Goal: Task Accomplishment & Management: Use online tool/utility

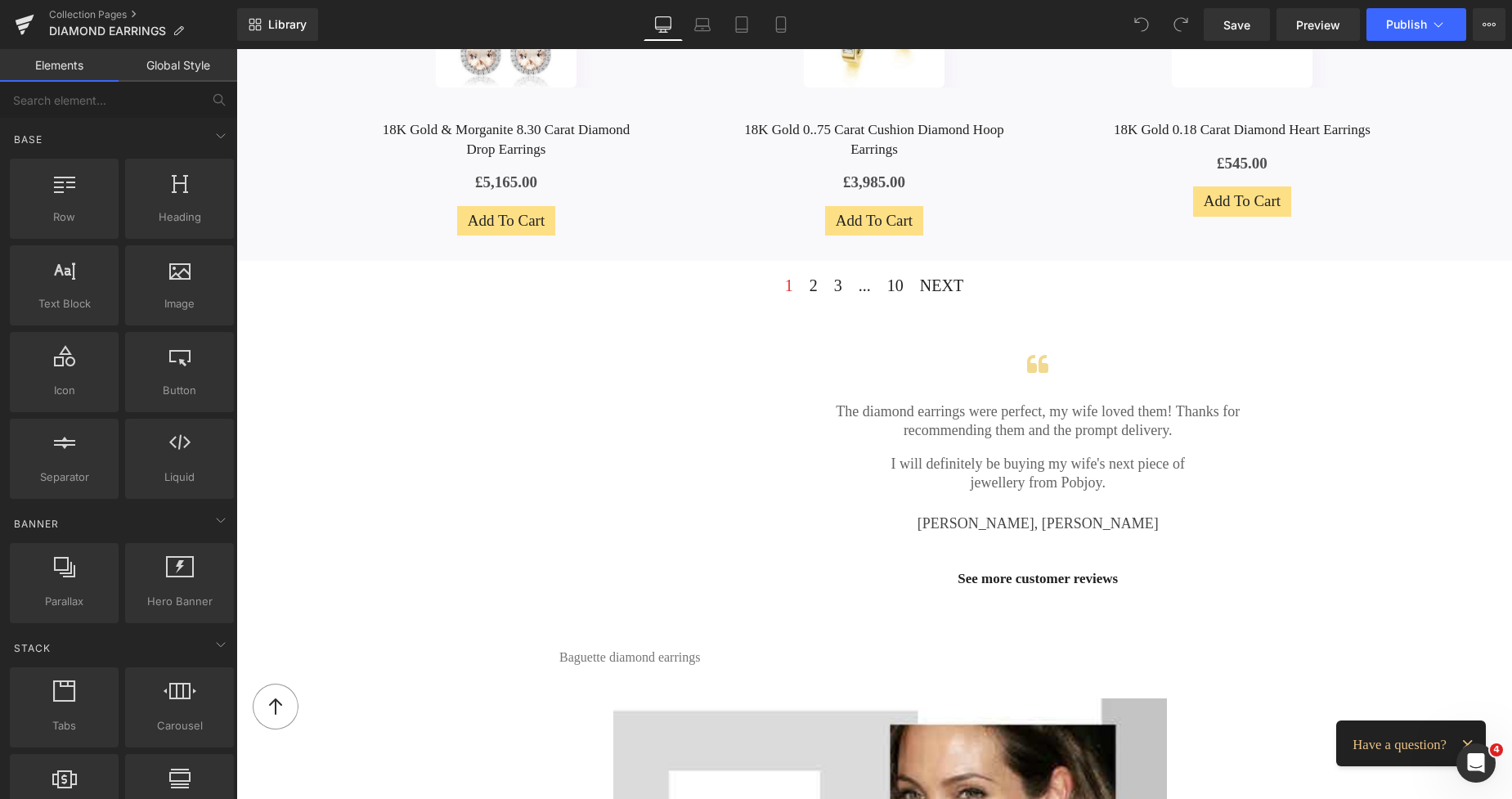
scroll to position [1401, 0]
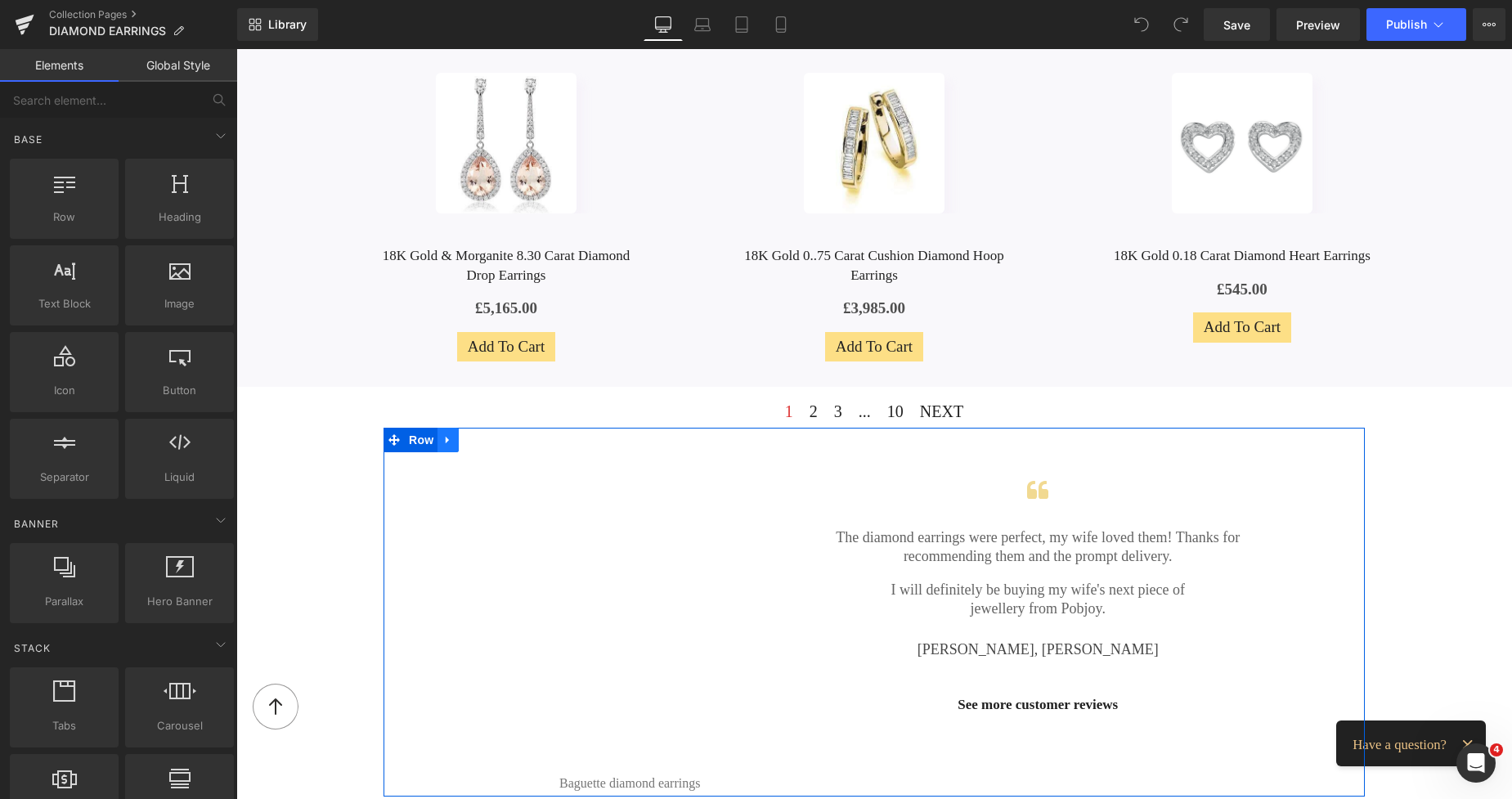
click at [445, 437] on icon at bounding box center [447, 440] width 3 height 7
click at [464, 436] on icon at bounding box center [470, 440] width 12 height 12
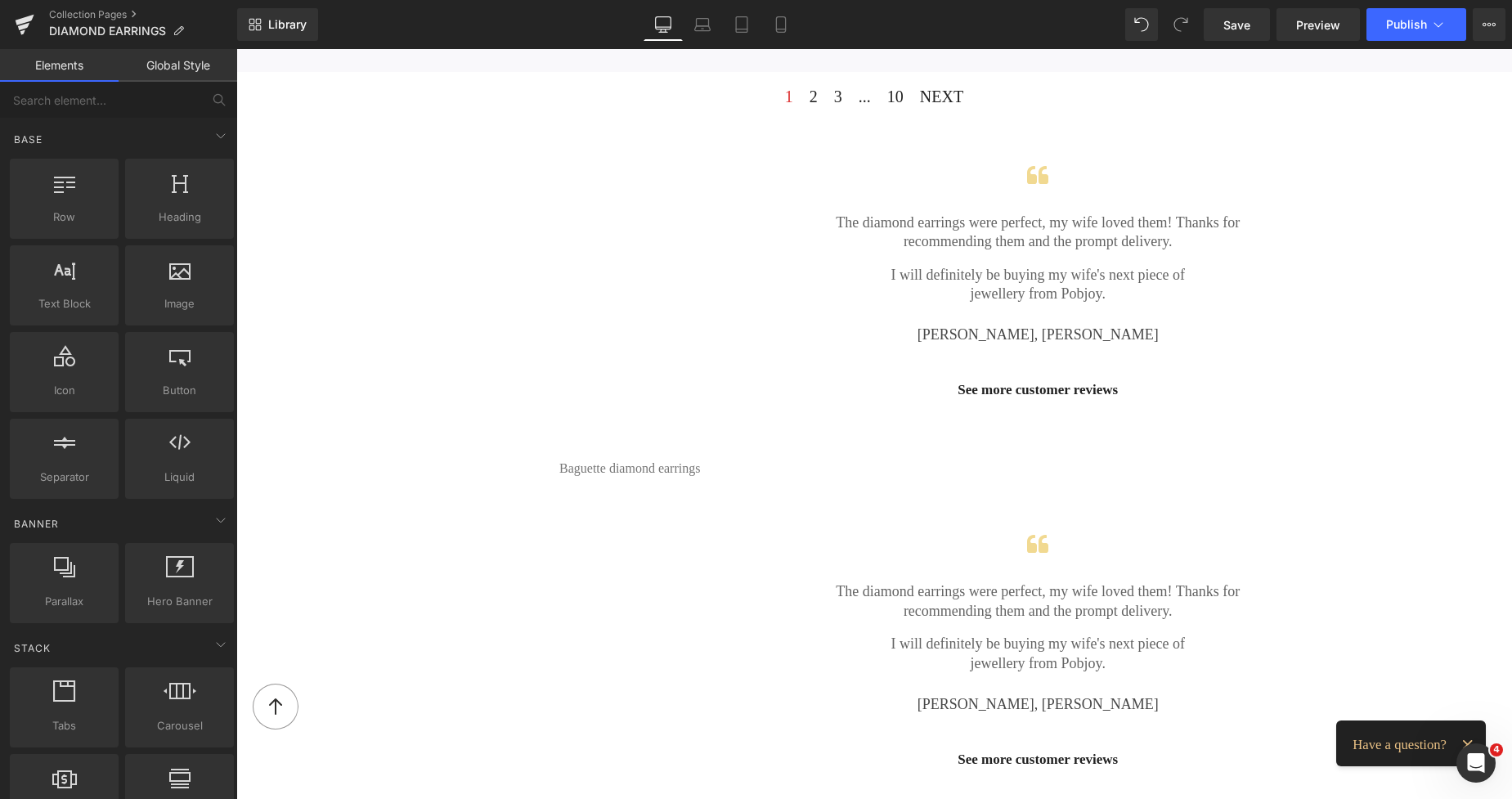
scroll to position [1677, 0]
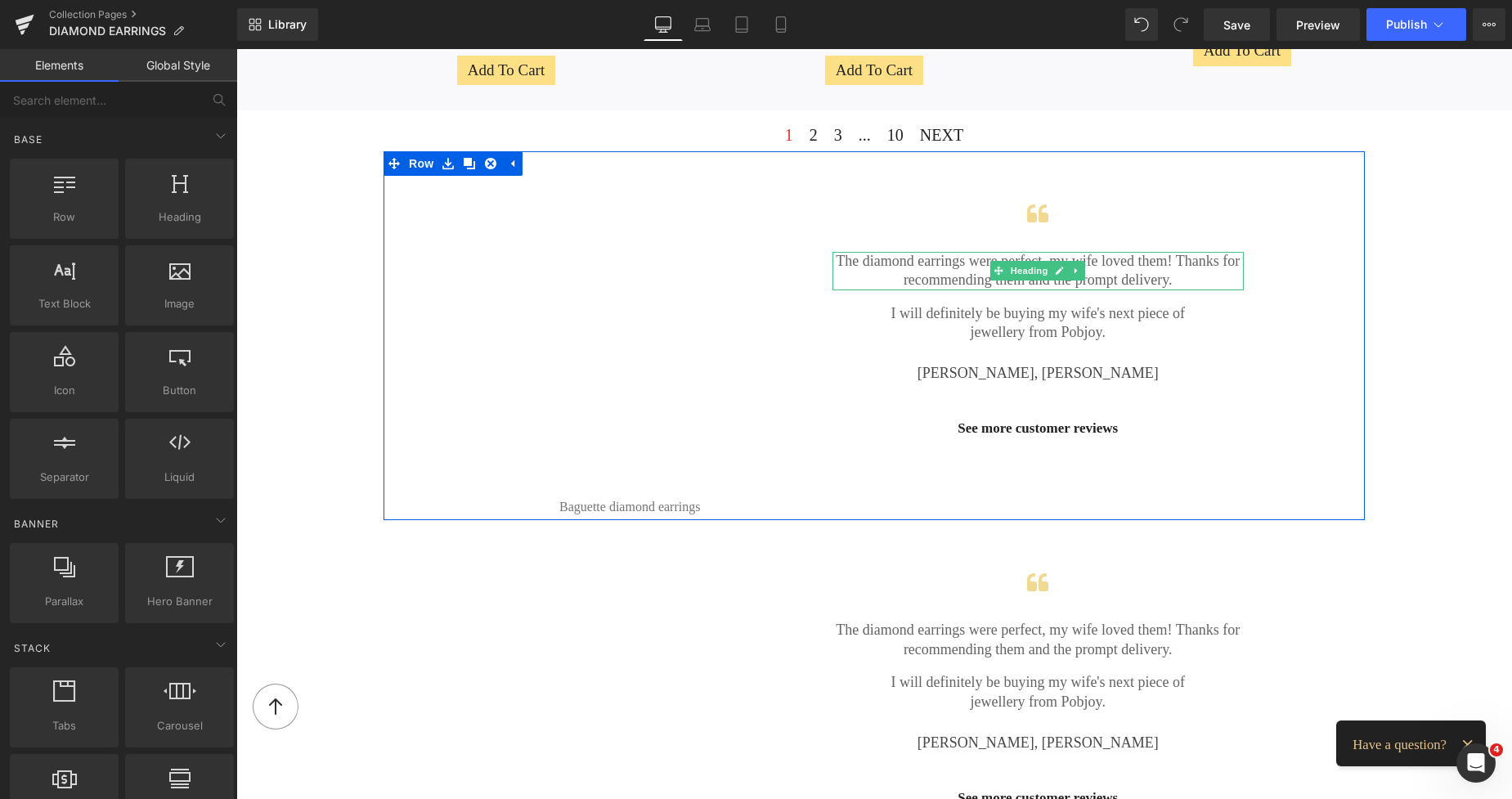
click at [950, 259] on h2 "The diamond earrings were perfect, my wife loved them! Thanks for recommending …" at bounding box center [1038, 271] width 412 height 38
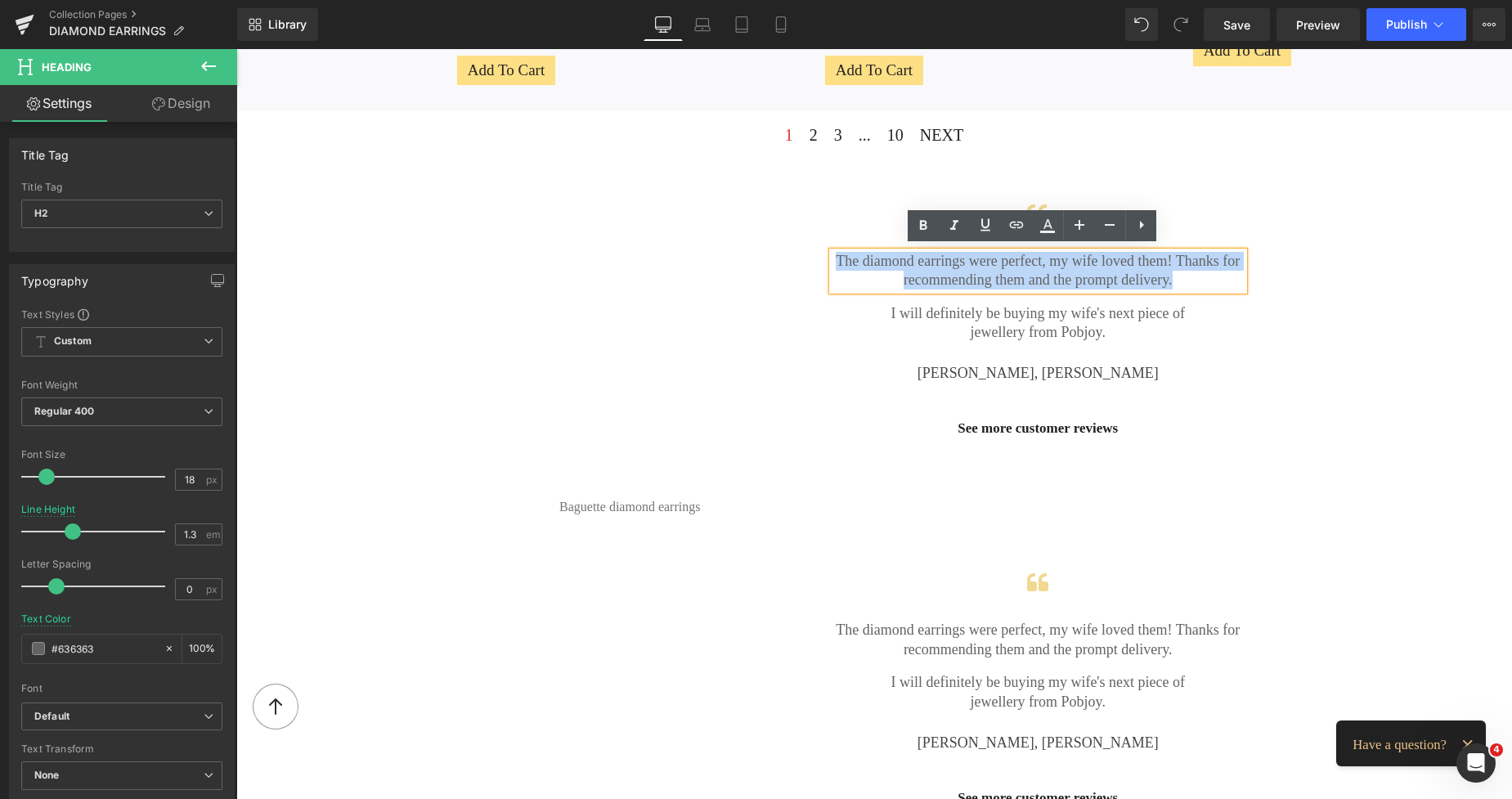
drag, startPoint x: 1166, startPoint y: 277, endPoint x: 827, endPoint y: 250, distance: 340.1
click at [833, 252] on h2 "The diamond earrings were perfect, my wife loved them! Thanks for recommending …" at bounding box center [1038, 271] width 412 height 38
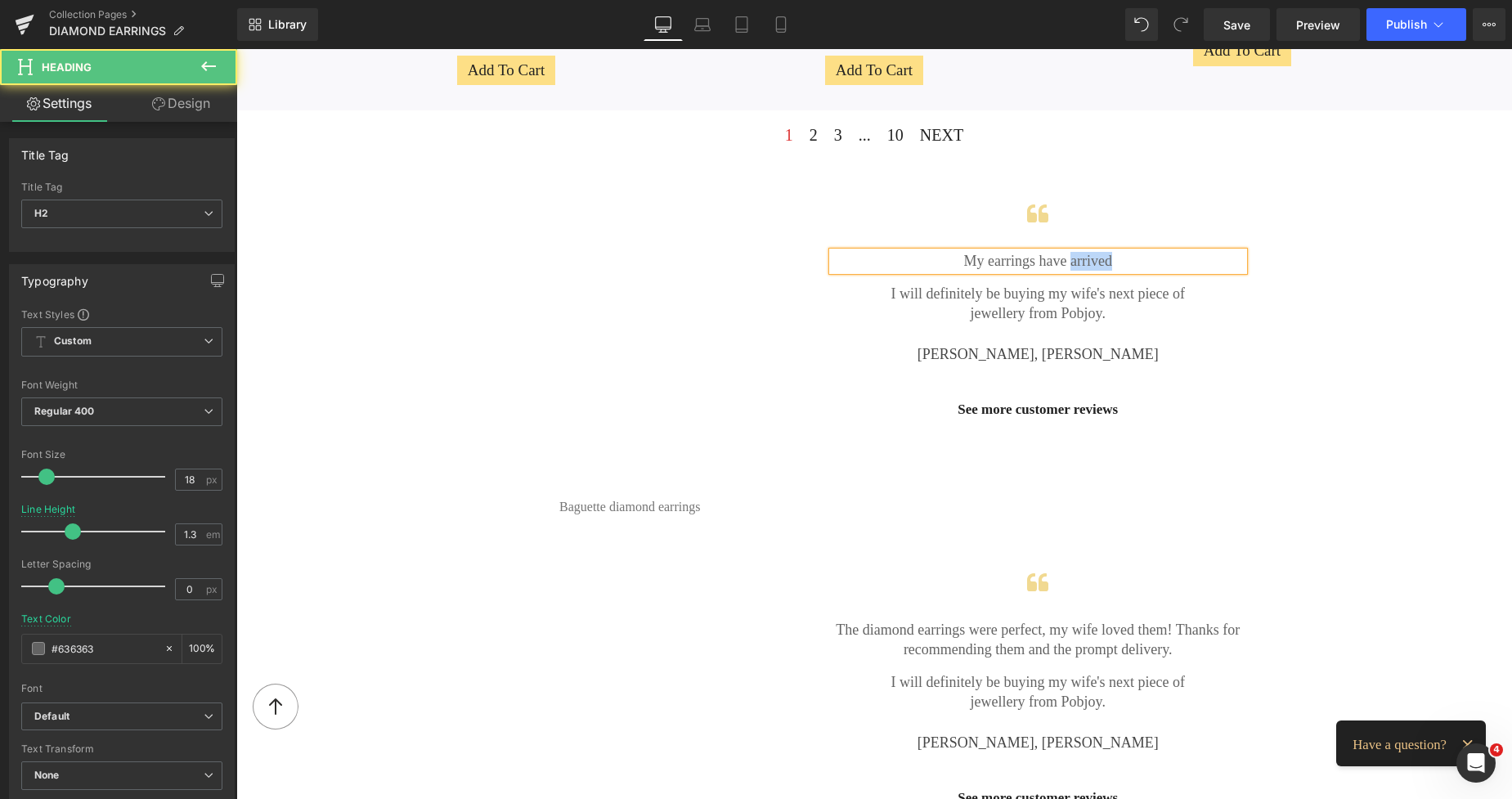
drag, startPoint x: 1106, startPoint y: 255, endPoint x: 1064, endPoint y: 256, distance: 42.0
click at [1064, 256] on h2 "My earrings have arrived" at bounding box center [1038, 261] width 412 height 19
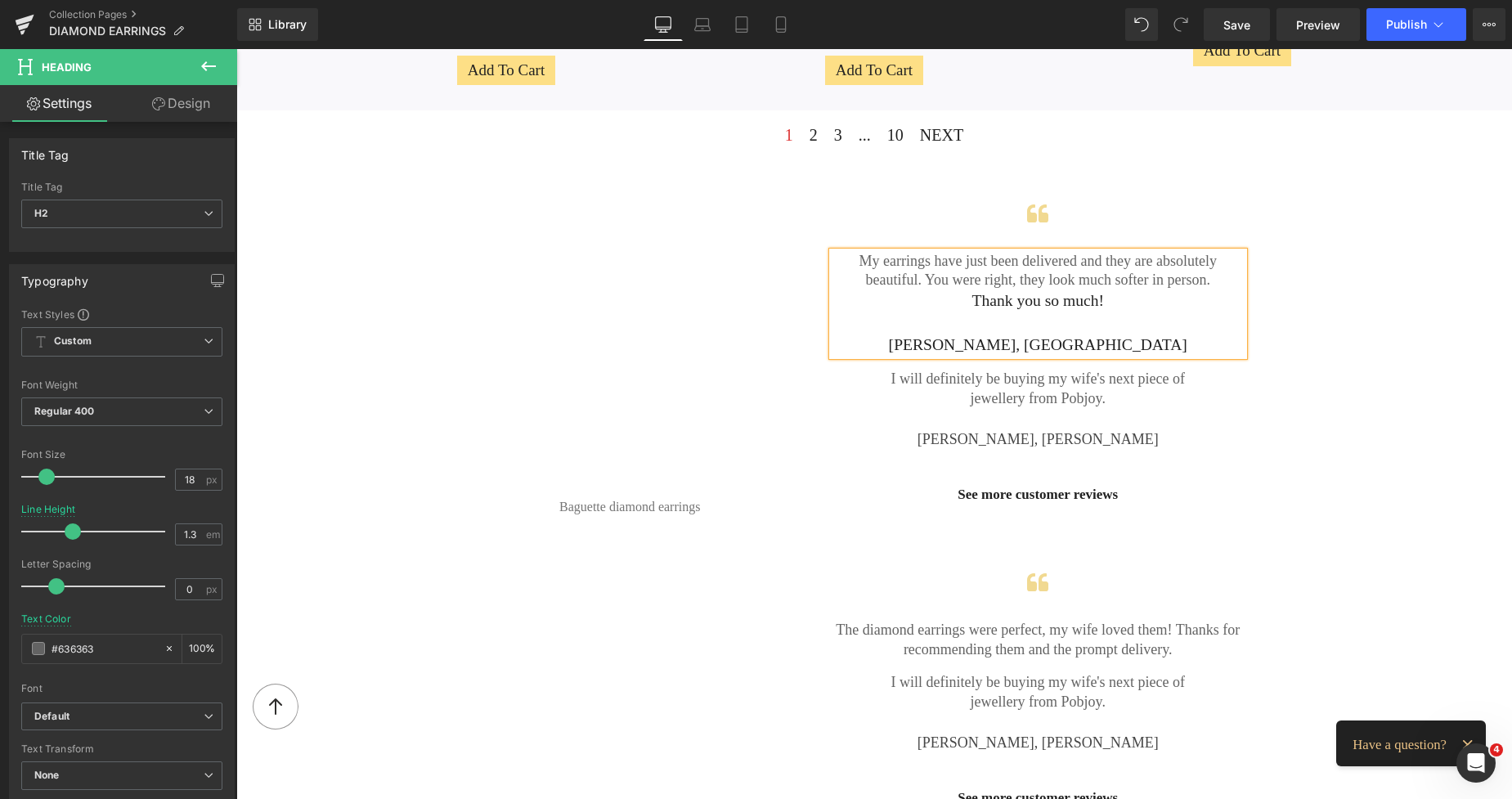
click at [1031, 344] on div "[PERSON_NAME], [GEOGRAPHIC_DATA]" at bounding box center [1038, 345] width 412 height 22
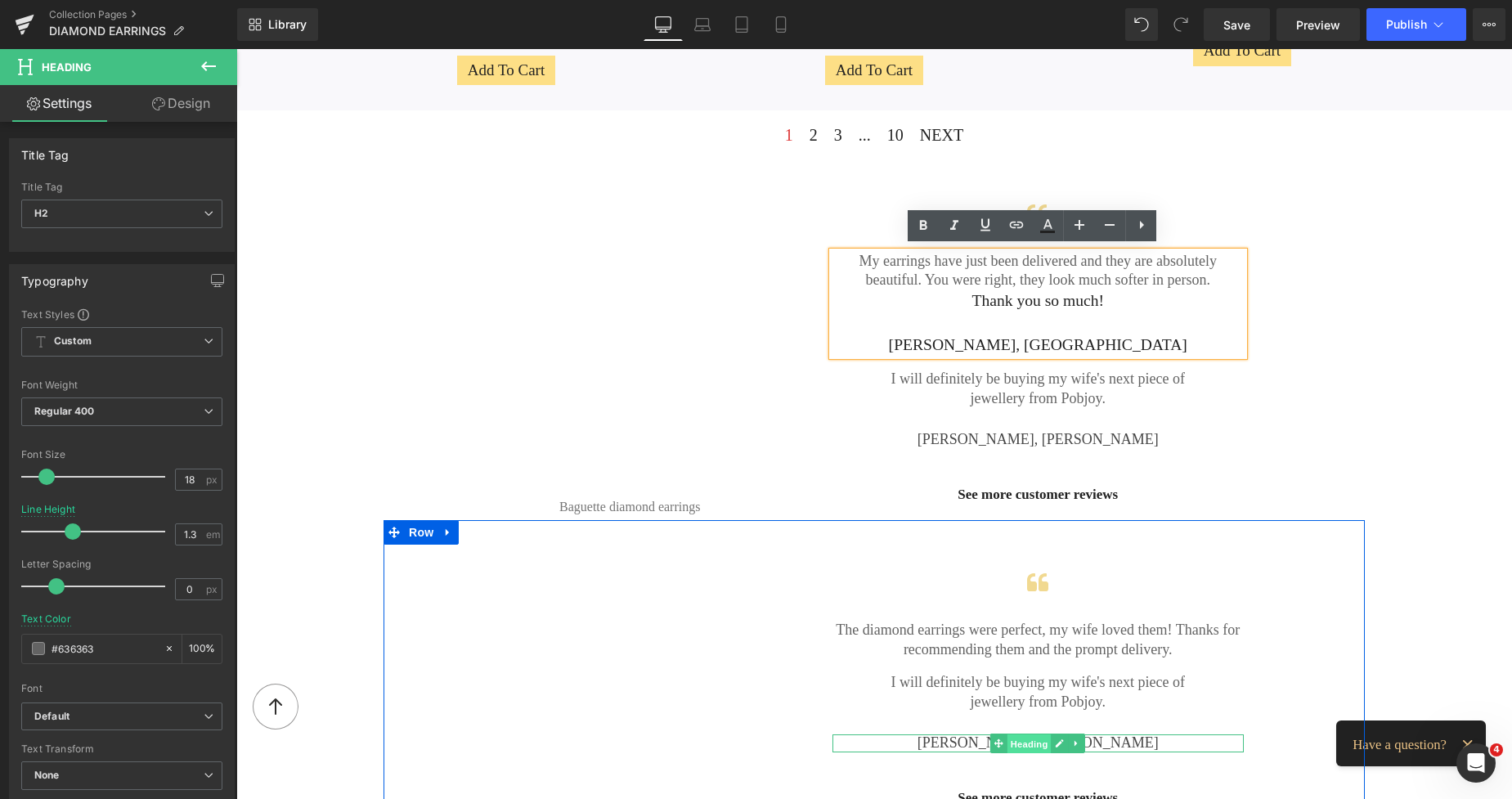
click at [1007, 739] on span "Heading" at bounding box center [1029, 744] width 44 height 20
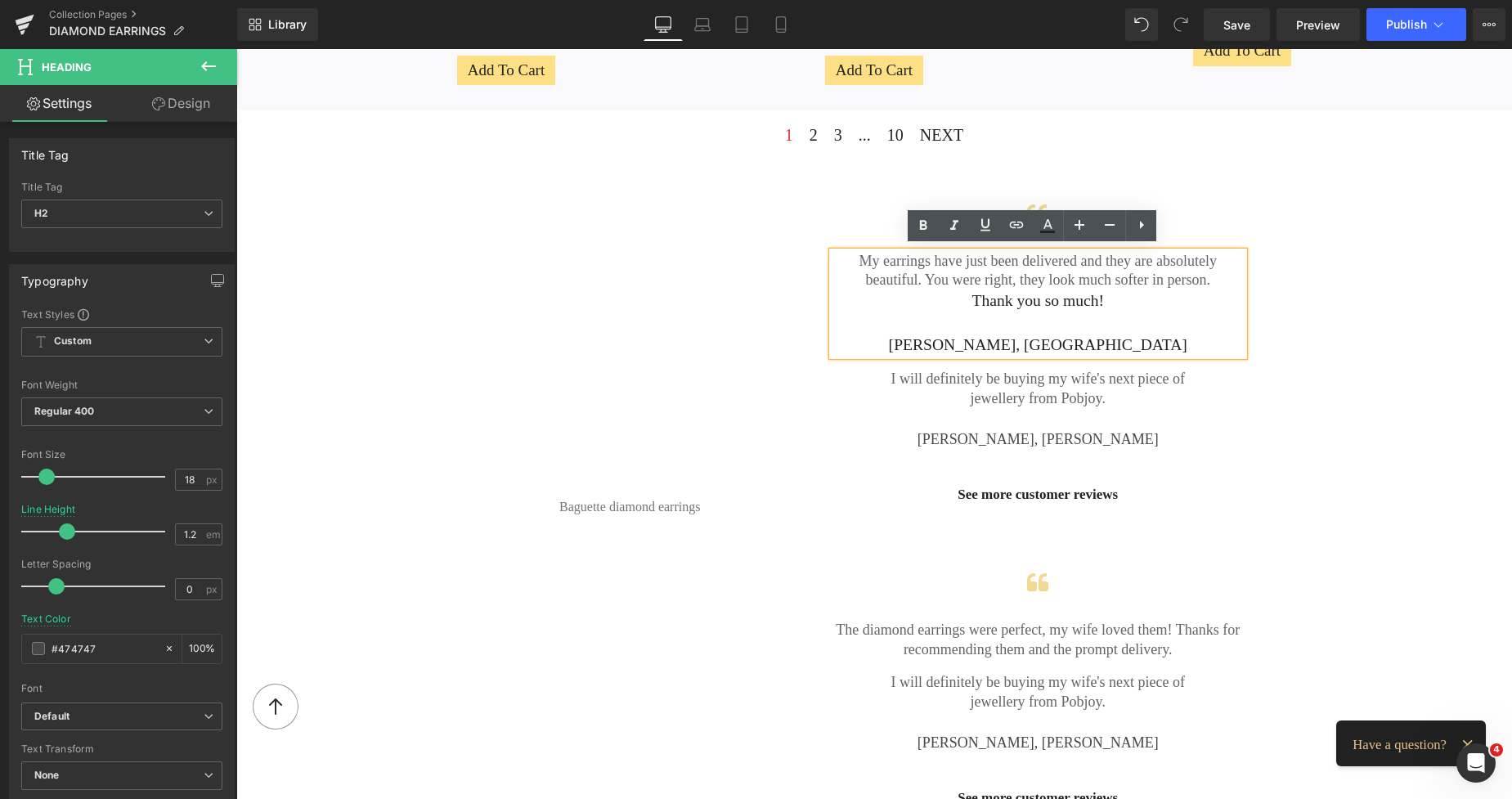
click at [966, 341] on div "[PERSON_NAME], [GEOGRAPHIC_DATA]" at bounding box center [1038, 345] width 412 height 22
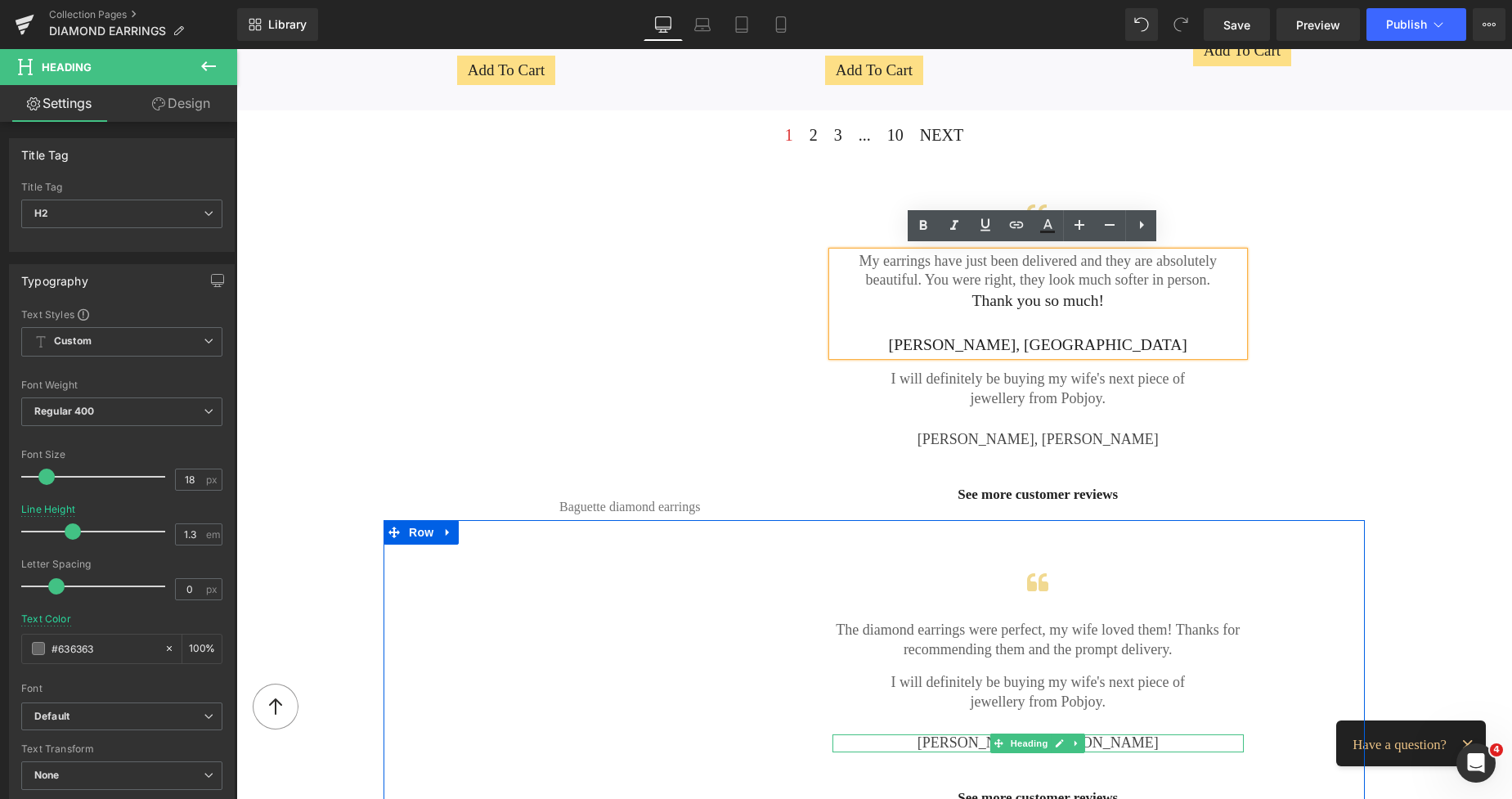
click at [955, 738] on h2 "[PERSON_NAME], [PERSON_NAME]" at bounding box center [1038, 743] width 412 height 18
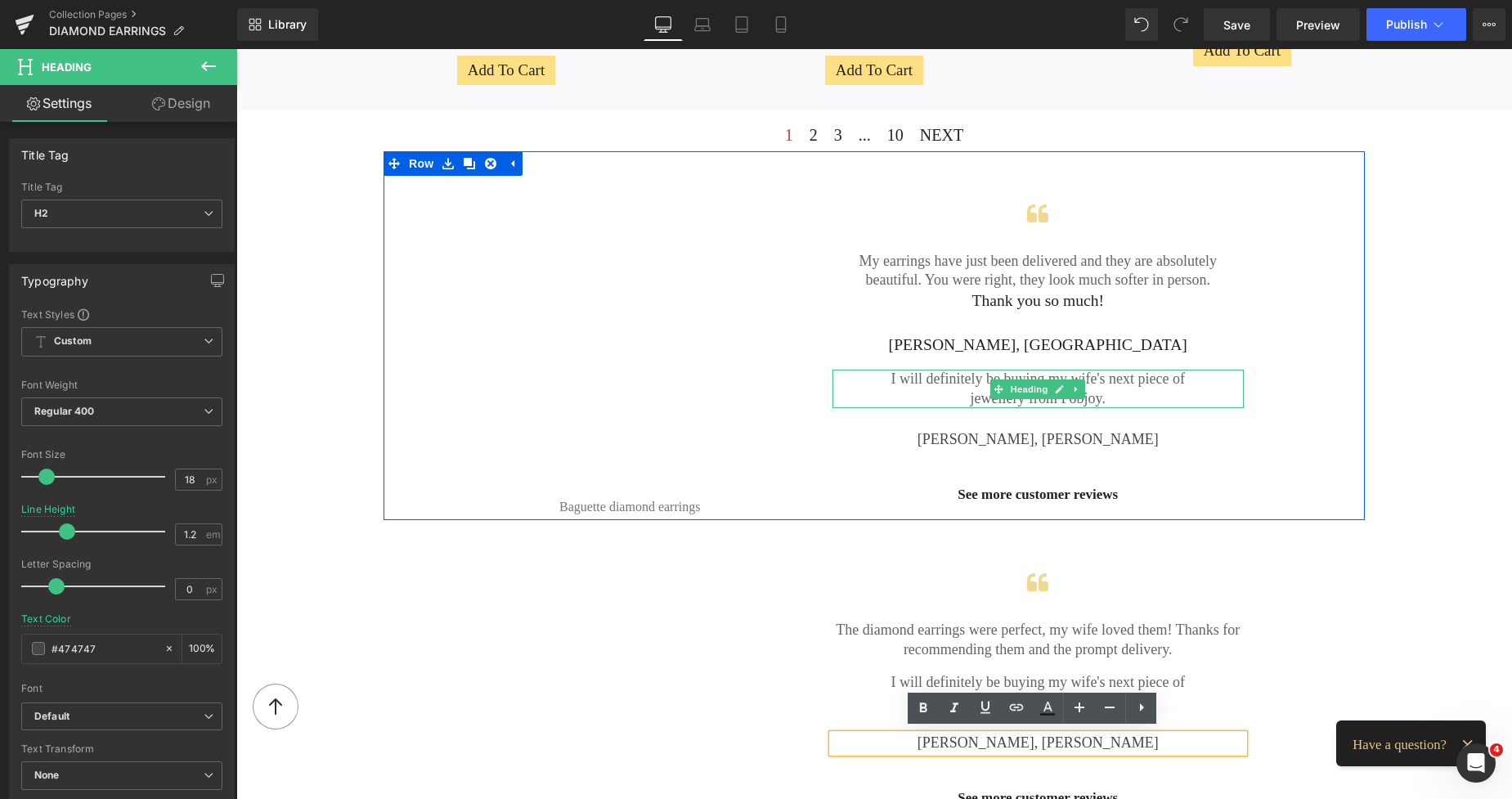
click at [1072, 385] on icon at bounding box center [1077, 390] width 9 height 10
click at [1082, 385] on icon at bounding box center [1086, 389] width 9 height 9
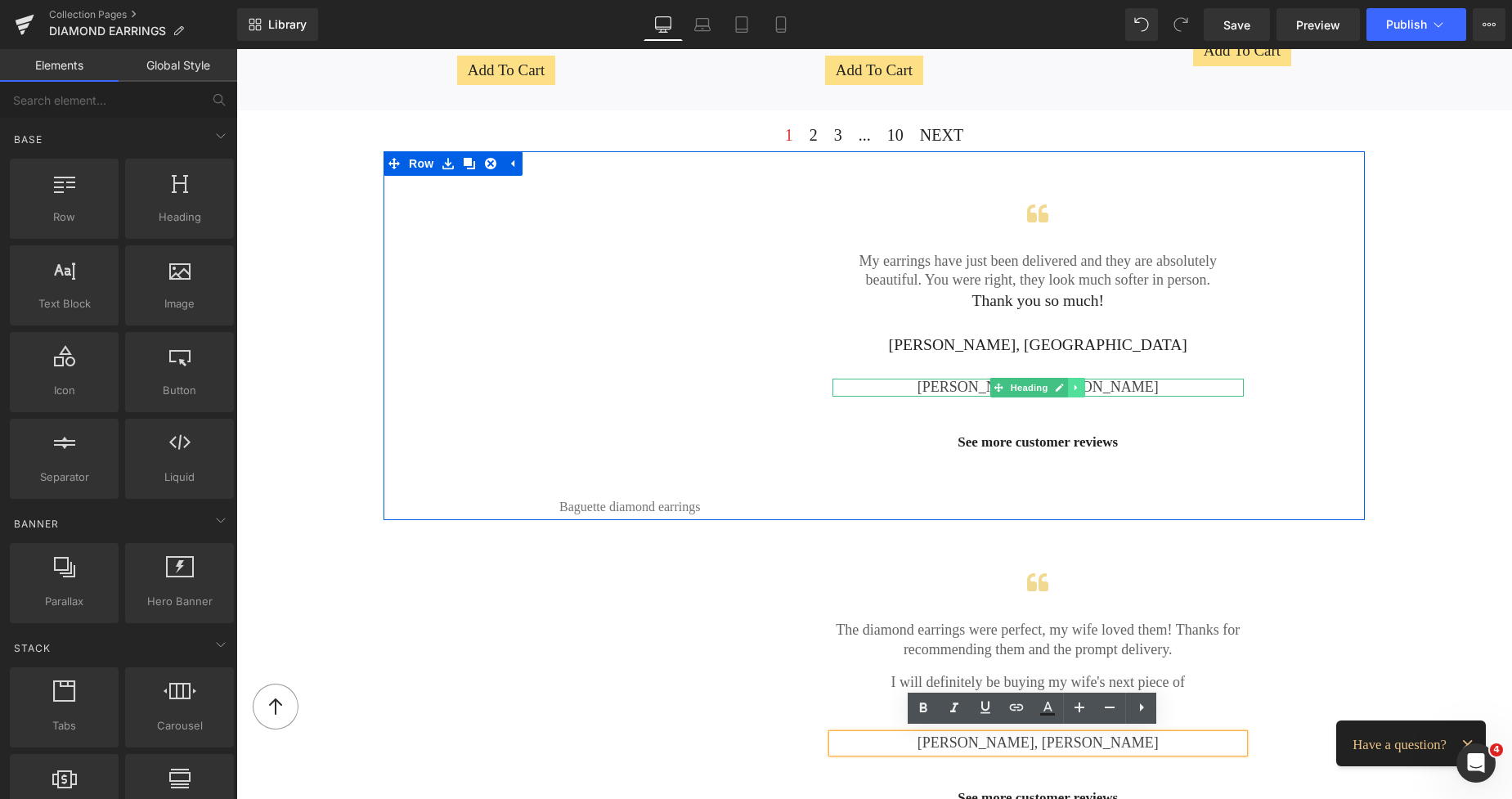
click at [1072, 387] on icon at bounding box center [1077, 388] width 9 height 10
click at [1082, 387] on icon at bounding box center [1086, 388] width 9 height 9
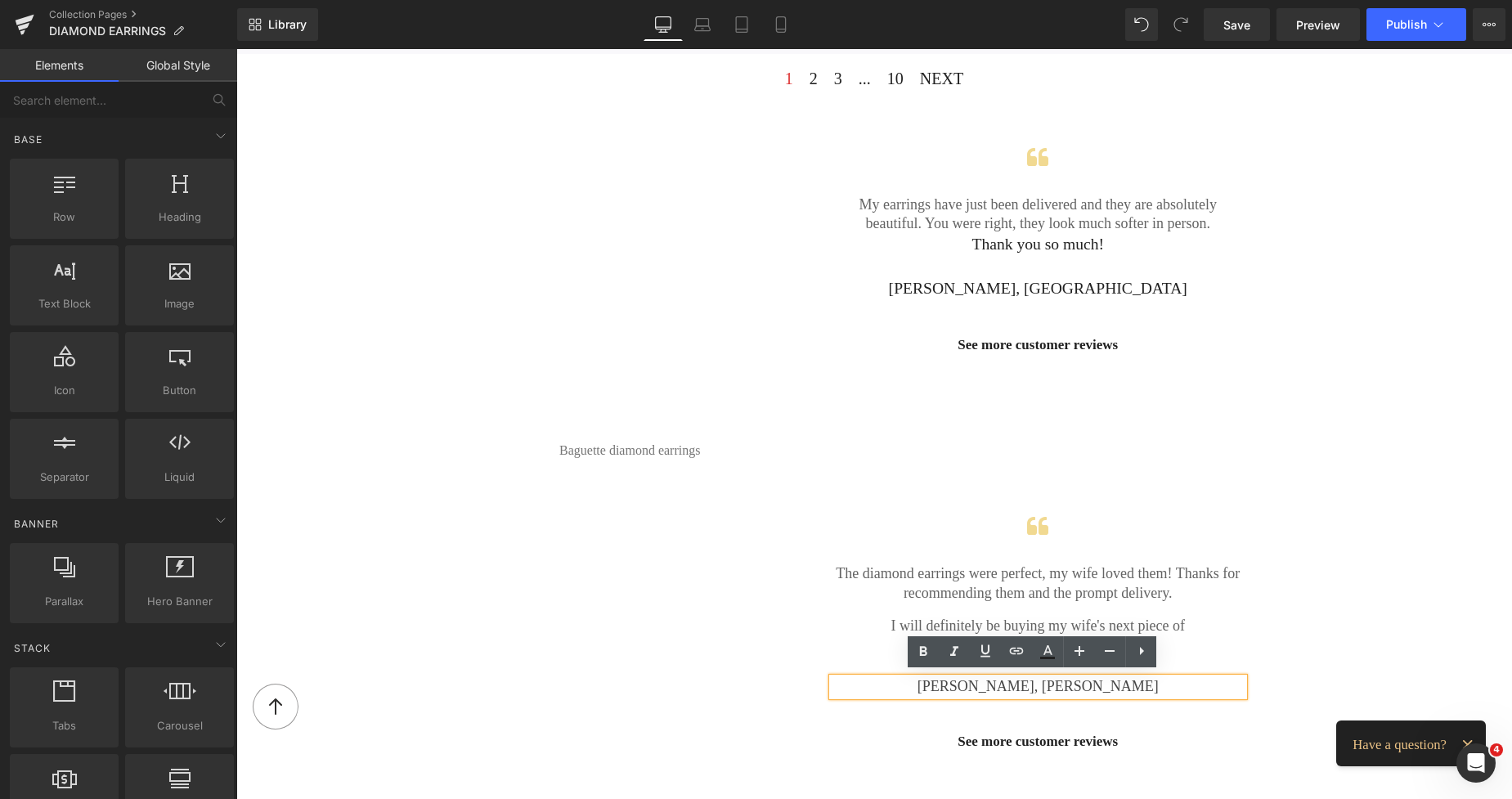
scroll to position [1790, 0]
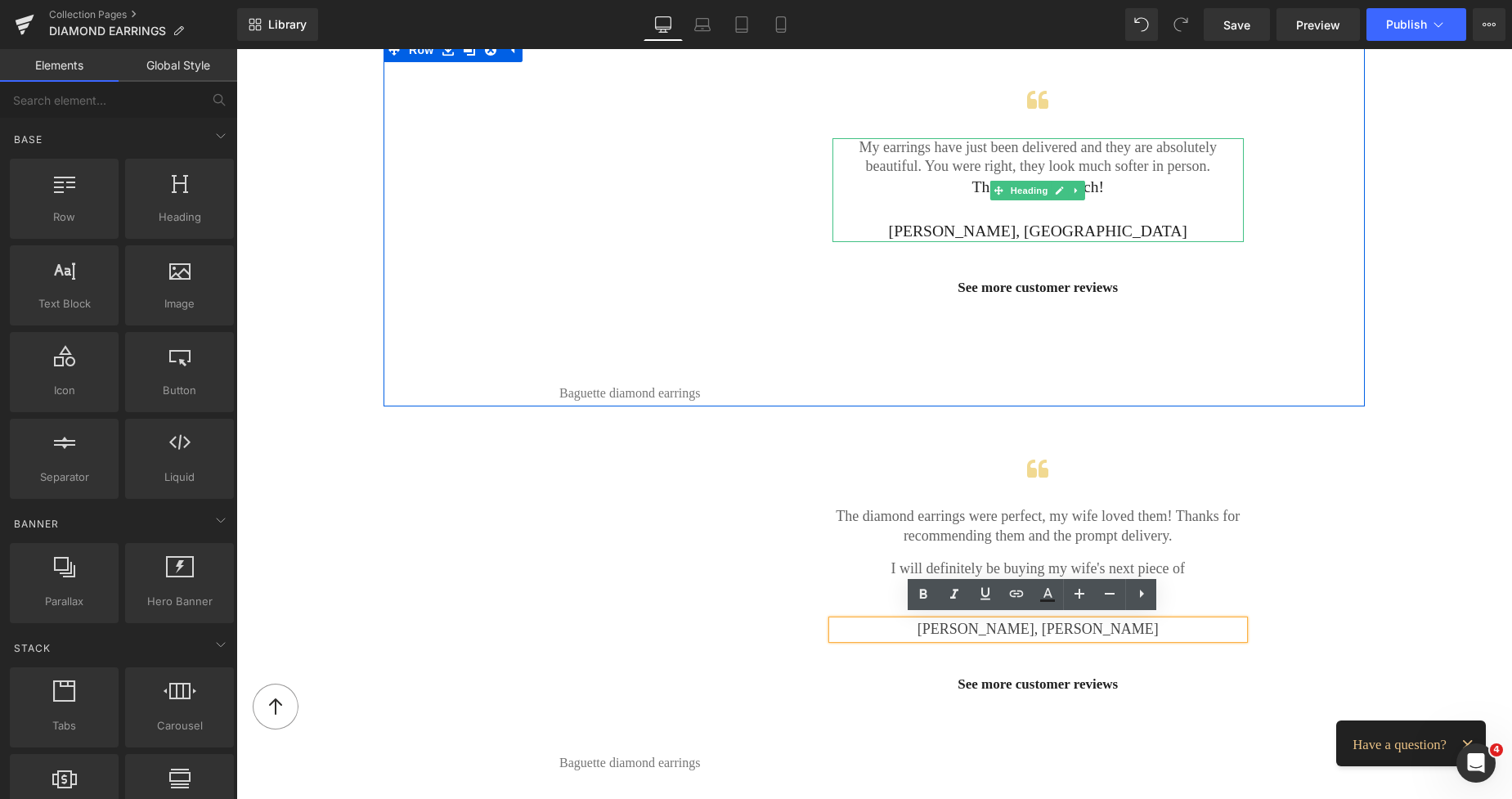
click at [960, 171] on h2 "My earrings have just been delivered and they are absolutely beautiful. You wer…" at bounding box center [1038, 157] width 412 height 38
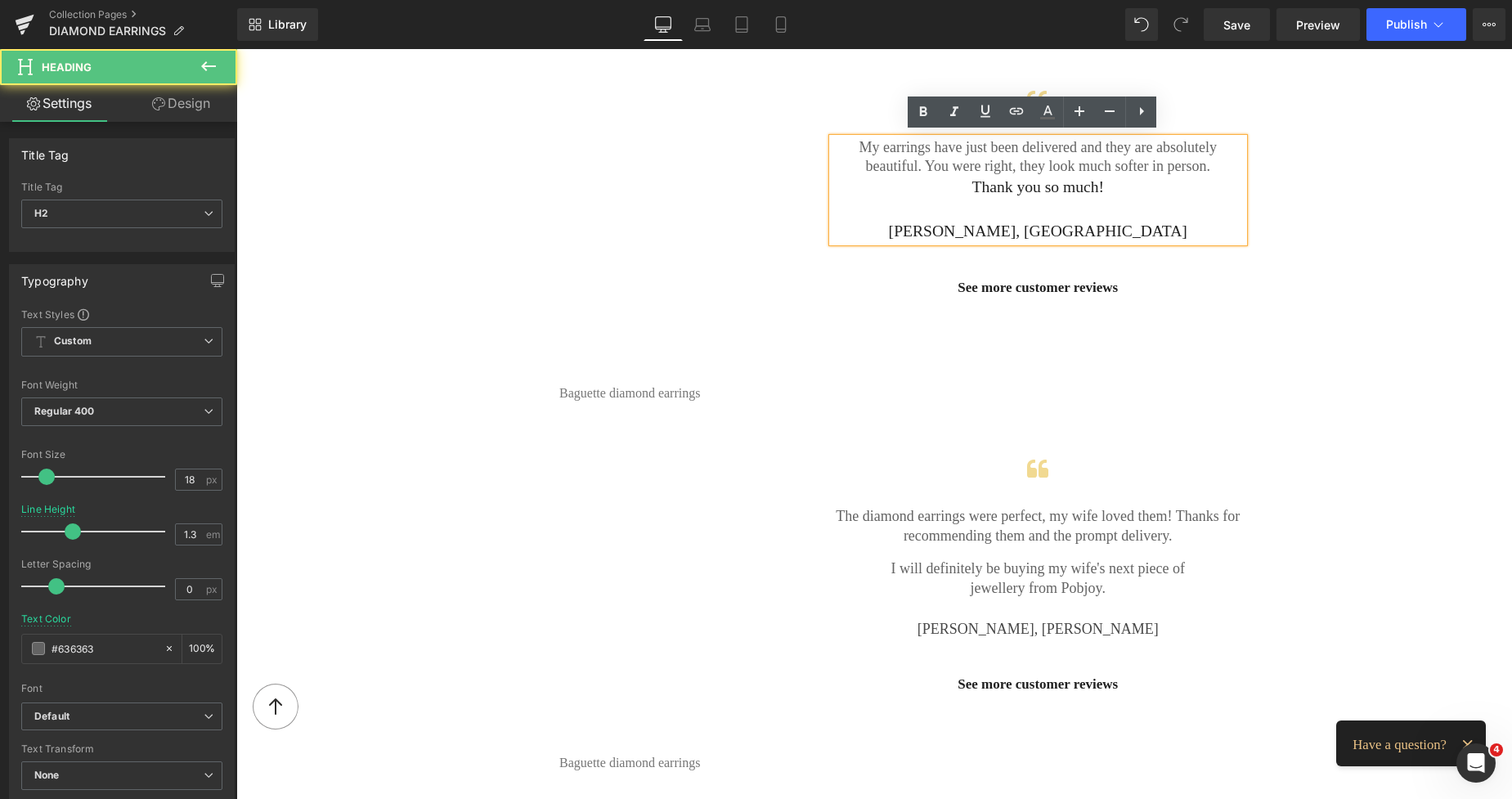
click at [996, 199] on div at bounding box center [1038, 210] width 412 height 22
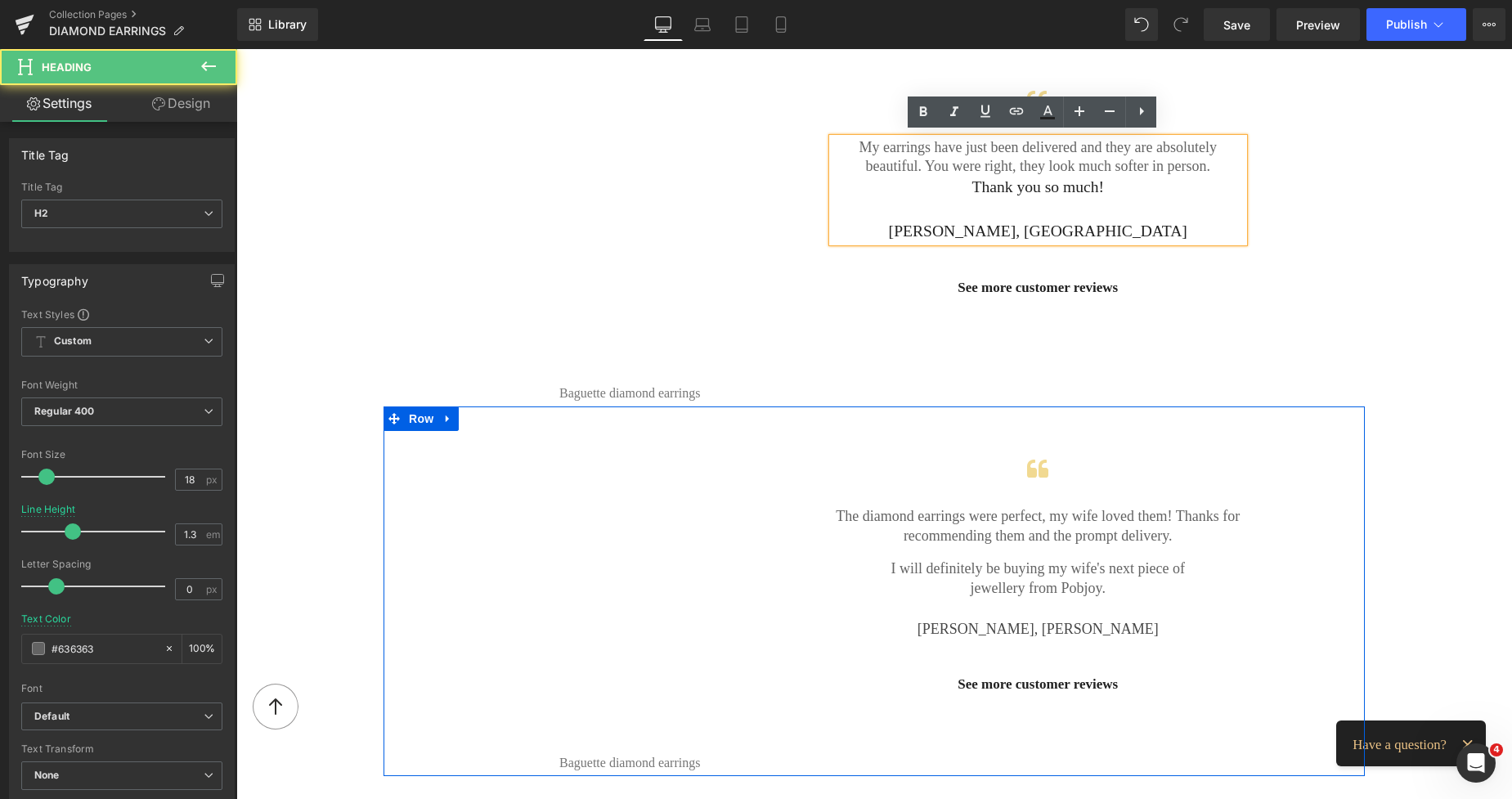
drag, startPoint x: 960, startPoint y: 504, endPoint x: 953, endPoint y: 511, distance: 9.9
click at [960, 507] on div "The diamond earrings were perfect, my wife loved them! Thanks for recommending …" at bounding box center [1038, 526] width 412 height 38
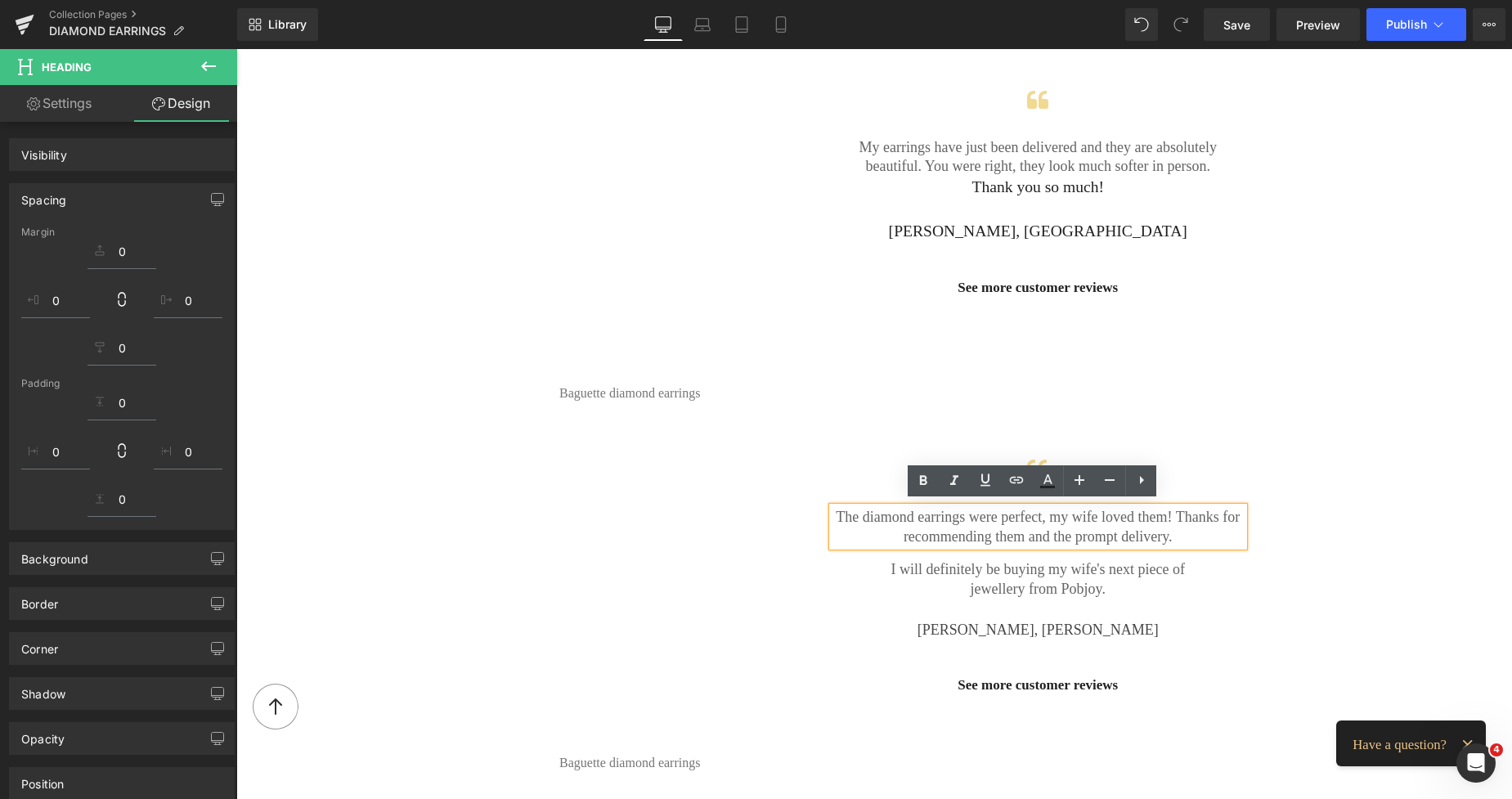
click at [953, 511] on h2 "The diamond earrings were perfect, my wife loved them! Thanks for recommending …" at bounding box center [1038, 527] width 412 height 38
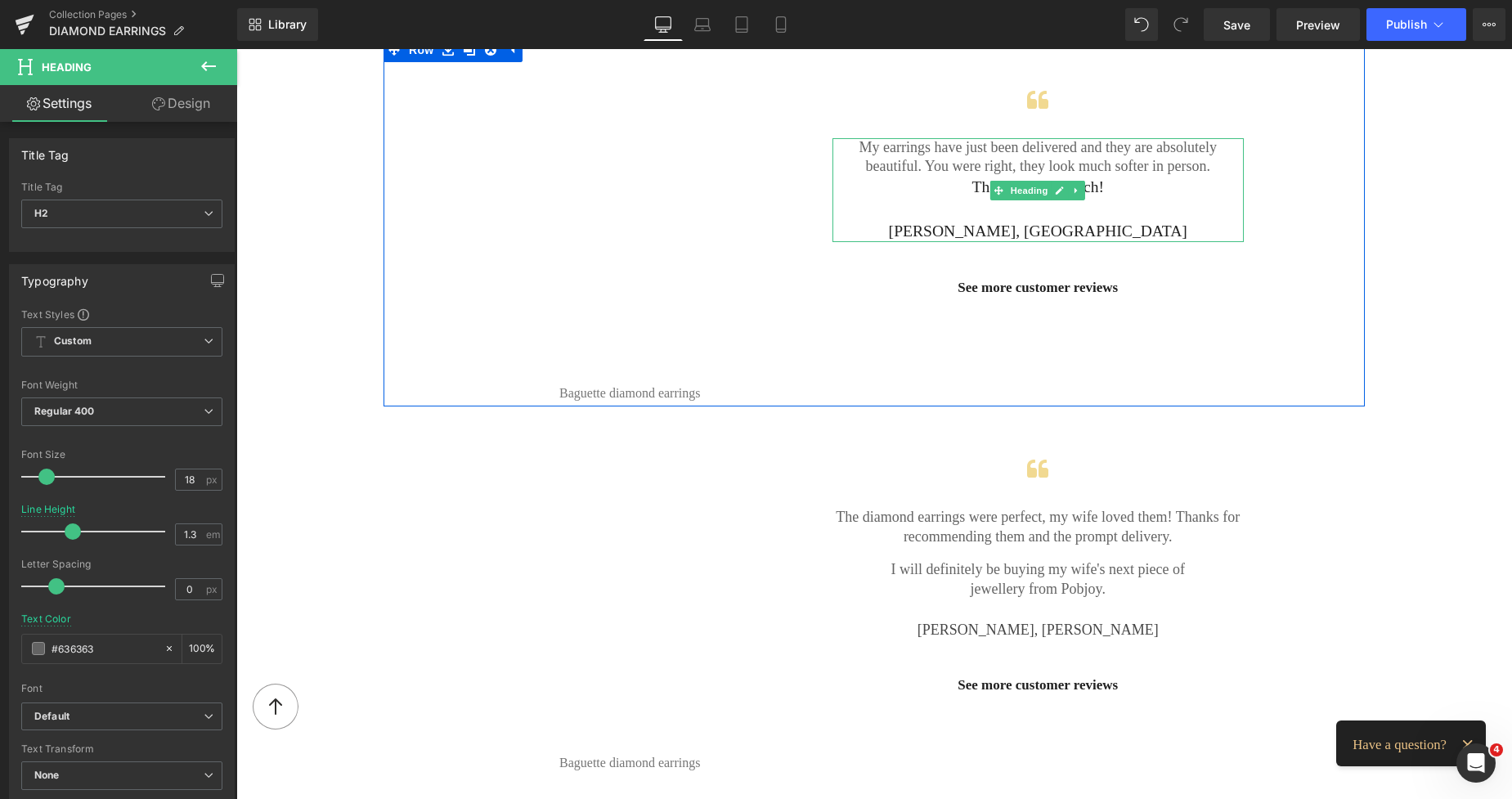
click at [949, 181] on div "Thank you so much!" at bounding box center [1038, 187] width 412 height 22
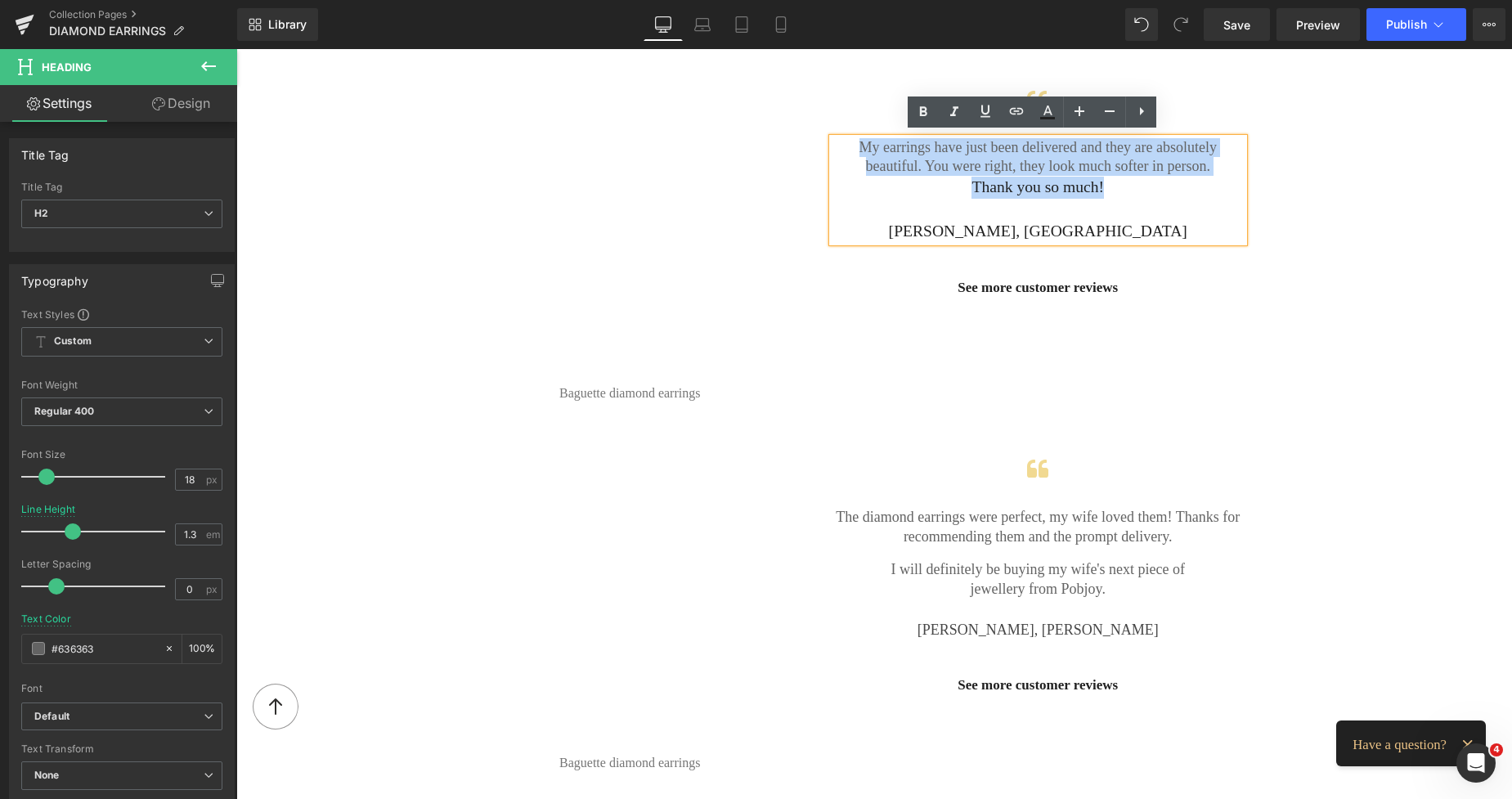
drag, startPoint x: 1127, startPoint y: 184, endPoint x: 814, endPoint y: 143, distance: 315.7
click at [820, 143] on div "Icon My earrings have just been delivered and they are absolutely beautiful. Yo…" at bounding box center [1038, 178] width 437 height 248
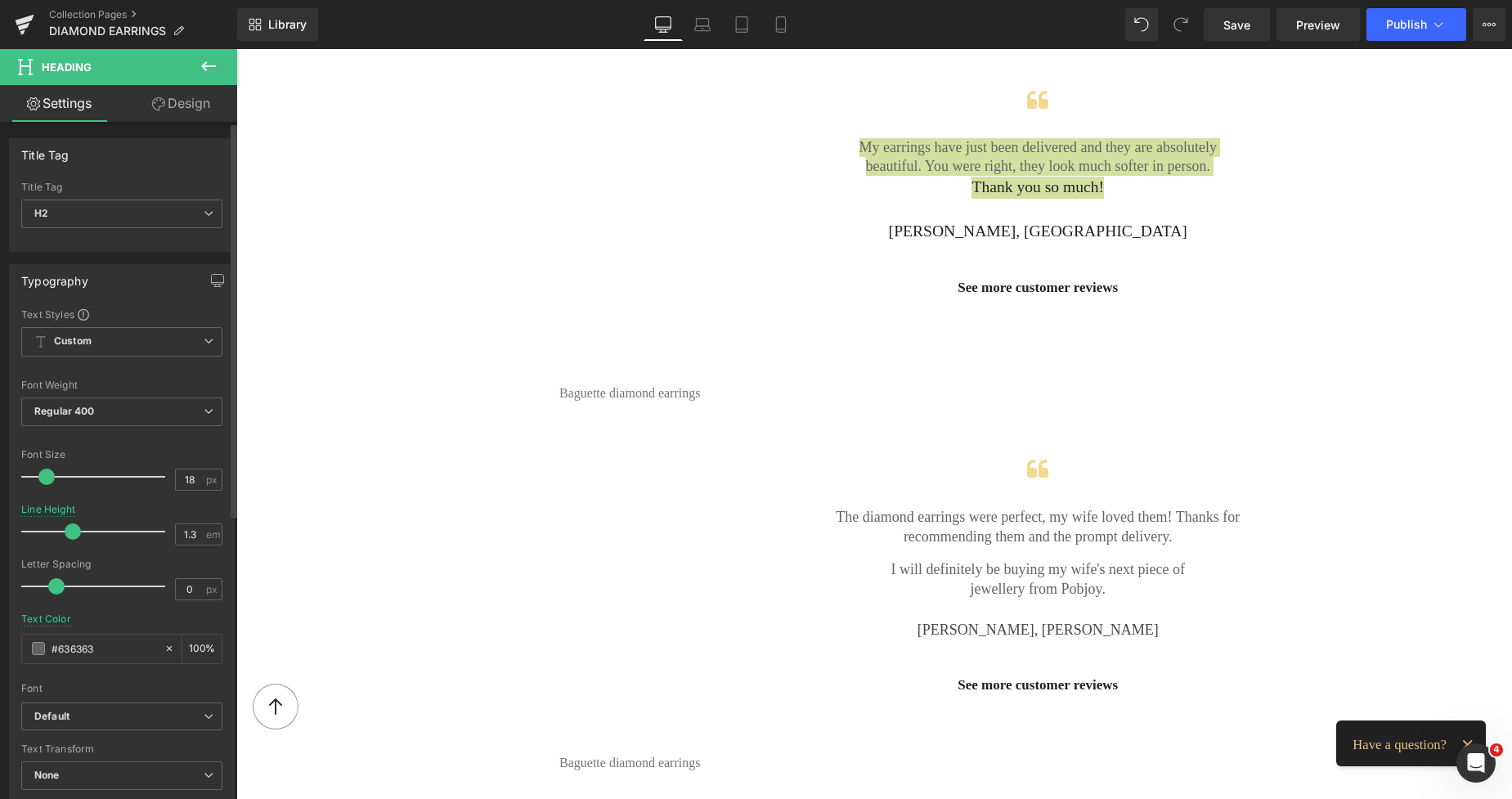
click at [49, 479] on span at bounding box center [47, 477] width 17 height 17
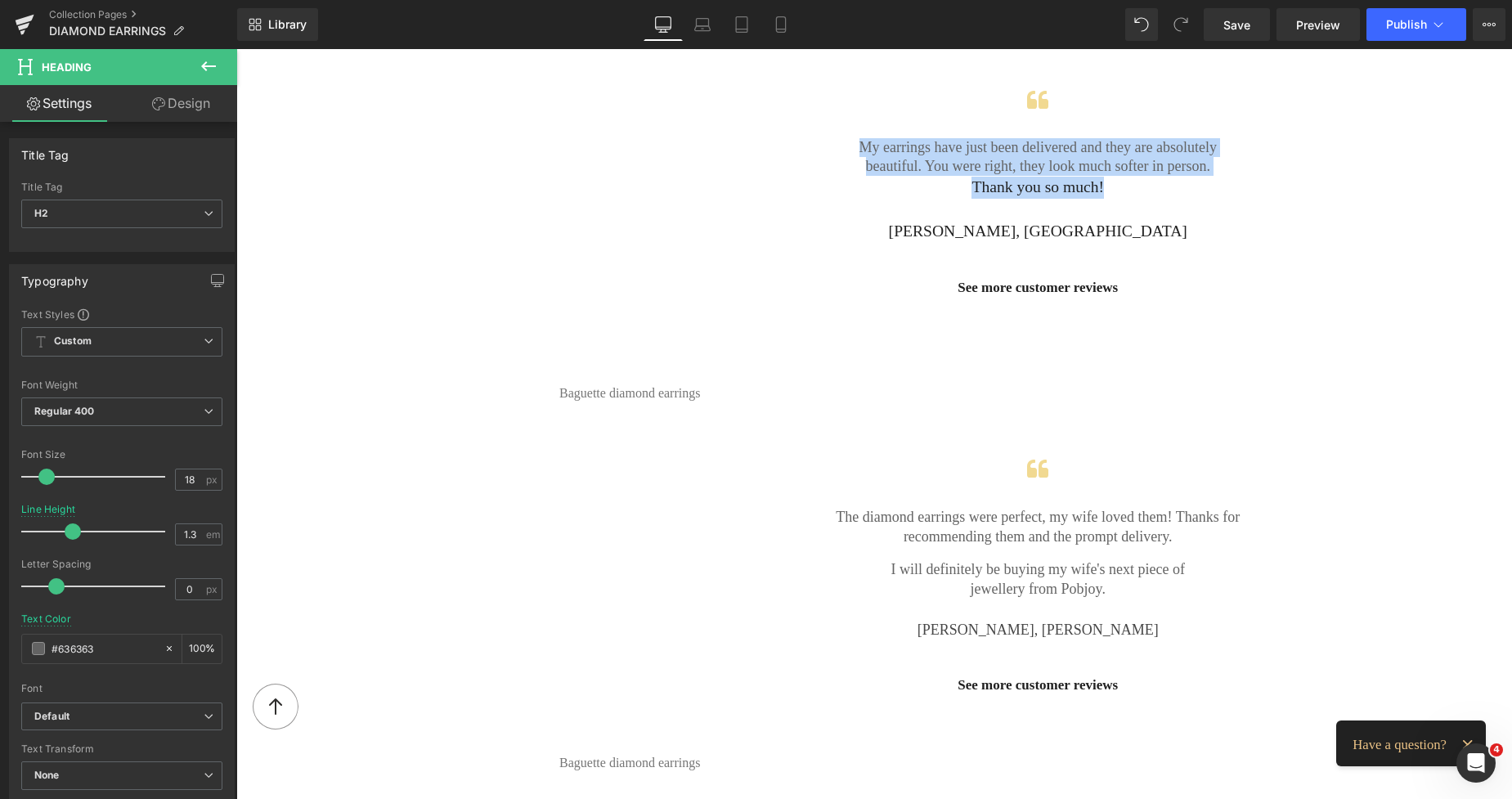
click at [1134, 181] on div "Thank you so much!" at bounding box center [1038, 187] width 412 height 22
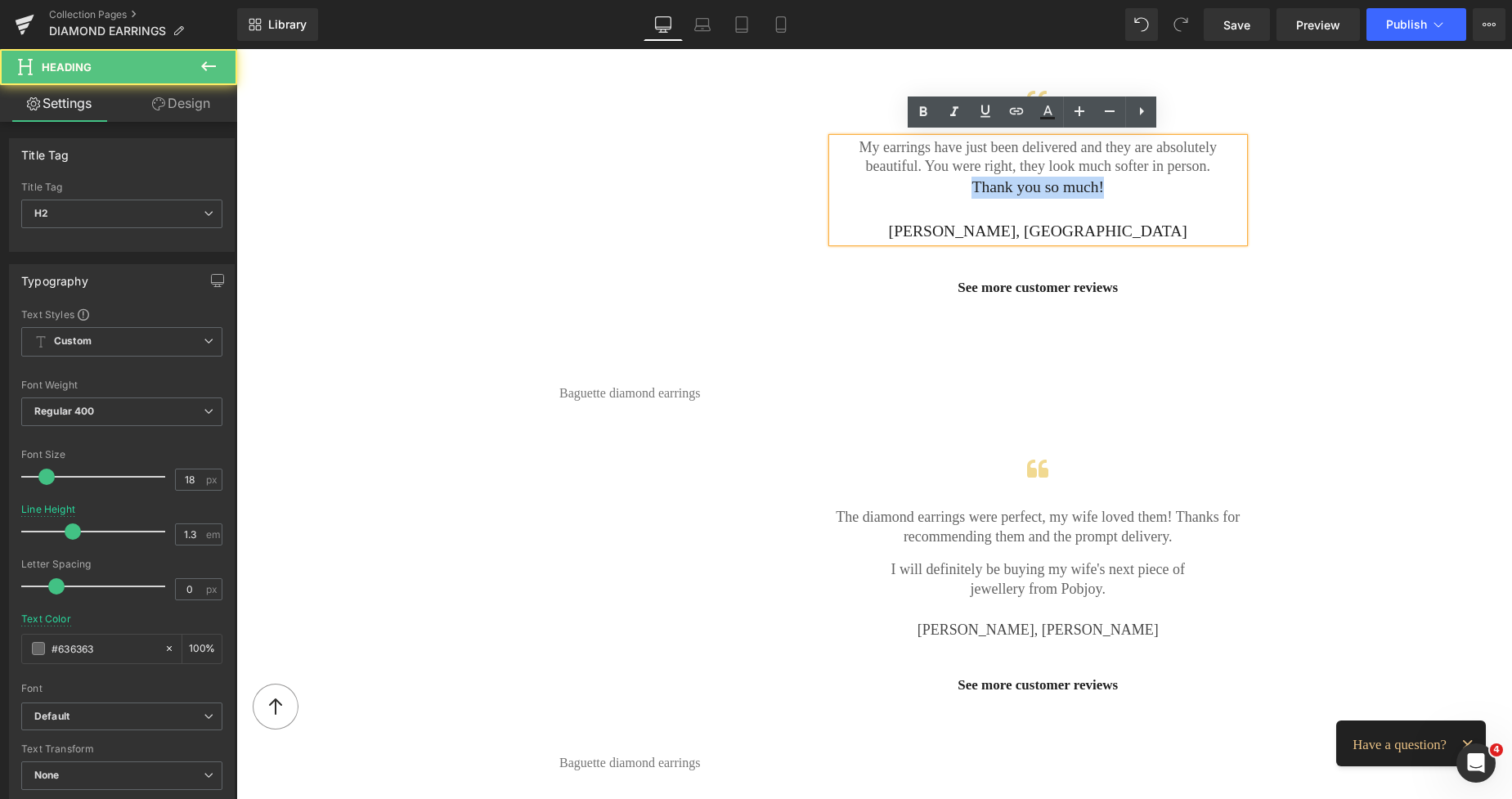
drag, startPoint x: 1107, startPoint y: 181, endPoint x: 970, endPoint y: 186, distance: 137.1
click at [970, 186] on div "Thank you so much!" at bounding box center [1038, 187] width 412 height 22
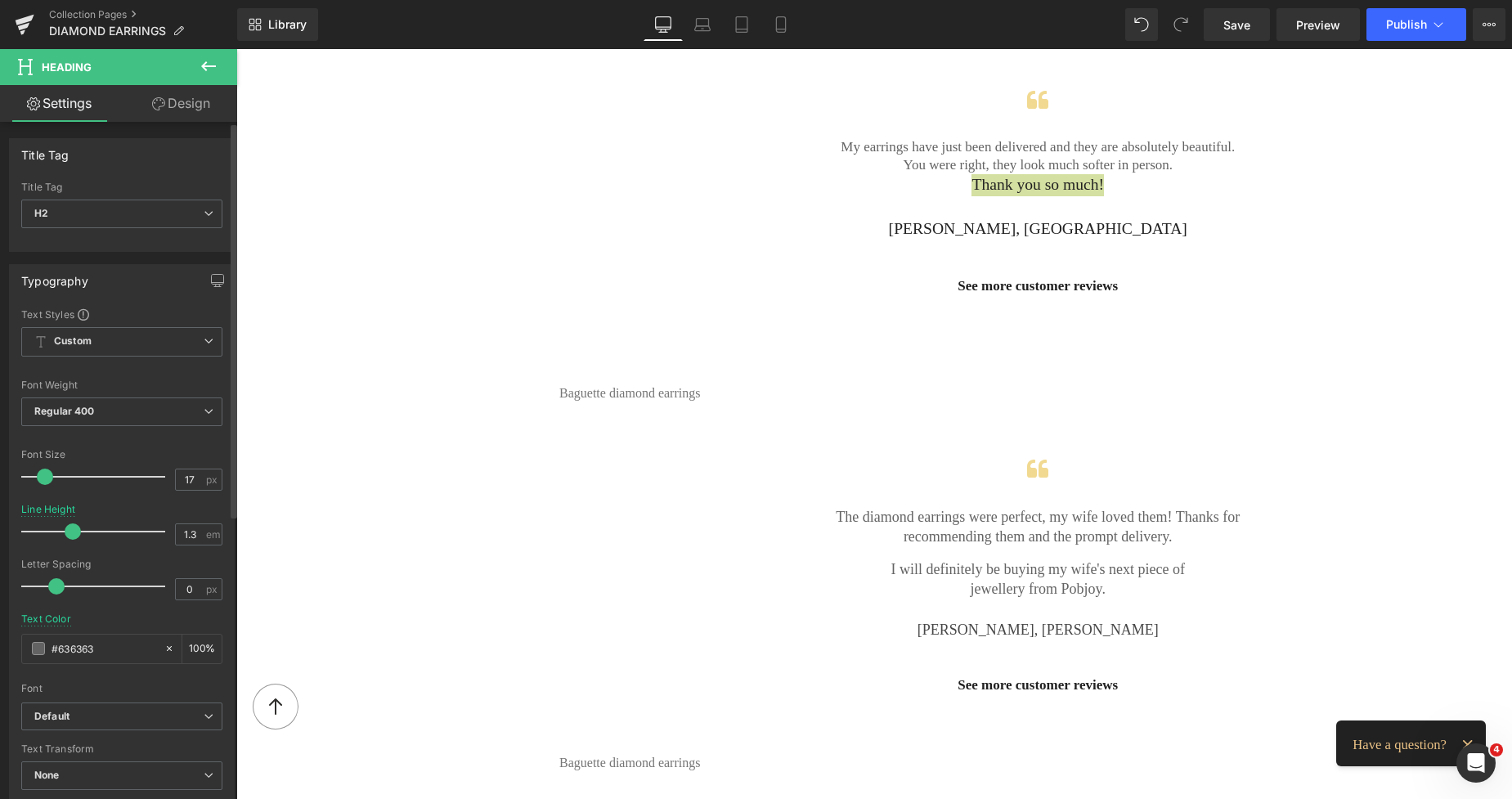
type input "18"
click at [45, 474] on span at bounding box center [47, 477] width 17 height 17
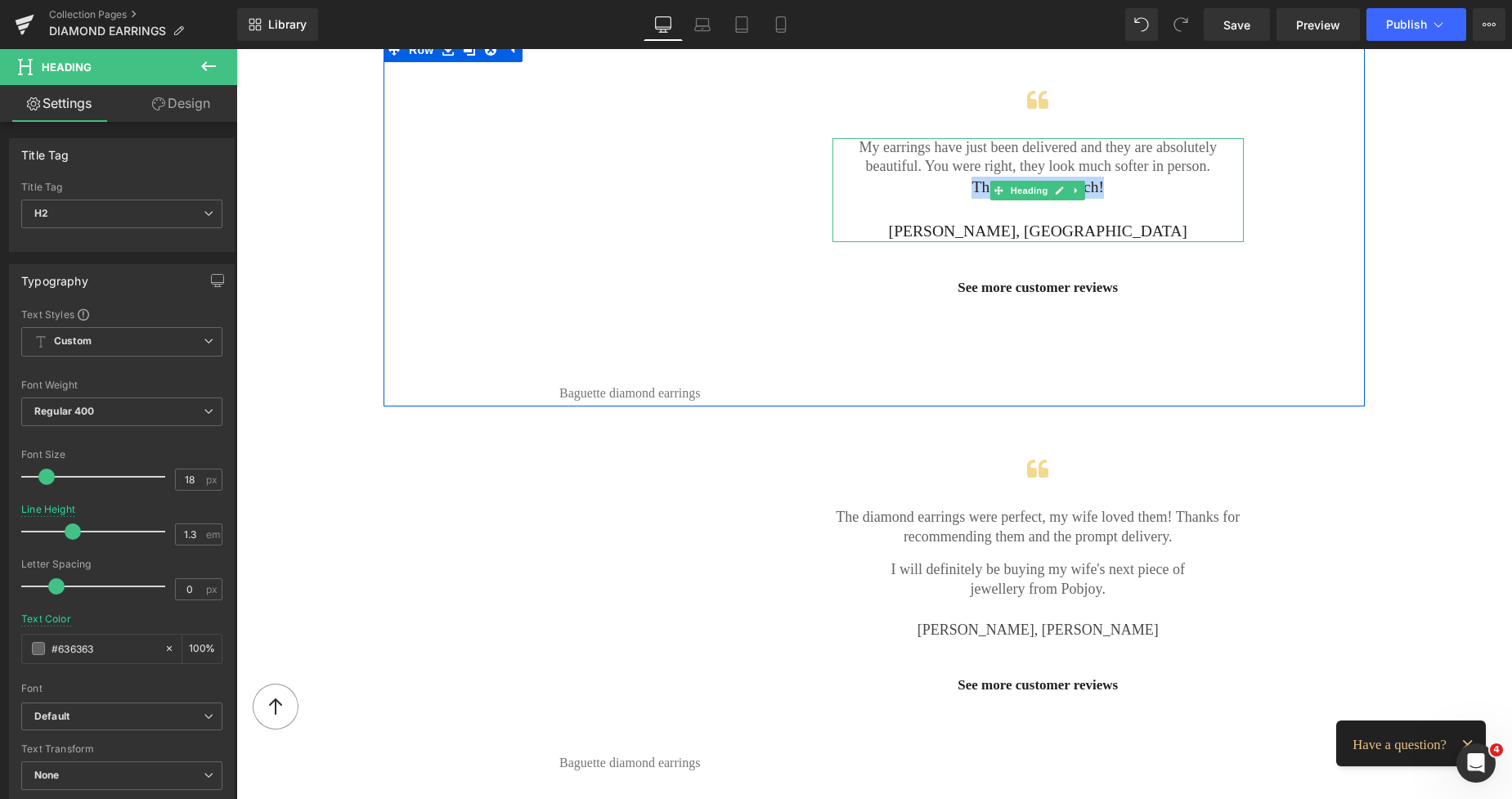
click at [1117, 192] on div "Thank you so much!" at bounding box center [1038, 187] width 412 height 22
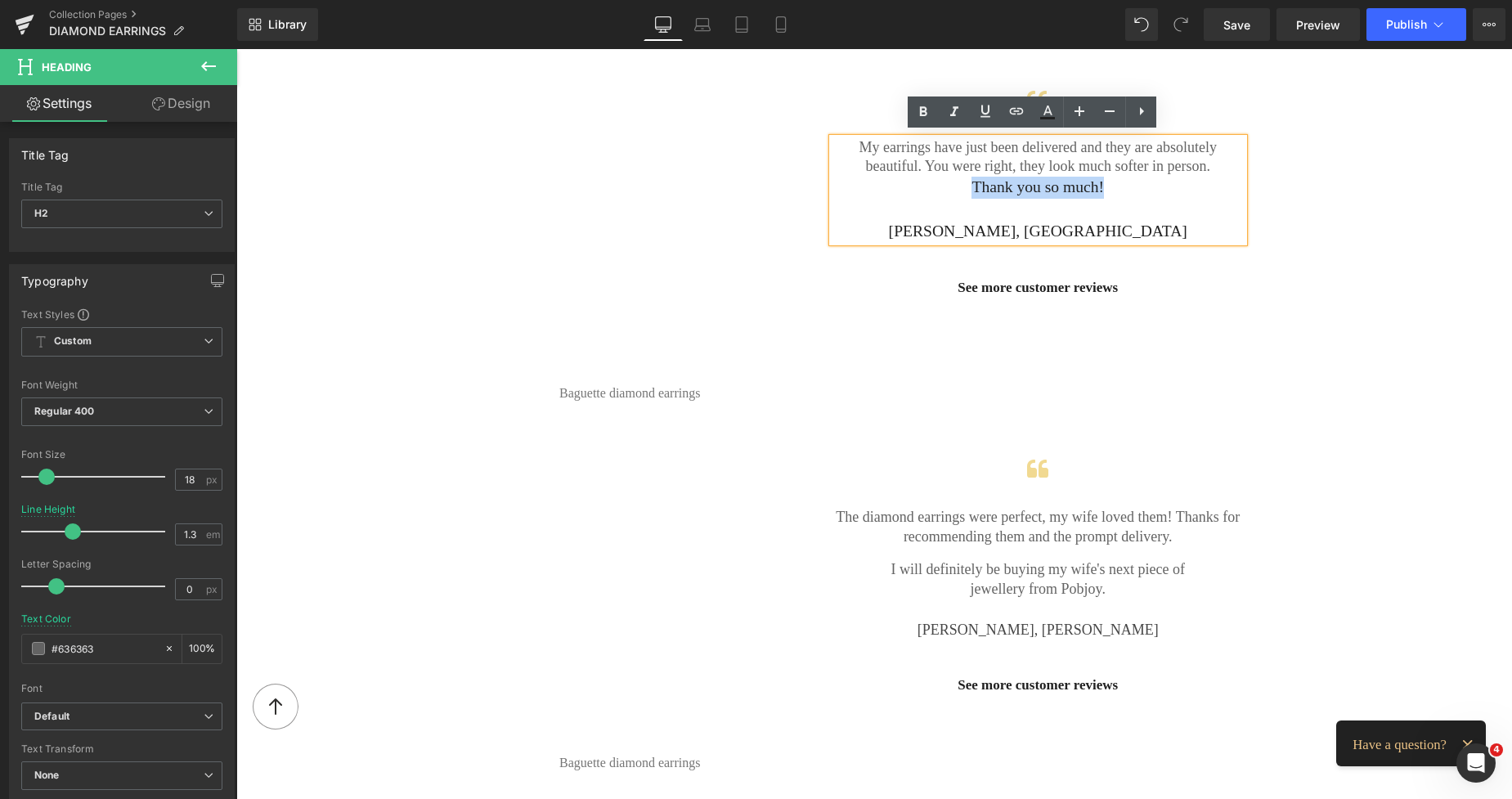
drag, startPoint x: 1100, startPoint y: 186, endPoint x: 963, endPoint y: 192, distance: 137.1
click at [963, 192] on div "Thank you so much!" at bounding box center [1038, 187] width 412 height 22
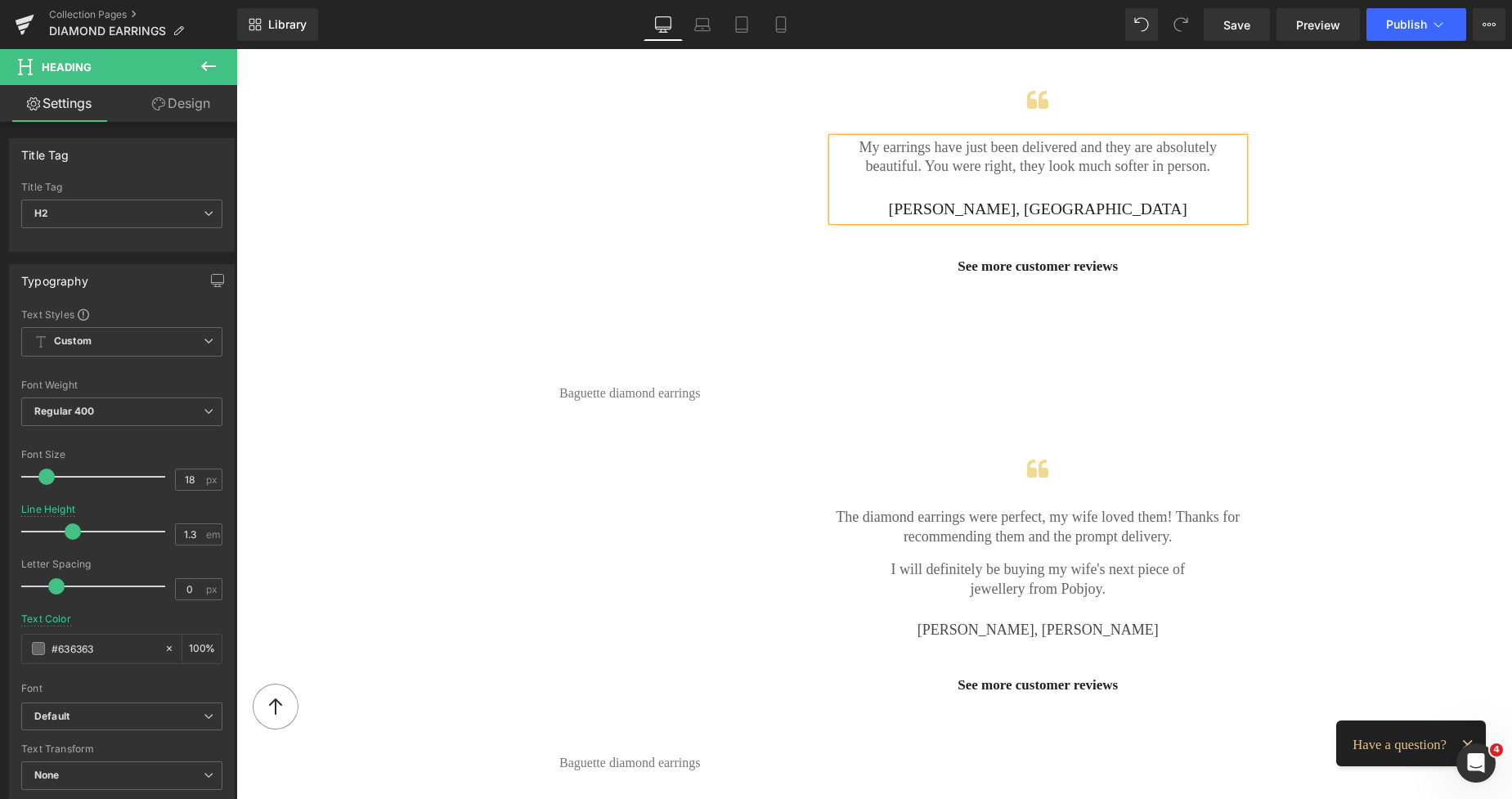
click at [1158, 260] on div "See more customer reviews" at bounding box center [1038, 266] width 412 height 27
click at [1293, 226] on div "Vimeo 55px Baguette diamond earrings Heading Icon My earrings have just been de…" at bounding box center [874, 222] width 982 height 370
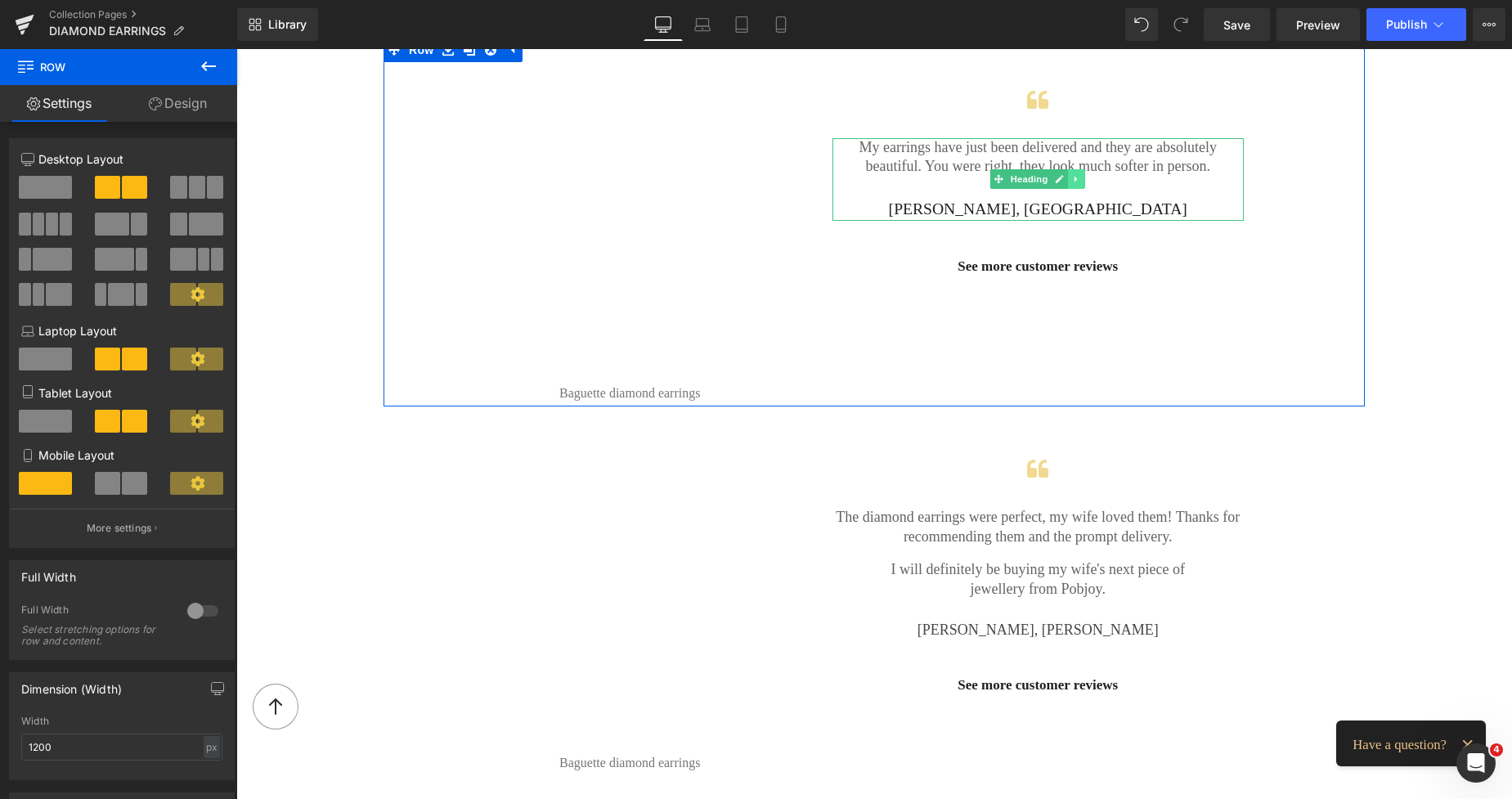
click at [1072, 176] on icon at bounding box center [1077, 179] width 9 height 10
click at [1064, 175] on icon at bounding box center [1068, 179] width 9 height 9
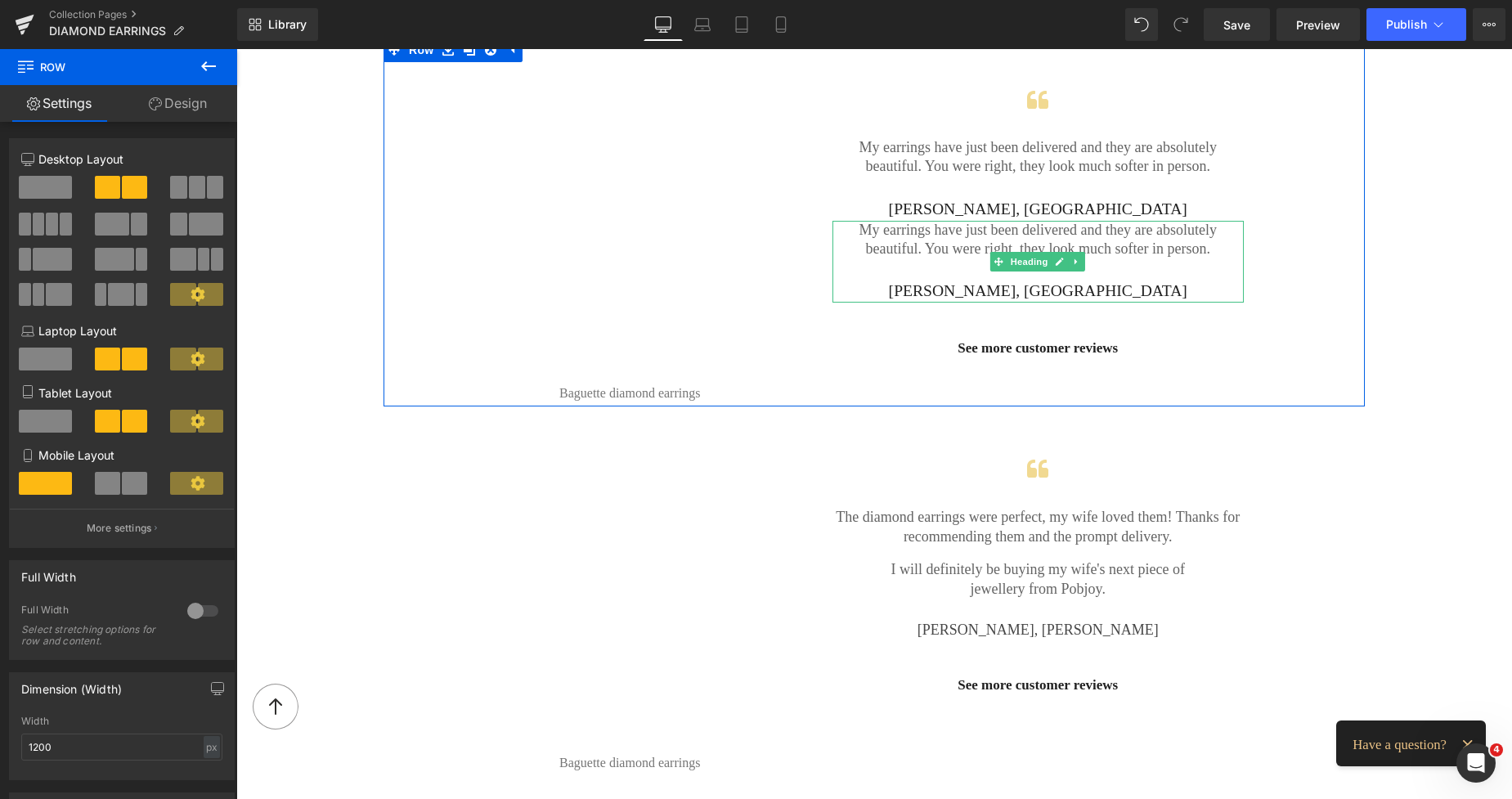
click at [934, 258] on div at bounding box center [1038, 269] width 412 height 22
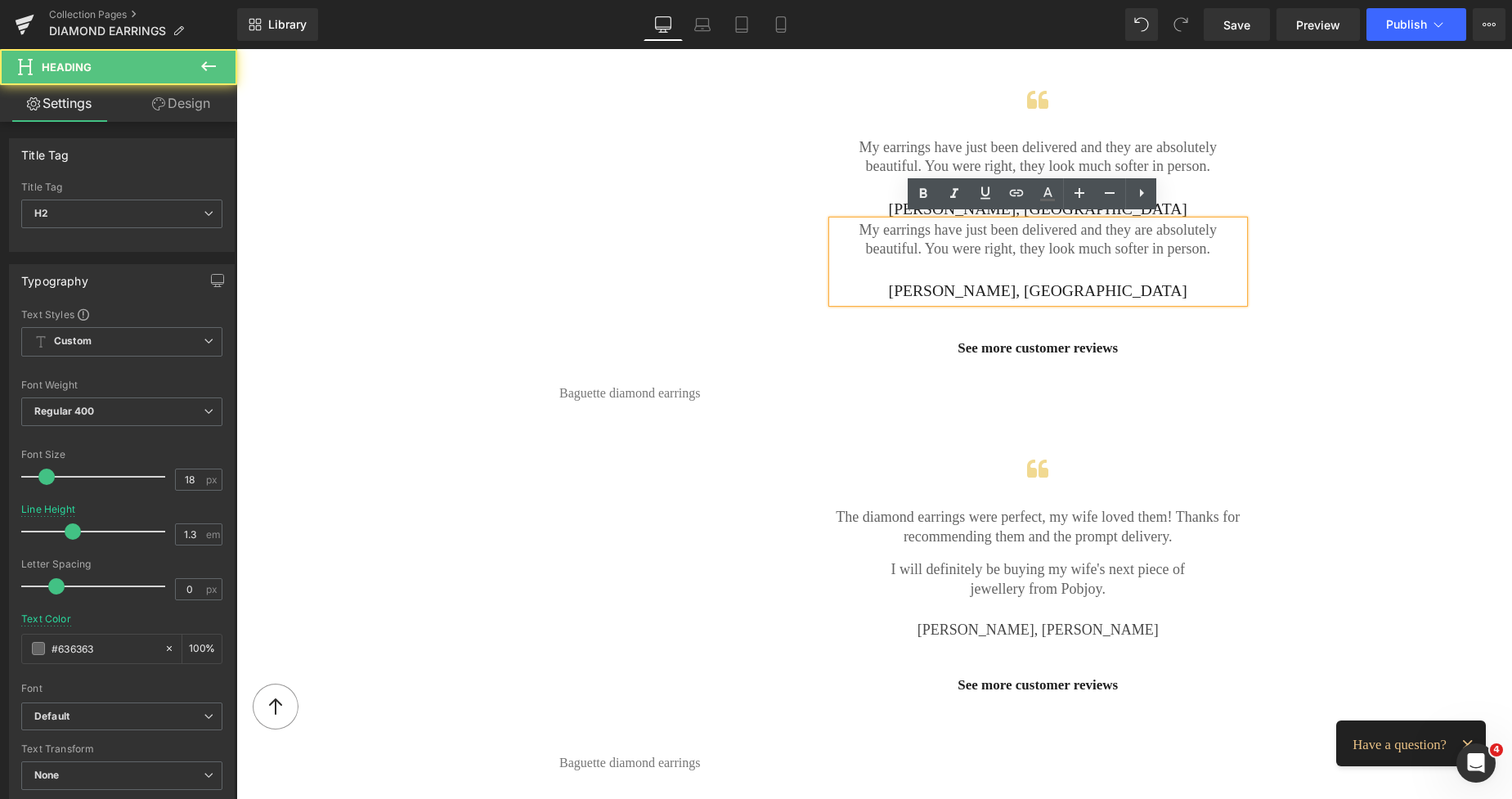
click at [1165, 251] on h2 "My earrings have just been delivered and they are absolutely beautiful. You wer…" at bounding box center [1038, 240] width 412 height 38
drag, startPoint x: 1172, startPoint y: 250, endPoint x: 826, endPoint y: 226, distance: 346.8
click at [833, 226] on h2 "My earrings have just been delivered and they are absolutely beautiful. You wer…" at bounding box center [1038, 240] width 412 height 38
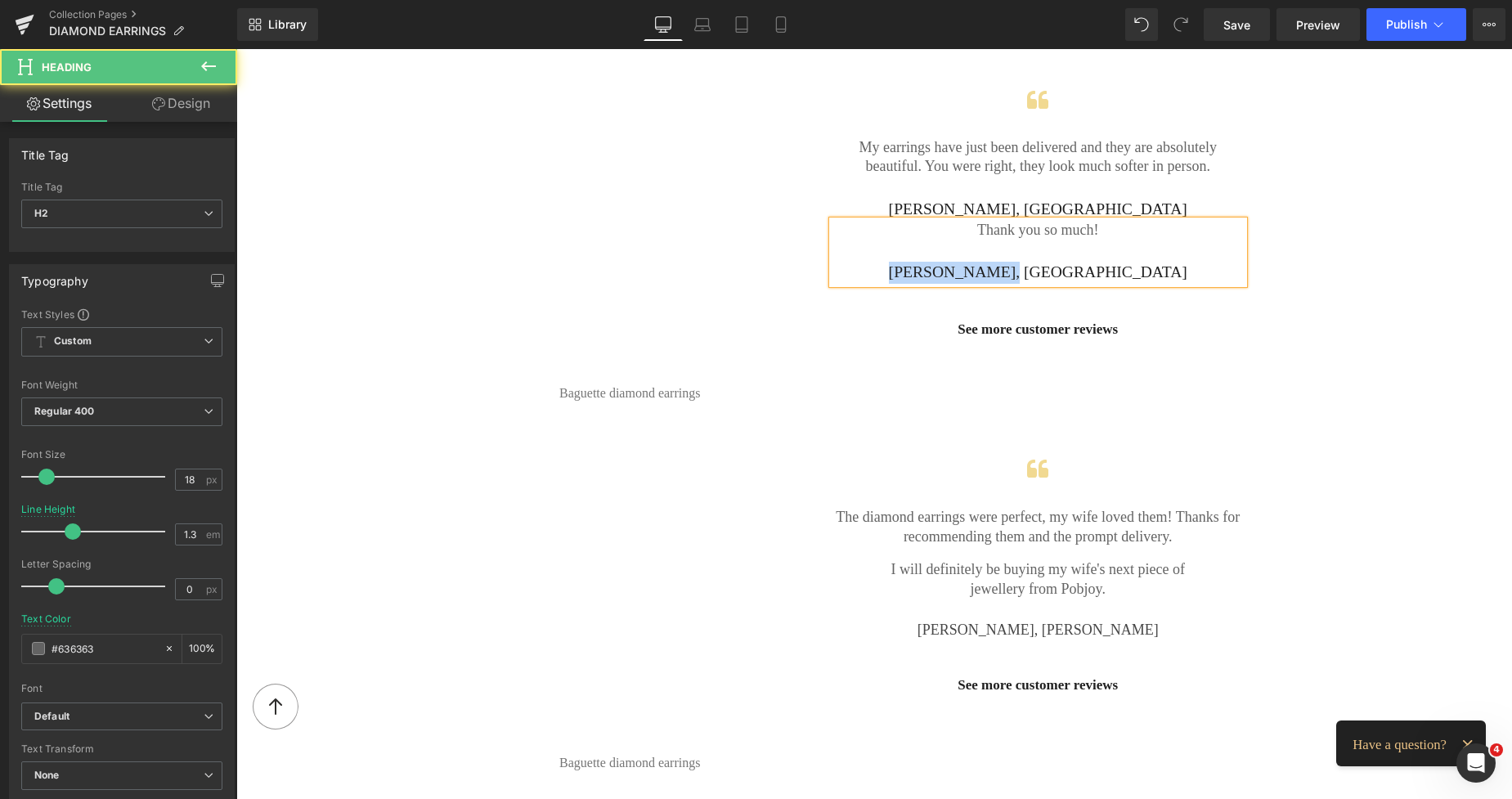
drag, startPoint x: 1099, startPoint y: 271, endPoint x: 953, endPoint y: 266, distance: 146.1
click at [953, 266] on div "[PERSON_NAME], [GEOGRAPHIC_DATA]" at bounding box center [1038, 272] width 412 height 22
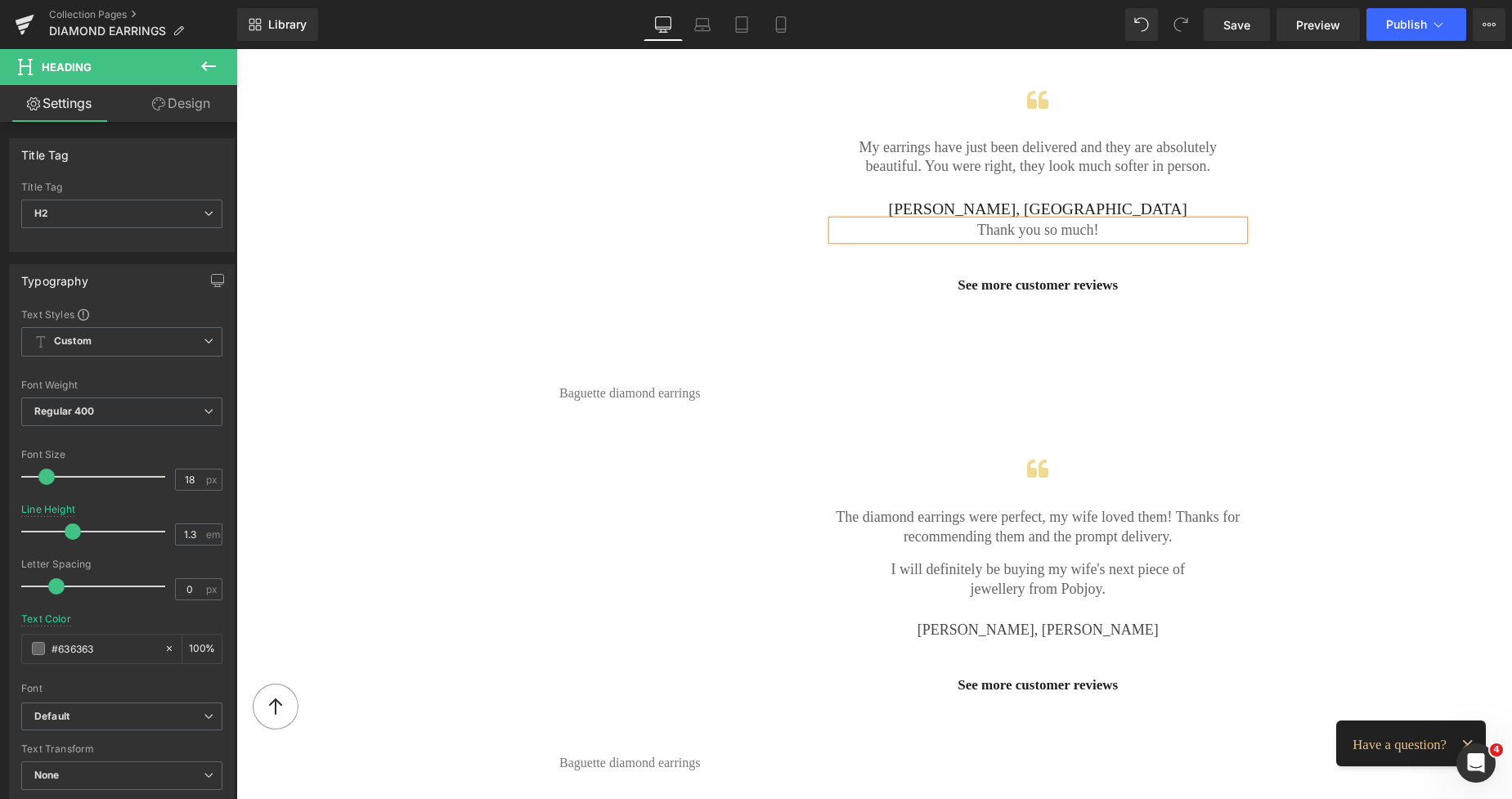
click at [1325, 203] on div "Vimeo 55px Baguette diamond earrings Heading Icon My earrings have just been de…" at bounding box center [874, 222] width 982 height 370
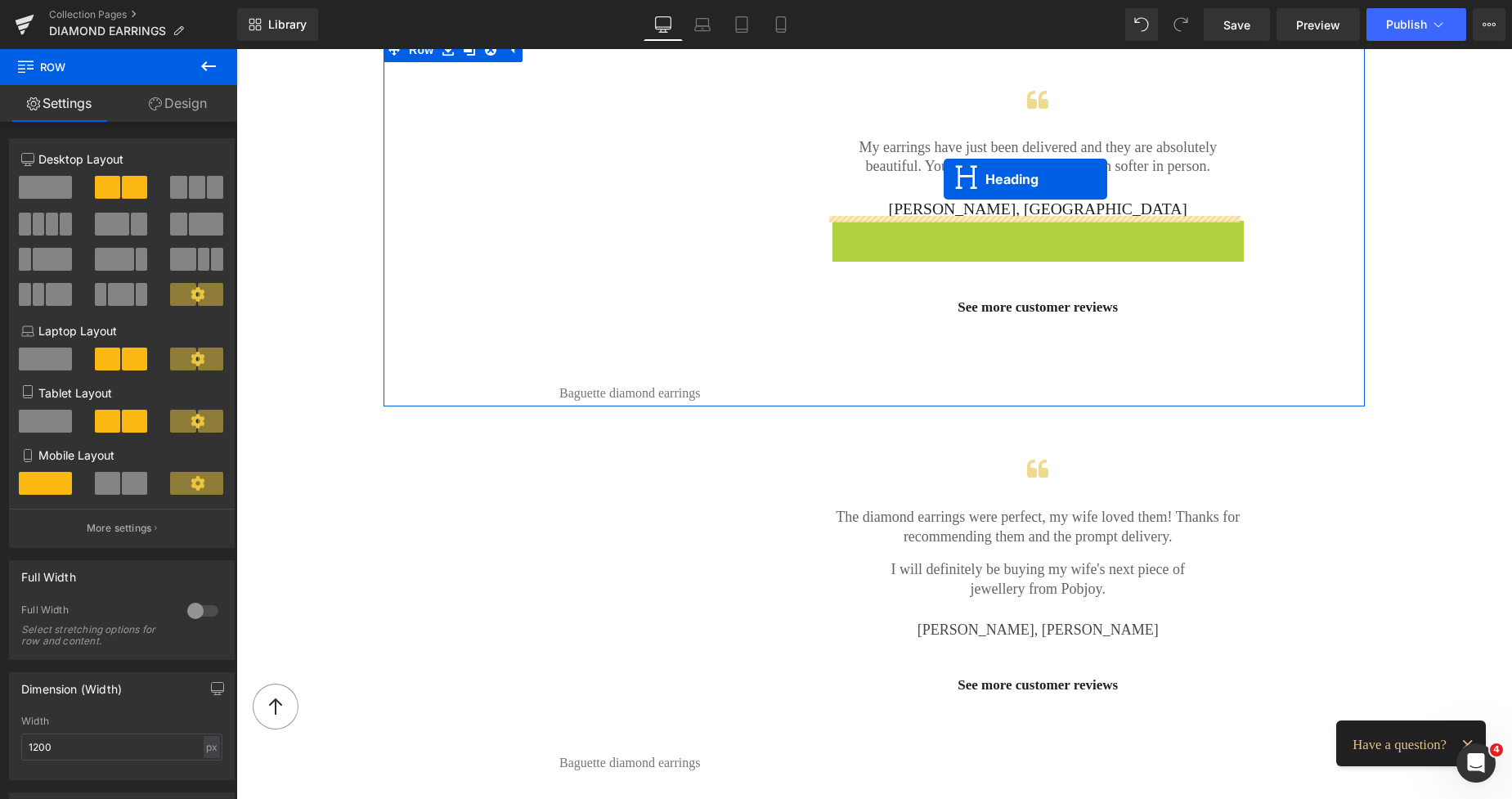
drag, startPoint x: 997, startPoint y: 230, endPoint x: 944, endPoint y: 179, distance: 73.6
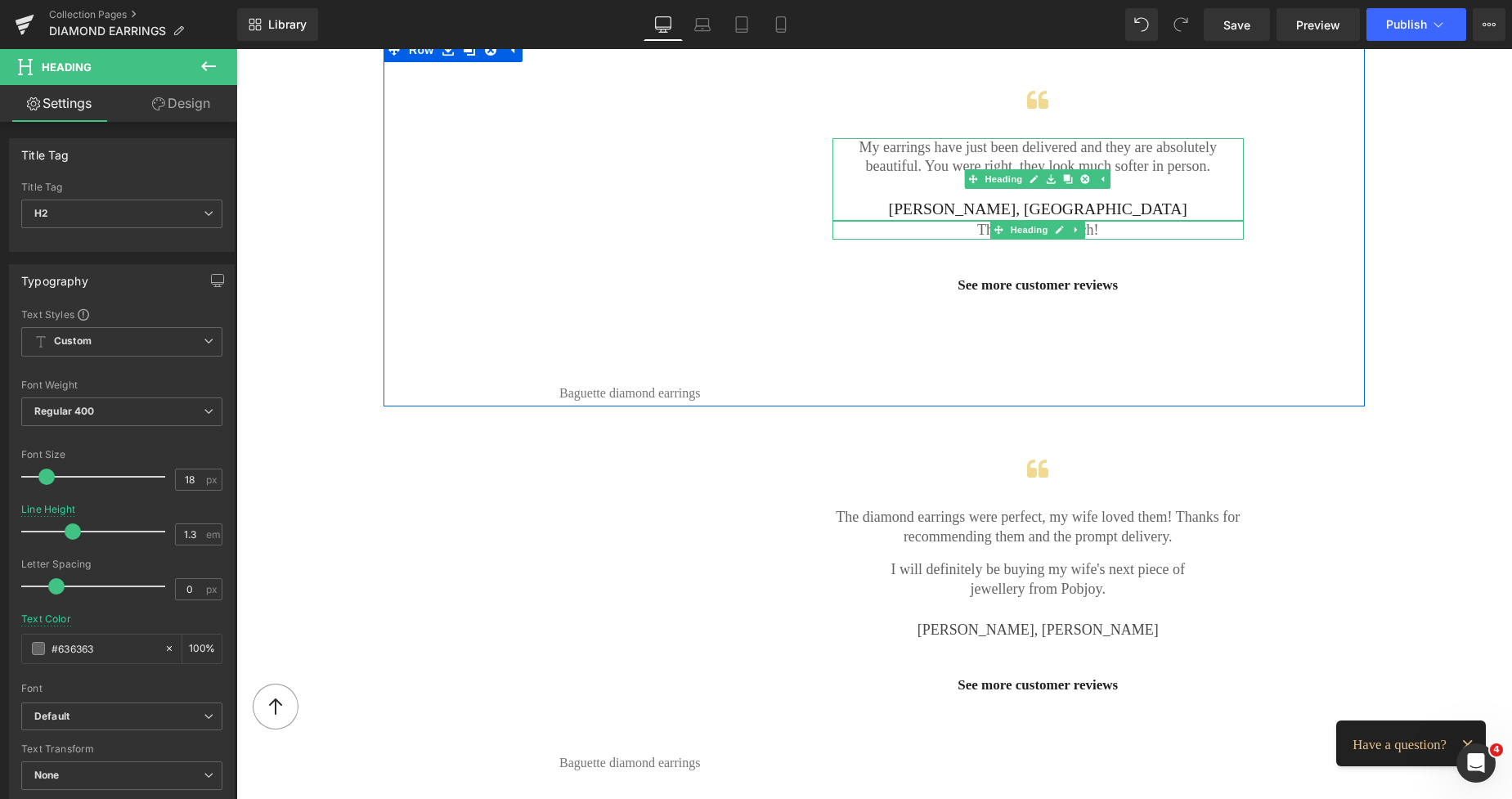
click at [990, 199] on div "[PERSON_NAME], [GEOGRAPHIC_DATA]" at bounding box center [1038, 210] width 412 height 22
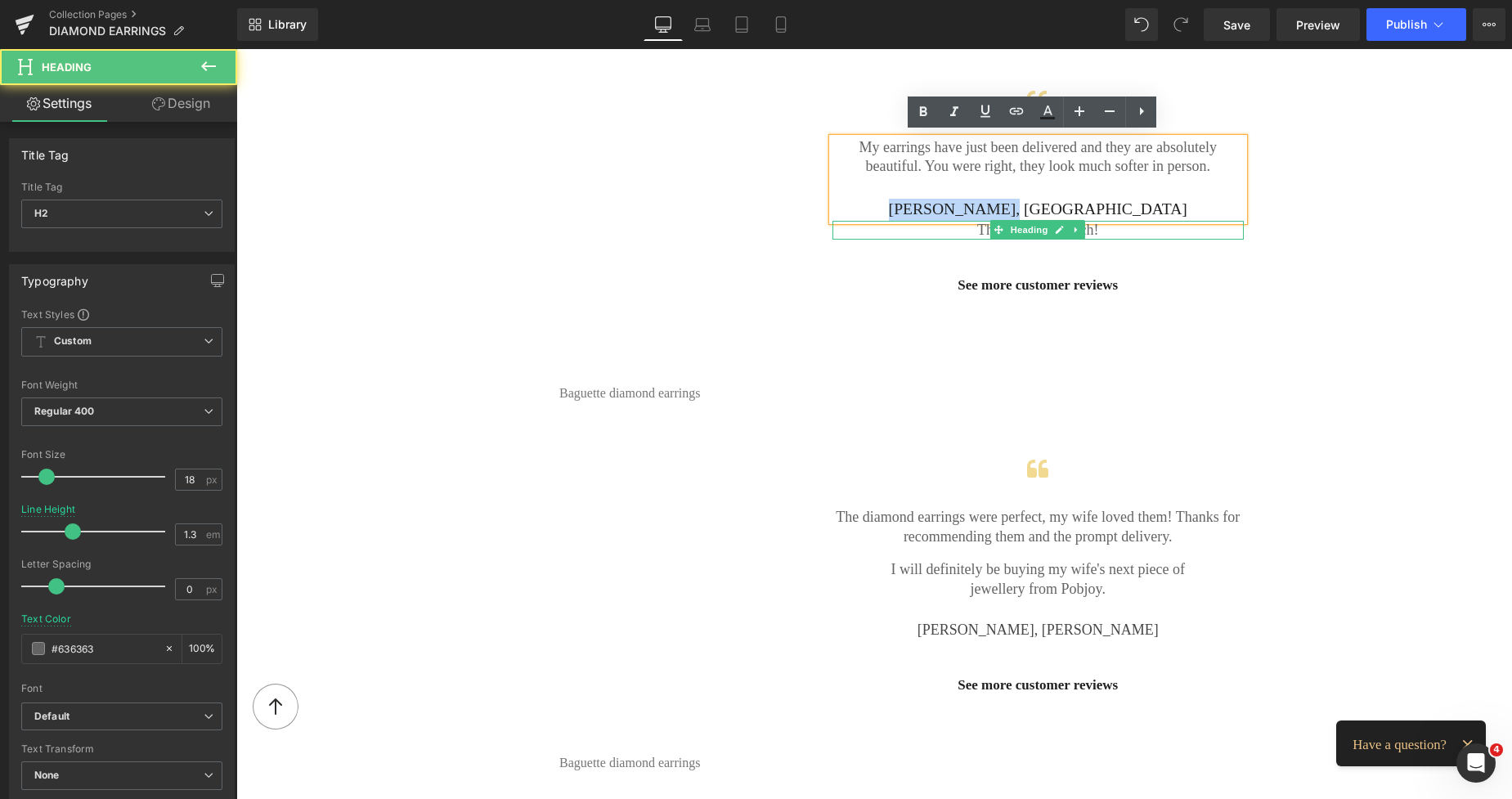
drag, startPoint x: 1097, startPoint y: 206, endPoint x: 973, endPoint y: 196, distance: 124.4
click at [973, 199] on div "[PERSON_NAME], [GEOGRAPHIC_DATA]" at bounding box center [1038, 210] width 412 height 22
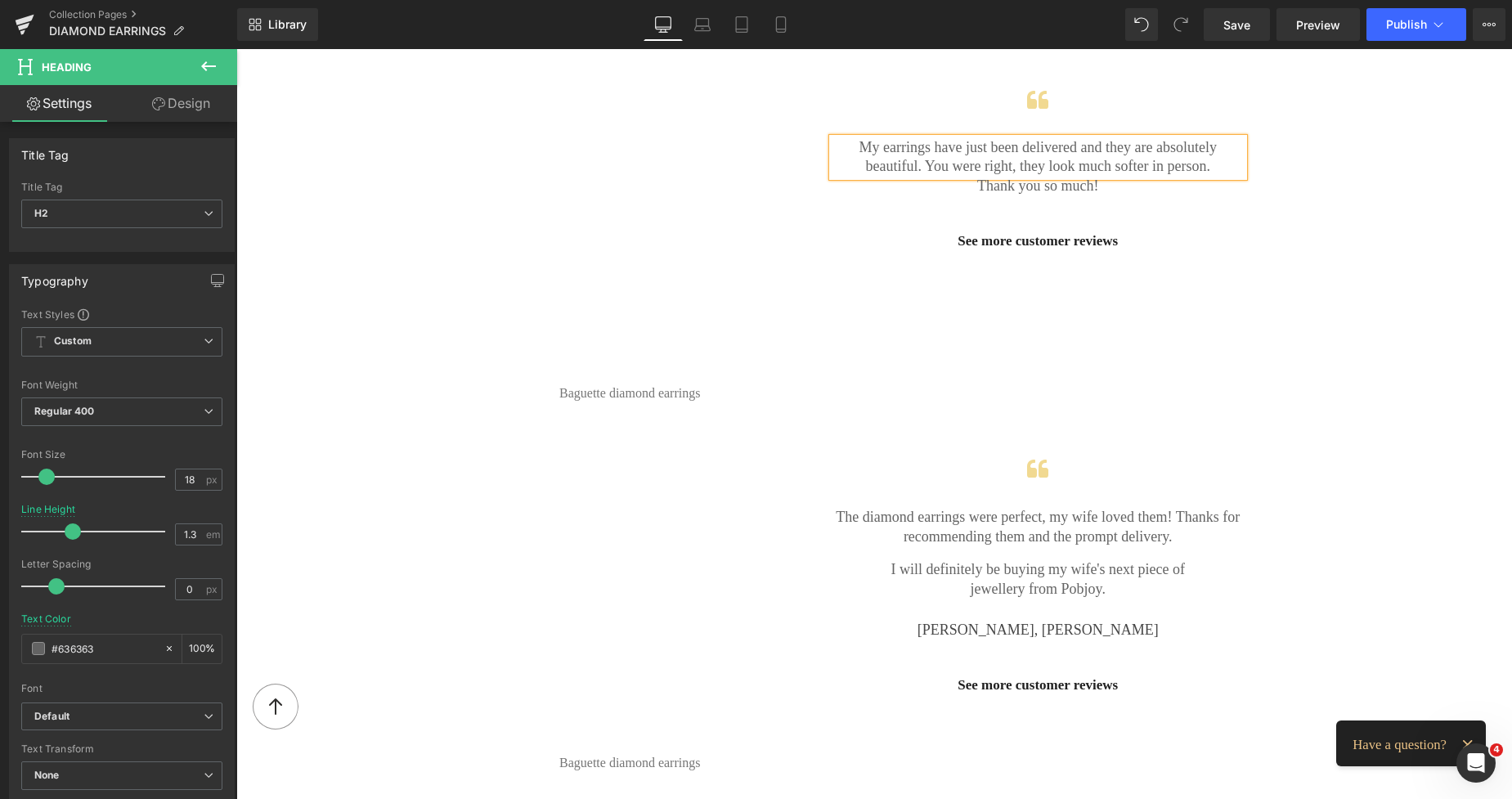
click at [1256, 215] on div "Vimeo 55px Baguette diamond earrings Heading Icon My earrings have just been de…" at bounding box center [874, 222] width 982 height 370
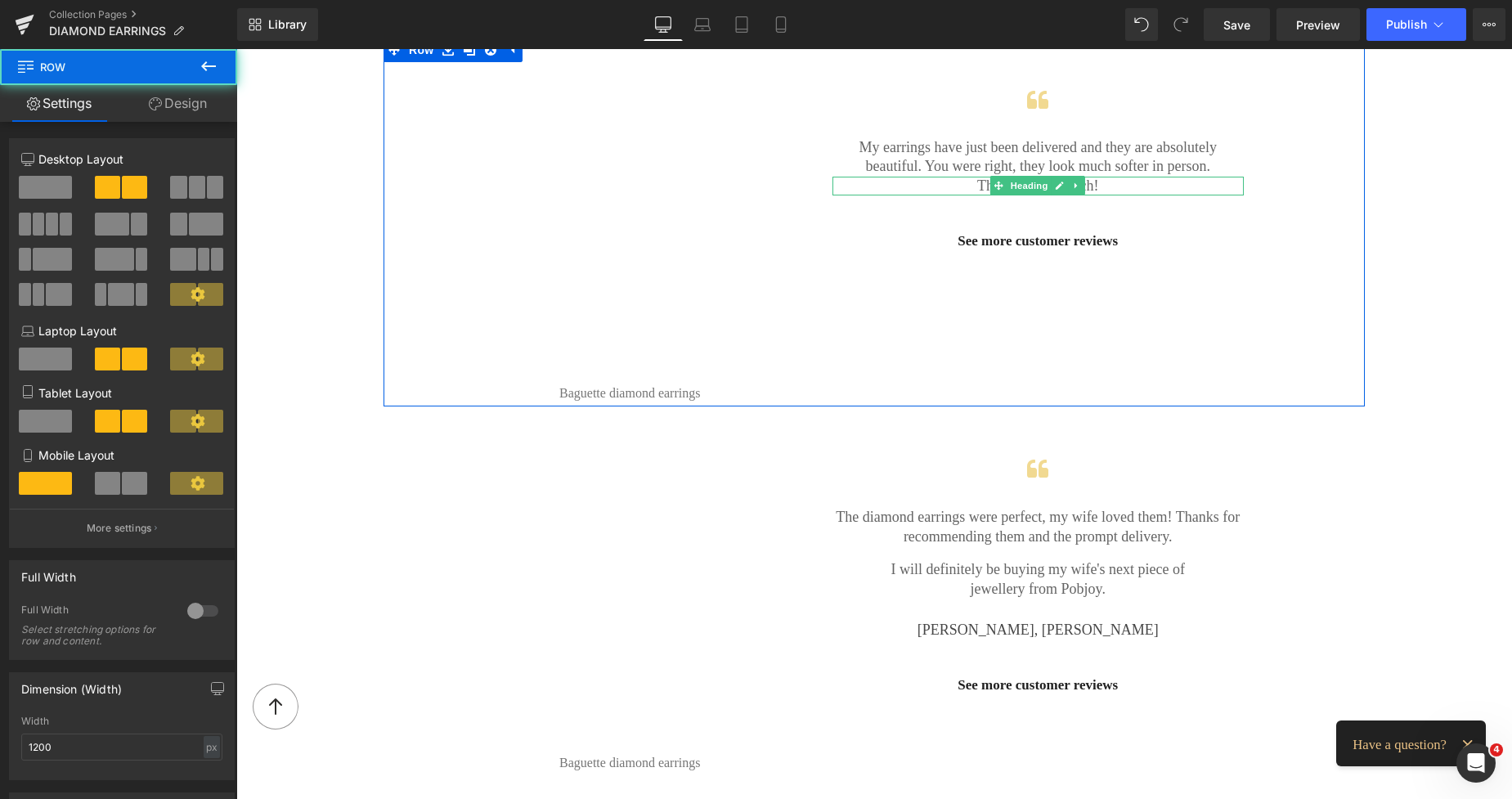
click at [1151, 182] on h2 "Thank you so much!" at bounding box center [1038, 186] width 412 height 19
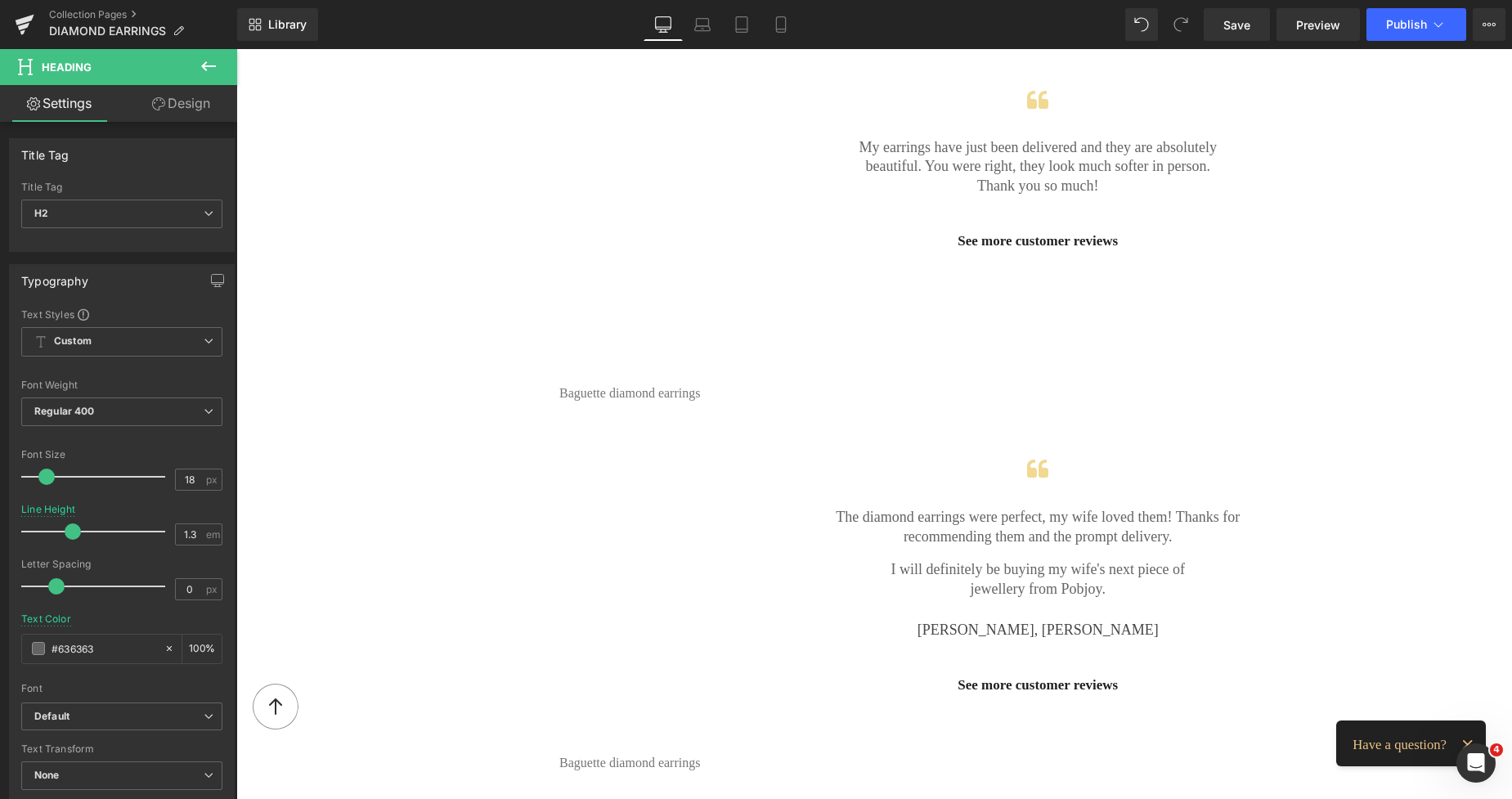
click at [182, 97] on link "Design" at bounding box center [181, 103] width 118 height 37
click at [0, 0] on div "Spacing" at bounding box center [0, 0] width 0 height 0
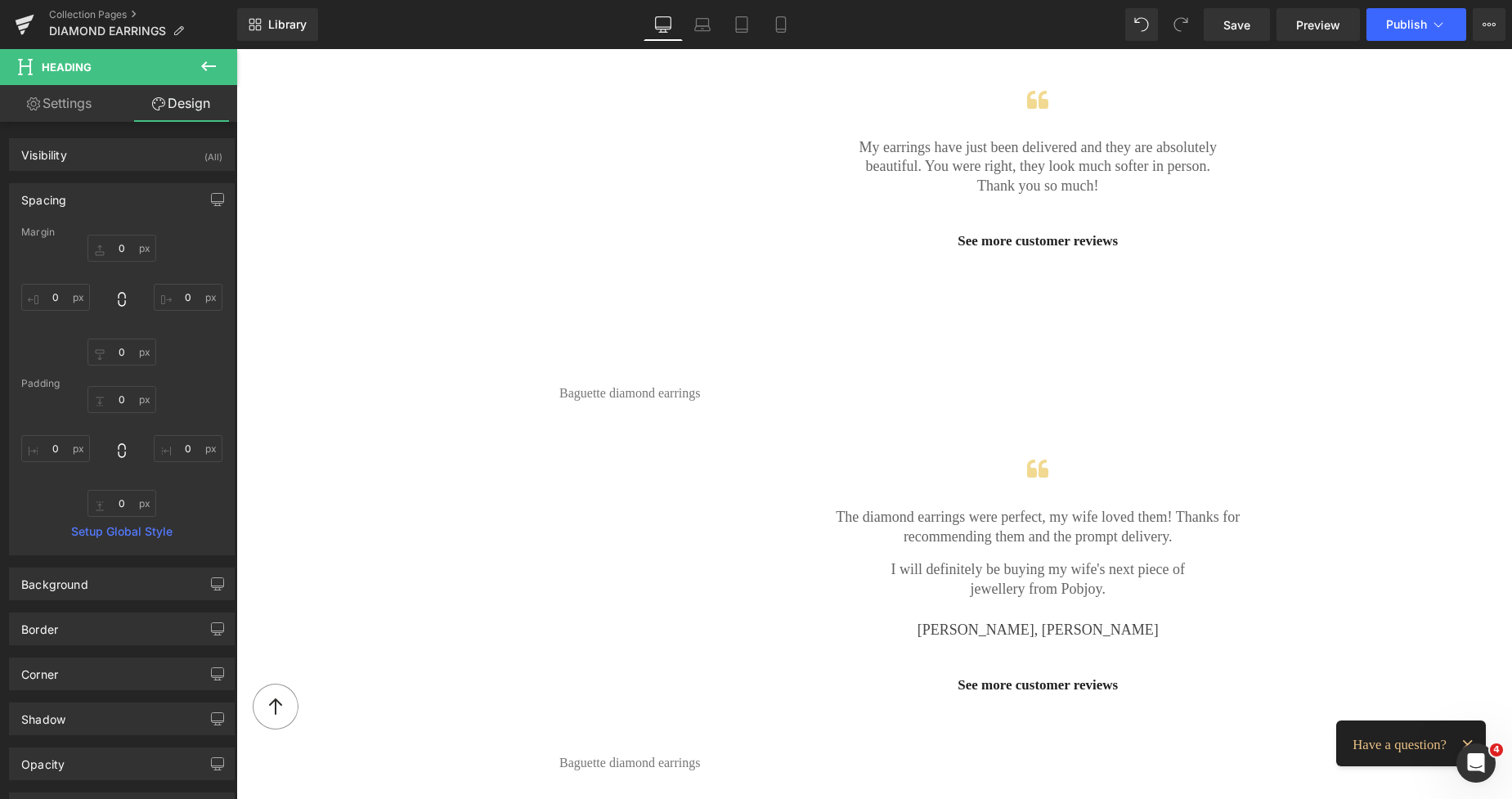
type input "0"
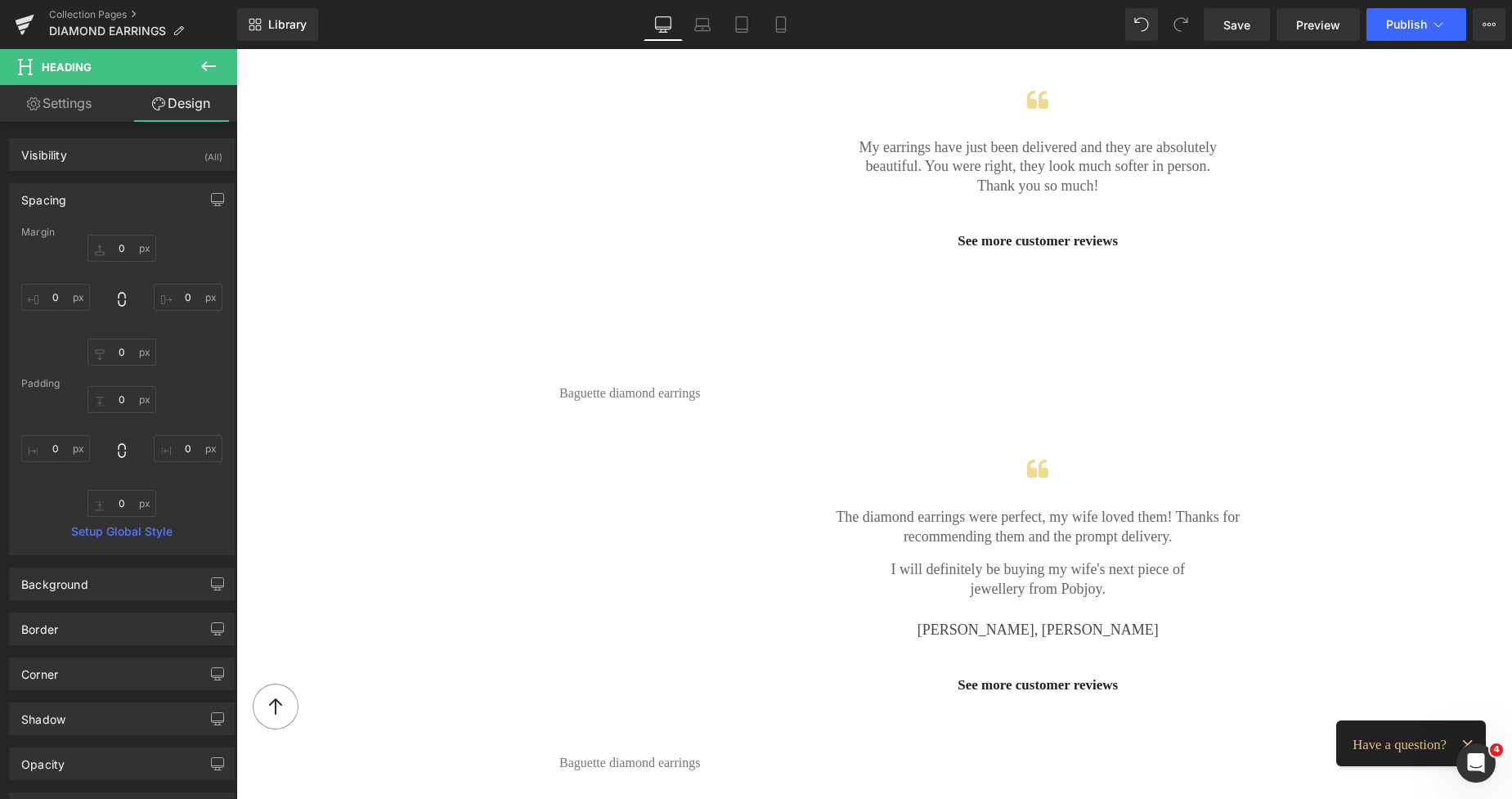
type input "0"
click at [116, 261] on input "0" at bounding box center [122, 248] width 69 height 27
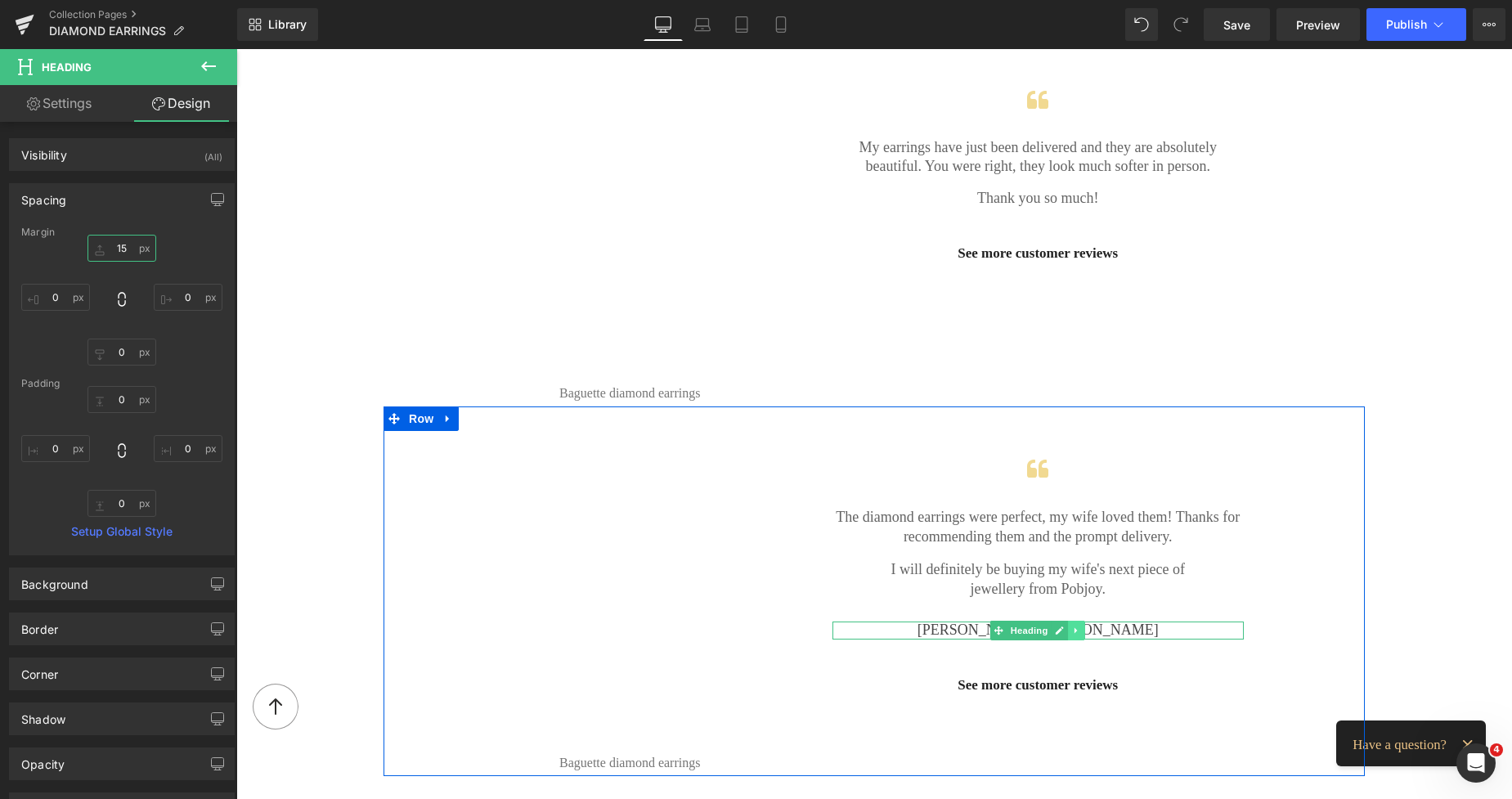
type input "15"
click at [1075, 627] on icon at bounding box center [1076, 629] width 2 height 6
click at [1065, 627] on icon at bounding box center [1068, 629] width 9 height 9
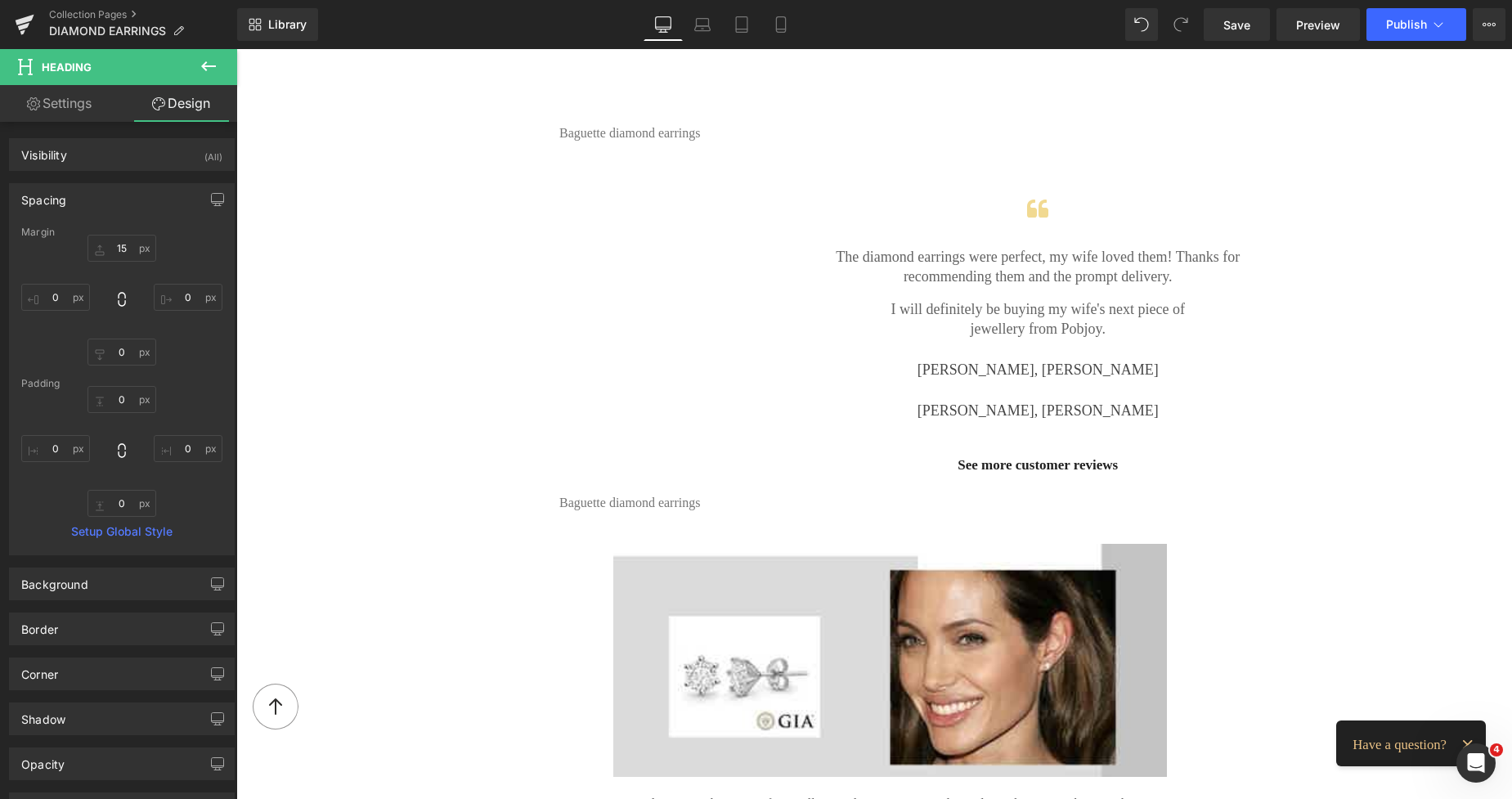
scroll to position [1814, 0]
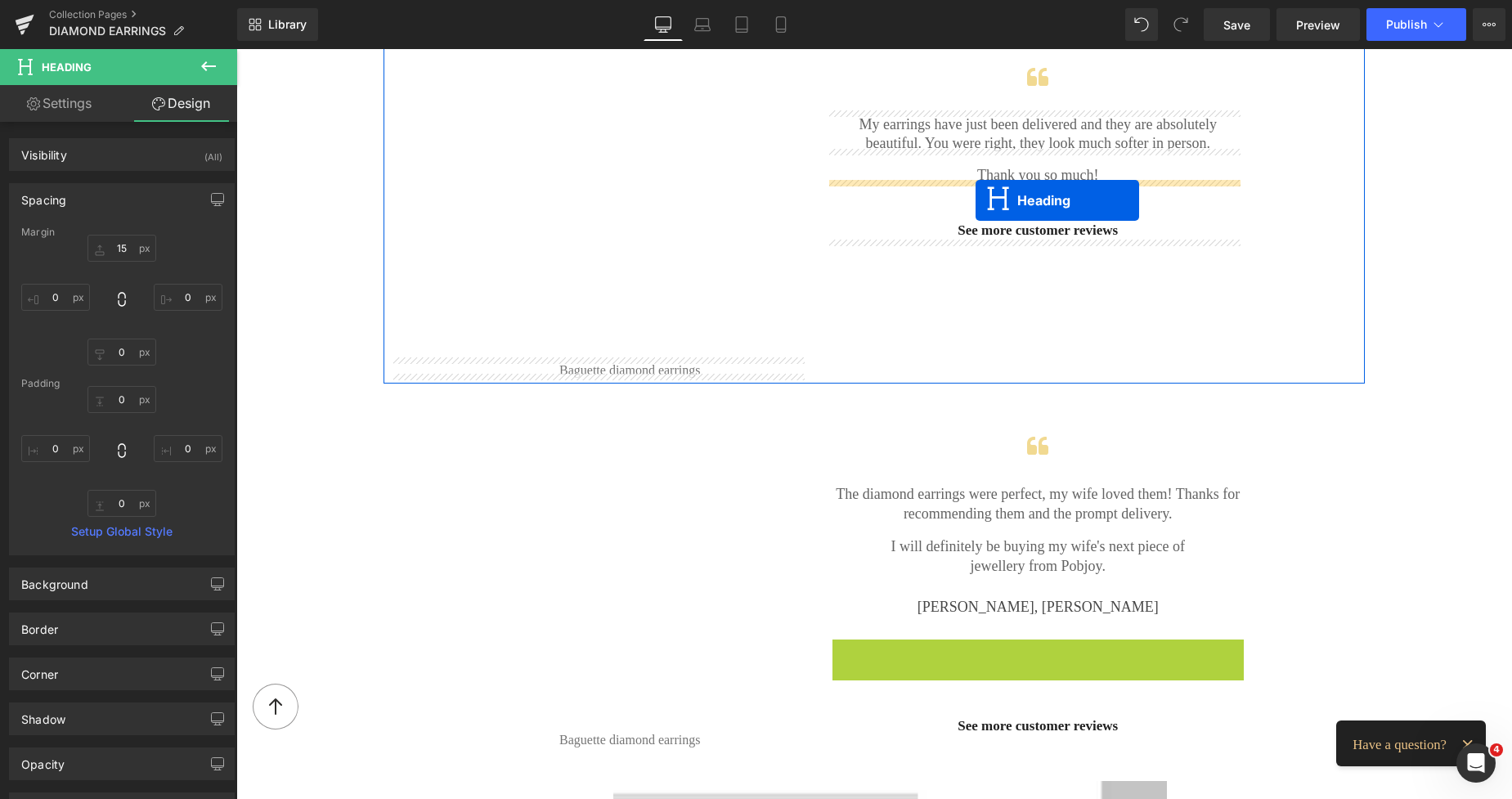
drag, startPoint x: 995, startPoint y: 643, endPoint x: 976, endPoint y: 201, distance: 442.4
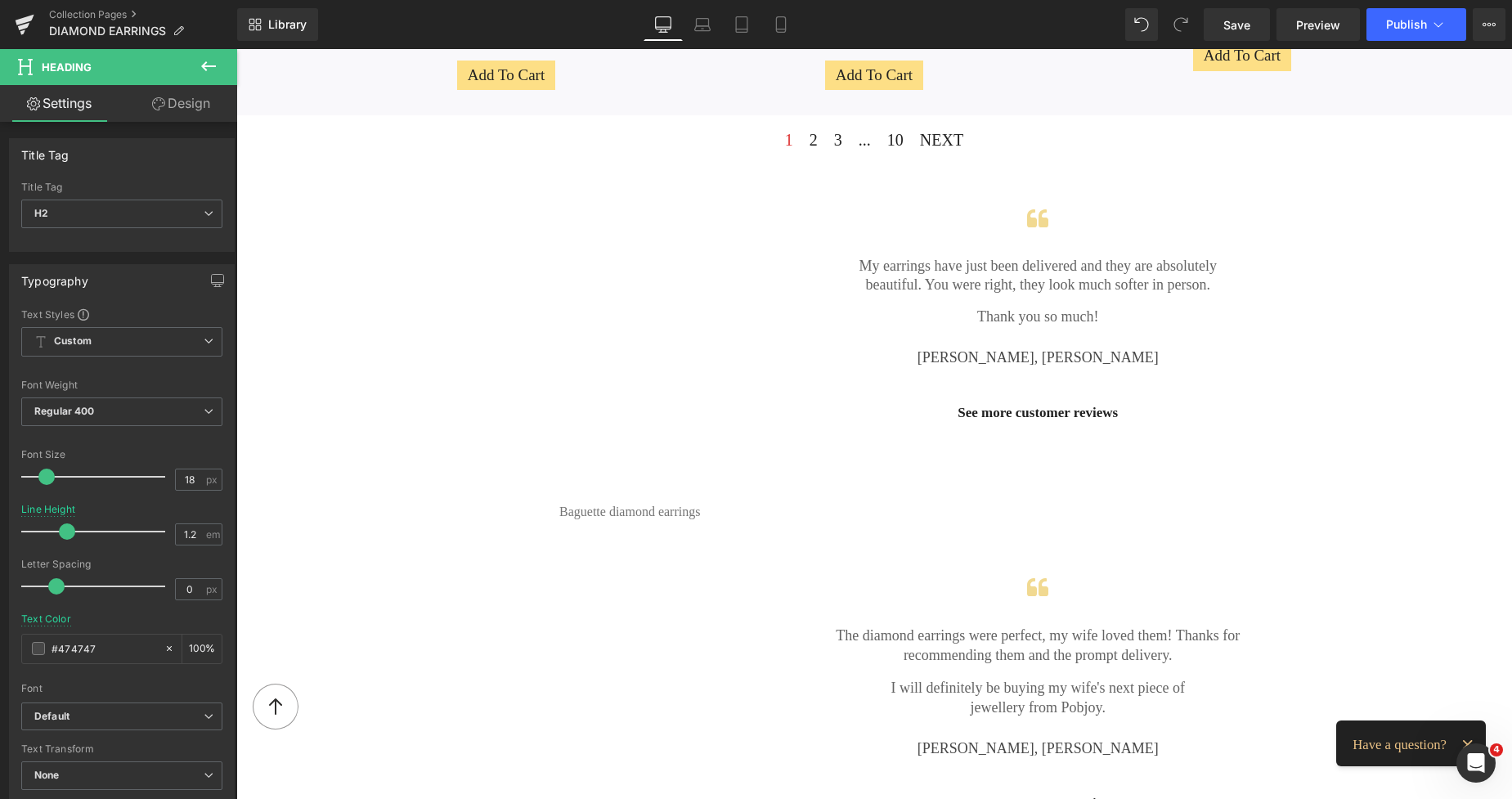
scroll to position [1577, 0]
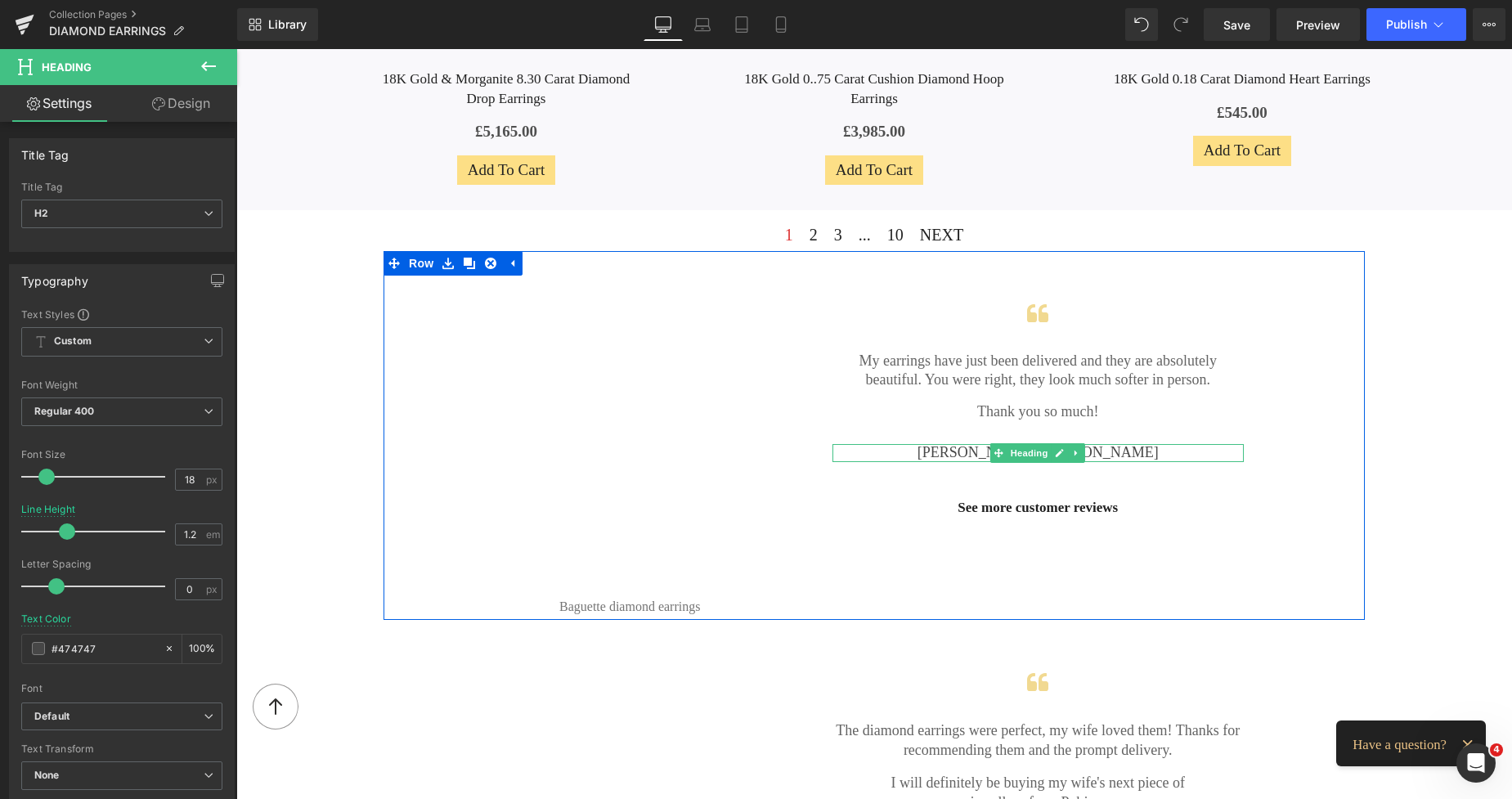
click at [972, 450] on h2 "[PERSON_NAME], [PERSON_NAME]" at bounding box center [1038, 453] width 412 height 18
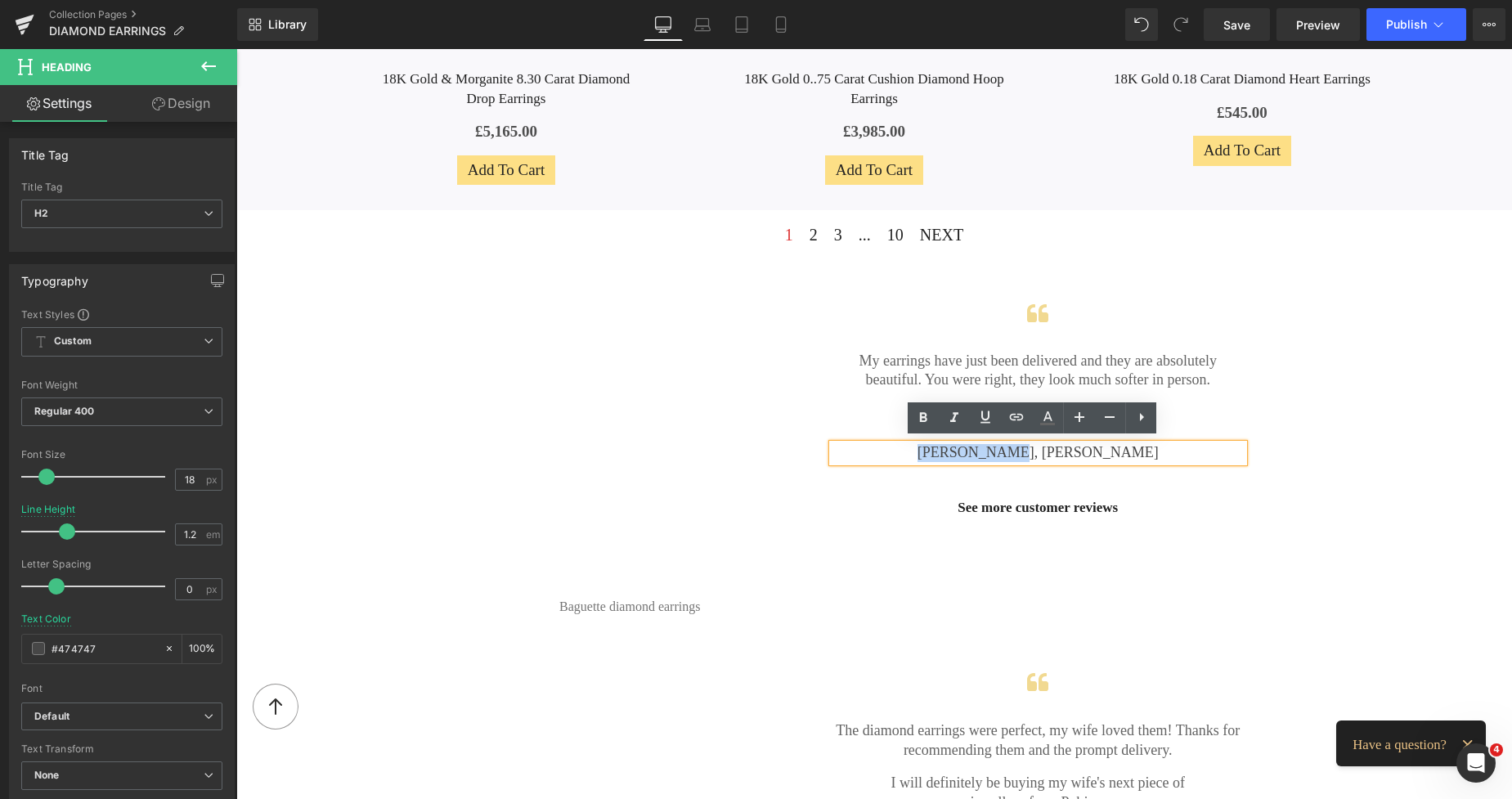
drag, startPoint x: 1087, startPoint y: 449, endPoint x: 997, endPoint y: 448, distance: 90.0
click at [997, 448] on h2 "[PERSON_NAME], [PERSON_NAME]" at bounding box center [1038, 453] width 412 height 18
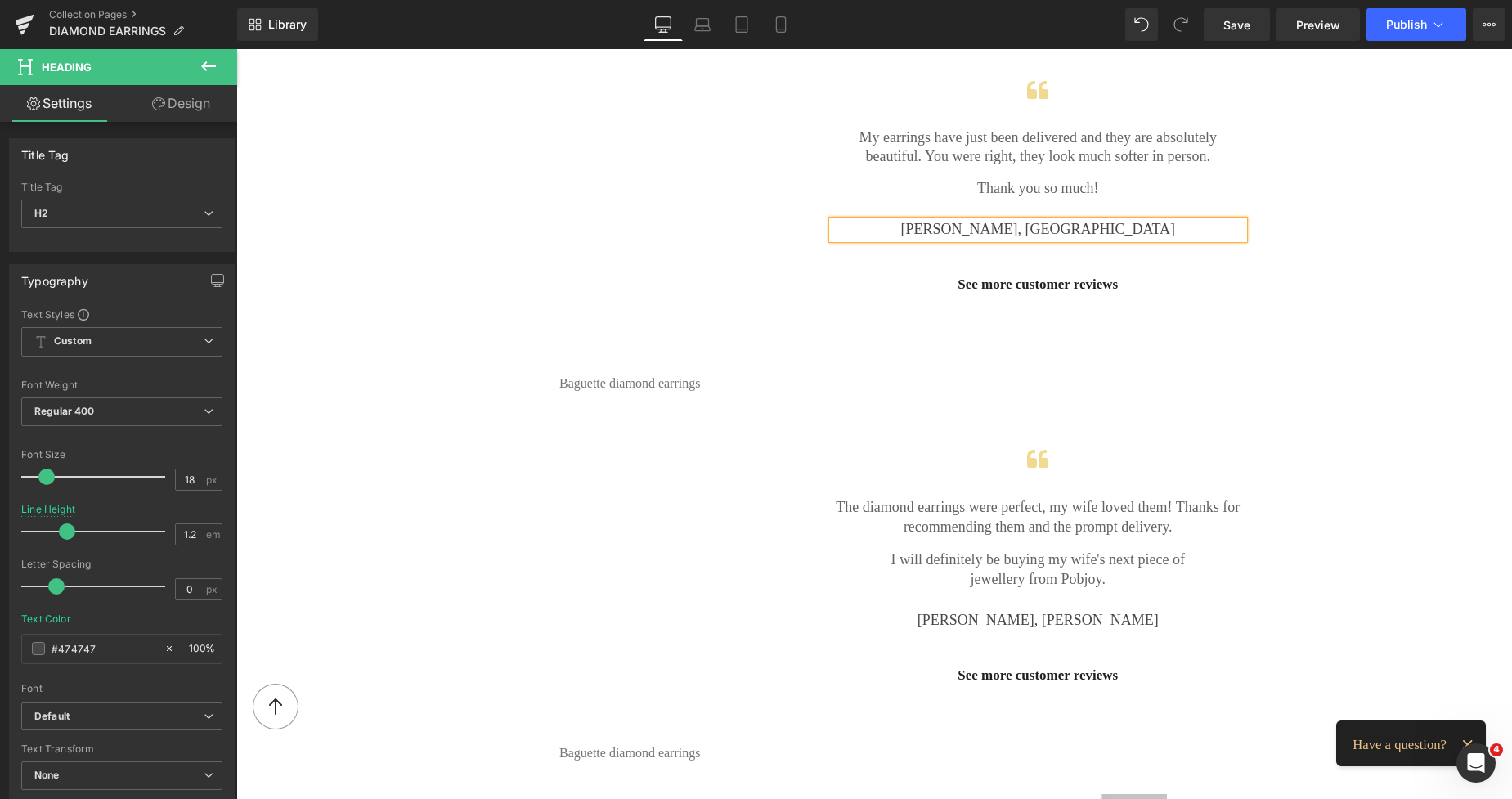
scroll to position [1766, 0]
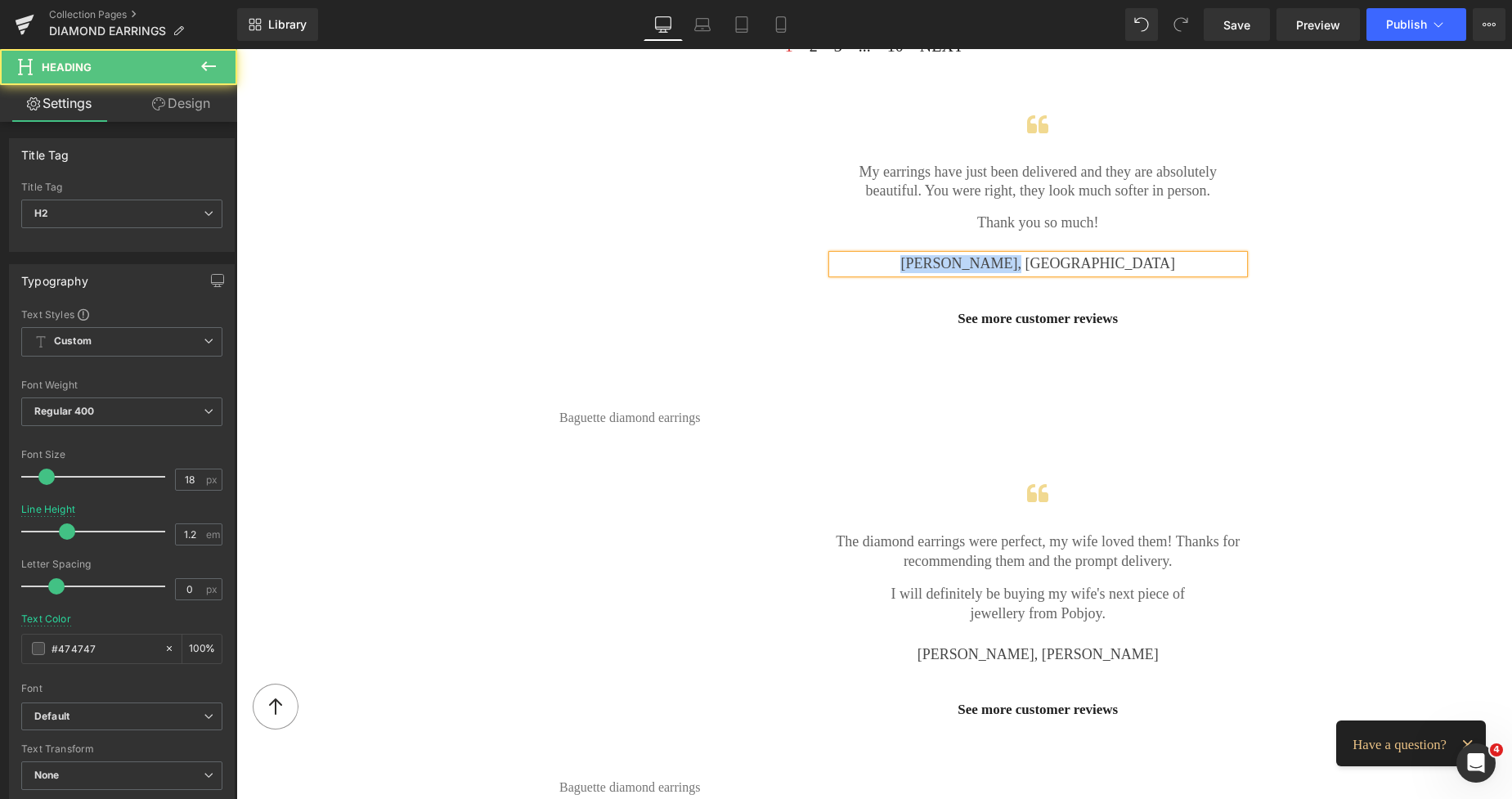
drag, startPoint x: 1087, startPoint y: 259, endPoint x: 984, endPoint y: 267, distance: 103.3
click at [984, 267] on h2 "[PERSON_NAME], [GEOGRAPHIC_DATA]" at bounding box center [1038, 264] width 412 height 18
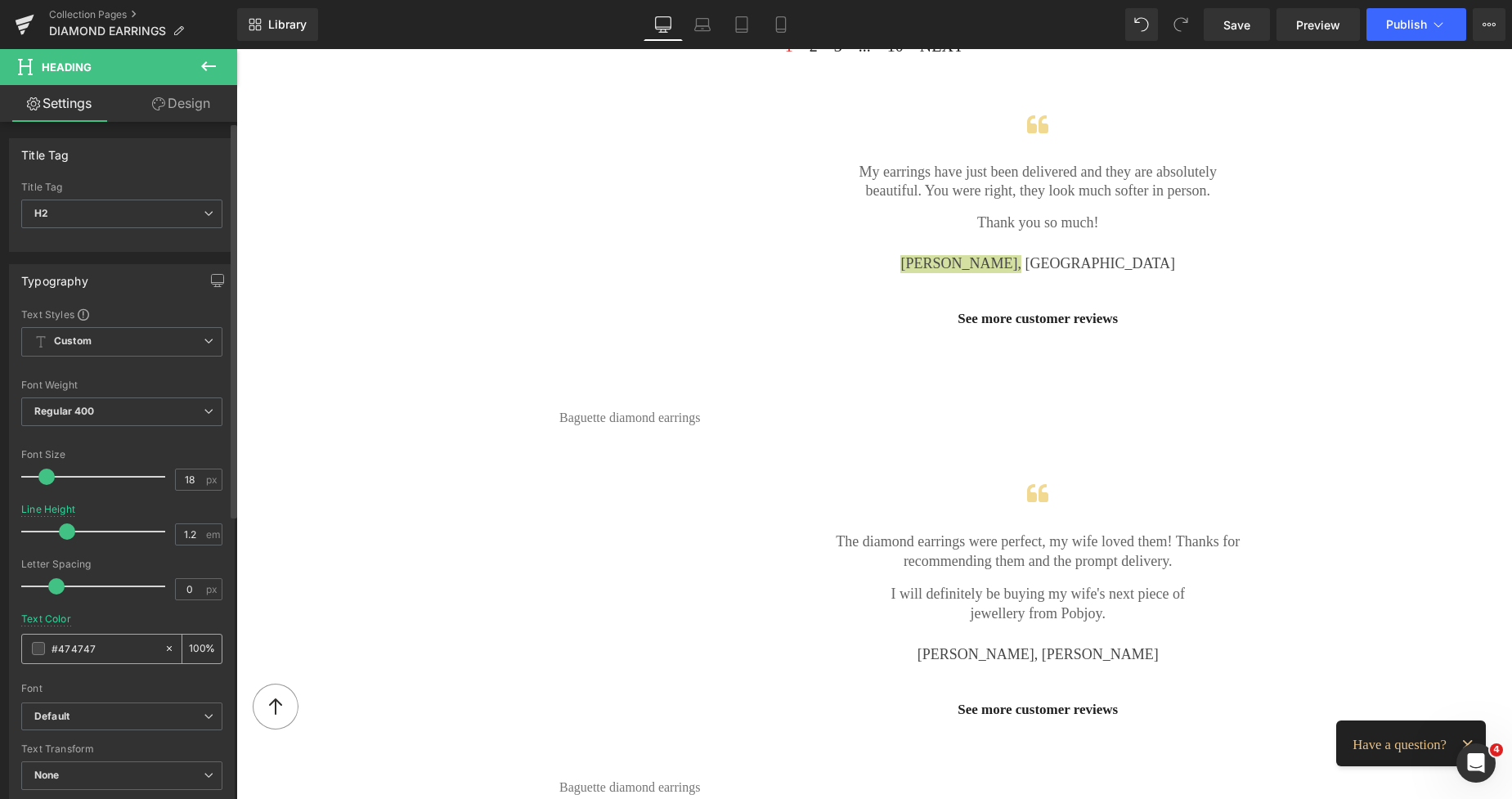
click at [37, 657] on div "#474747" at bounding box center [93, 648] width 142 height 28
click at [37, 650] on span at bounding box center [38, 648] width 13 height 13
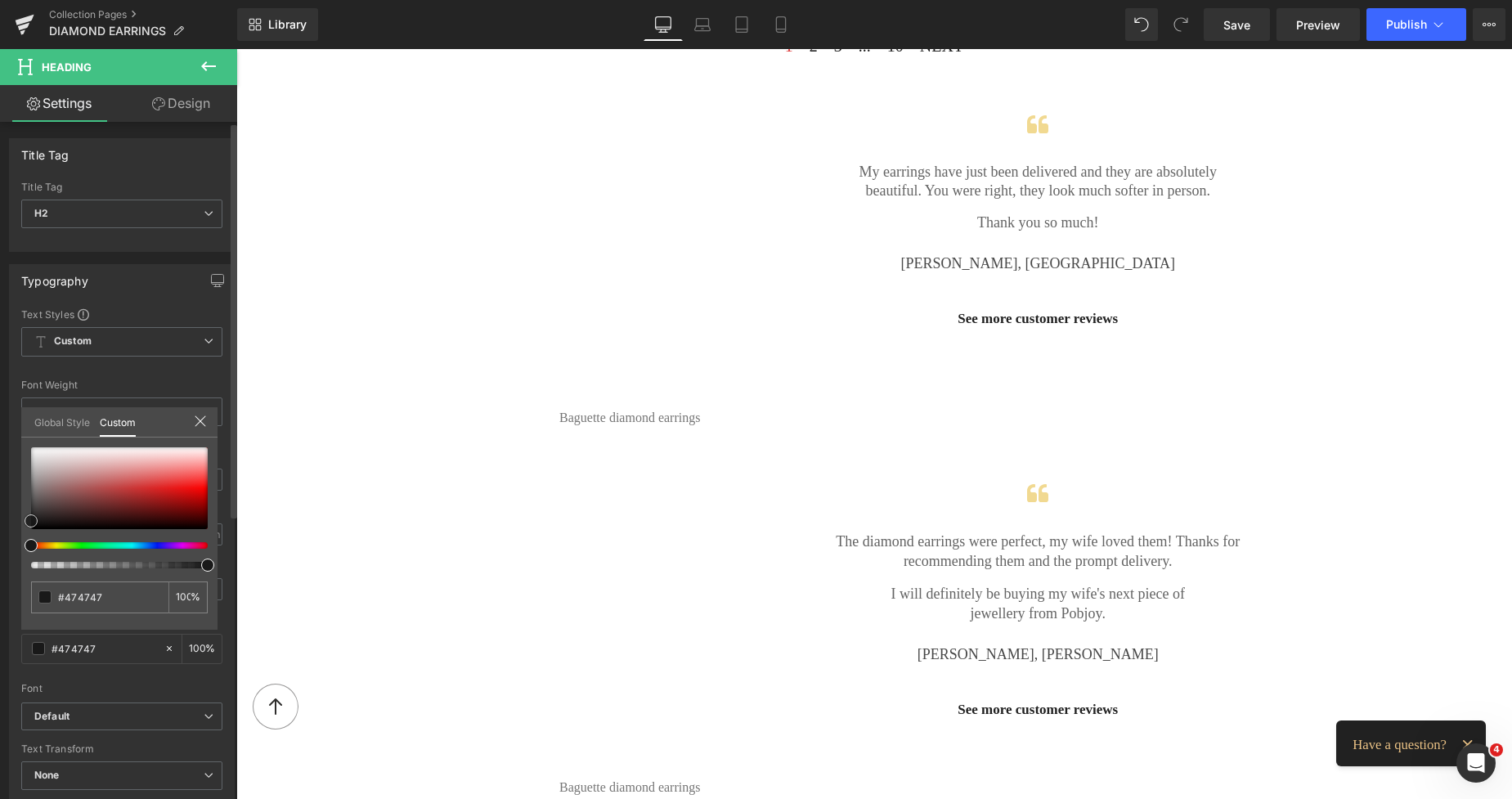
type input "#191919"
type input "#1c1c1c"
type input "#2b2b2b"
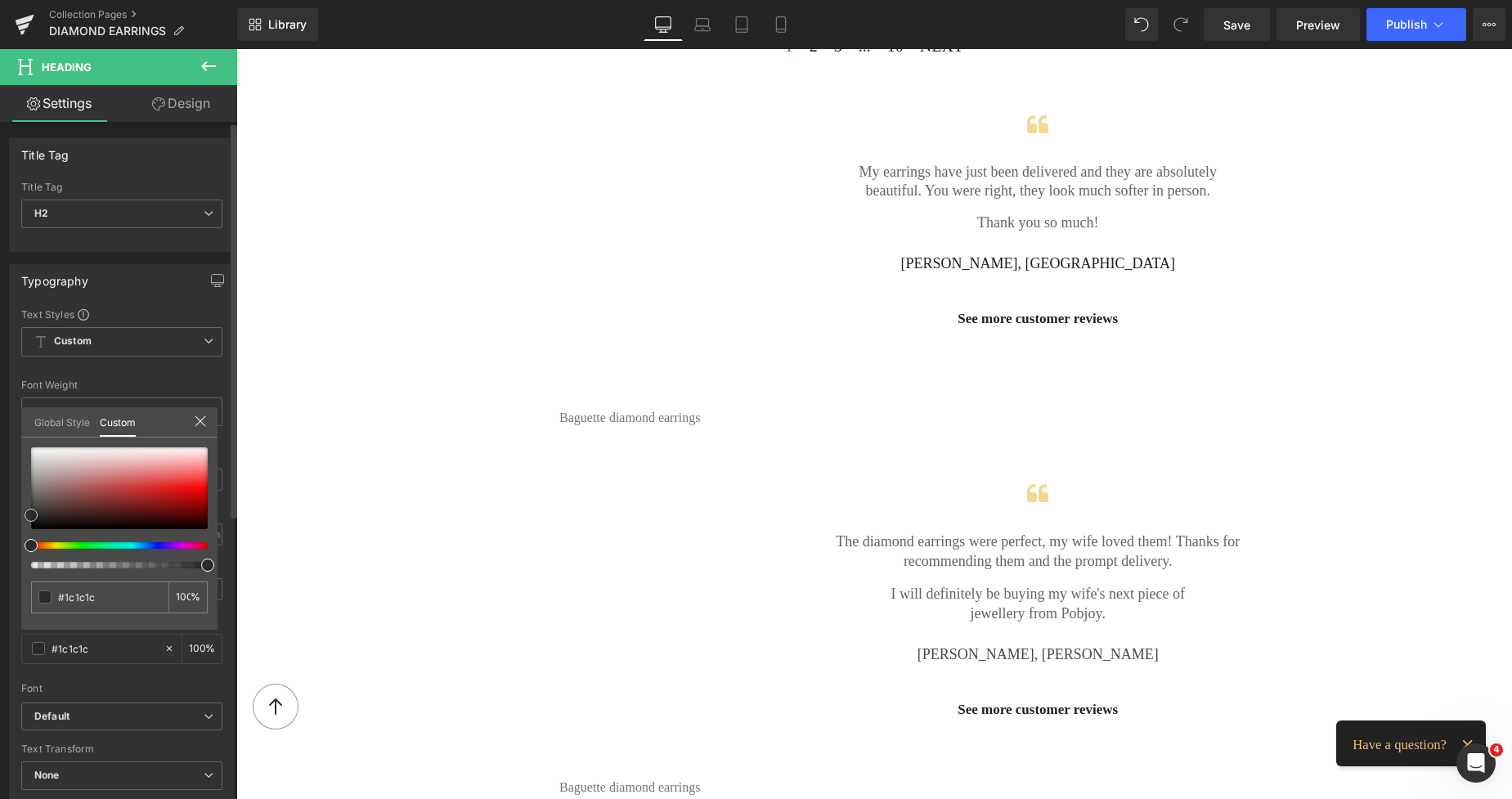
type input "#2b2b2b"
type input "#2d2d2d"
type input "#333333"
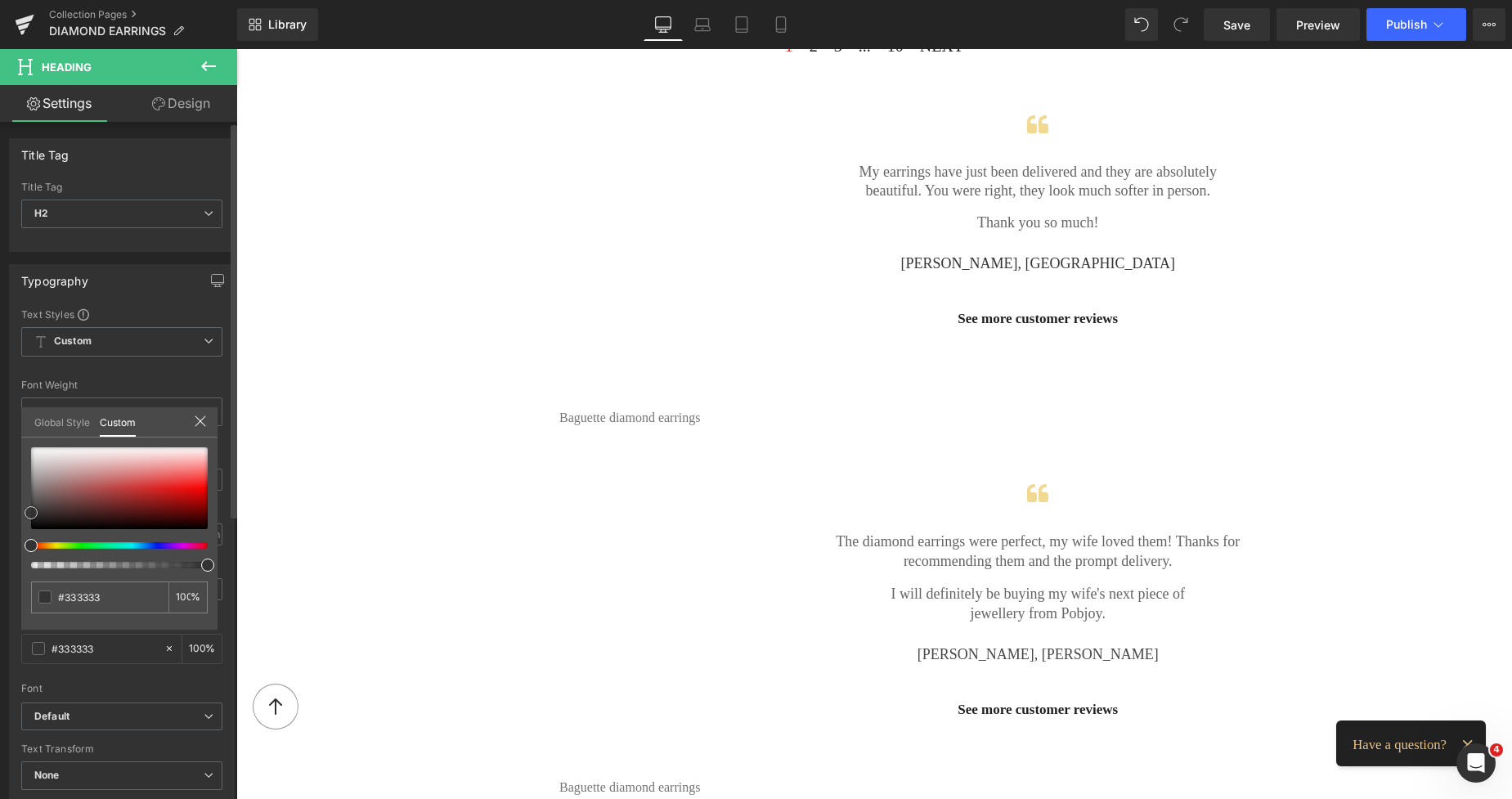
drag, startPoint x: 32, startPoint y: 506, endPoint x: 23, endPoint y: 513, distance: 11.4
click at [23, 513] on div "#333333 100 %" at bounding box center [120, 538] width 196 height 182
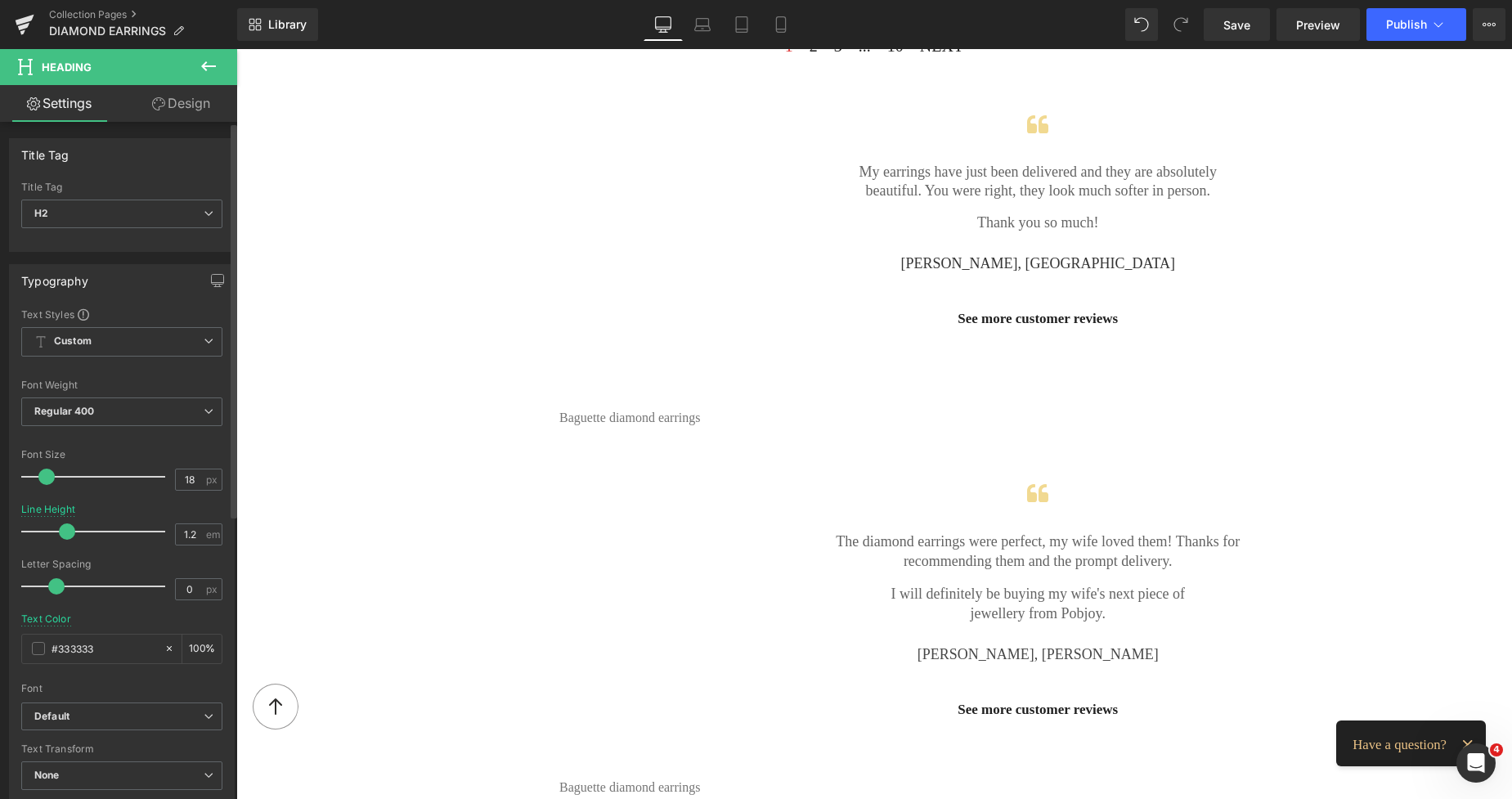
click at [1223, 275] on body "Skip to content 0" at bounding box center [874, 458] width 1276 height 4350
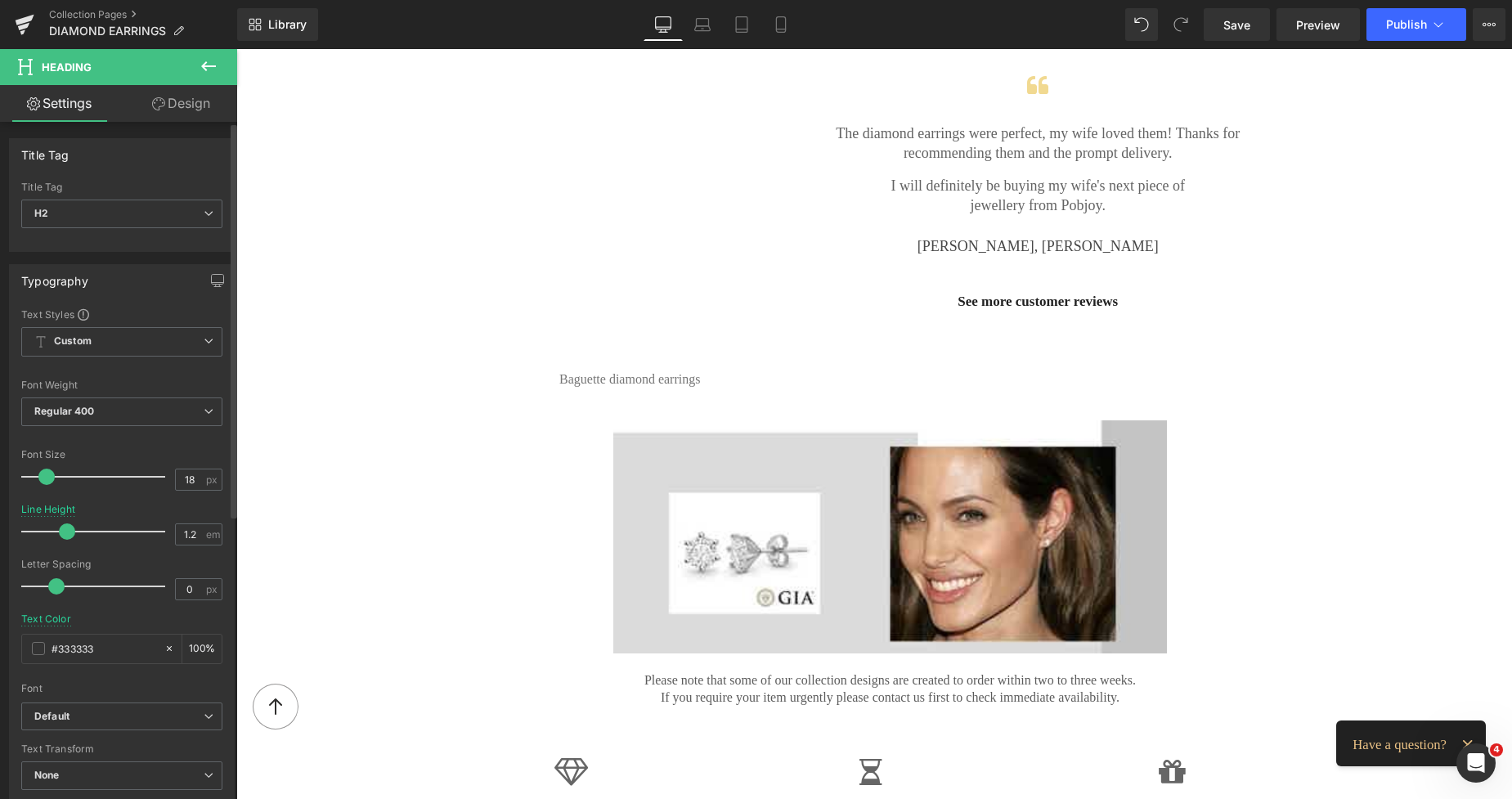
scroll to position [2359, 0]
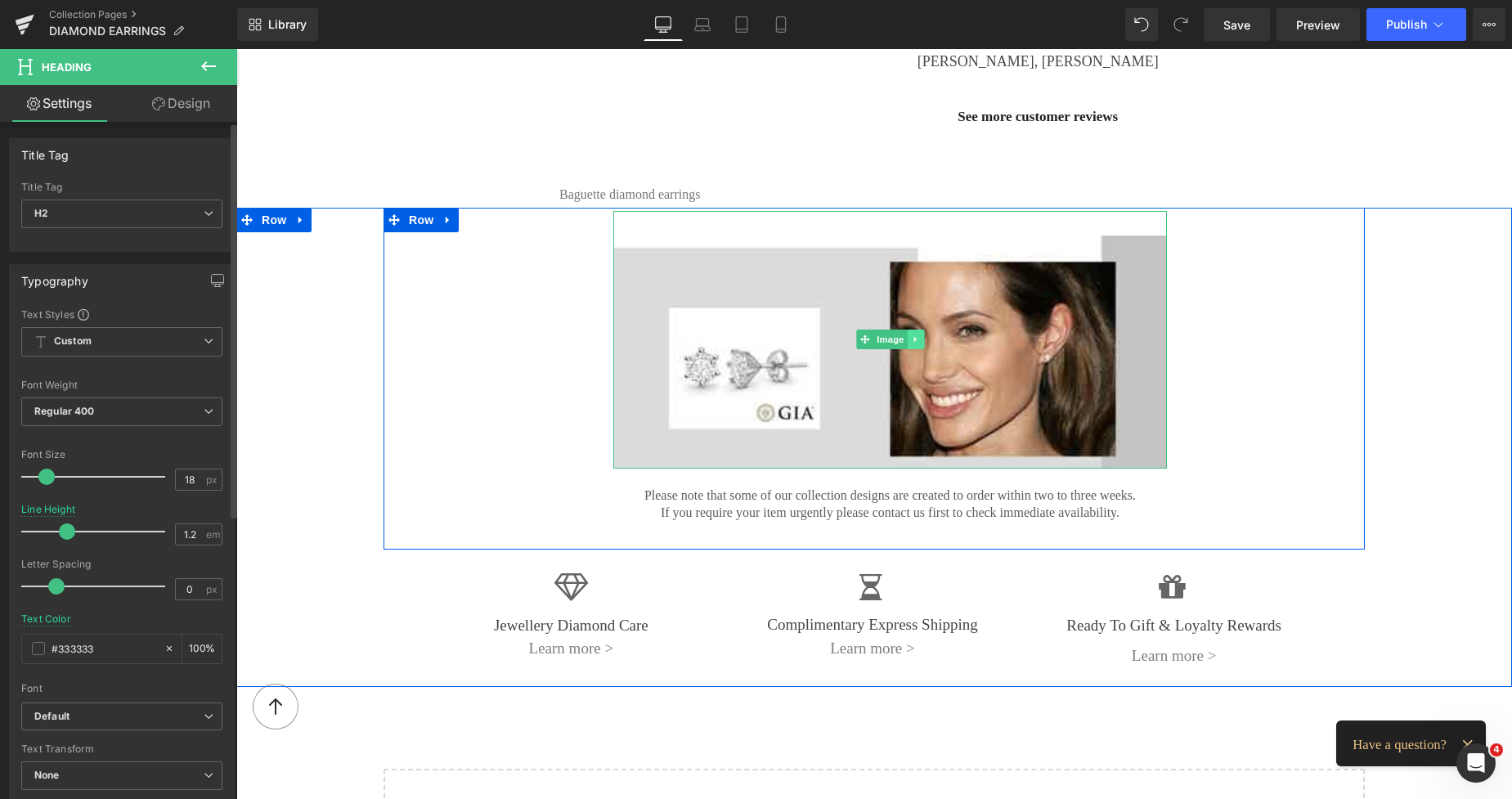
click at [911, 335] on icon at bounding box center [915, 340] width 9 height 10
click at [919, 336] on icon at bounding box center [923, 340] width 9 height 9
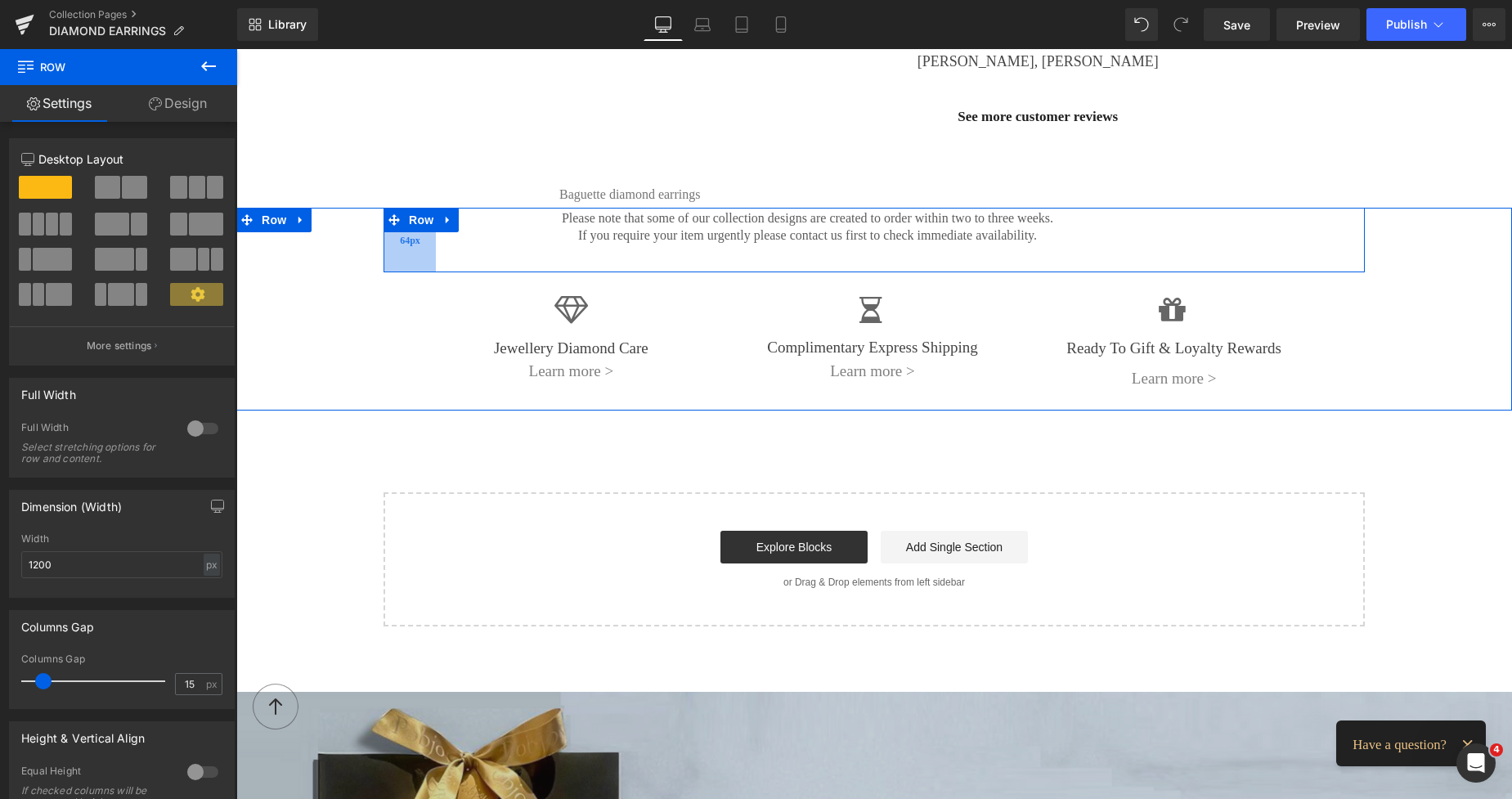
drag, startPoint x: 590, startPoint y: 236, endPoint x: 425, endPoint y: 241, distance: 165.1
click at [425, 241] on div "64px" at bounding box center [410, 241] width 52 height 65
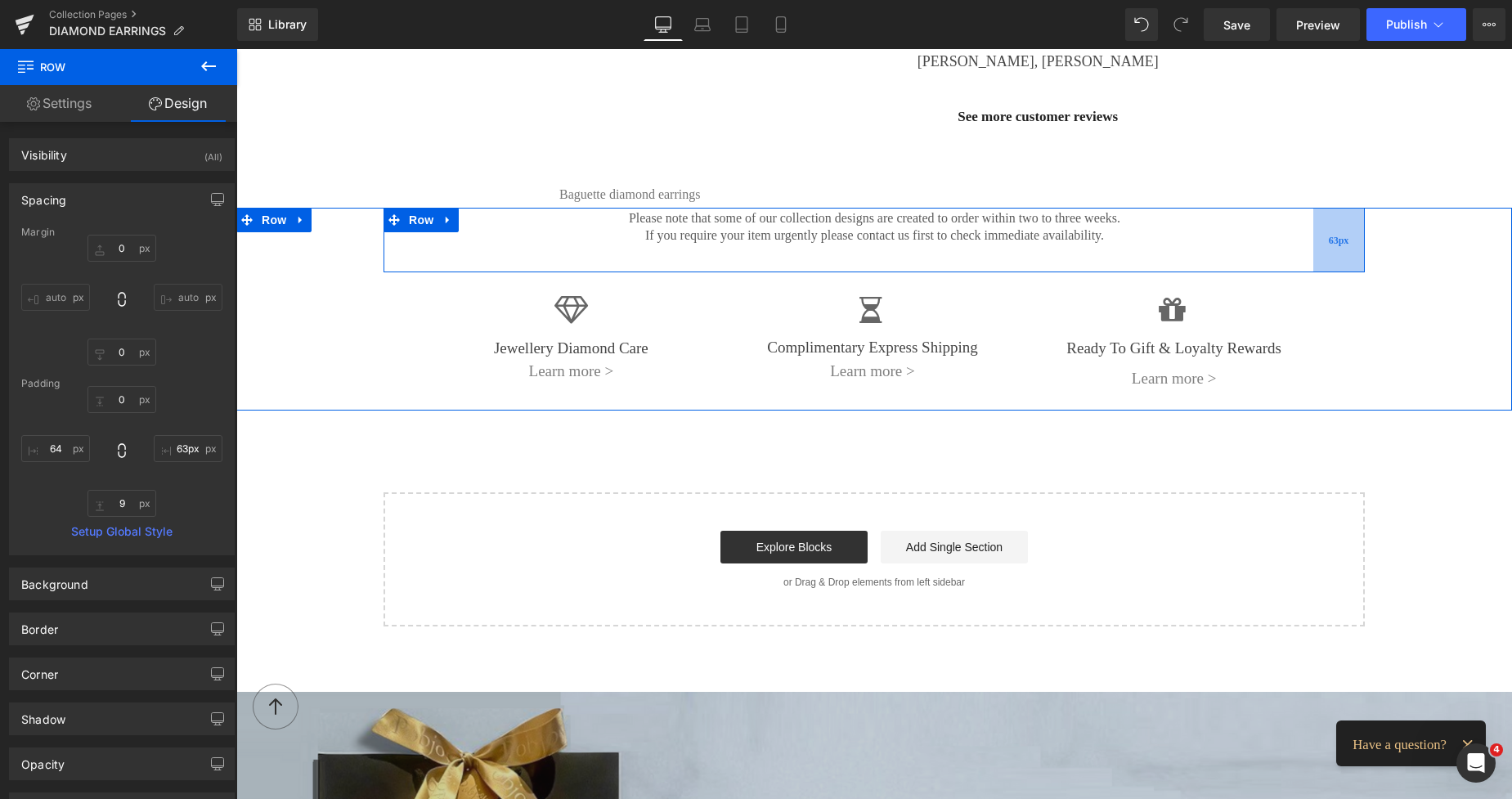
type input "64px"
drag, startPoint x: 1207, startPoint y: 236, endPoint x: 1340, endPoint y: 240, distance: 133.1
click at [1340, 240] on div "64px" at bounding box center [1339, 241] width 52 height 65
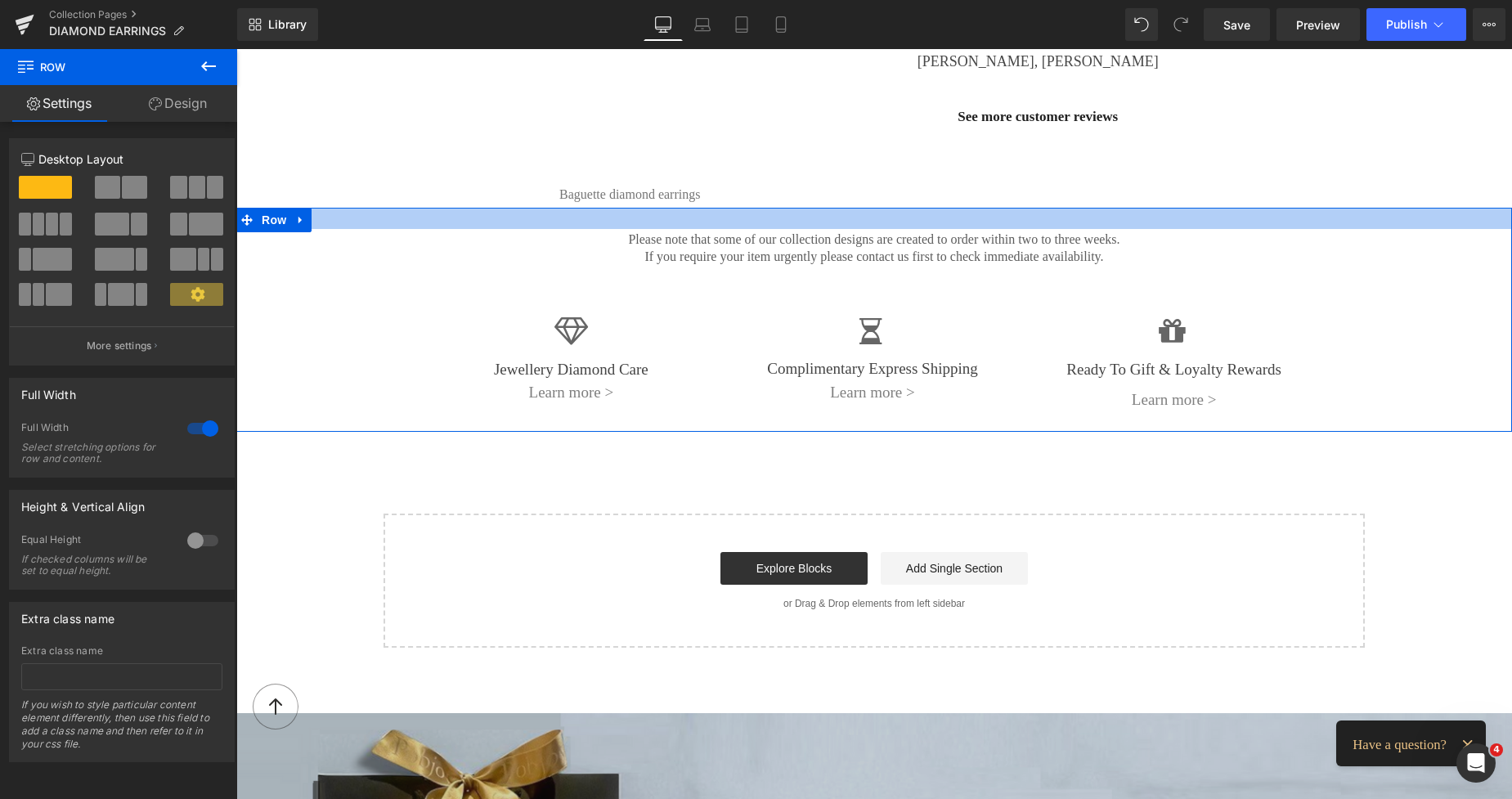
drag, startPoint x: 1037, startPoint y: 206, endPoint x: 1051, endPoint y: 227, distance: 25.2
click at [1051, 227] on div "Please note that some of our collection designs are created to order within two…" at bounding box center [874, 320] width 1276 height 224
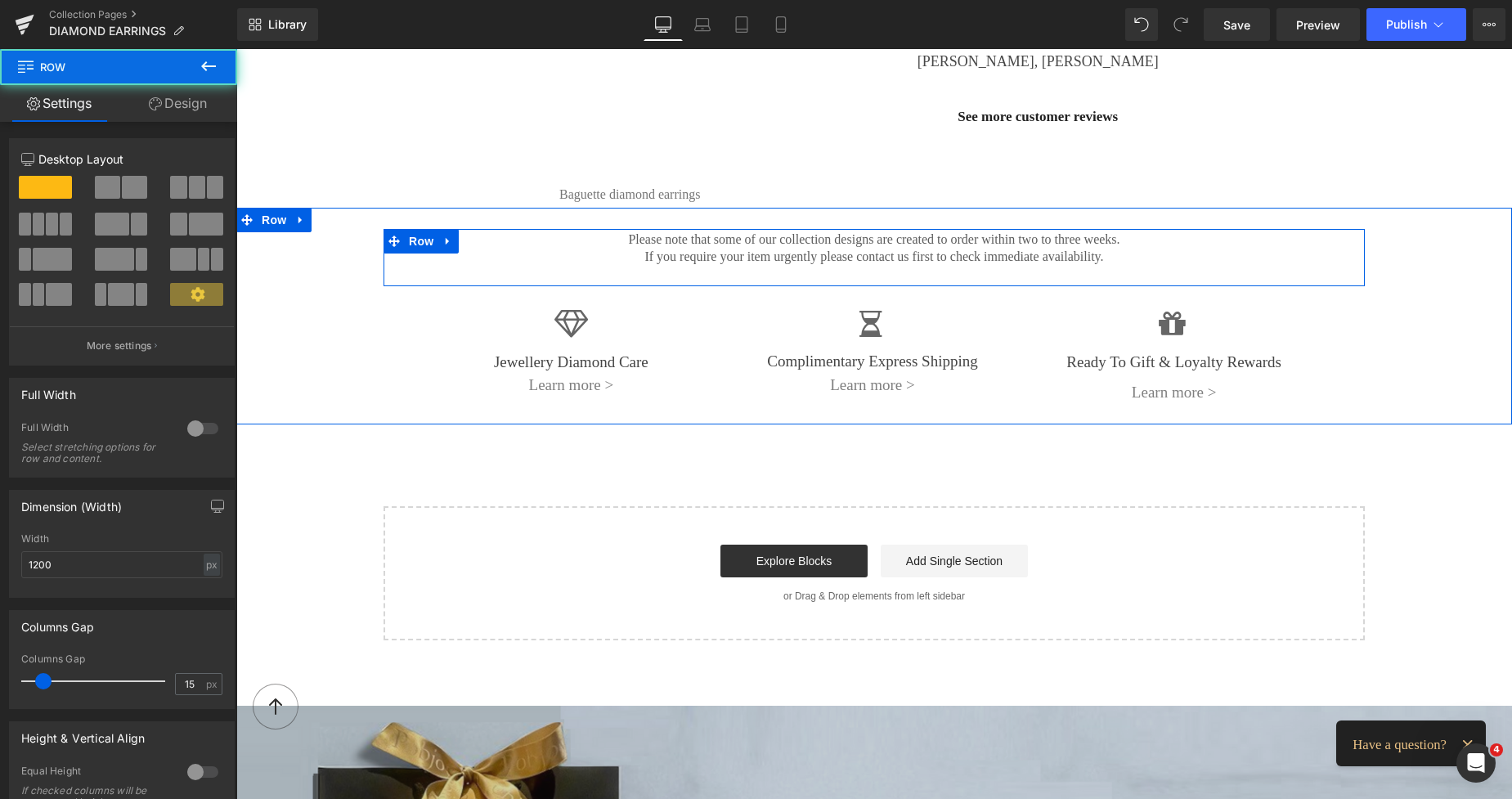
drag, startPoint x: 943, startPoint y: 288, endPoint x: 937, endPoint y: 280, distance: 10.0
click at [937, 280] on div "Please note that some of our collection designs are created to order within two…" at bounding box center [874, 257] width 982 height 57
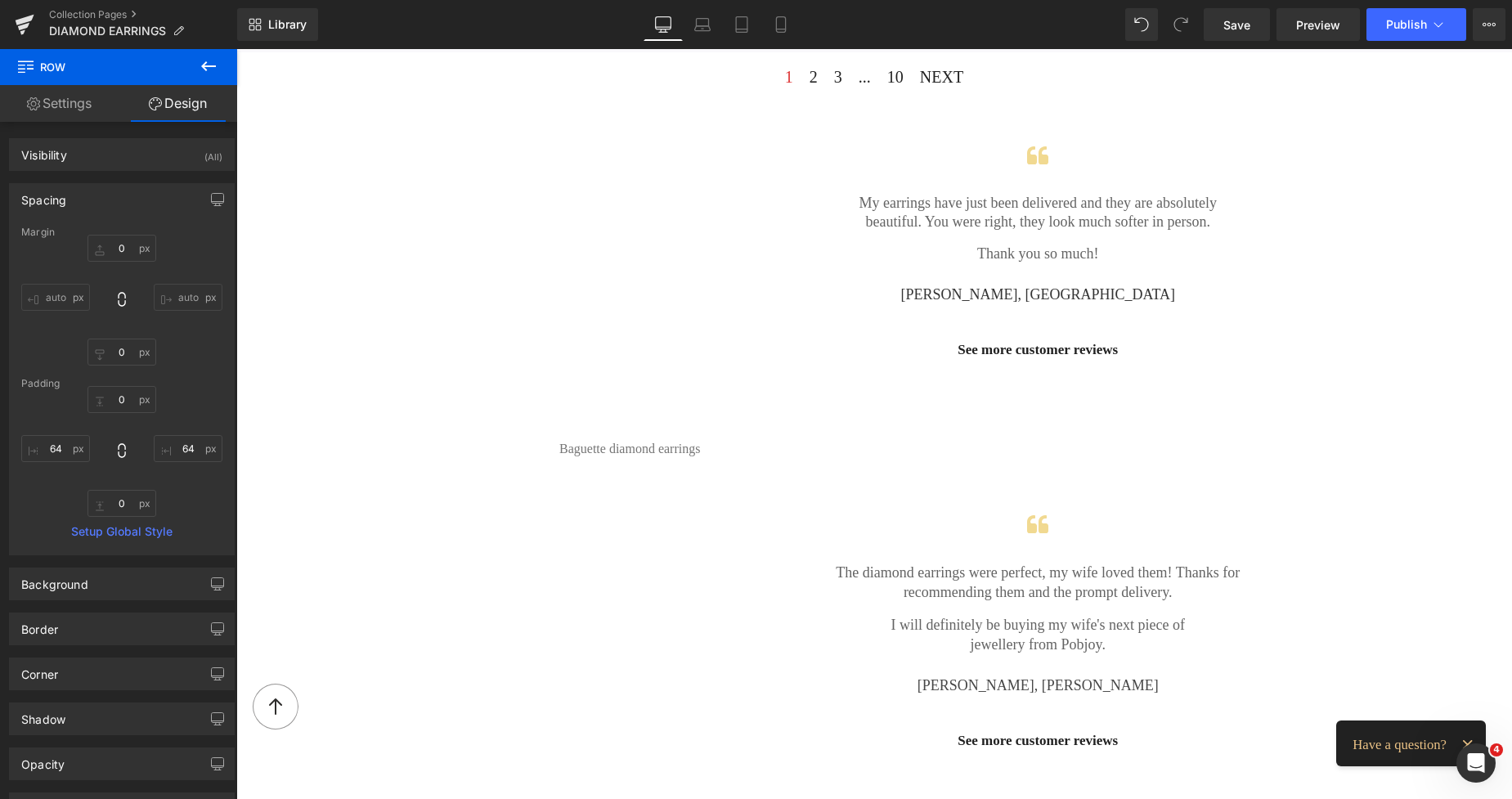
scroll to position [1619, 0]
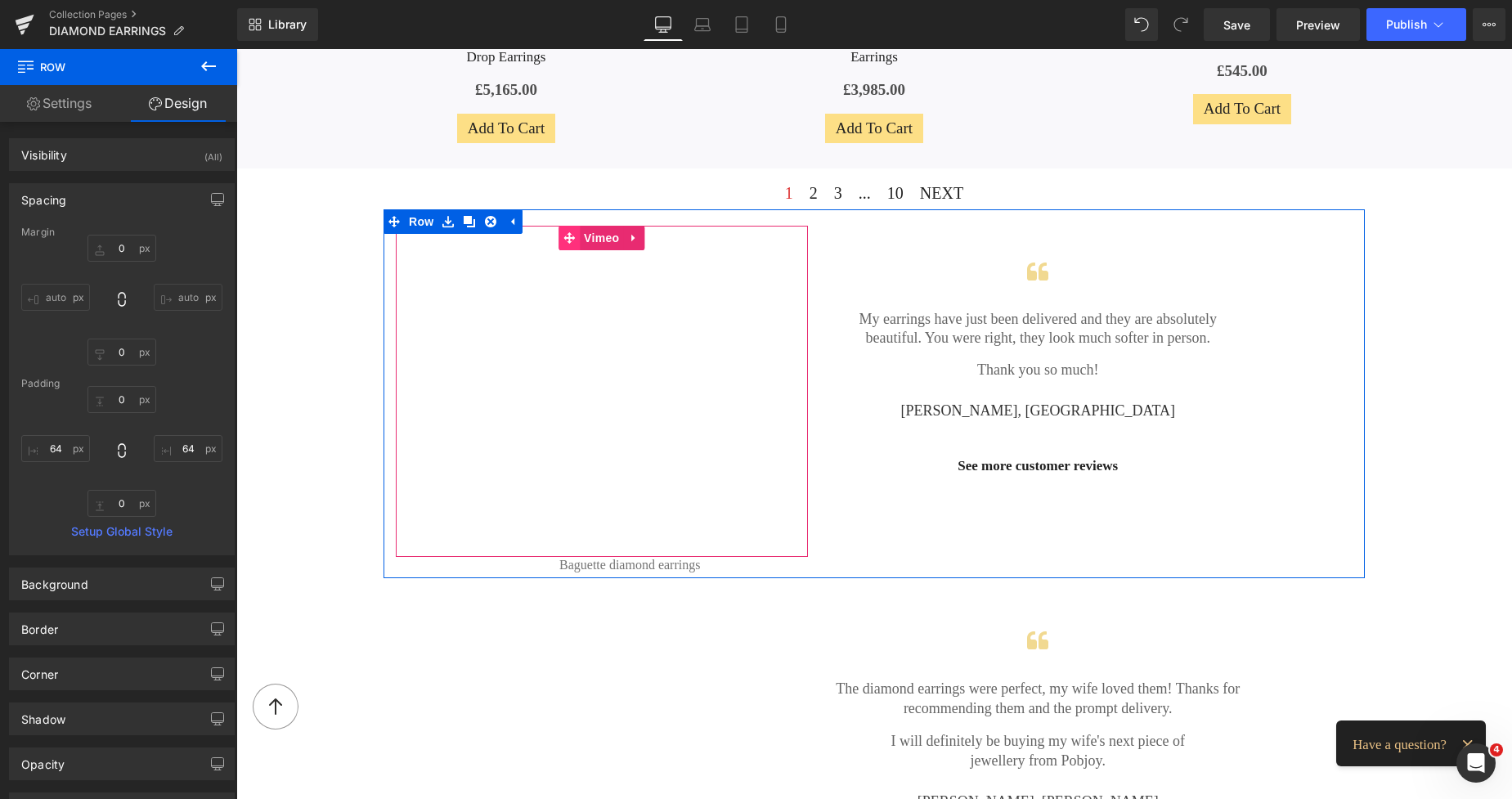
click at [566, 235] on icon at bounding box center [569, 237] width 12 height 12
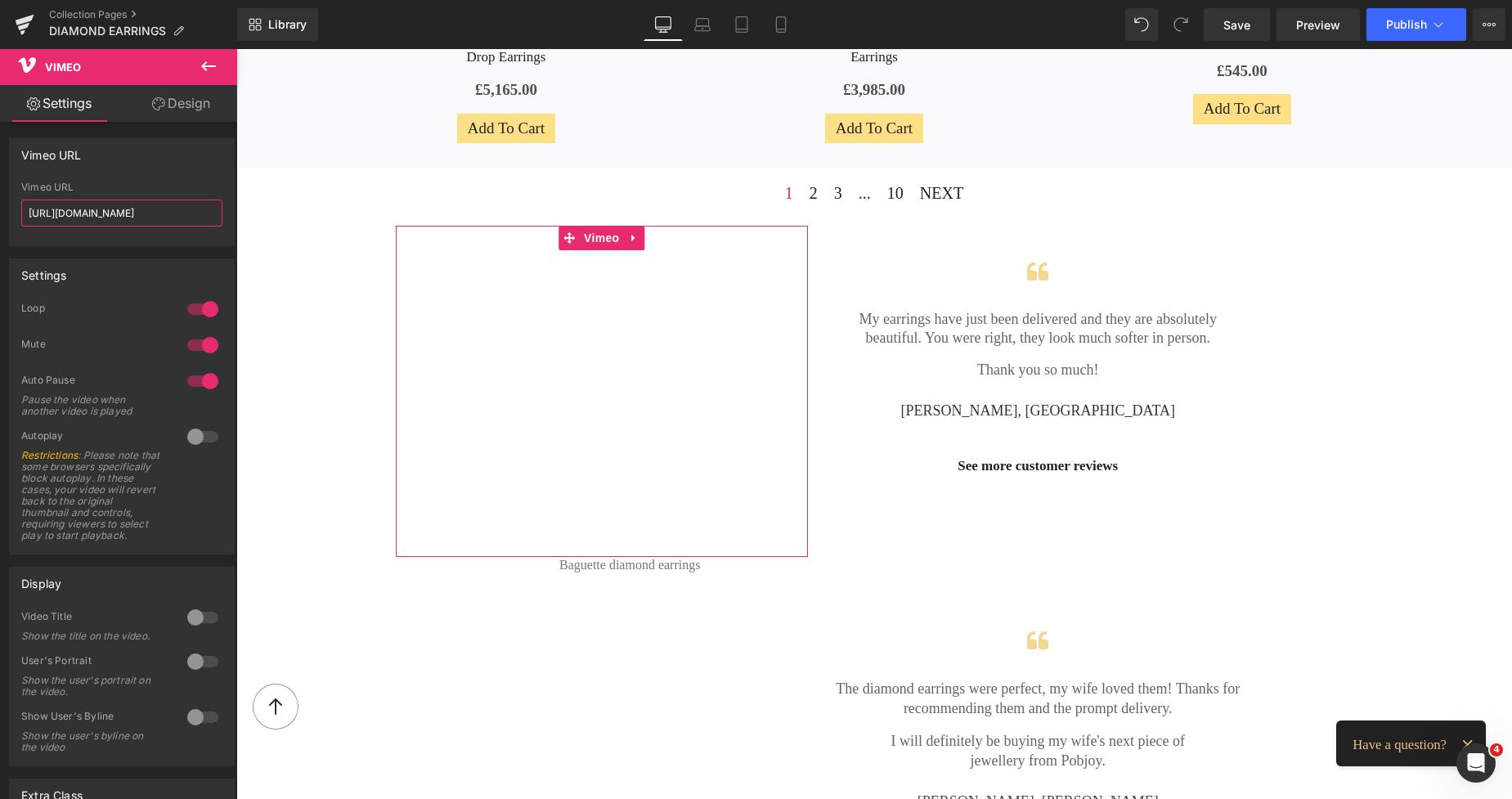
drag, startPoint x: 171, startPoint y: 212, endPoint x: 11, endPoint y: 215, distance: 160.0
click at [11, 215] on div "[URL][DOMAIN_NAME] Vimeo URL [URL][DOMAIN_NAME]" at bounding box center [122, 213] width 224 height 64
type input "[URL][DOMAIN_NAME]"
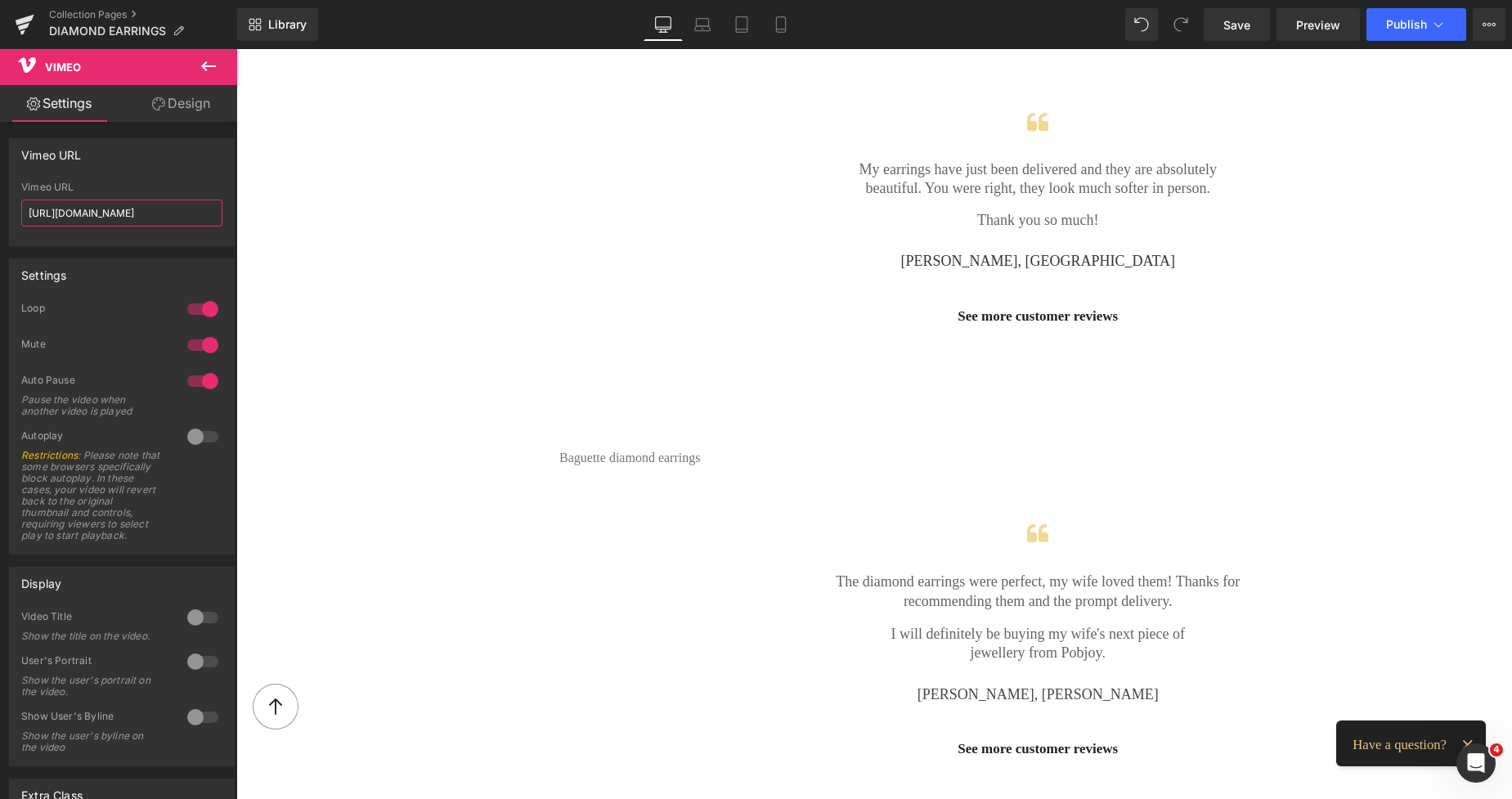
scroll to position [1777, 0]
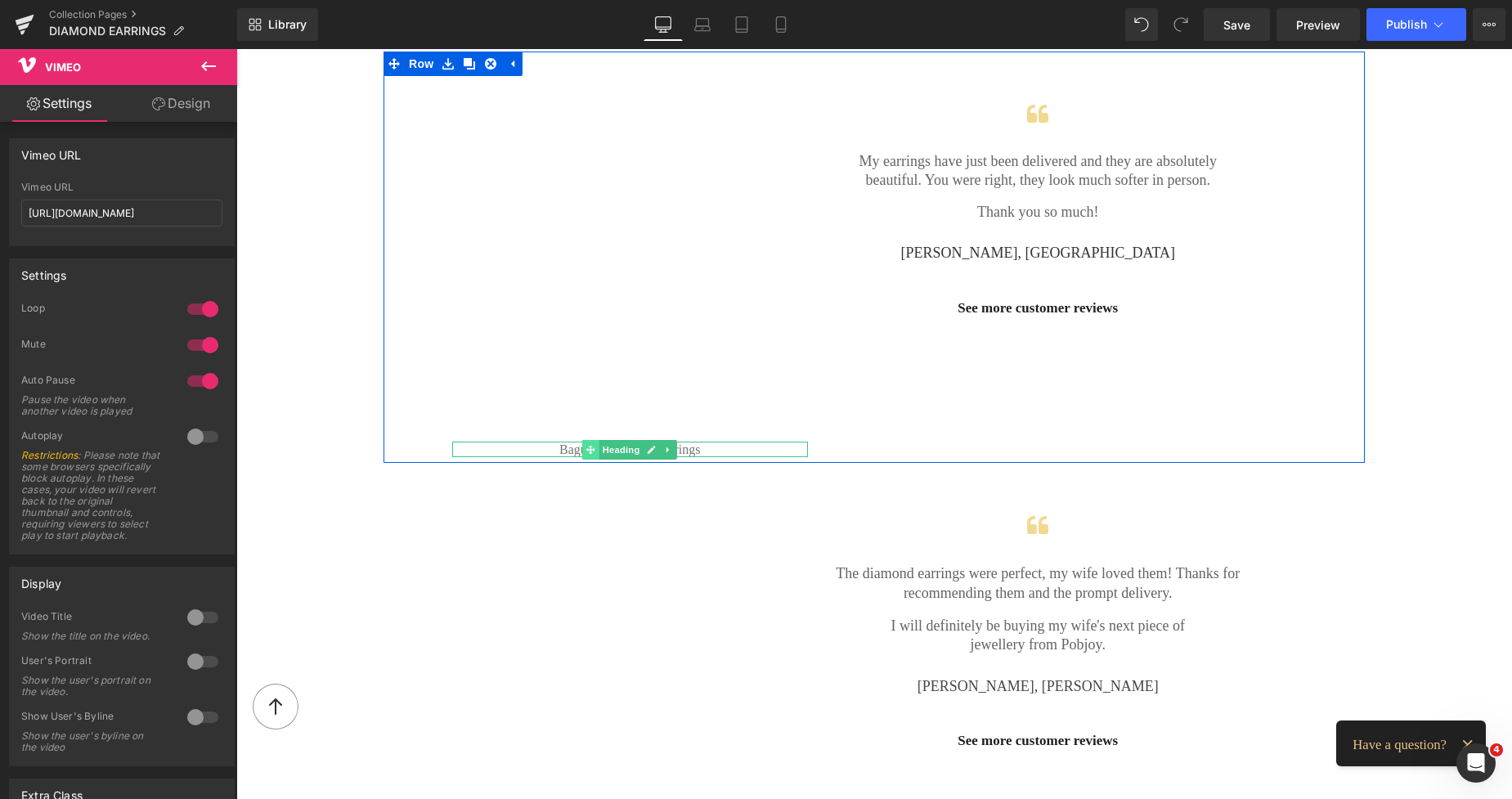
click at [588, 449] on span at bounding box center [590, 449] width 17 height 20
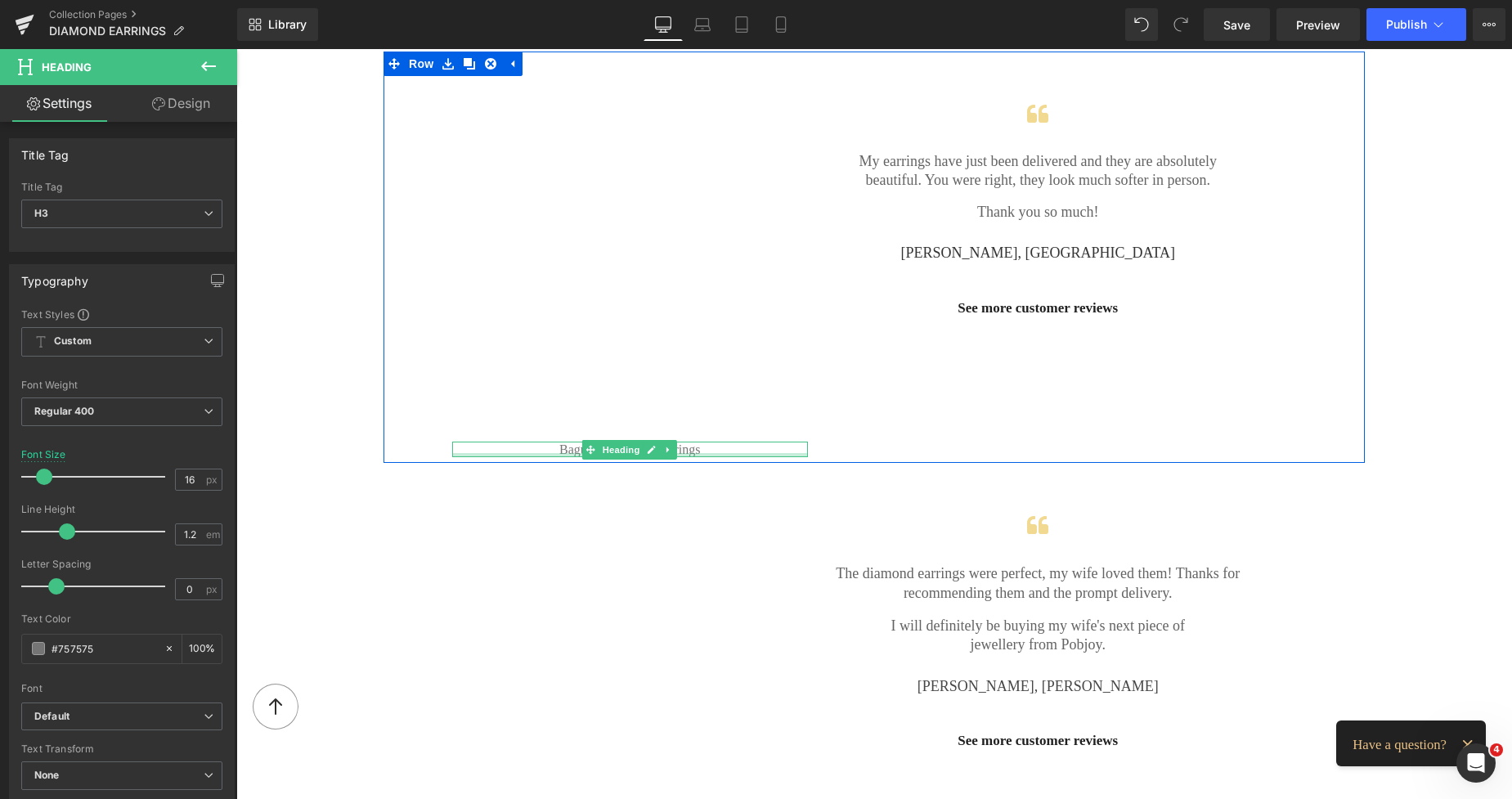
click at [554, 453] on div at bounding box center [629, 454] width 356 height 4
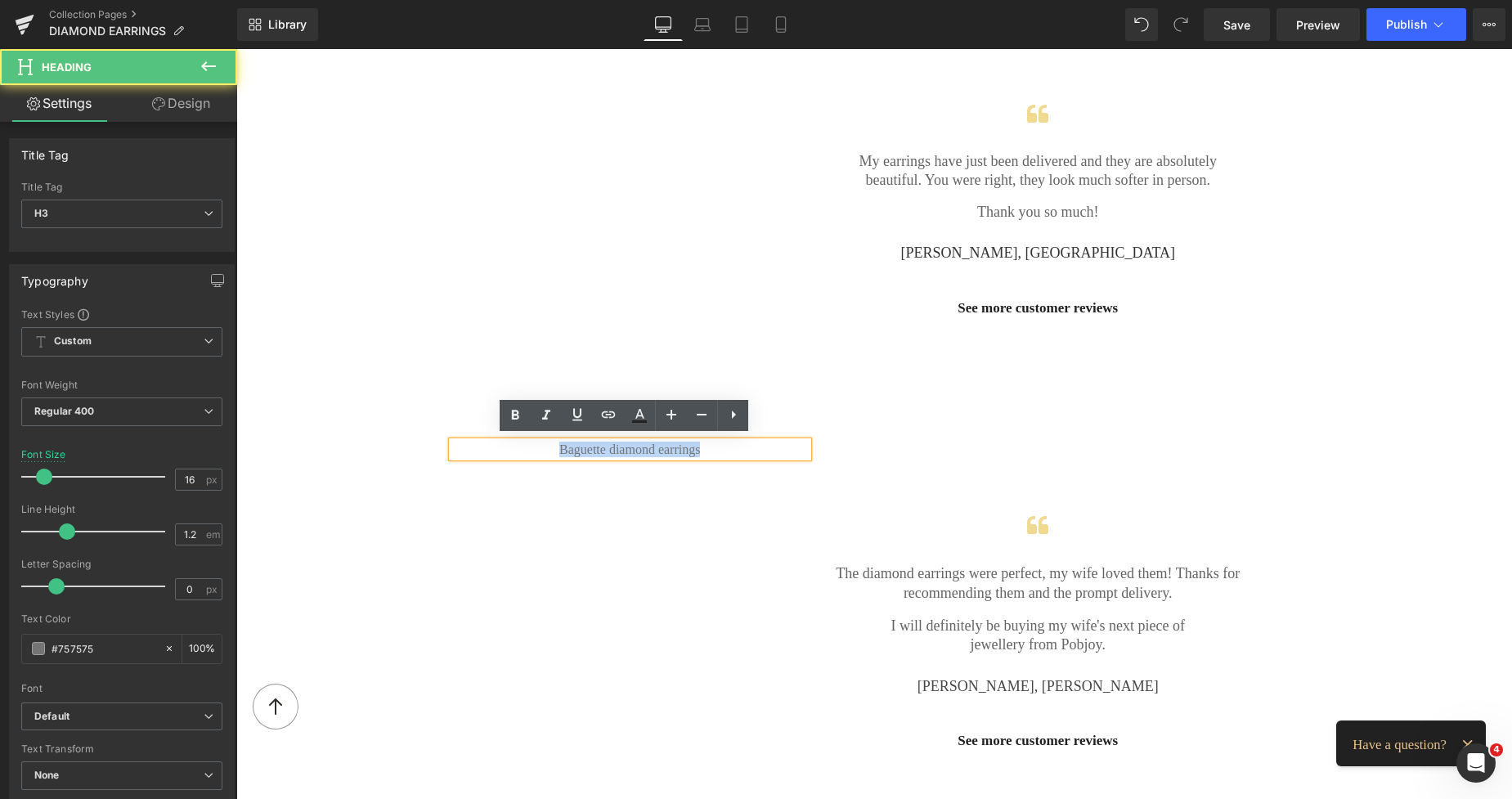
drag, startPoint x: 704, startPoint y: 448, endPoint x: 557, endPoint y: 439, distance: 147.3
click at [557, 441] on h3 "Baguette diamond earrings" at bounding box center [629, 449] width 356 height 16
drag, startPoint x: 695, startPoint y: 446, endPoint x: 532, endPoint y: 445, distance: 163.0
click at [532, 445] on h3 "Four stone drop earrings" at bounding box center [629, 449] width 356 height 16
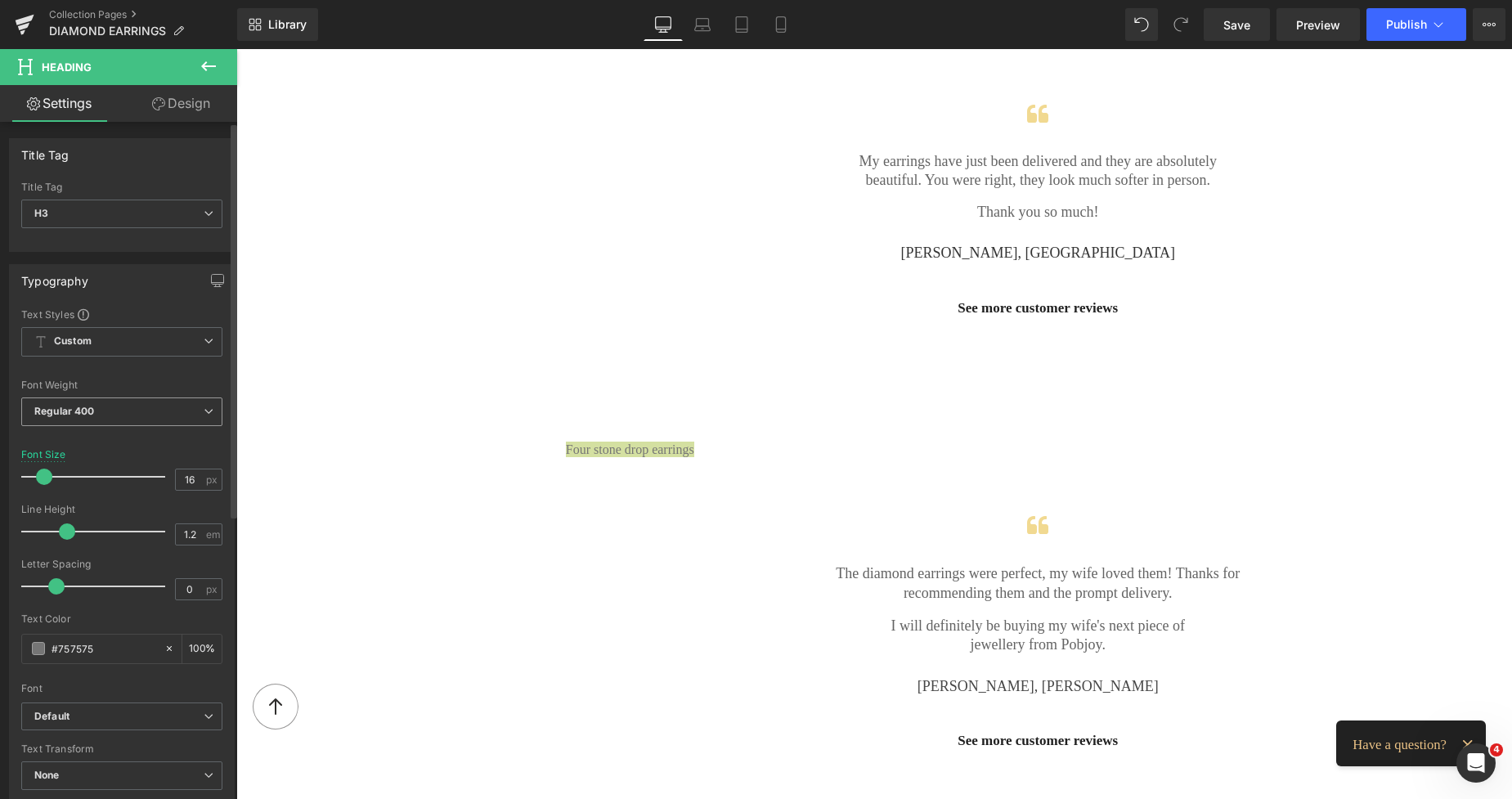
click at [147, 421] on span "Regular 400" at bounding box center [122, 411] width 201 height 28
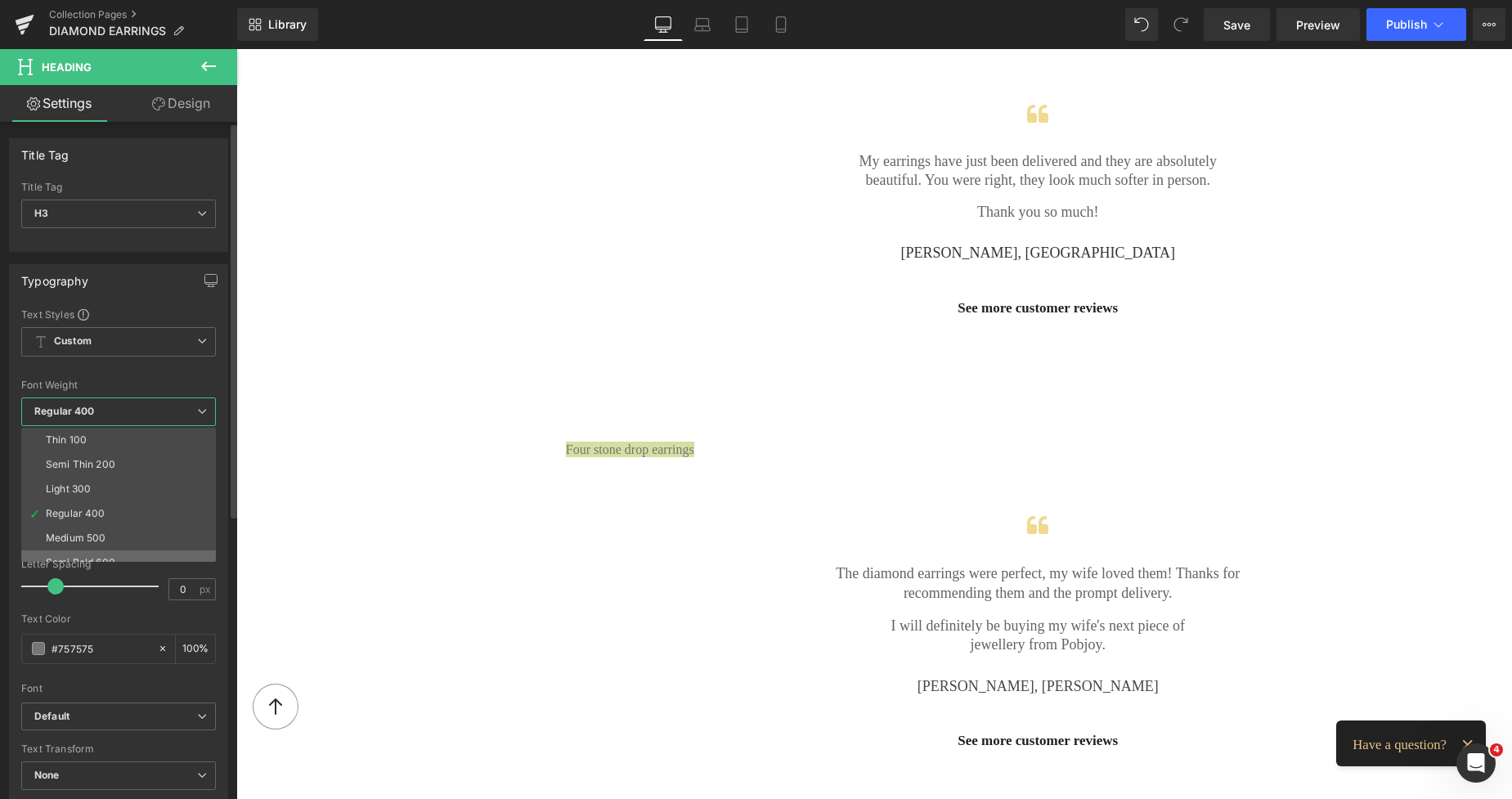
click at [102, 553] on li "Semi Bold 600" at bounding box center [122, 562] width 202 height 24
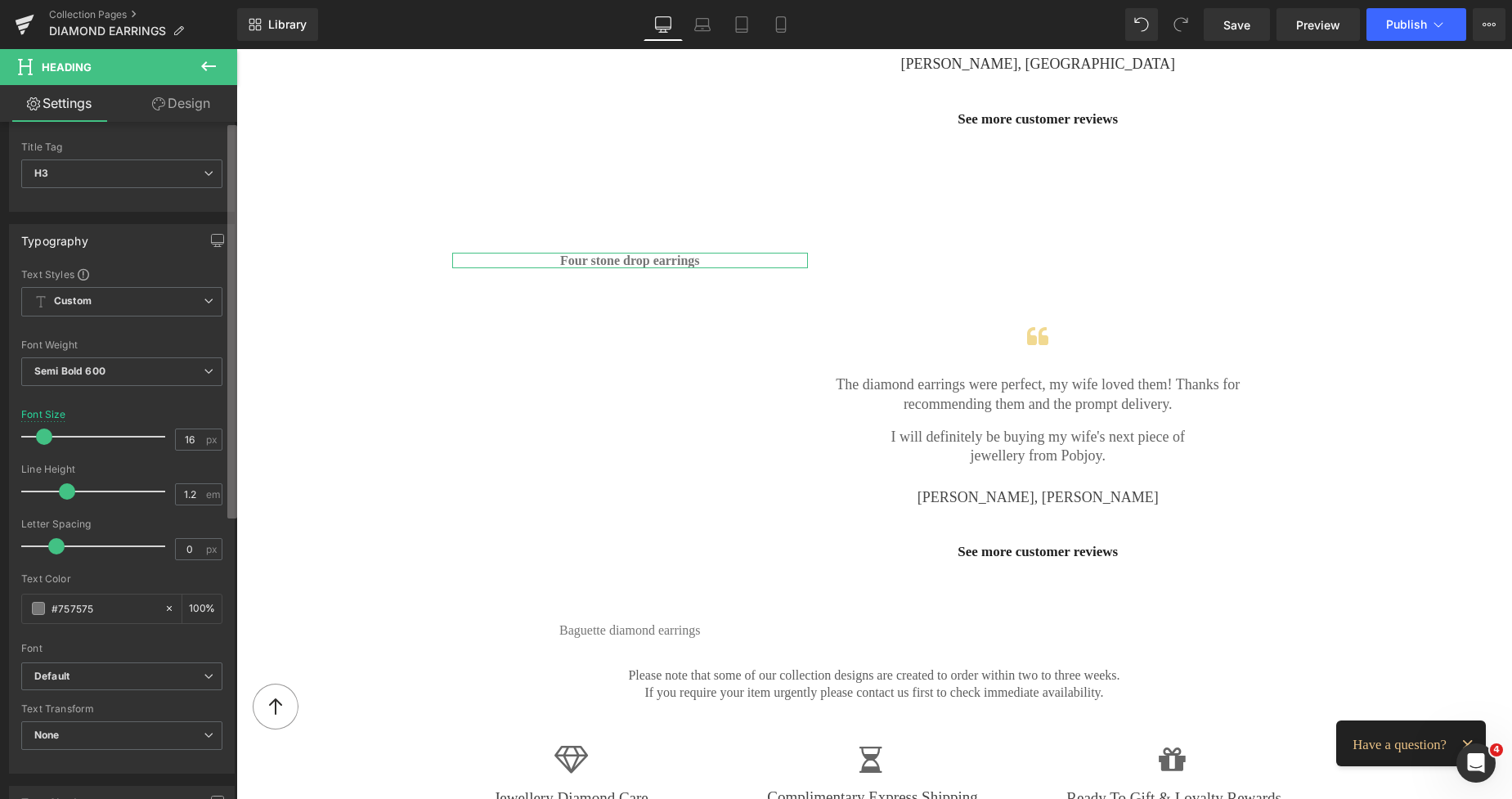
scroll to position [0, 0]
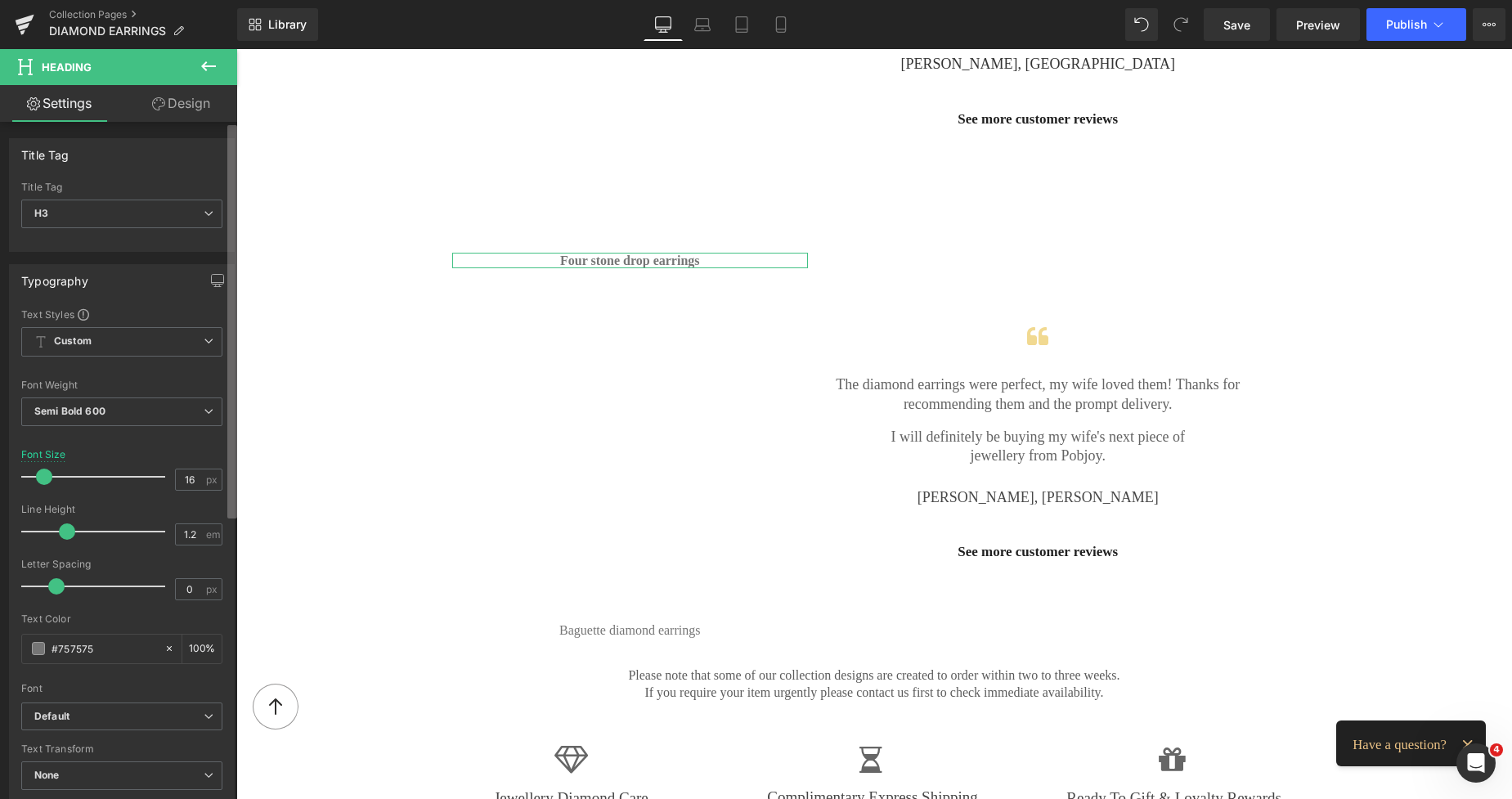
click at [221, 329] on div "Title Tag H1 H2 H3 H4 H5 H6 Title Tag H3 H1 H2 H3 H4 H5 H6 Typography Text Styl…" at bounding box center [118, 464] width 237 height 684
click at [217, 66] on icon at bounding box center [209, 67] width 20 height 20
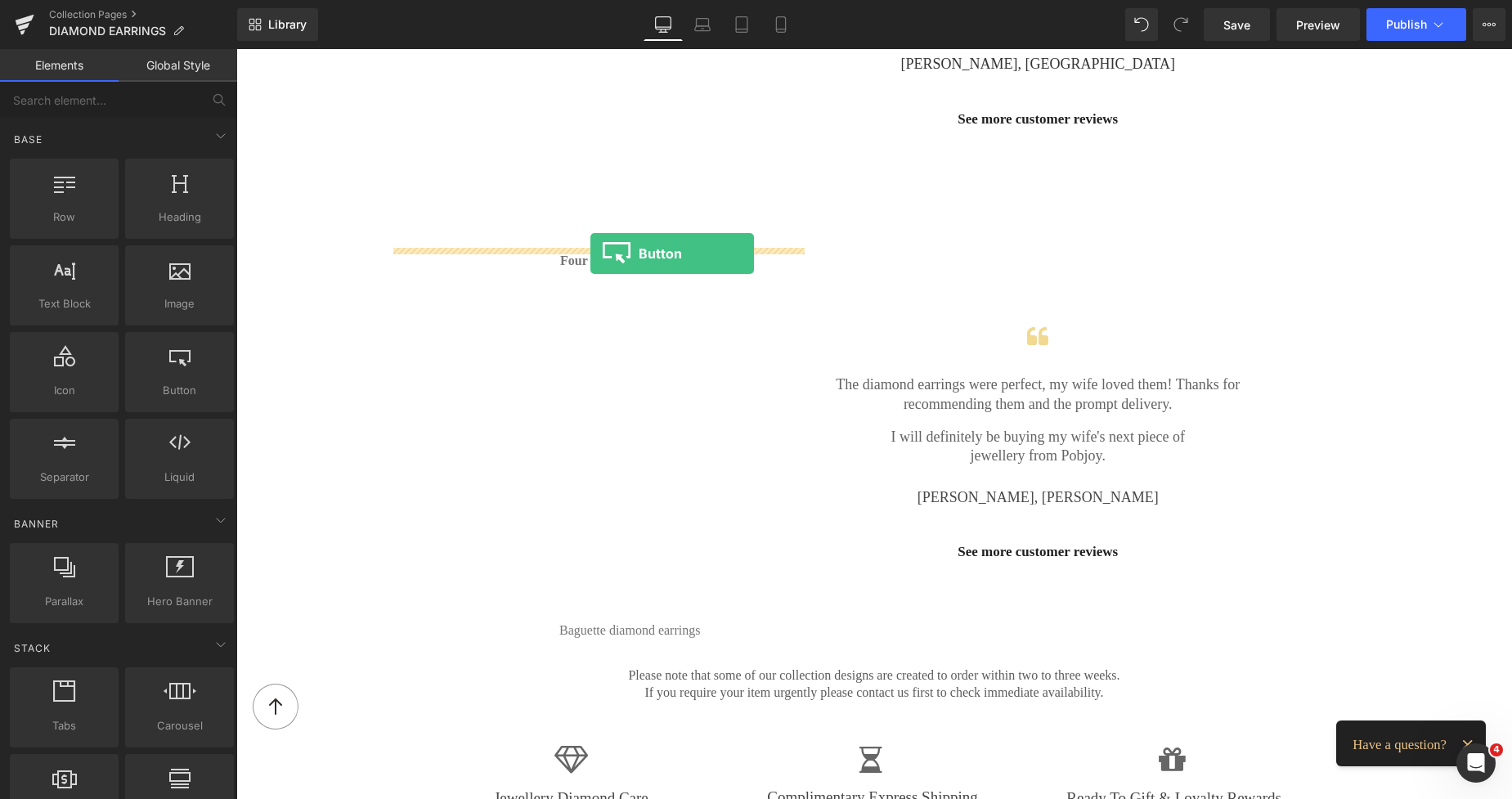
drag, startPoint x: 407, startPoint y: 419, endPoint x: 590, endPoint y: 254, distance: 246.4
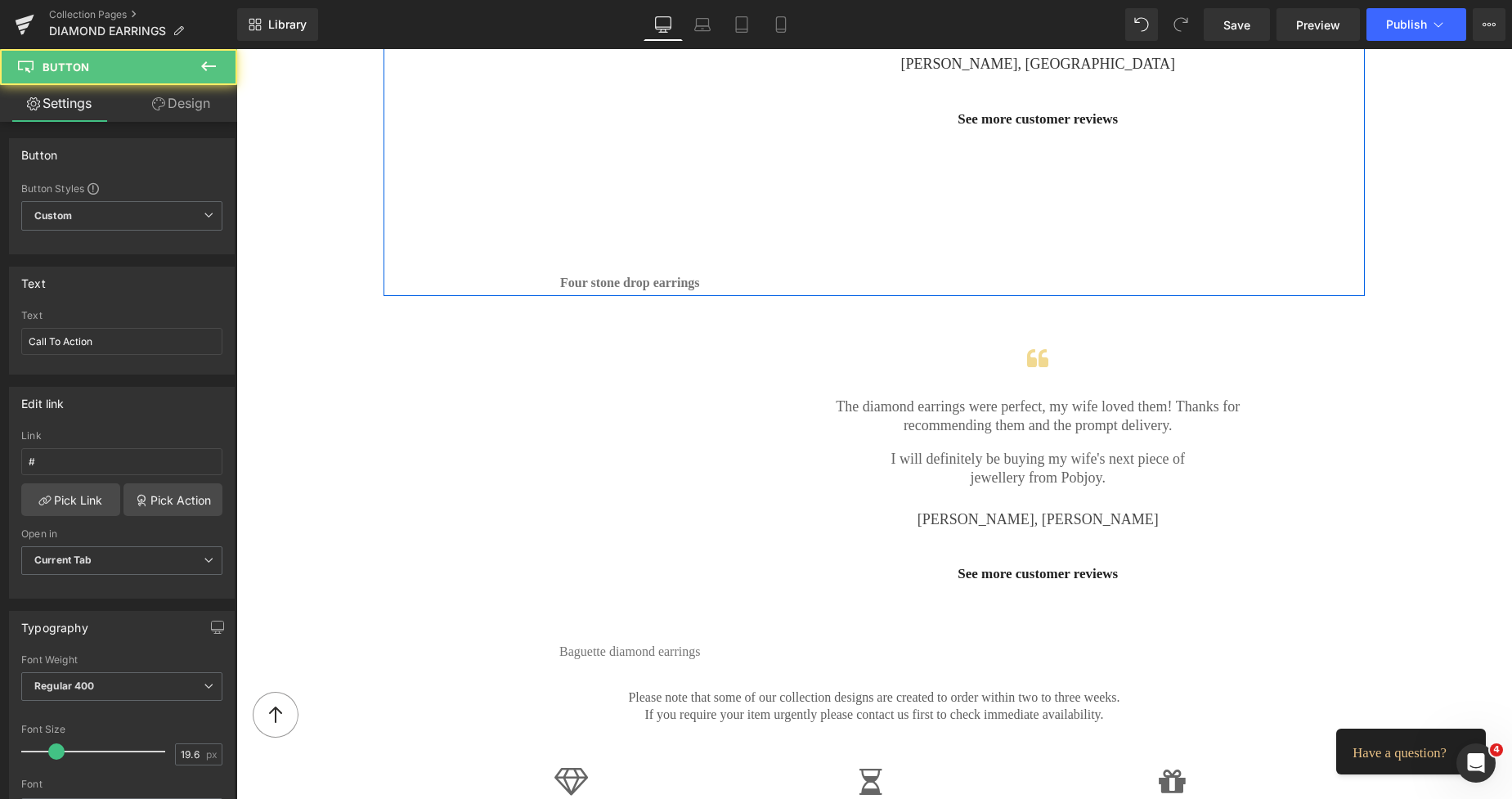
click at [576, 256] on div "Call To Action Button" at bounding box center [601, 264] width 412 height 22
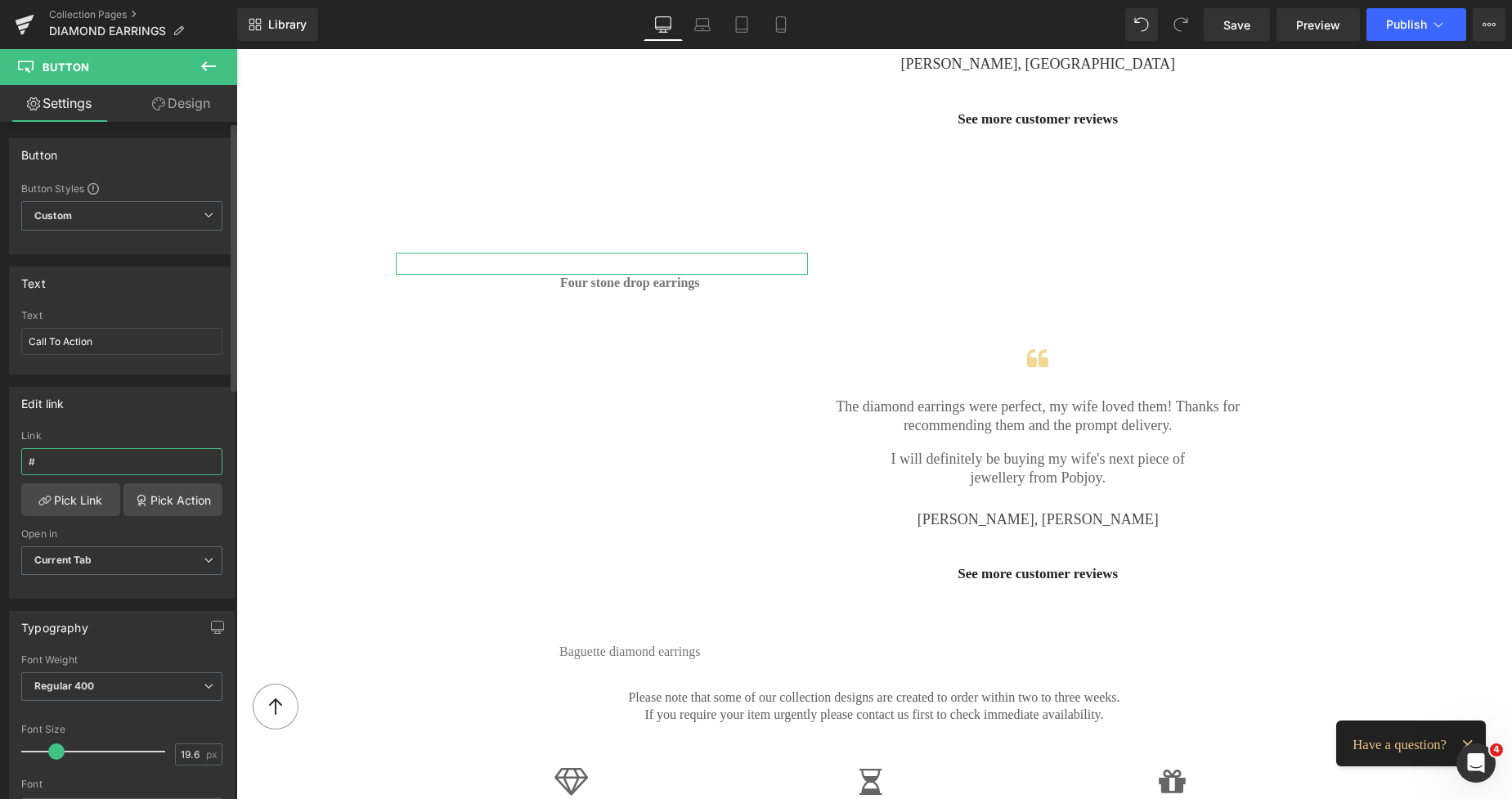
drag, startPoint x: 62, startPoint y: 455, endPoint x: 1, endPoint y: 459, distance: 61.1
click at [1, 459] on div "Edit link # Link # Pick Link Pick Action Current Tab New Tab Open in Current Ta…" at bounding box center [122, 486] width 245 height 224
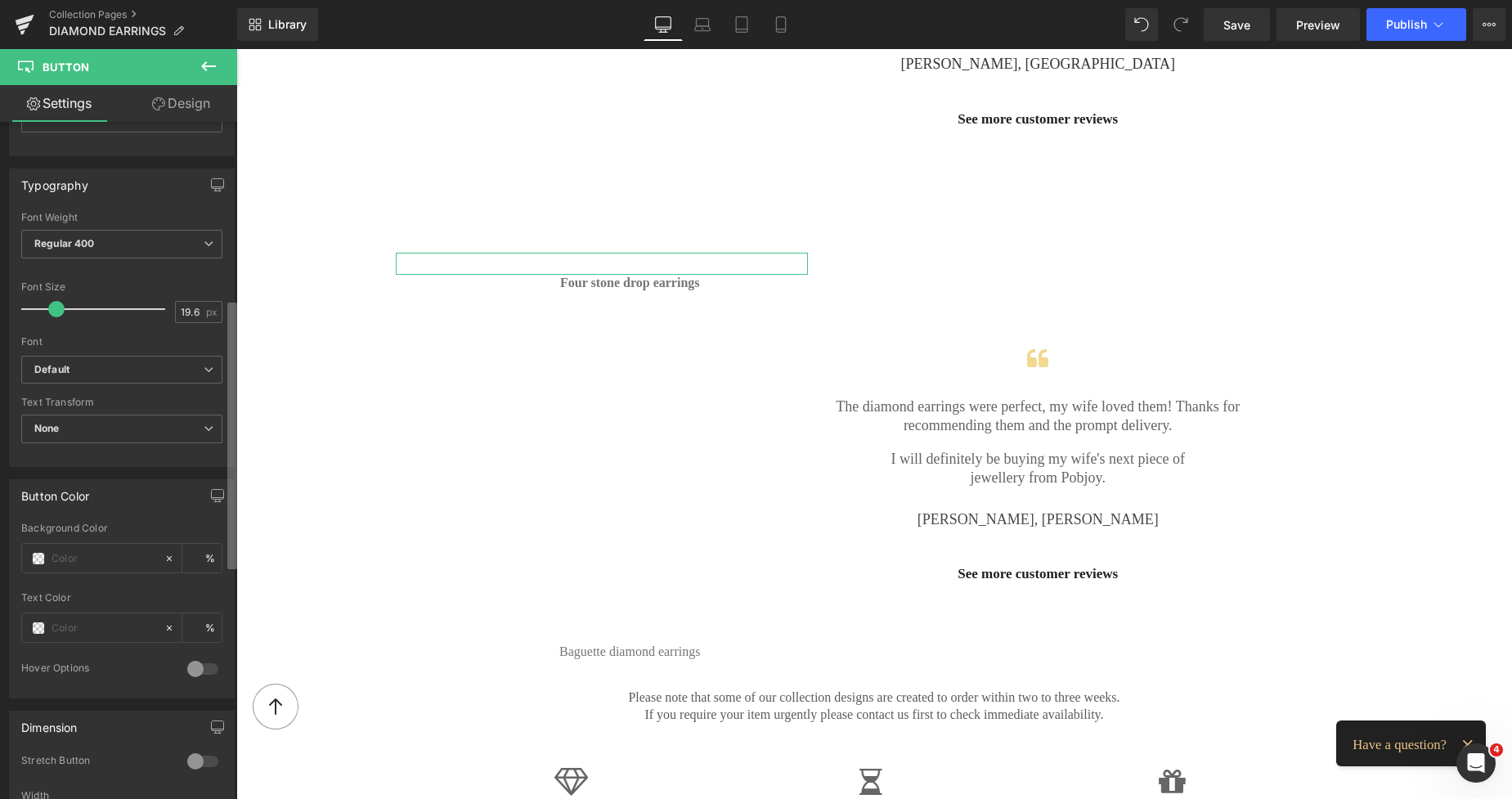
scroll to position [446, 0]
click at [205, 539] on div "Button Button Styles Custom Custom Setup Global Style Custom Setup Global Style…" at bounding box center [118, 464] width 237 height 684
type input "[URL][DOMAIN_NAME]"
click at [37, 623] on span at bounding box center [38, 624] width 13 height 13
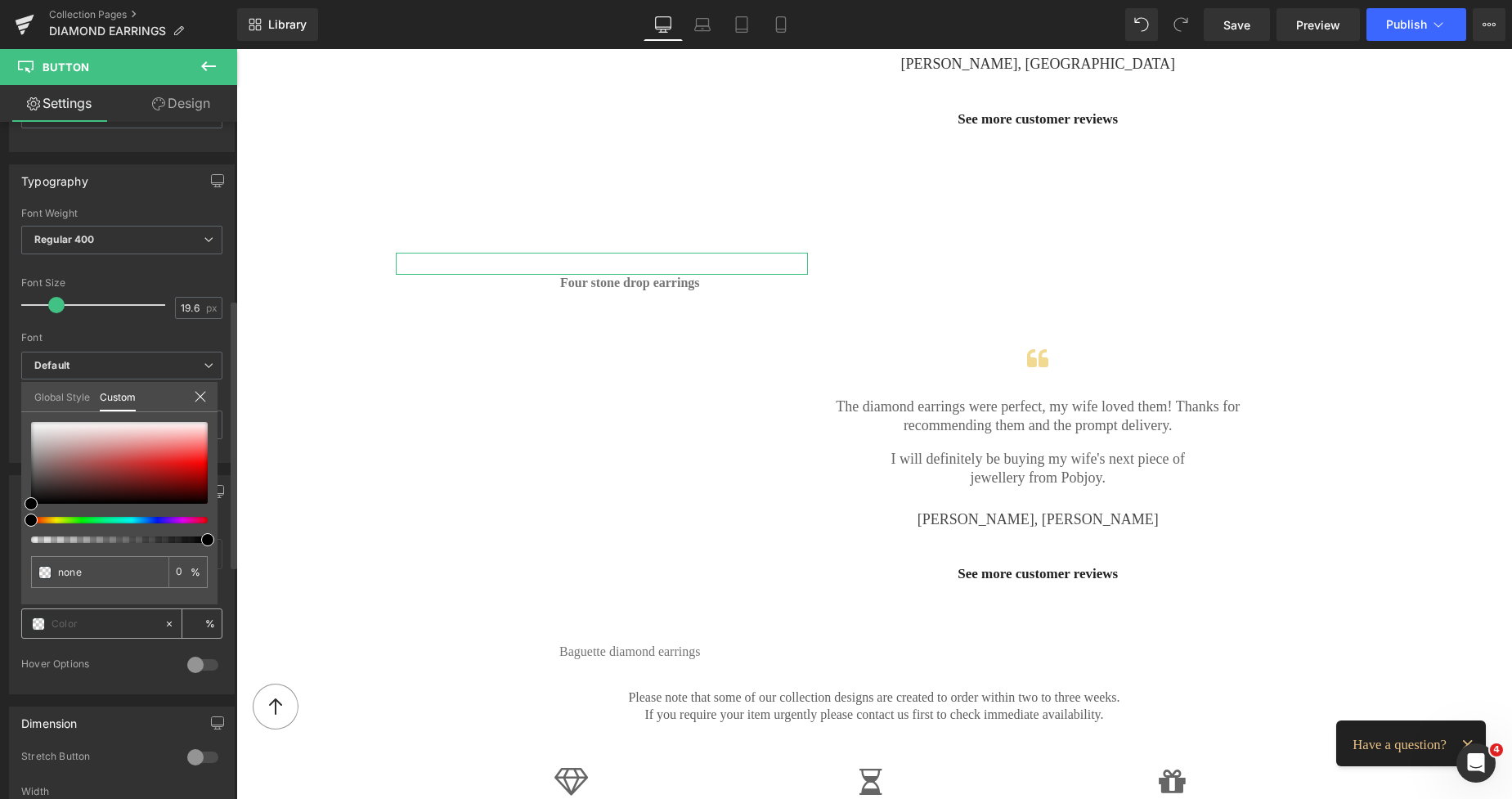
scroll to position [0, 0]
type input "#020202"
type input "100"
type input "#020202"
type input "100"
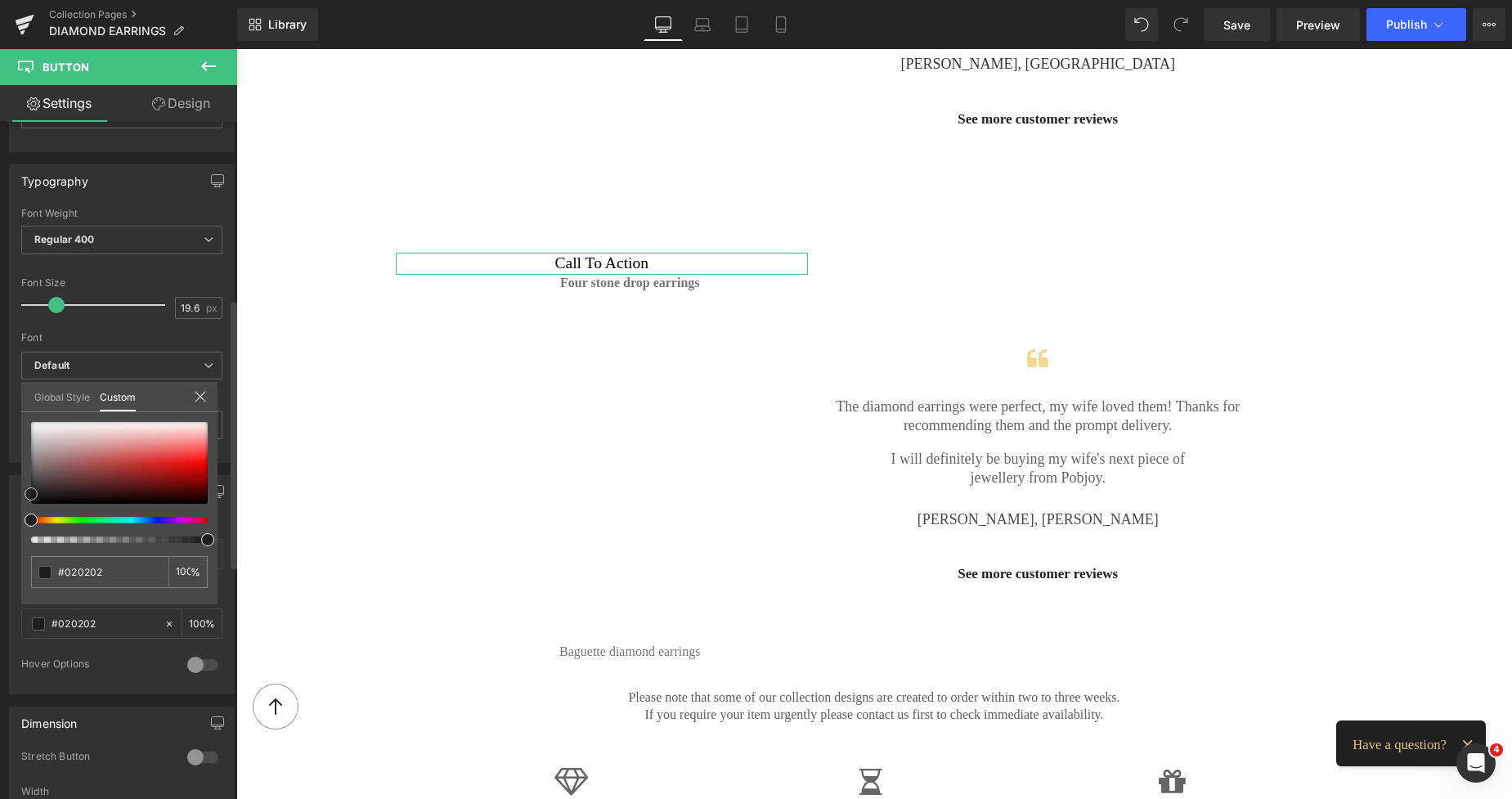
type input "#191919"
type input "#333333"
drag, startPoint x: 32, startPoint y: 499, endPoint x: 24, endPoint y: 484, distance: 17.0
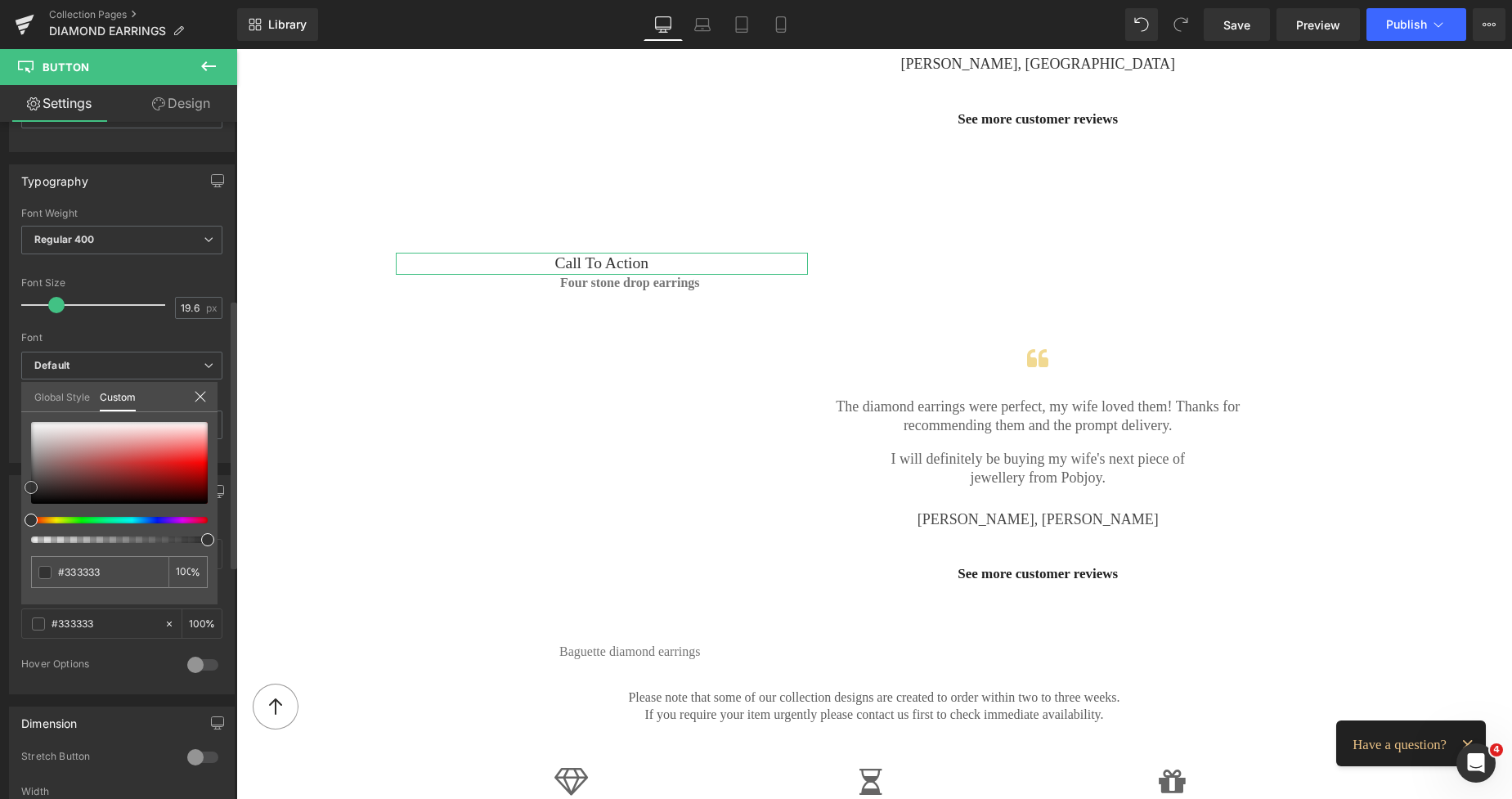
click at [24, 484] on div "#333333 100 %" at bounding box center [120, 513] width 196 height 182
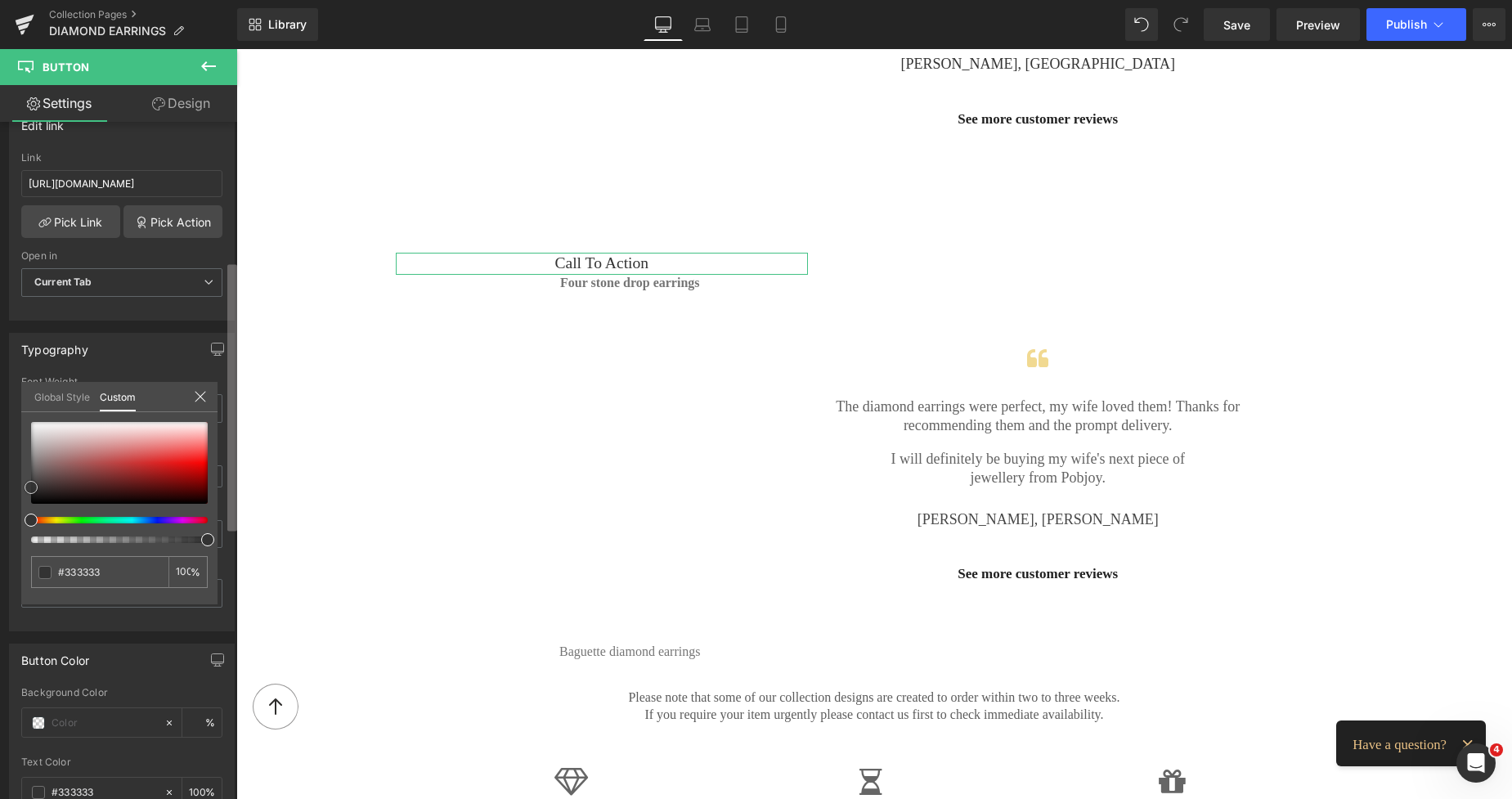
scroll to position [352, 0]
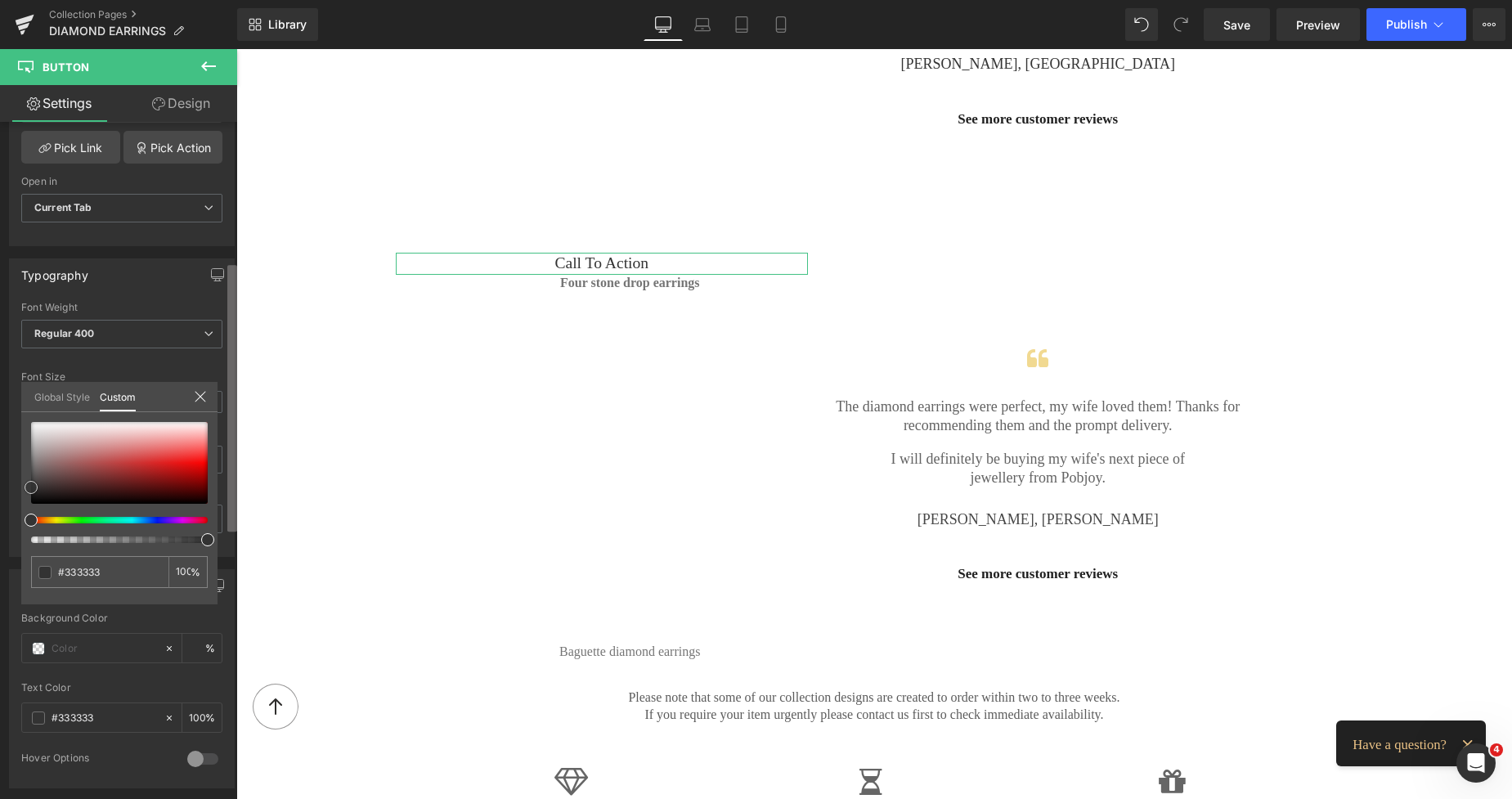
click at [218, 392] on div "Button Button Styles Custom Custom Setup Global Style Custom Setup Global Style…" at bounding box center [118, 464] width 237 height 684
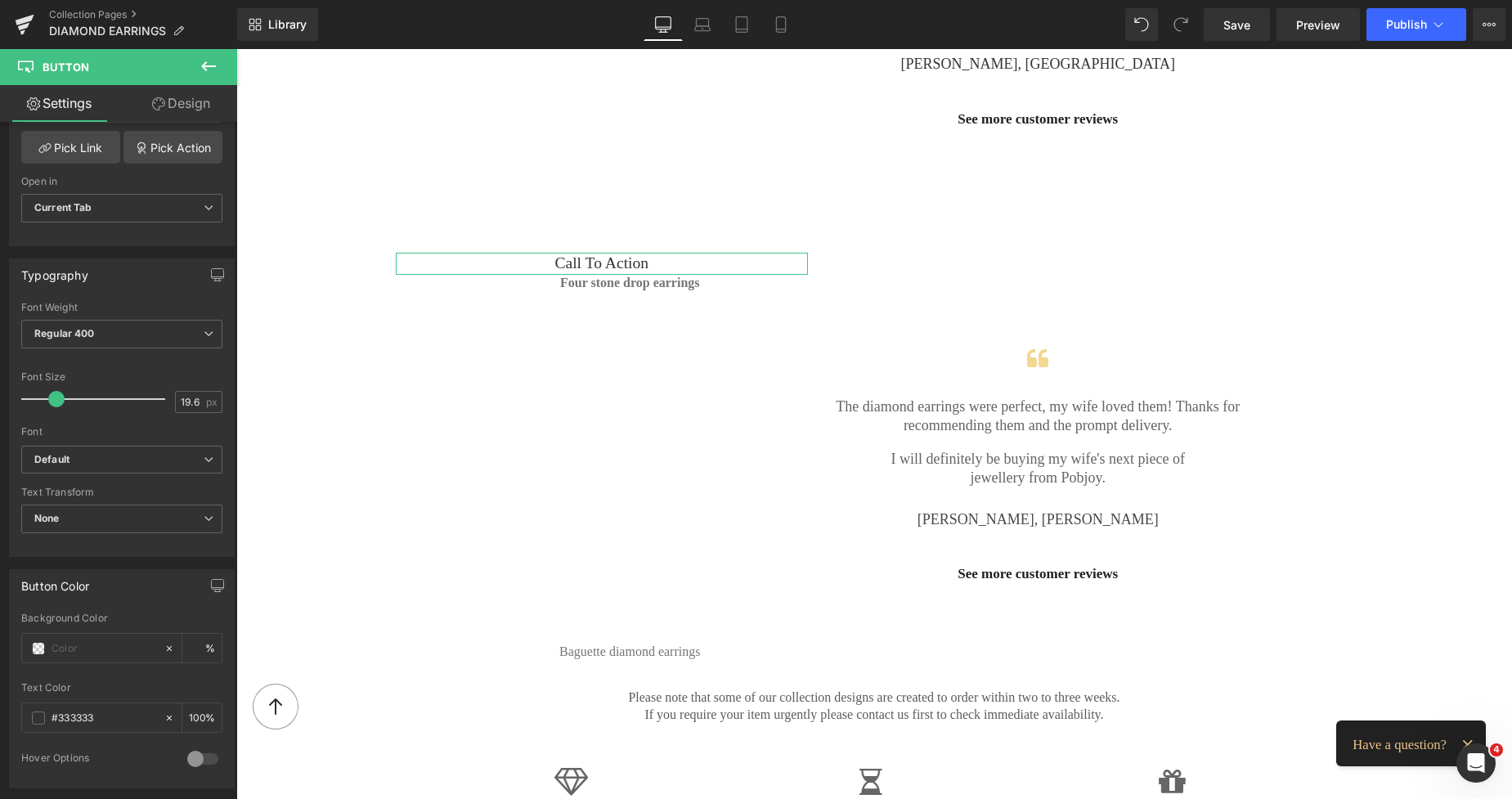
click at [195, 335] on span "Regular 400" at bounding box center [122, 334] width 201 height 28
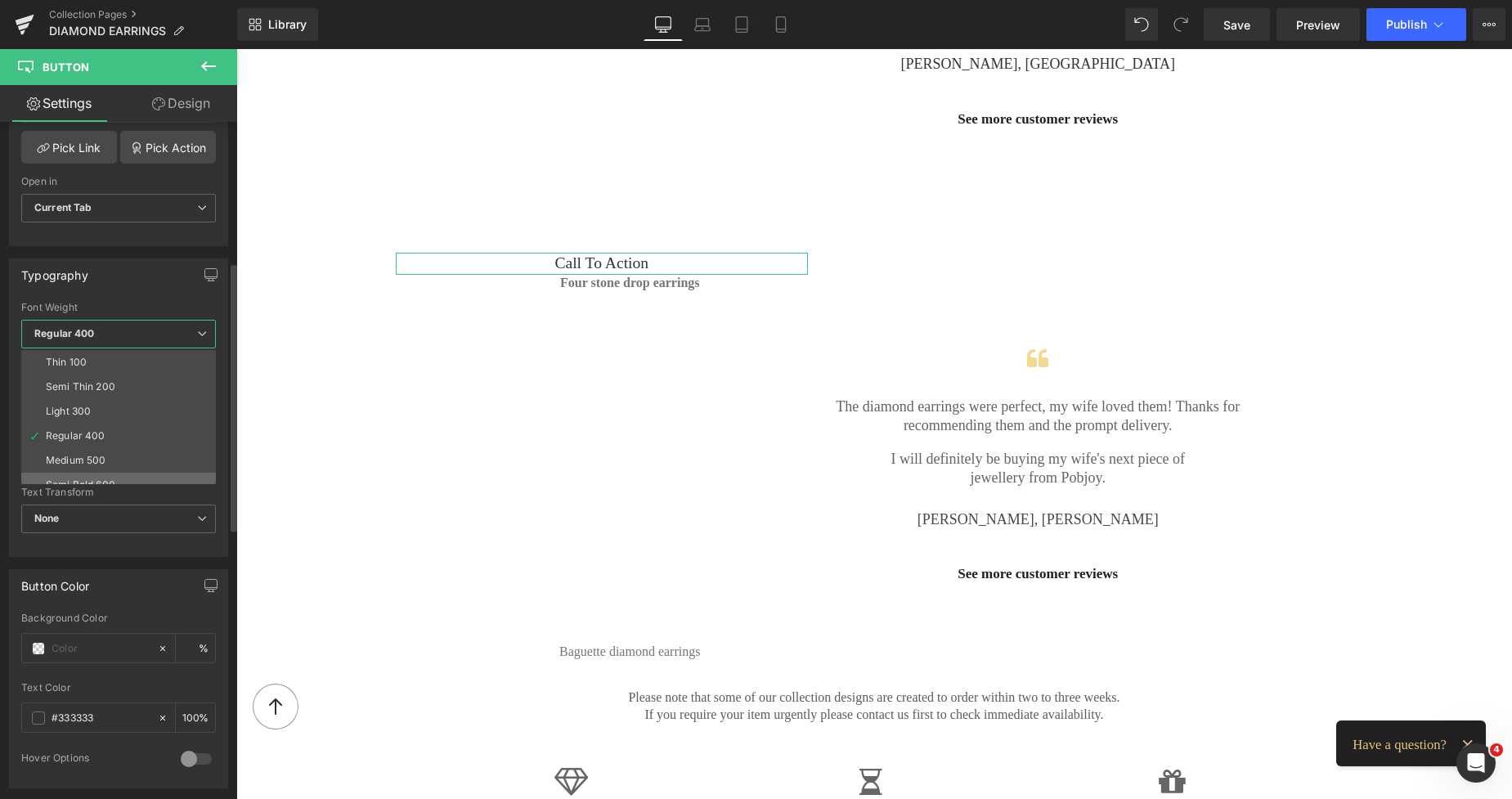
click at [75, 473] on li "Semi Bold 600" at bounding box center [122, 484] width 202 height 24
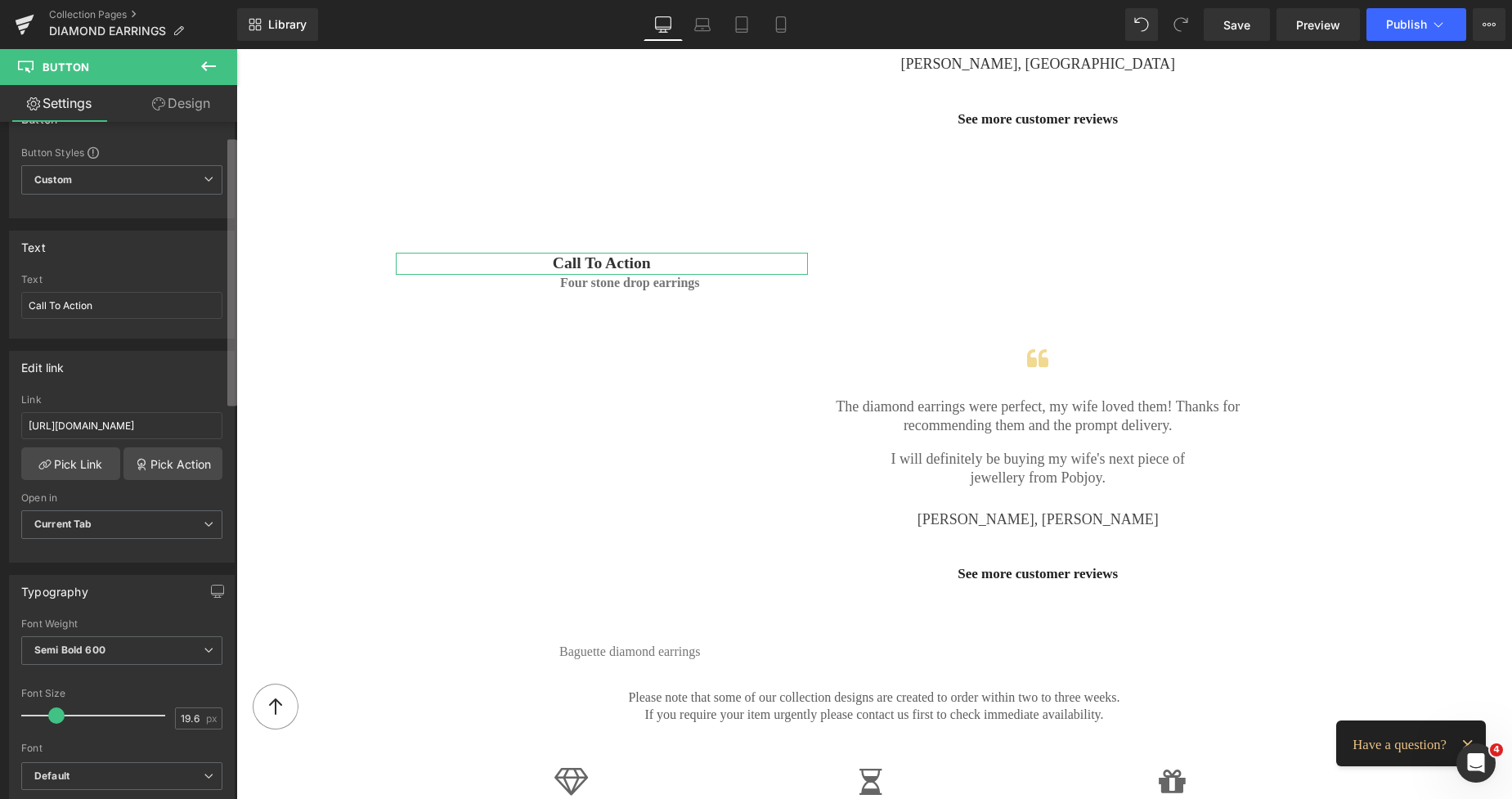
click at [220, 276] on div "Button Button Styles Custom Custom Setup Global Style Custom Setup Global Style…" at bounding box center [118, 464] width 237 height 684
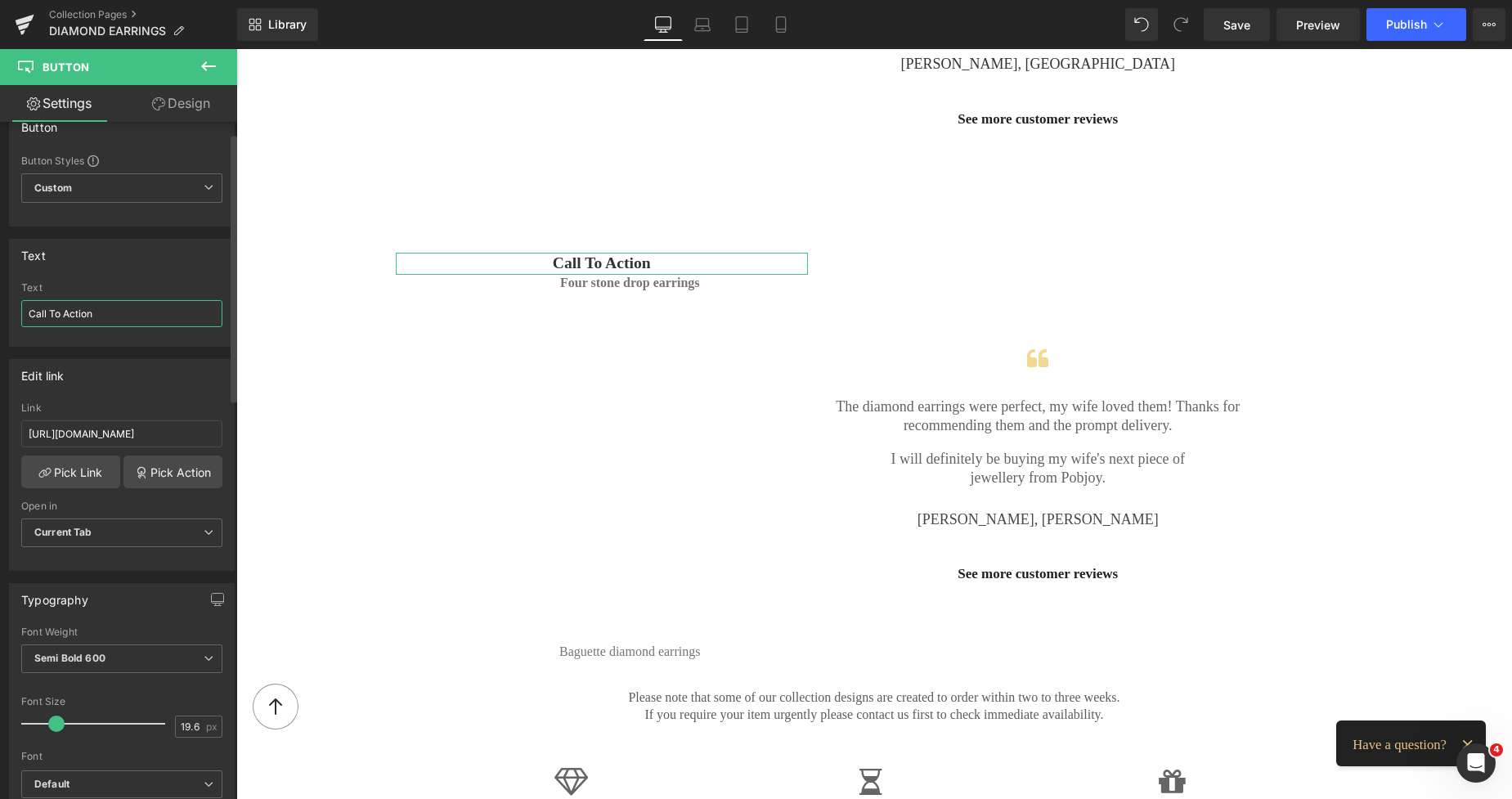
drag, startPoint x: 144, startPoint y: 303, endPoint x: 23, endPoint y: 310, distance: 121.2
click at [23, 310] on input "Call To Action" at bounding box center [122, 314] width 201 height 27
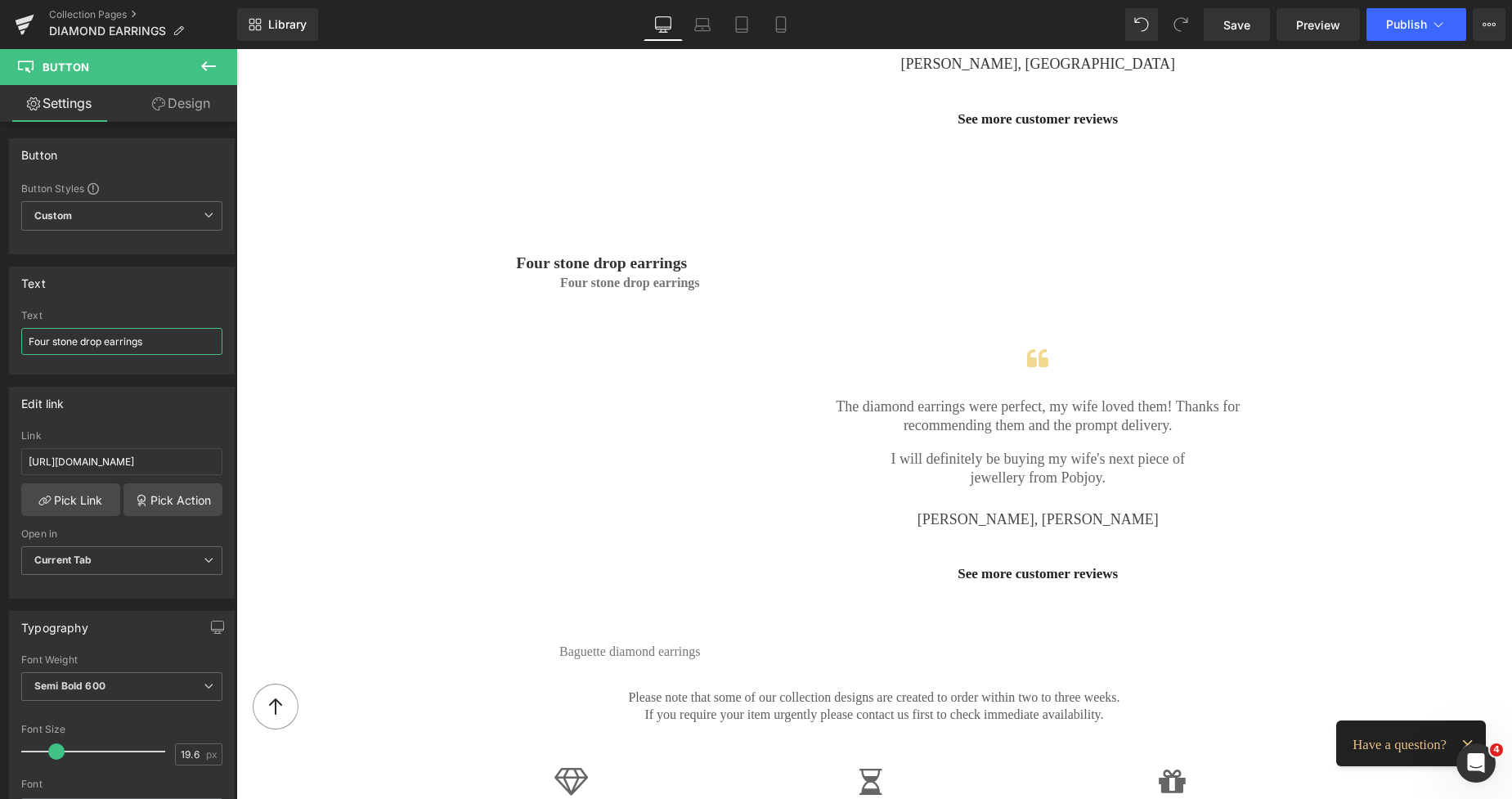
type input "Four stone drop earrings"
click at [569, 281] on body "Skip to content 0" at bounding box center [874, 158] width 1276 height 4151
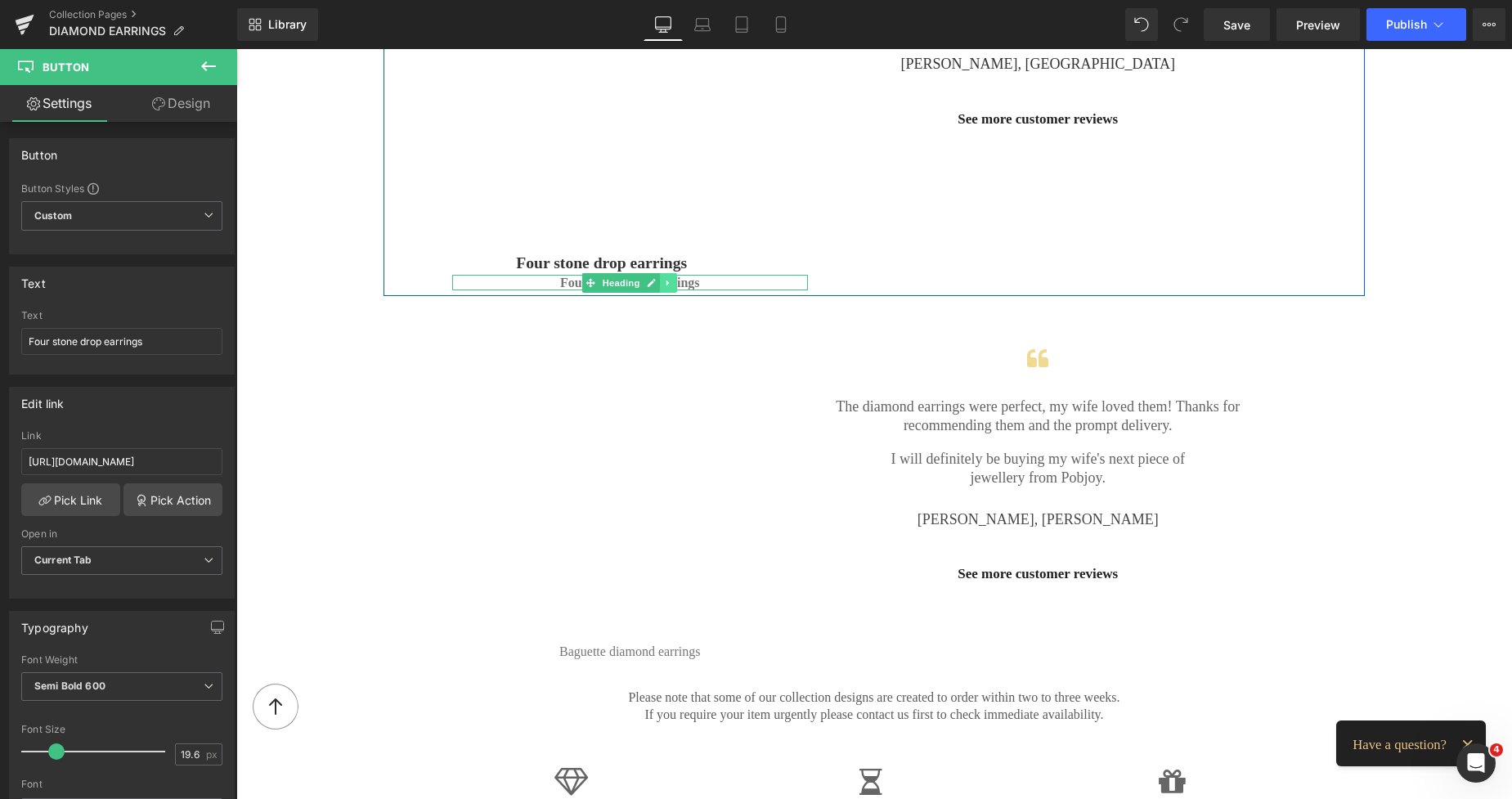
click at [664, 278] on icon at bounding box center [669, 283] width 9 height 10
click at [673, 282] on icon at bounding box center [677, 283] width 9 height 10
click at [547, 260] on span "Four stone drop earrings" at bounding box center [601, 264] width 171 height 22
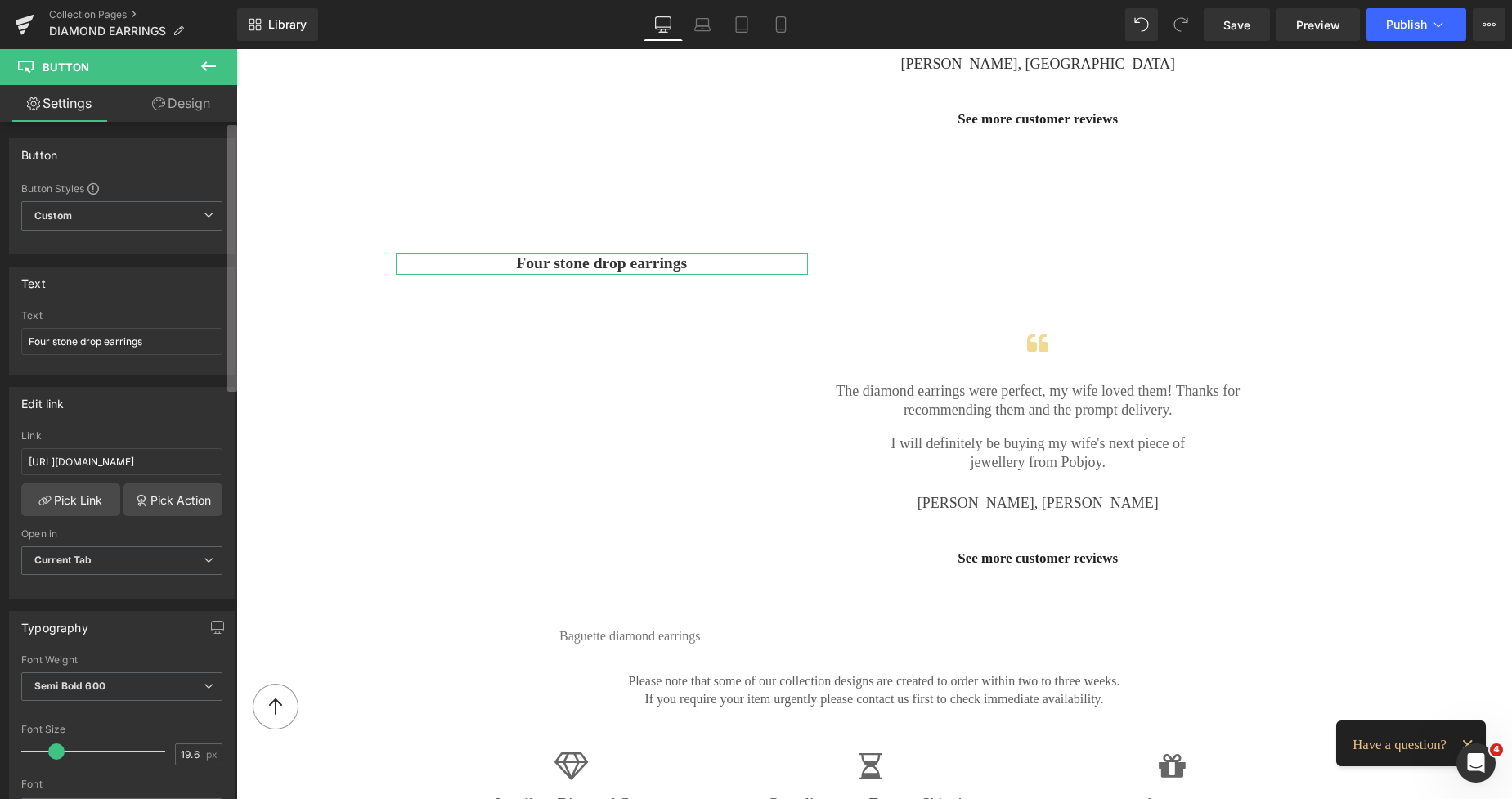
click at [233, 266] on b at bounding box center [232, 258] width 10 height 266
click at [189, 110] on link "Design" at bounding box center [181, 103] width 118 height 37
click at [0, 0] on div "Spacing" at bounding box center [0, 0] width 0 height 0
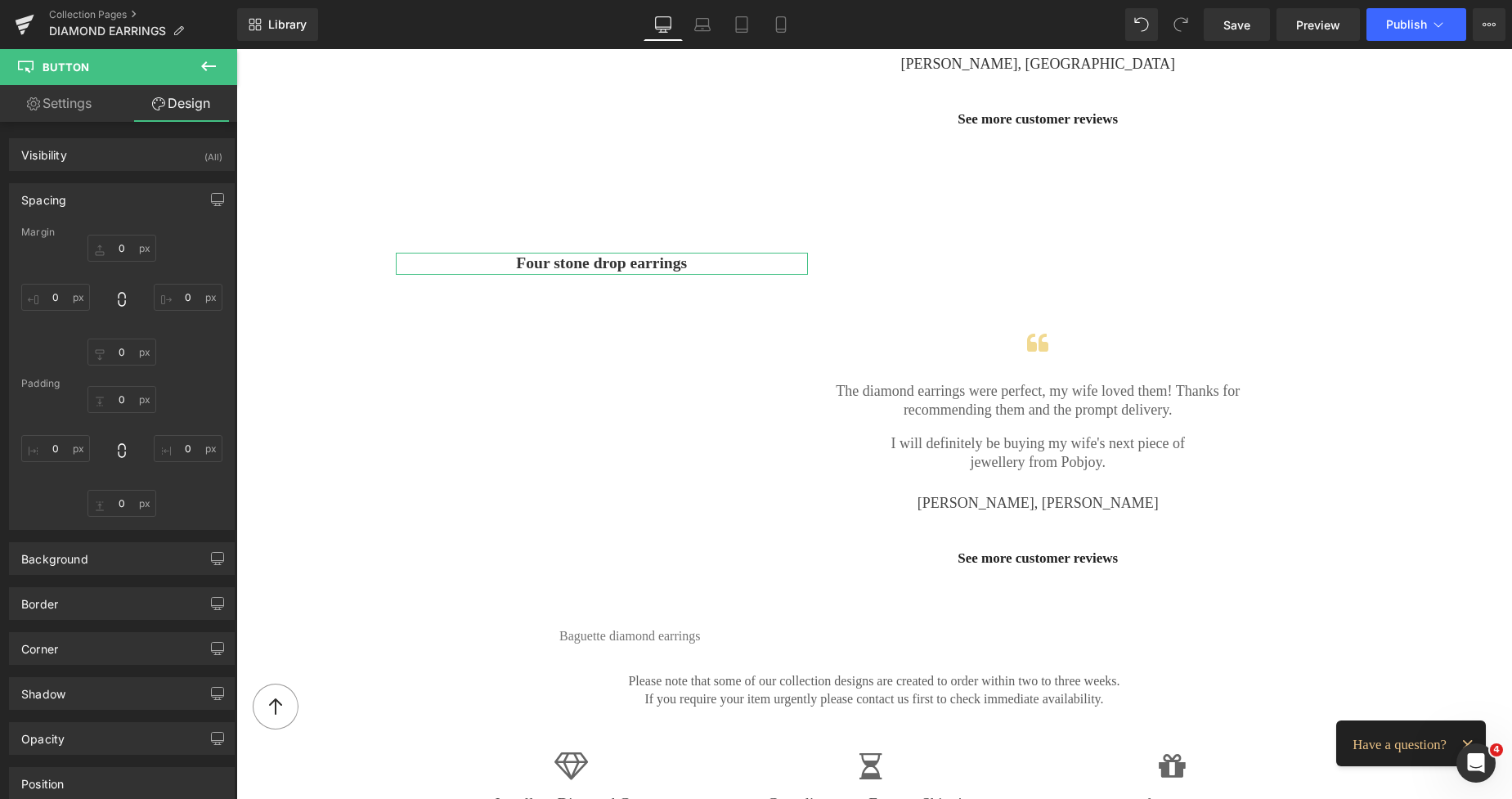
type input "0"
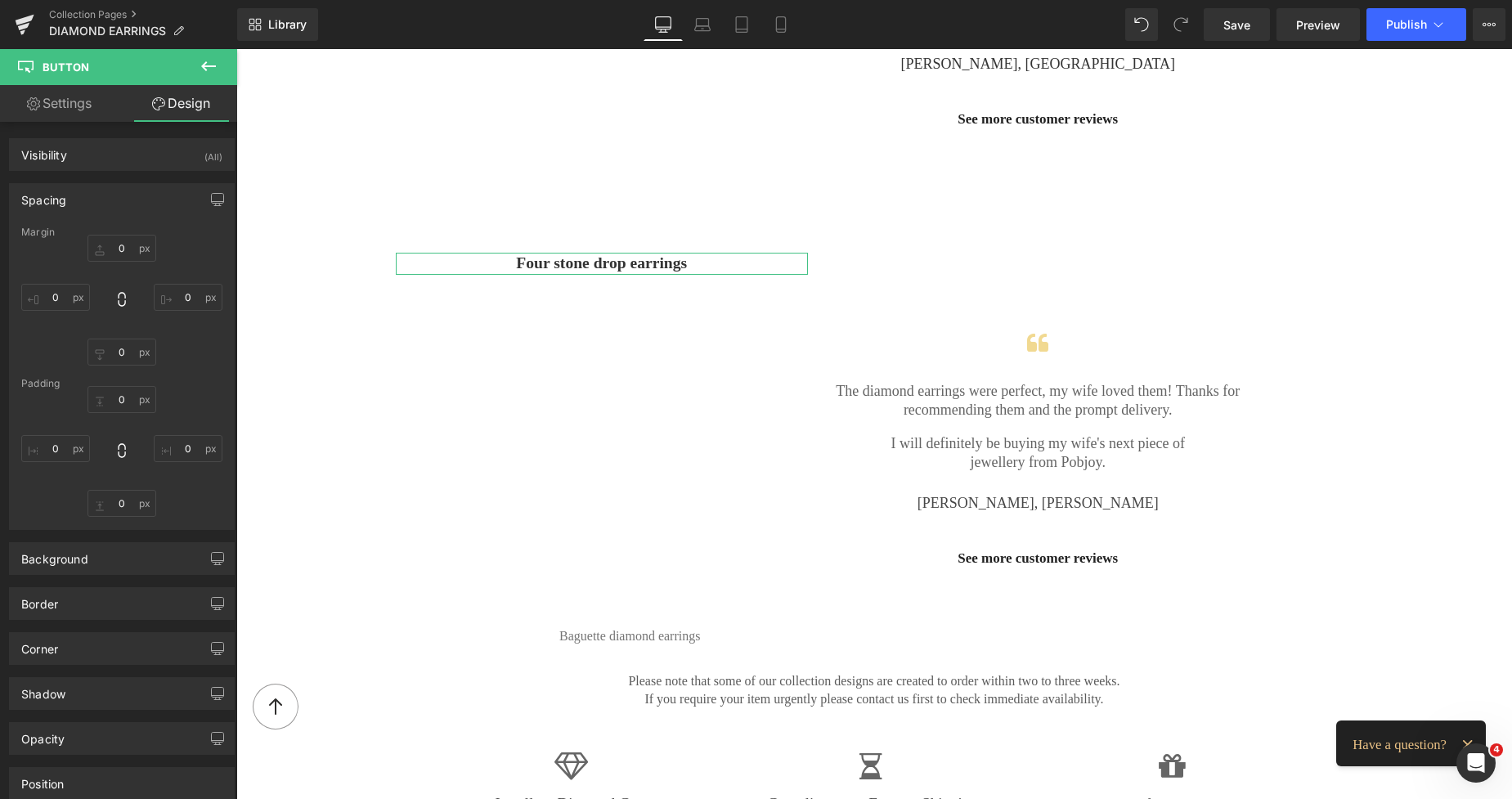
type input "0"
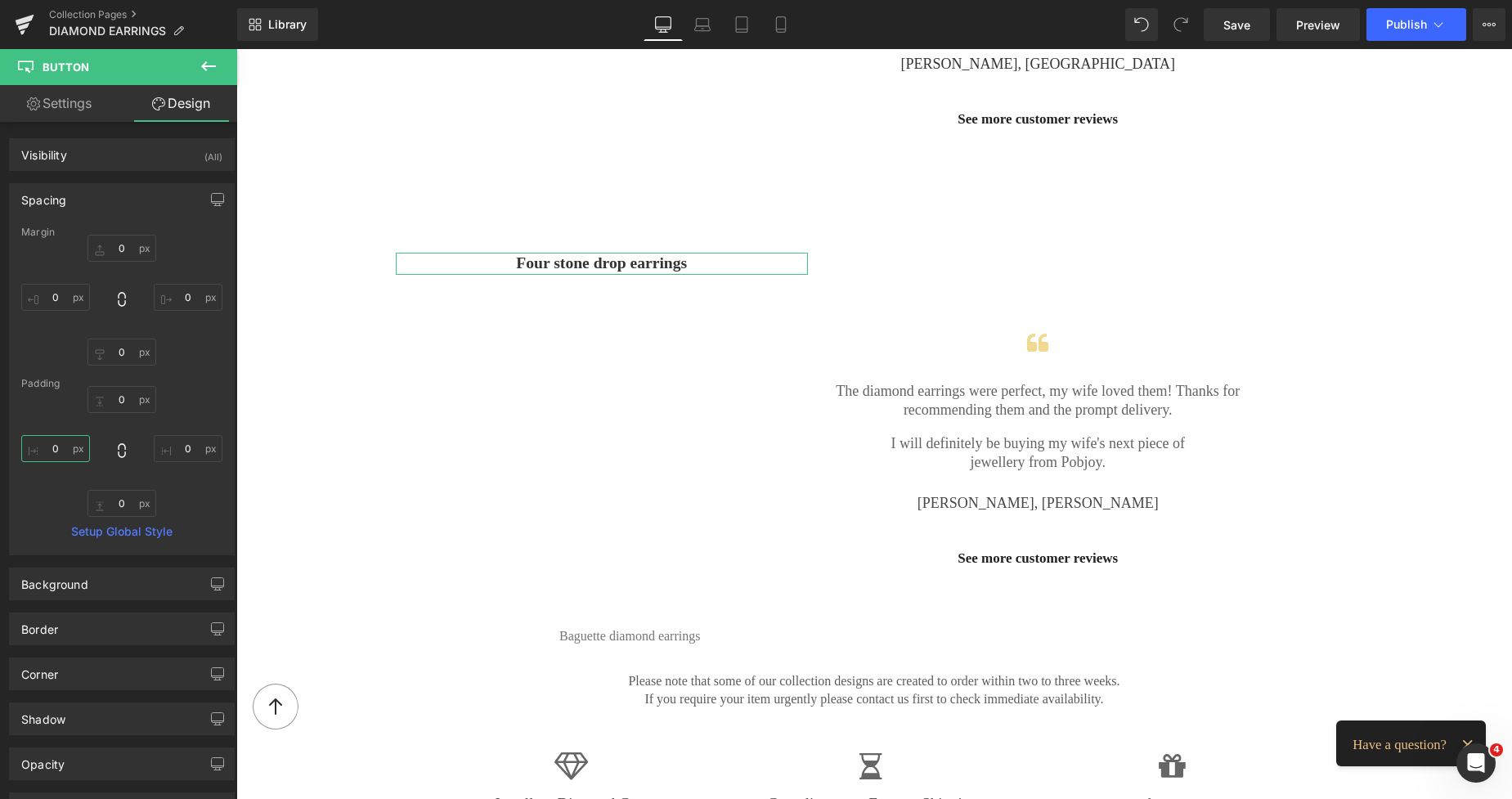
click at [46, 441] on input "0" at bounding box center [56, 449] width 69 height 27
type input "3"
type input "6"
type input "77"
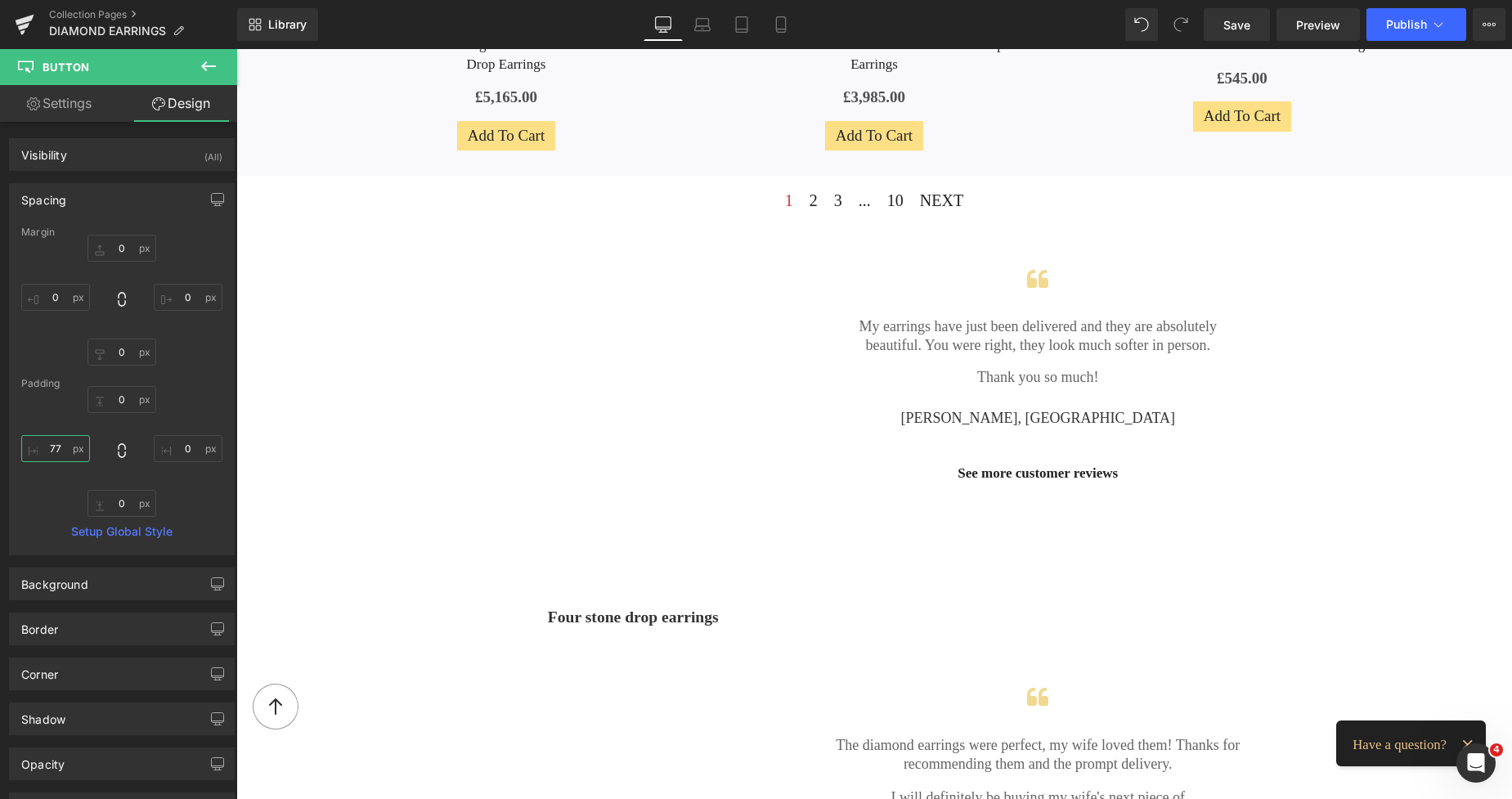
scroll to position [1594, 0]
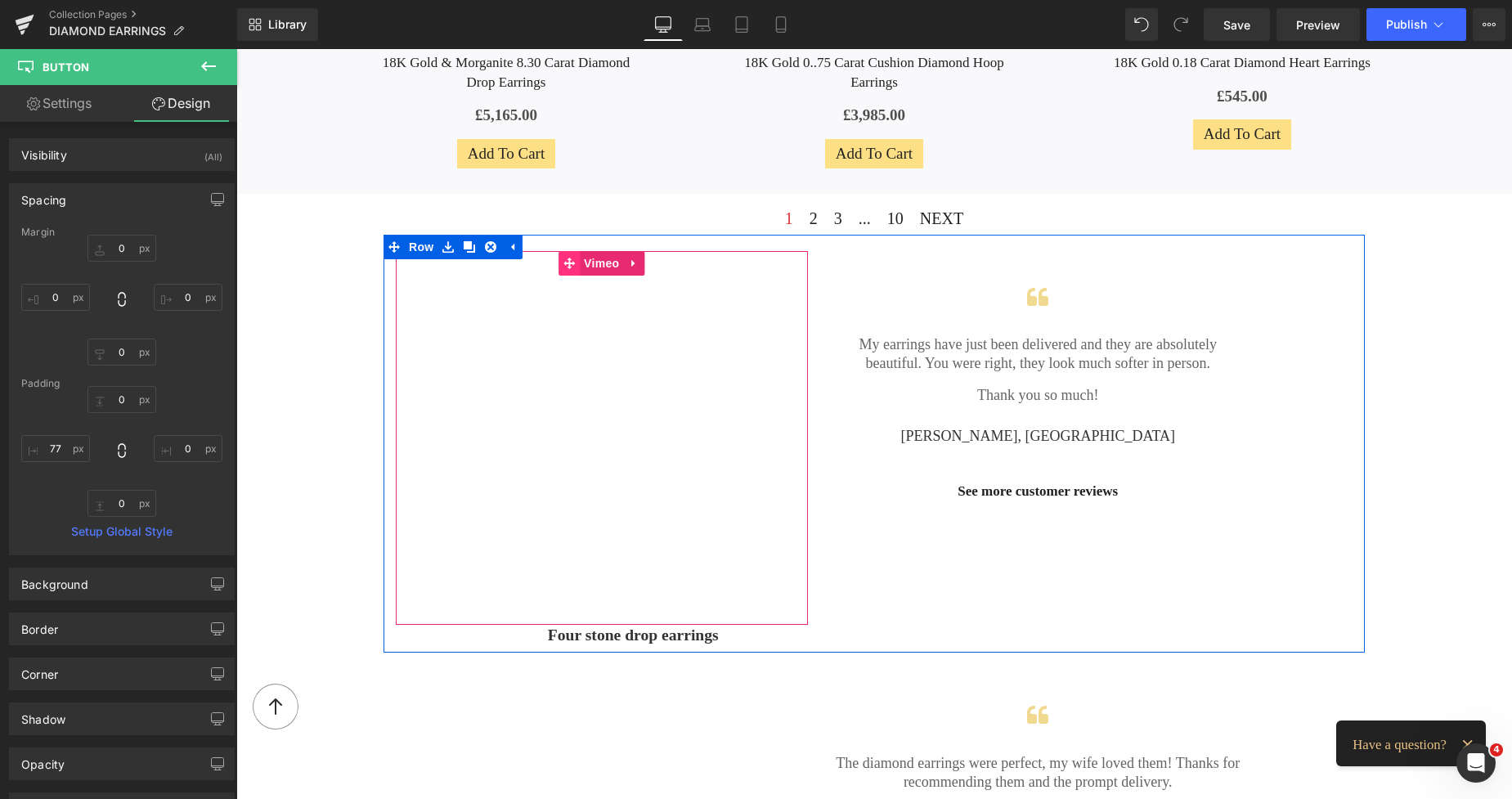
click at [569, 261] on icon at bounding box center [569, 262] width 12 height 12
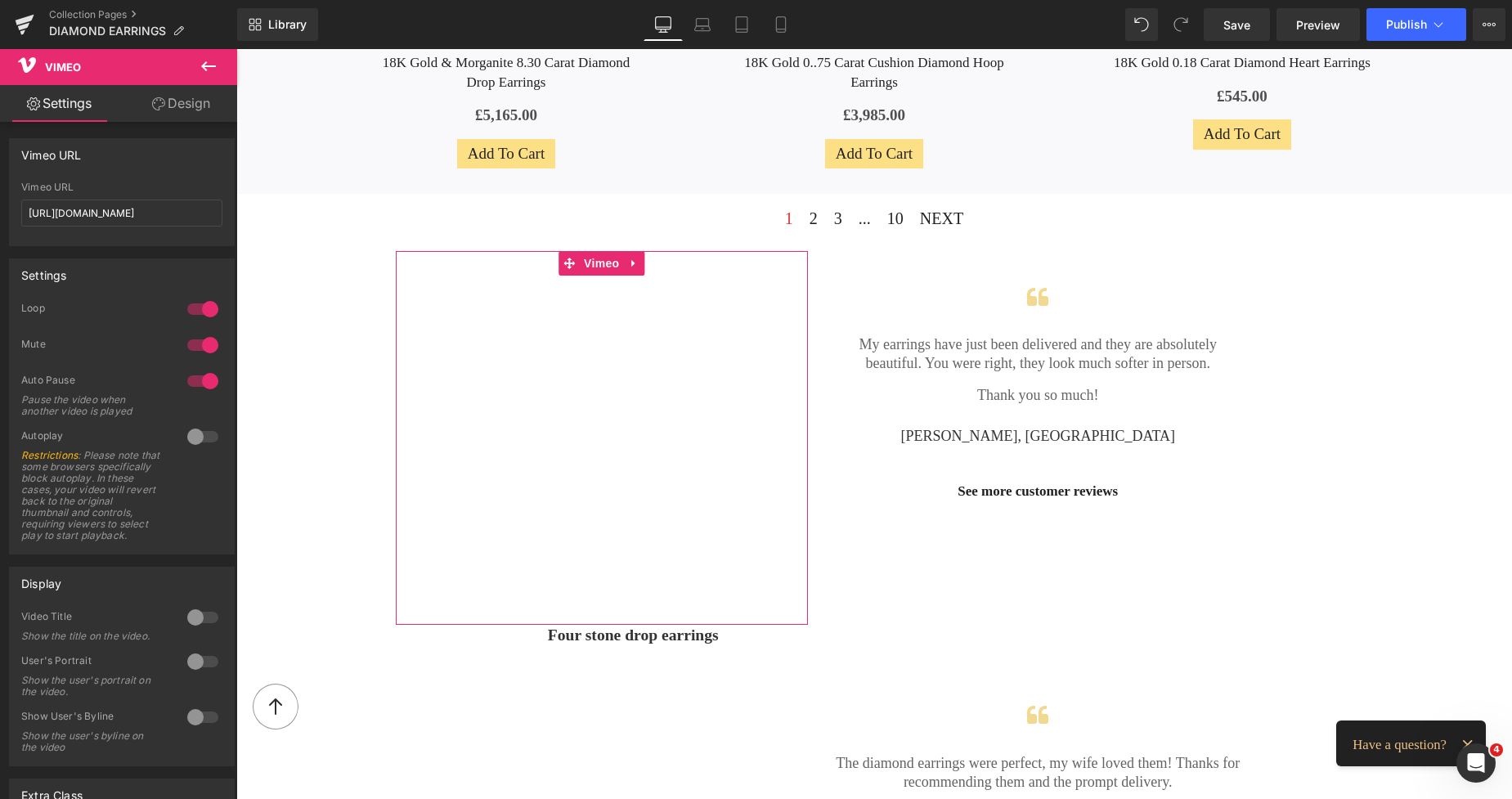
click at [203, 439] on div at bounding box center [202, 436] width 39 height 26
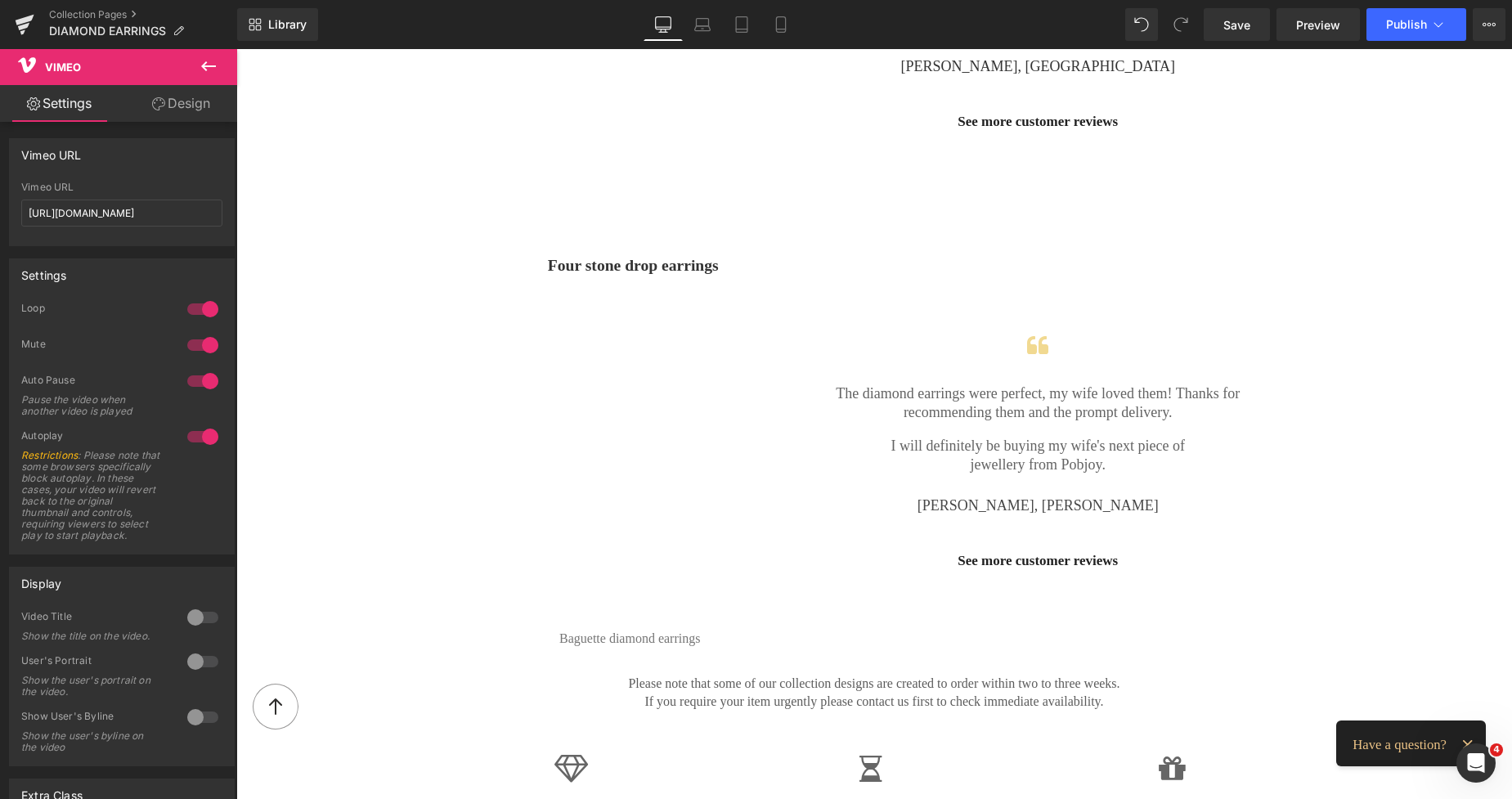
scroll to position [2035, 0]
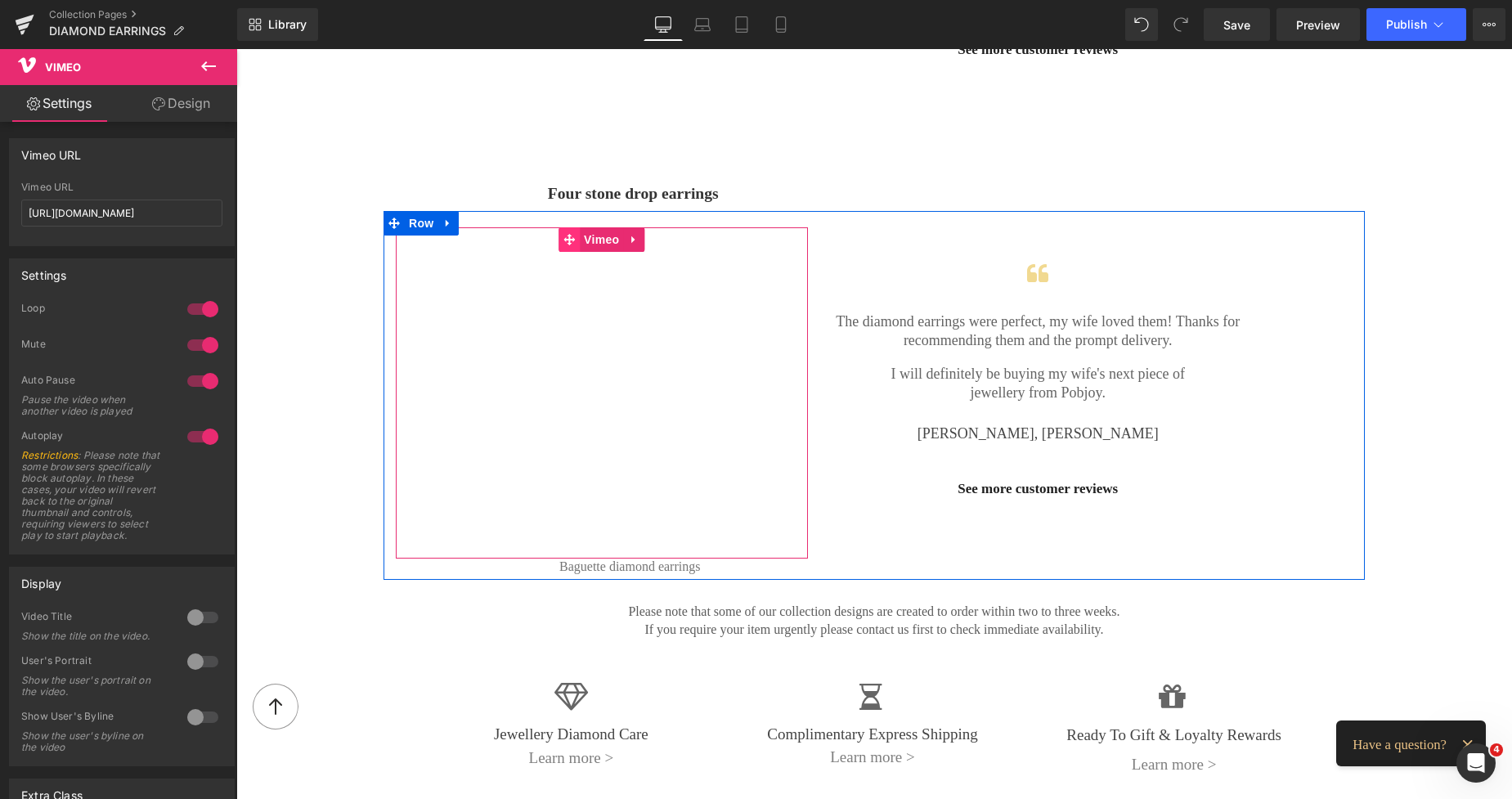
click at [559, 236] on span at bounding box center [569, 239] width 22 height 24
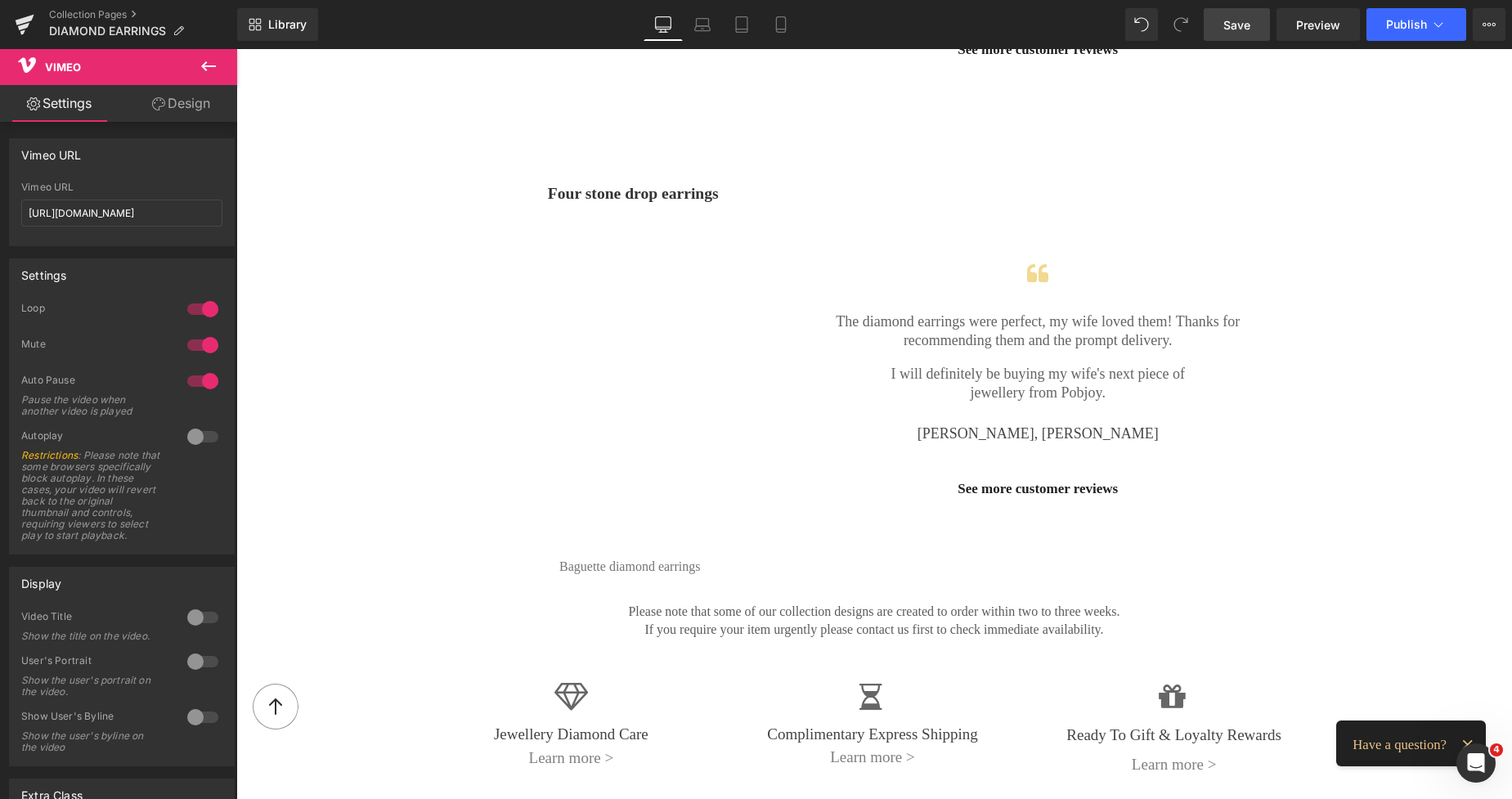
click at [1236, 22] on span "Save" at bounding box center [1237, 25] width 27 height 17
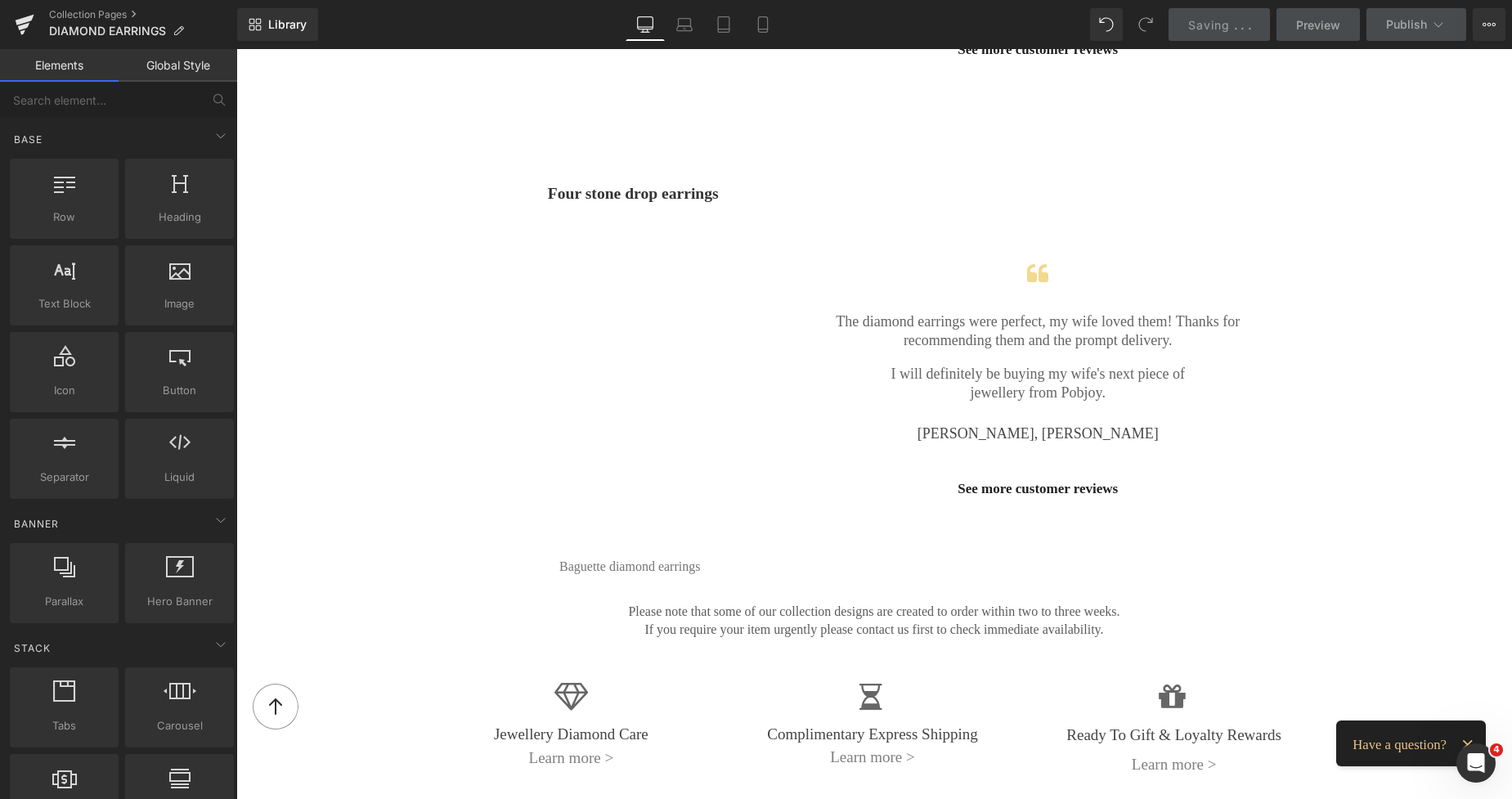
drag, startPoint x: 1504, startPoint y: 395, endPoint x: 1504, endPoint y: 386, distance: 9.0
click at [1504, 386] on html "Skip to content 0" at bounding box center [874, 82] width 1276 height 4136
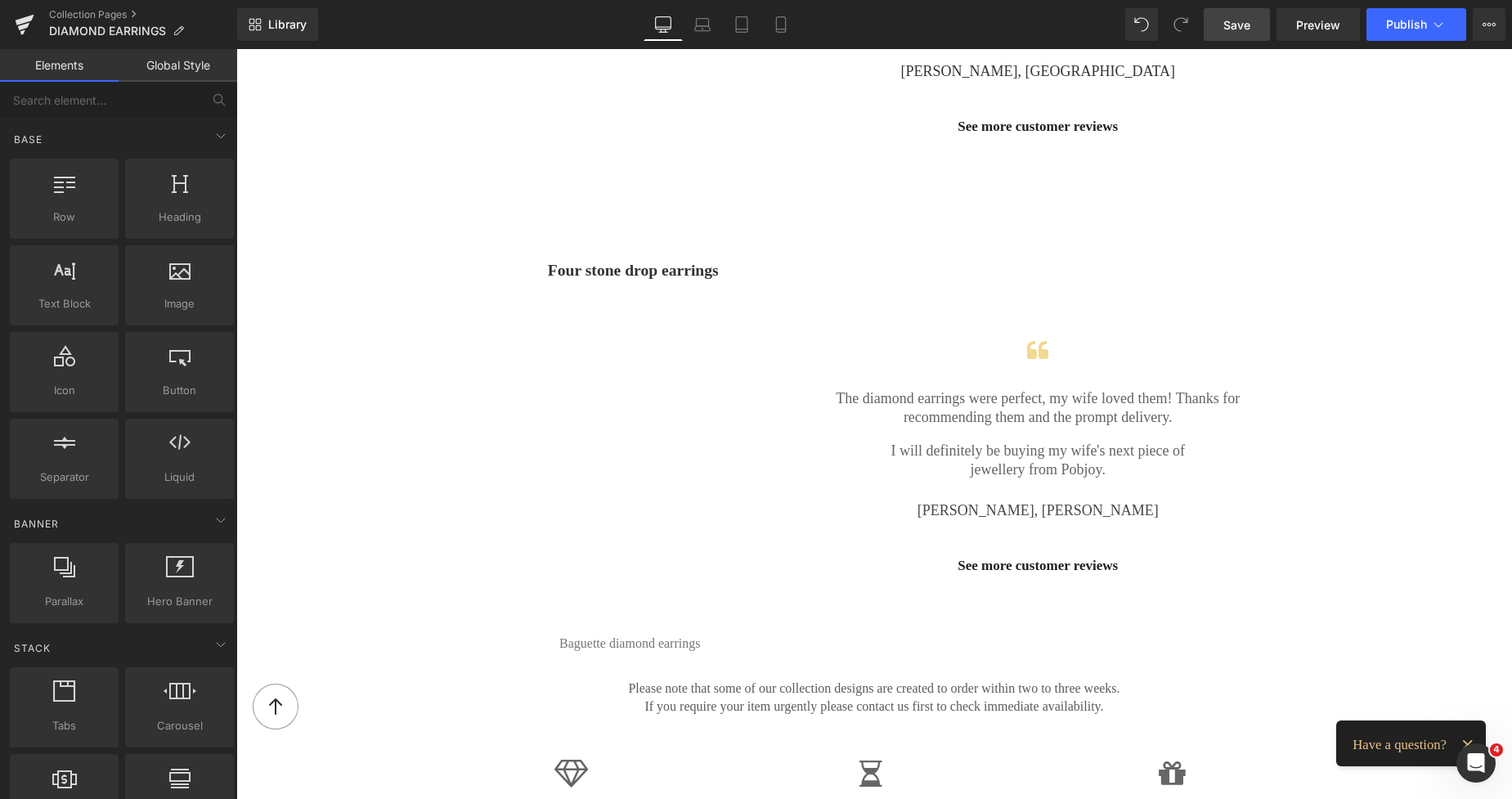
scroll to position [1940, 0]
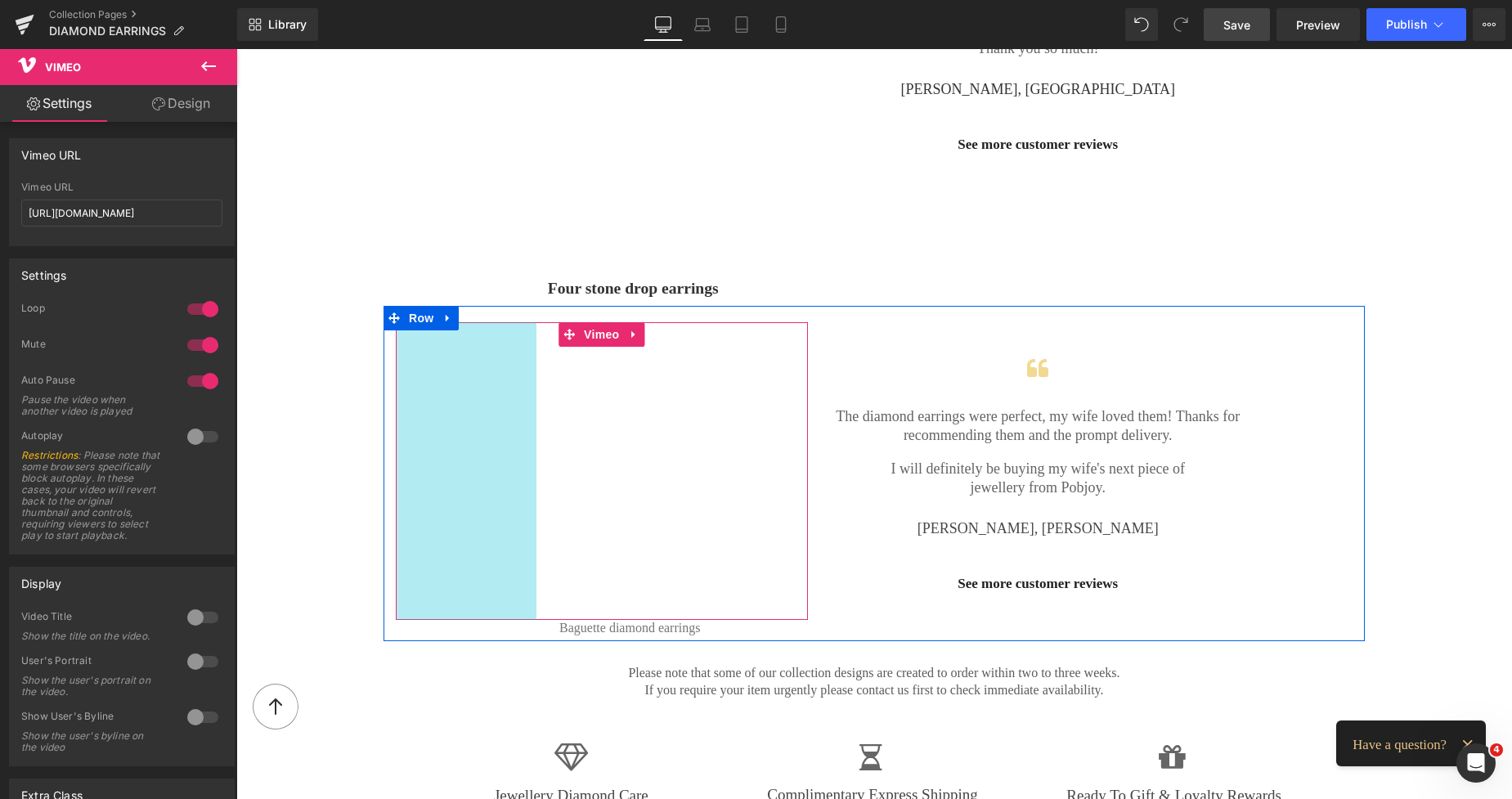
drag, startPoint x: 419, startPoint y: 340, endPoint x: 446, endPoint y: 351, distance: 29.2
click at [446, 351] on div "Vimeo 172px" at bounding box center [601, 471] width 412 height 298
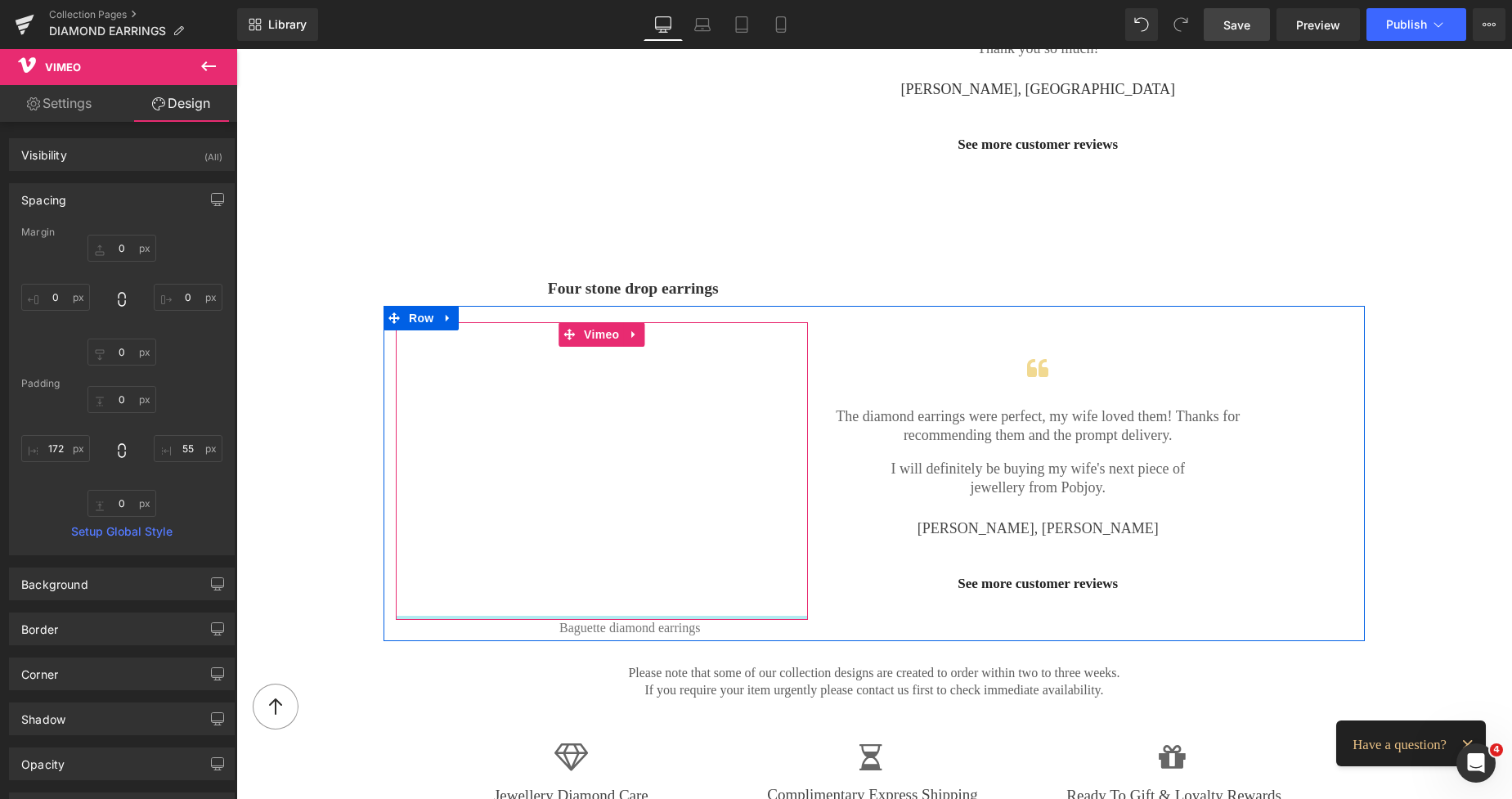
type input "0px"
drag, startPoint x: 714, startPoint y: 613, endPoint x: 714, endPoint y: 590, distance: 23.0
click at [714, 590] on div "Vimeo 172px" at bounding box center [601, 471] width 412 height 298
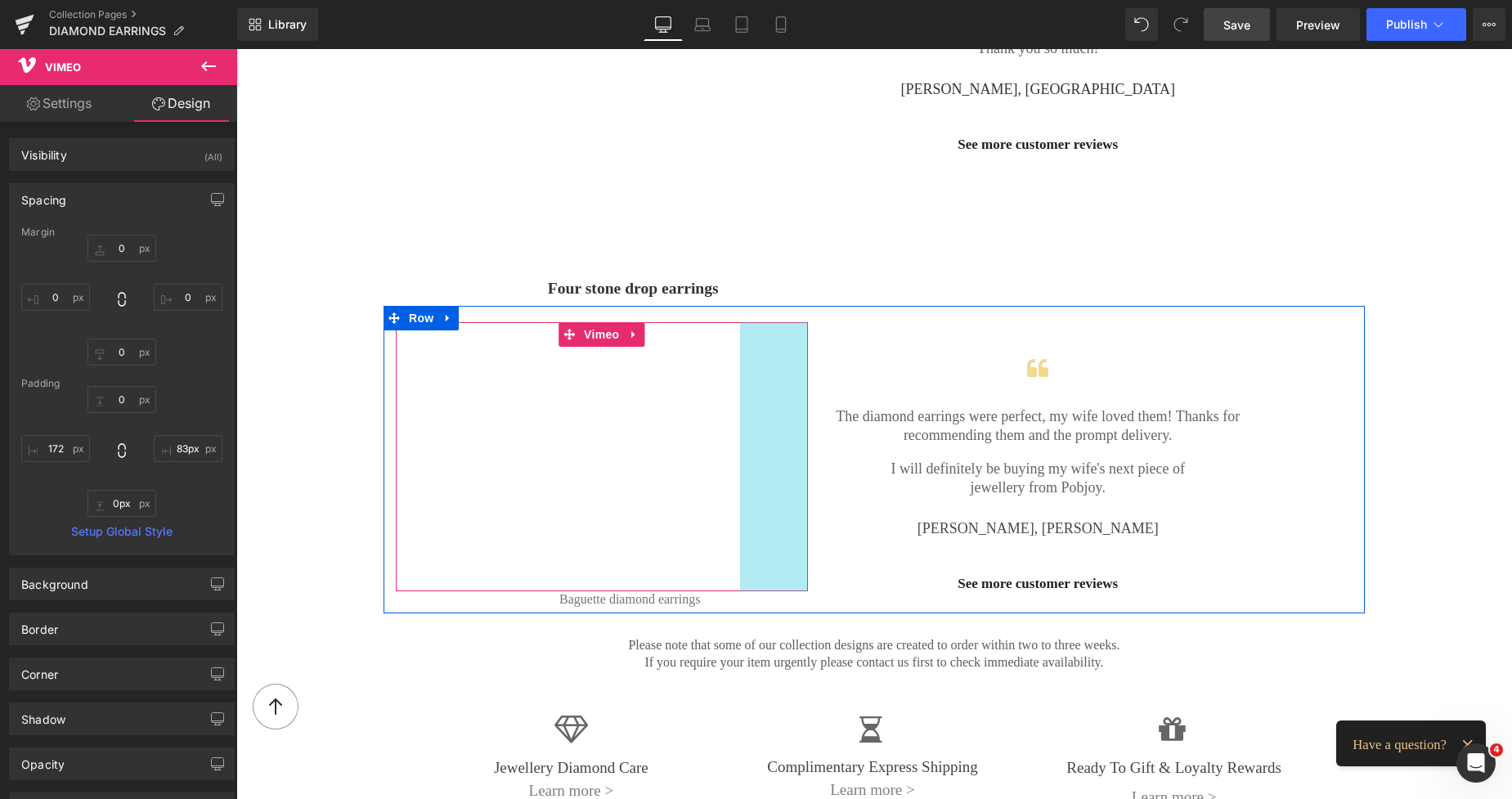
type input "84px"
drag, startPoint x: 798, startPoint y: 438, endPoint x: 774, endPoint y: 431, distance: 25.0
click at [774, 431] on div "Vimeo 172px 83px" at bounding box center [601, 456] width 412 height 269
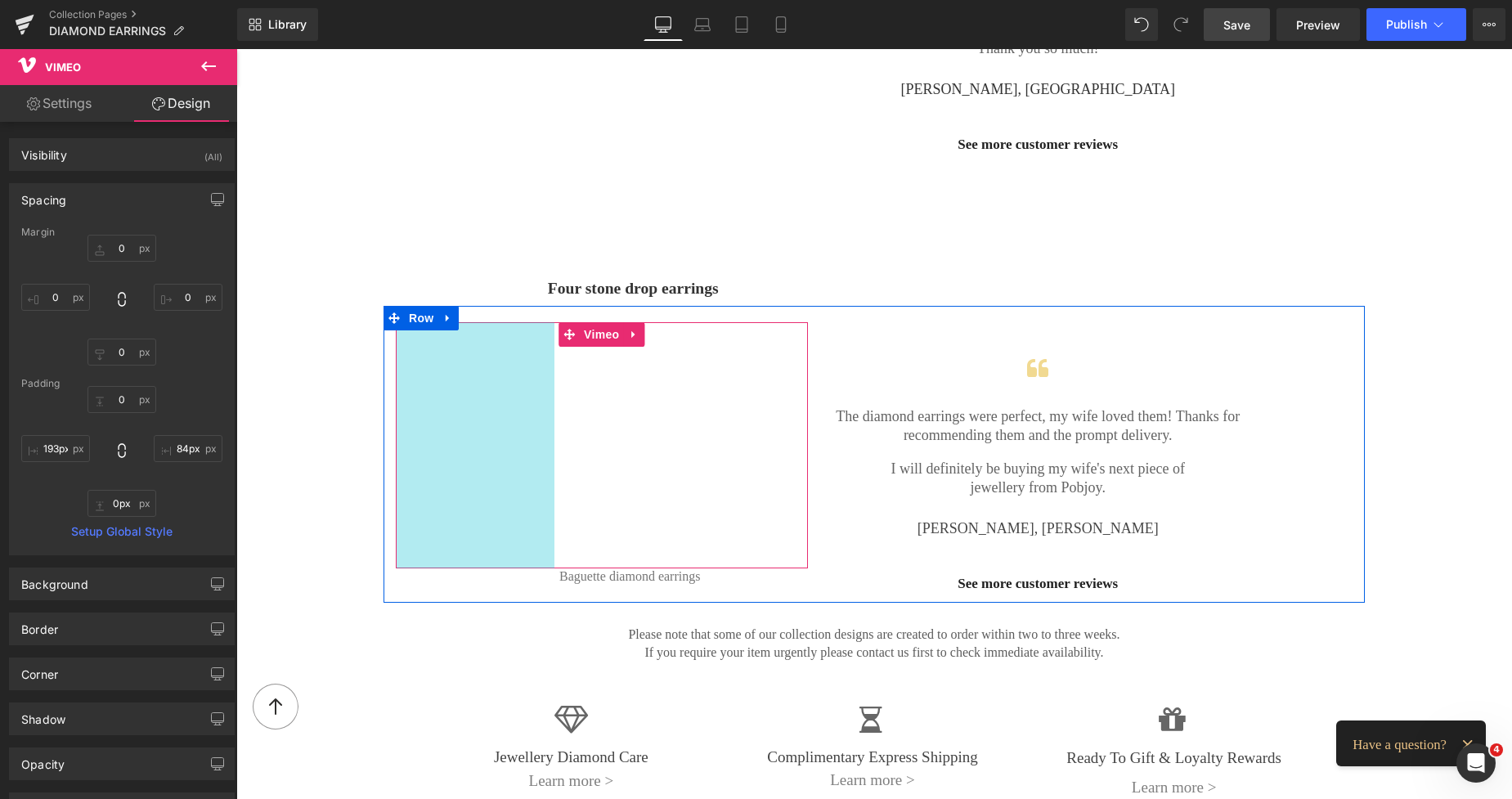
drag, startPoint x: 459, startPoint y: 397, endPoint x: 550, endPoint y: 409, distance: 91.8
click at [475, 400] on div "Vimeo 194px 84px" at bounding box center [601, 445] width 412 height 246
type input "192px"
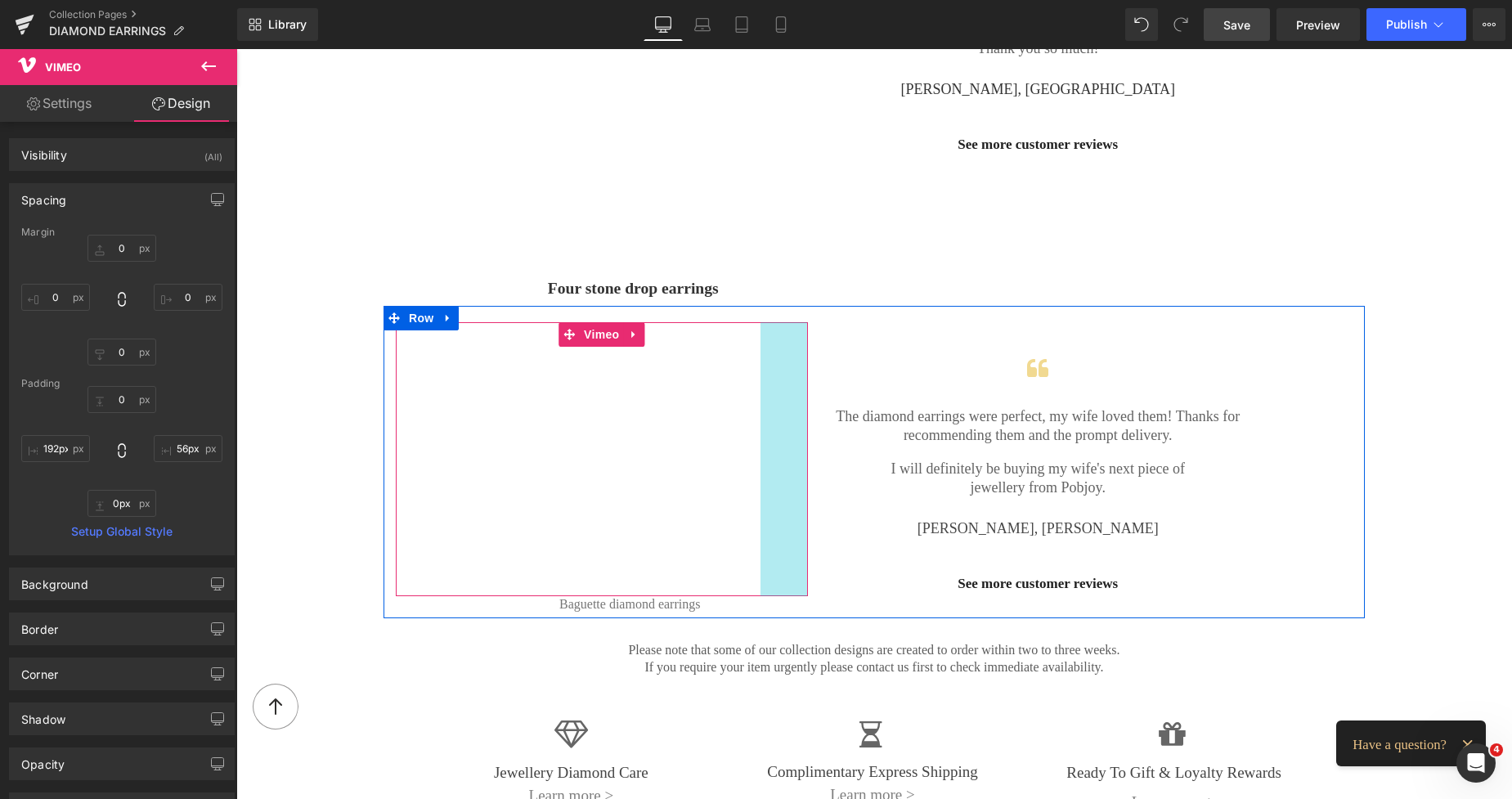
type input "55px"
drag, startPoint x: 754, startPoint y: 404, endPoint x: 777, endPoint y: 405, distance: 23.0
click at [777, 405] on div "Vimeo 192px 55px" at bounding box center [601, 460] width 412 height 277
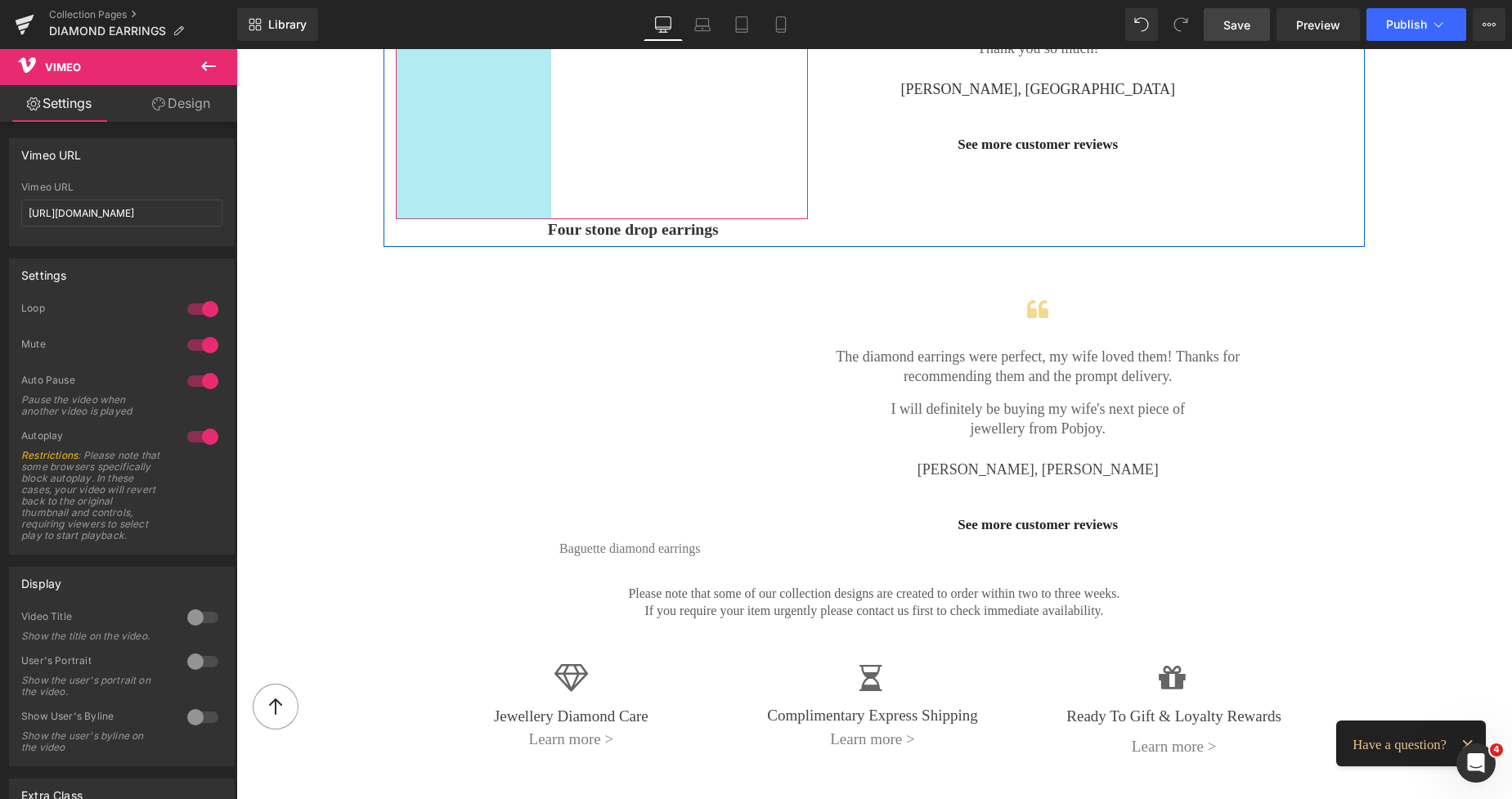
drag, startPoint x: 390, startPoint y: 167, endPoint x: 433, endPoint y: 177, distance: 44.1
click at [433, 177] on div "Vimeo 190px" at bounding box center [601, 62] width 412 height 315
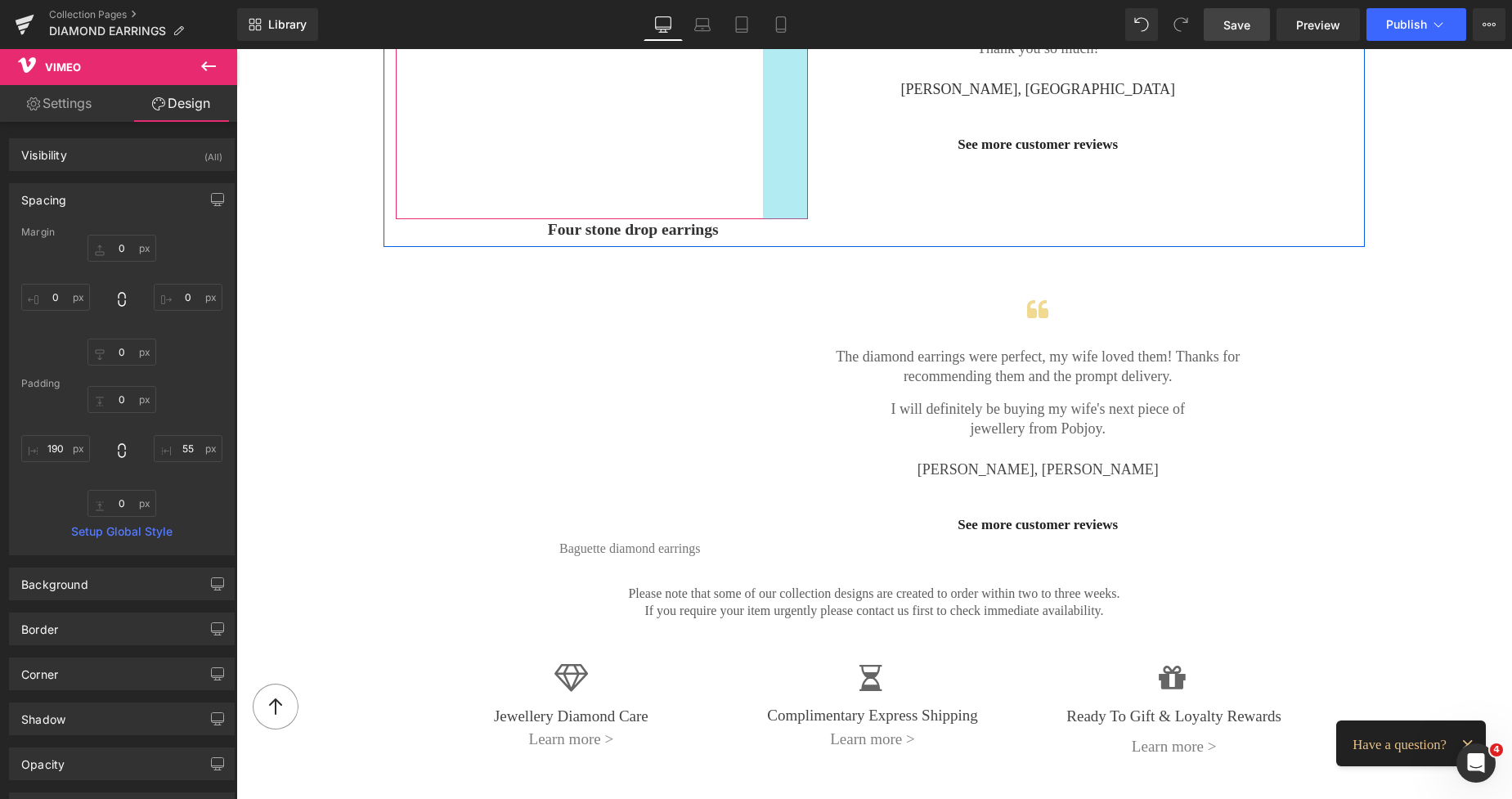
type input "58px"
click at [798, 127] on div "Vimeo 190px 58px" at bounding box center [601, 60] width 412 height 311
click at [937, 210] on div "Vimeo 190px 58px Four stone drop earrings Button 77px Icon My earrings have jus…" at bounding box center [874, 65] width 982 height 355
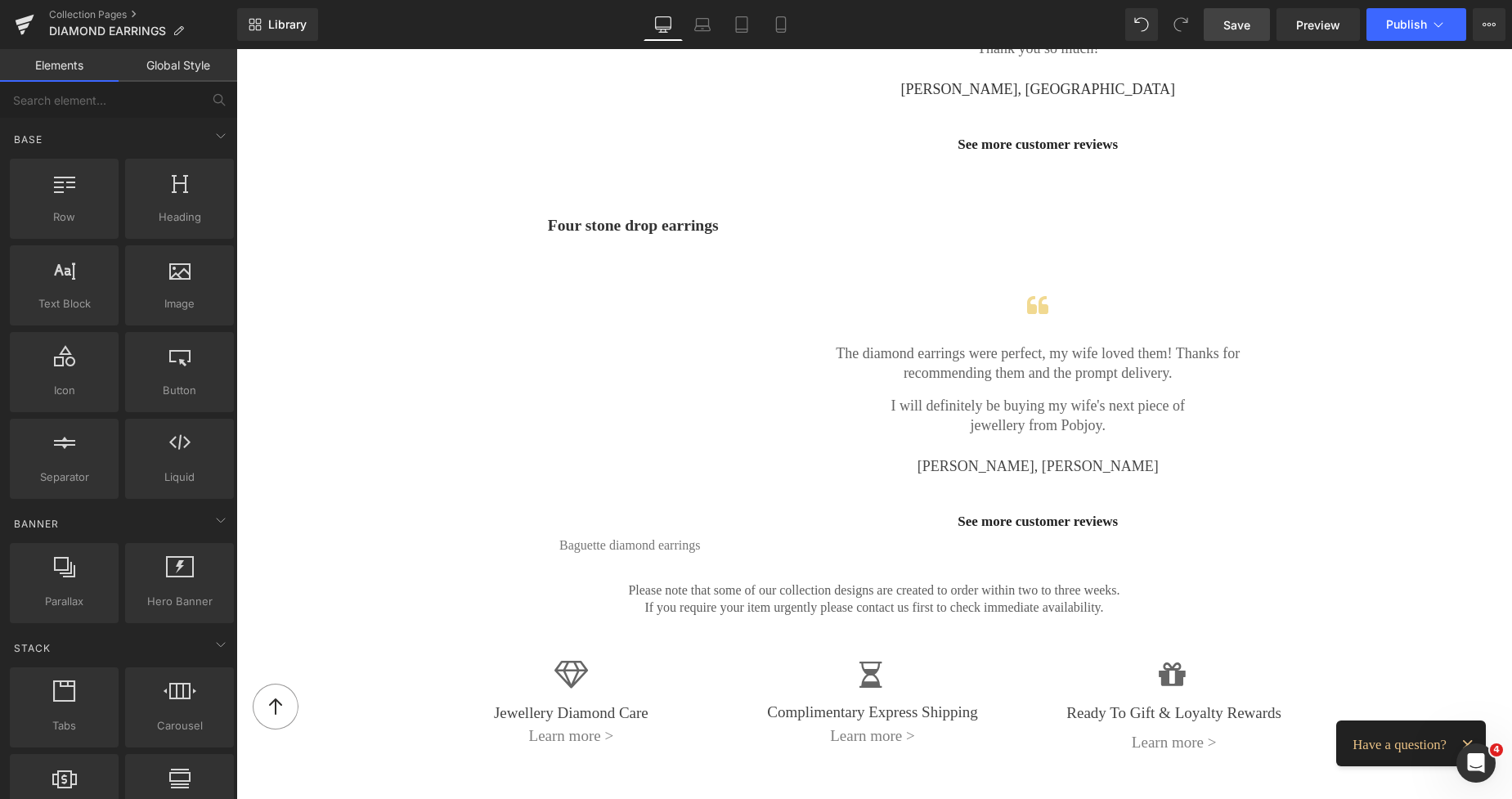
drag, startPoint x: 1500, startPoint y: 416, endPoint x: 1510, endPoint y: 370, distance: 47.1
click at [1510, 370] on html "Skip to content 0" at bounding box center [874, 118] width 1276 height 4019
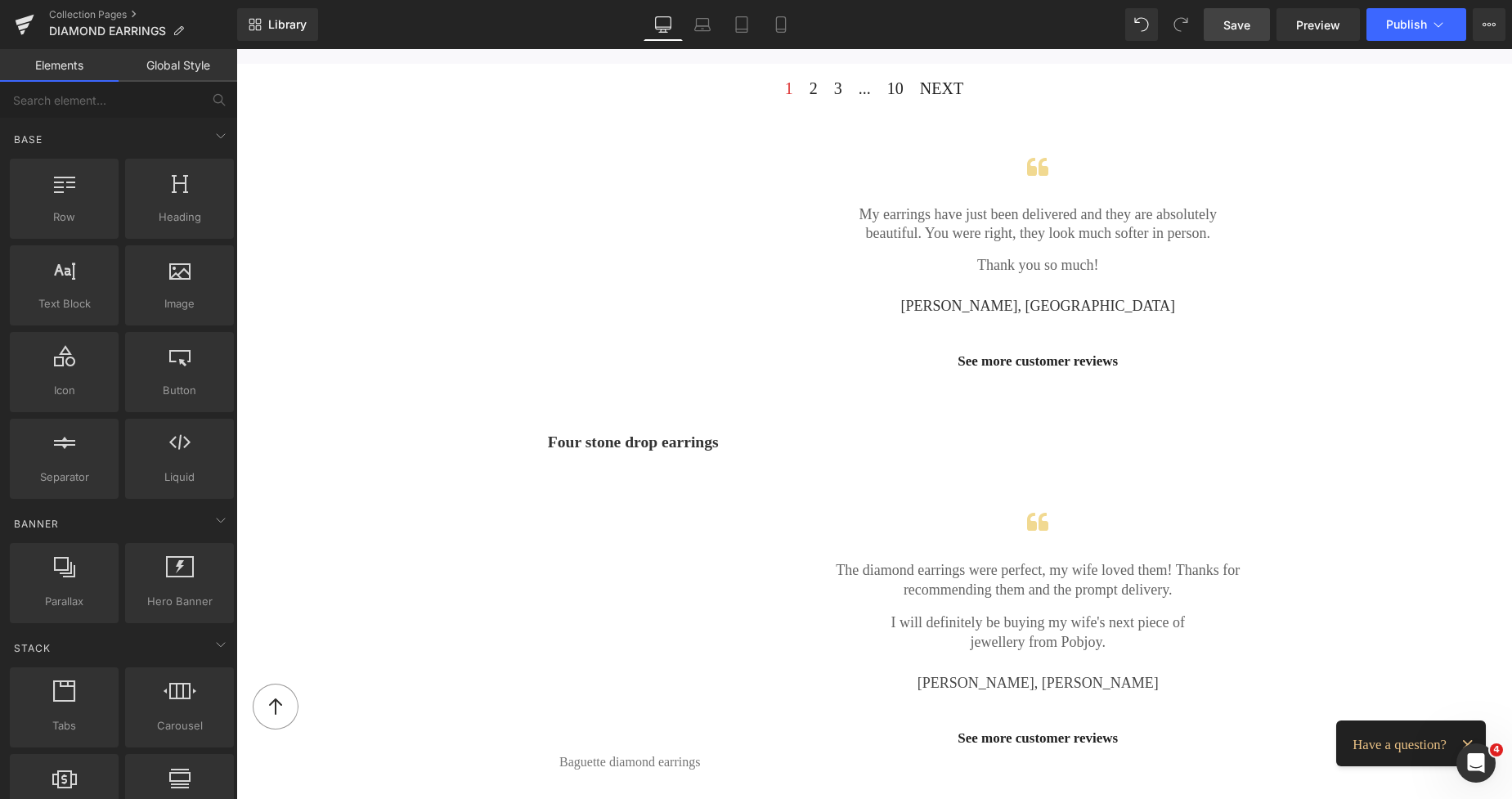
scroll to position [1632, 0]
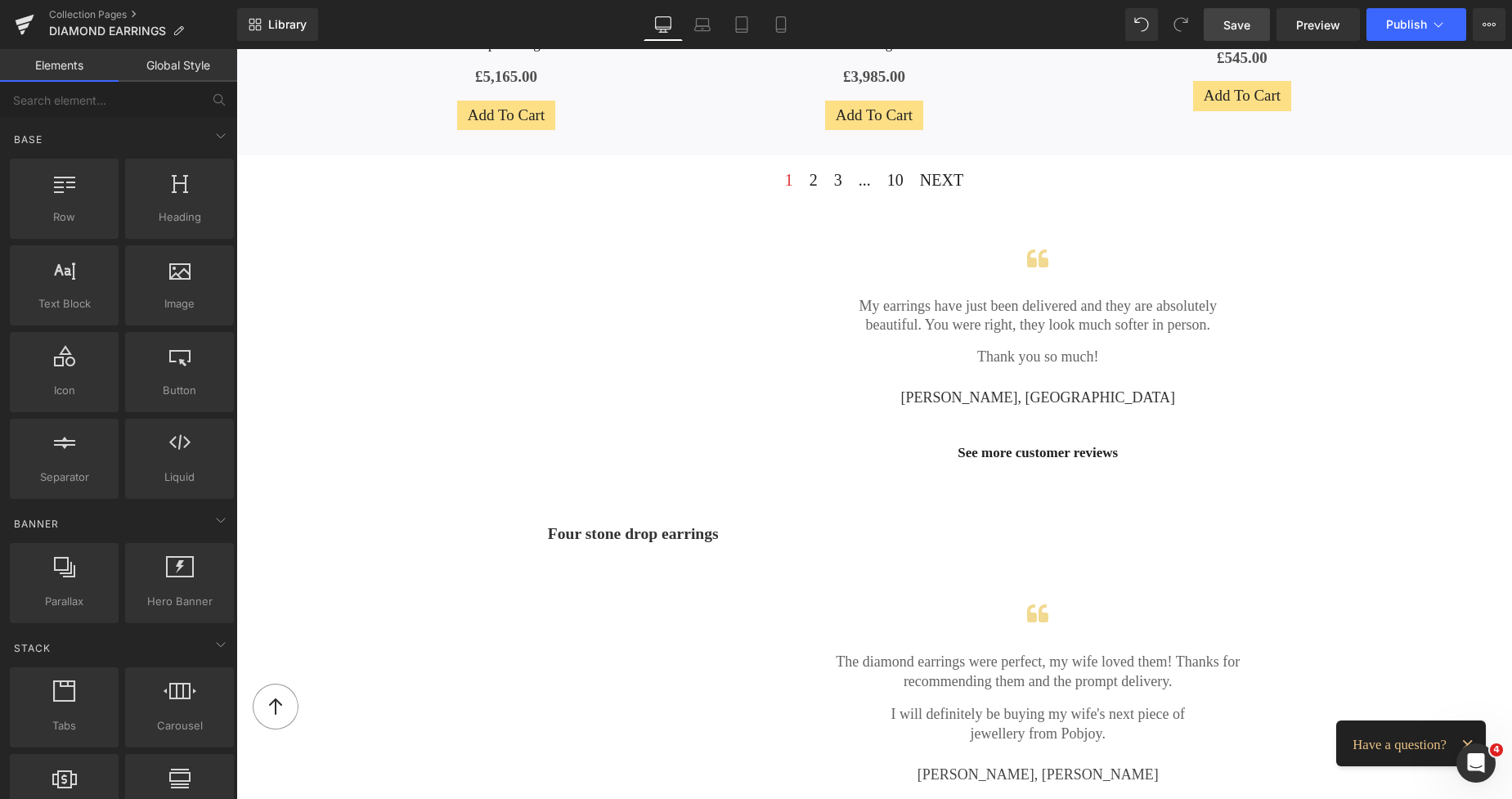
click at [236, 49] on div "133px" at bounding box center [236, 49] width 0 height 0
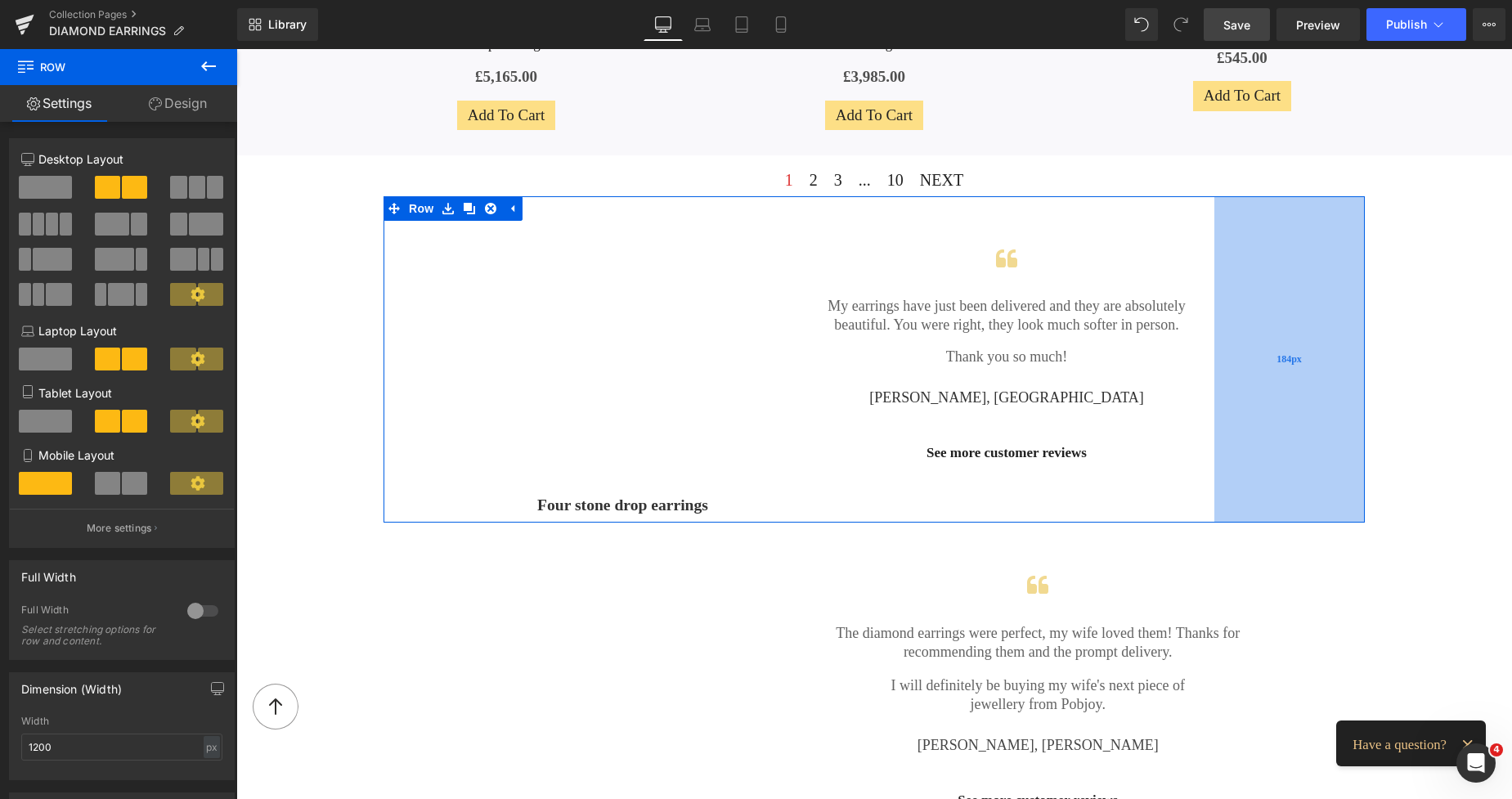
drag, startPoint x: 1326, startPoint y: 266, endPoint x: 1285, endPoint y: 264, distance: 41.0
click at [1285, 264] on div "184px" at bounding box center [1290, 360] width 151 height 326
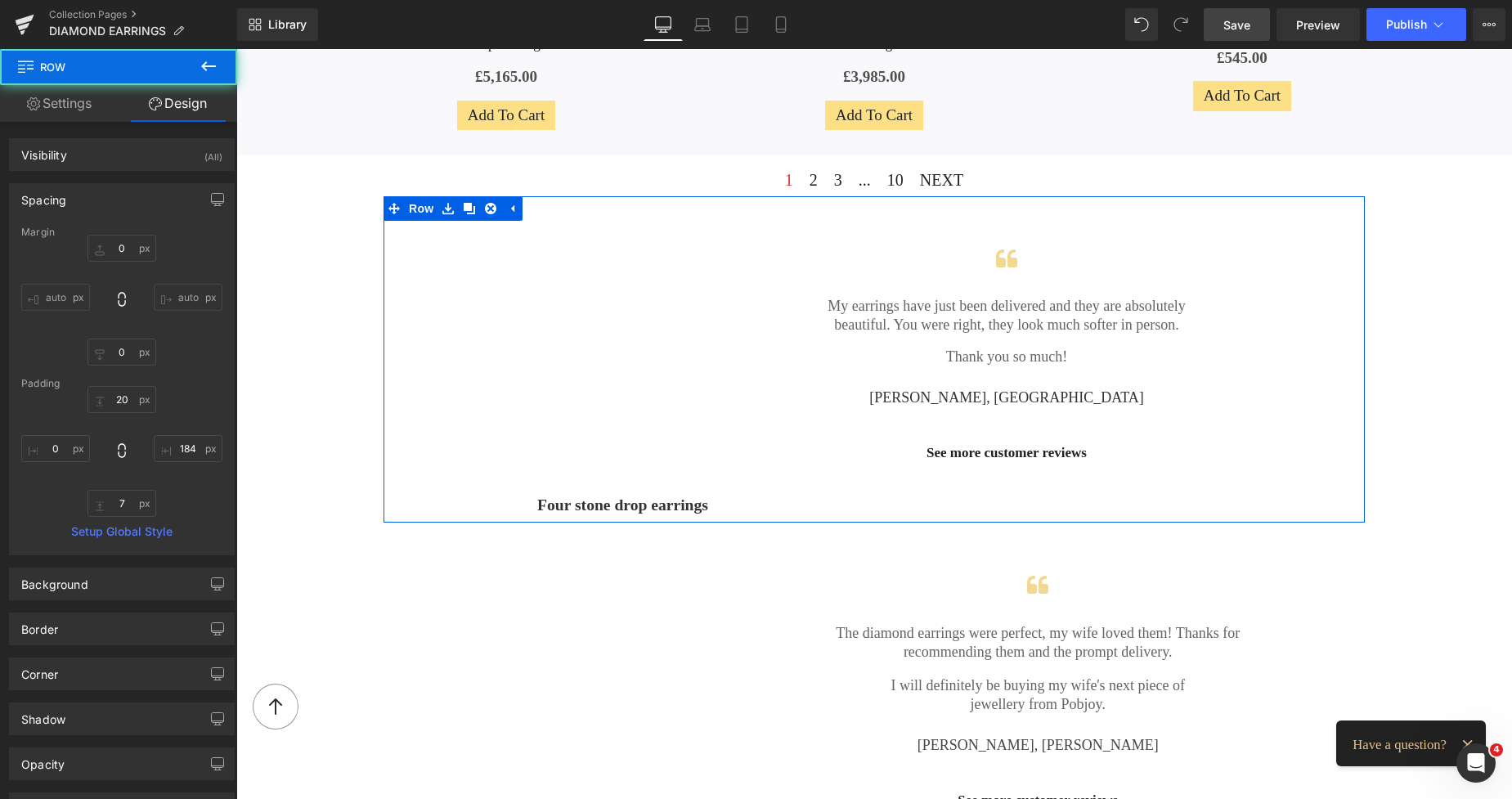
click at [510, 305] on div "Vimeo 190px 58px" at bounding box center [591, 353] width 391 height 282
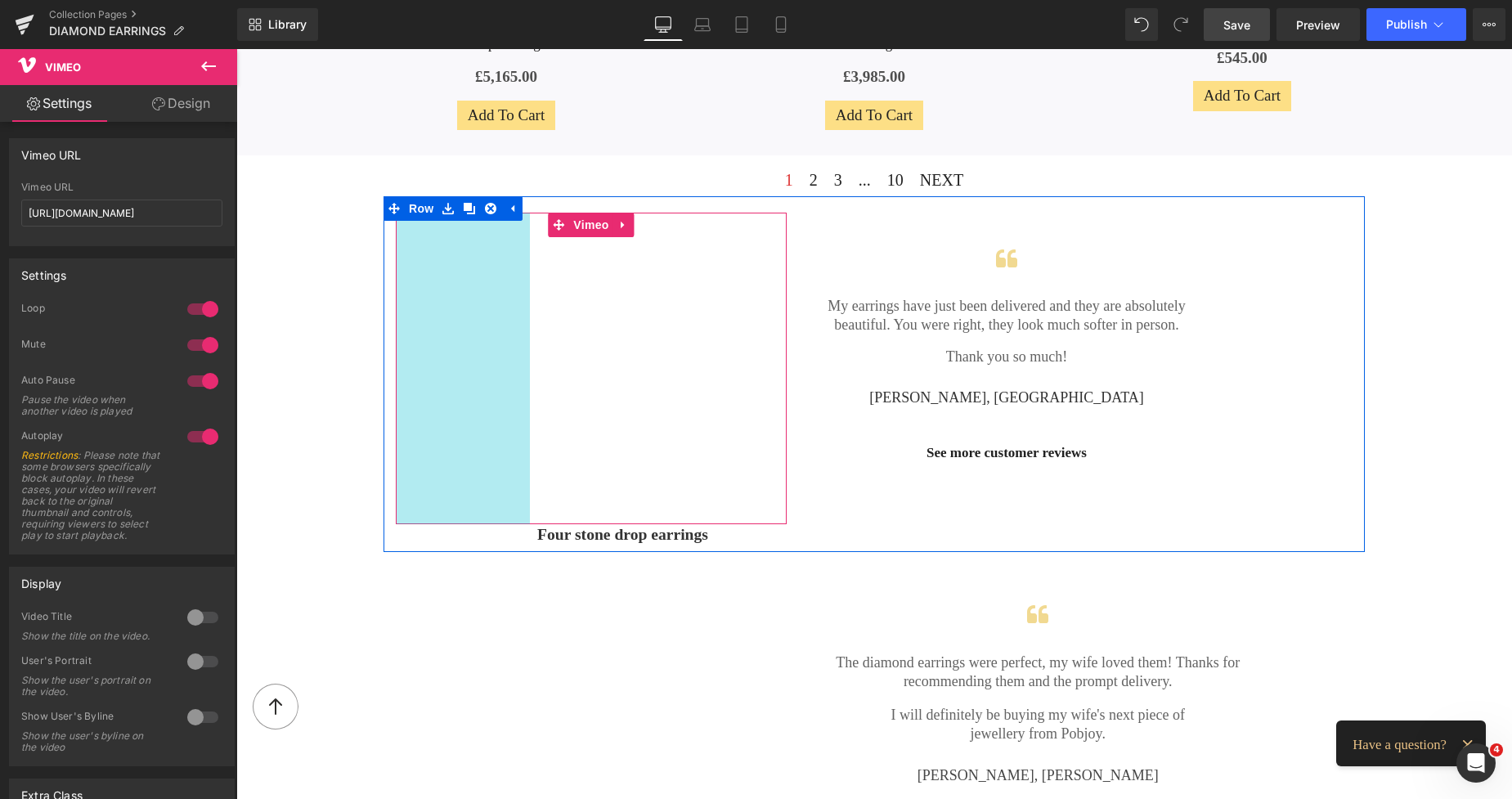
drag, startPoint x: 489, startPoint y: 278, endPoint x: 468, endPoint y: 278, distance: 21.0
click at [468, 278] on div "Vimeo 164px 58px" at bounding box center [591, 368] width 391 height 311
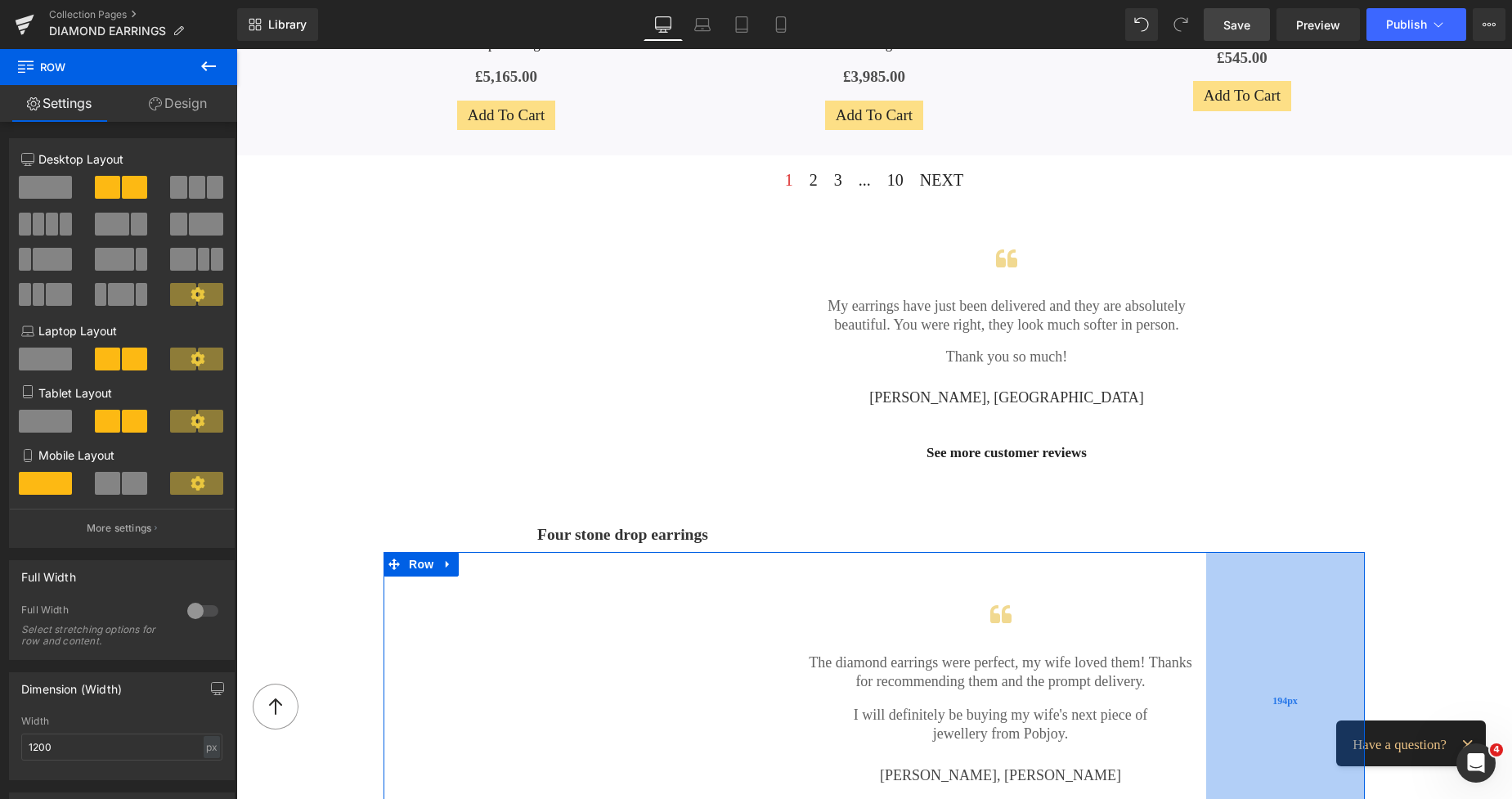
drag, startPoint x: 1316, startPoint y: 626, endPoint x: 1266, endPoint y: 613, distance: 51.7
click at [1266, 613] on div "194px" at bounding box center [1286, 701] width 159 height 298
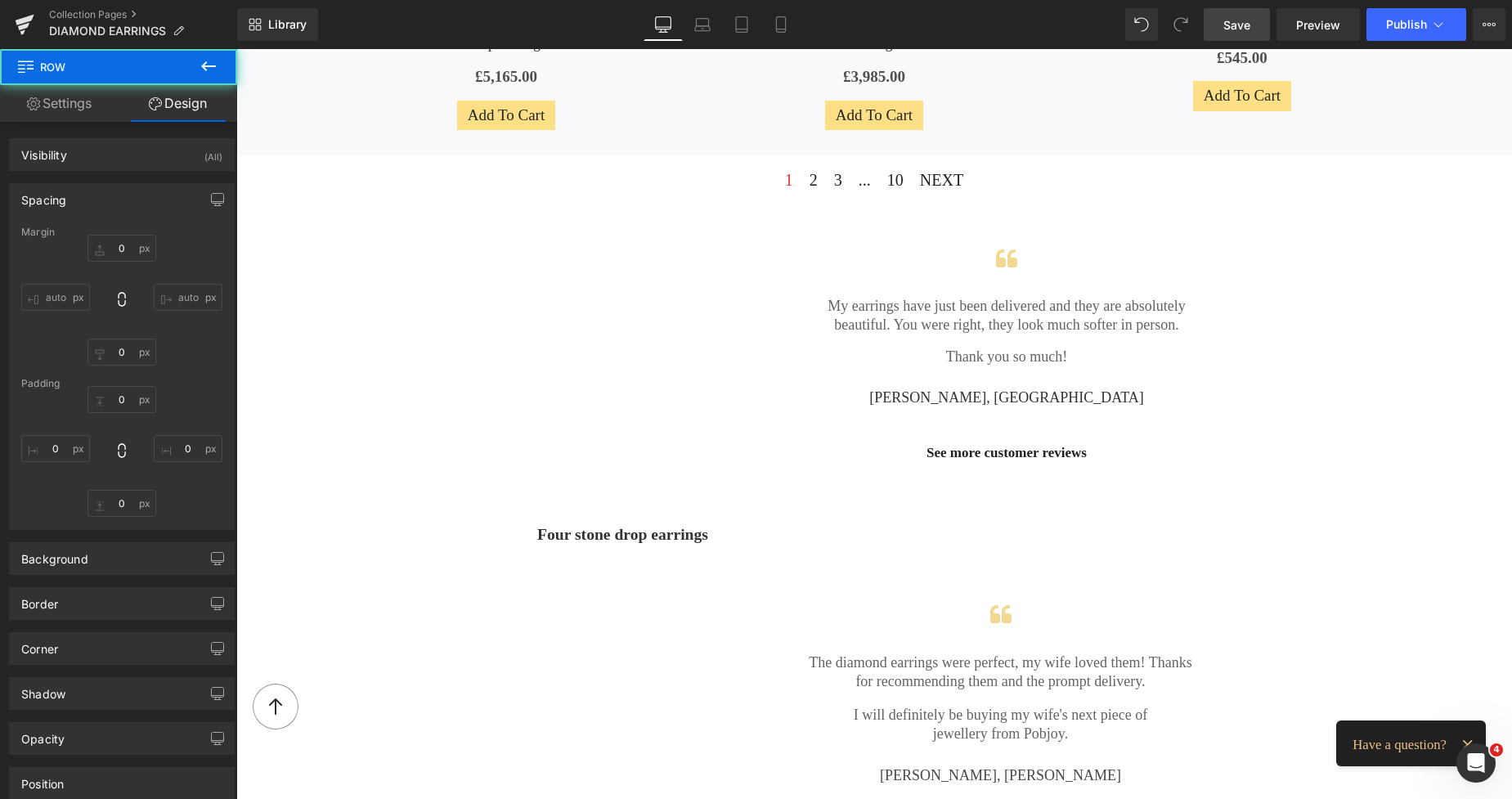
type input "0"
type input "20"
type input "194"
type input "7"
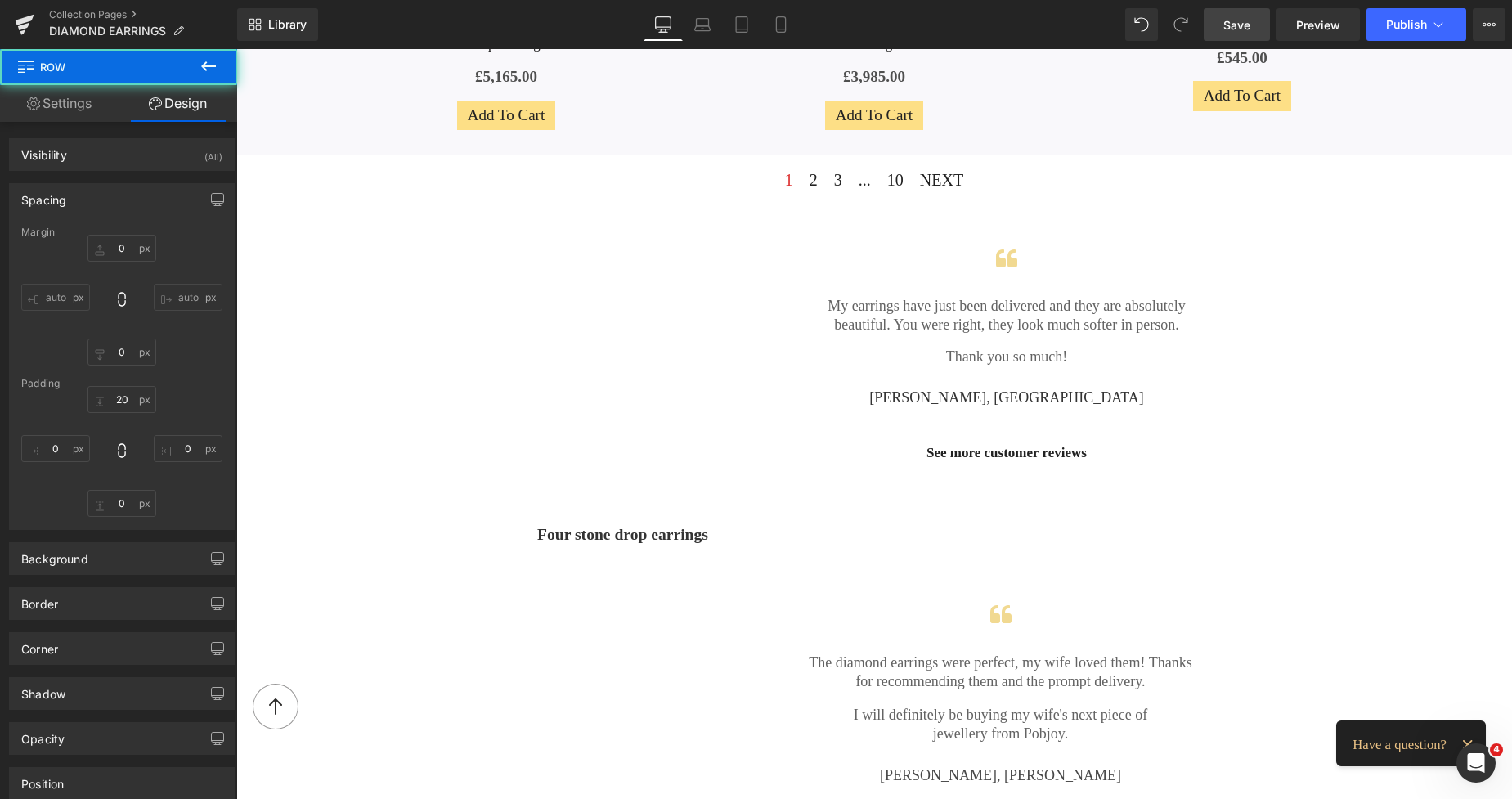
type input "0"
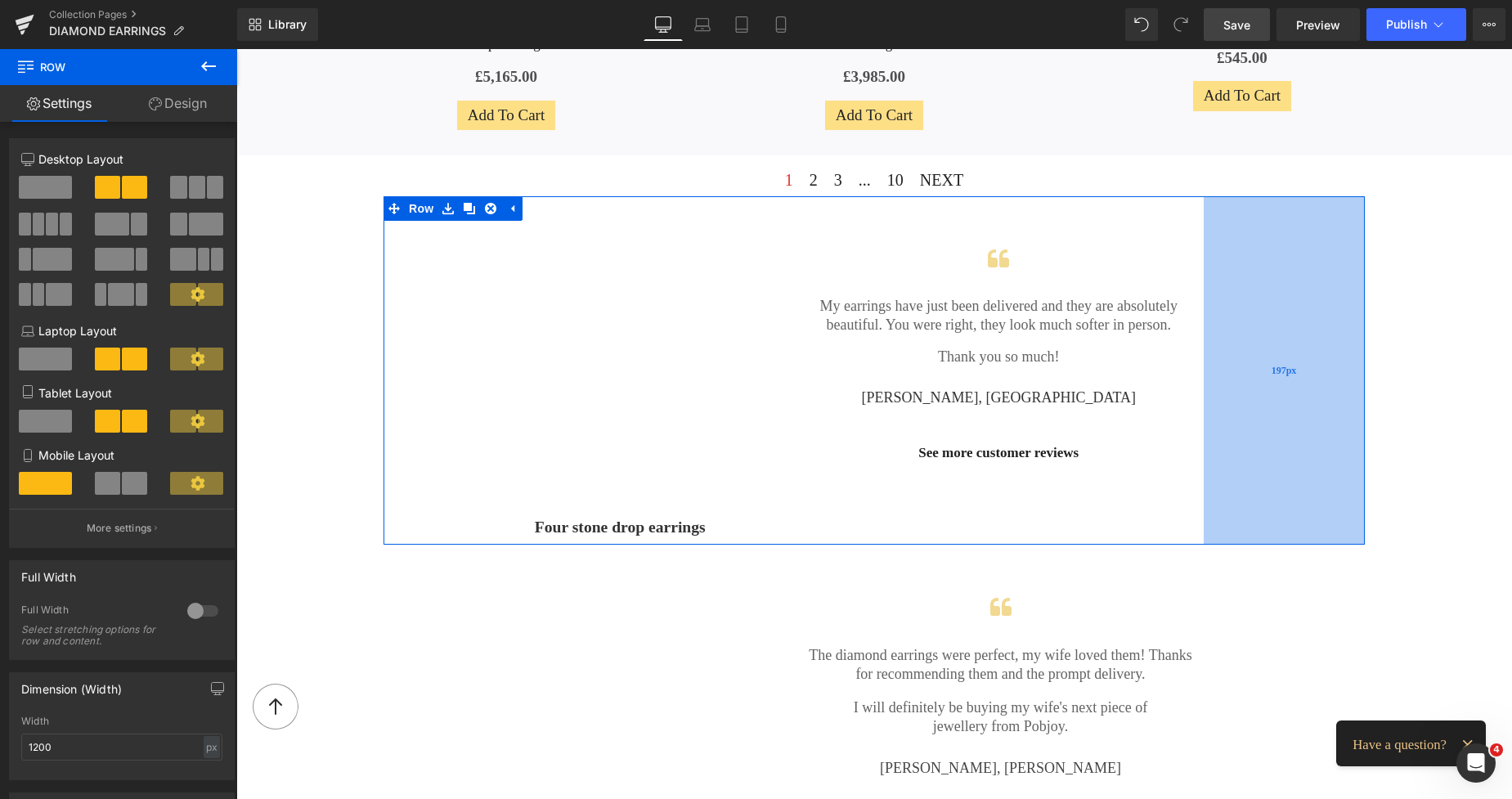
drag, startPoint x: 1255, startPoint y: 402, endPoint x: 1244, endPoint y: 400, distance: 11.2
click at [1244, 400] on div "197px" at bounding box center [1285, 370] width 162 height 348
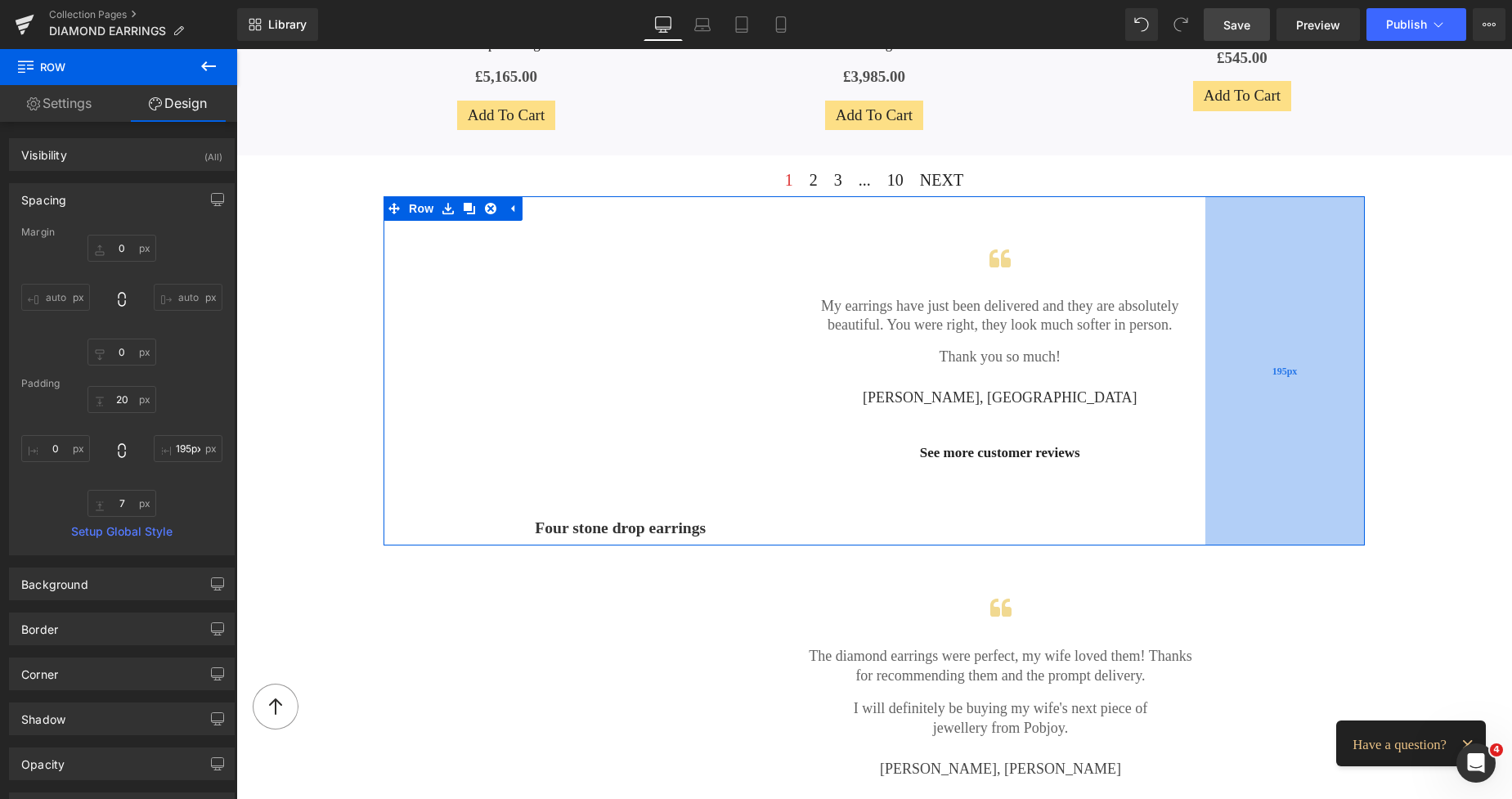
type input "194px"
click at [1246, 402] on div "194px" at bounding box center [1286, 371] width 159 height 350
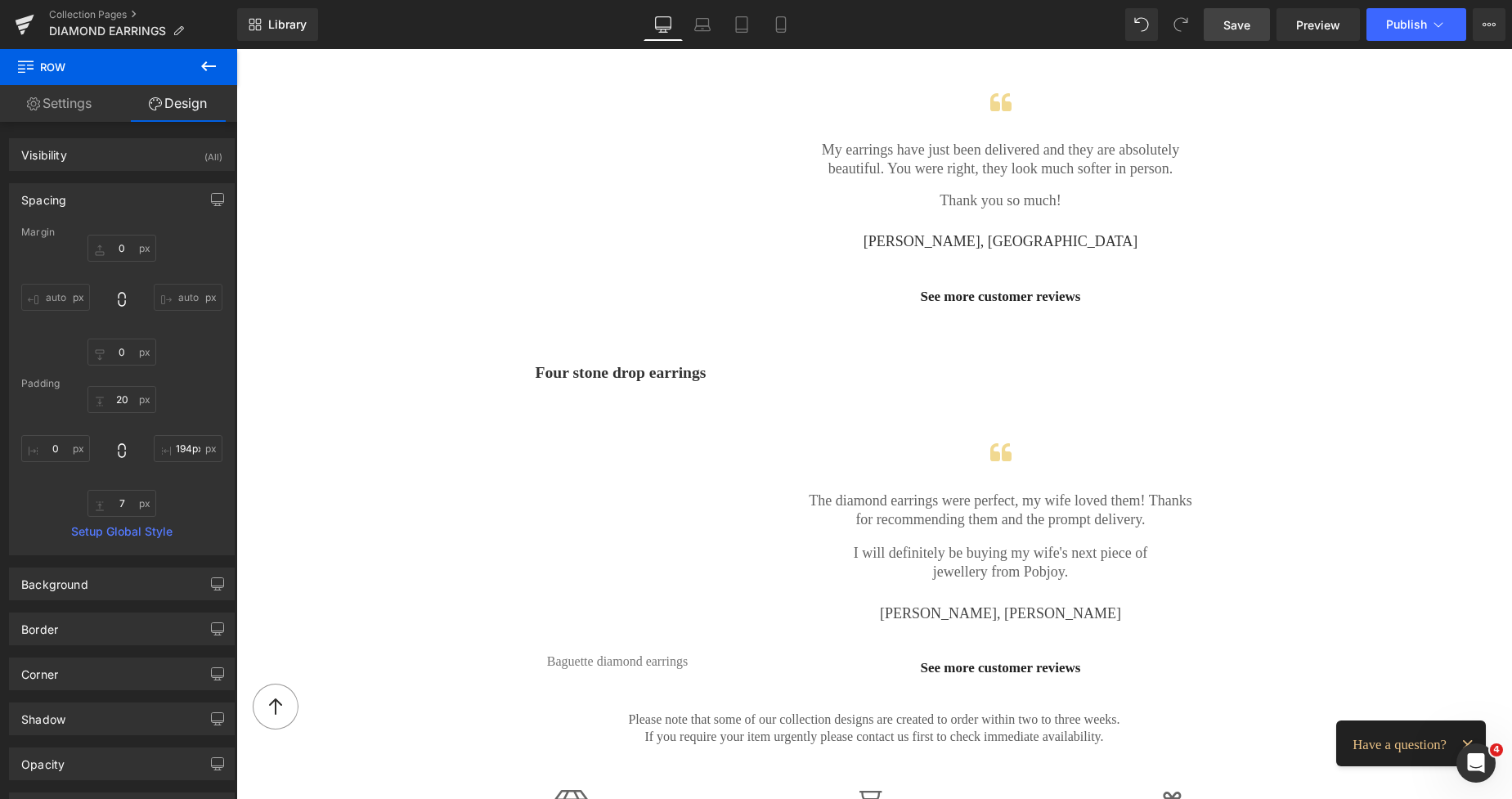
scroll to position [1862, 0]
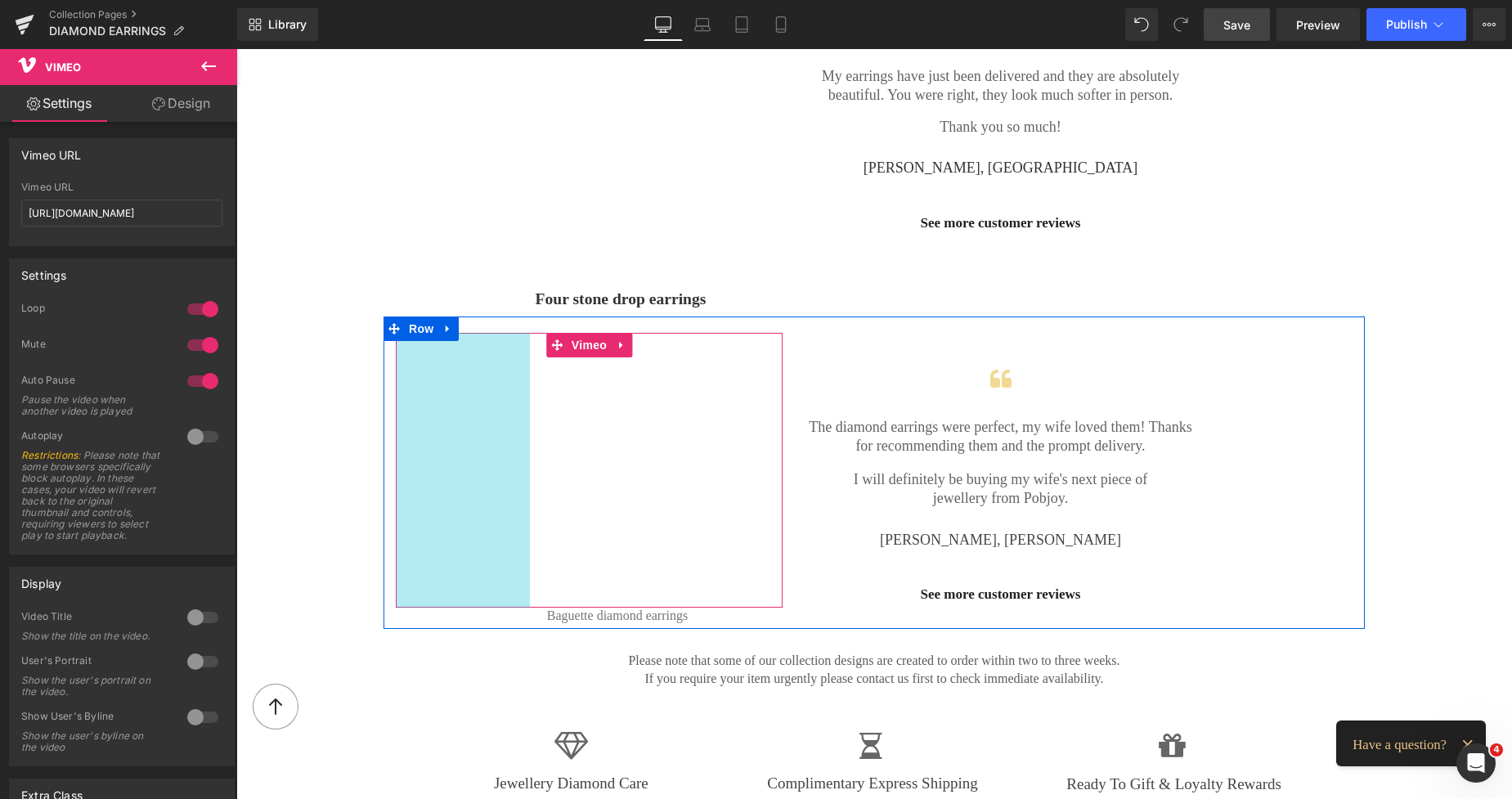
drag, startPoint x: 514, startPoint y: 404, endPoint x: 490, endPoint y: 410, distance: 24.7
click at [490, 410] on div "Vimeo 164px 55px" at bounding box center [589, 470] width 387 height 275
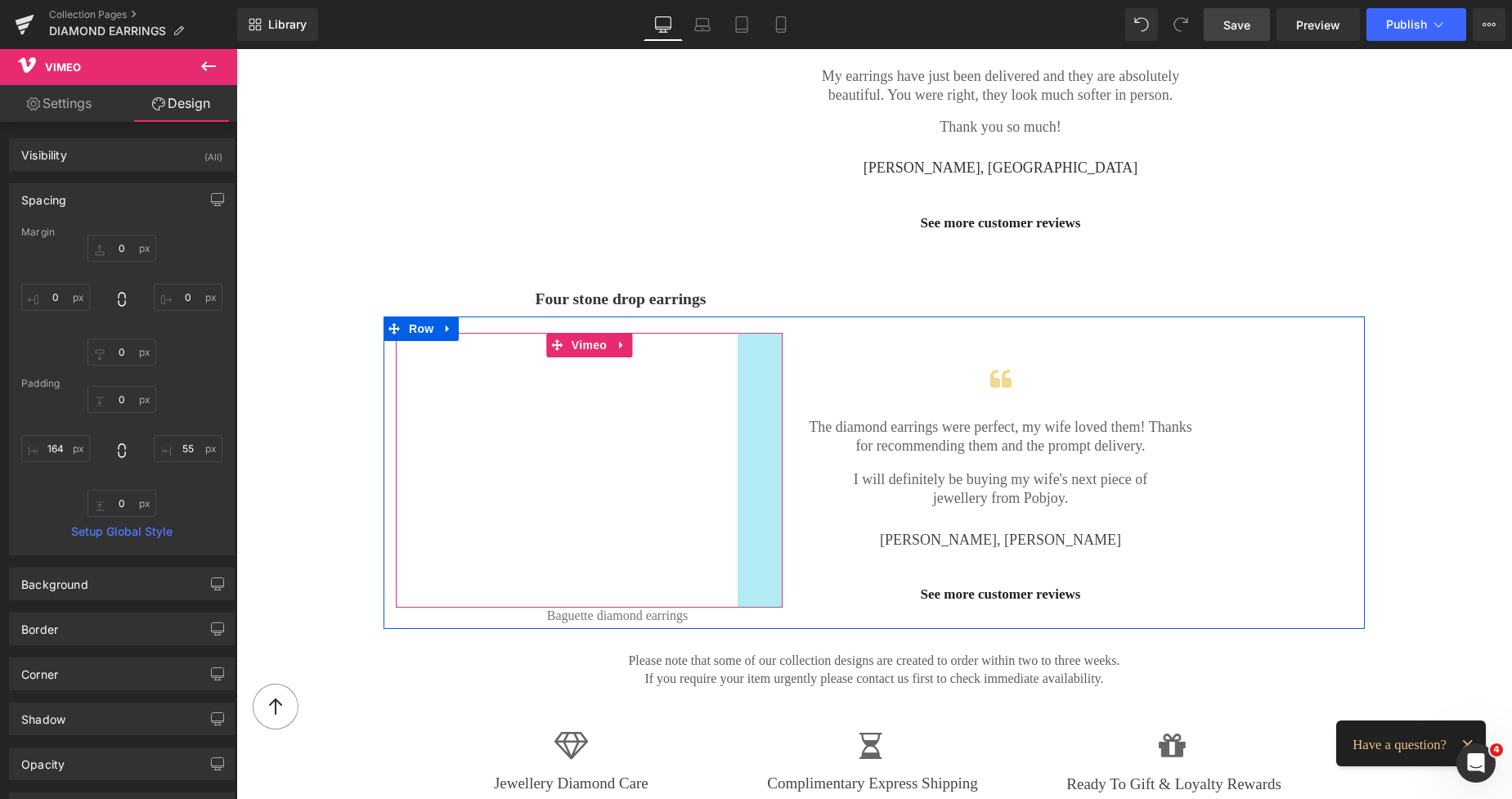
type input "53px"
click at [768, 393] on div "Vimeo 164px 53px" at bounding box center [589, 471] width 387 height 277
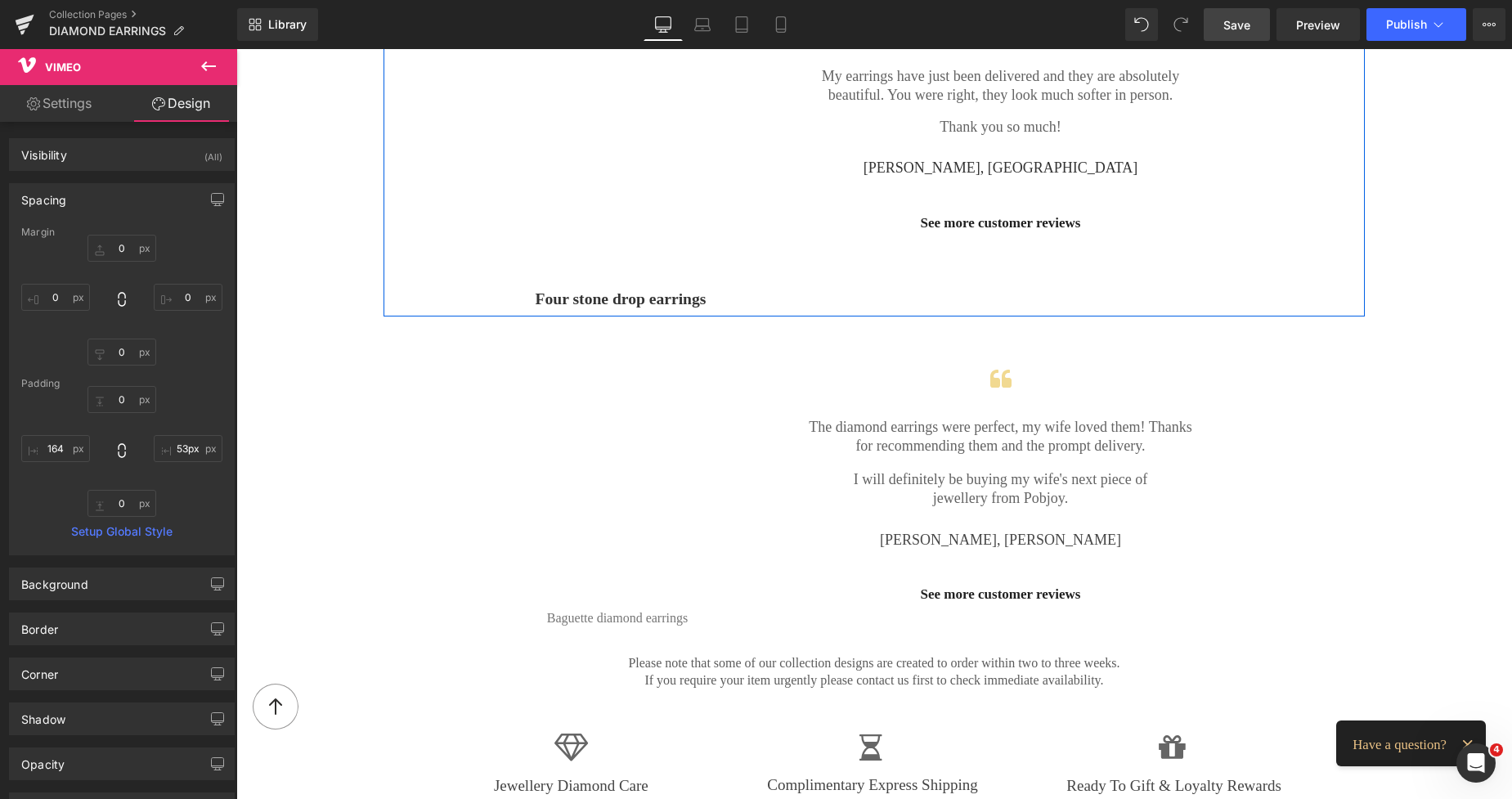
click at [1132, 265] on div "Vimeo 164px 58px Four stone drop earrings Button 77px Icon My earrings have jus…" at bounding box center [874, 141] width 982 height 350
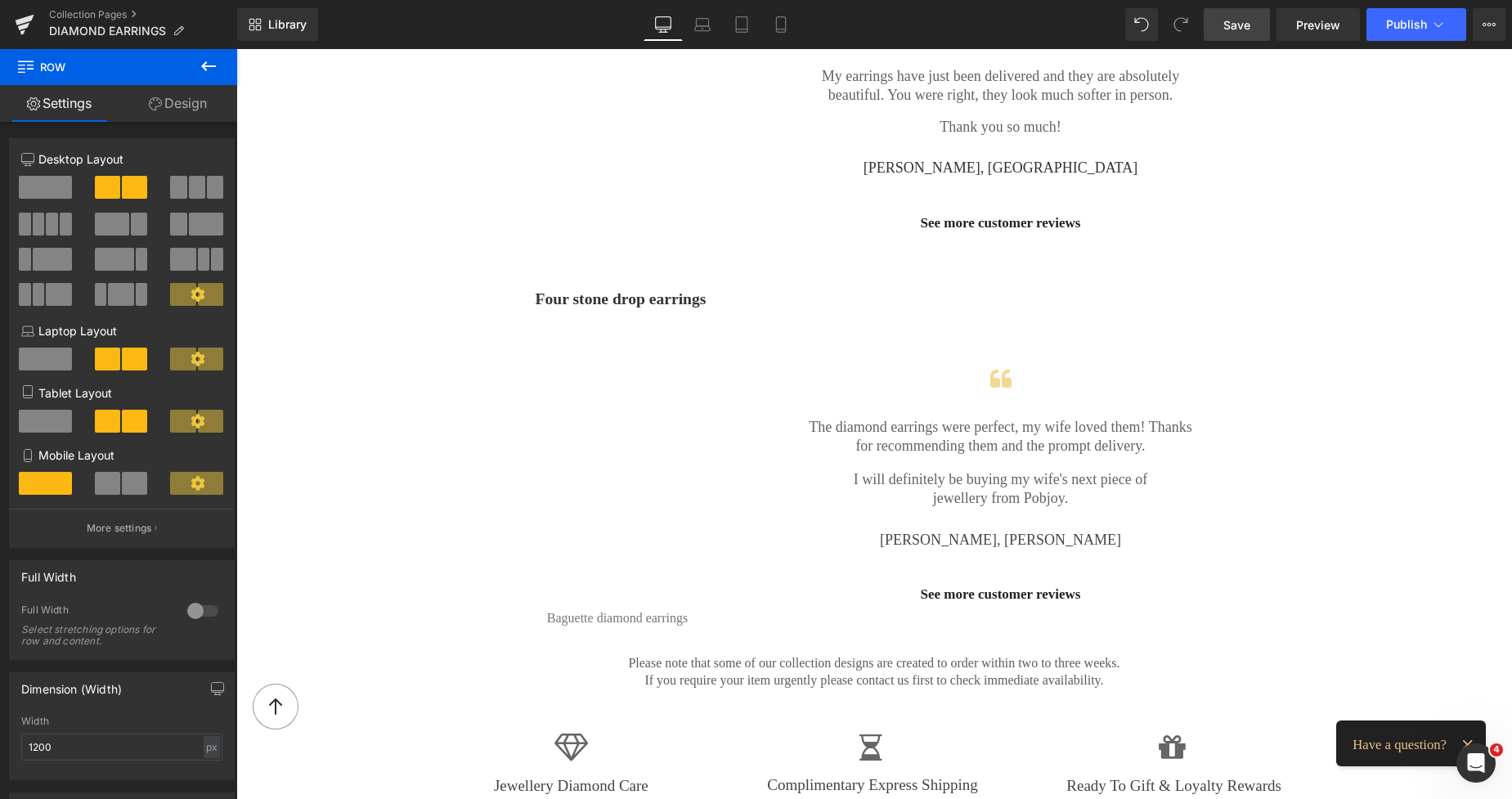
scroll to position [1545, 0]
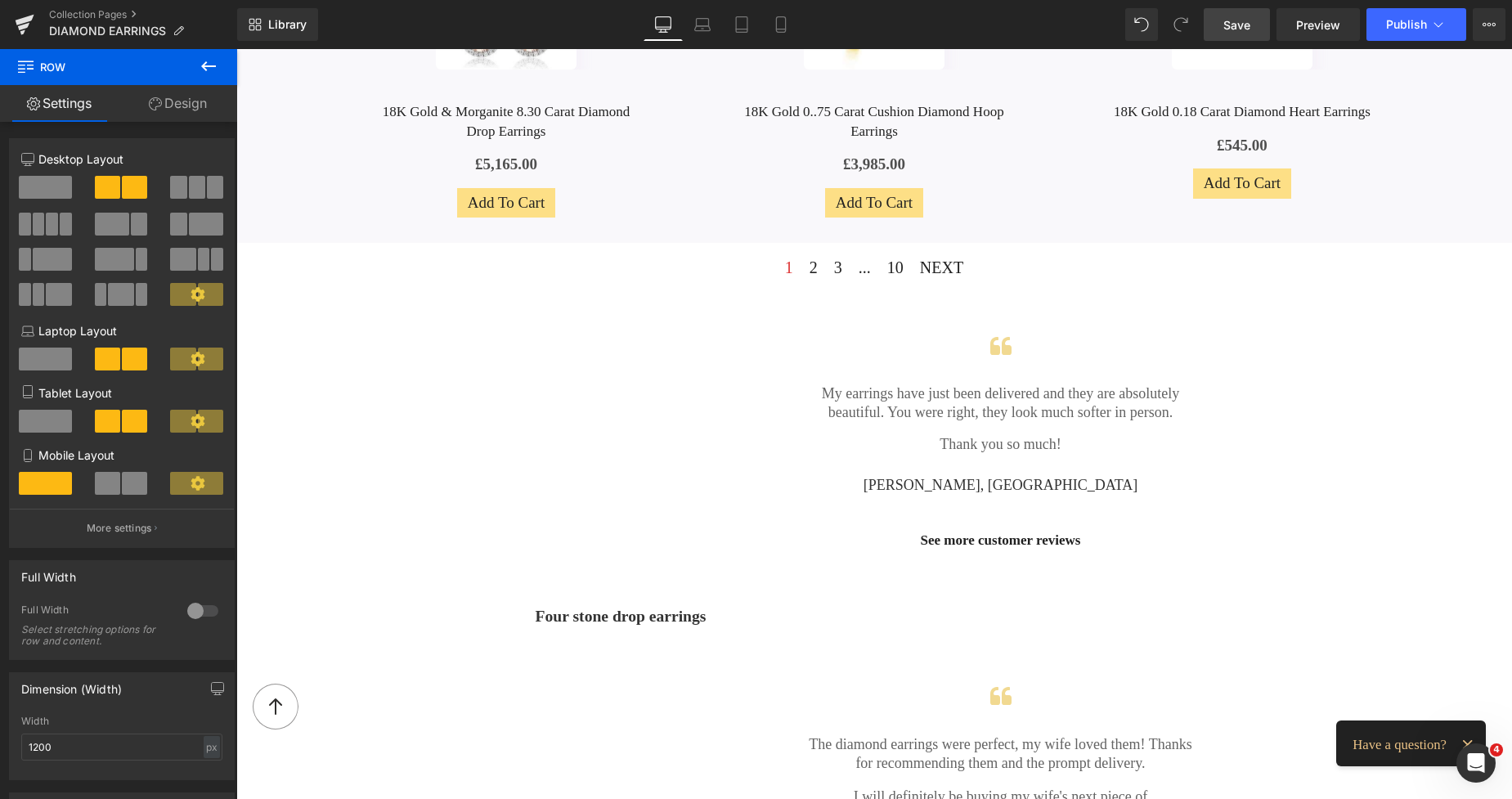
click at [1240, 28] on span "Save" at bounding box center [1237, 25] width 27 height 17
click at [1318, 25] on span "Preview" at bounding box center [1318, 25] width 44 height 17
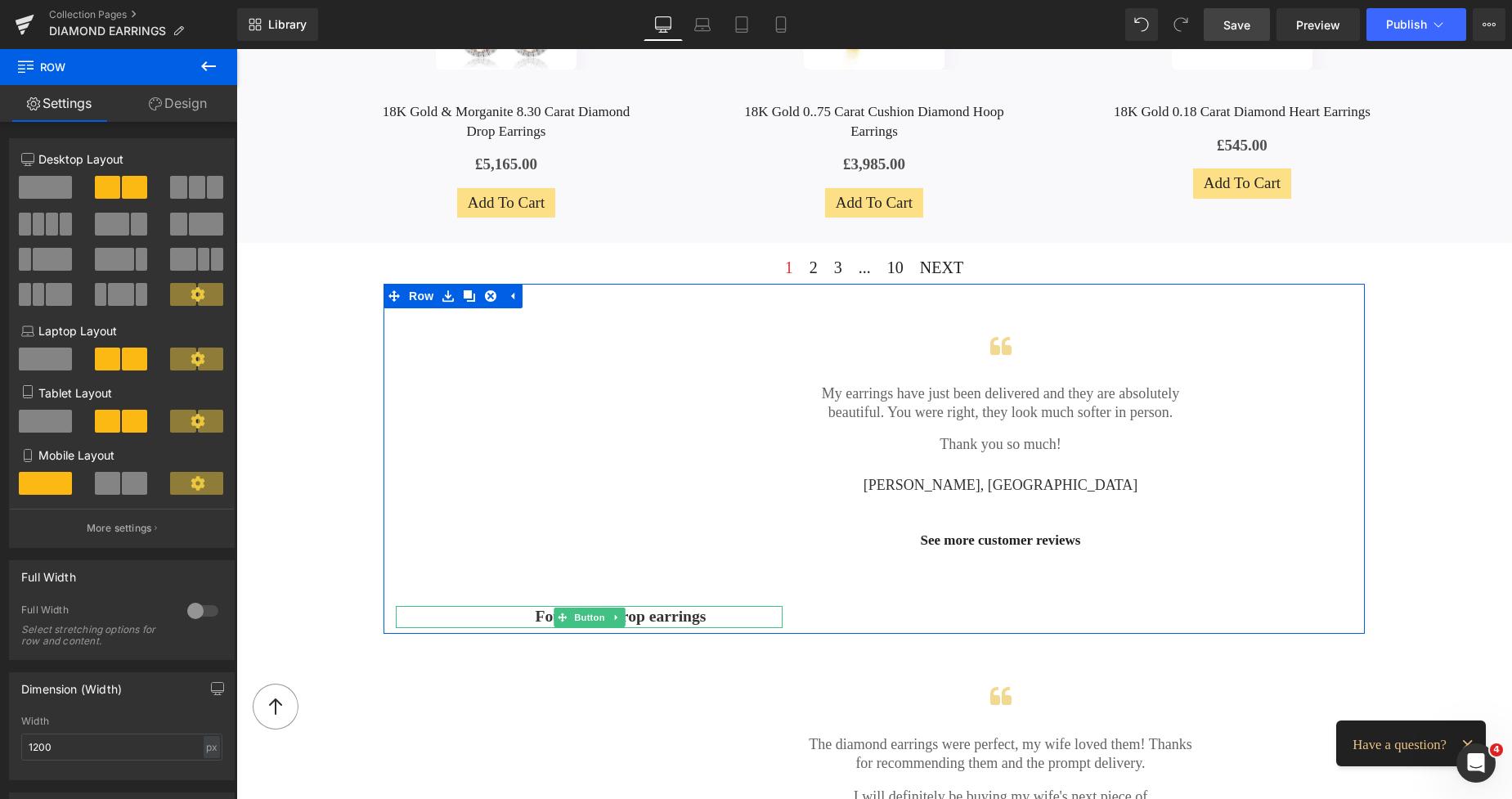
click at [580, 622] on span "Button" at bounding box center [589, 618] width 37 height 20
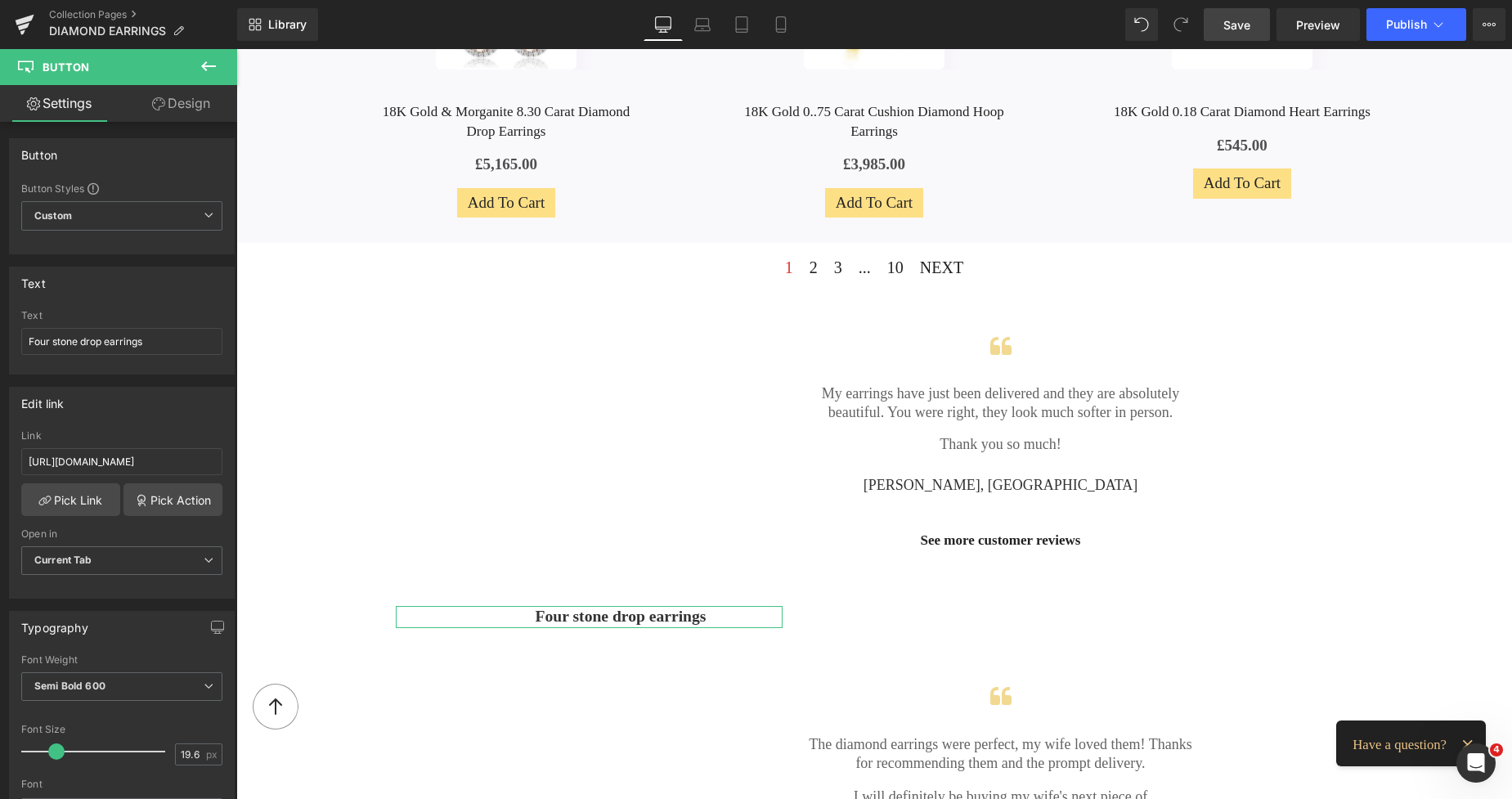
click at [201, 116] on link "Design" at bounding box center [181, 103] width 118 height 37
click at [0, 0] on div "Spacing" at bounding box center [0, 0] width 0 height 0
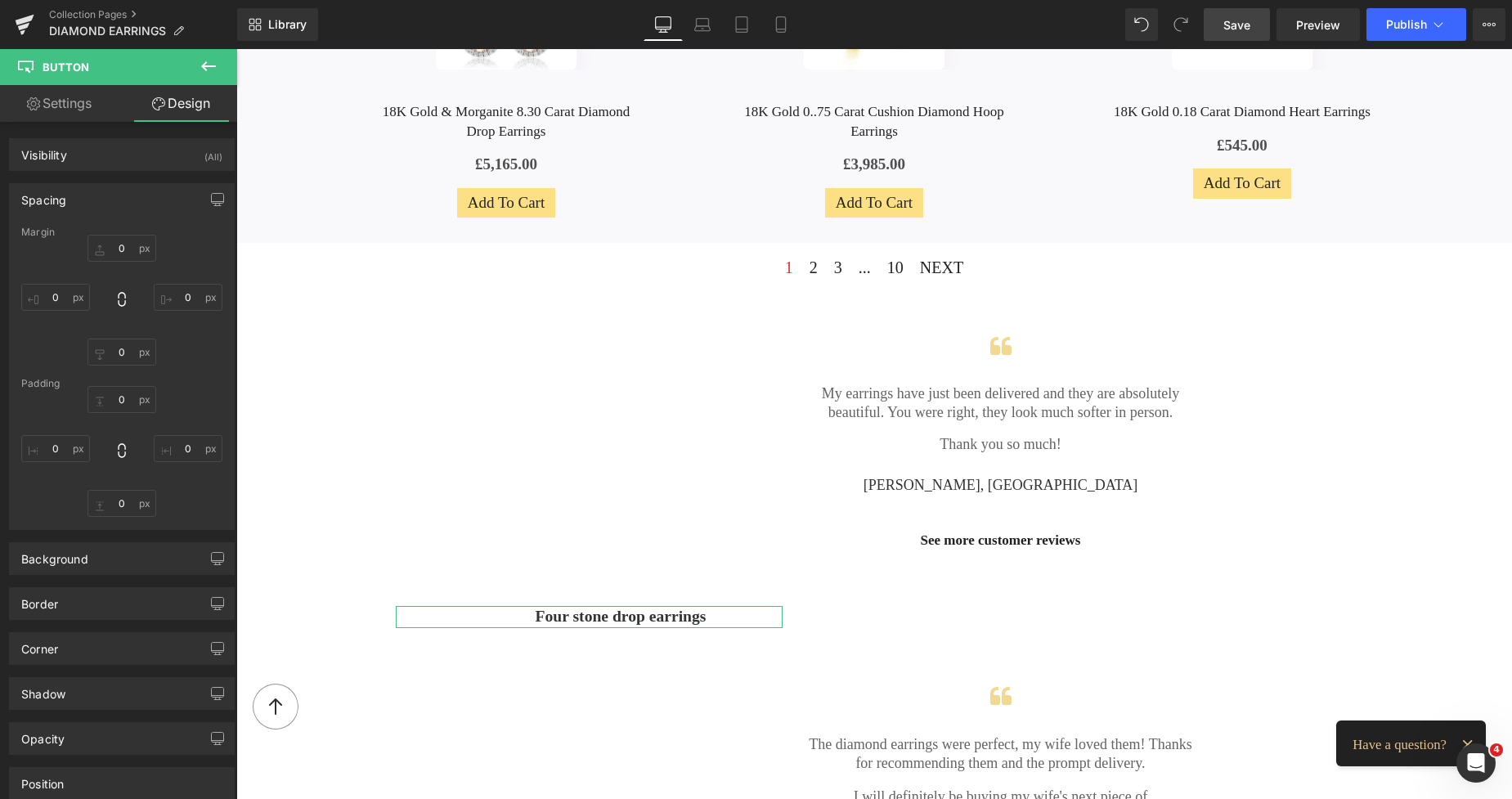
type input "0"
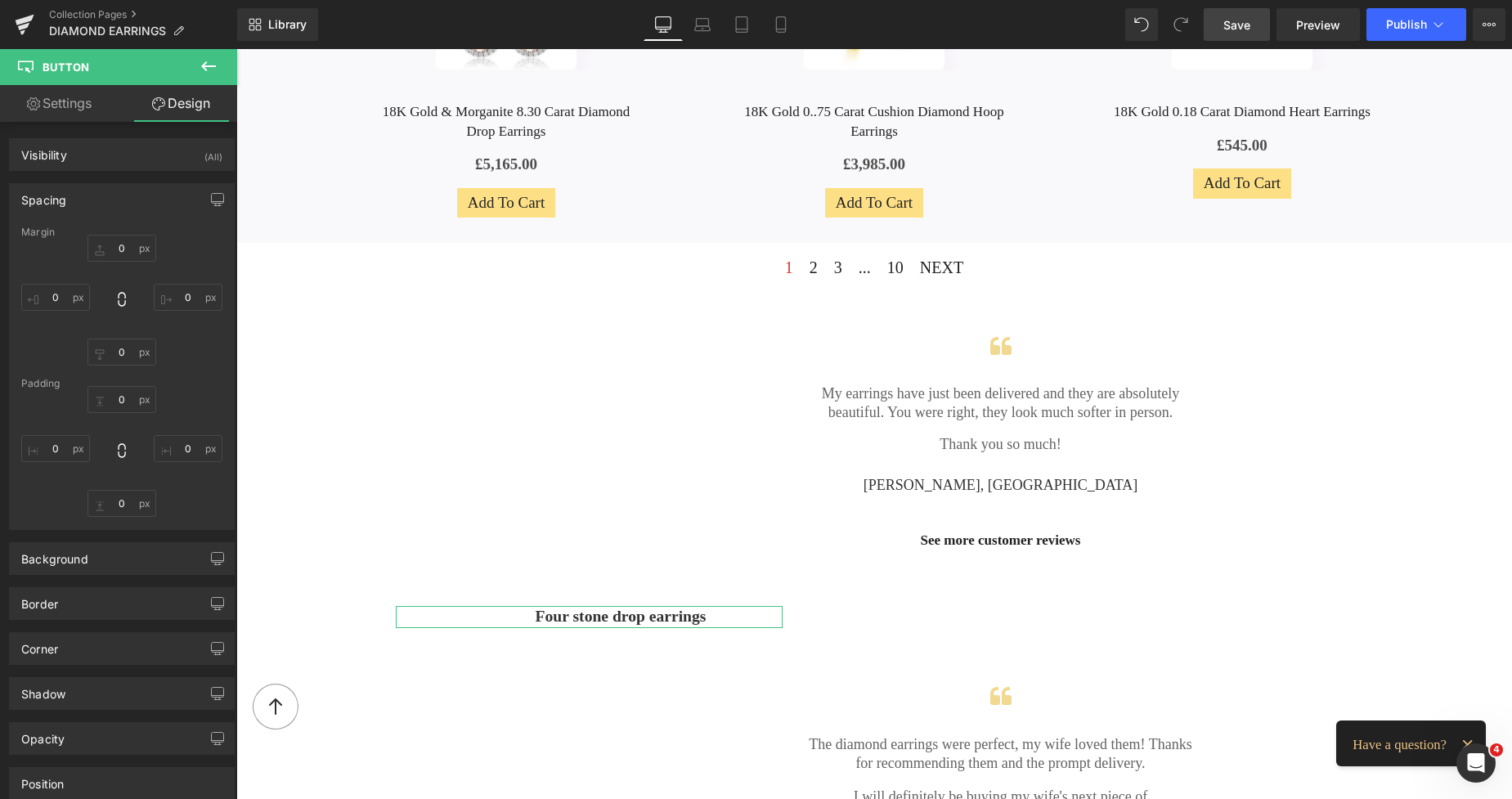
type input "0"
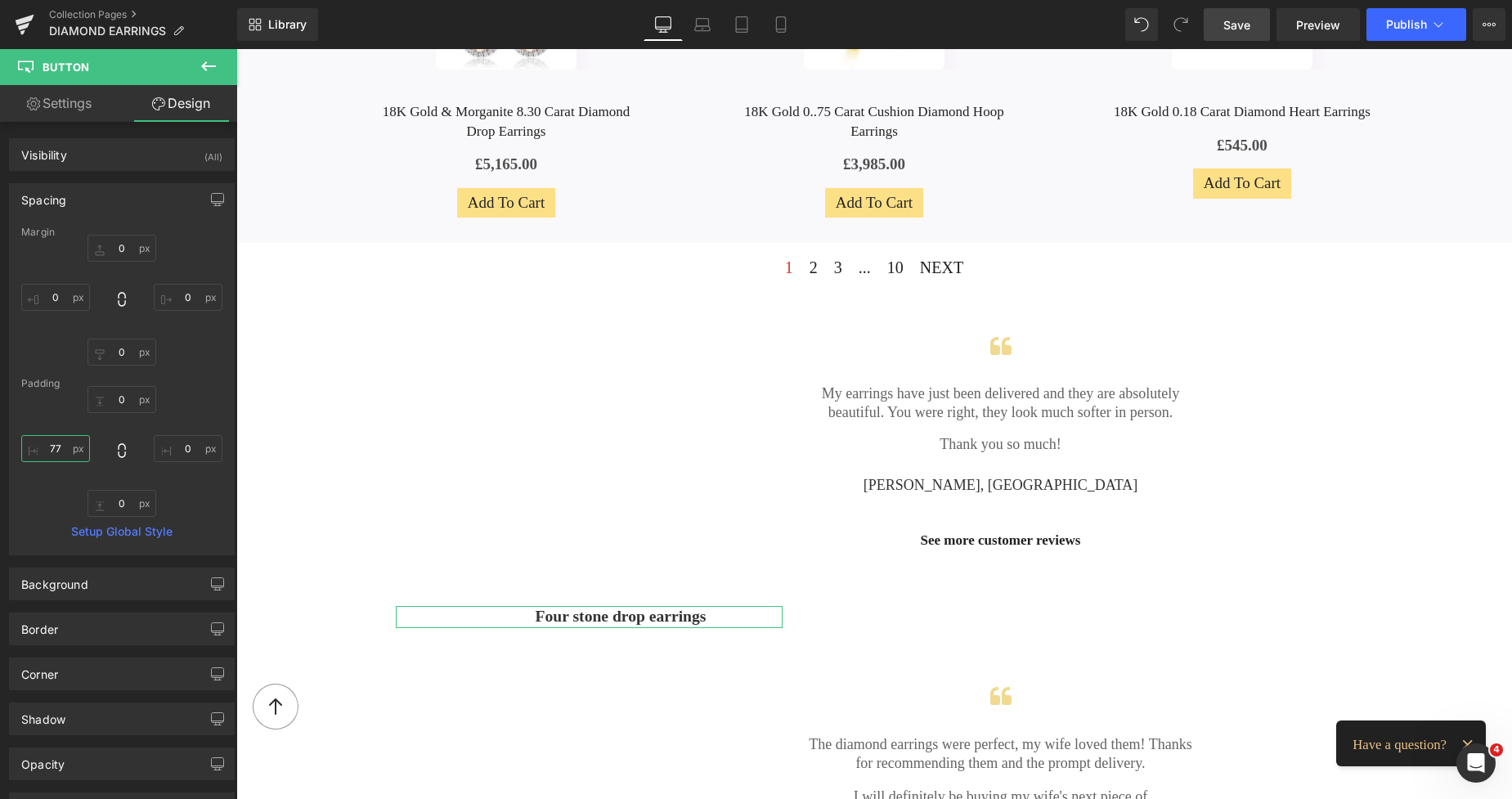
click at [49, 446] on input "77" at bounding box center [56, 449] width 69 height 27
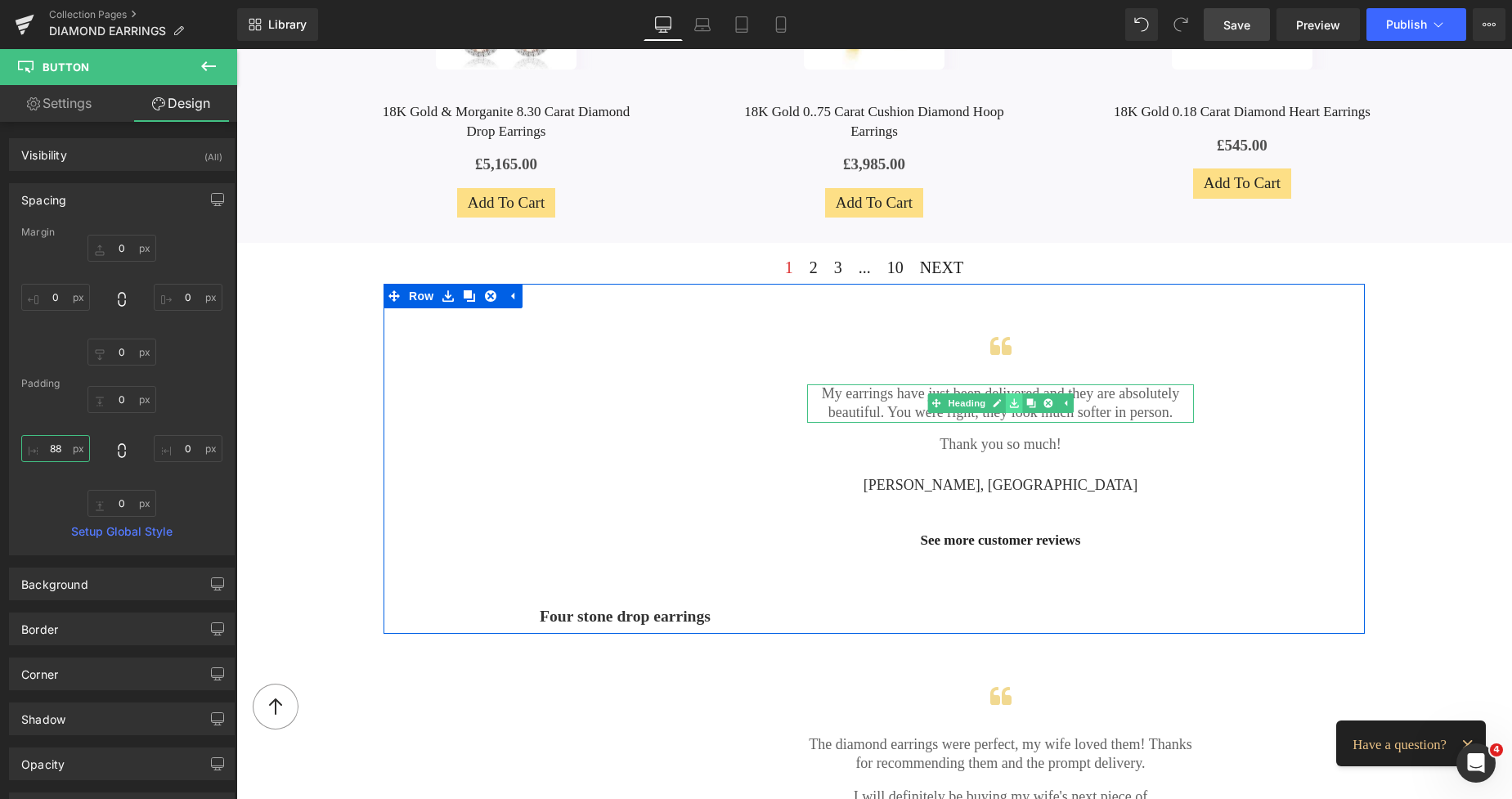
type input "8"
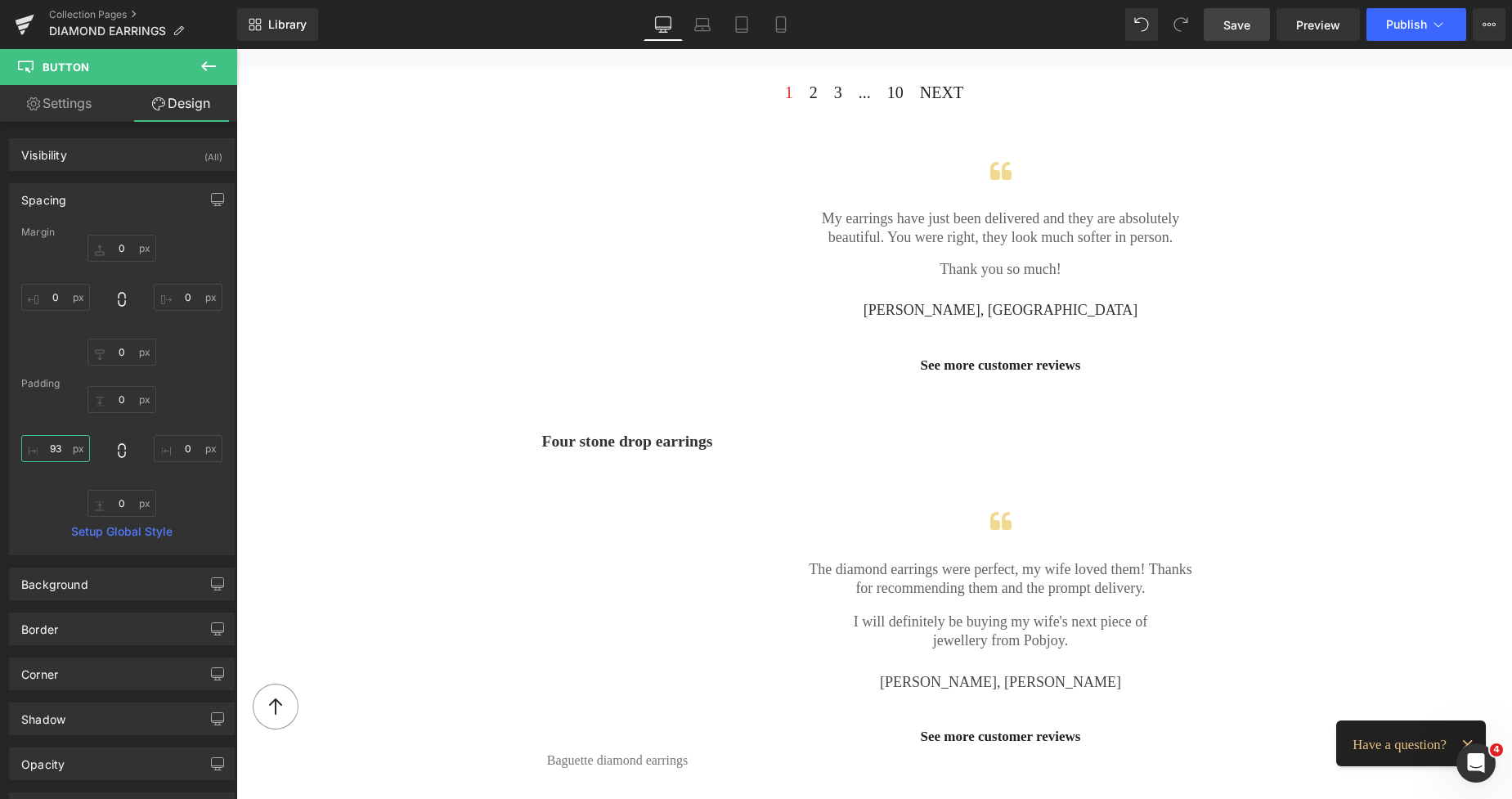
scroll to position [1797, 0]
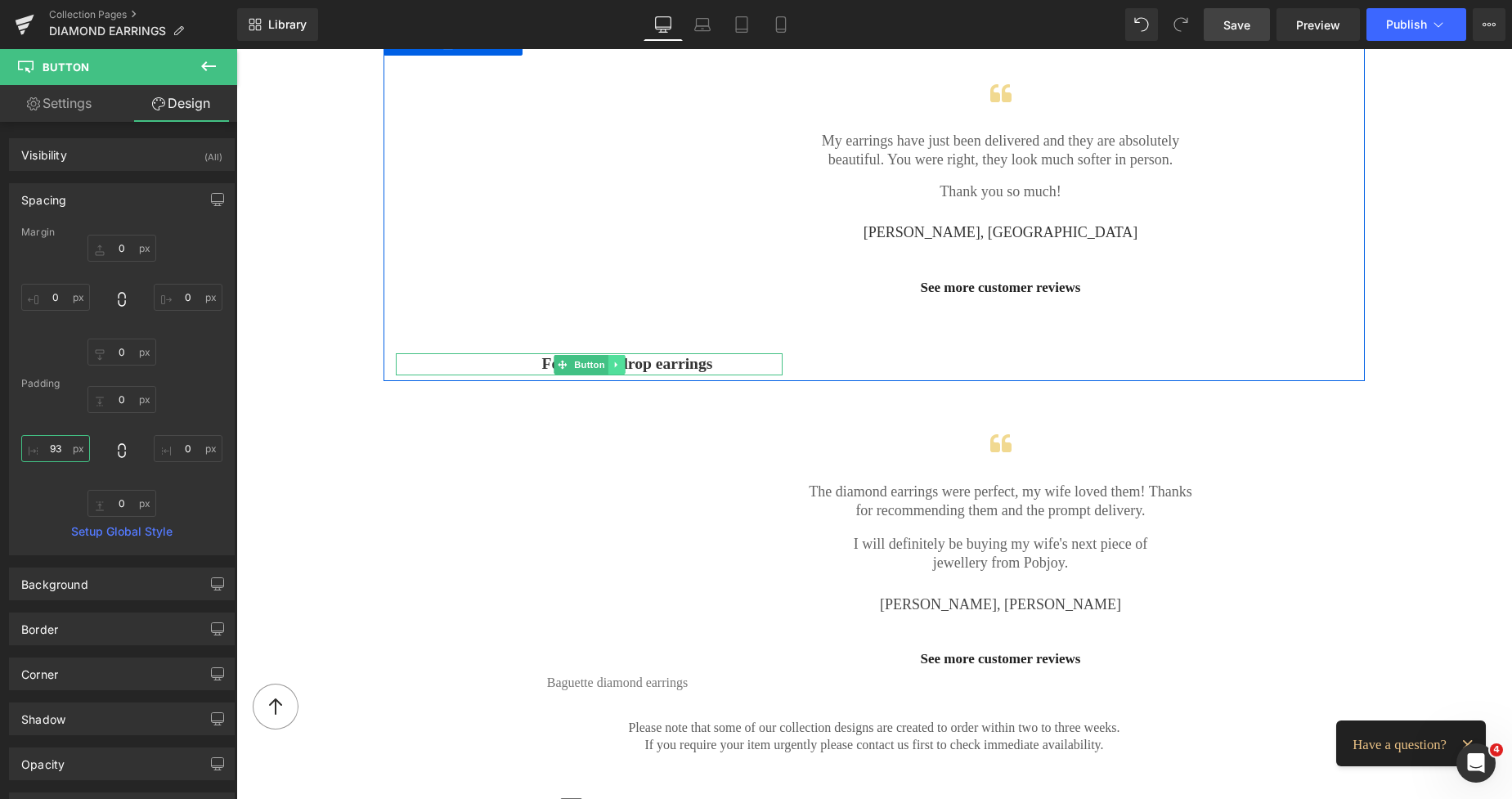
type input "93"
click at [612, 360] on icon at bounding box center [616, 365] width 9 height 10
click at [604, 360] on icon at bounding box center [608, 364] width 9 height 9
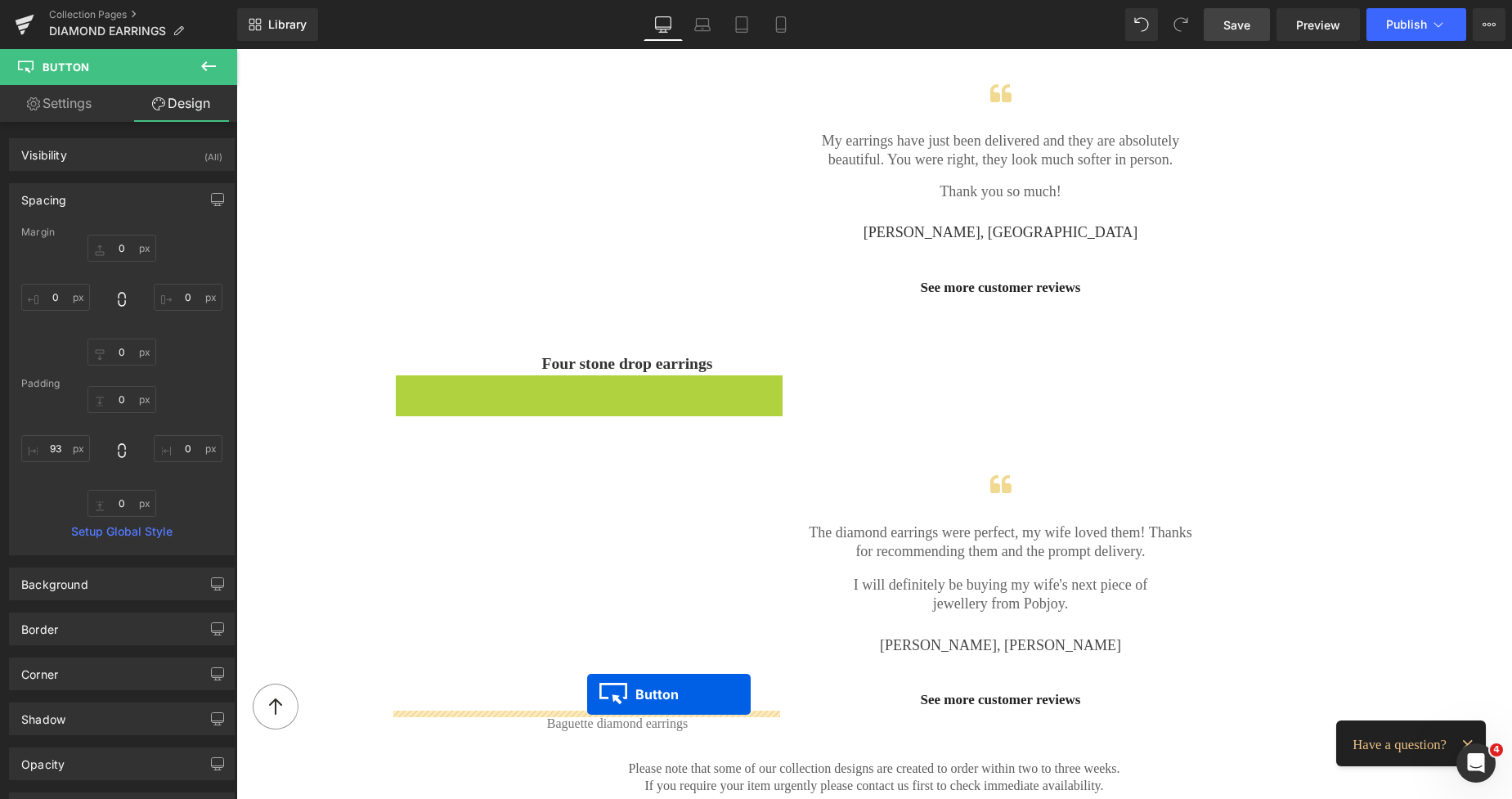
drag, startPoint x: 559, startPoint y: 383, endPoint x: 587, endPoint y: 694, distance: 312.3
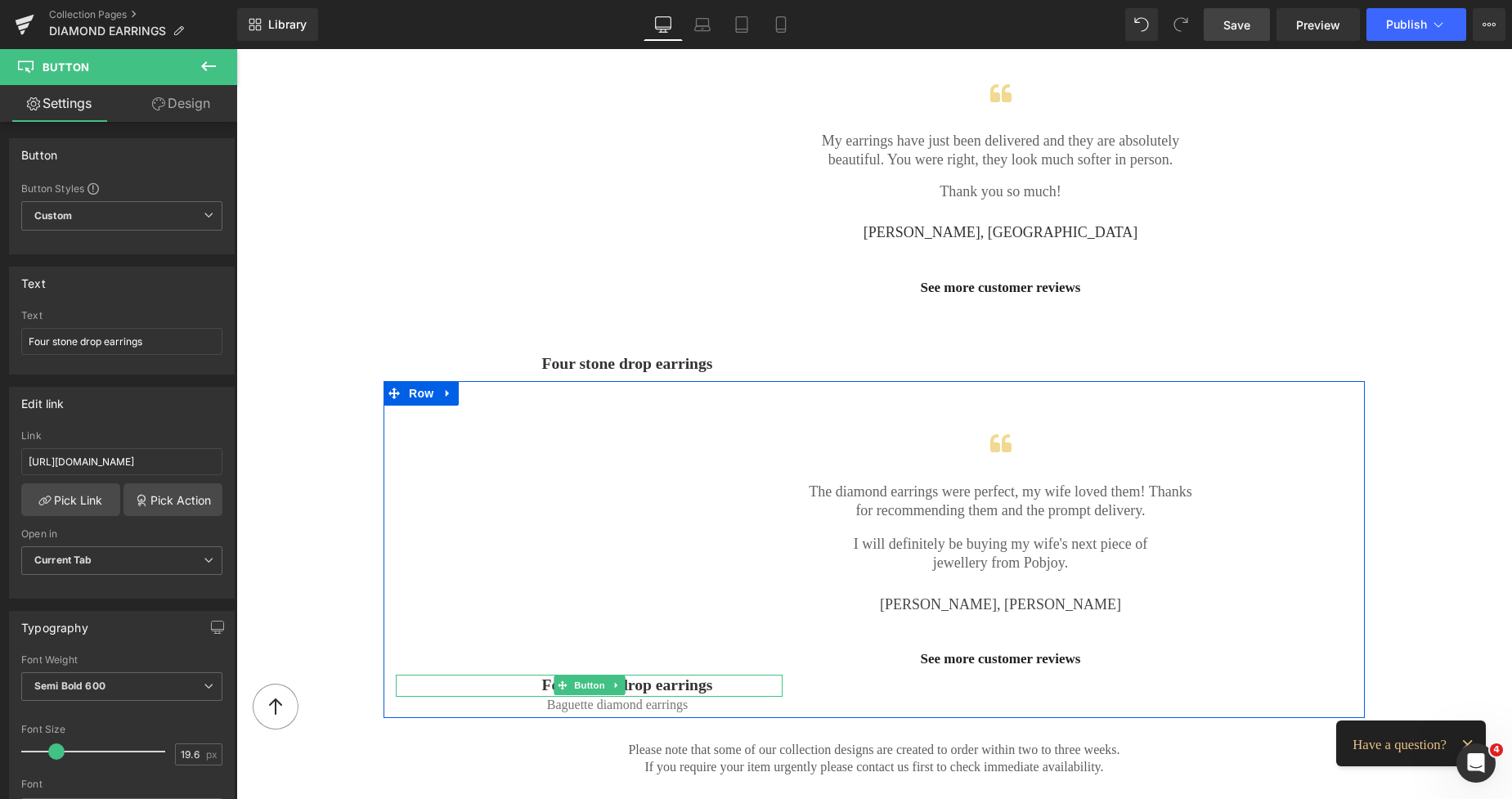
click at [670, 682] on span "Four stone drop earrings" at bounding box center [627, 685] width 171 height 22
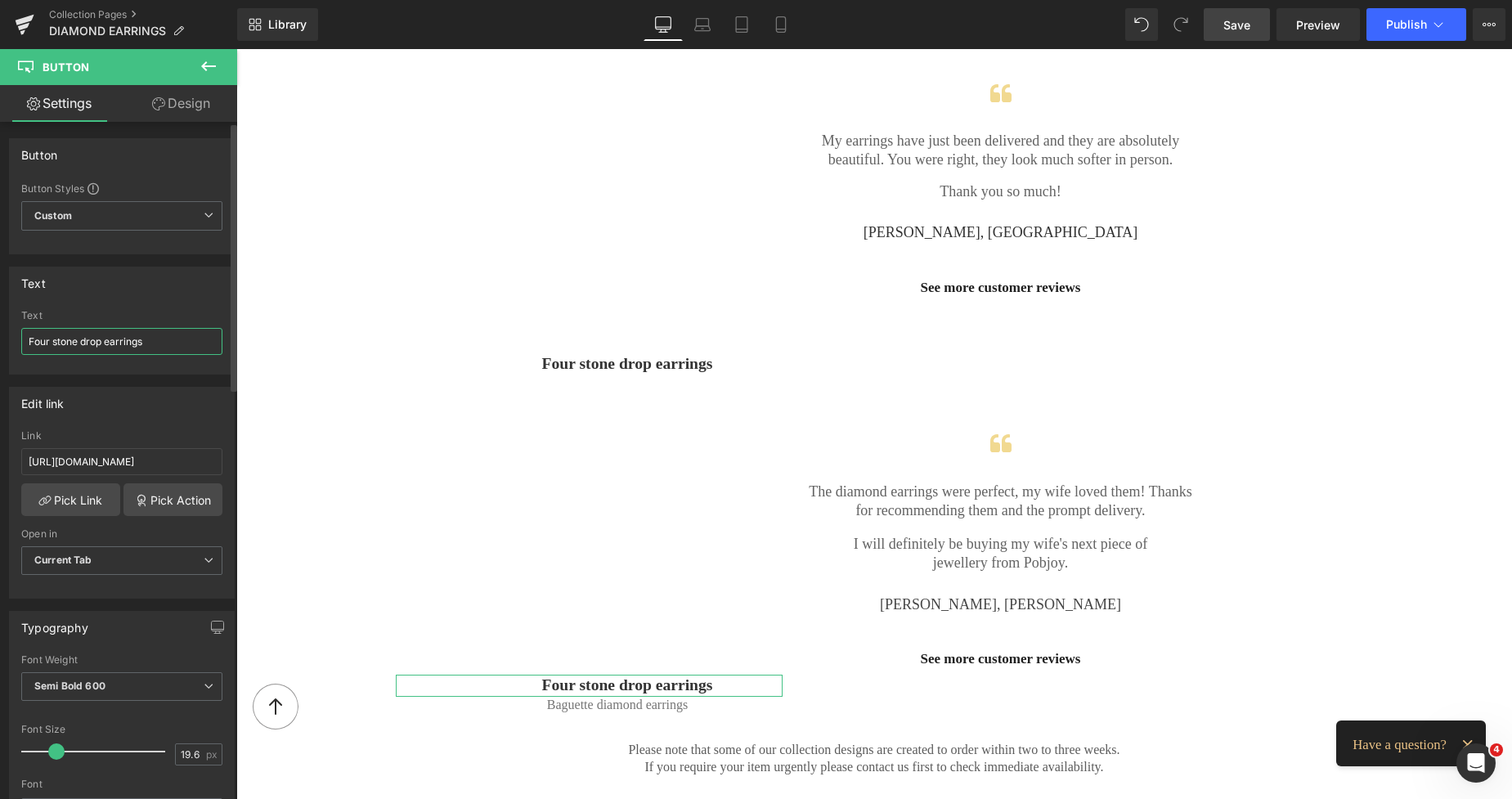
drag, startPoint x: 161, startPoint y: 344, endPoint x: 25, endPoint y: 344, distance: 136.0
click at [25, 344] on input "Four stone drop earrings" at bounding box center [122, 341] width 201 height 27
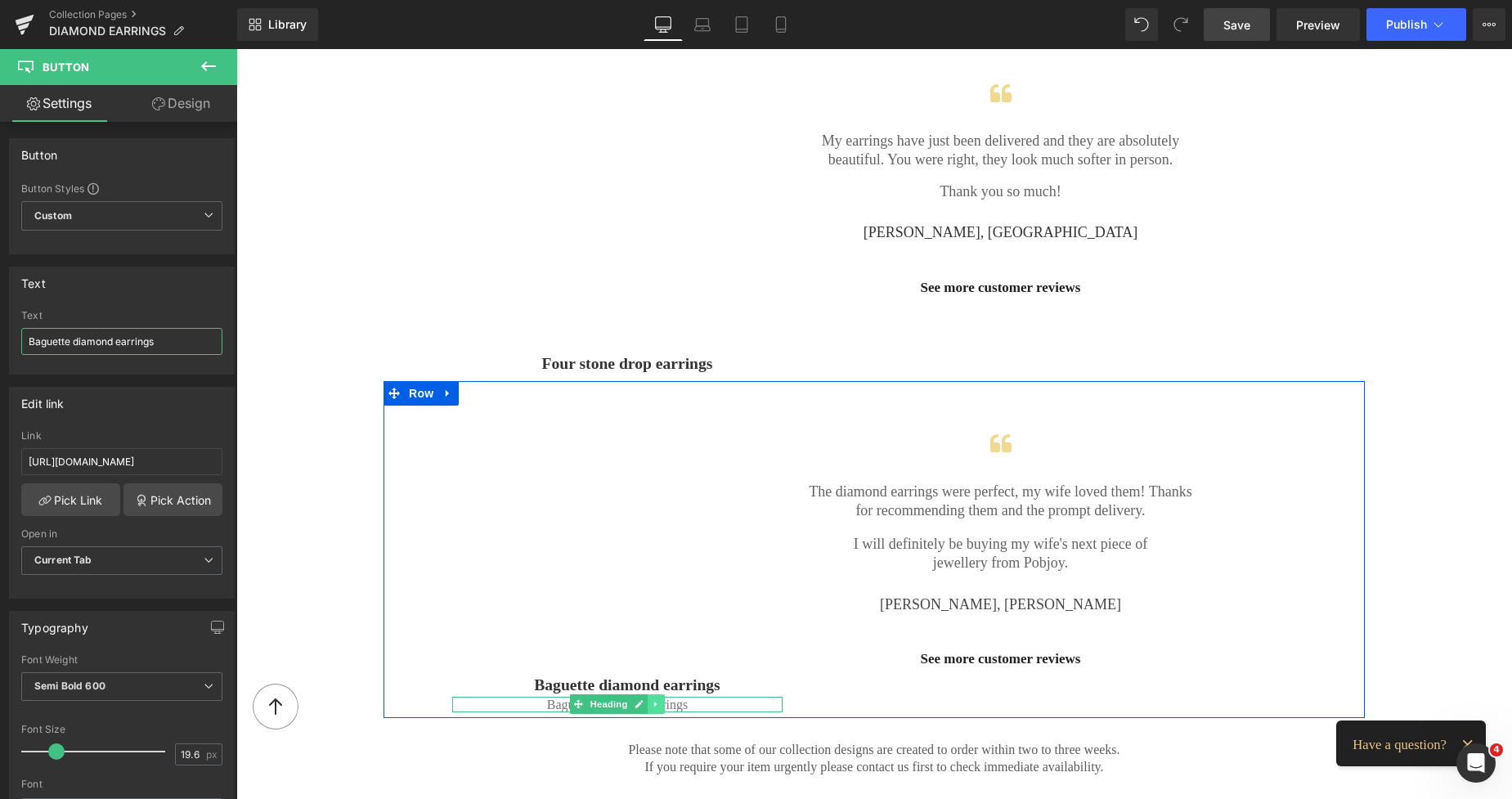
type input "Baguette diamond earrings"
click at [654, 702] on icon at bounding box center [655, 704] width 2 height 6
click at [661, 700] on icon at bounding box center [665, 704] width 9 height 10
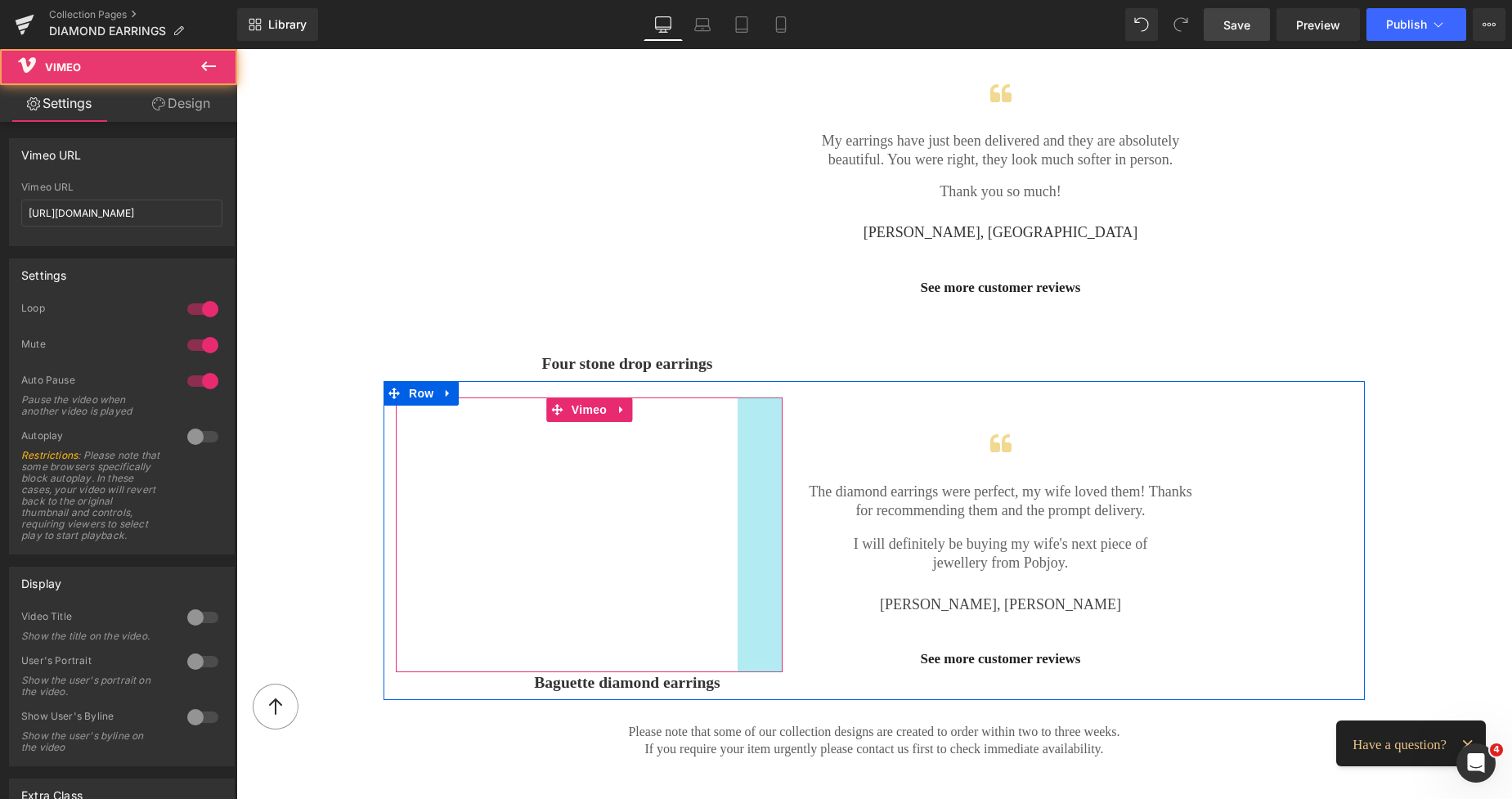
click at [748, 445] on div "Vimeo 164px 55px" at bounding box center [589, 534] width 387 height 275
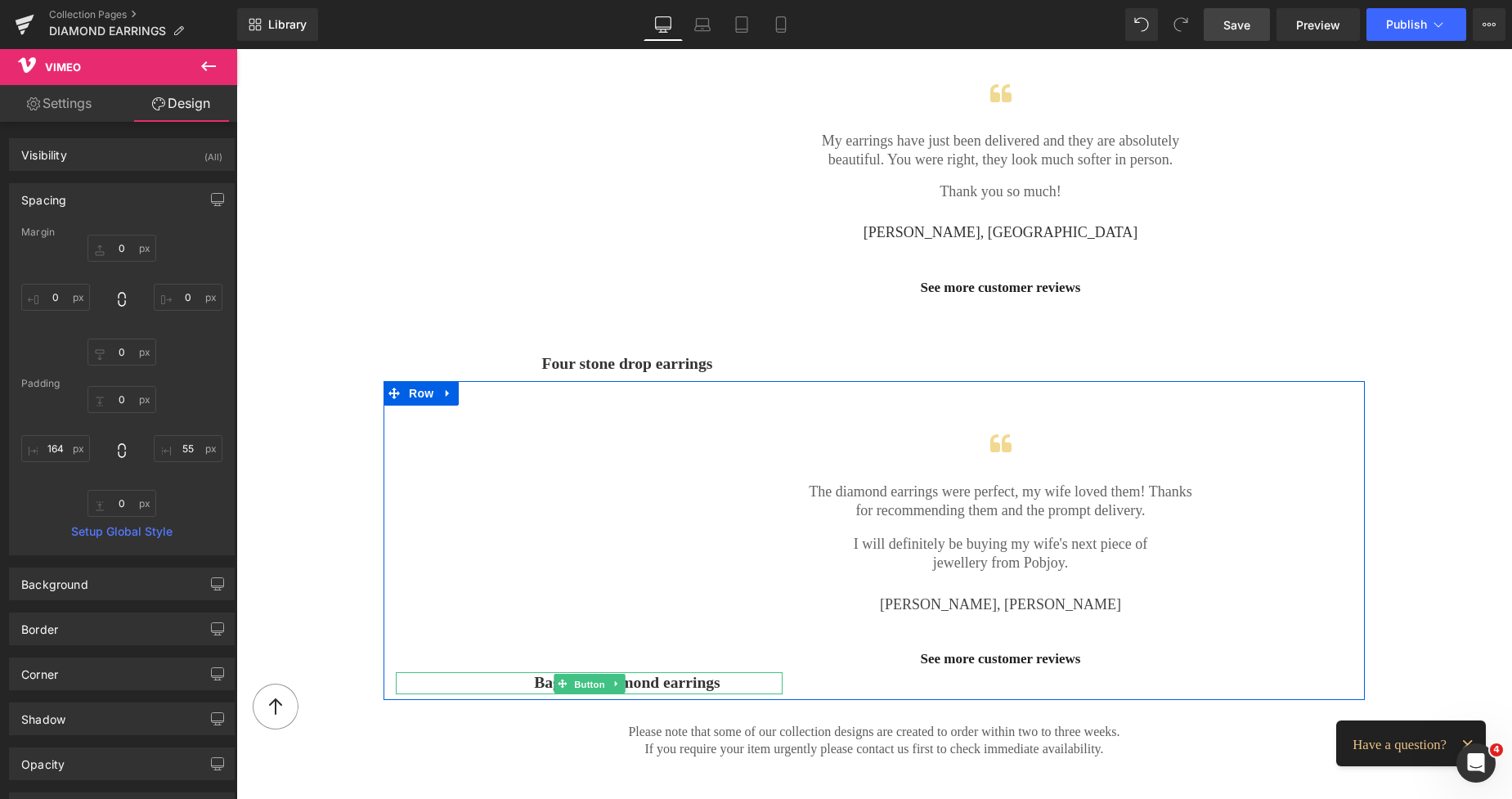
click at [571, 678] on span "Button" at bounding box center [589, 684] width 37 height 20
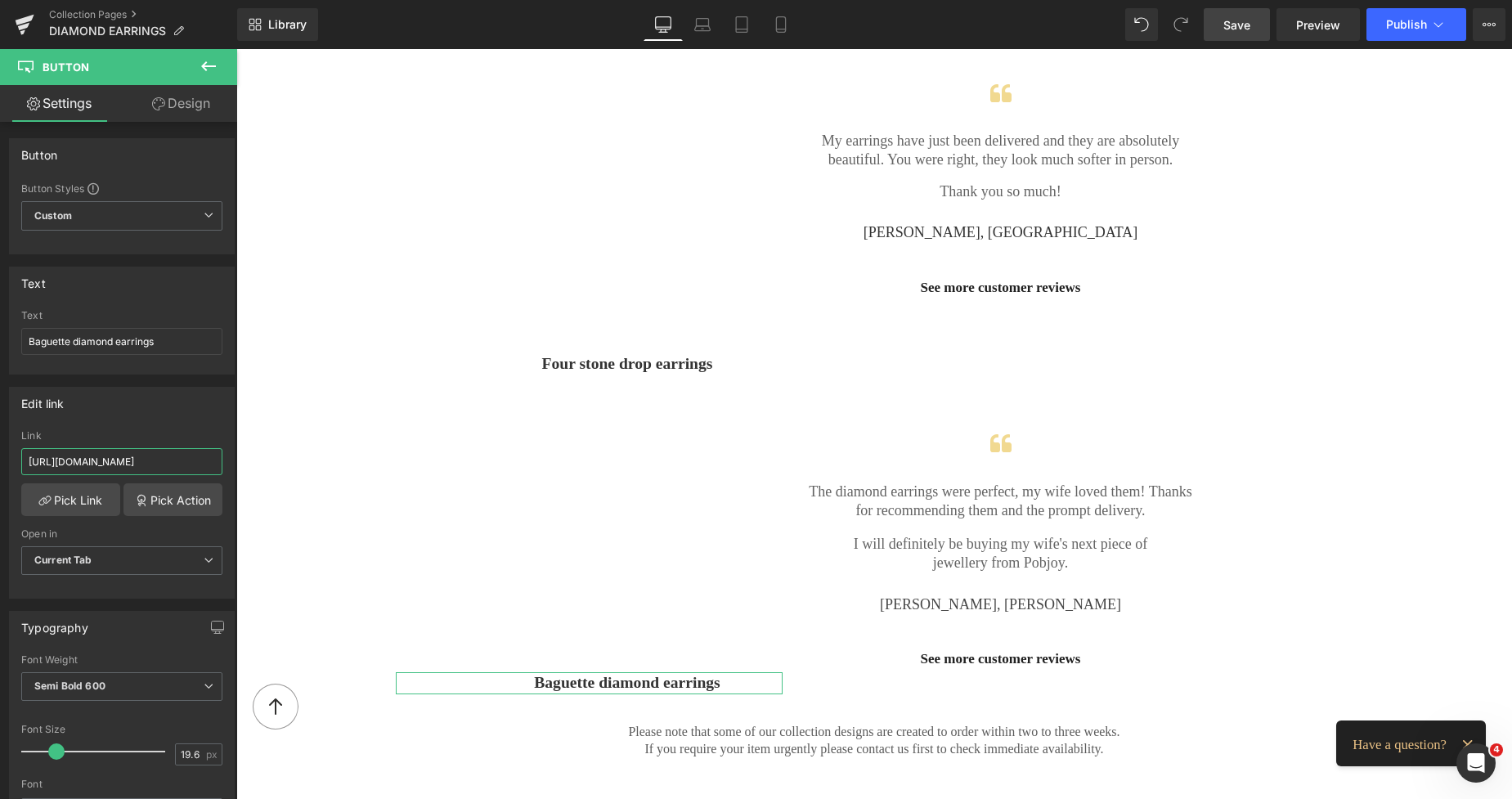
scroll to position [0, 234]
drag, startPoint x: 261, startPoint y: 511, endPoint x: 256, endPoint y: 469, distance: 42.3
paste input "baguette-diamond-hoop-earring"
type input "[URL][DOMAIN_NAME]"
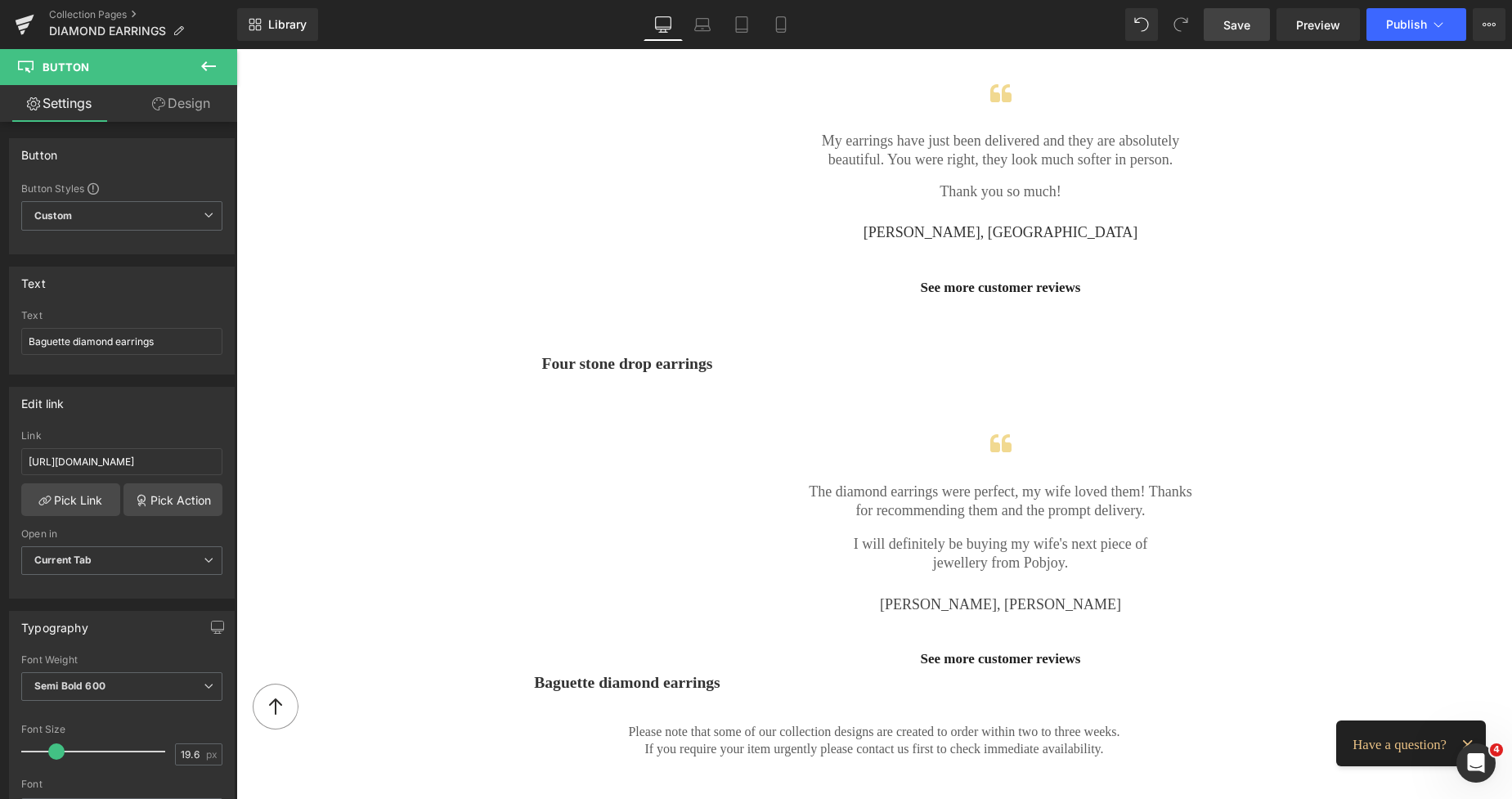
click at [1239, 27] on span "Save" at bounding box center [1237, 25] width 27 height 17
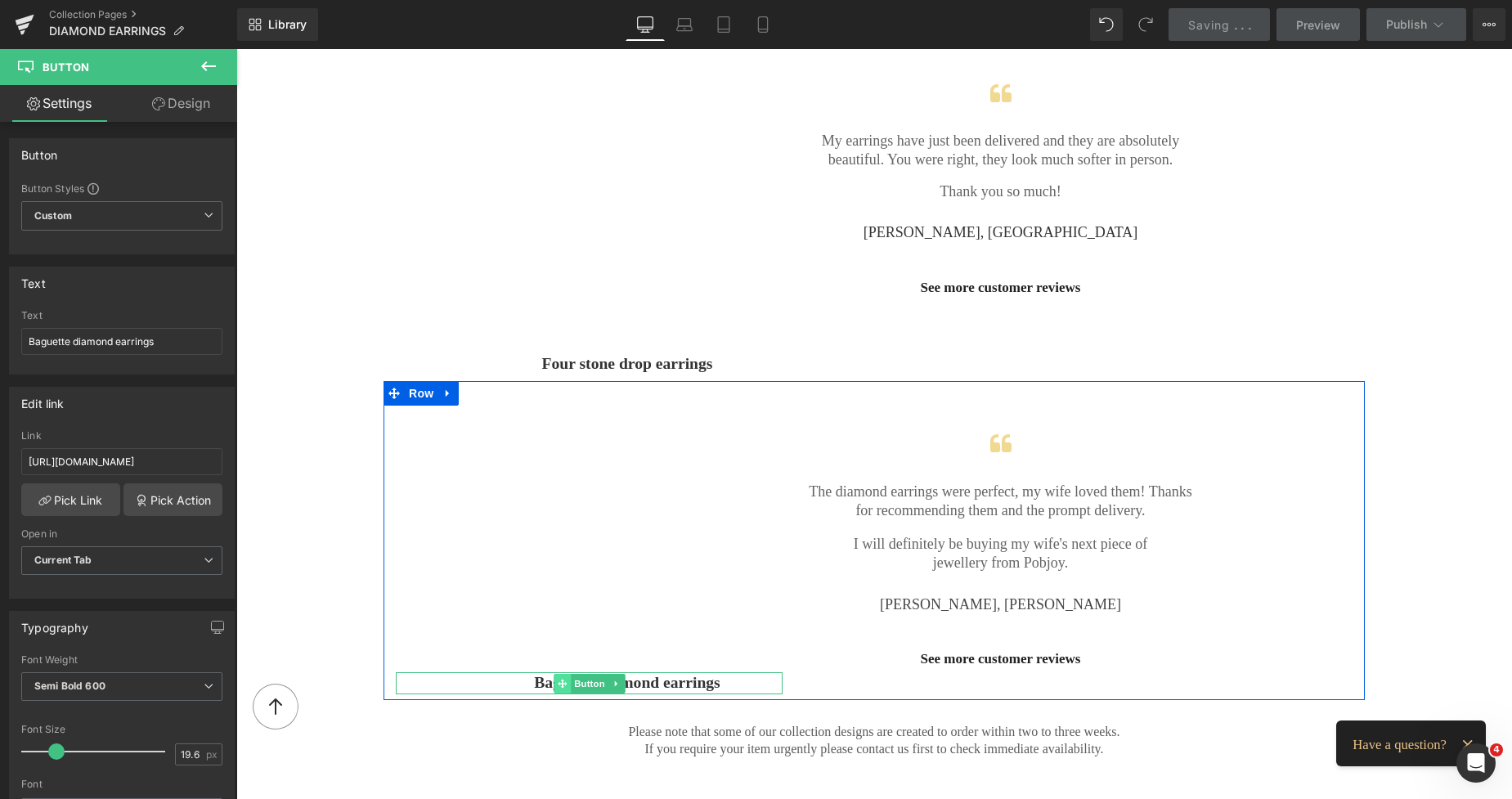
click at [554, 680] on span at bounding box center [562, 683] width 17 height 20
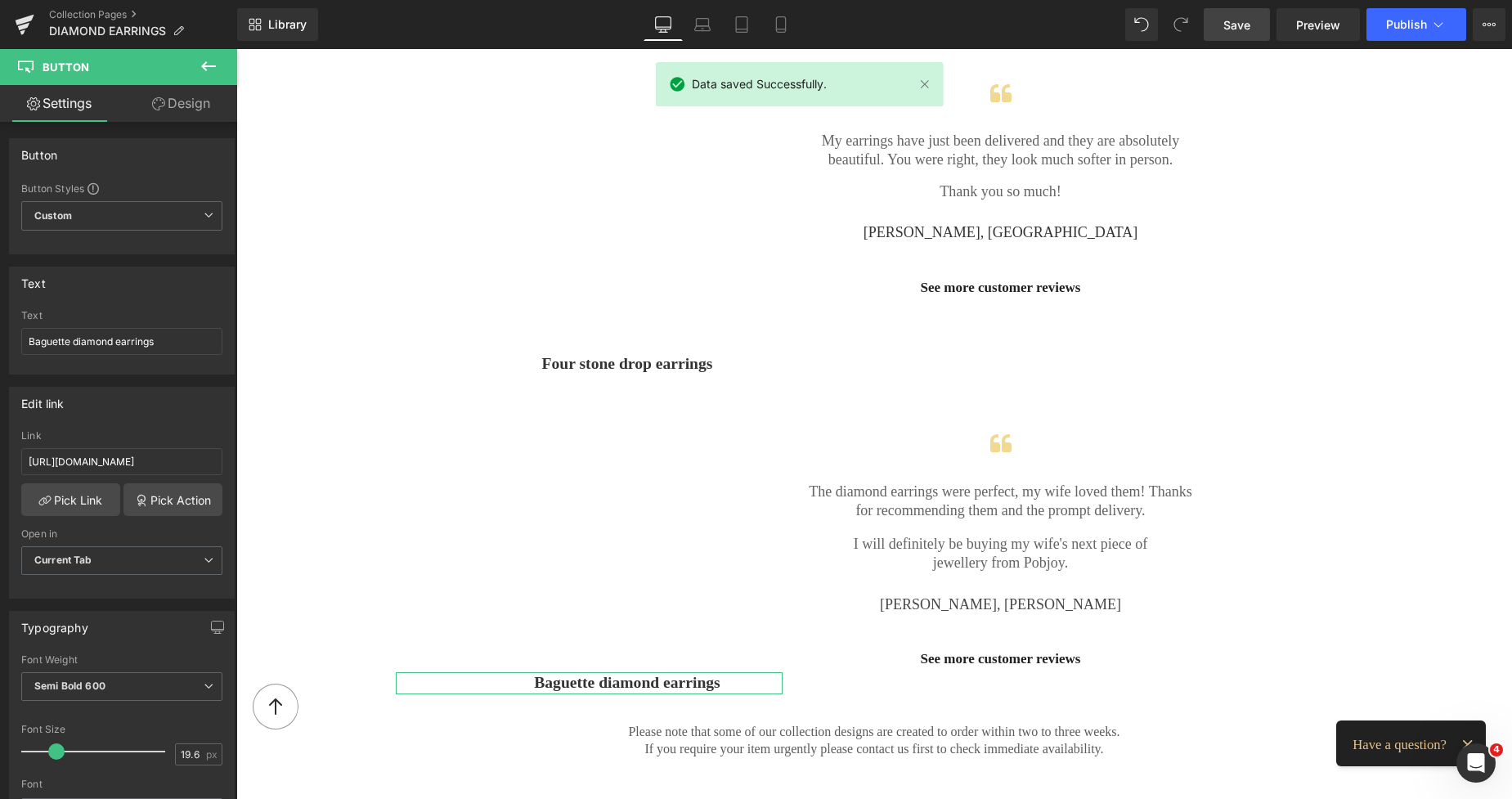
click at [191, 105] on link "Design" at bounding box center [181, 103] width 118 height 37
click at [0, 0] on div "Spacing" at bounding box center [0, 0] width 0 height 0
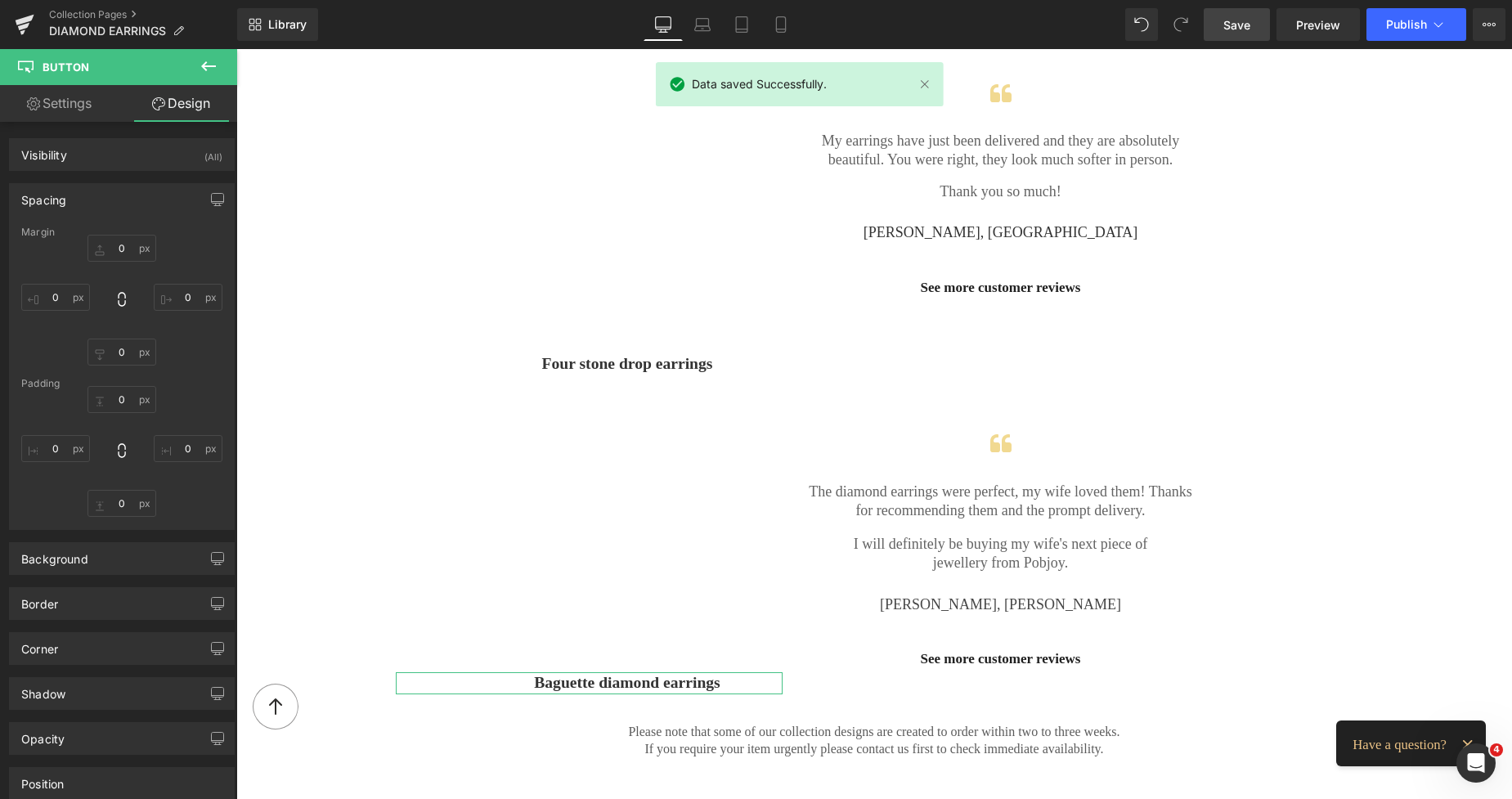
type input "0"
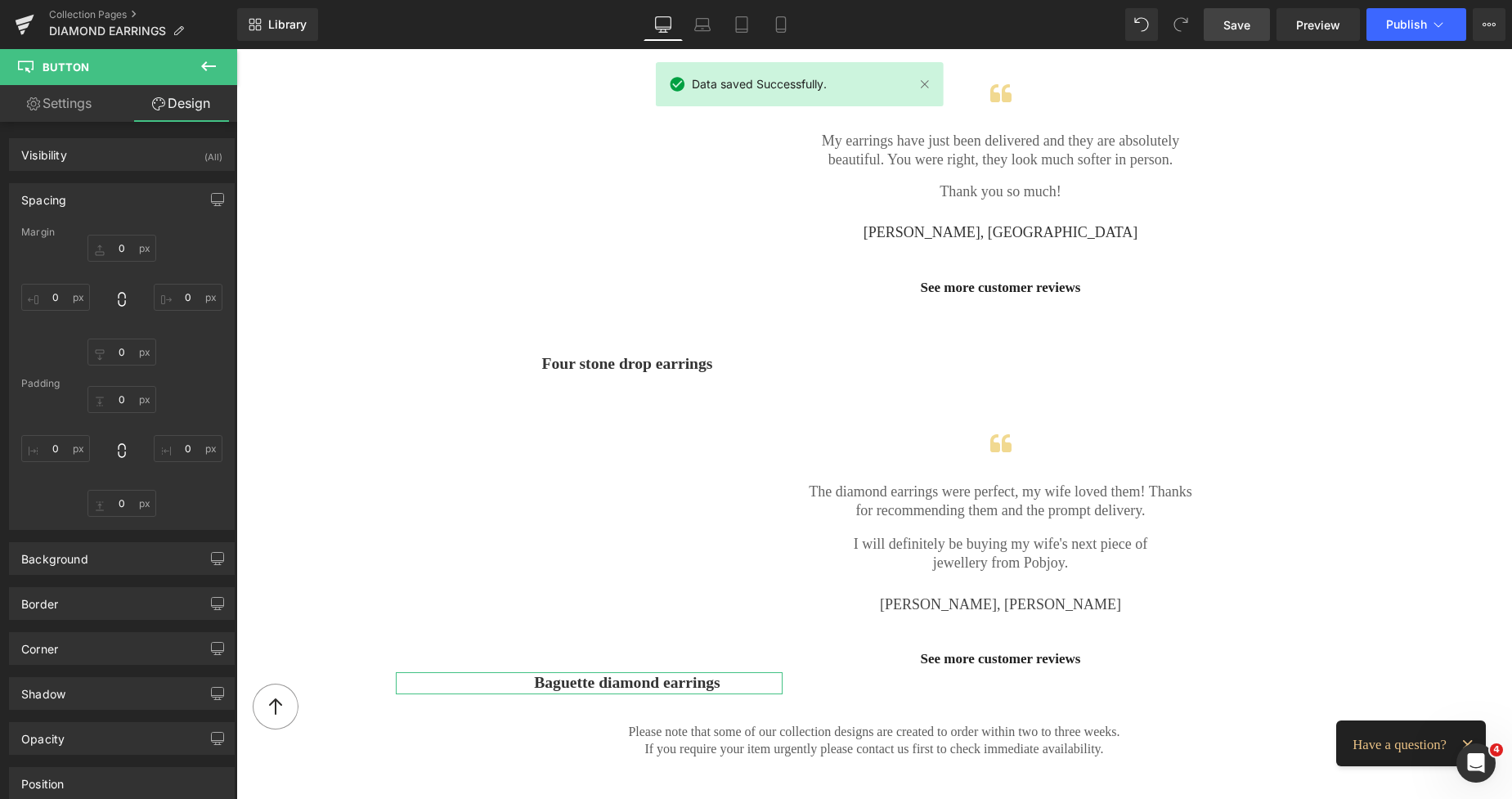
type input "0"
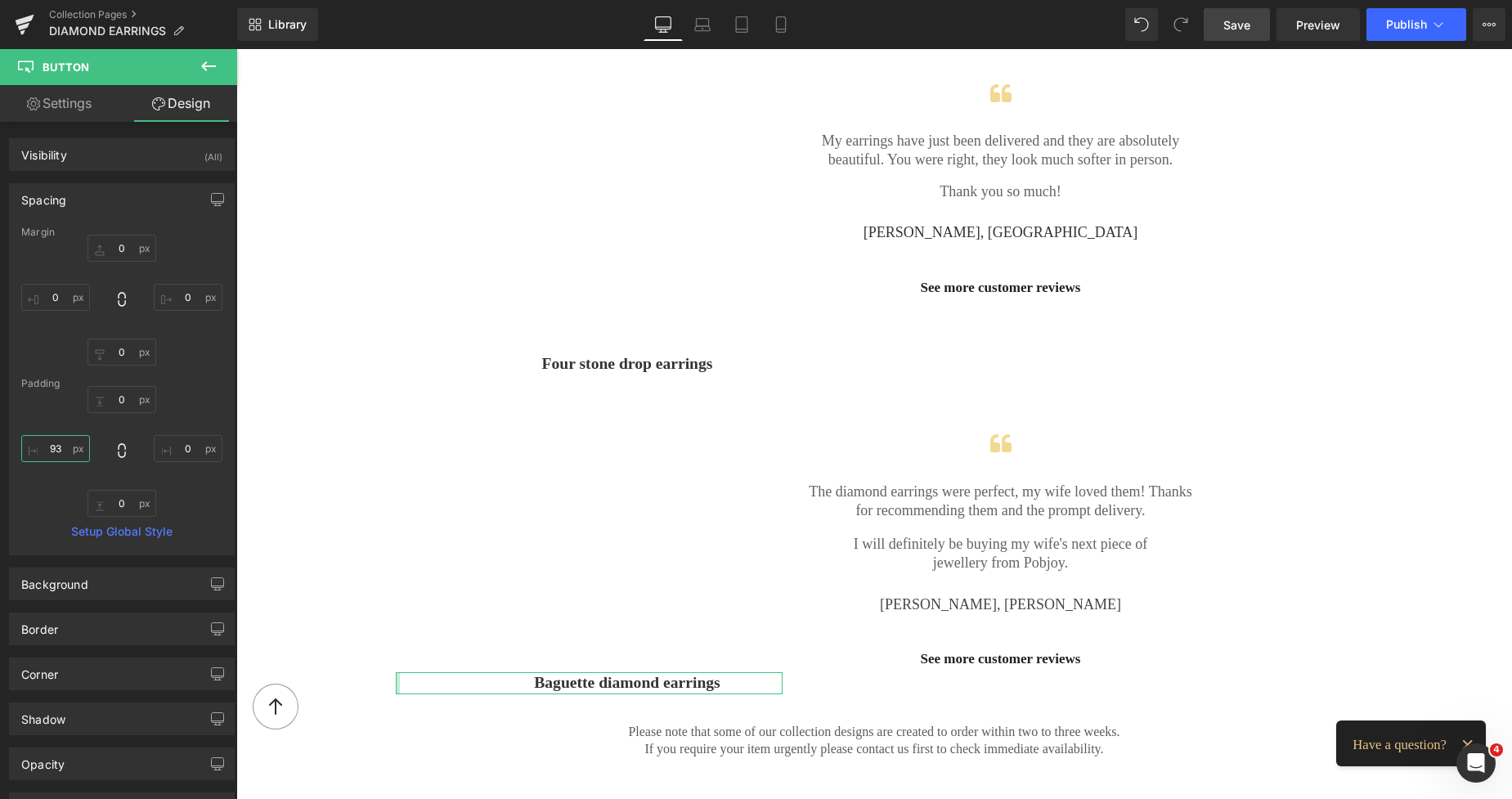
click at [64, 448] on input "93" at bounding box center [56, 449] width 69 height 27
type input "98"
click at [1232, 28] on span "Save" at bounding box center [1237, 25] width 27 height 17
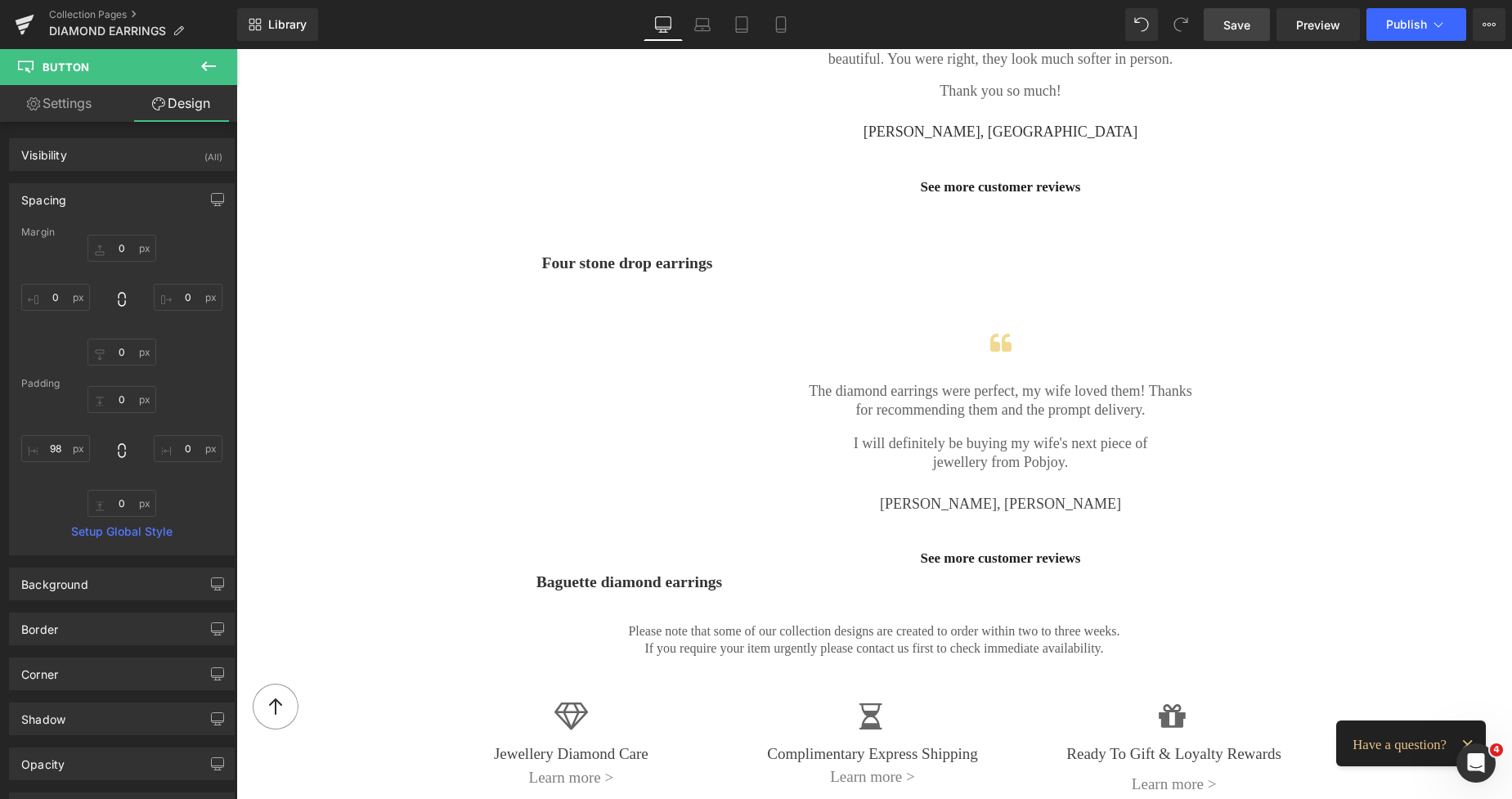
scroll to position [1920, 0]
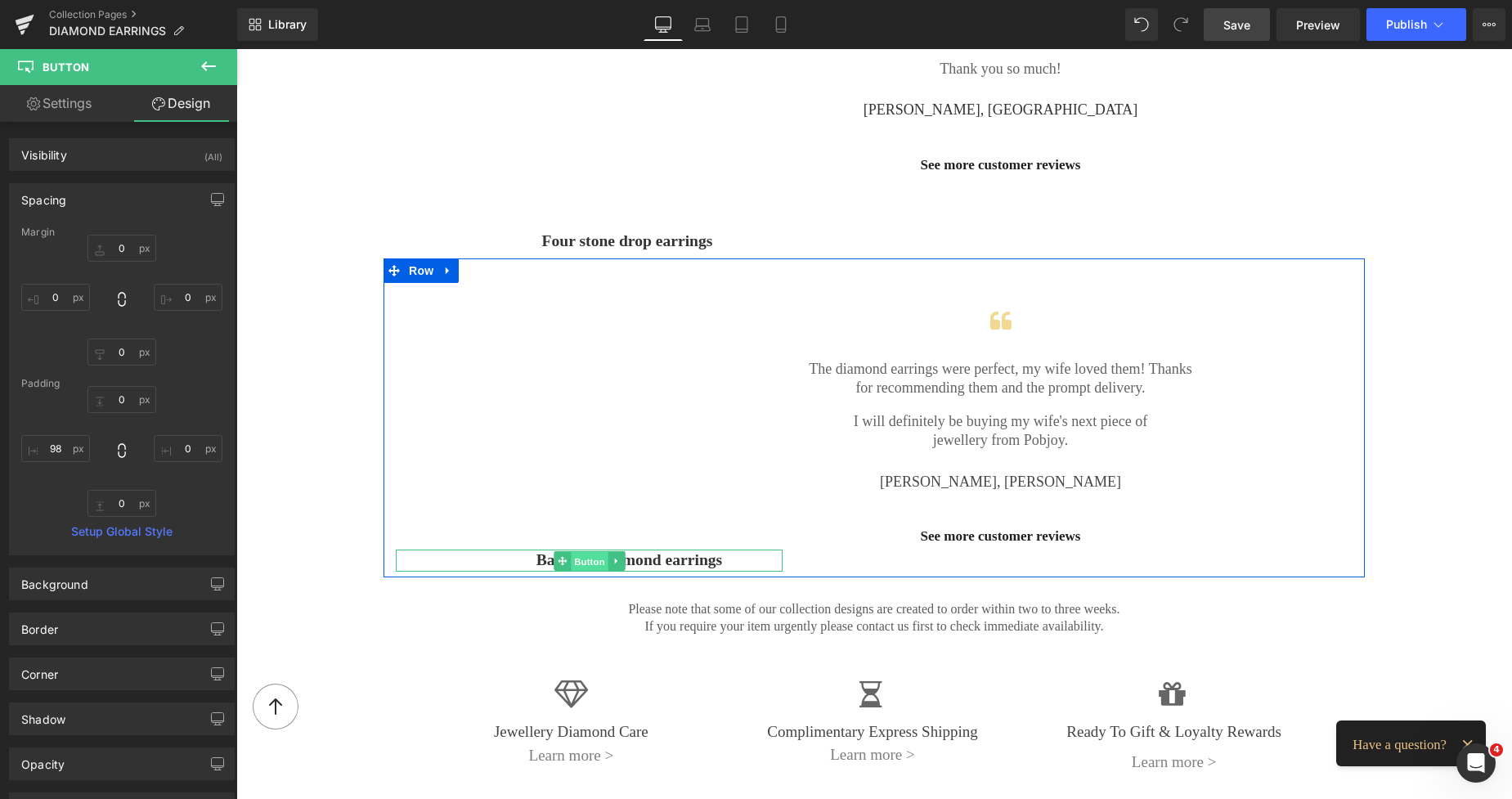
click at [572, 558] on span "Button" at bounding box center [589, 562] width 37 height 20
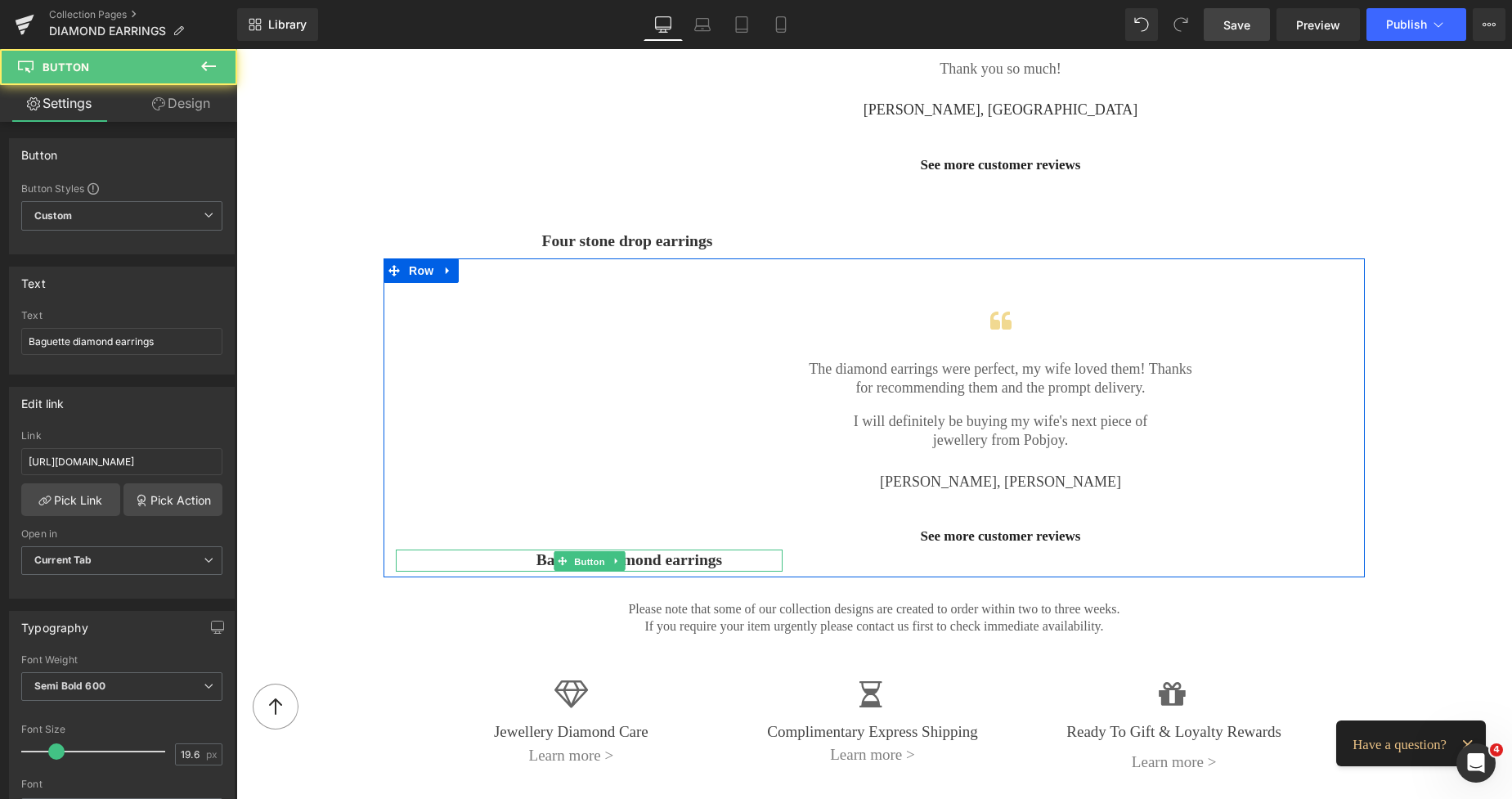
click at [187, 101] on link "Design" at bounding box center [181, 103] width 118 height 37
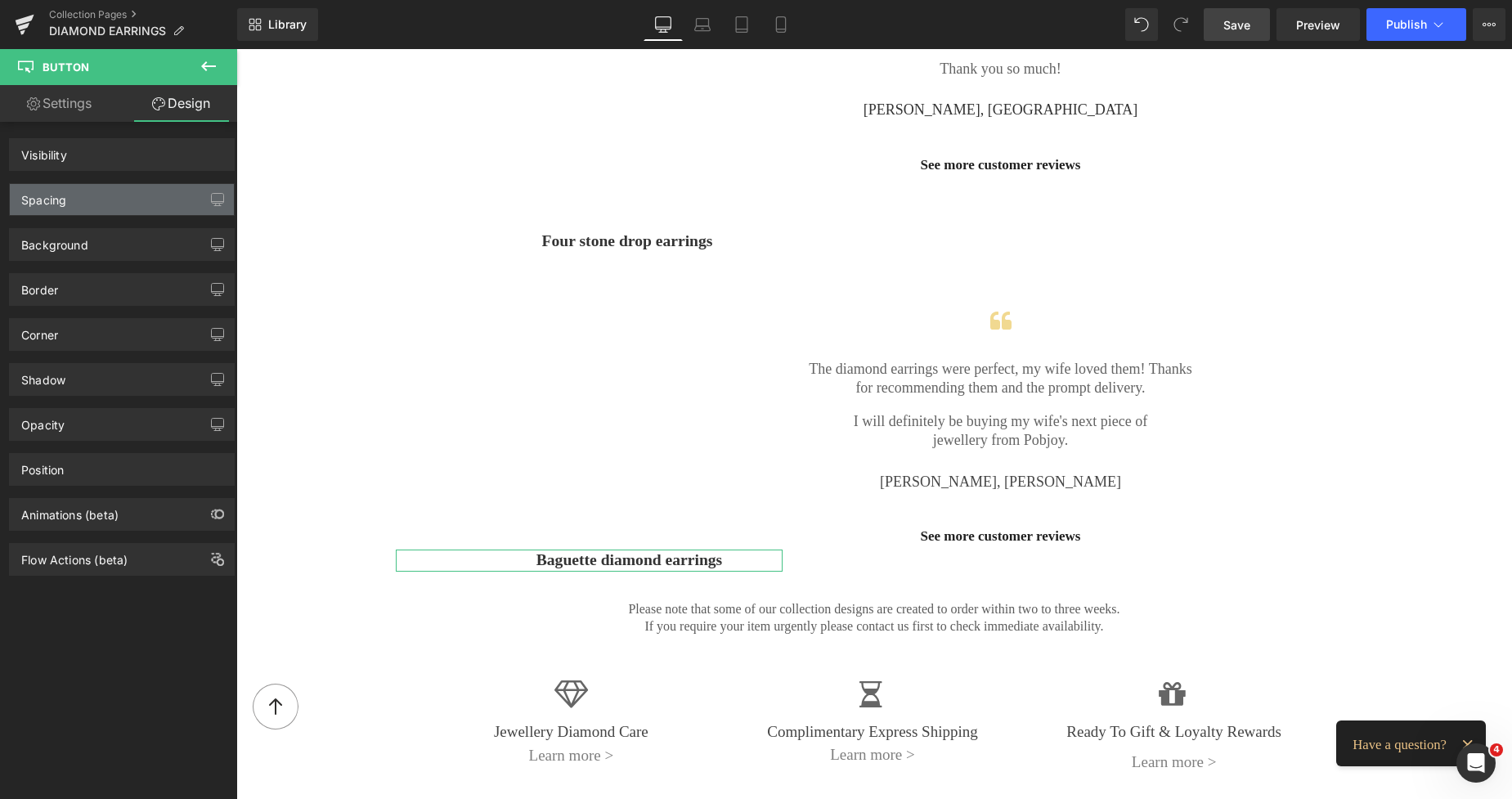
click at [60, 191] on div "Spacing" at bounding box center [44, 196] width 45 height 23
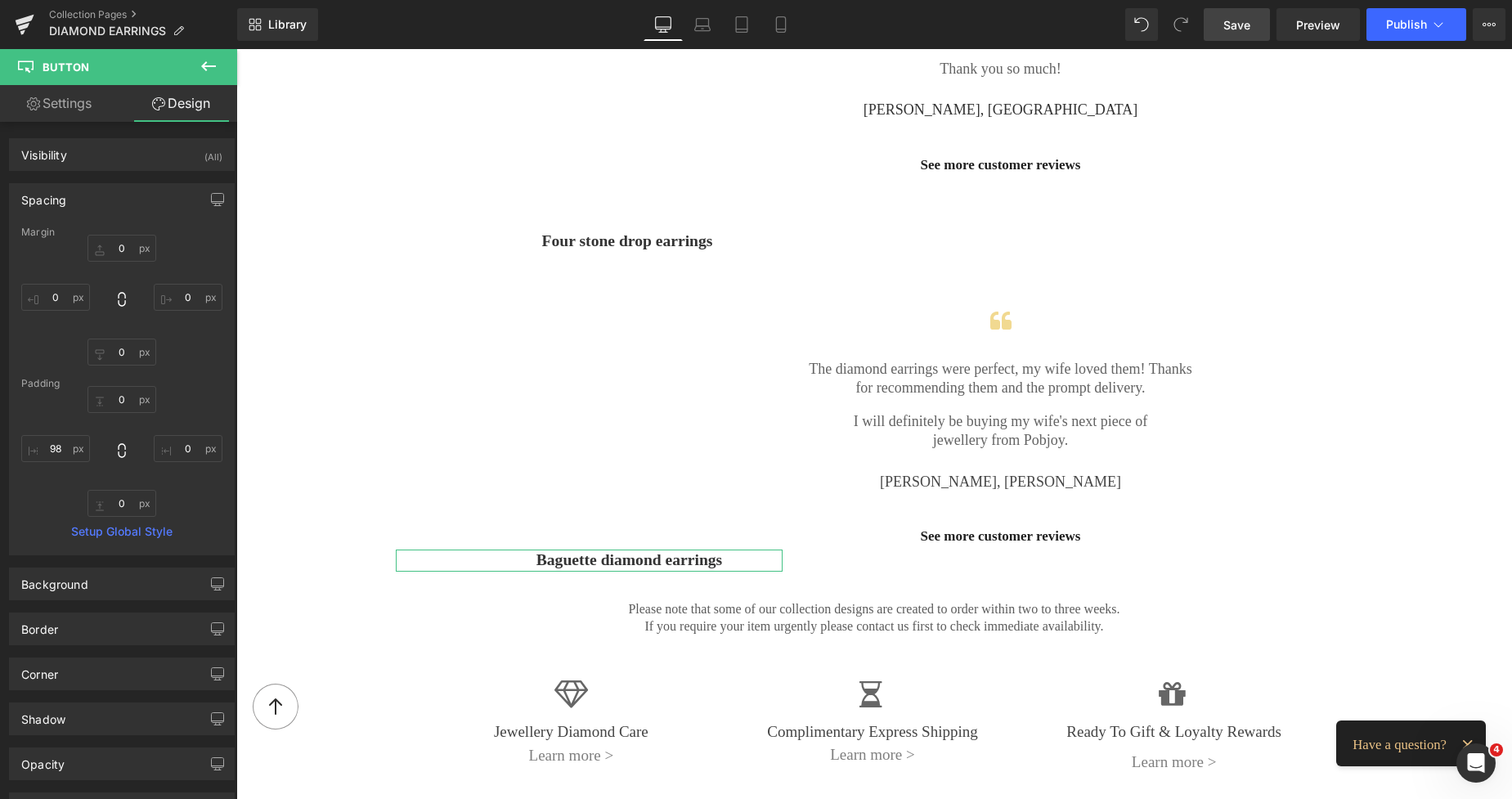
type input "0"
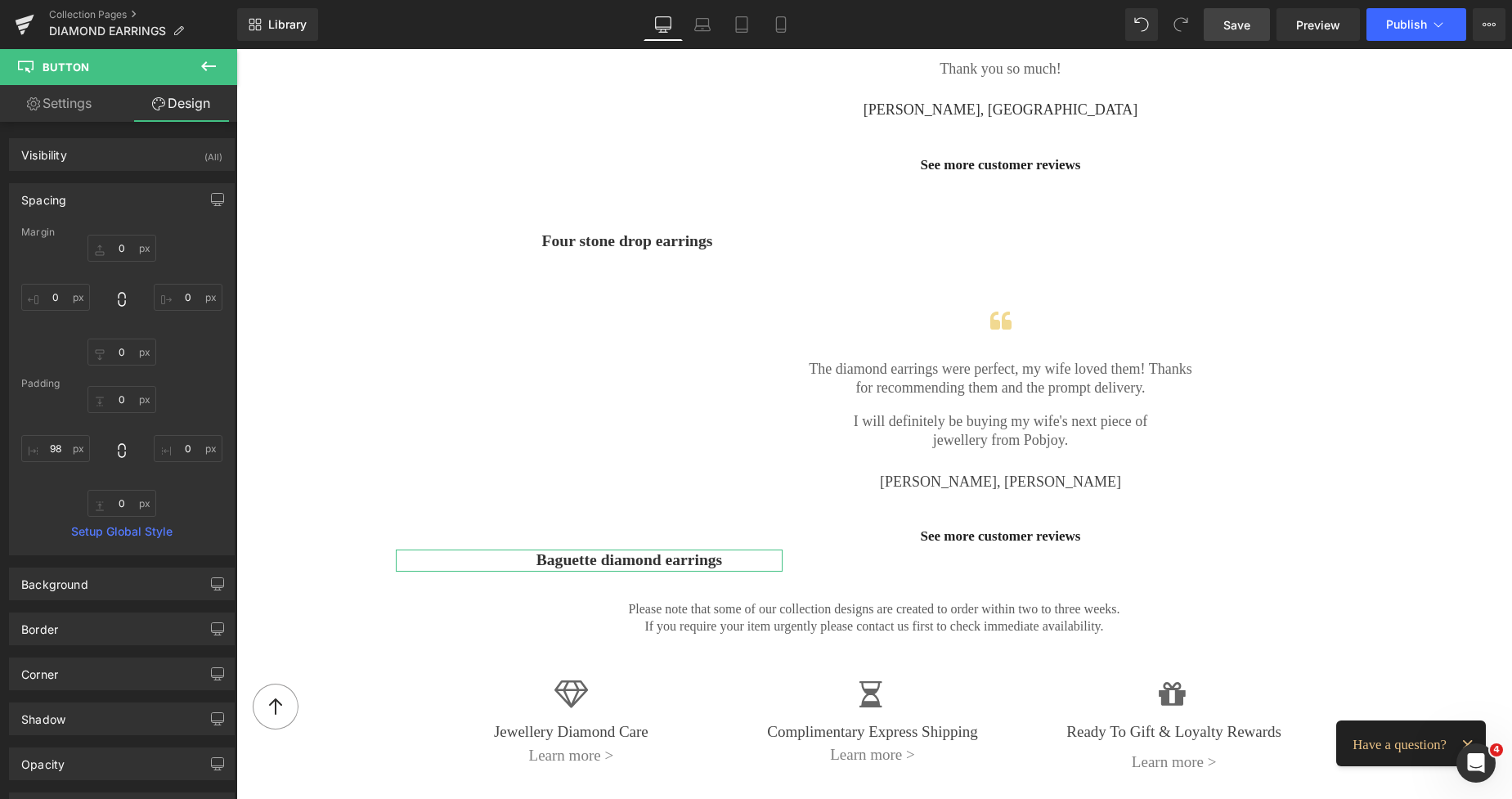
type input "0"
click at [48, 447] on input "98" at bounding box center [56, 449] width 69 height 27
type input "103"
click at [1249, 27] on span "Save" at bounding box center [1237, 25] width 27 height 17
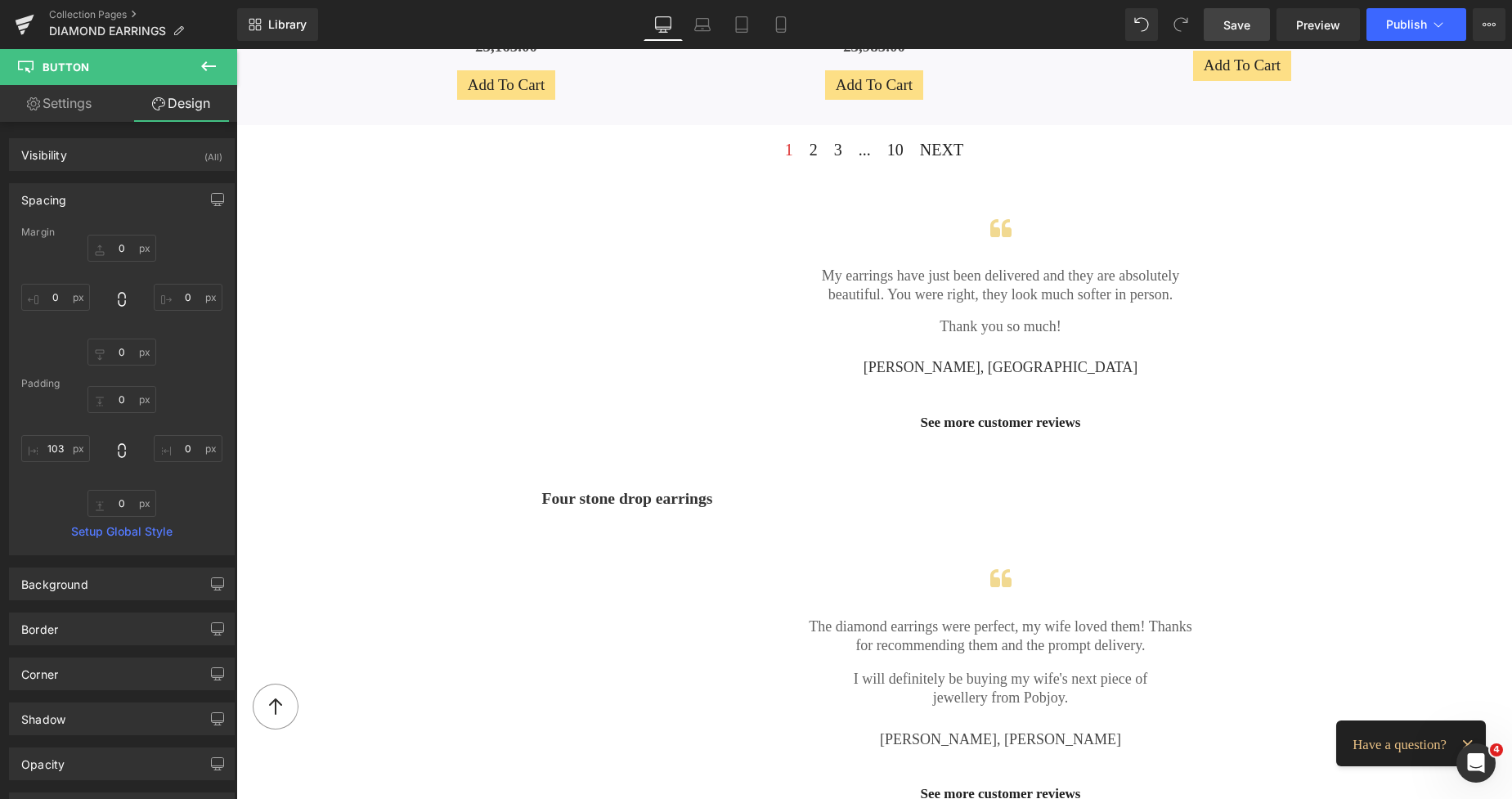
scroll to position [1561, 0]
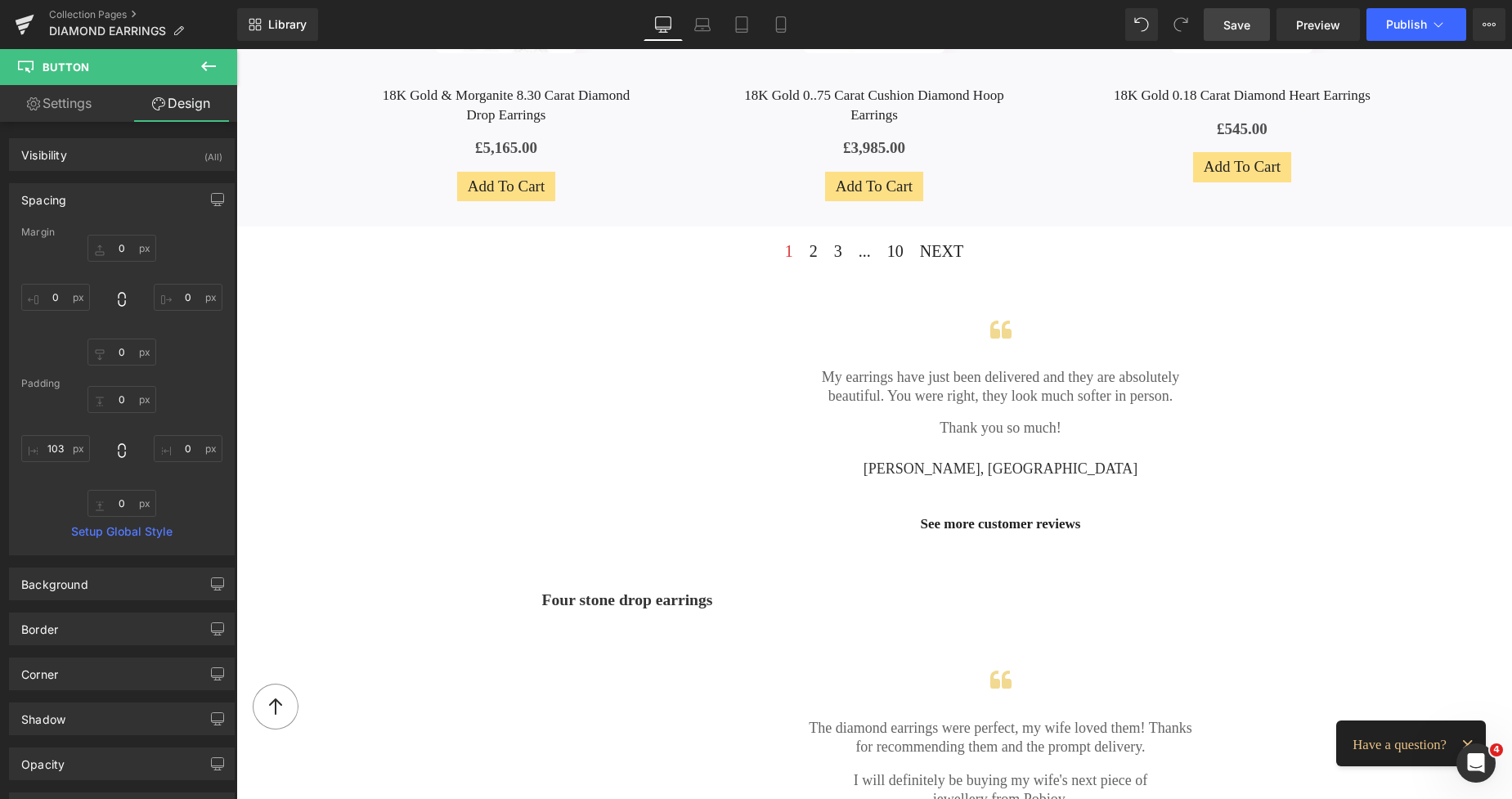
click at [1245, 22] on span "Save" at bounding box center [1237, 25] width 27 height 17
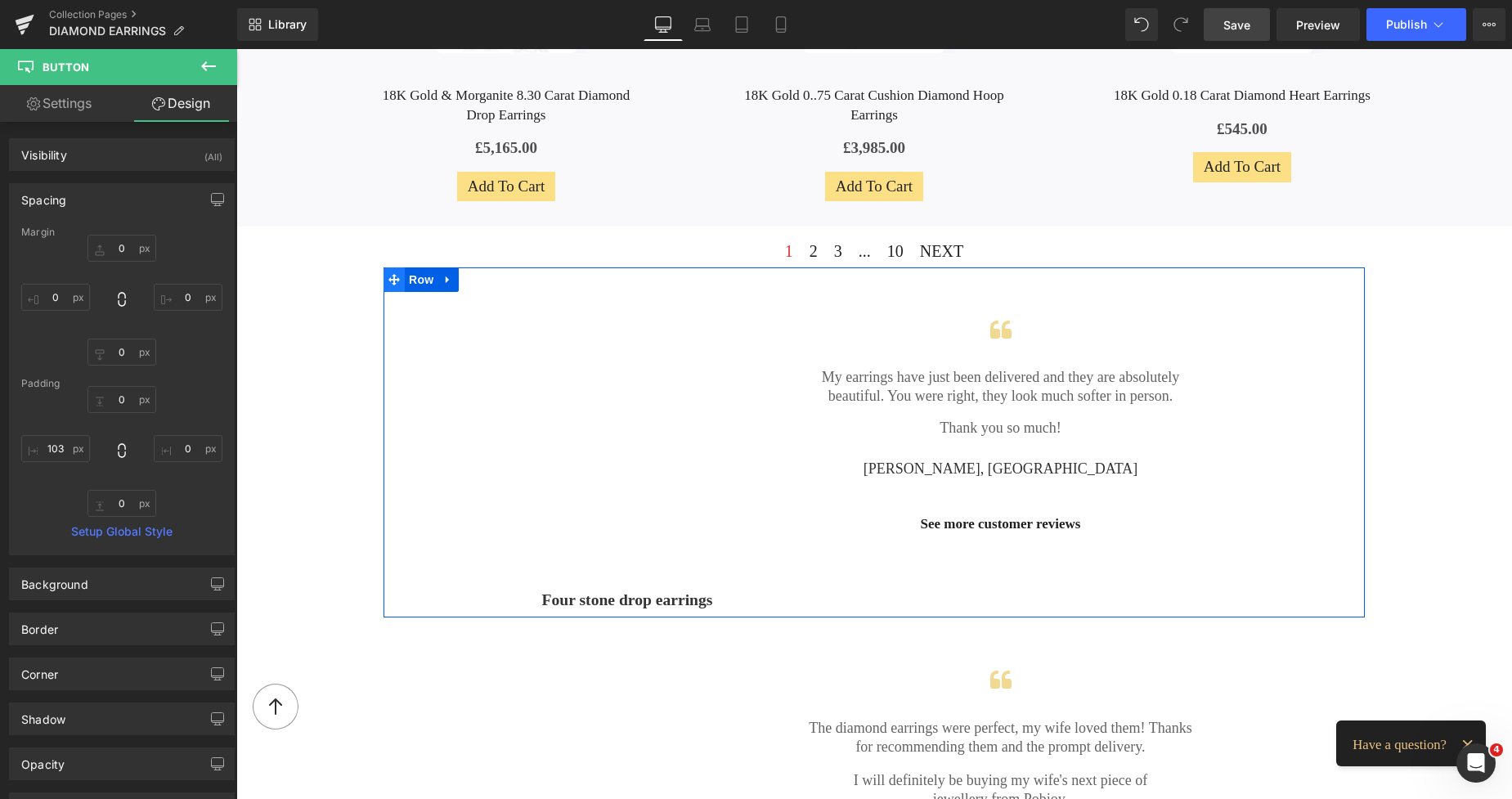
click at [389, 274] on icon at bounding box center [395, 280] width 12 height 12
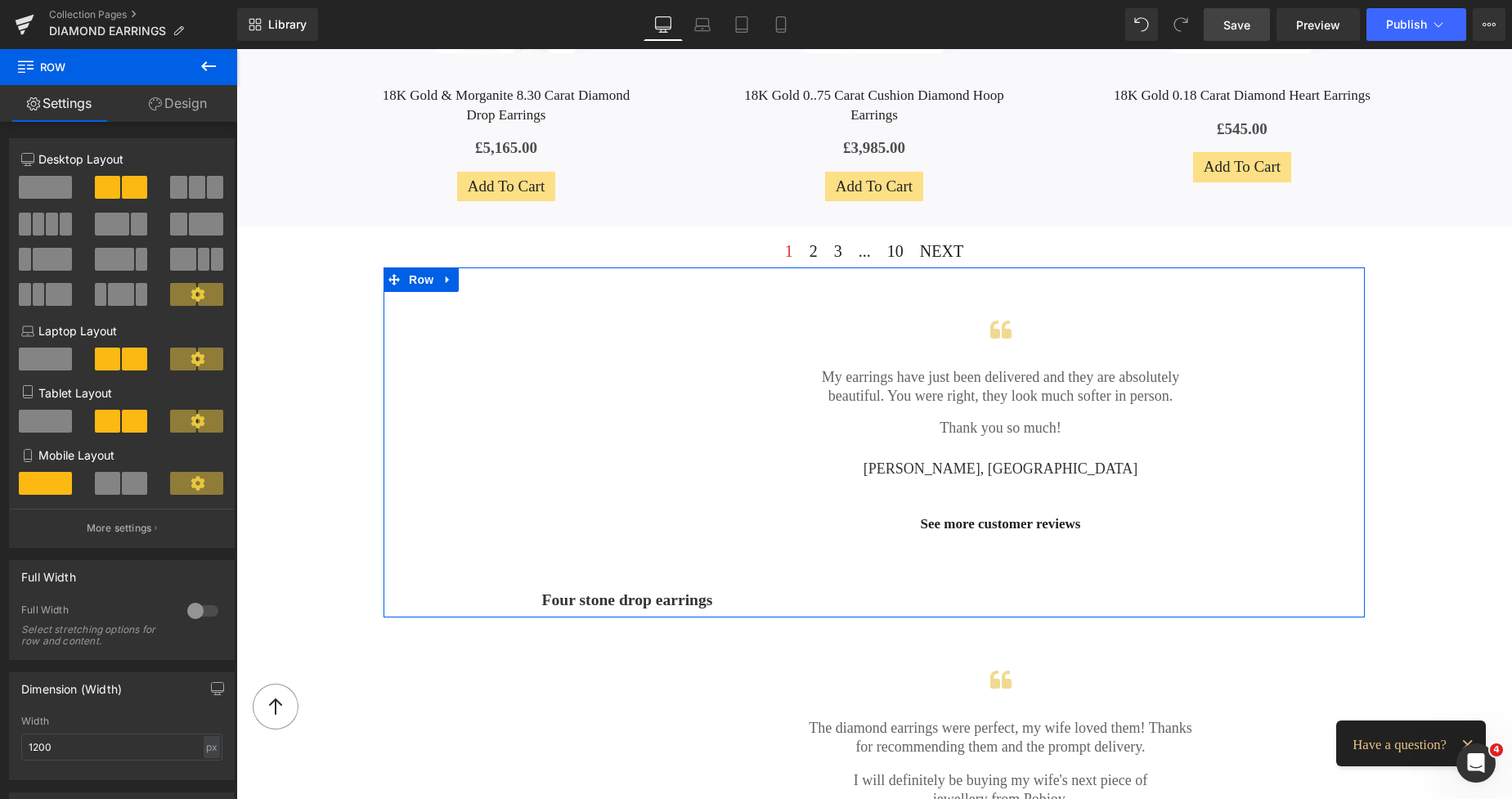
click at [195, 112] on link "Design" at bounding box center [177, 103] width 118 height 37
click at [0, 0] on div "Background" at bounding box center [0, 0] width 0 height 0
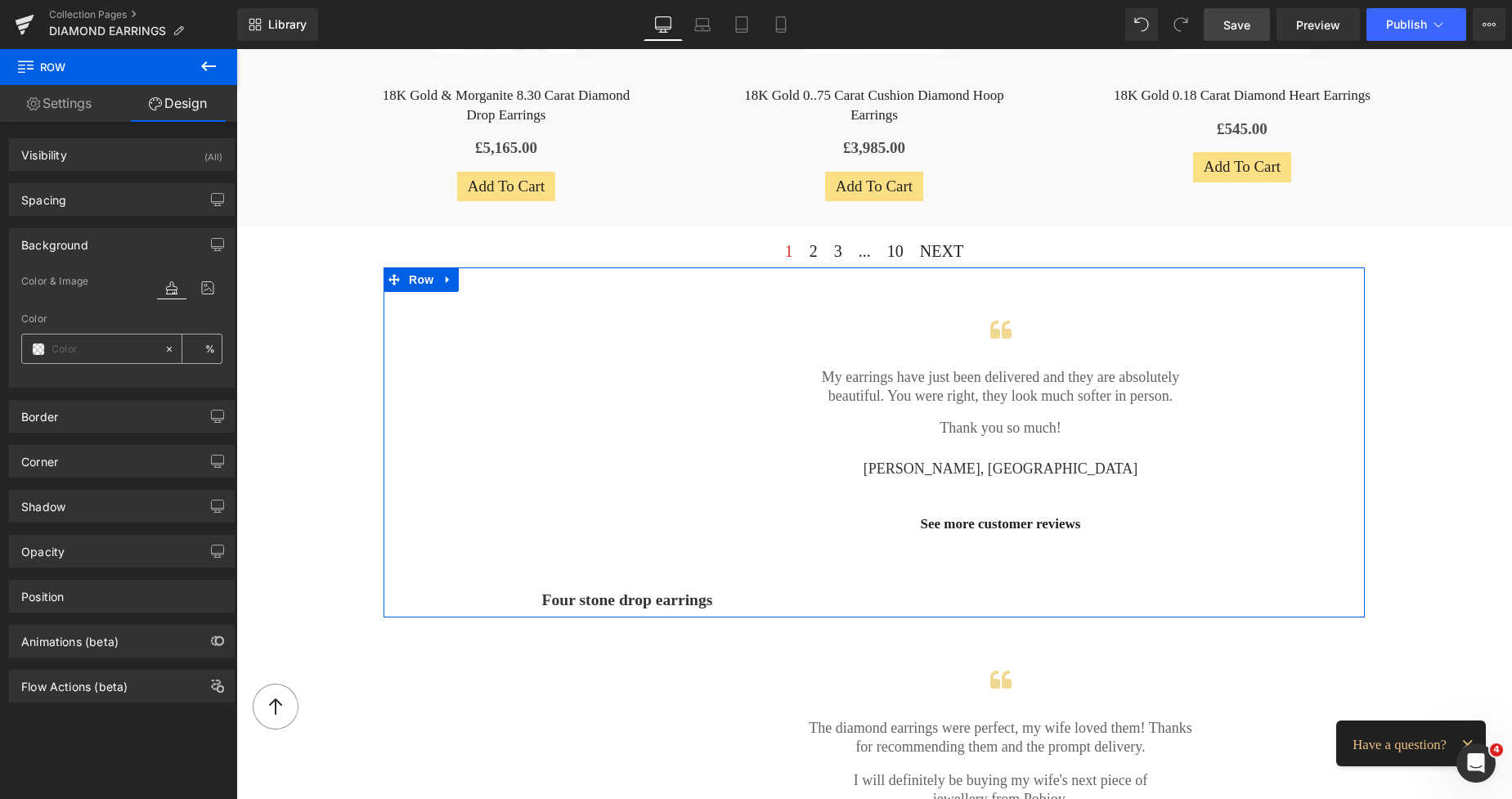
type input "transparent"
type input "0"
click at [36, 351] on span at bounding box center [38, 350] width 13 height 13
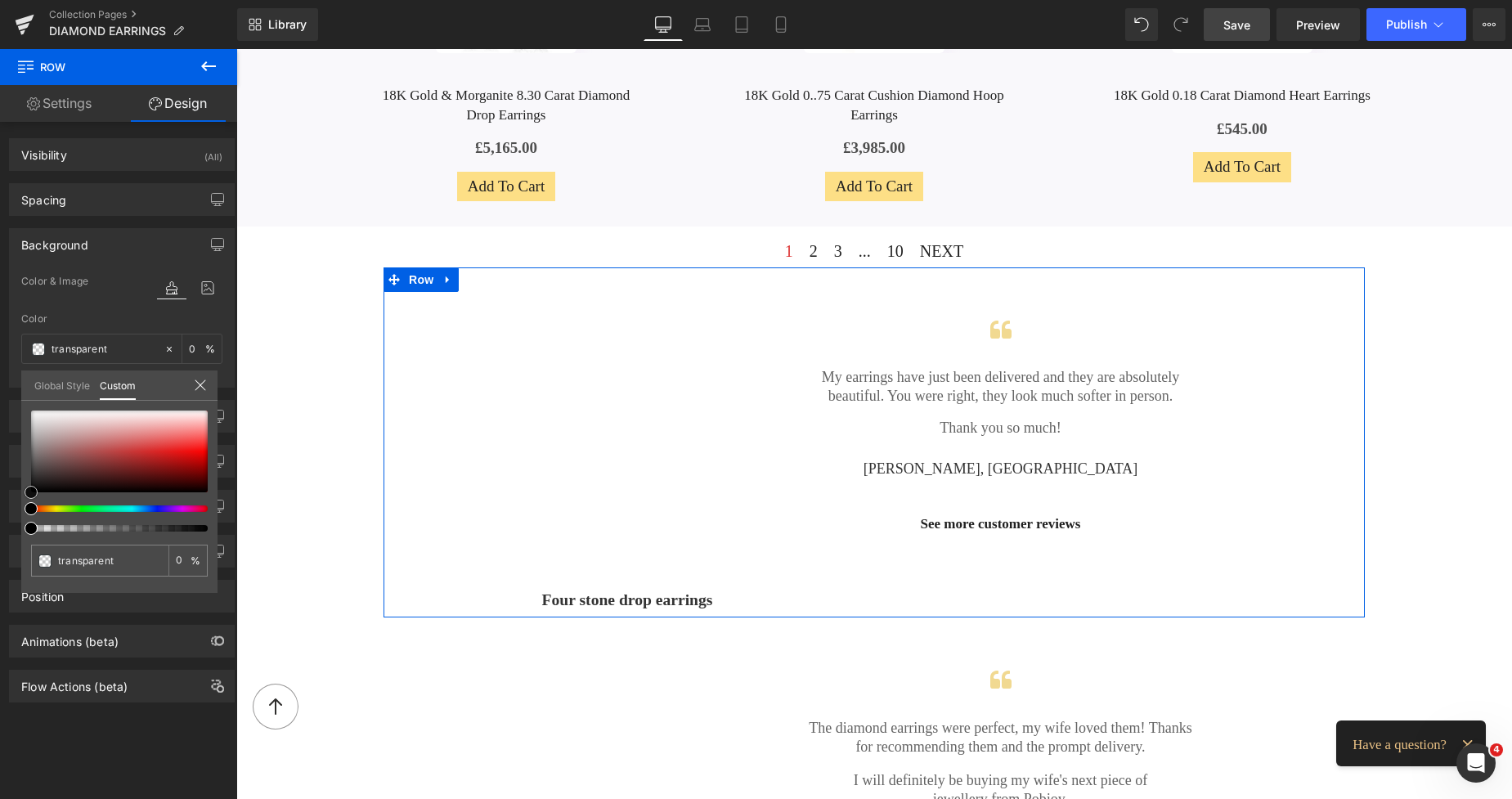
type input "#beb6b6"
type input "100"
type input "#beb6b6"
type input "100"
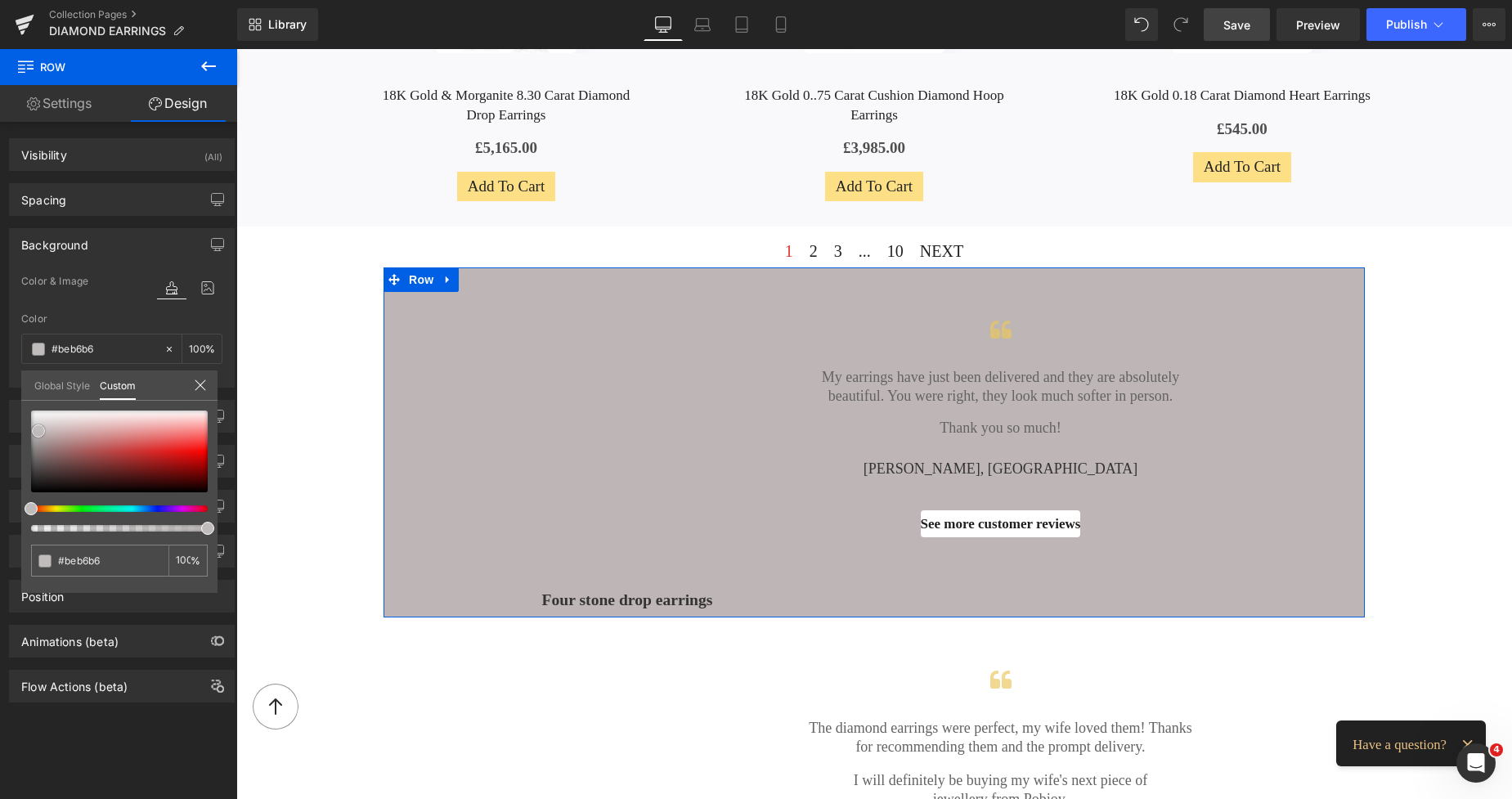
type input "#c0b9b9"
type input "#c1bdbd"
type input "#c3bfbf"
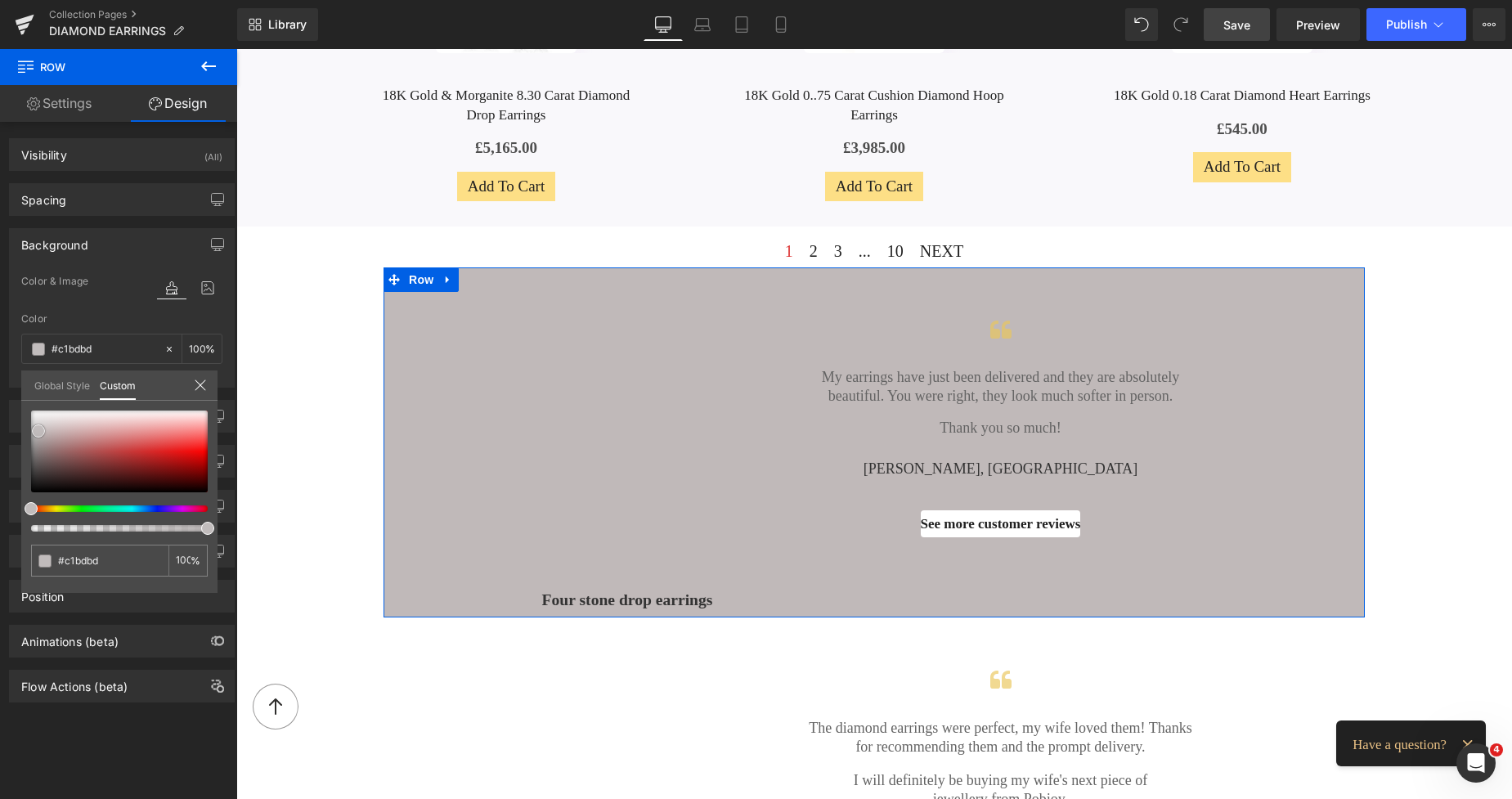
type input "#c3bfbf"
type input "#c6c2c2"
type input "#c8c5c5"
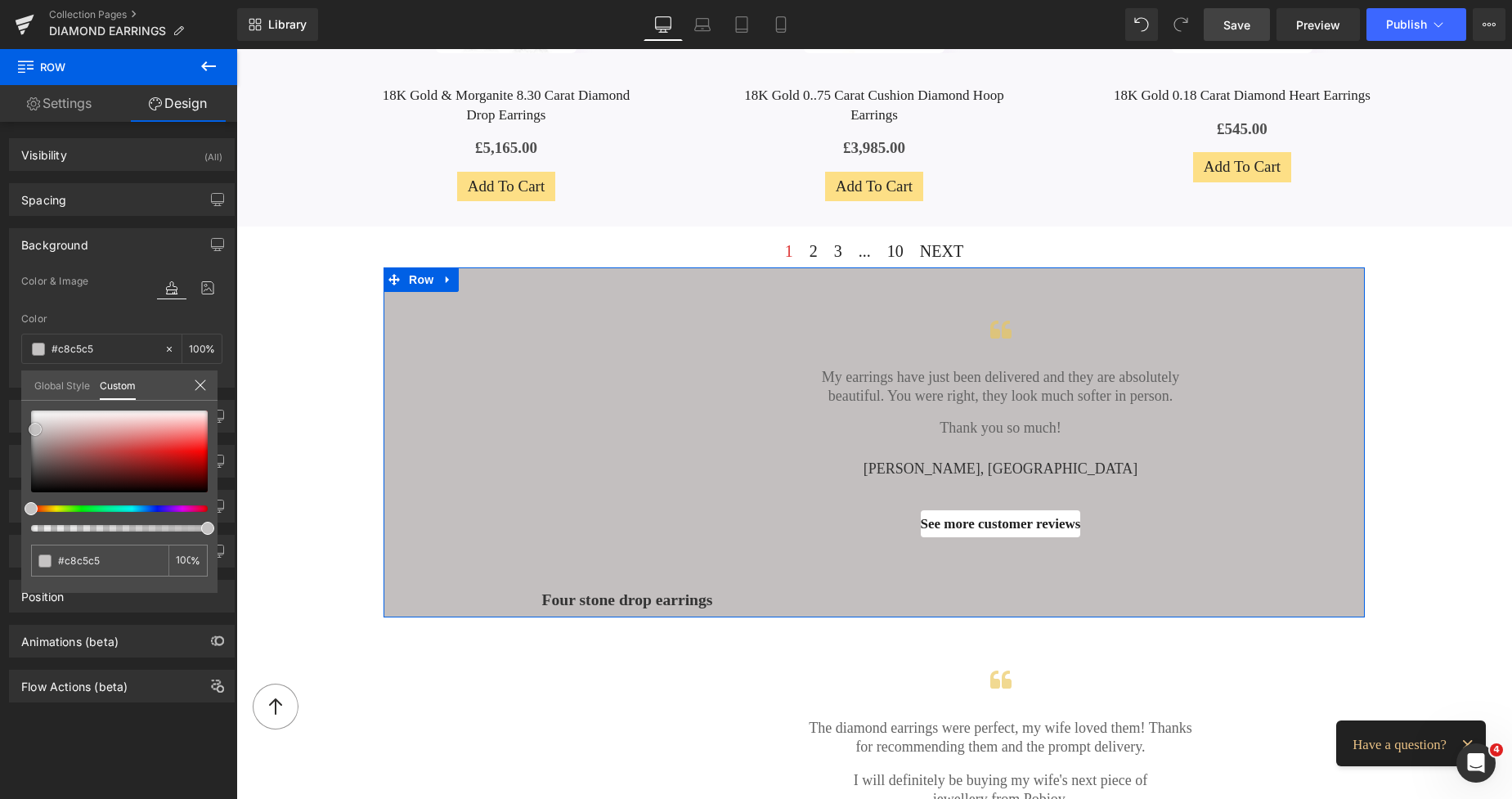
type input "#c9c8c8"
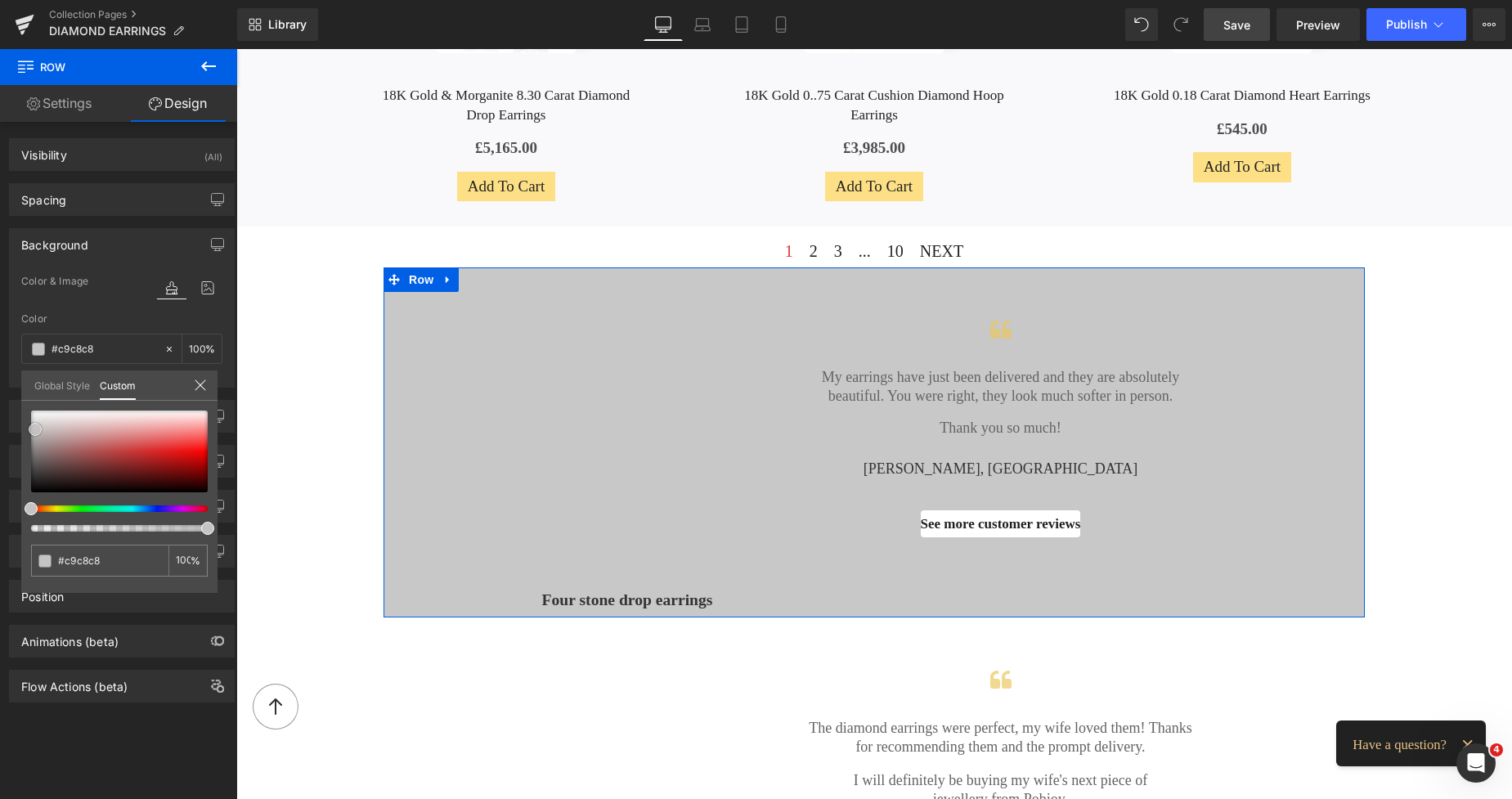
type input "#d4d3d3"
type input "#dbdbdb"
type input "#e8e8e8"
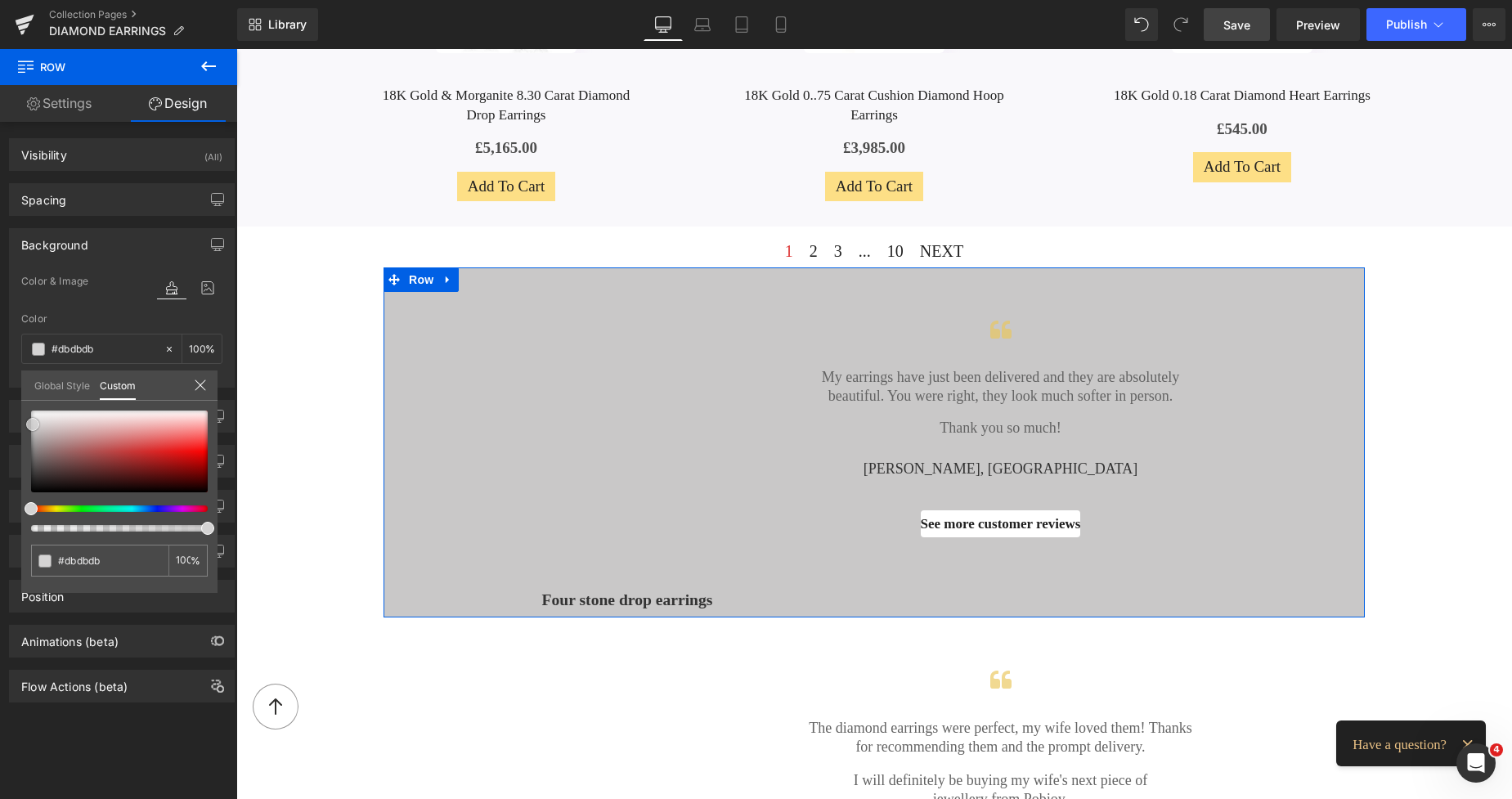
type input "#e8e8e8"
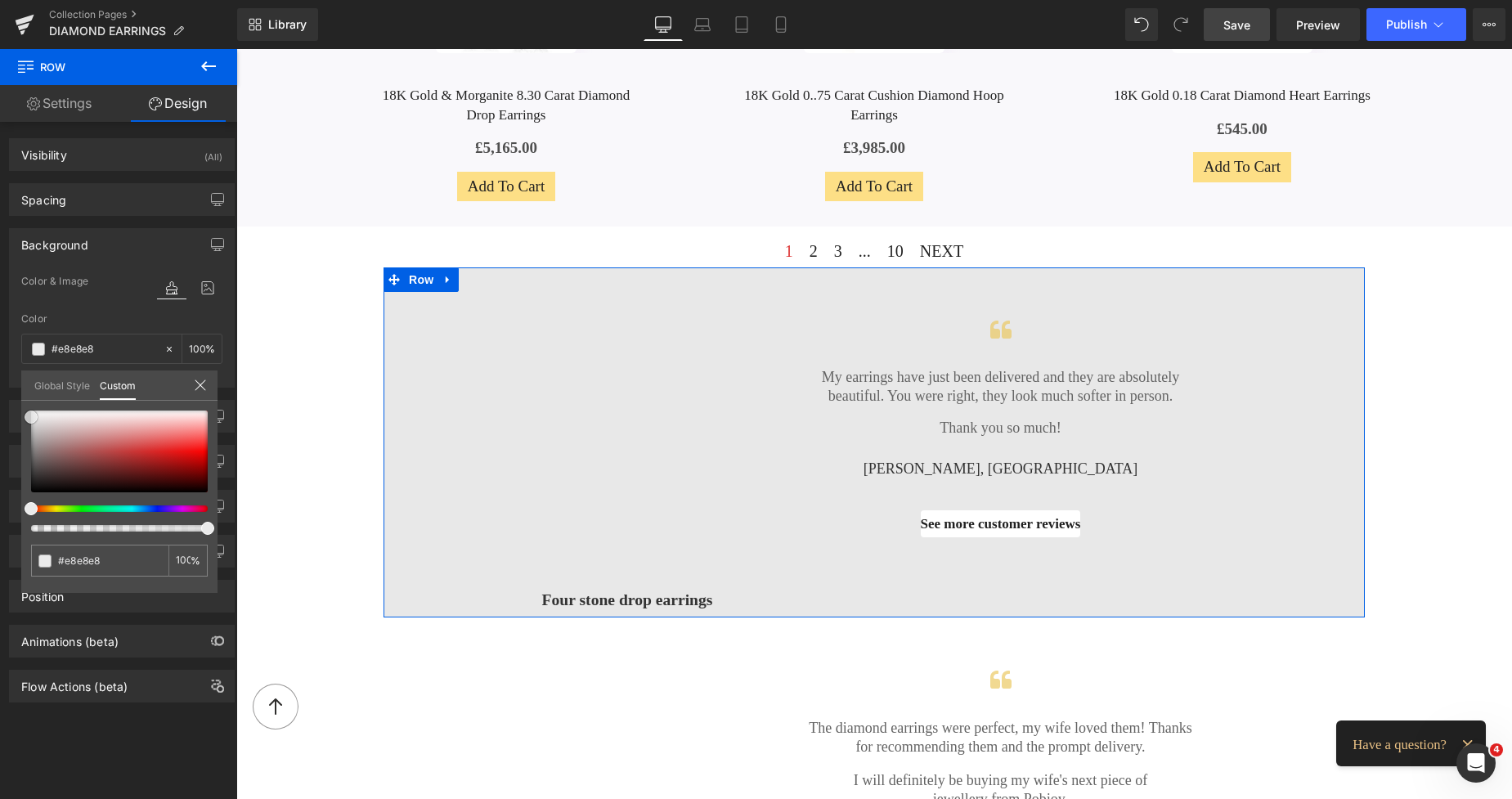
type input "#eaeaea"
type input "#ededed"
type input "#efefef"
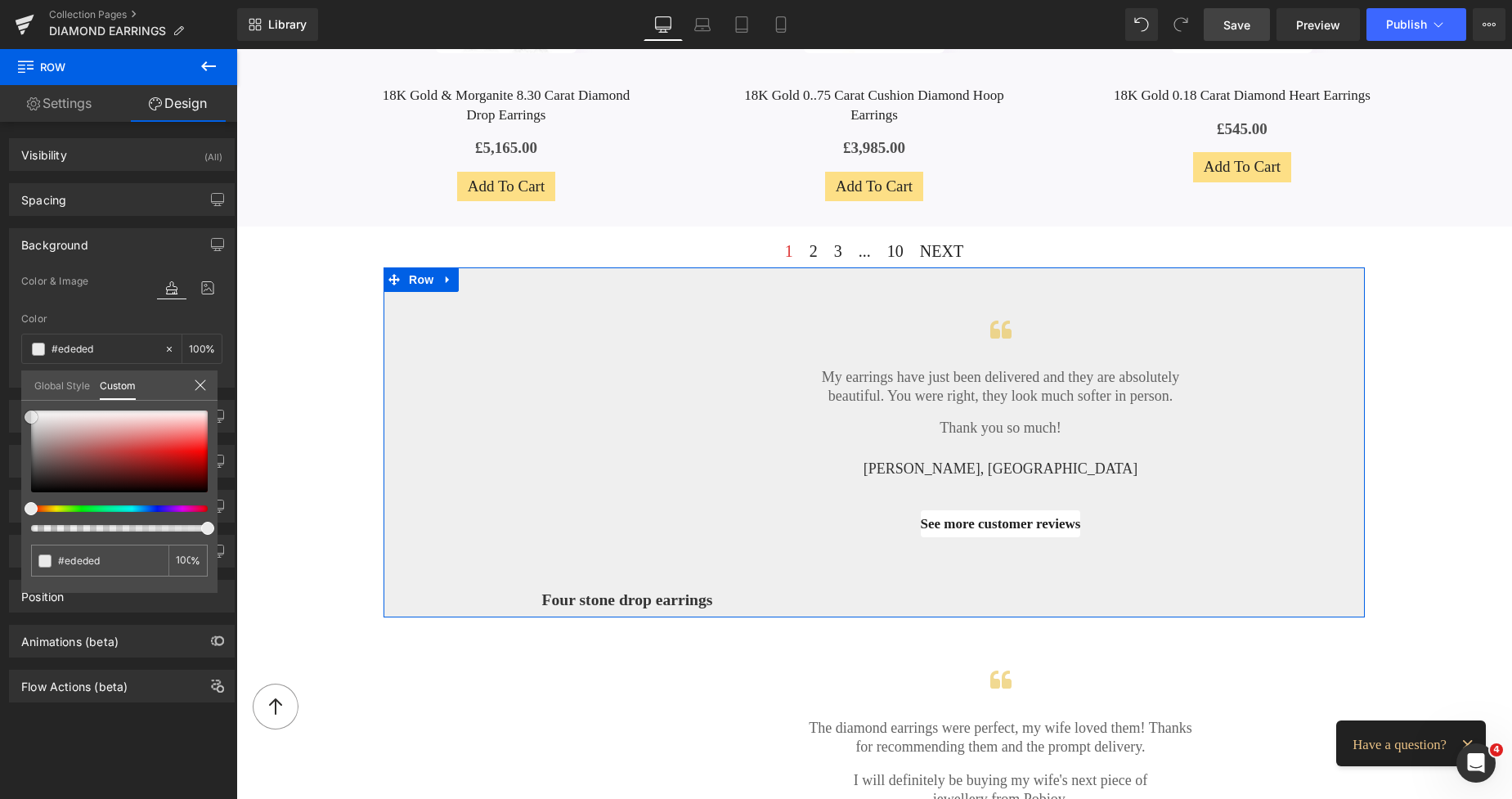
type input "#efefef"
type input "#f4f4f4"
type input "#f9f9f9"
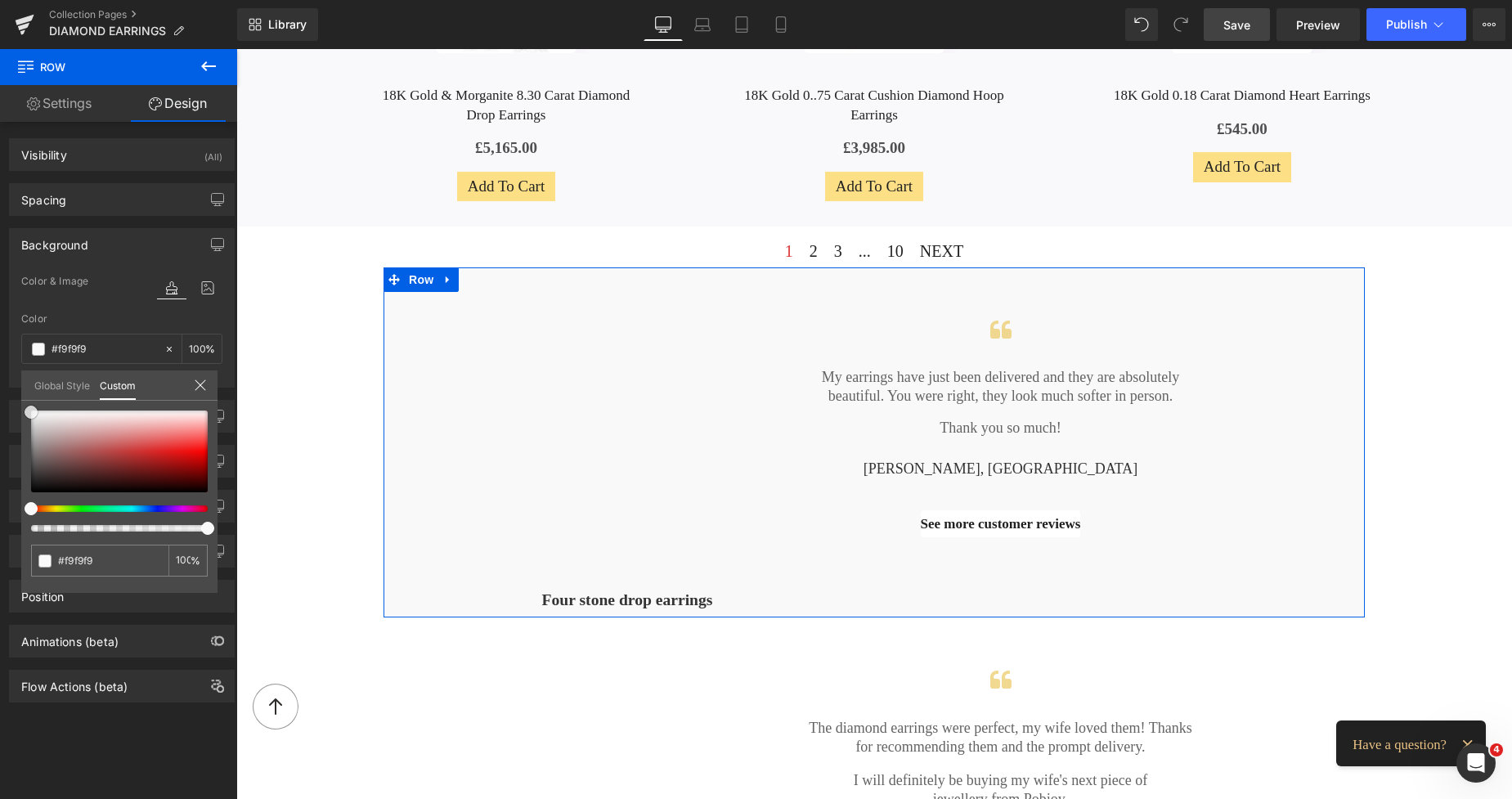
type input "#fcfcfc"
type input "#ffffff"
type input "#fcfcfc"
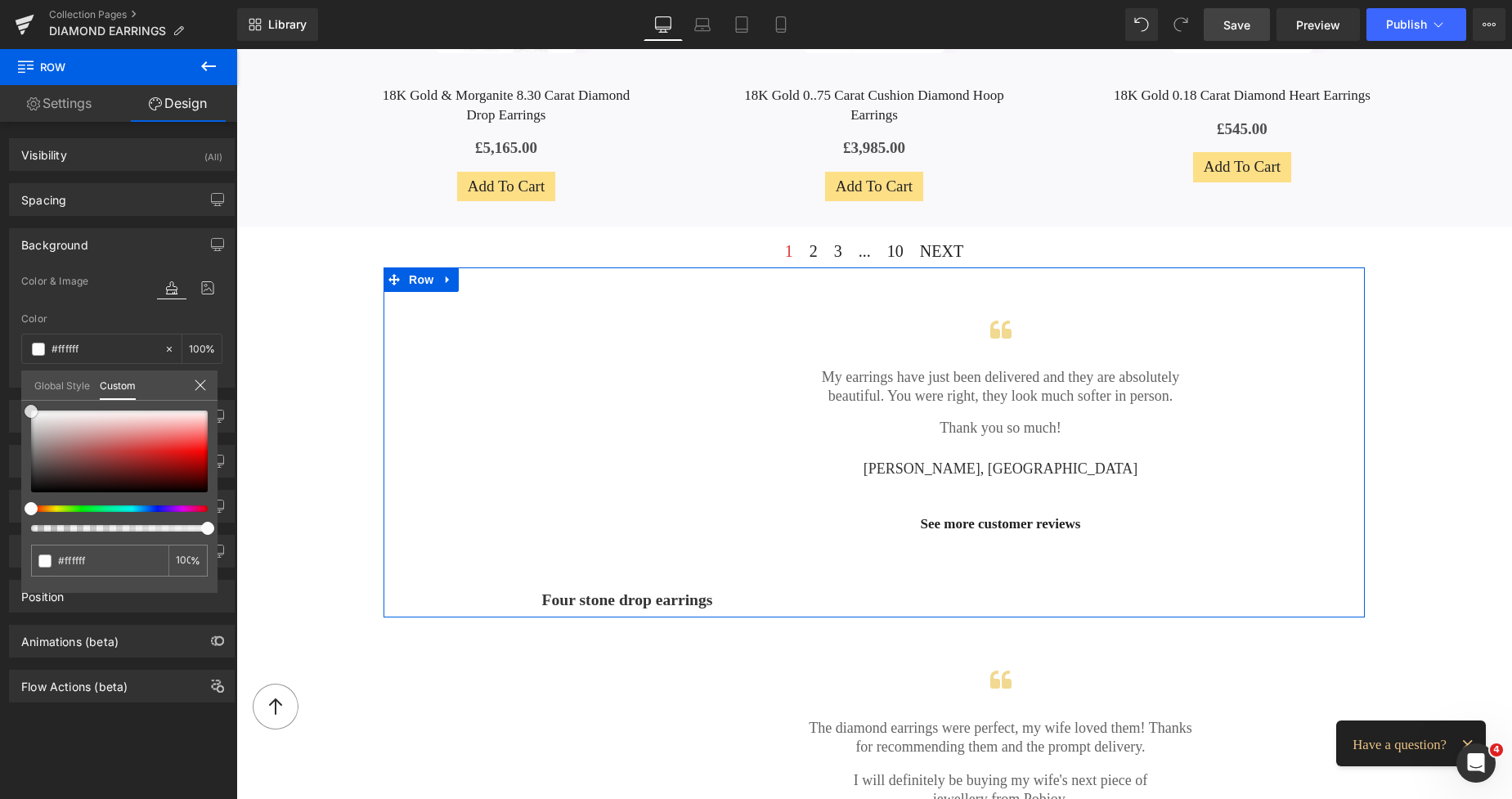
type input "#fcfcfc"
type input "#f9f9f9"
type input "#f7f7f7"
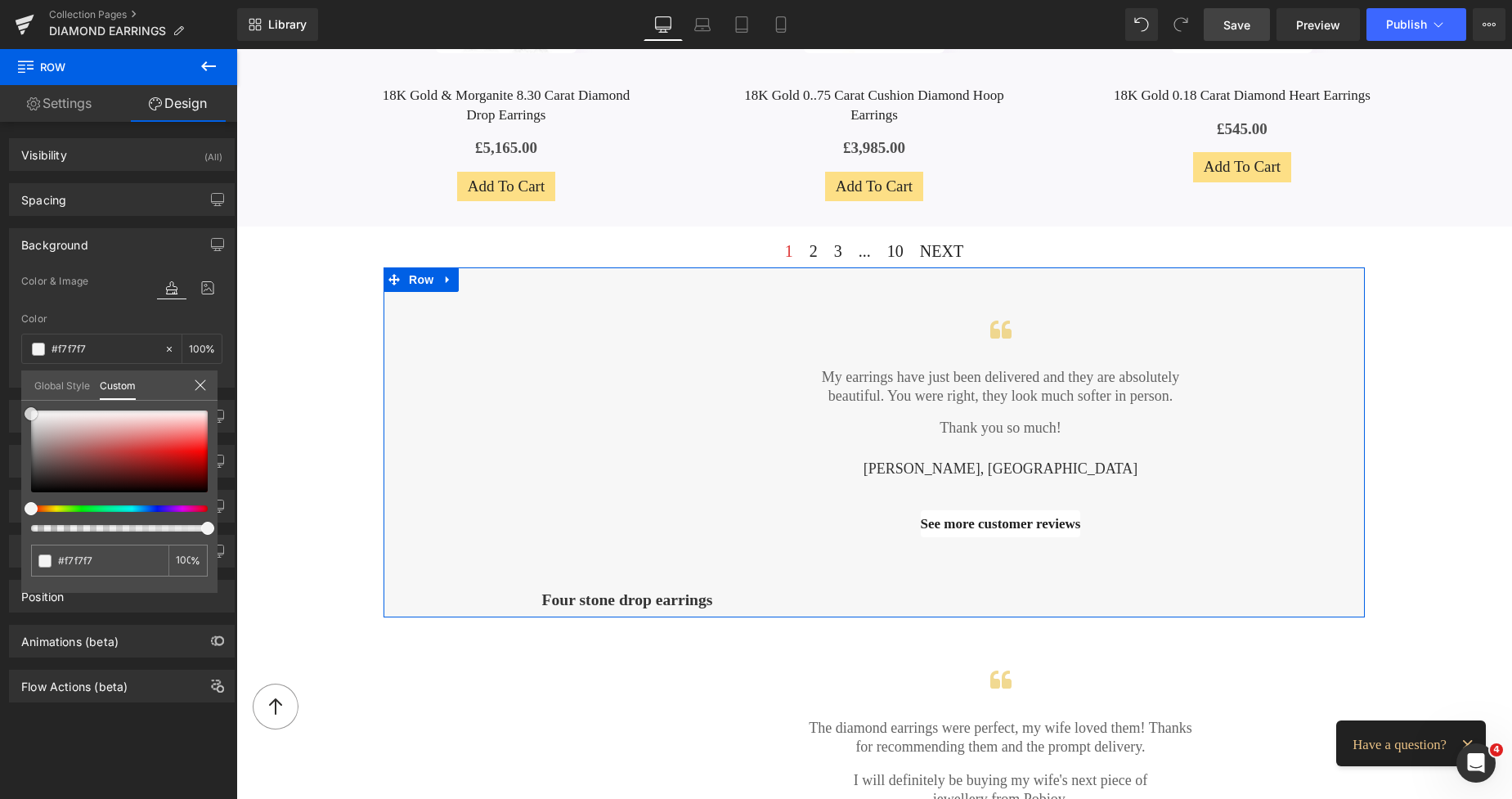
type input "#f4f4f4"
type input "#eaeaea"
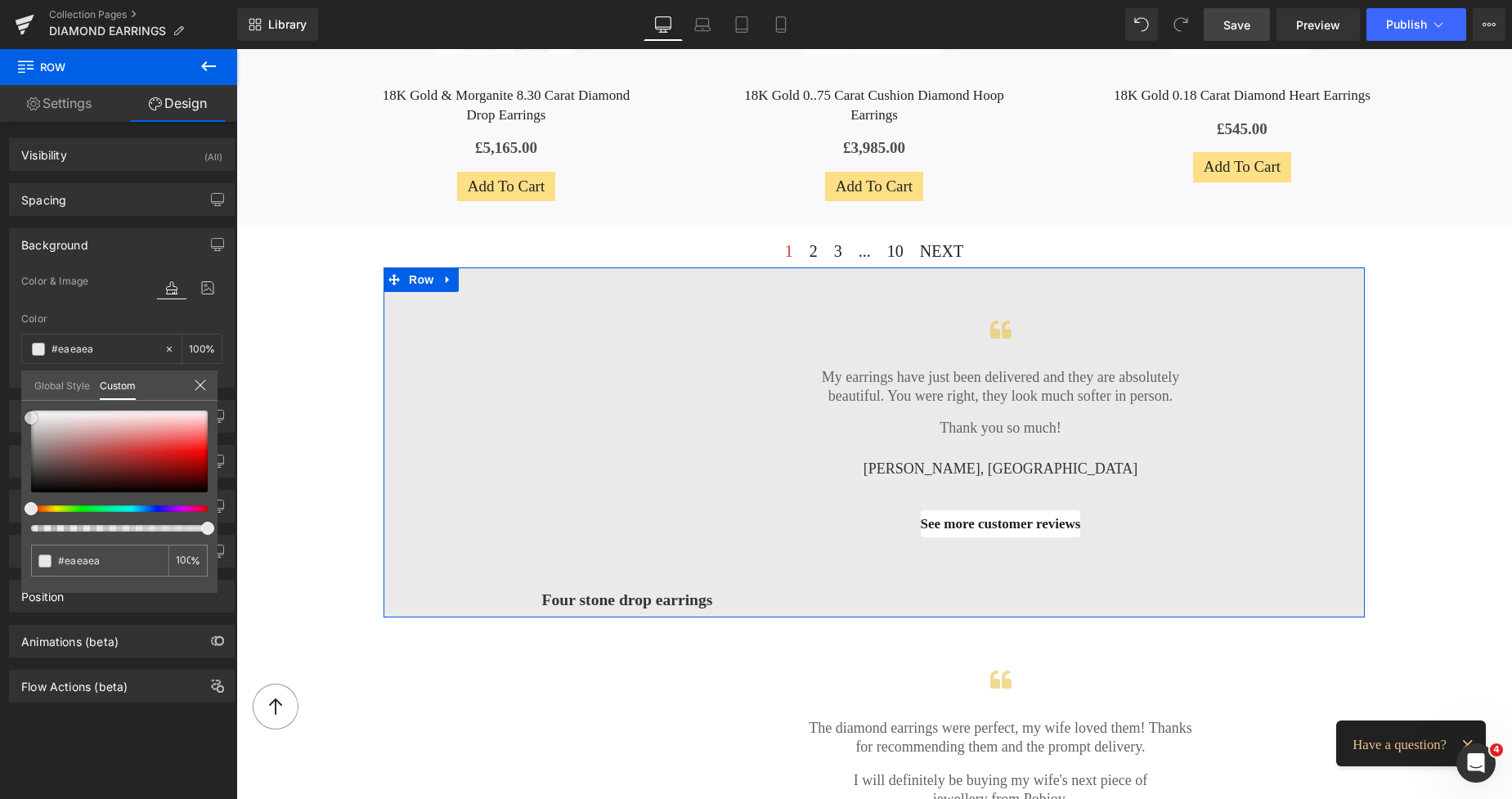
type input "#e8e8e8"
type input "#eaeaea"
type input "#ededed"
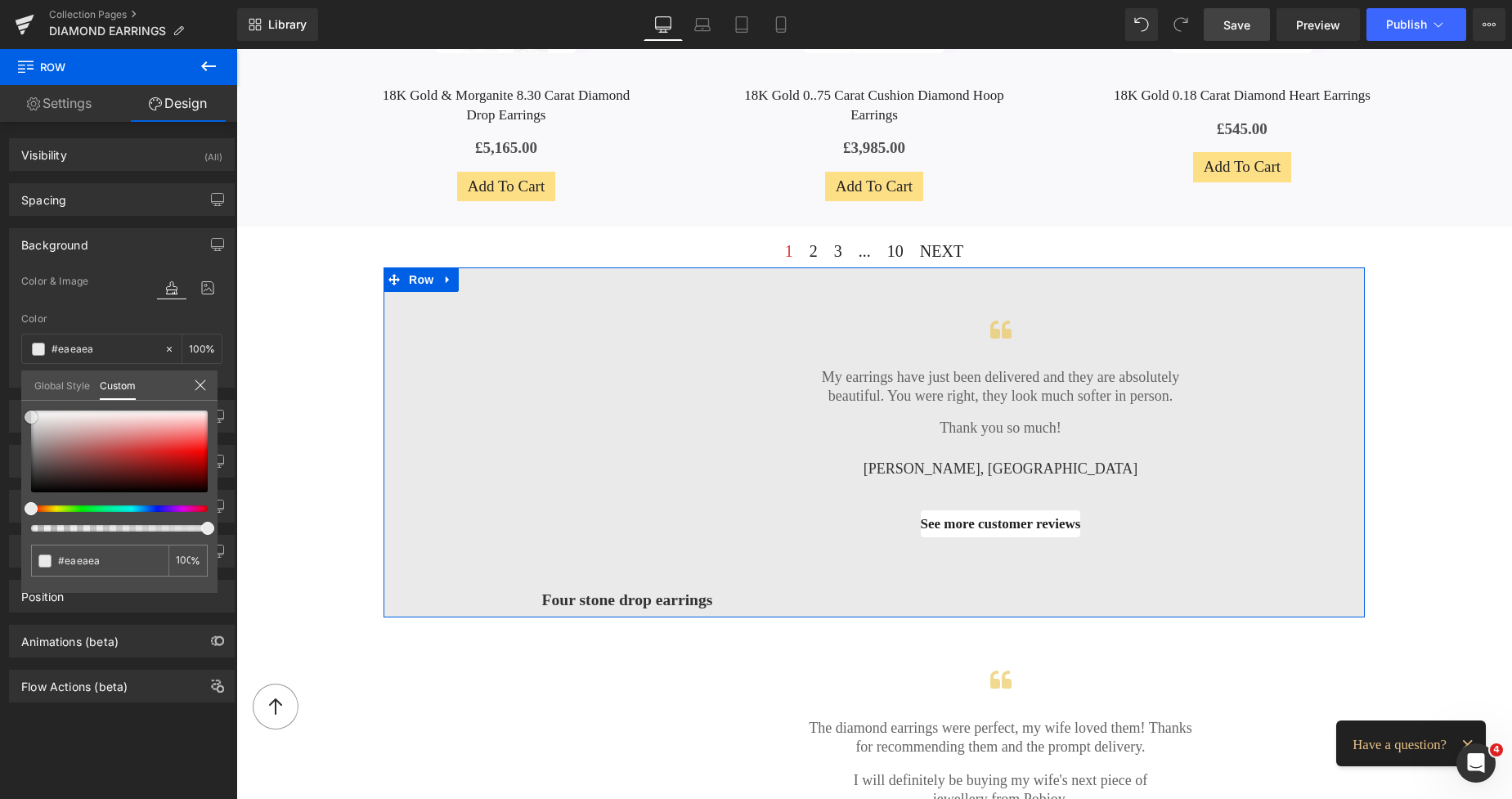
type input "#ededed"
type input "#efefef"
type input "#f2f2f2"
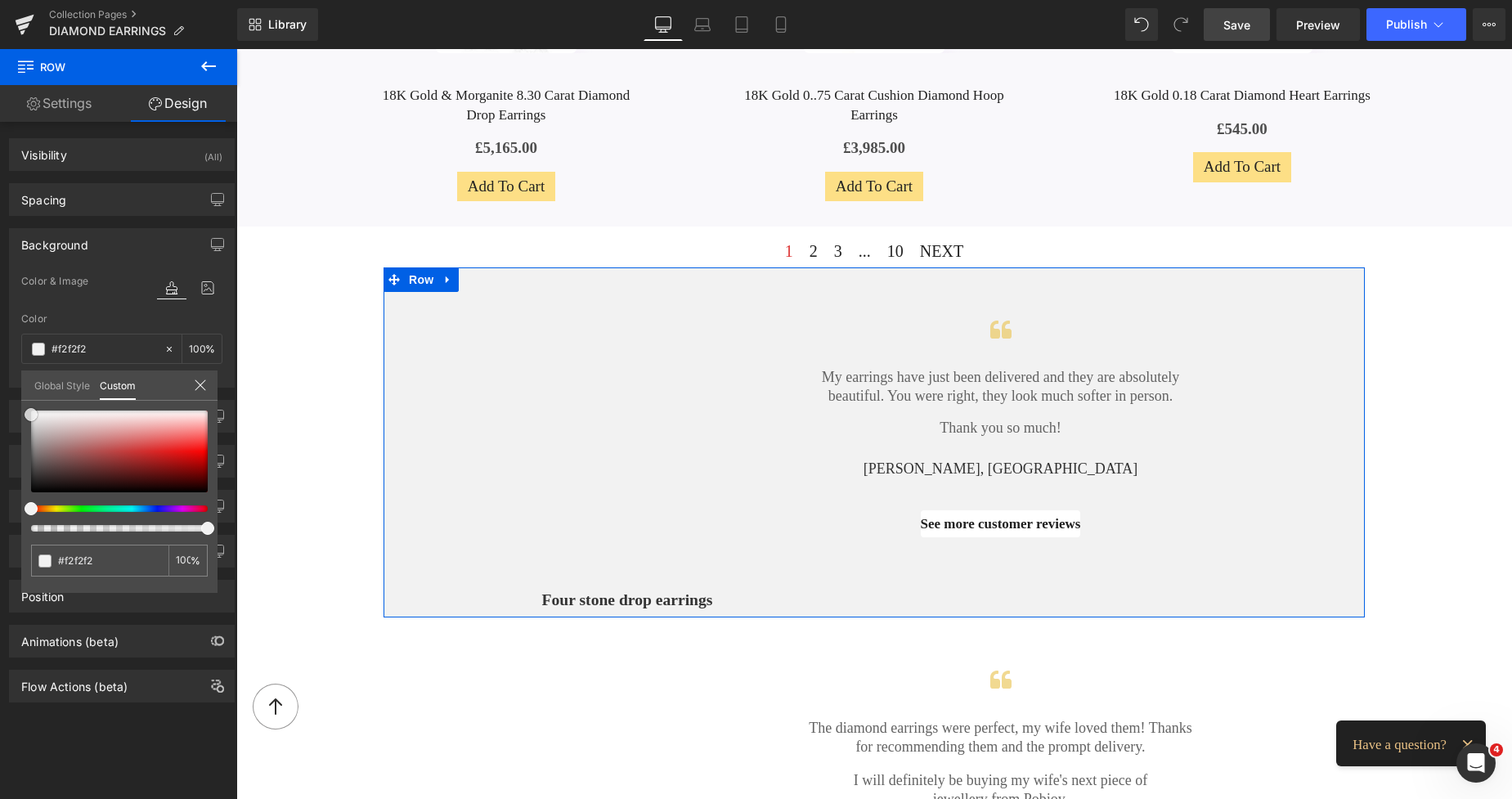
drag, startPoint x: 42, startPoint y: 433, endPoint x: 22, endPoint y: 414, distance: 27.6
click at [22, 414] on div "#f2f2f2 100 %" at bounding box center [120, 501] width 196 height 182
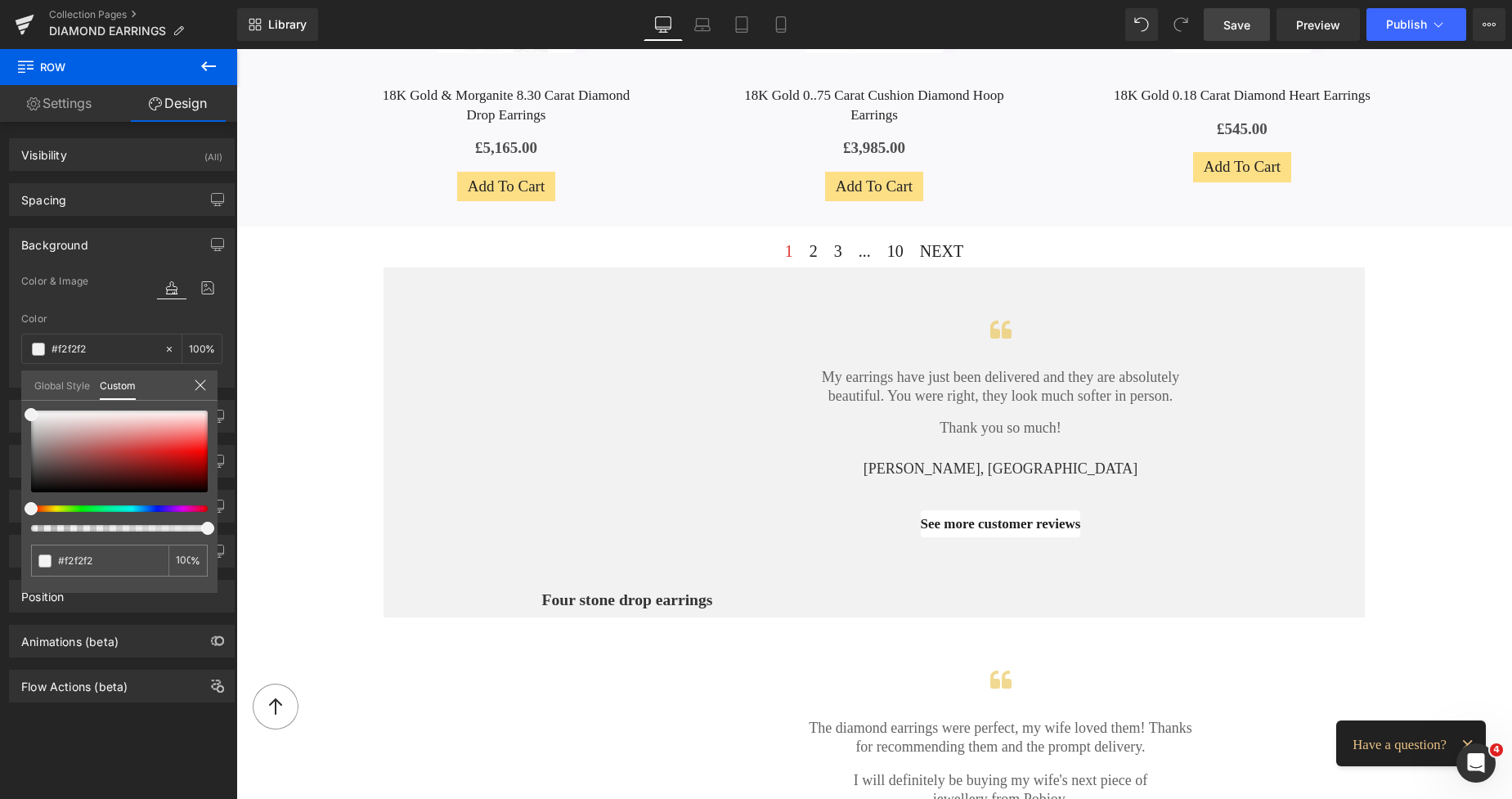
click at [286, 297] on body "Skip to content 0" at bounding box center [874, 497] width 1276 height 4017
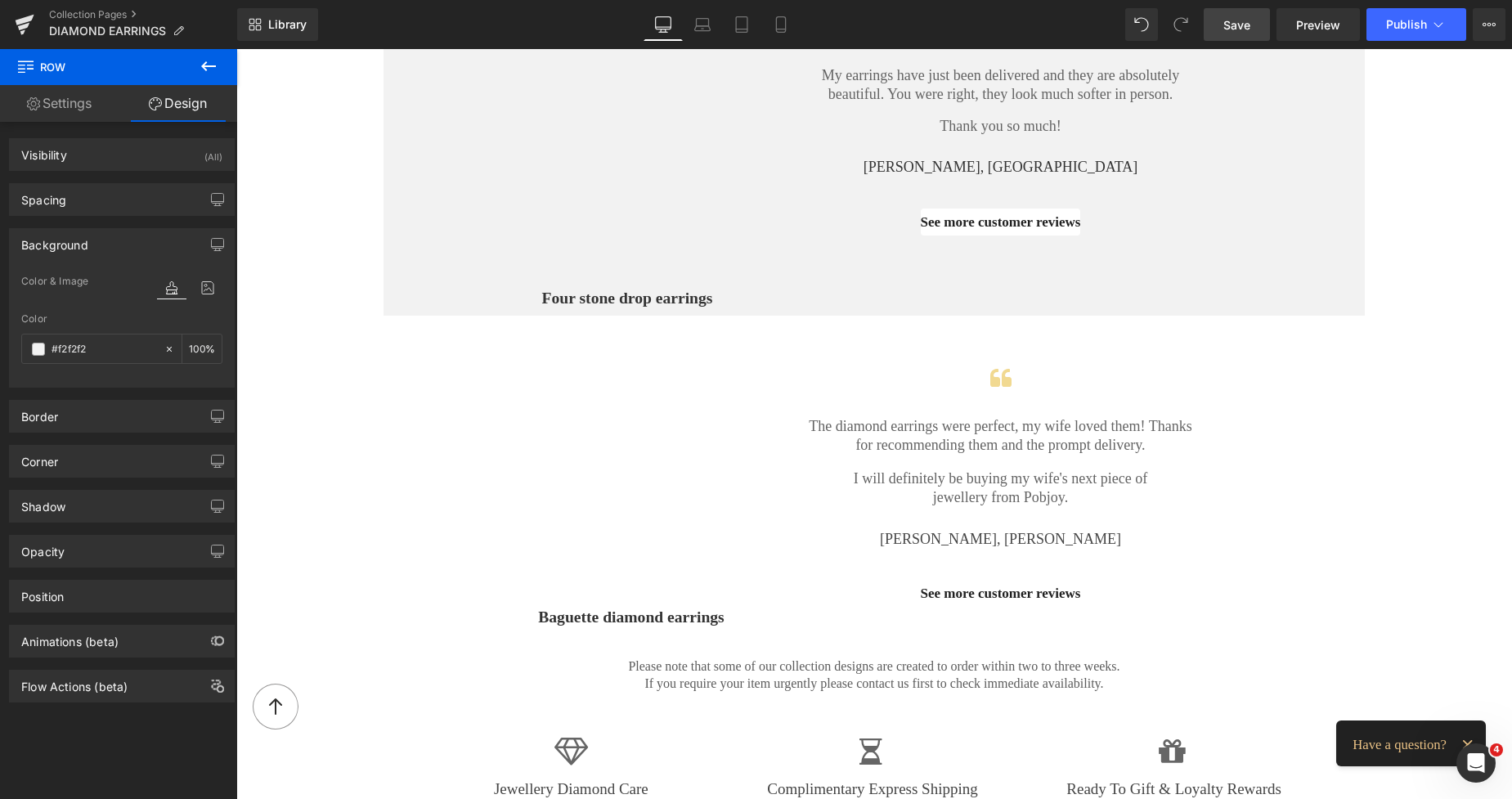
scroll to position [1696, 0]
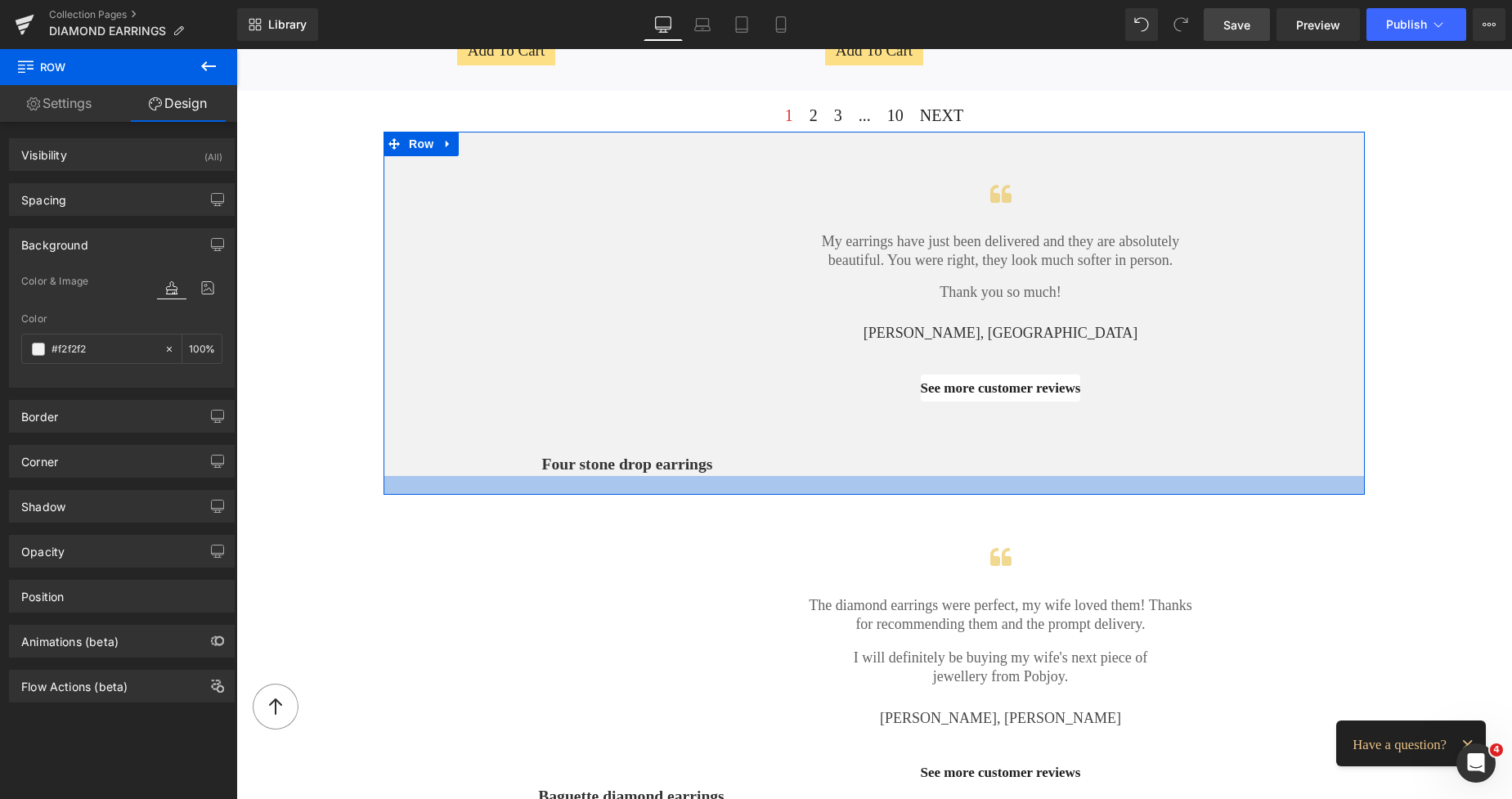
drag, startPoint x: 945, startPoint y: 474, endPoint x: 952, endPoint y: 486, distance: 13.9
click at [952, 486] on div at bounding box center [874, 485] width 982 height 19
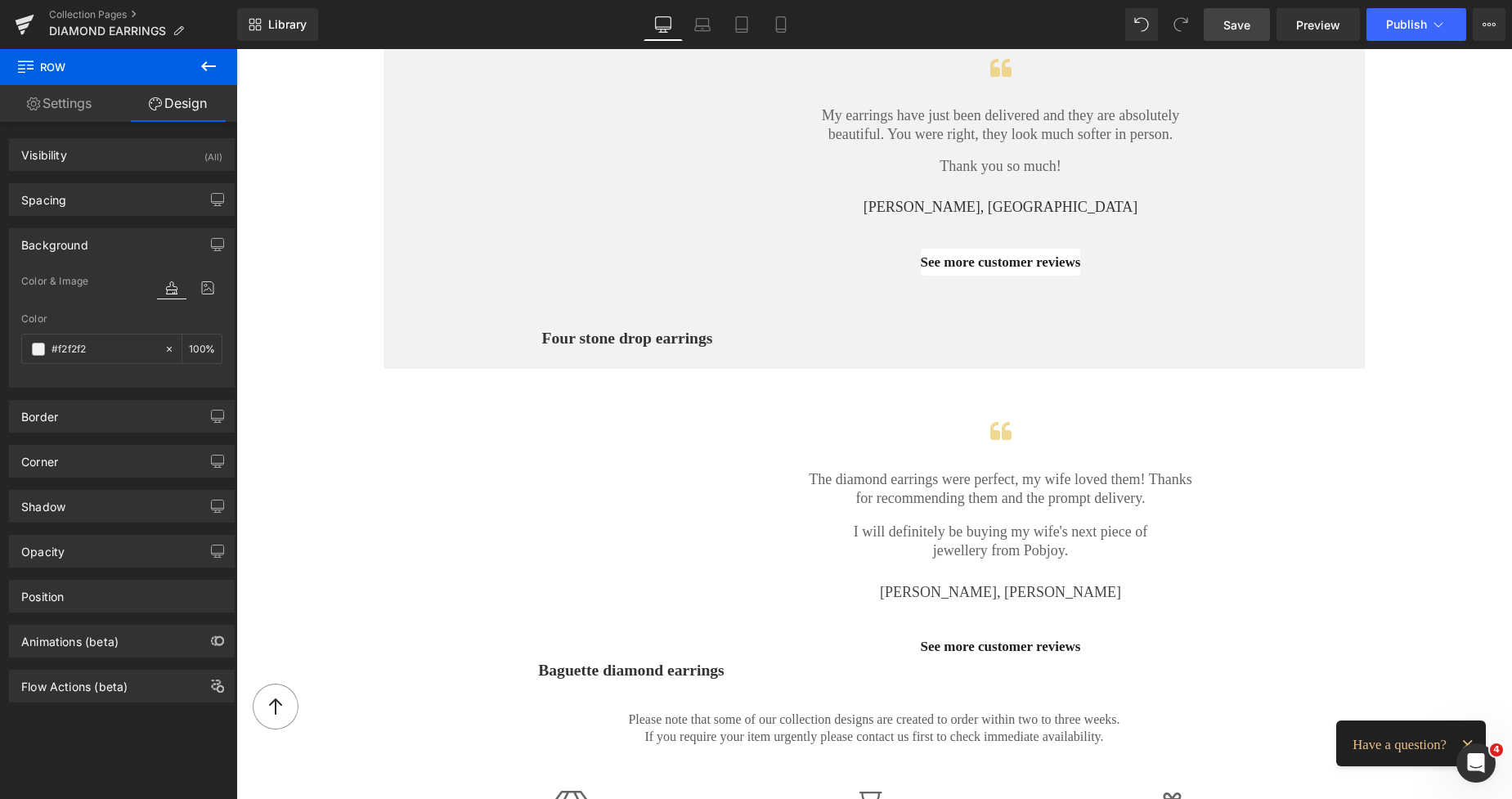
scroll to position [1910, 0]
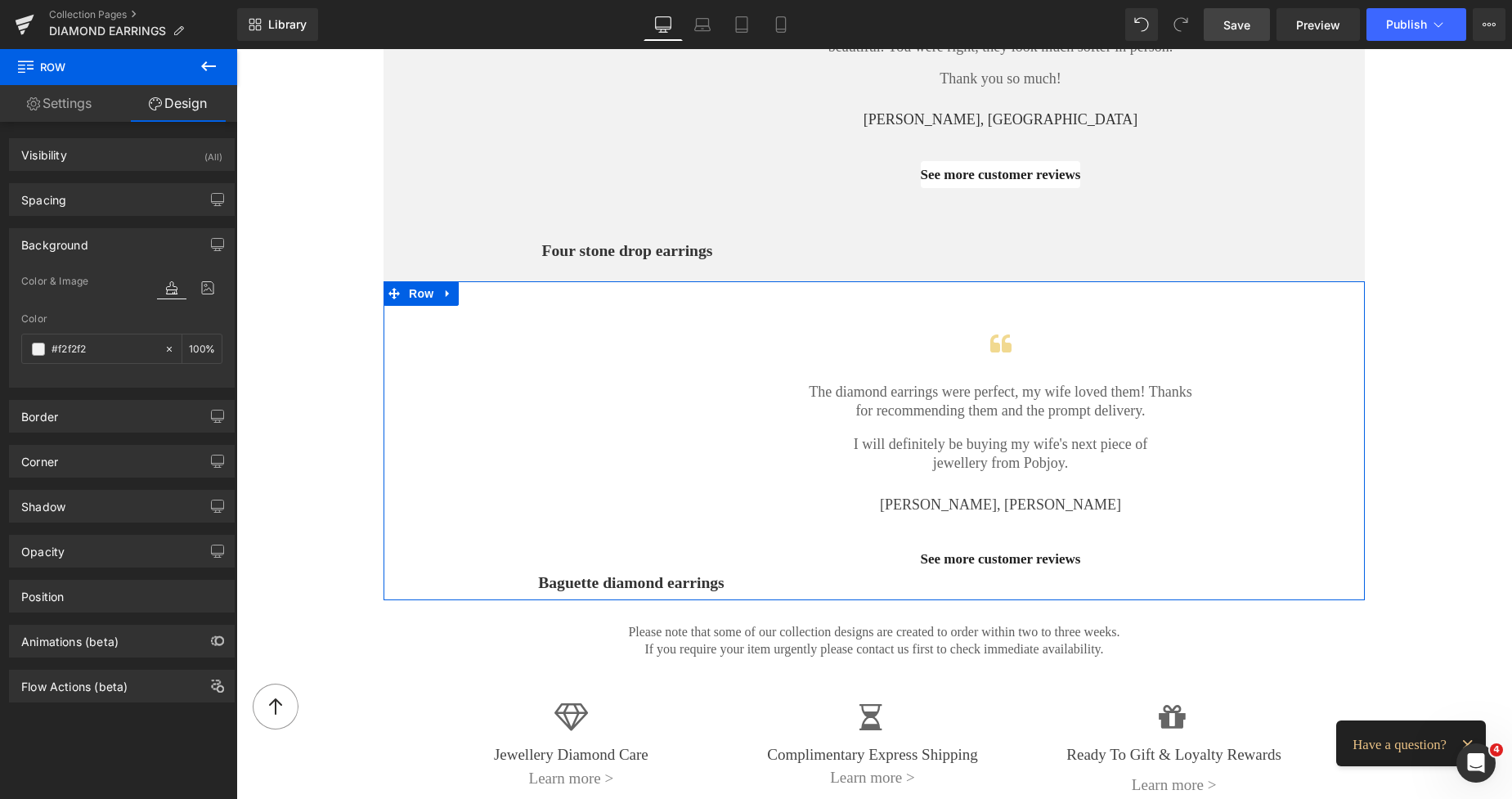
click at [847, 577] on div "Vimeo 164px 55px Baguette diamond earrings Button 103px Icon The diamond earrin…" at bounding box center [874, 440] width 982 height 319
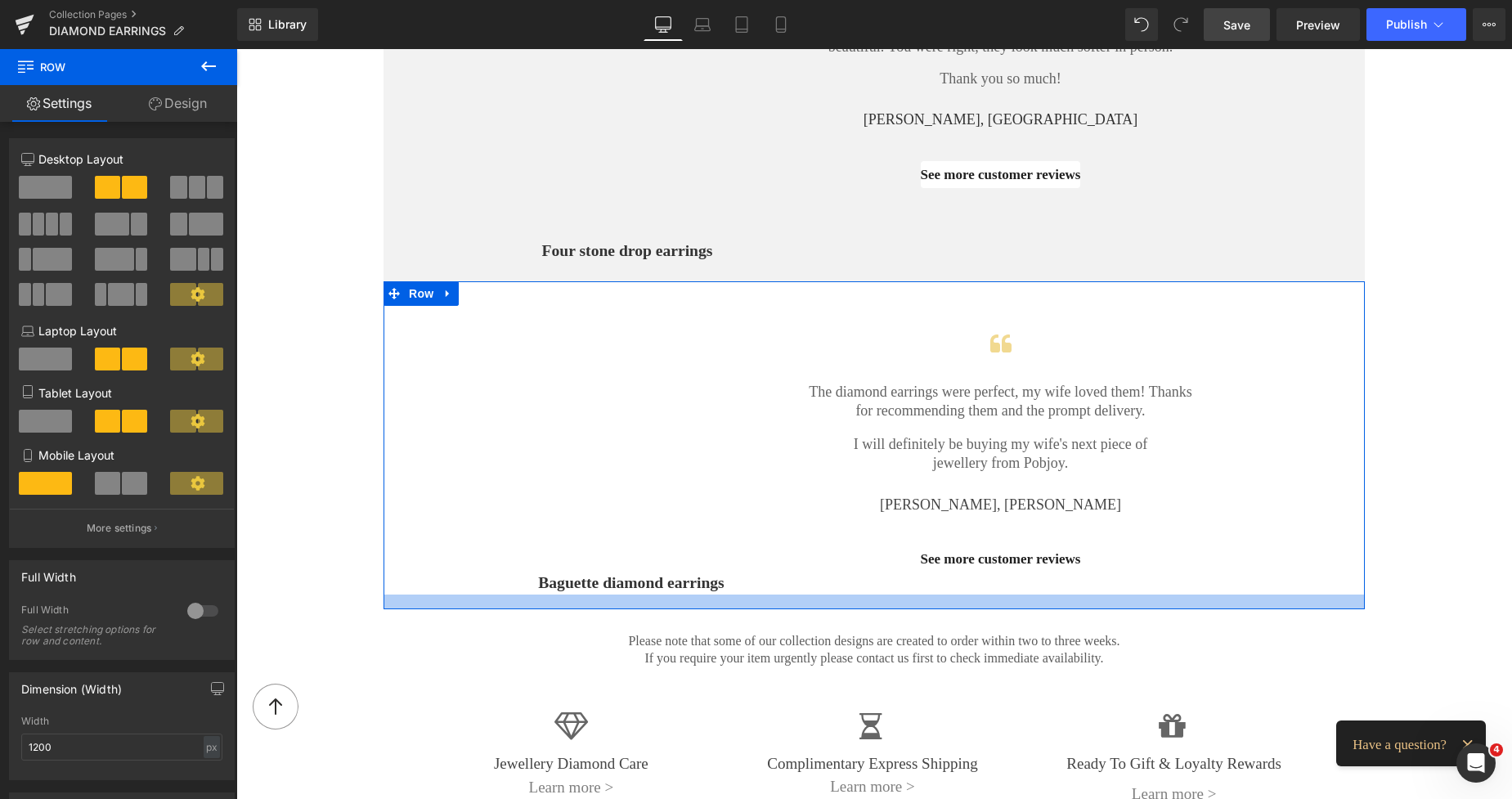
drag, startPoint x: 840, startPoint y: 590, endPoint x: 848, endPoint y: 602, distance: 14.4
click at [848, 602] on div at bounding box center [874, 602] width 982 height 15
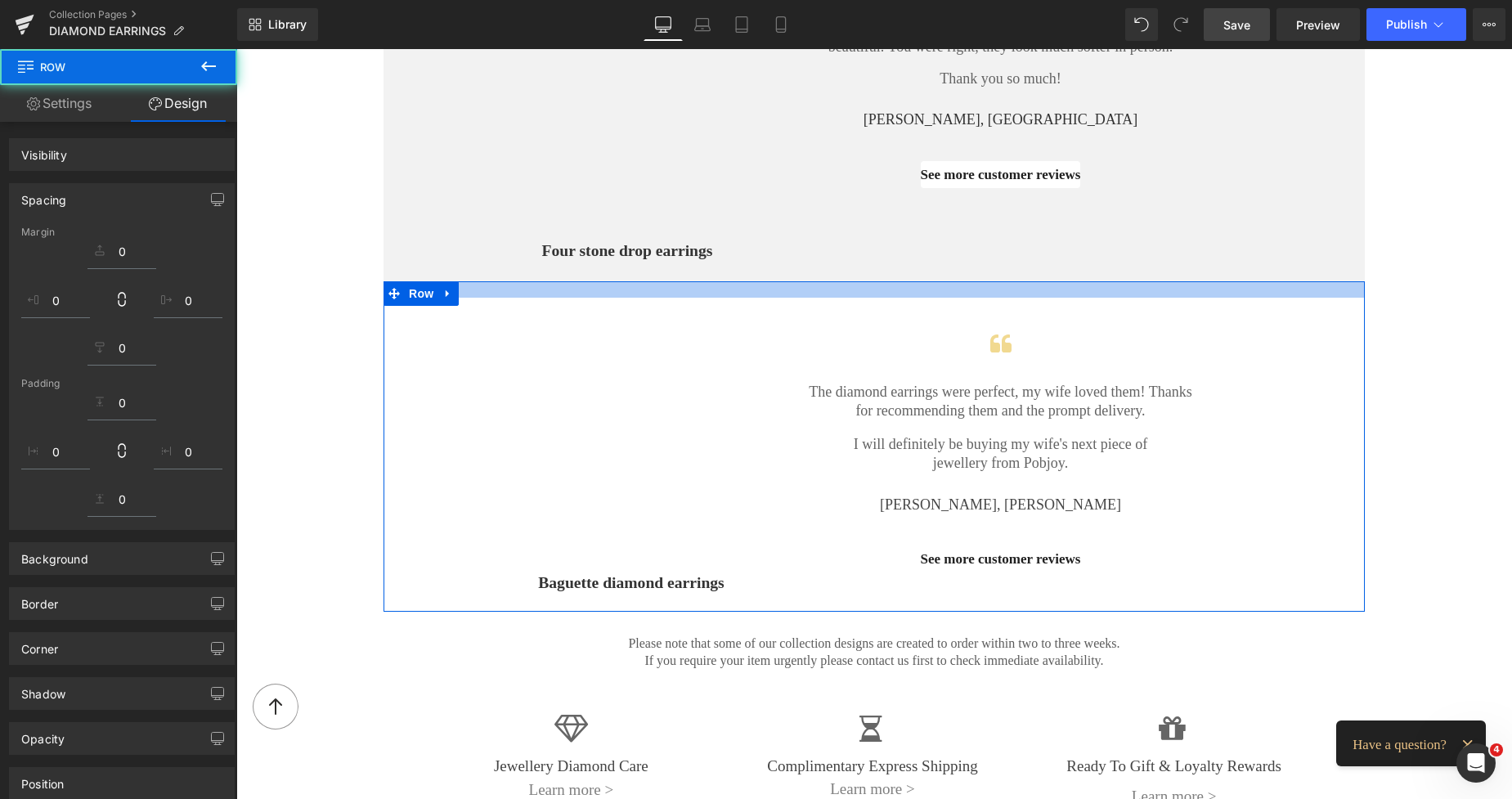
click at [823, 176] on div "See more customer reviews" at bounding box center [1001, 175] width 387 height 27
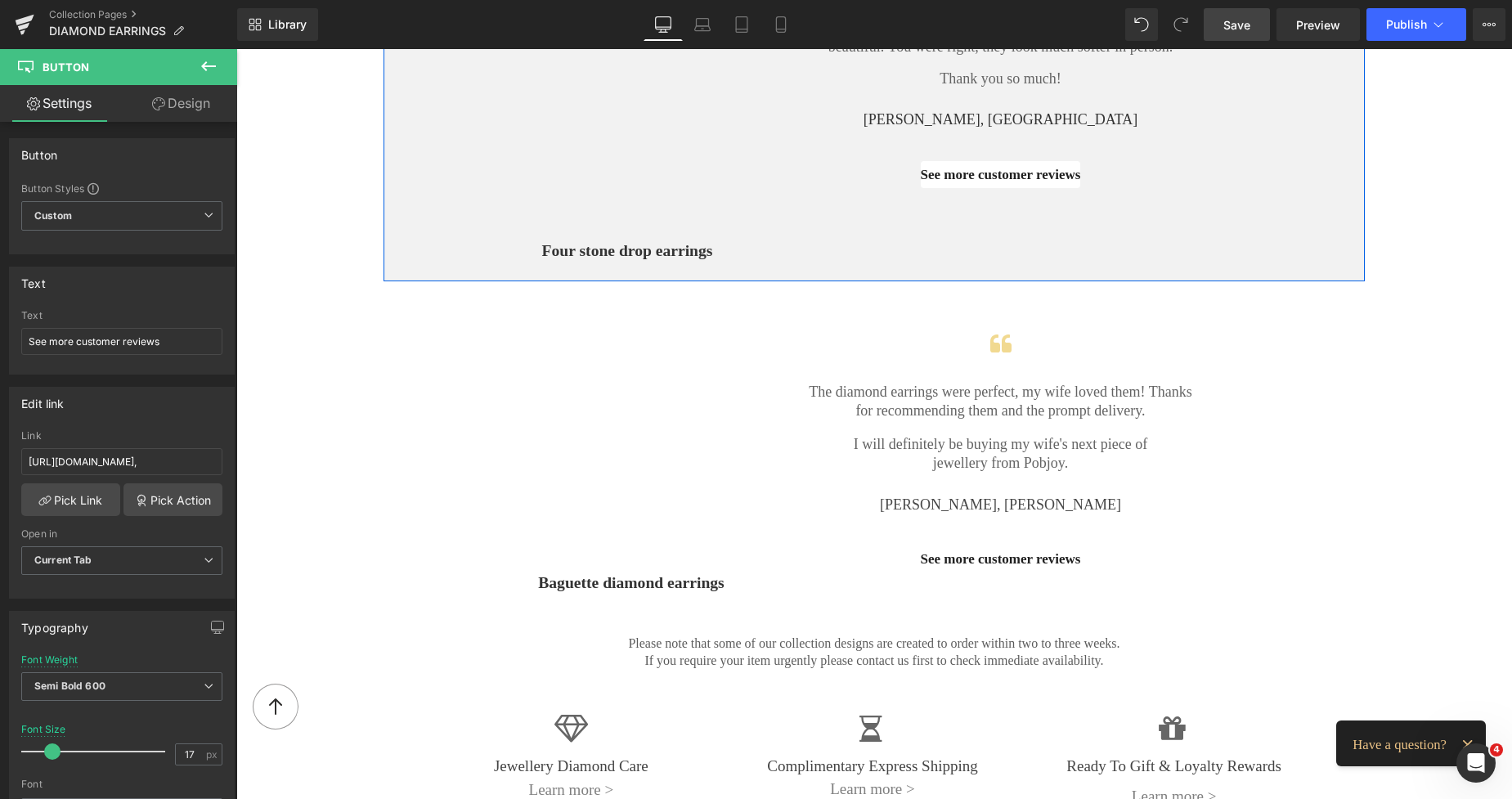
click at [795, 157] on div "Icon My earrings have just been delivered and they are absolutely beautiful. Yo…" at bounding box center [1001, 61] width 411 height 254
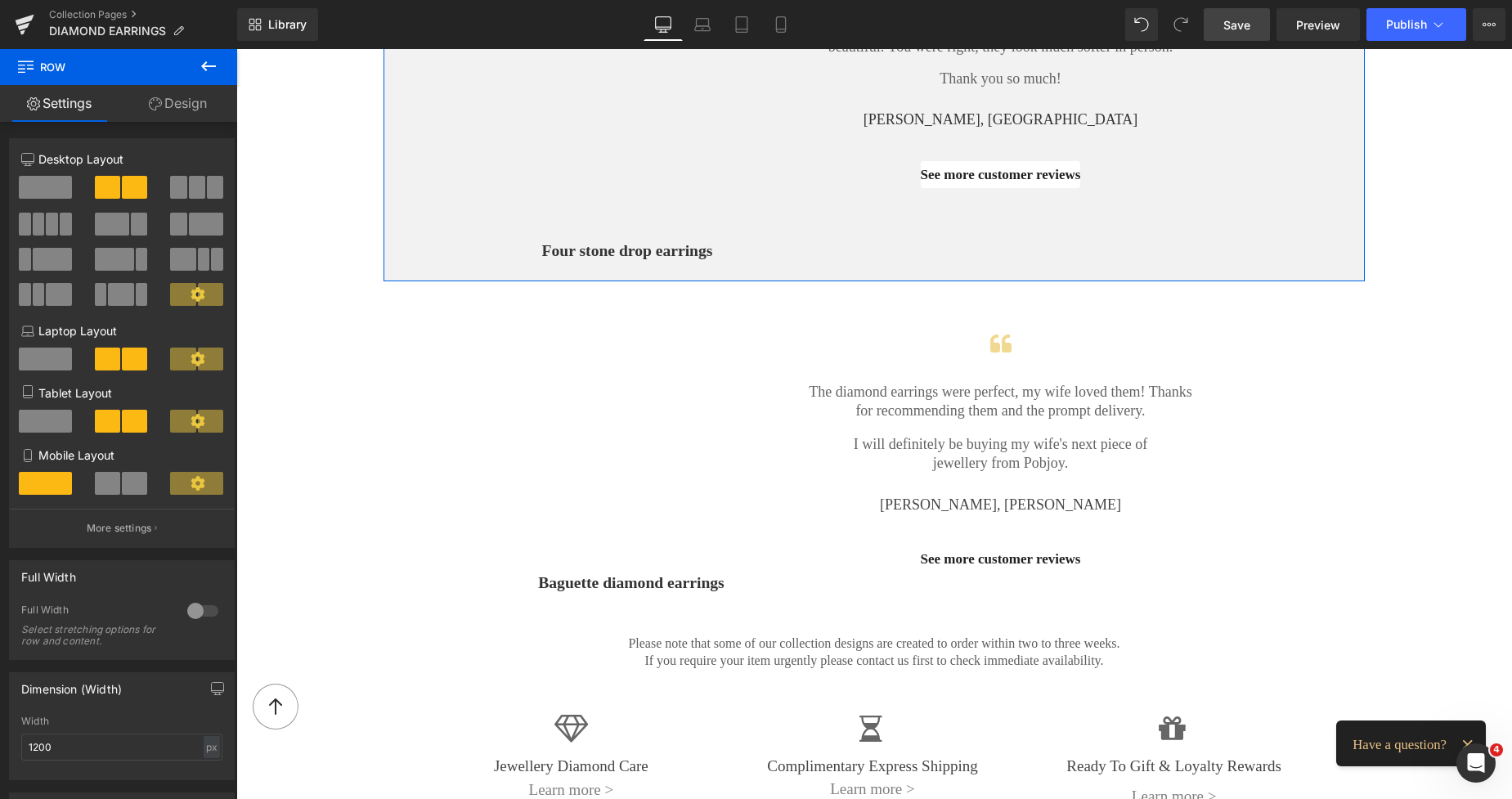
click at [208, 109] on link "Design" at bounding box center [177, 103] width 118 height 37
click at [0, 0] on div "Background" at bounding box center [0, 0] width 0 height 0
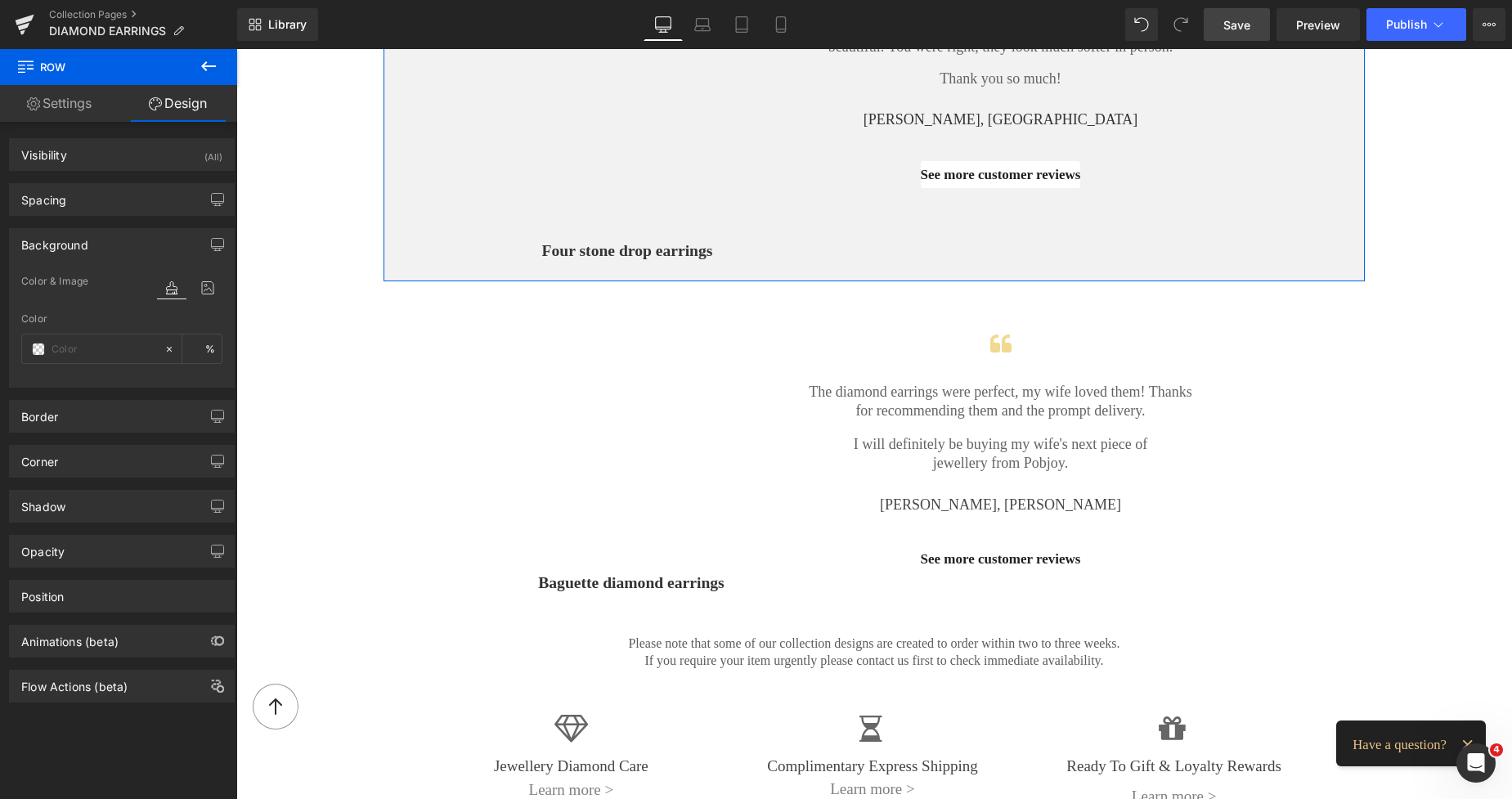
type input "#f2f2f2"
type input "100"
click at [85, 346] on input "#f2f2f2" at bounding box center [104, 350] width 105 height 18
click at [236, 49] on div at bounding box center [236, 49] width 0 height 0
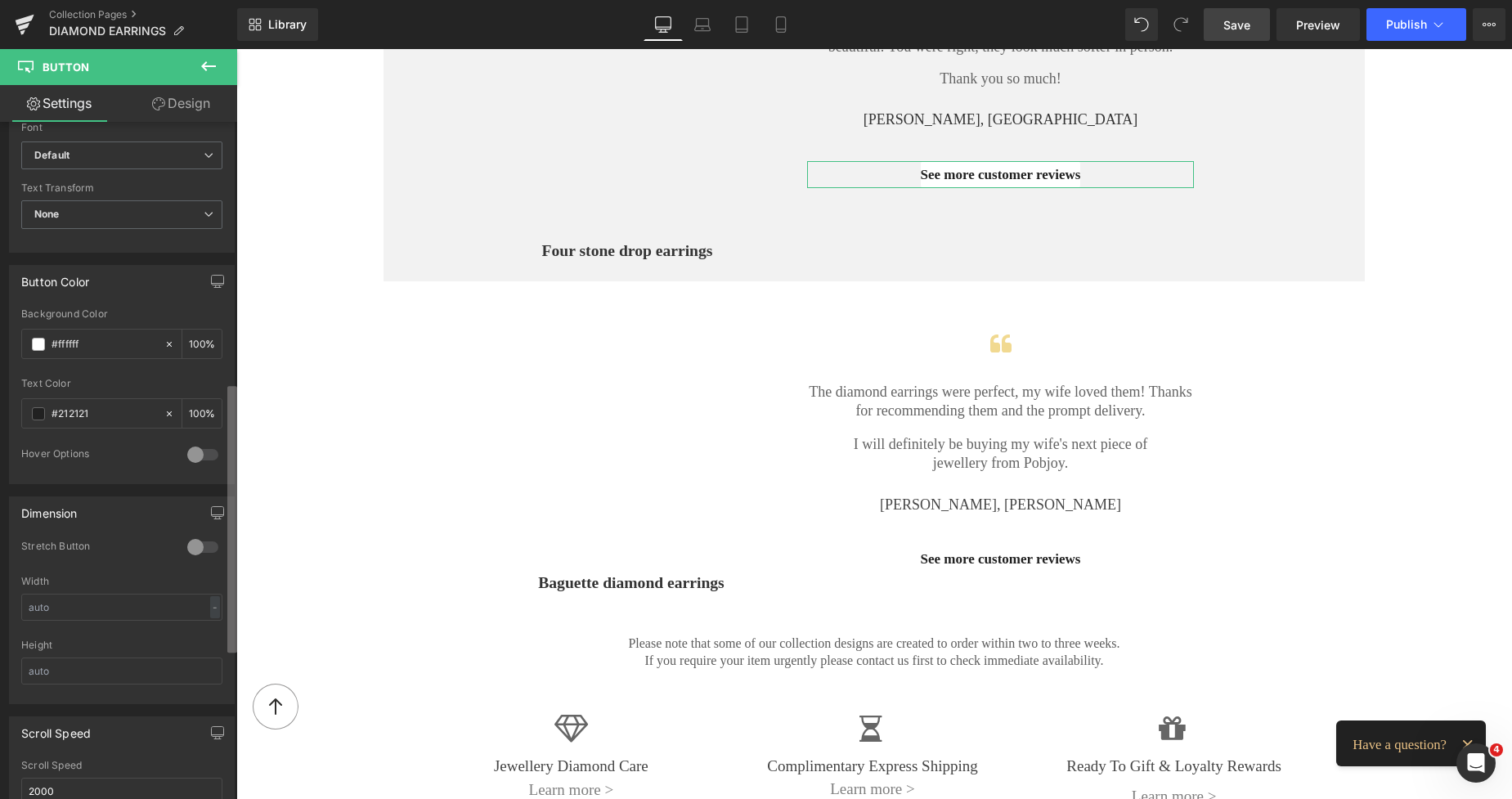
scroll to position [686, 0]
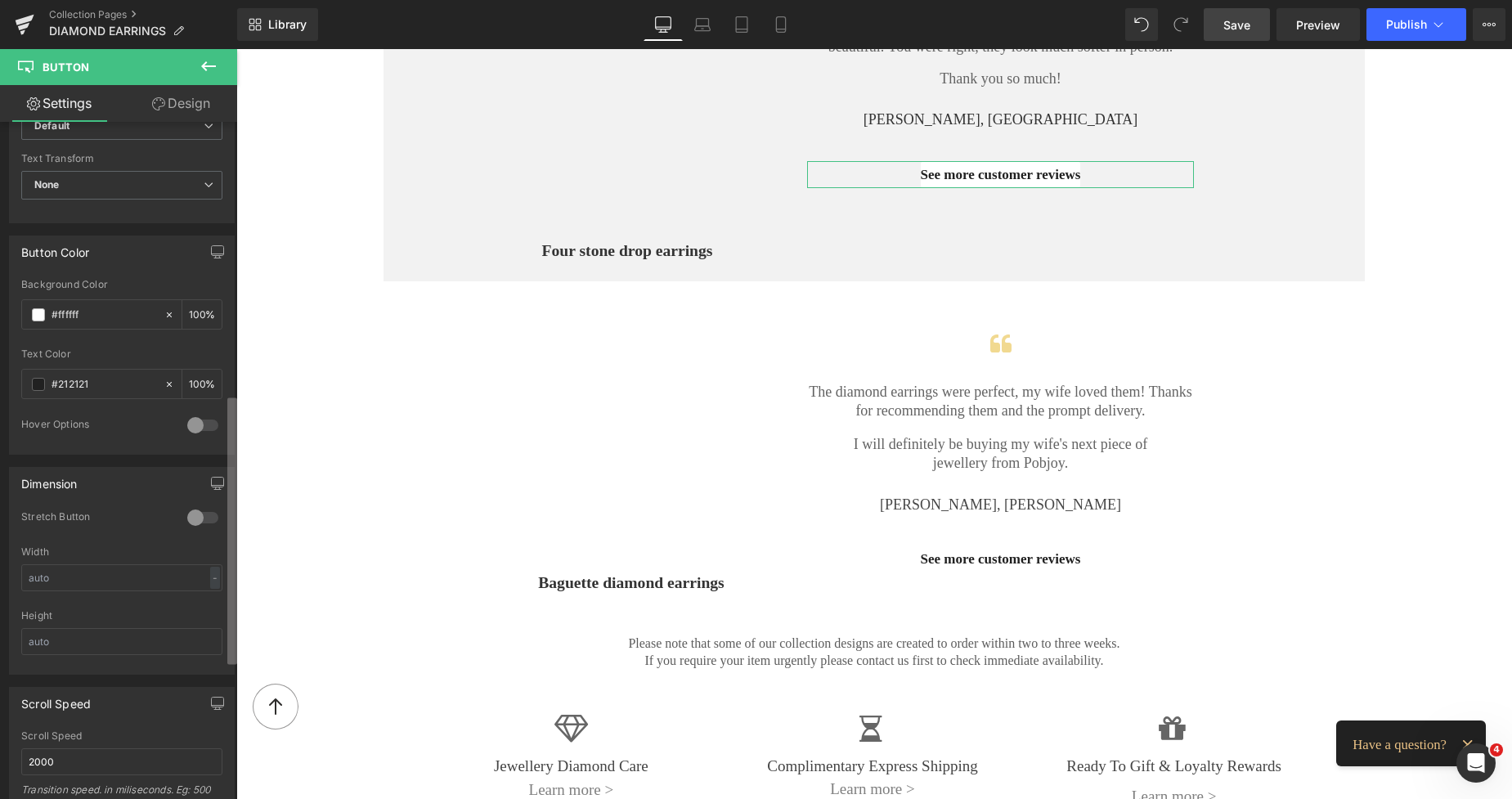
click at [197, 529] on div "Button Button Styles Custom Custom Setup Global Style Custom Setup Global Style…" at bounding box center [118, 464] width 237 height 684
drag, startPoint x: 97, startPoint y: 316, endPoint x: 46, endPoint y: 315, distance: 51.0
click at [46, 315] on div "#ffffff" at bounding box center [93, 315] width 142 height 28
paste input "2f2f2"
click at [1230, 20] on span "Save" at bounding box center [1237, 25] width 27 height 17
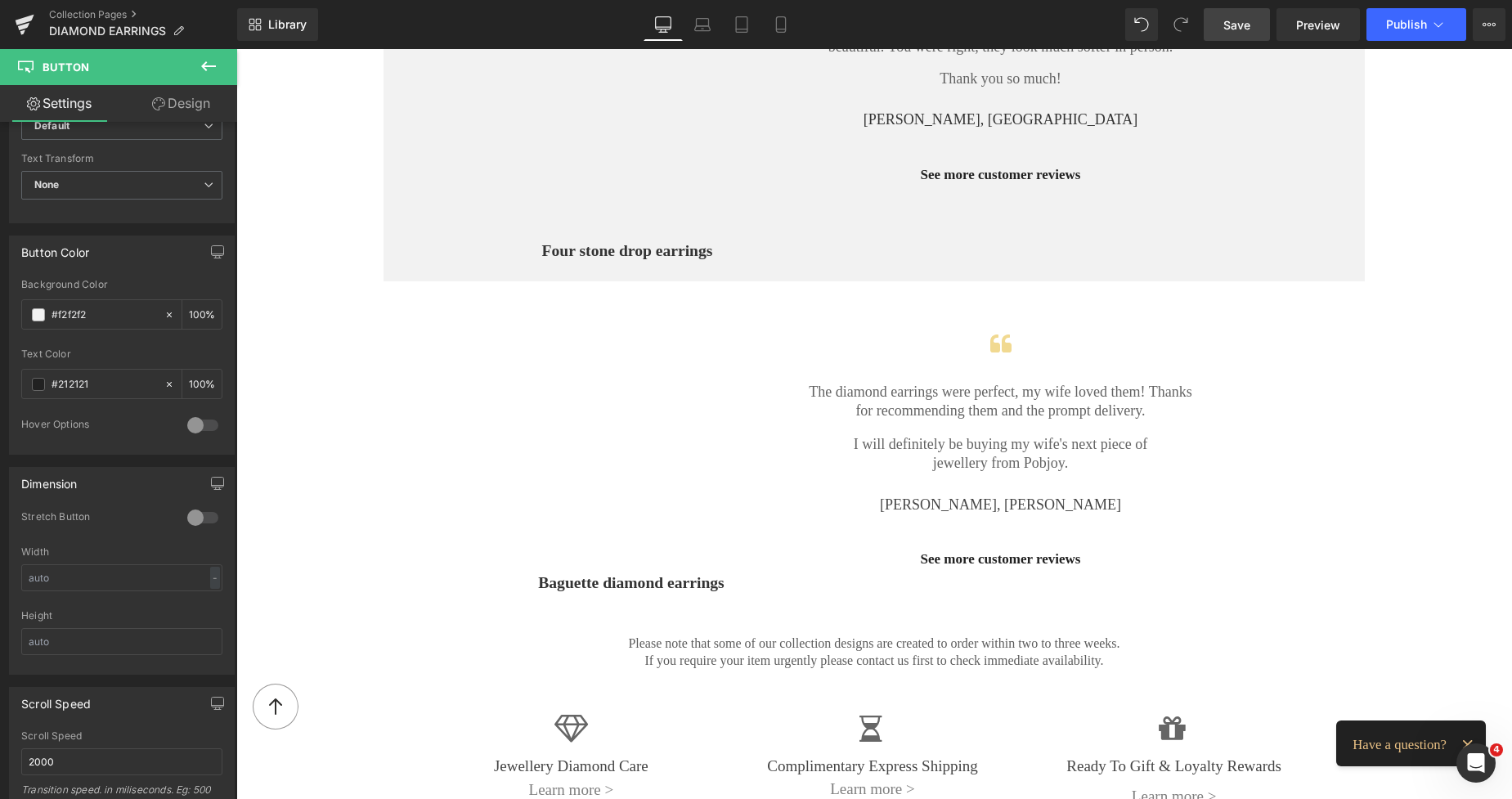
type input "#f2f2f2"
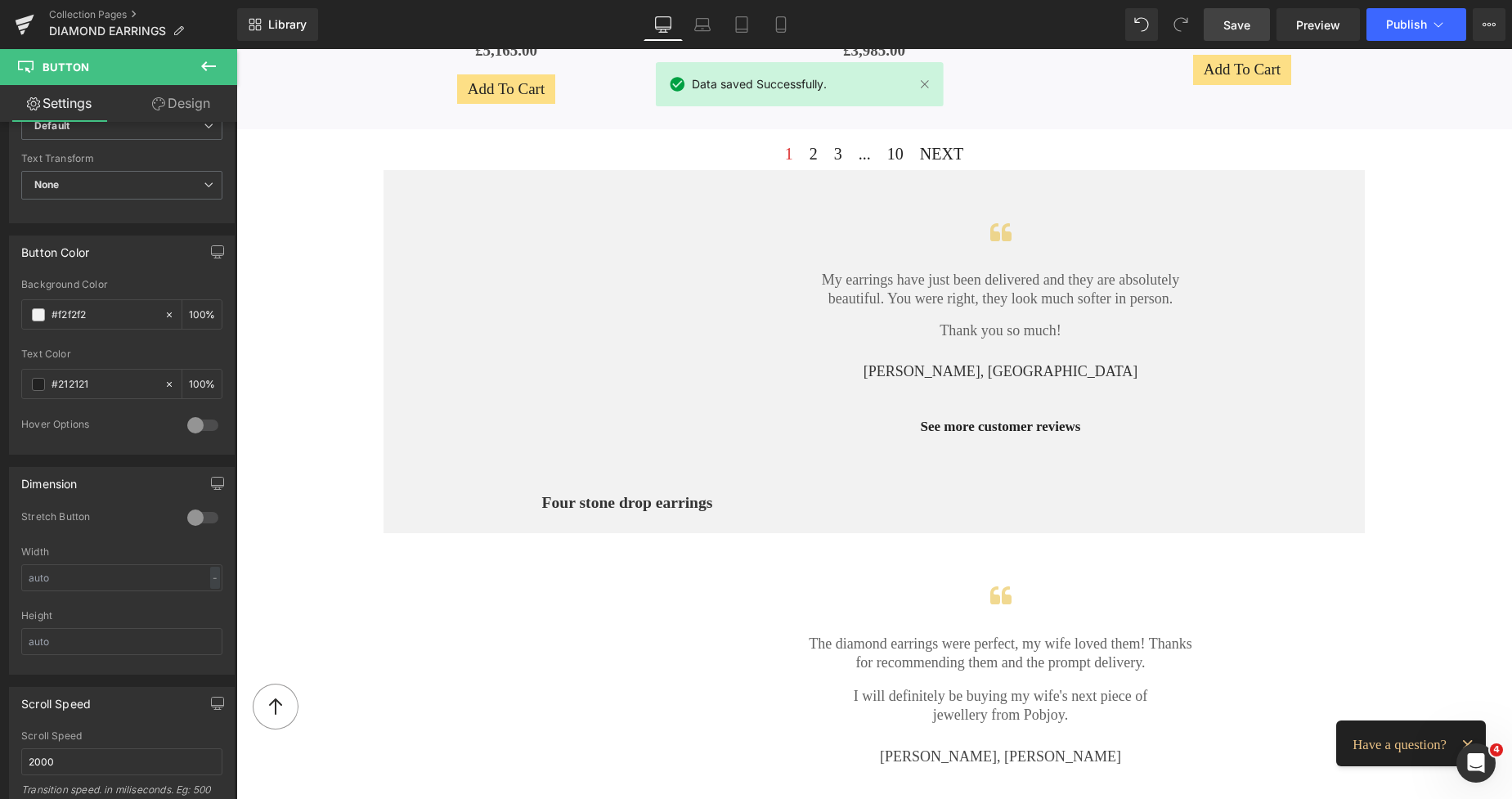
scroll to position [1624, 0]
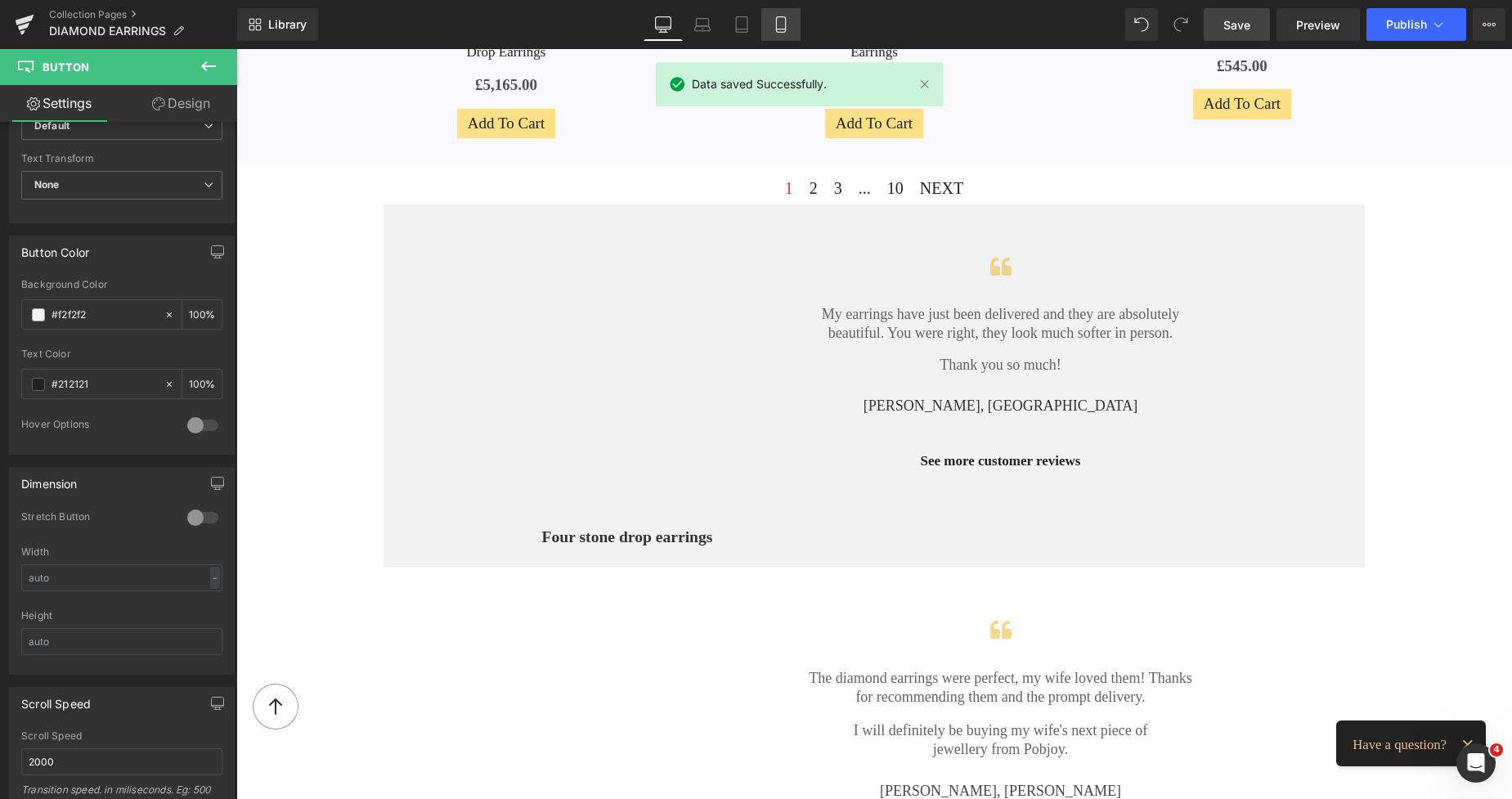
click at [767, 31] on link "Mobile" at bounding box center [781, 24] width 39 height 32
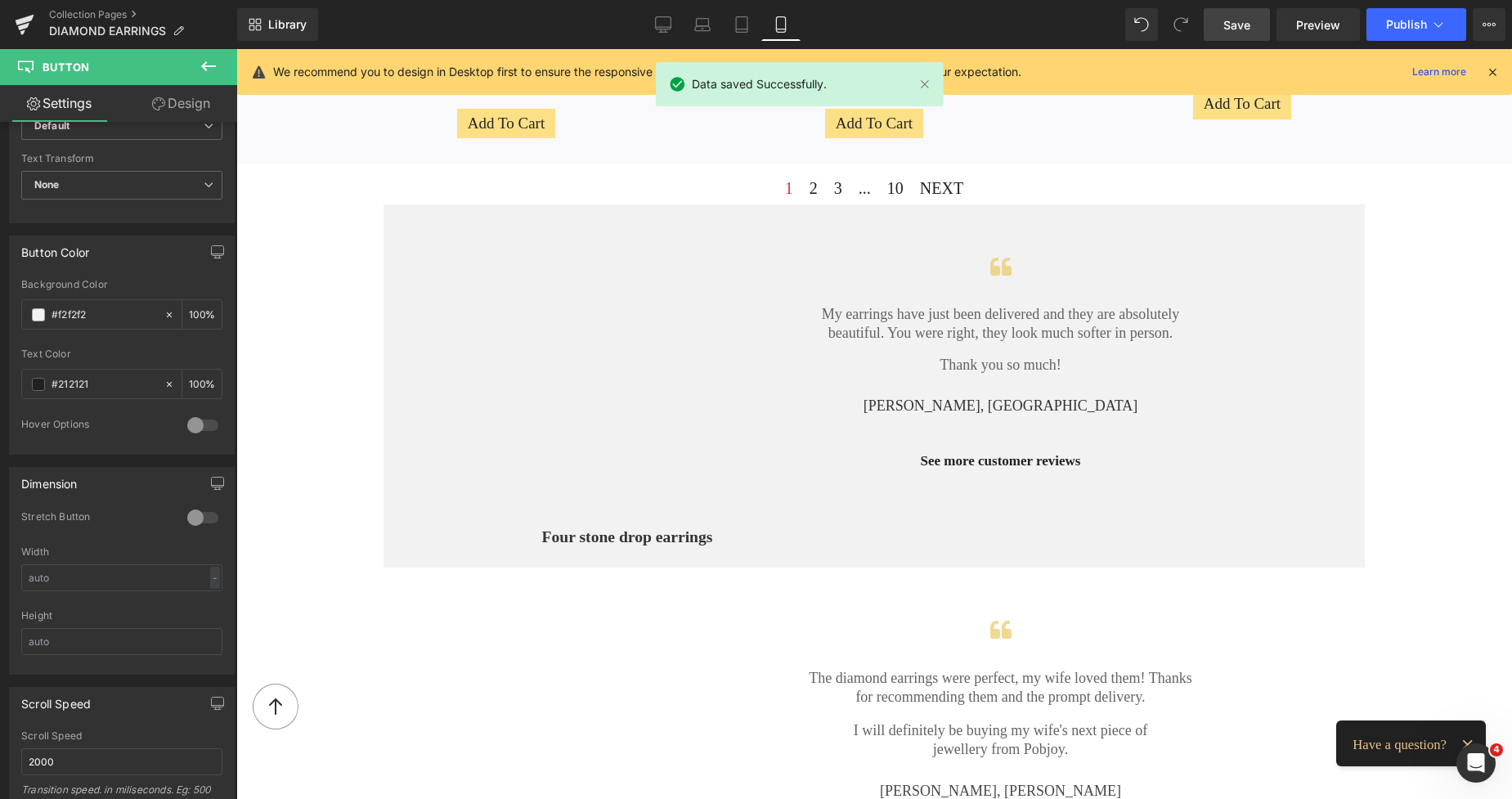
type input "19"
type input "100"
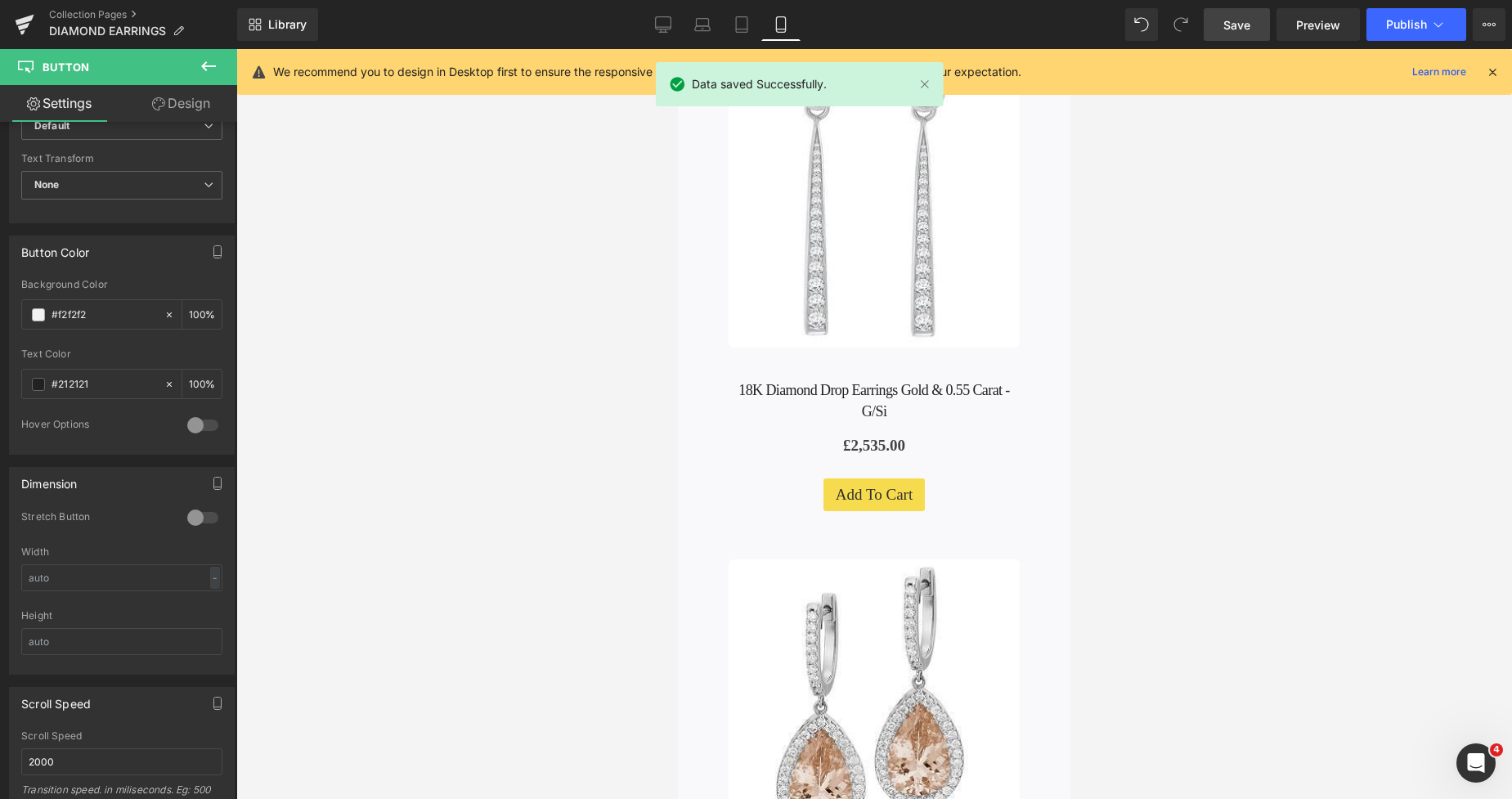
scroll to position [6527, 0]
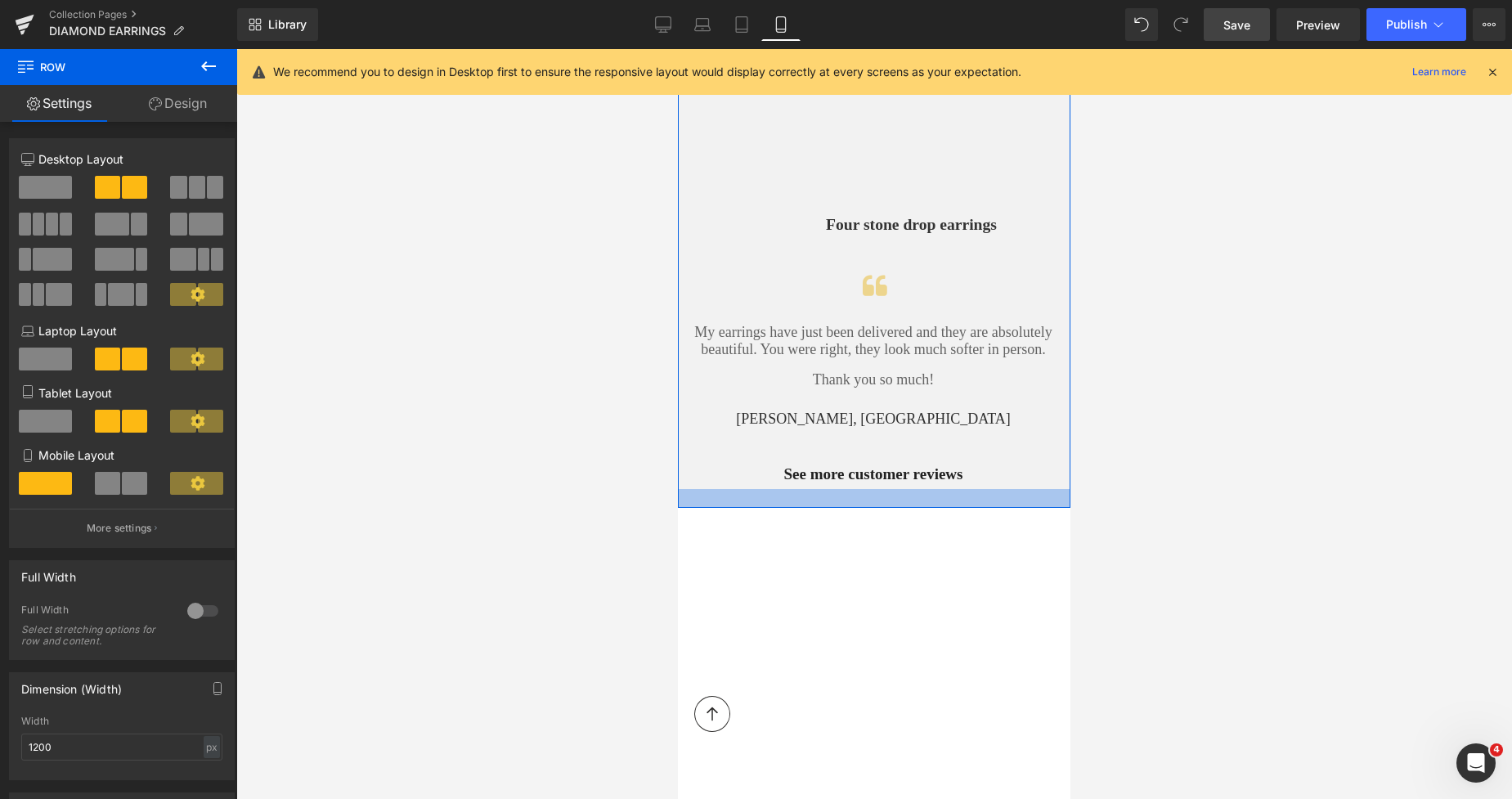
drag, startPoint x: 906, startPoint y: 330, endPoint x: 916, endPoint y: 349, distance: 21.5
click at [916, 489] on div at bounding box center [874, 498] width 393 height 19
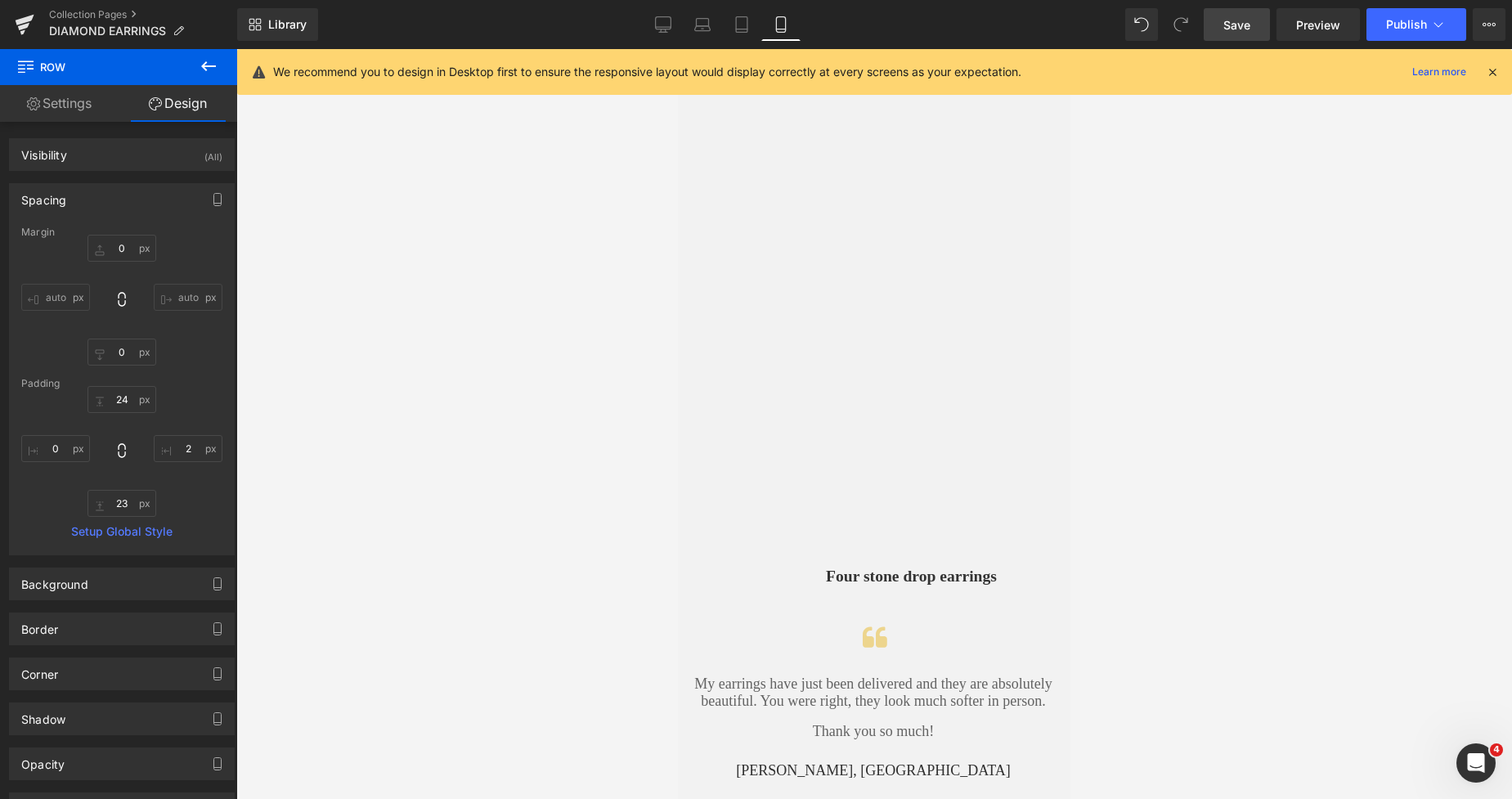
scroll to position [6184, 0]
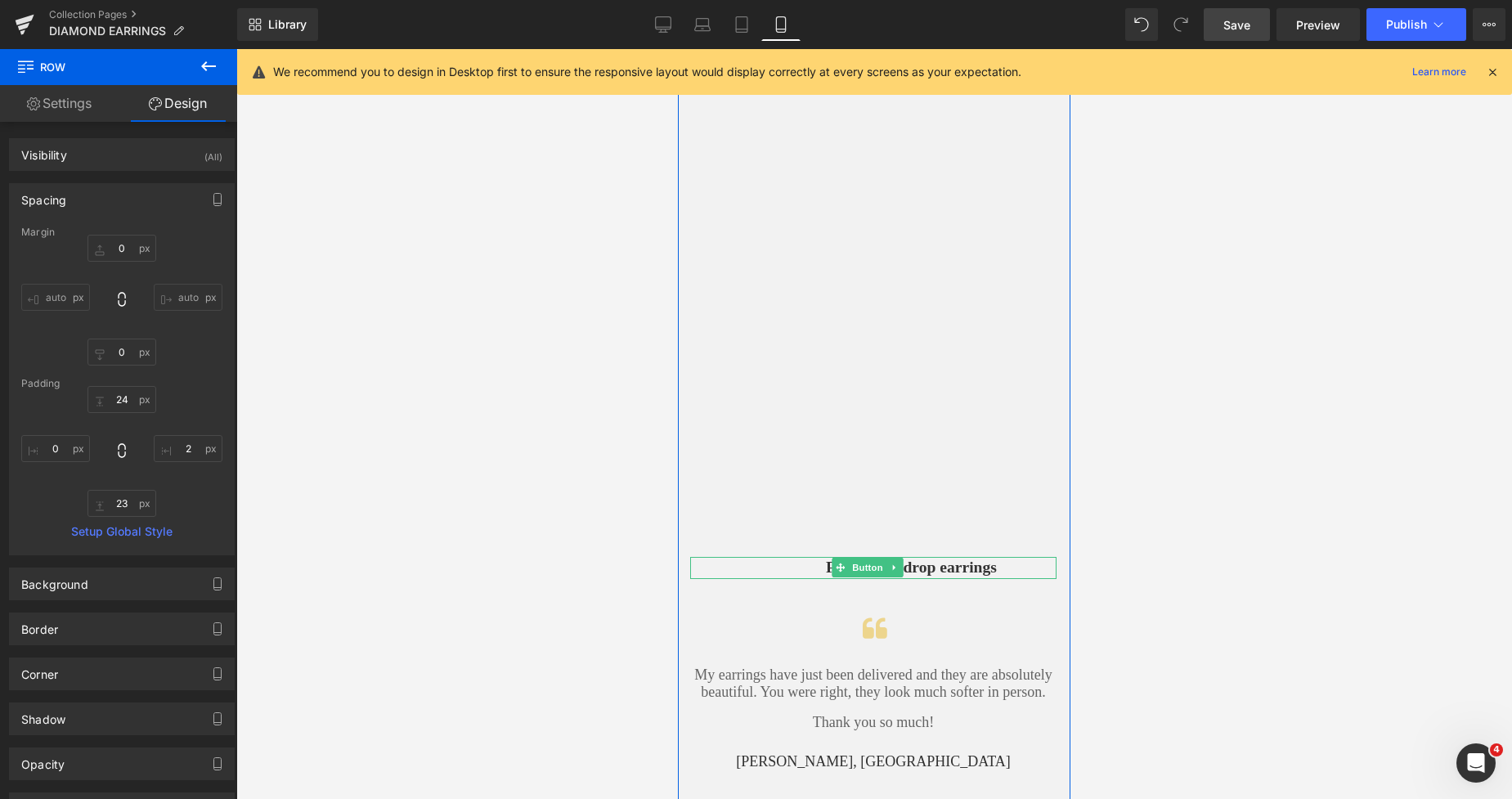
click at [821, 557] on div "Four stone drop earrings Button 93px" at bounding box center [873, 568] width 366 height 22
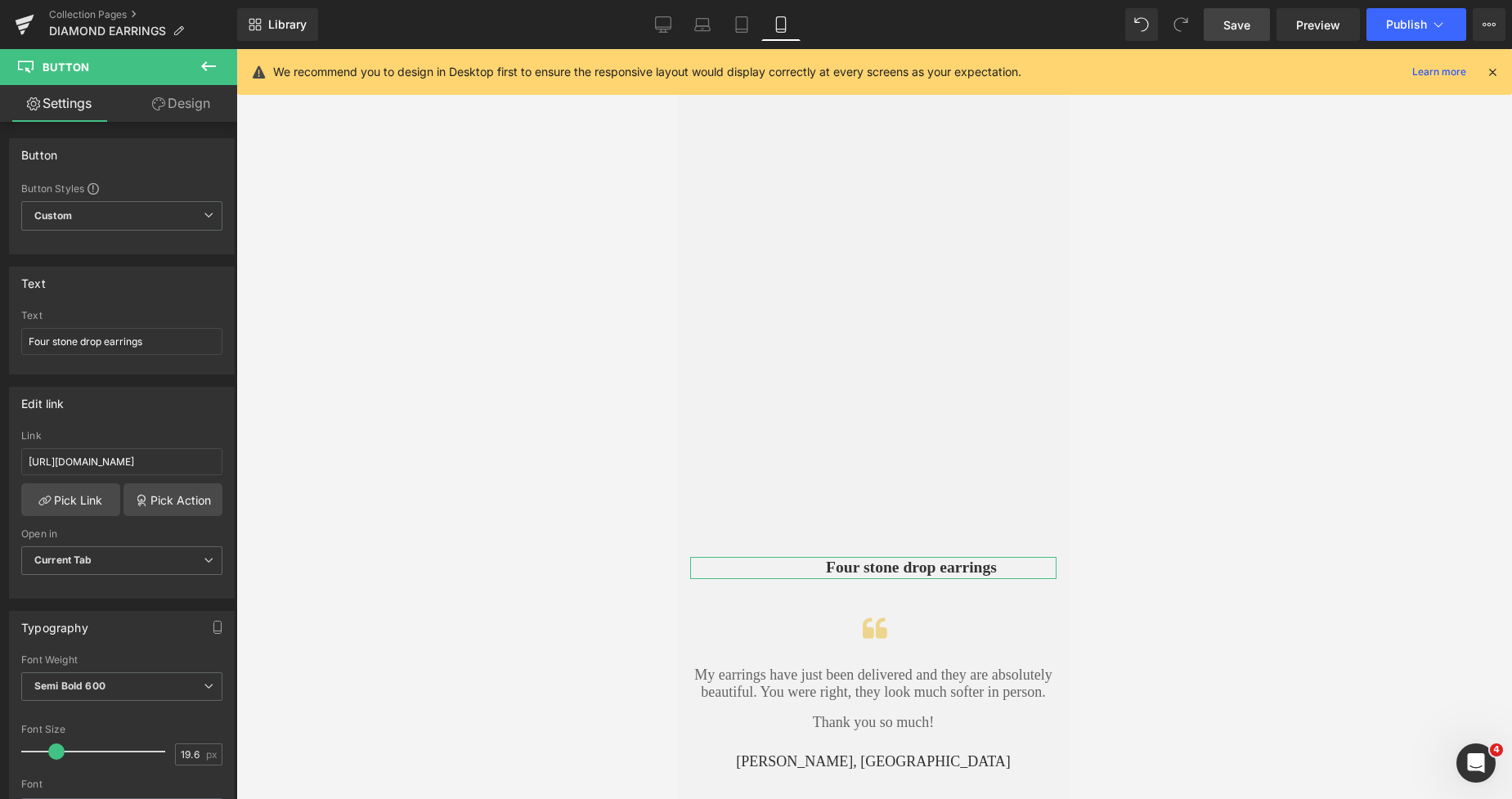
click at [193, 102] on link "Design" at bounding box center [181, 103] width 118 height 37
click at [0, 0] on div "Spacing" at bounding box center [0, 0] width 0 height 0
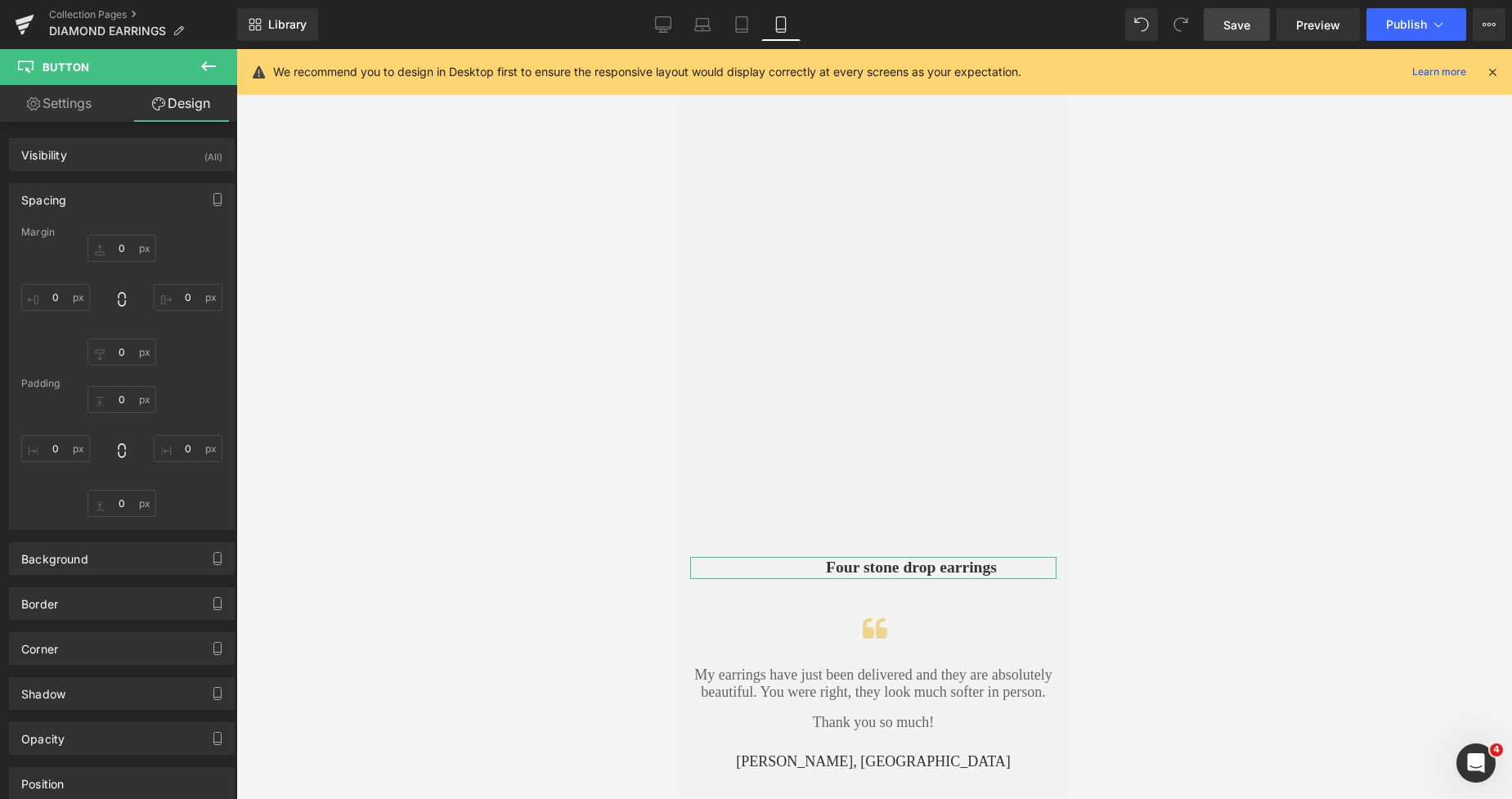
type input "0"
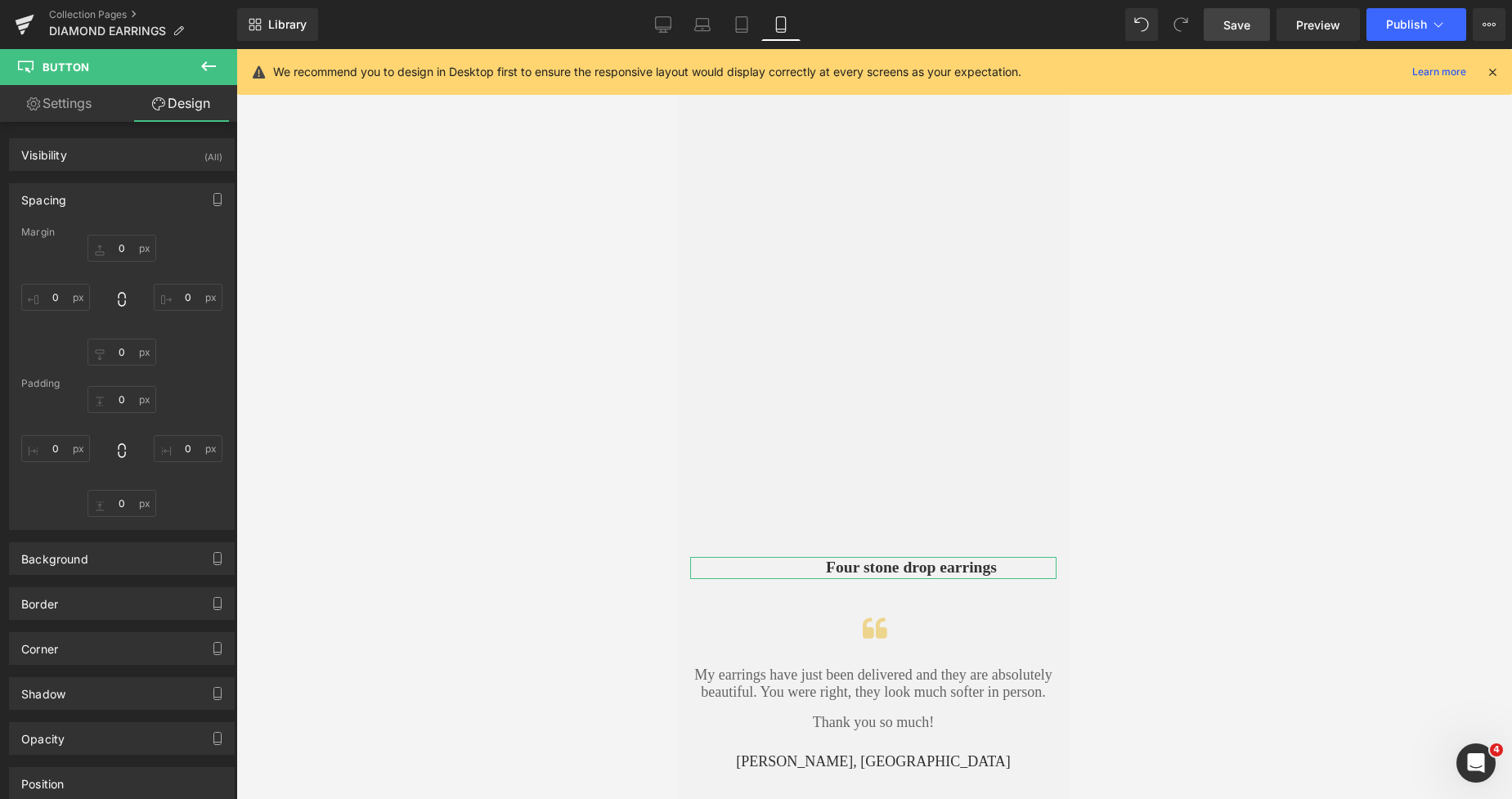
type input "0"
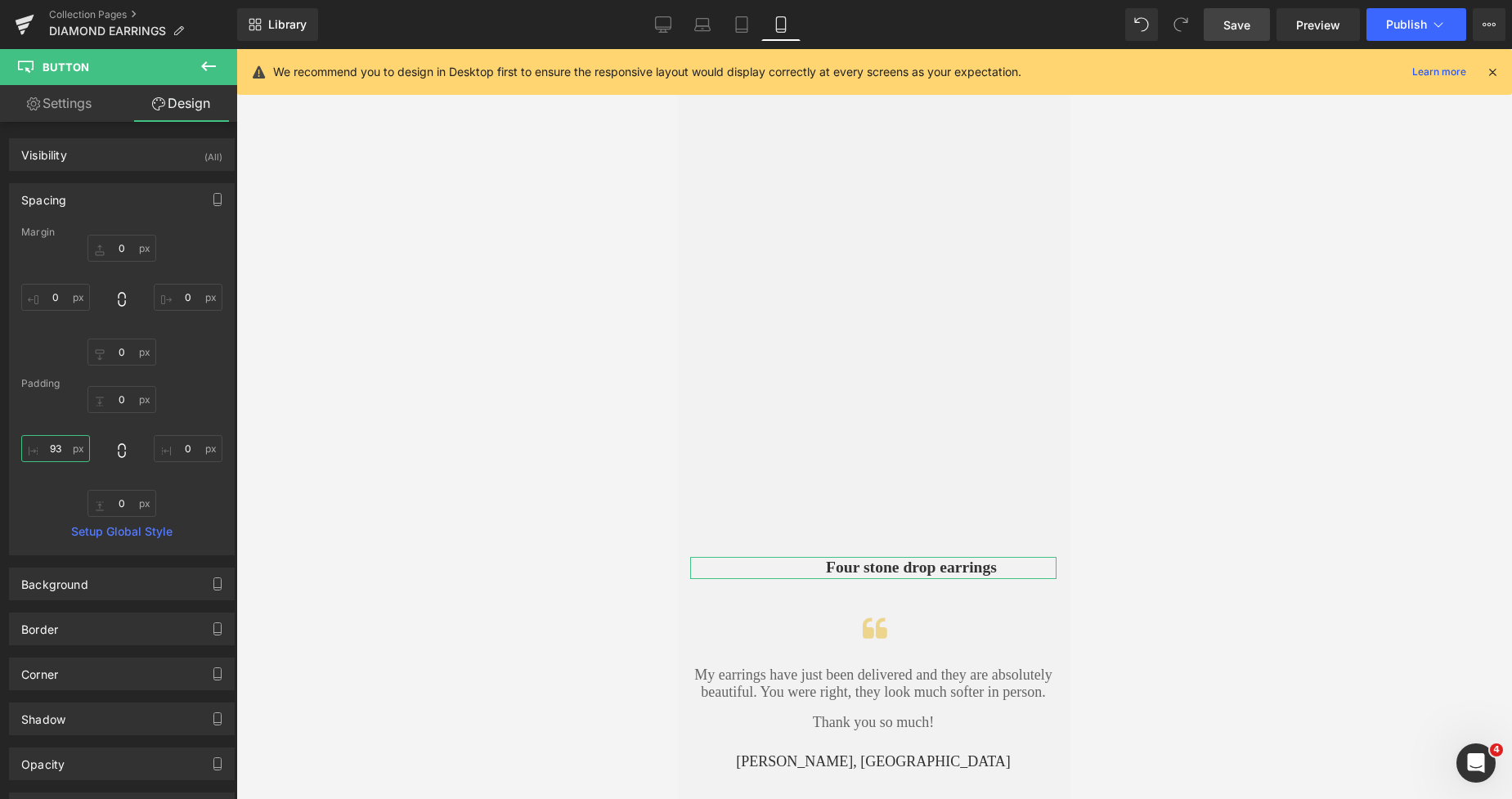
click at [48, 439] on input "93" at bounding box center [56, 449] width 69 height 27
type input "0"
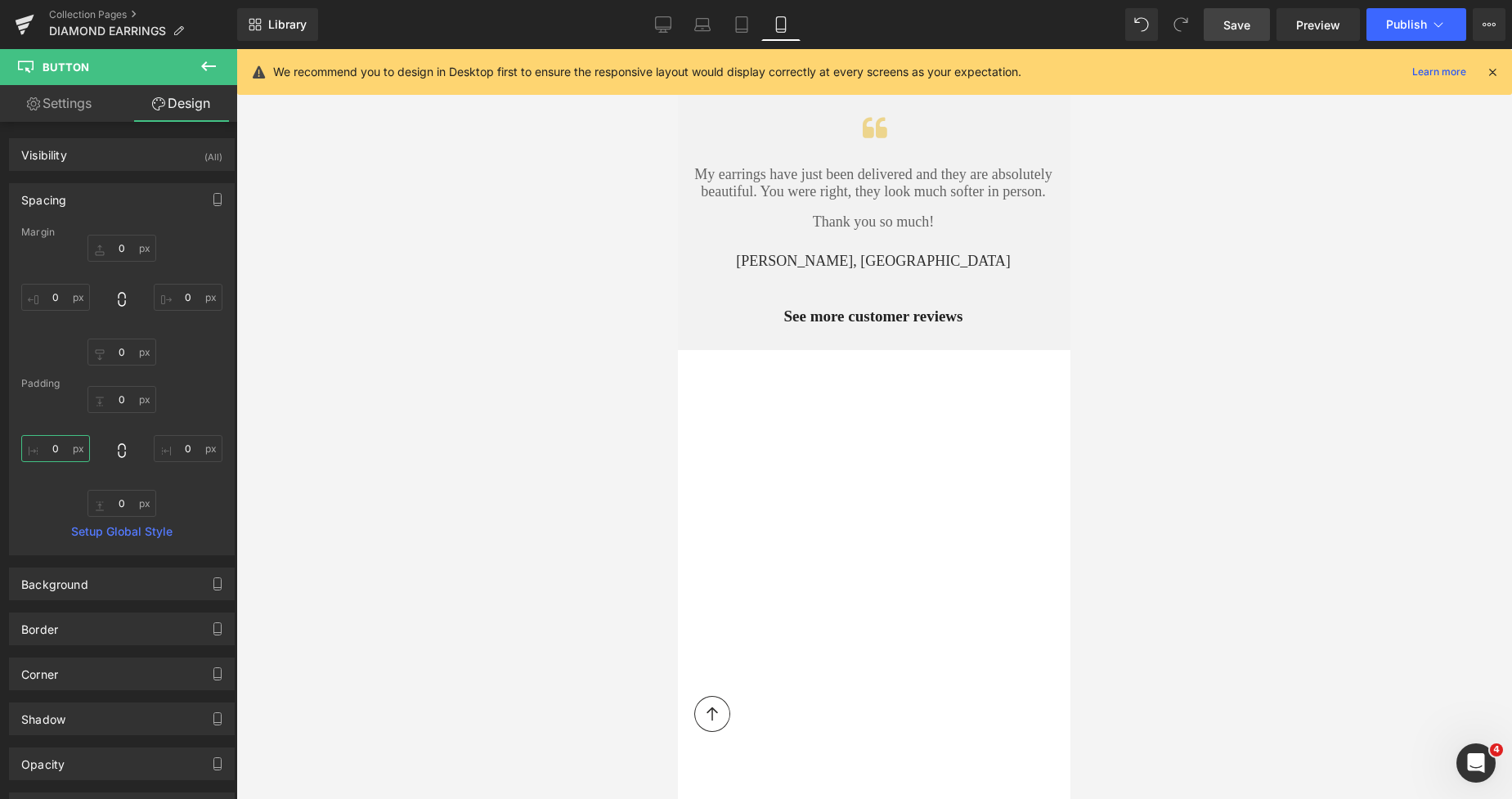
scroll to position [6756, 0]
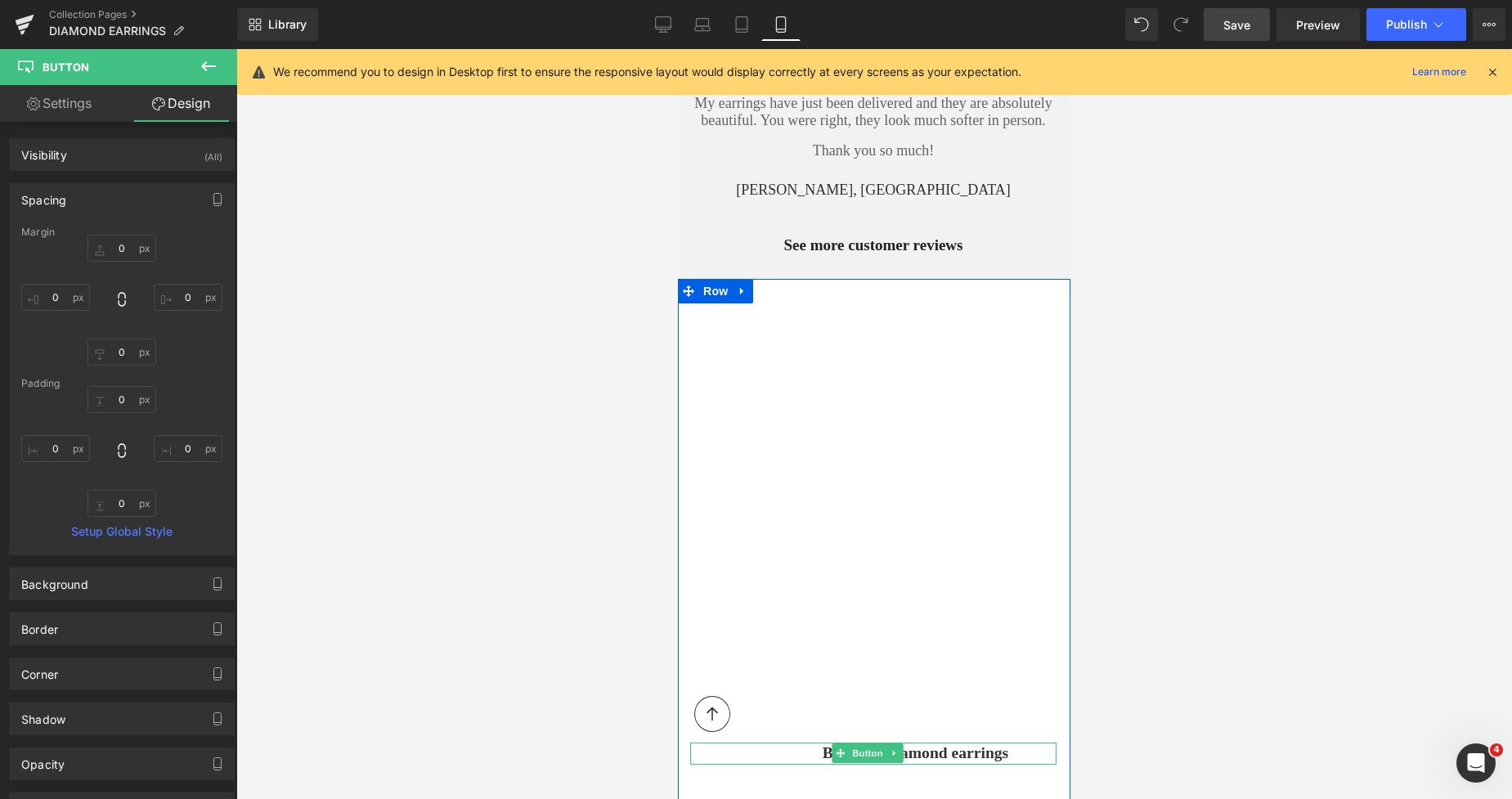
click at [823, 742] on span "Baguette diamond earrings" at bounding box center [916, 753] width 187 height 22
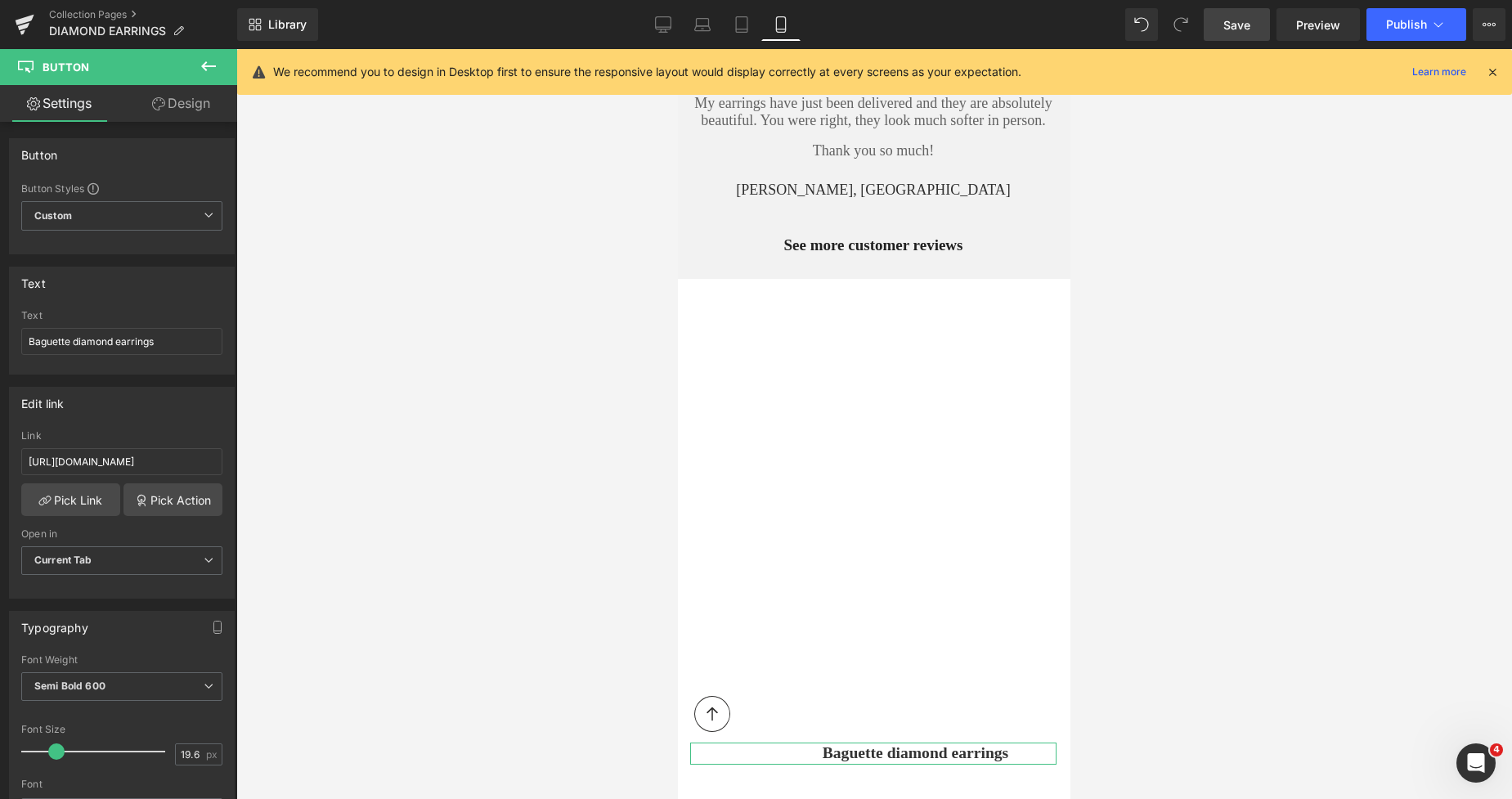
click at [199, 106] on link "Design" at bounding box center [181, 103] width 118 height 37
click at [0, 0] on div "Spacing" at bounding box center [0, 0] width 0 height 0
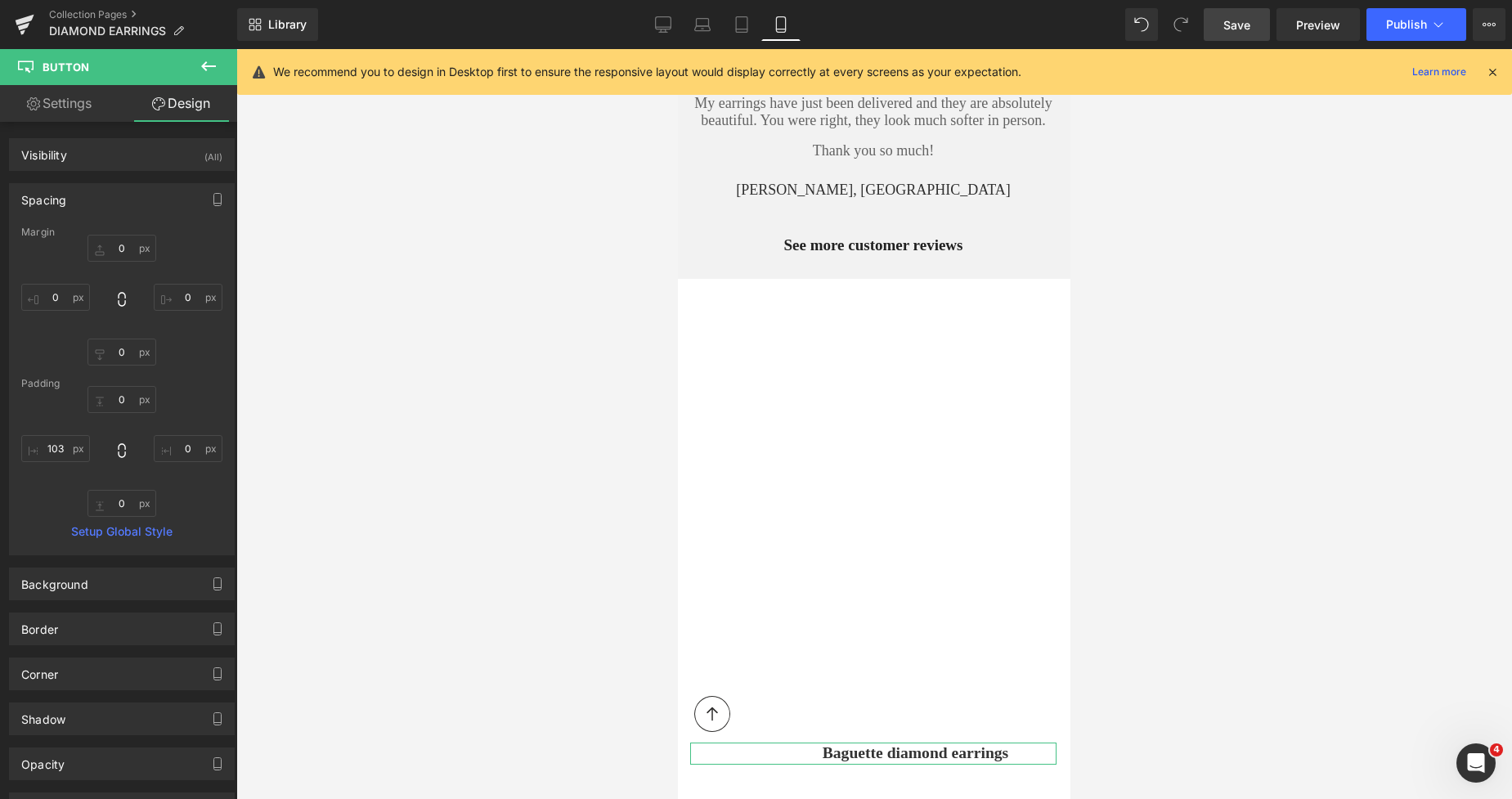
type input "0"
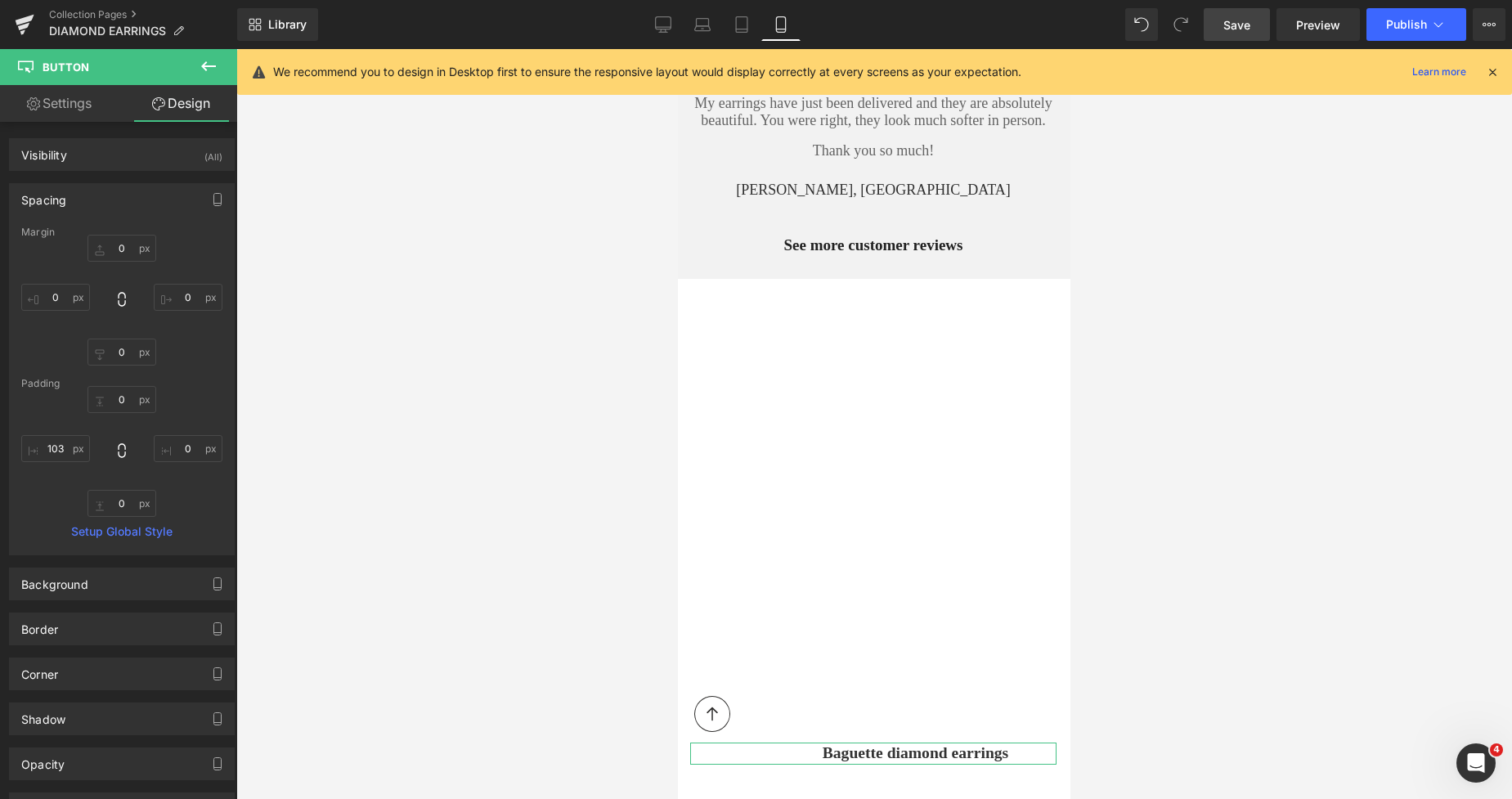
type input "0"
click at [47, 451] on input "103" at bounding box center [56, 449] width 69 height 27
type input "0"
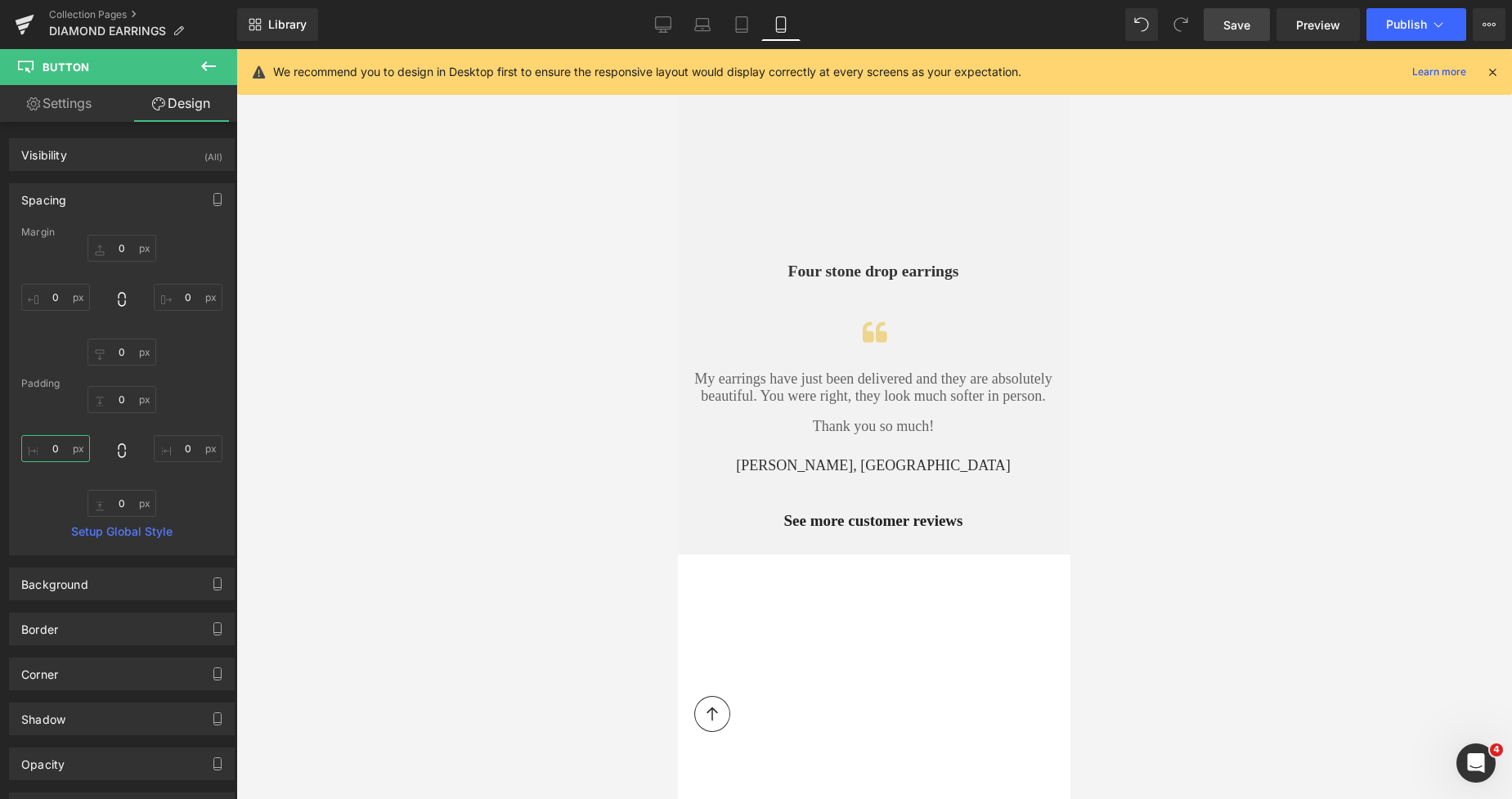
scroll to position [6551, 0]
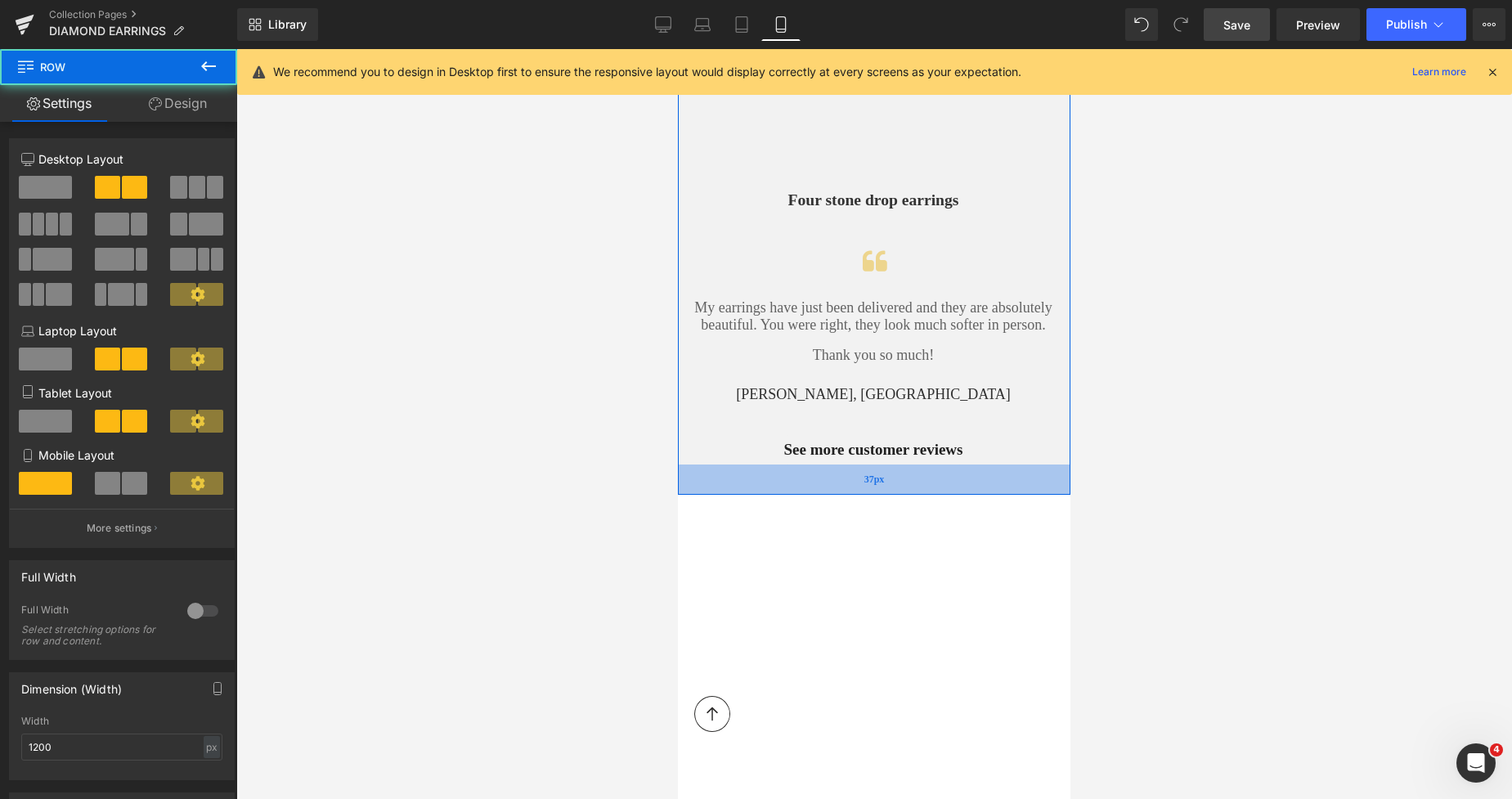
drag, startPoint x: 937, startPoint y: 315, endPoint x: 945, endPoint y: 326, distance: 13.6
click at [945, 464] on div "37px" at bounding box center [874, 479] width 393 height 30
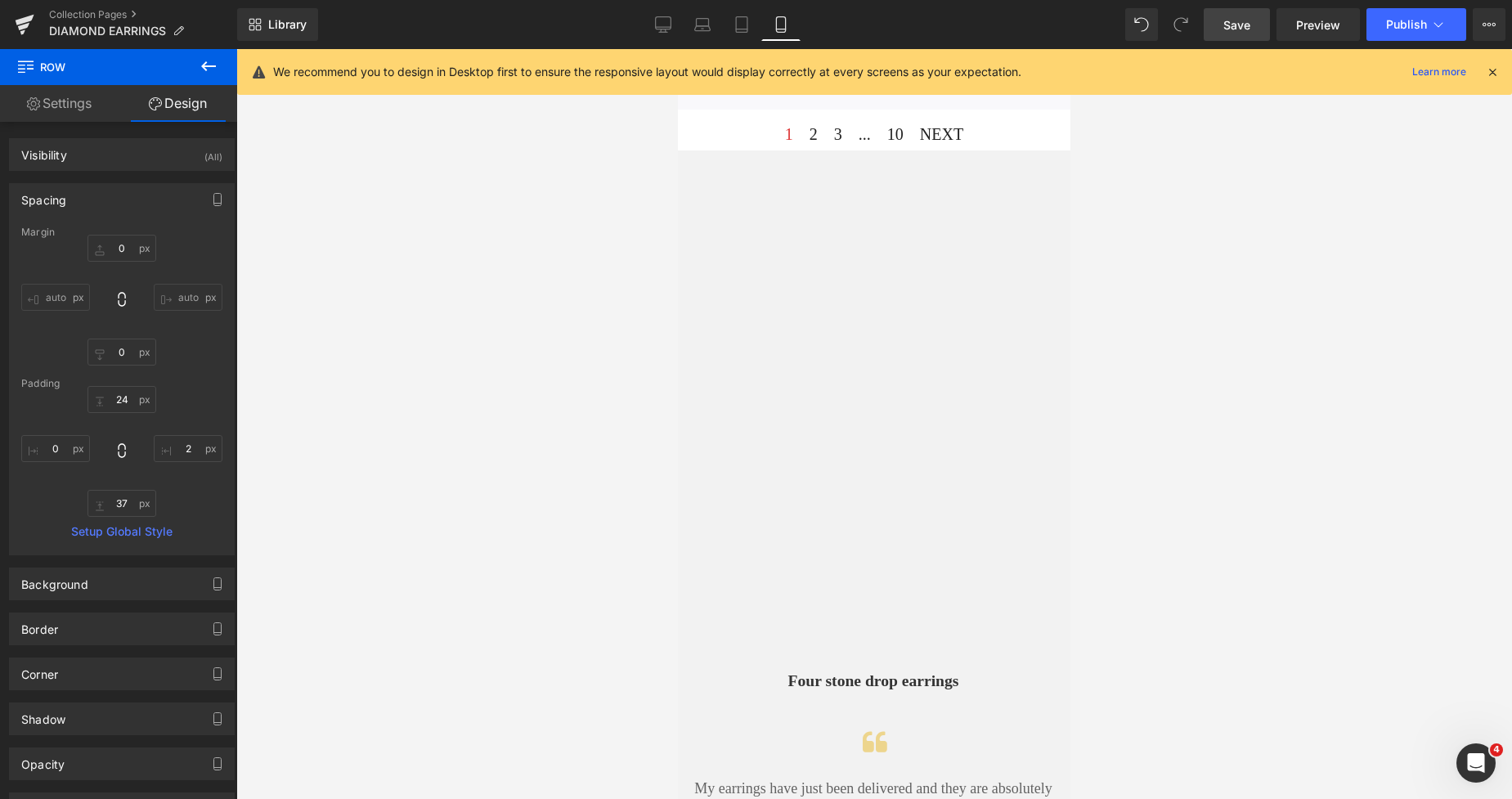
scroll to position [5764, 0]
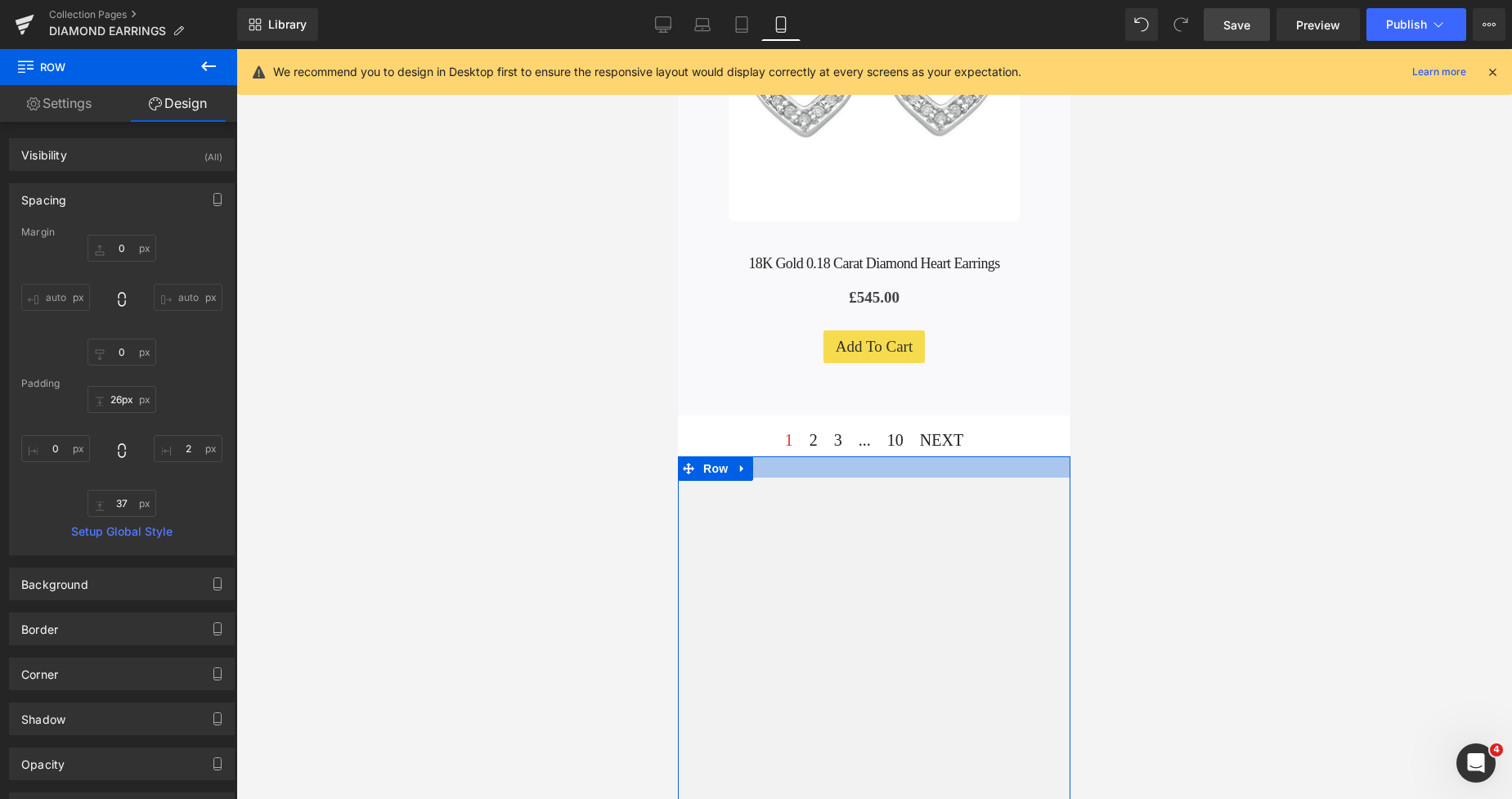
type input "27px"
click at [959, 456] on div at bounding box center [874, 467] width 393 height 22
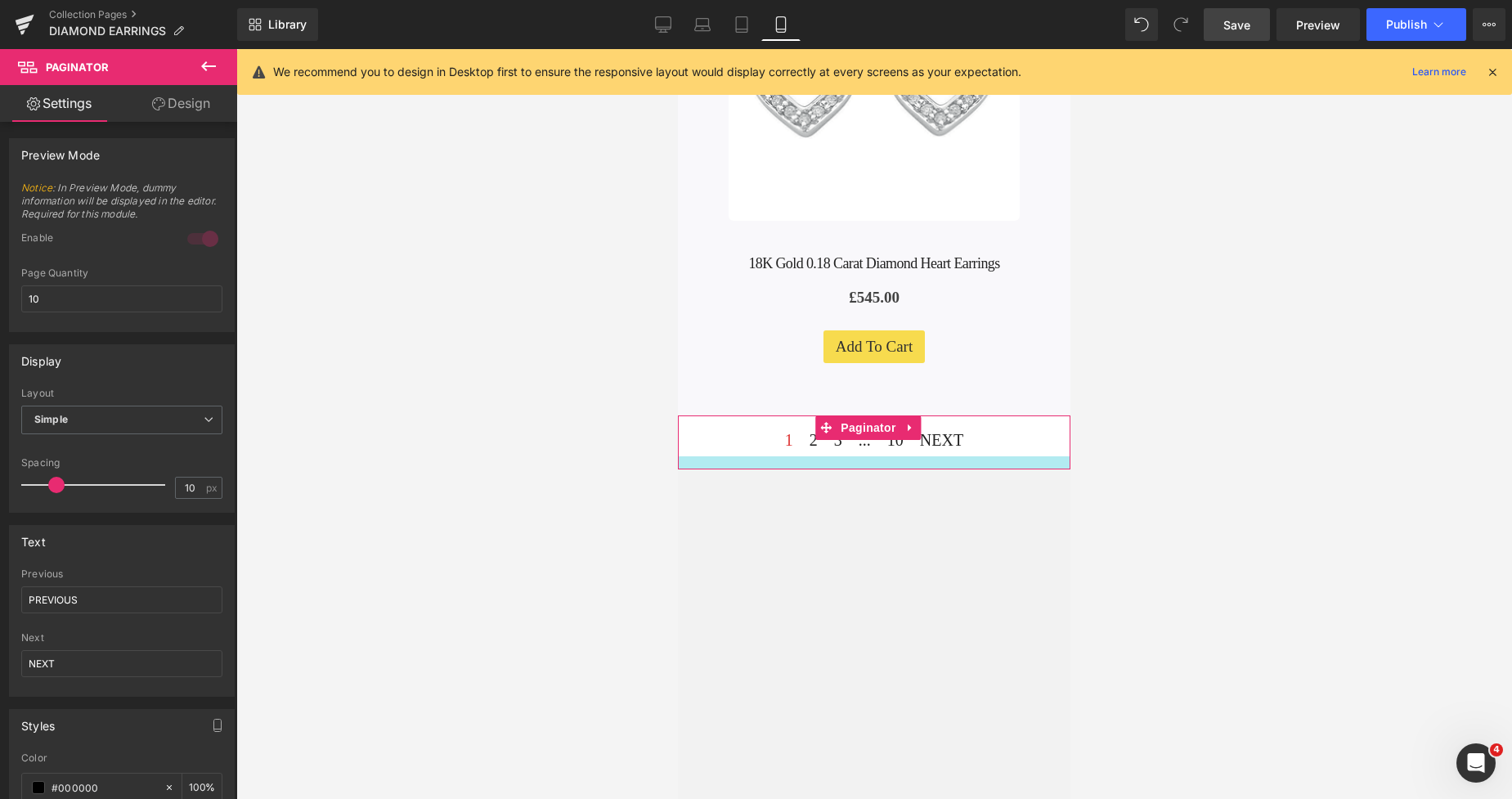
drag, startPoint x: 974, startPoint y: 311, endPoint x: 1878, endPoint y: 155, distance: 917.4
click at [982, 456] on div at bounding box center [874, 463] width 393 height 13
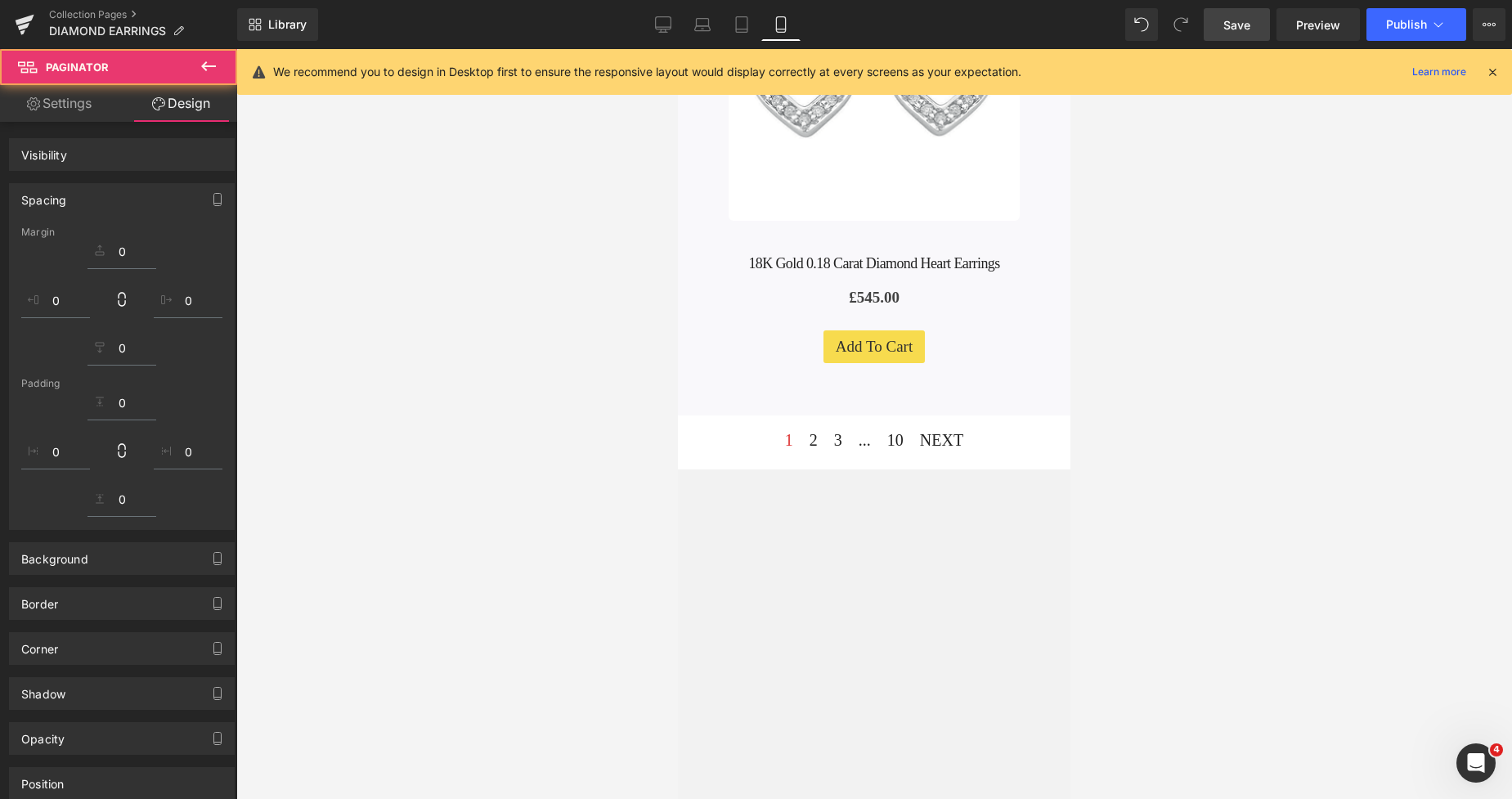
click at [1238, 22] on span "Save" at bounding box center [1237, 25] width 27 height 17
type input "0"
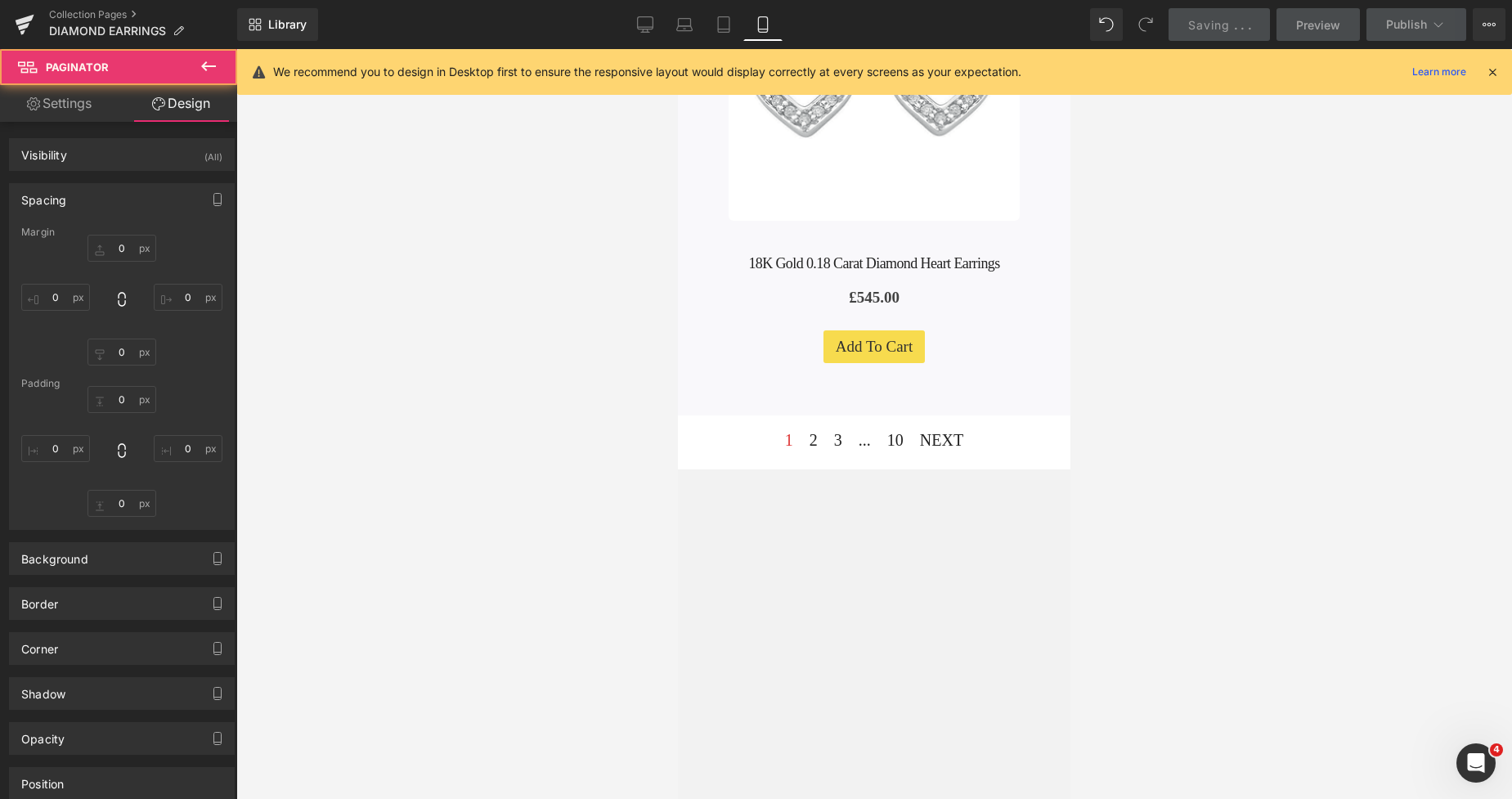
type input "17"
type input "0"
type input "16"
type input "0"
click at [729, 27] on icon at bounding box center [724, 25] width 12 height 16
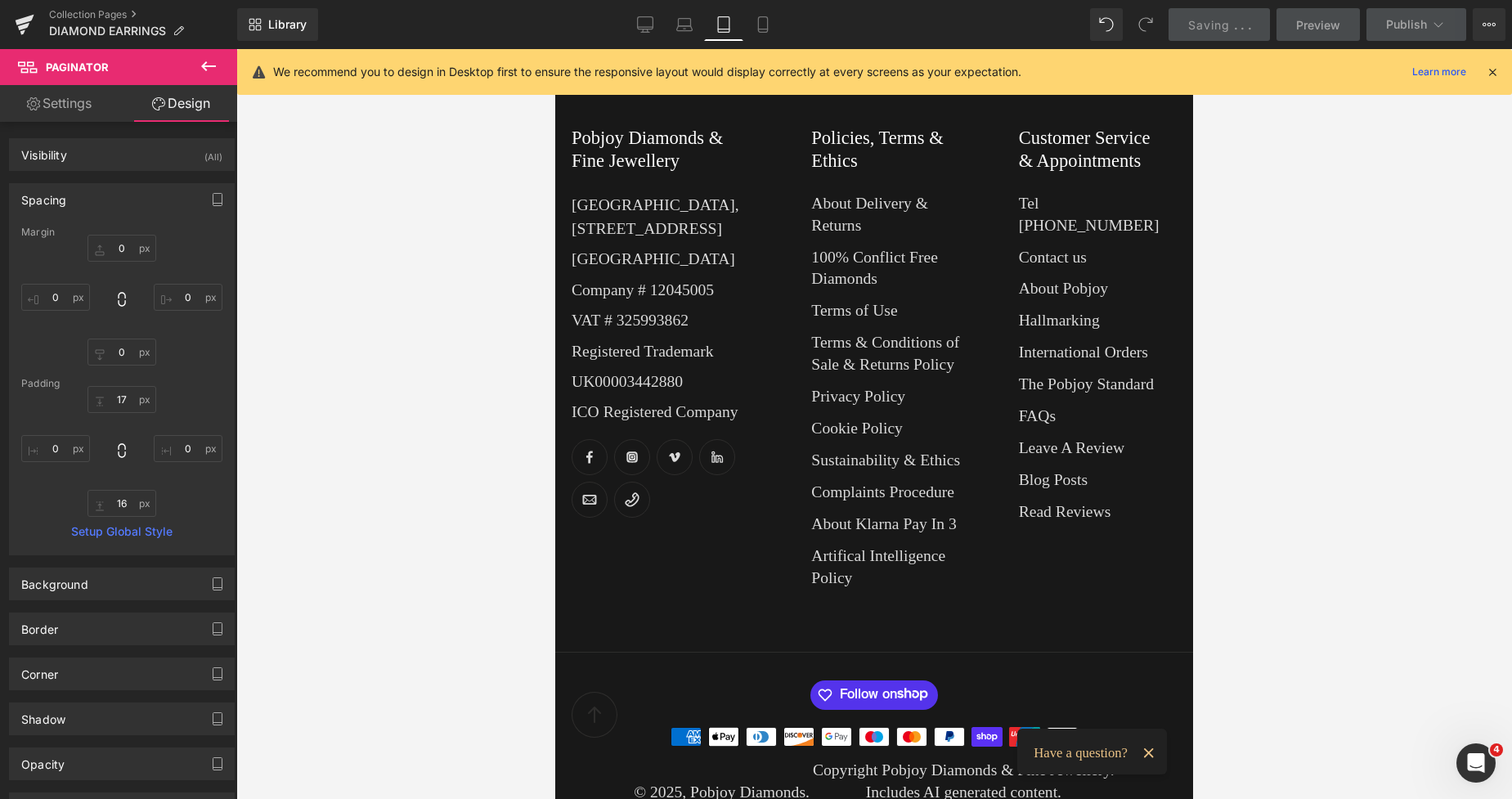
type input "0"
type input "17"
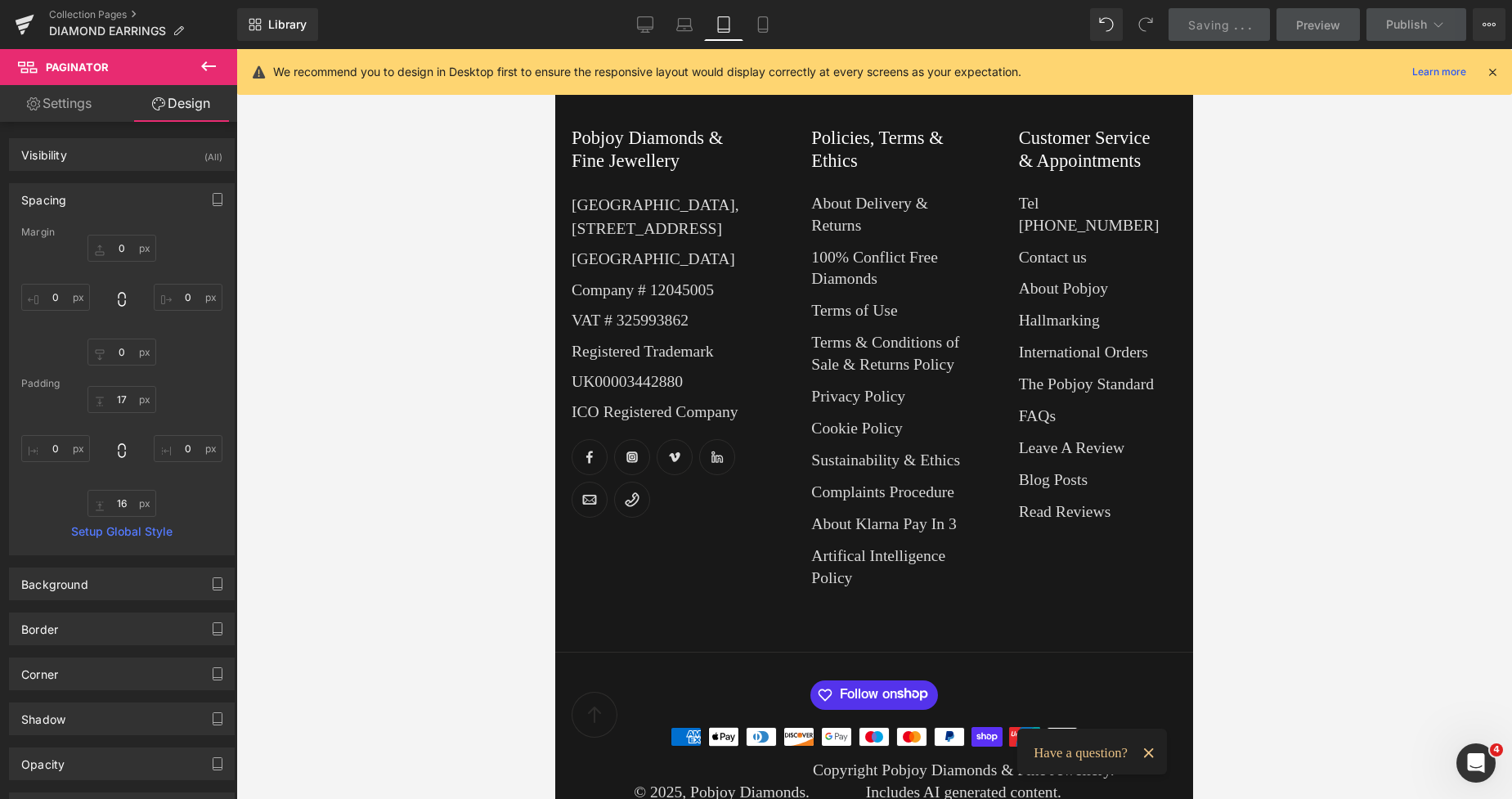
type input "0"
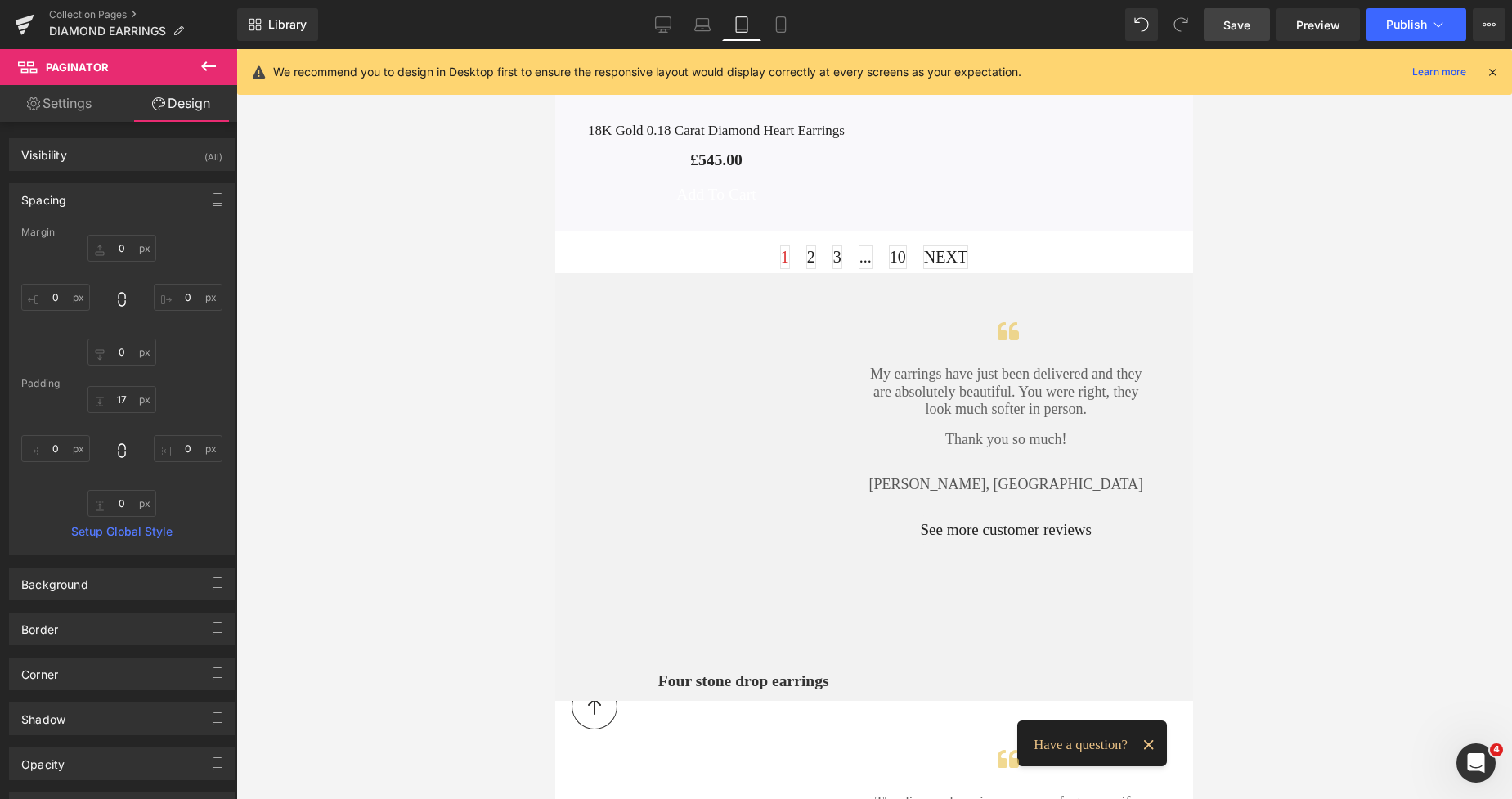
scroll to position [2073, 0]
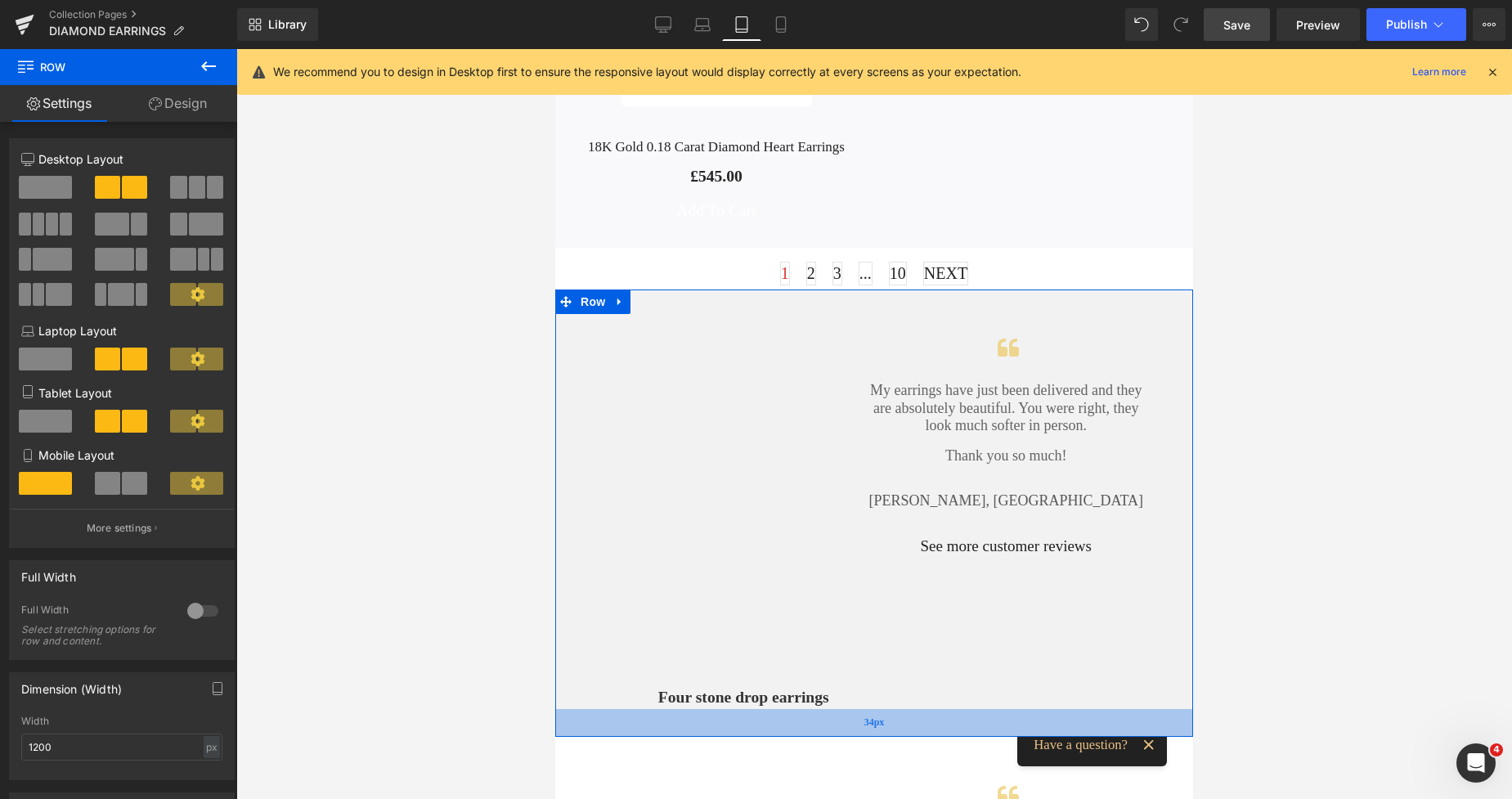
drag, startPoint x: 873, startPoint y: 687, endPoint x: 884, endPoint y: 707, distance: 22.8
click at [884, 709] on div "34px" at bounding box center [874, 722] width 638 height 27
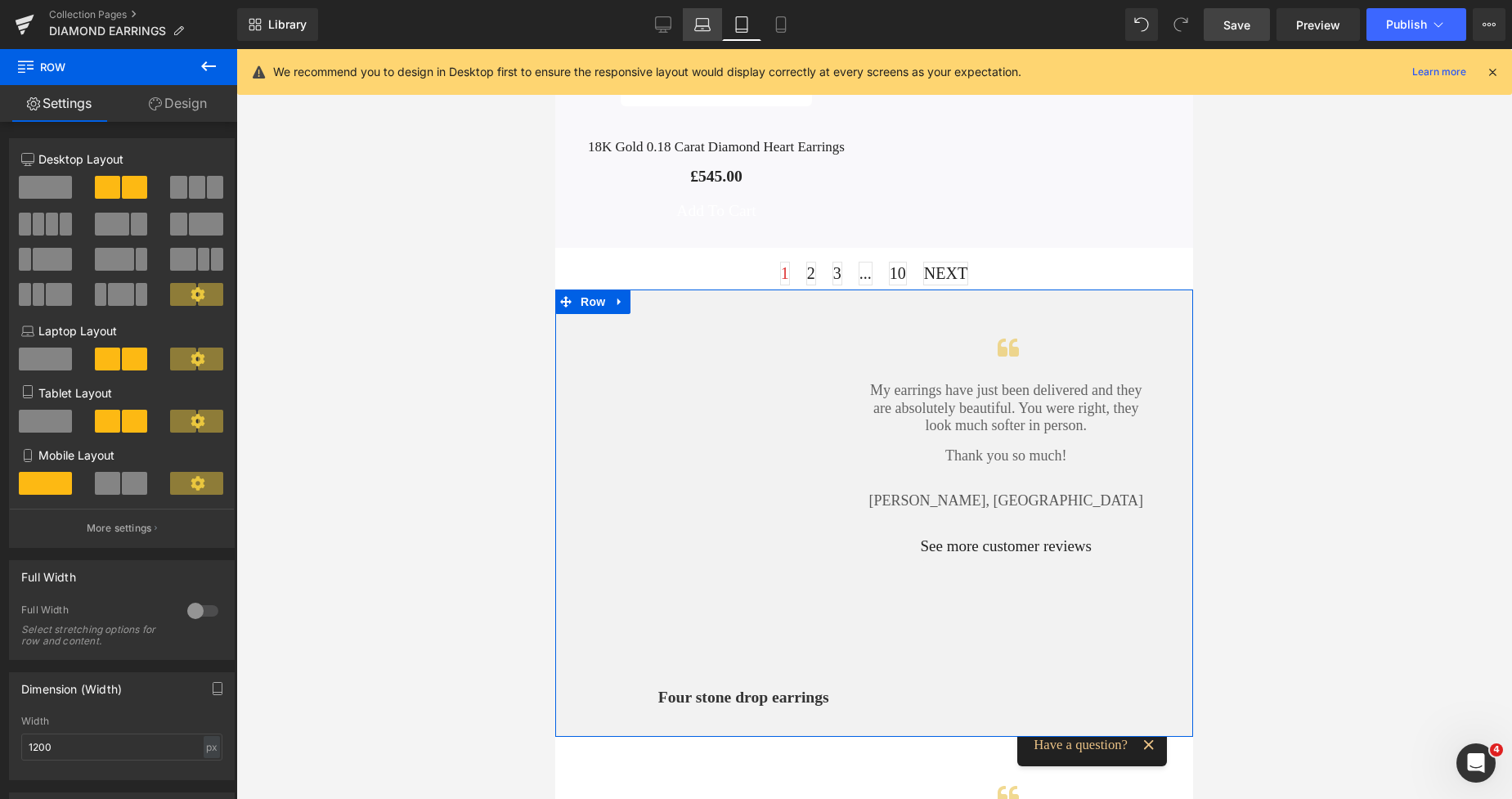
click at [709, 23] on icon at bounding box center [702, 22] width 12 height 7
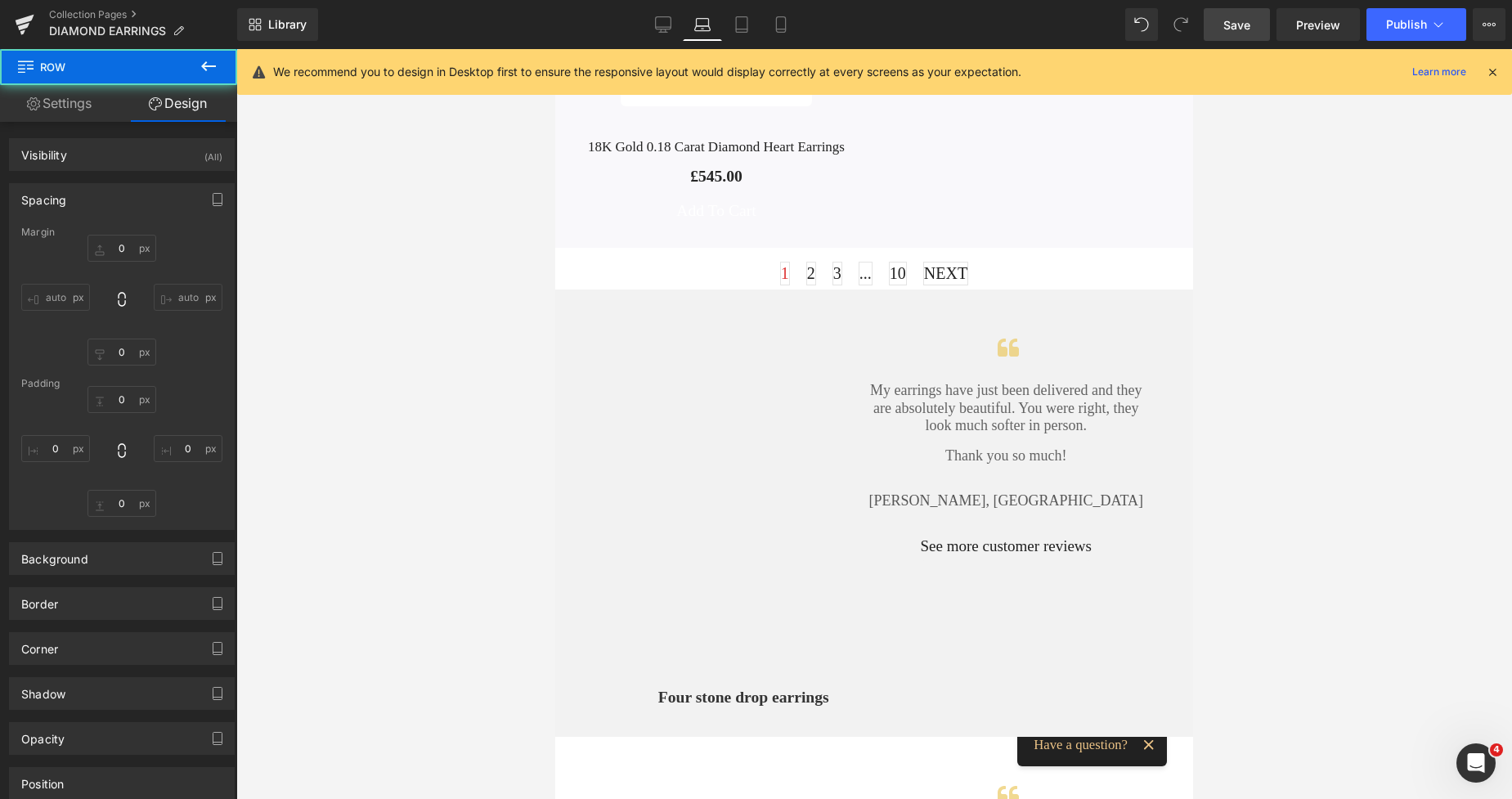
type input "0"
type input "30"
type input "45"
type input "34"
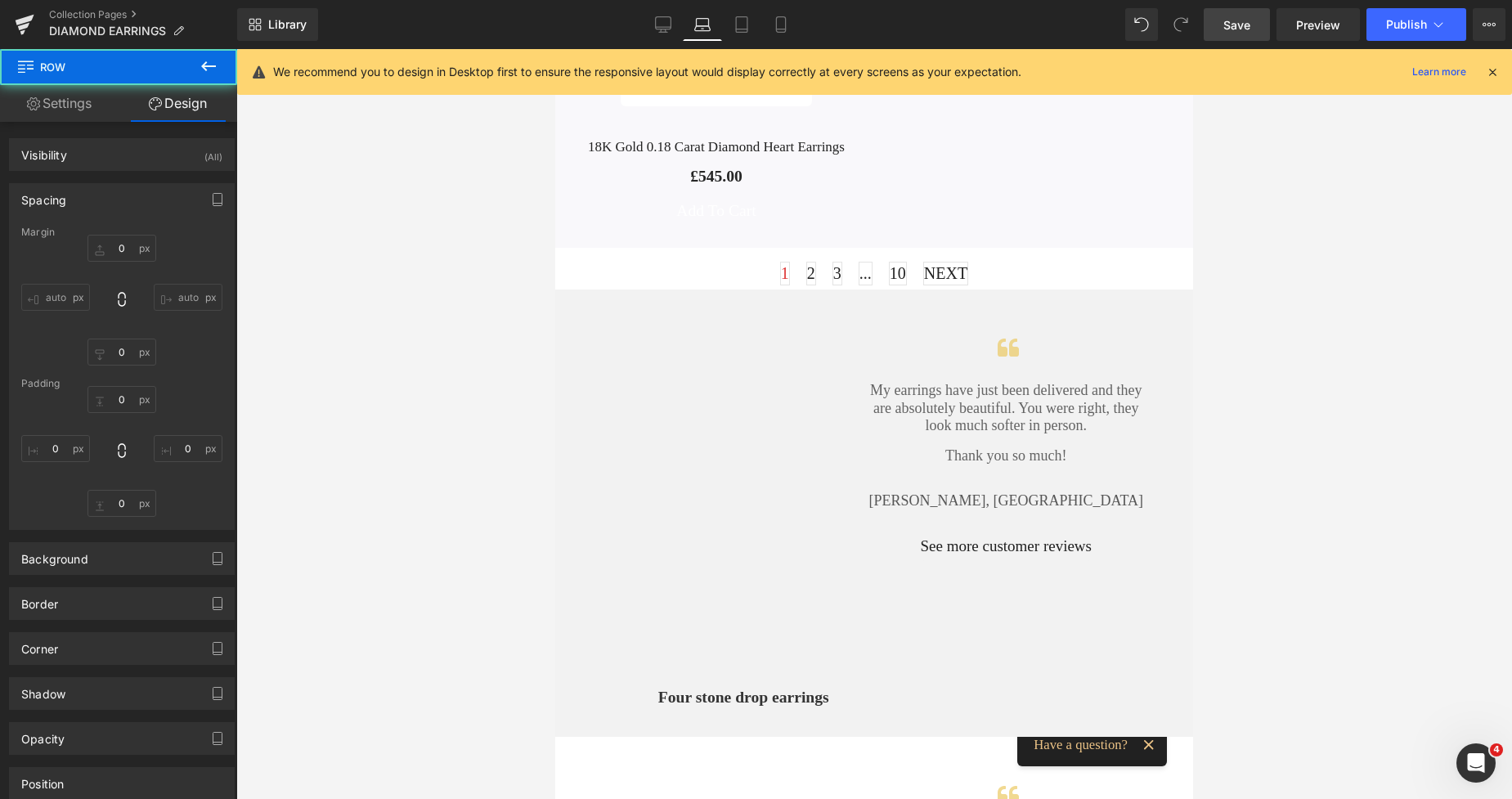
type input "0"
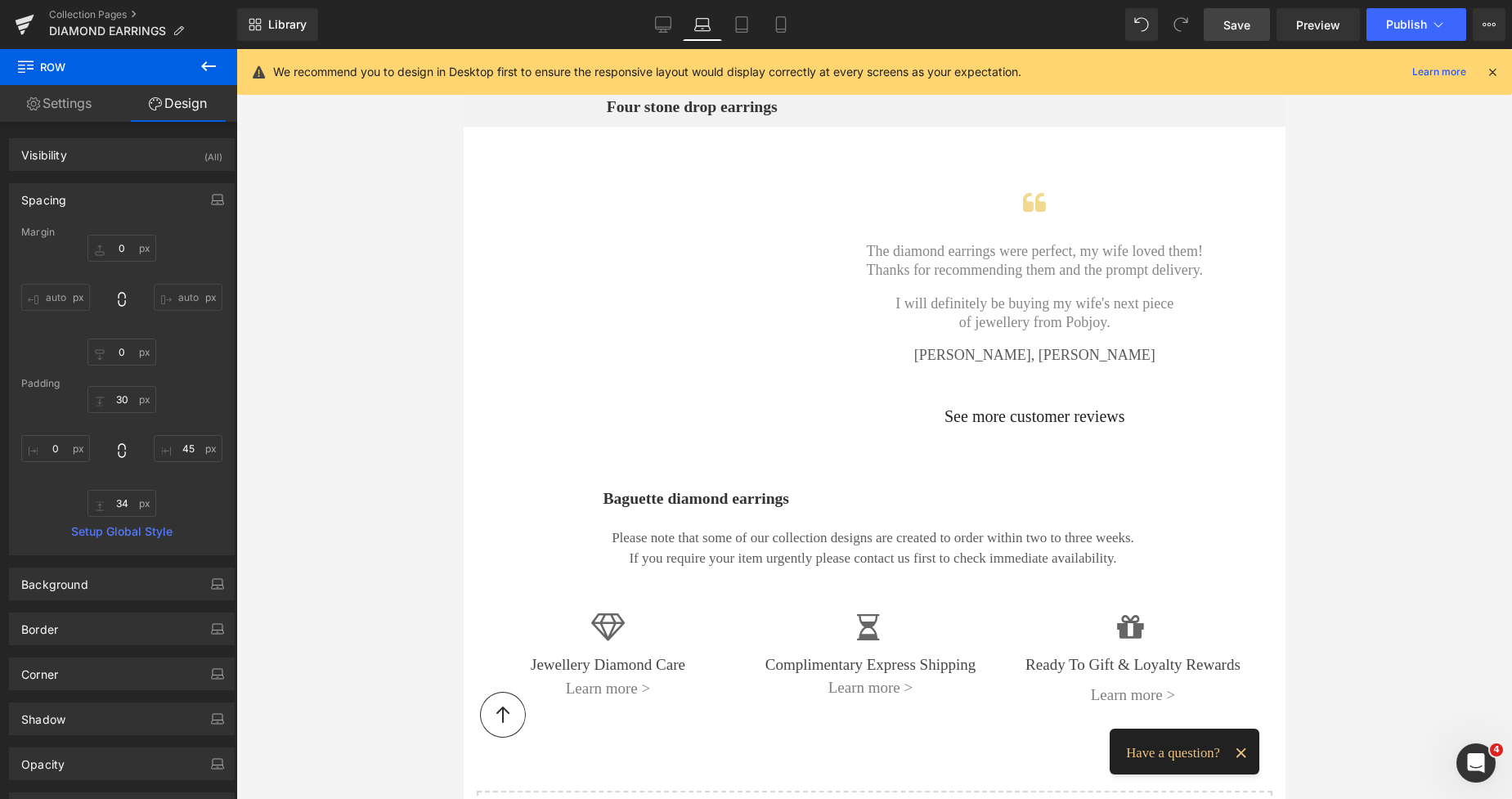
type input "0"
type input "28"
type input "74"
type input "10"
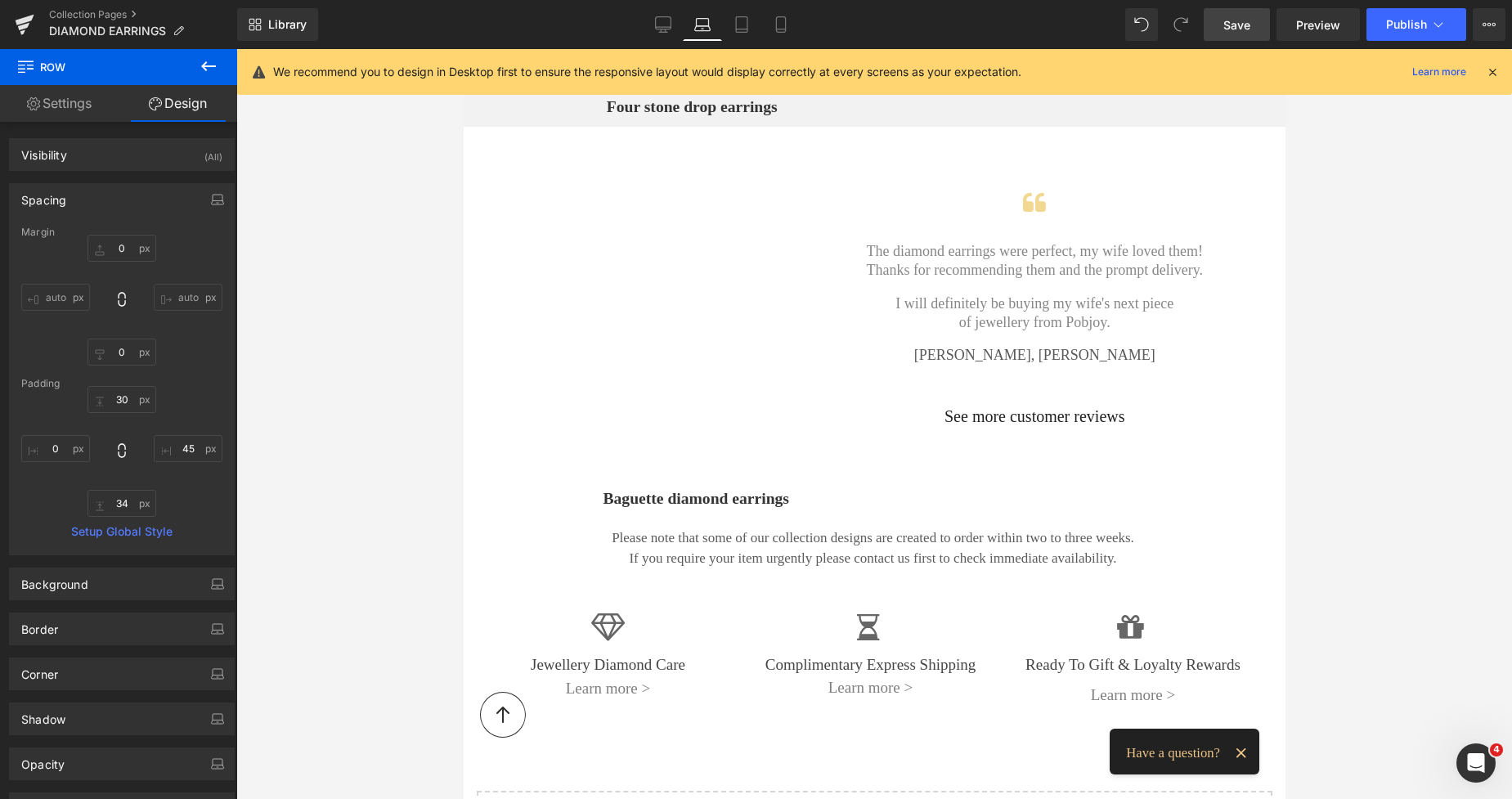
type input "0"
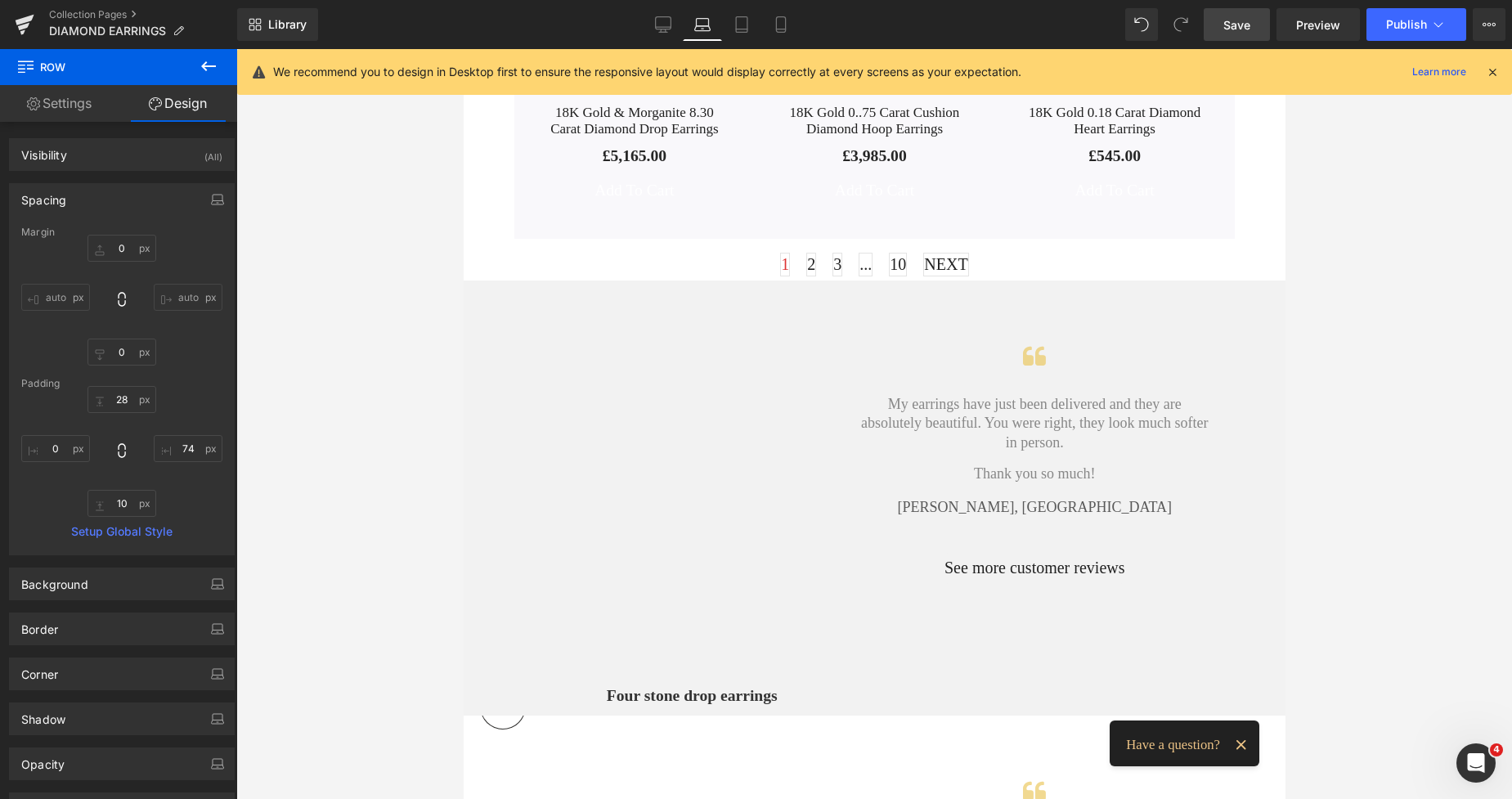
drag, startPoint x: 1276, startPoint y: 374, endPoint x: 1021, endPoint y: 69, distance: 397.6
click at [925, 621] on div "Vimeo 164px Four stone drop earrings Button Icon My earrings have just been del…" at bounding box center [873, 498] width 822 height 435
click at [753, 685] on span "Four stone drop earrings" at bounding box center [691, 696] width 171 height 22
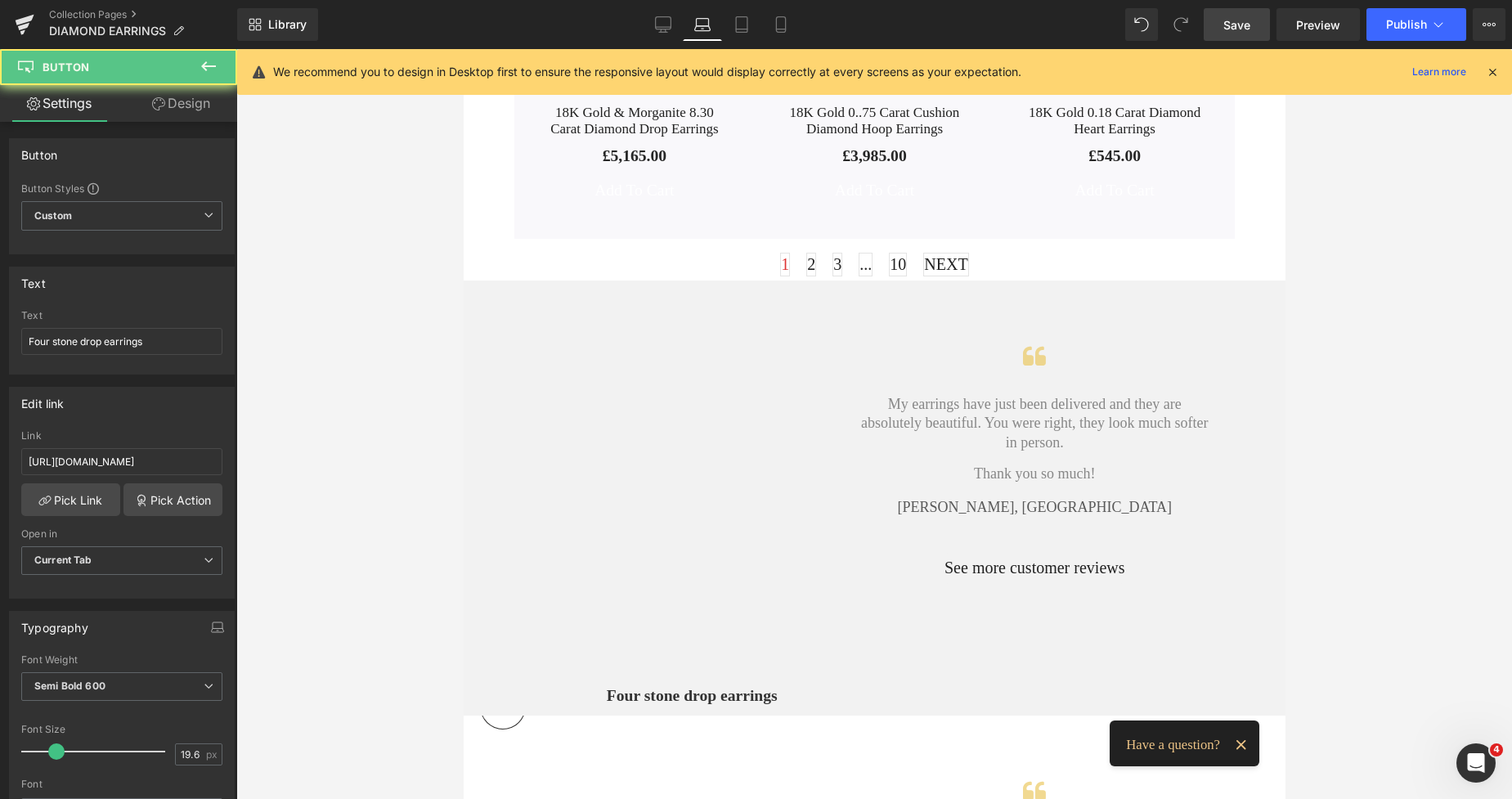
scroll to position [1839, 0]
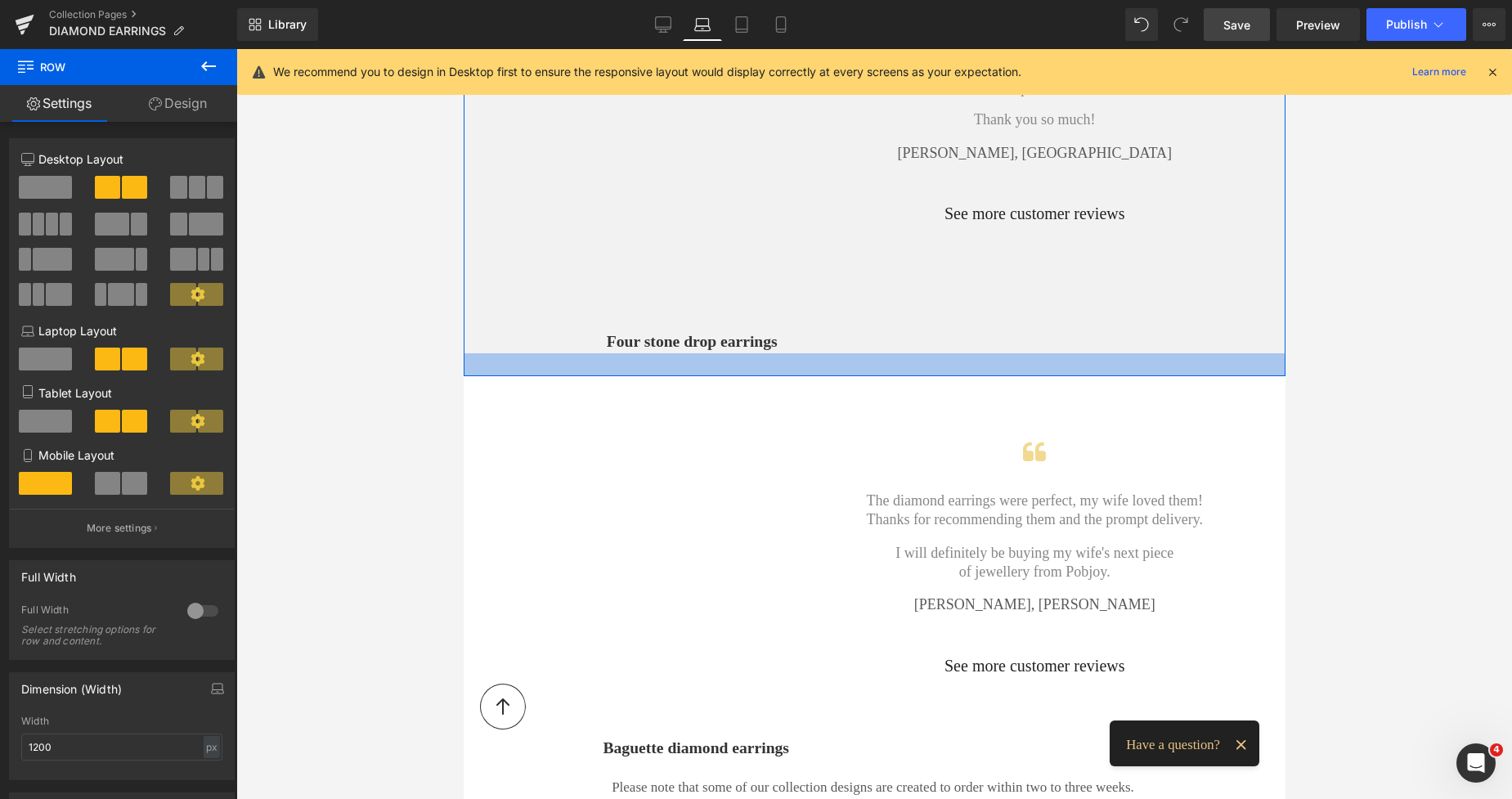
drag, startPoint x: 776, startPoint y: 341, endPoint x: 793, endPoint y: 355, distance: 22.0
click at [793, 355] on div at bounding box center [873, 365] width 822 height 23
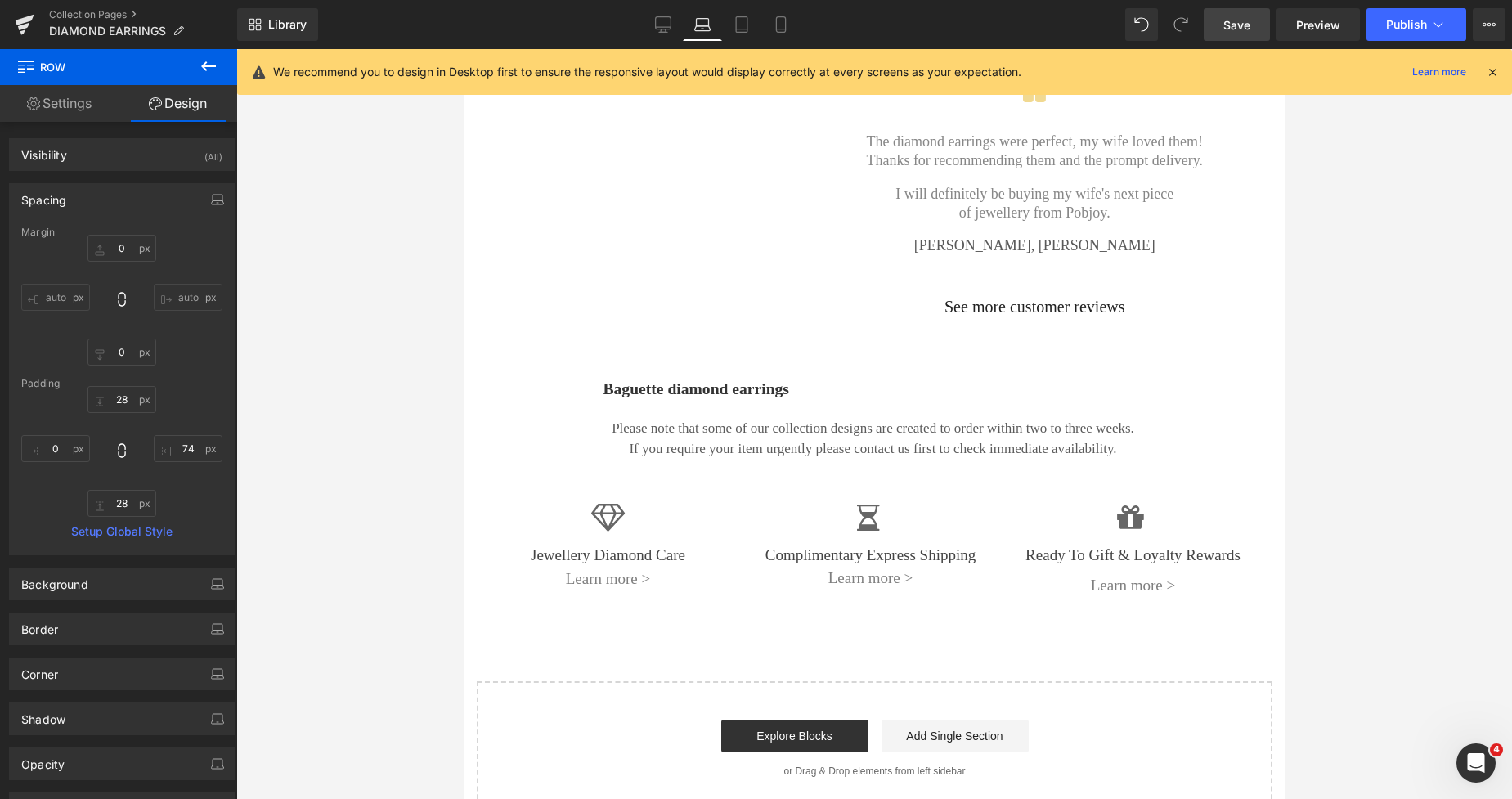
scroll to position [2193, 0]
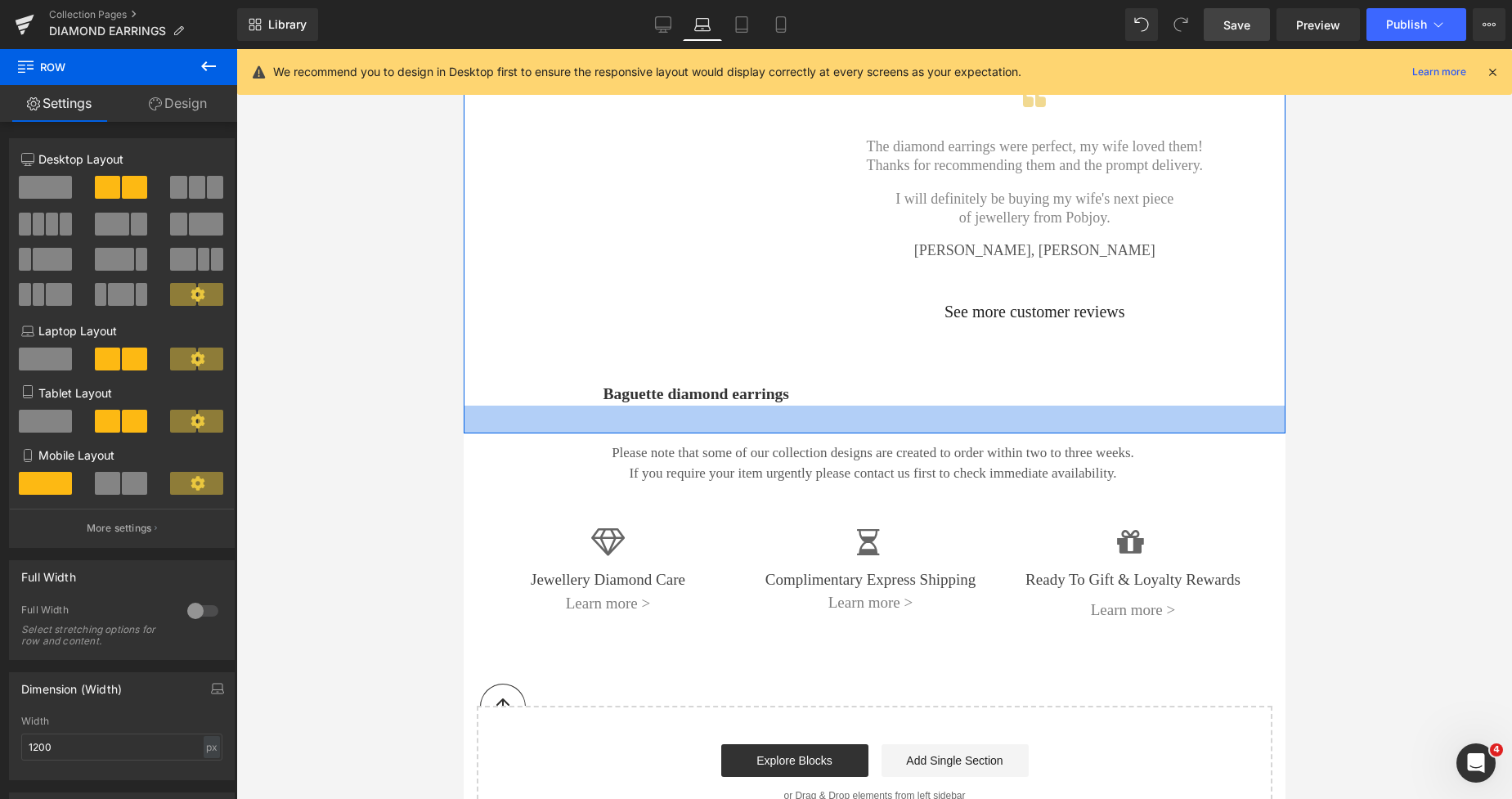
drag, startPoint x: 842, startPoint y: 385, endPoint x: 851, endPoint y: 404, distance: 21.0
click at [851, 405] on div "34px" at bounding box center [873, 419] width 822 height 27
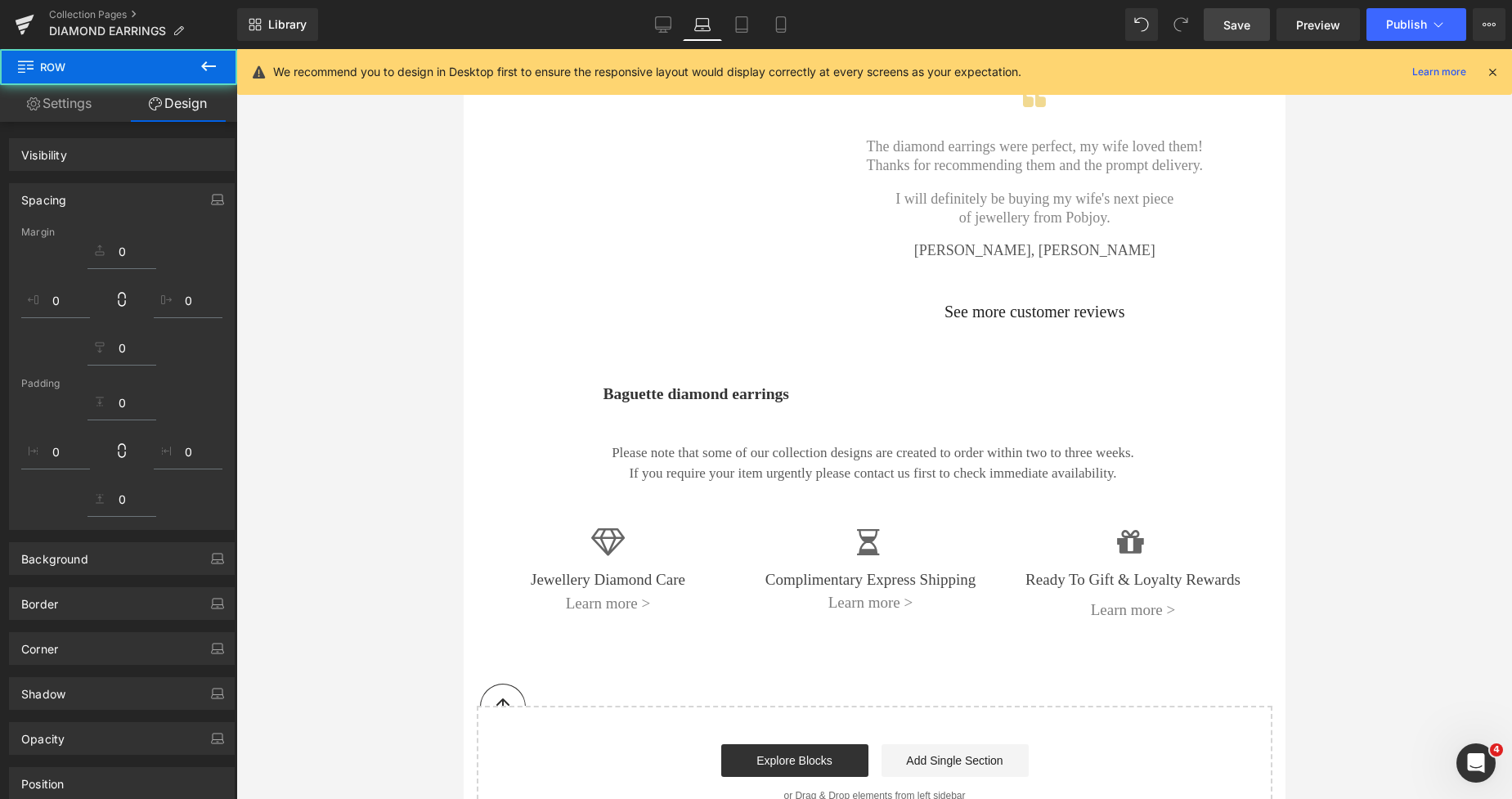
click at [1243, 22] on span "Save" at bounding box center [1237, 25] width 27 height 17
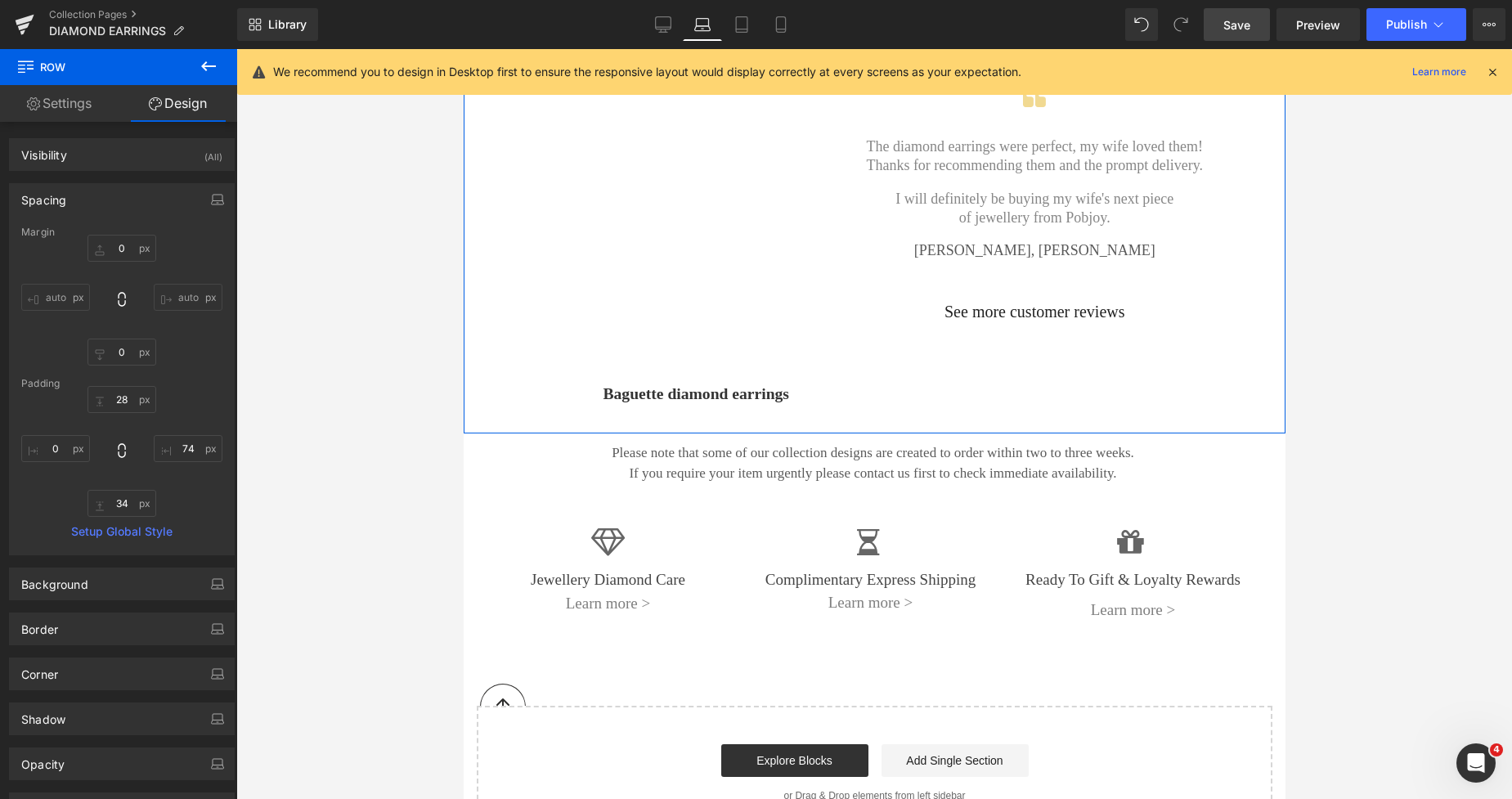
click at [606, 384] on span "Baguette diamond earrings" at bounding box center [696, 395] width 187 height 22
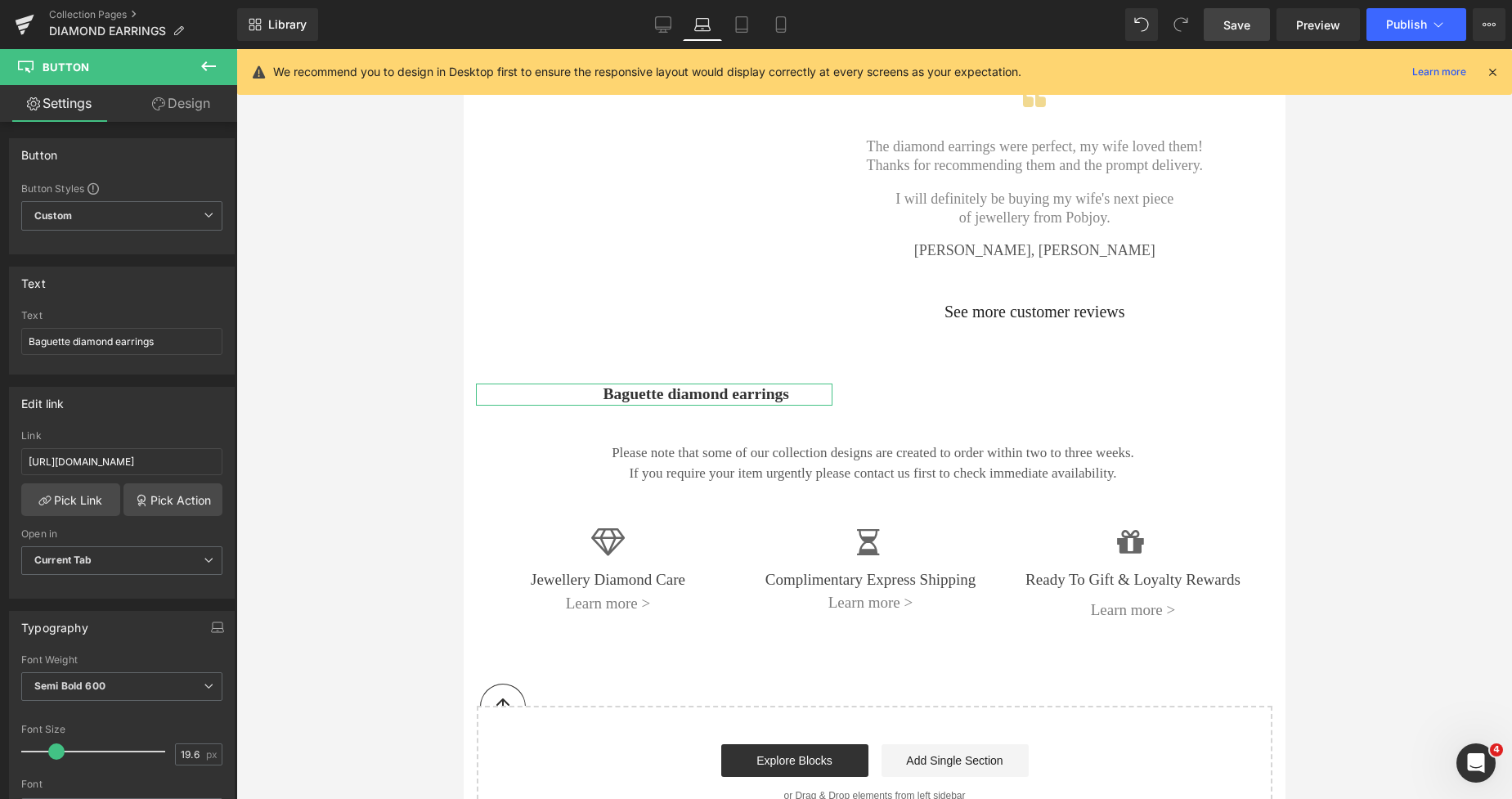
click at [190, 104] on link "Design" at bounding box center [181, 103] width 118 height 37
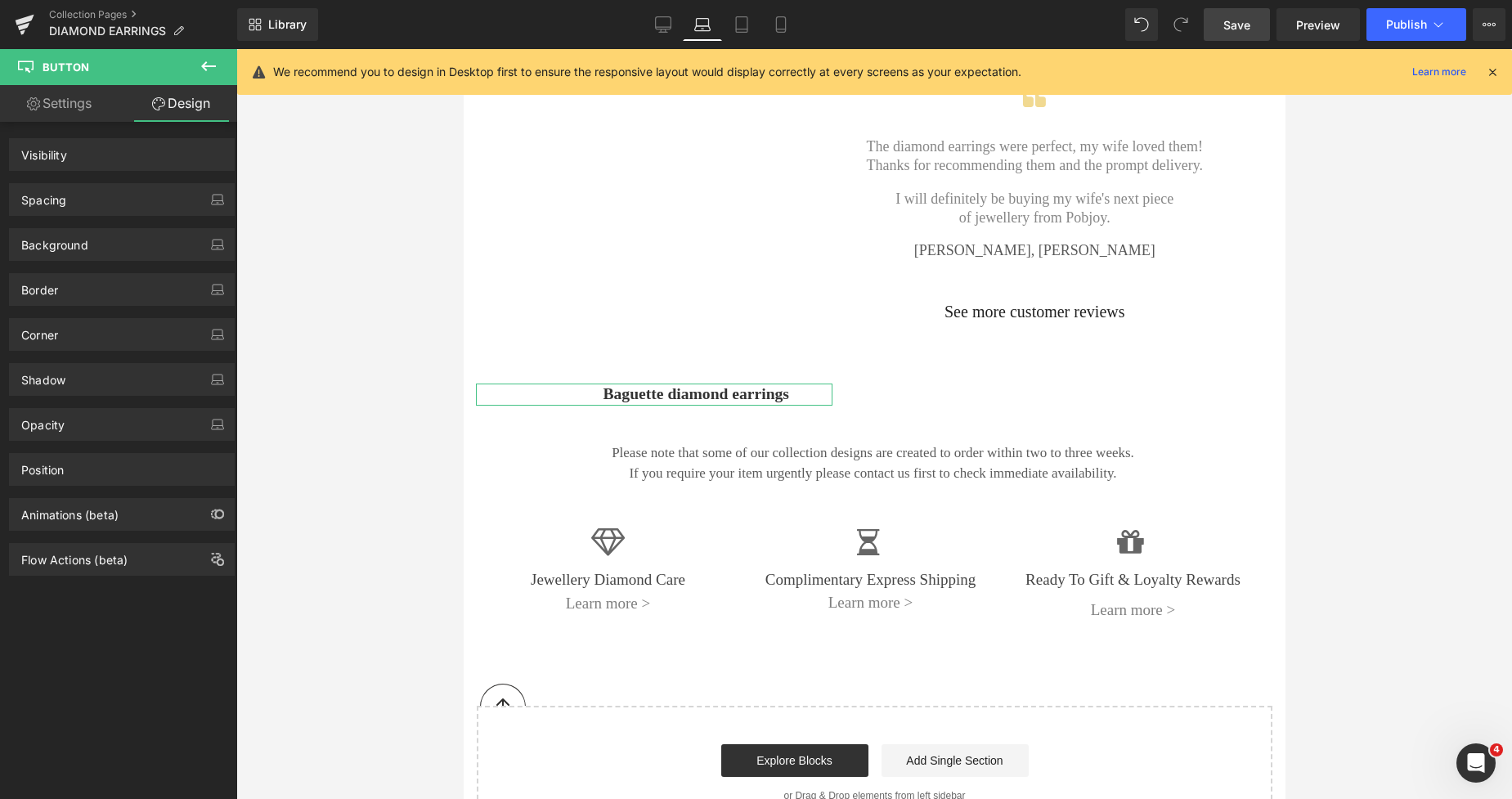
click at [82, 204] on div "Spacing" at bounding box center [122, 199] width 224 height 31
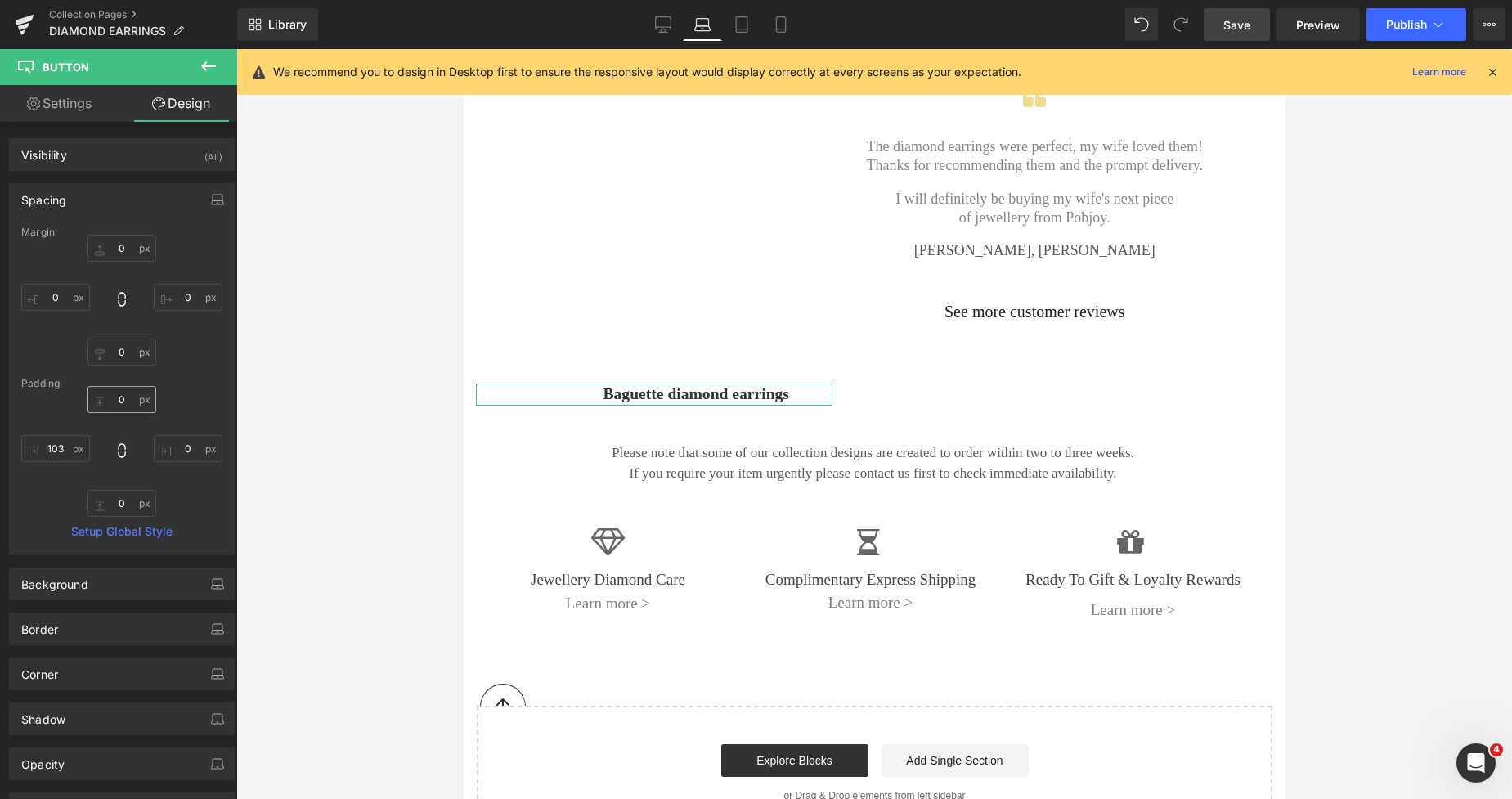
type input "0"
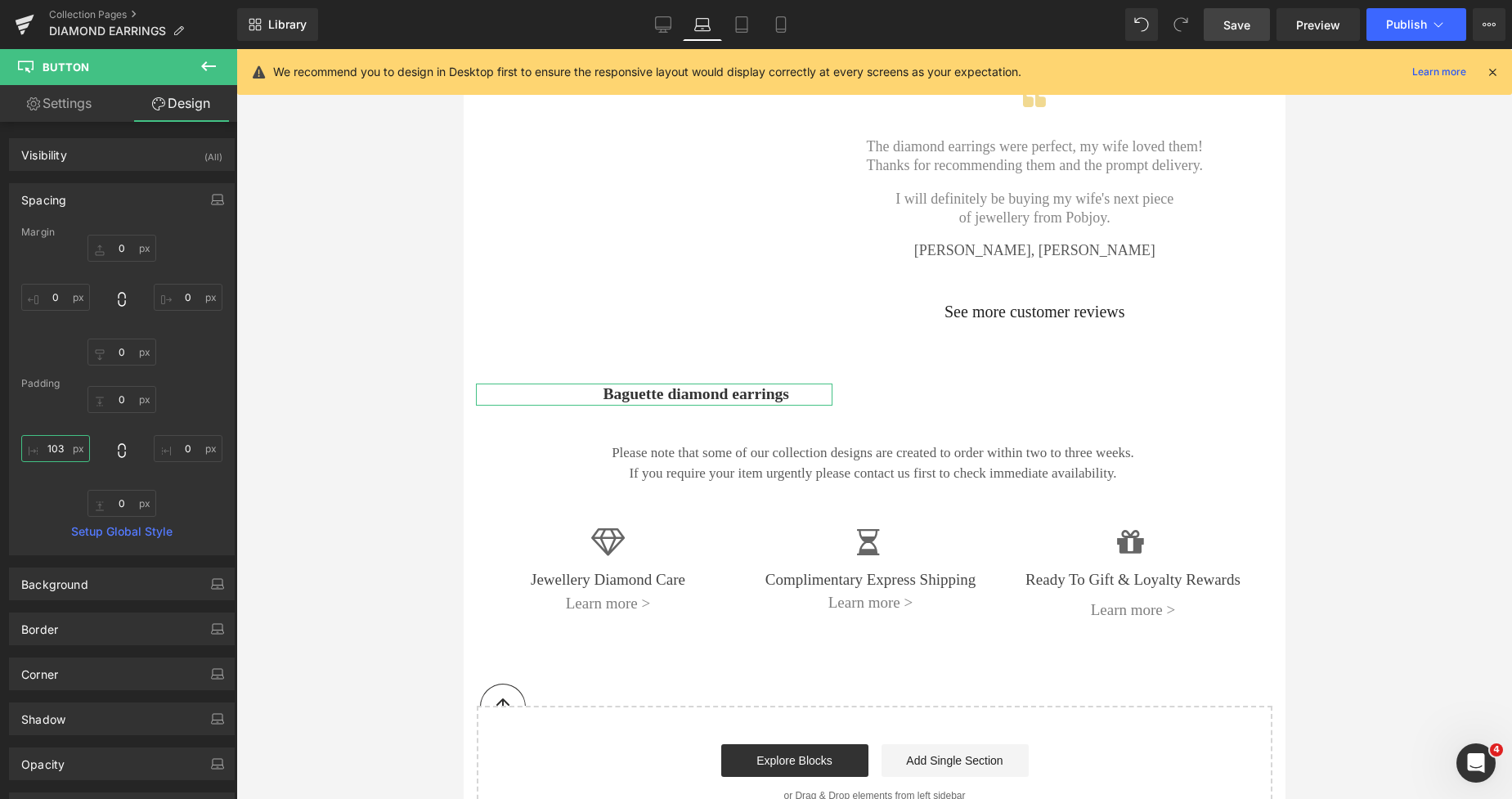
click at [65, 439] on input "103" at bounding box center [56, 449] width 69 height 27
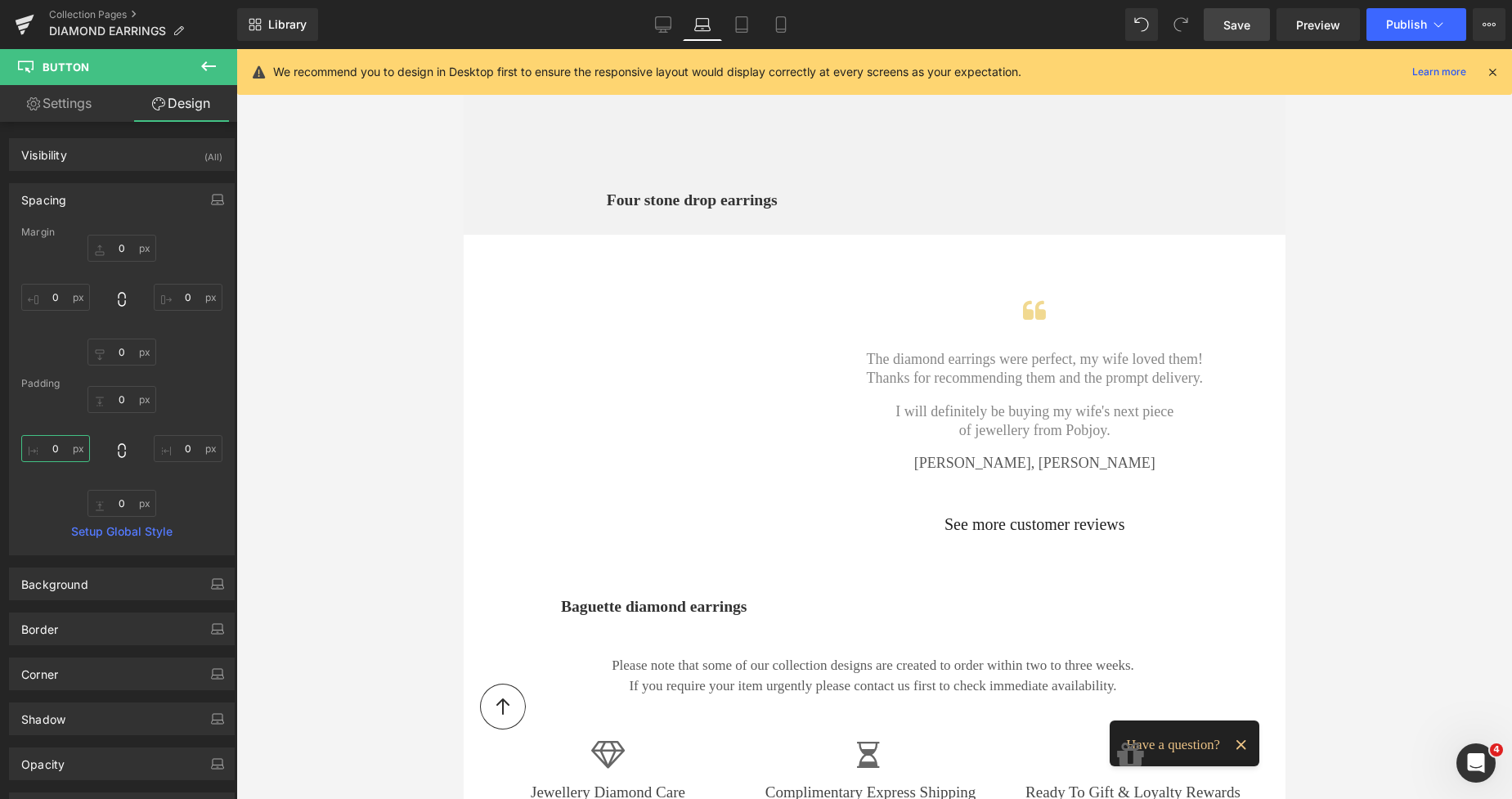
scroll to position [1859, 0]
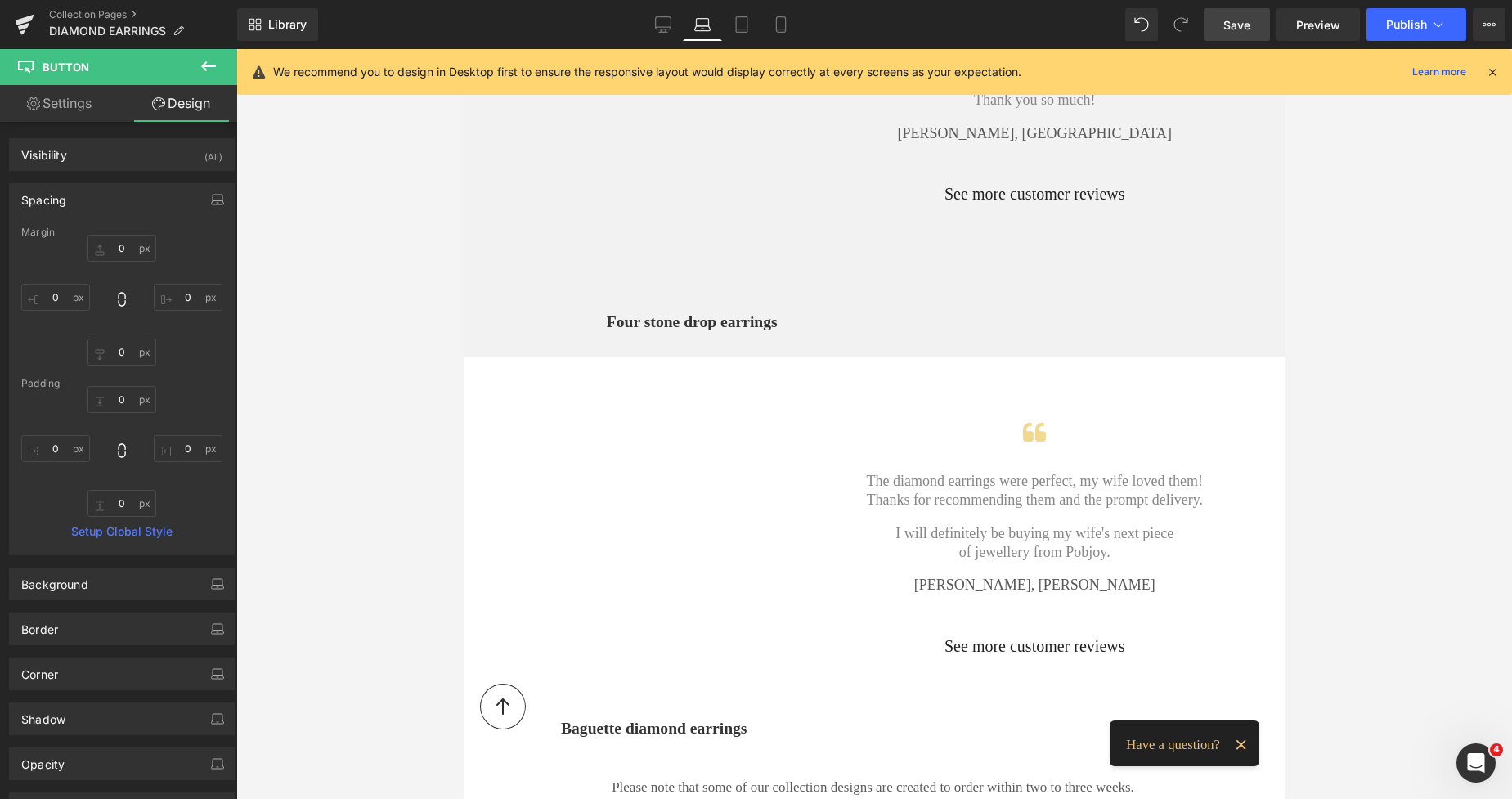
click at [607, 311] on span "Four stone drop earrings" at bounding box center [691, 322] width 171 height 22
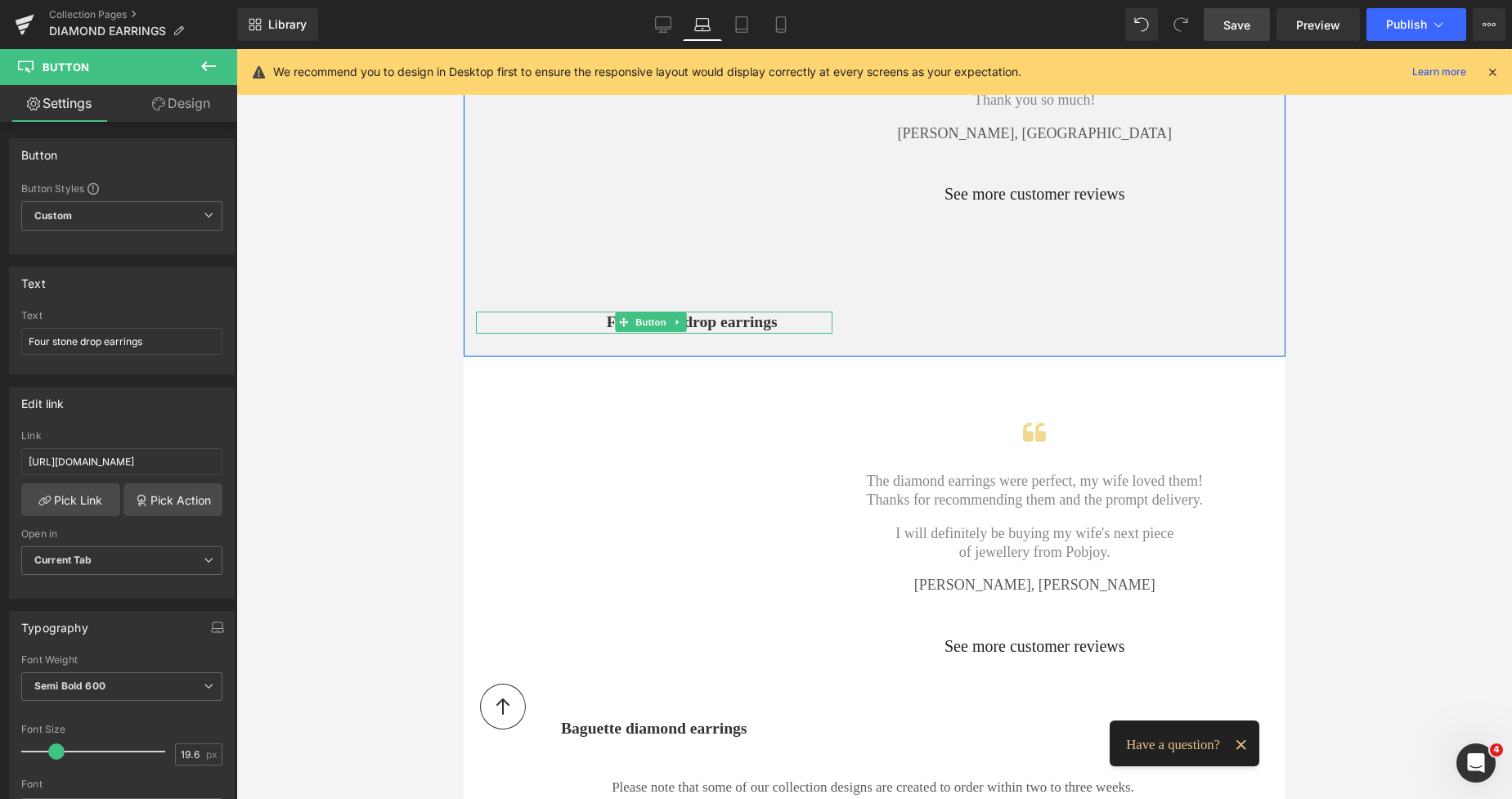
click at [594, 311] on link "Four stone drop earrings" at bounding box center [654, 322] width 247 height 22
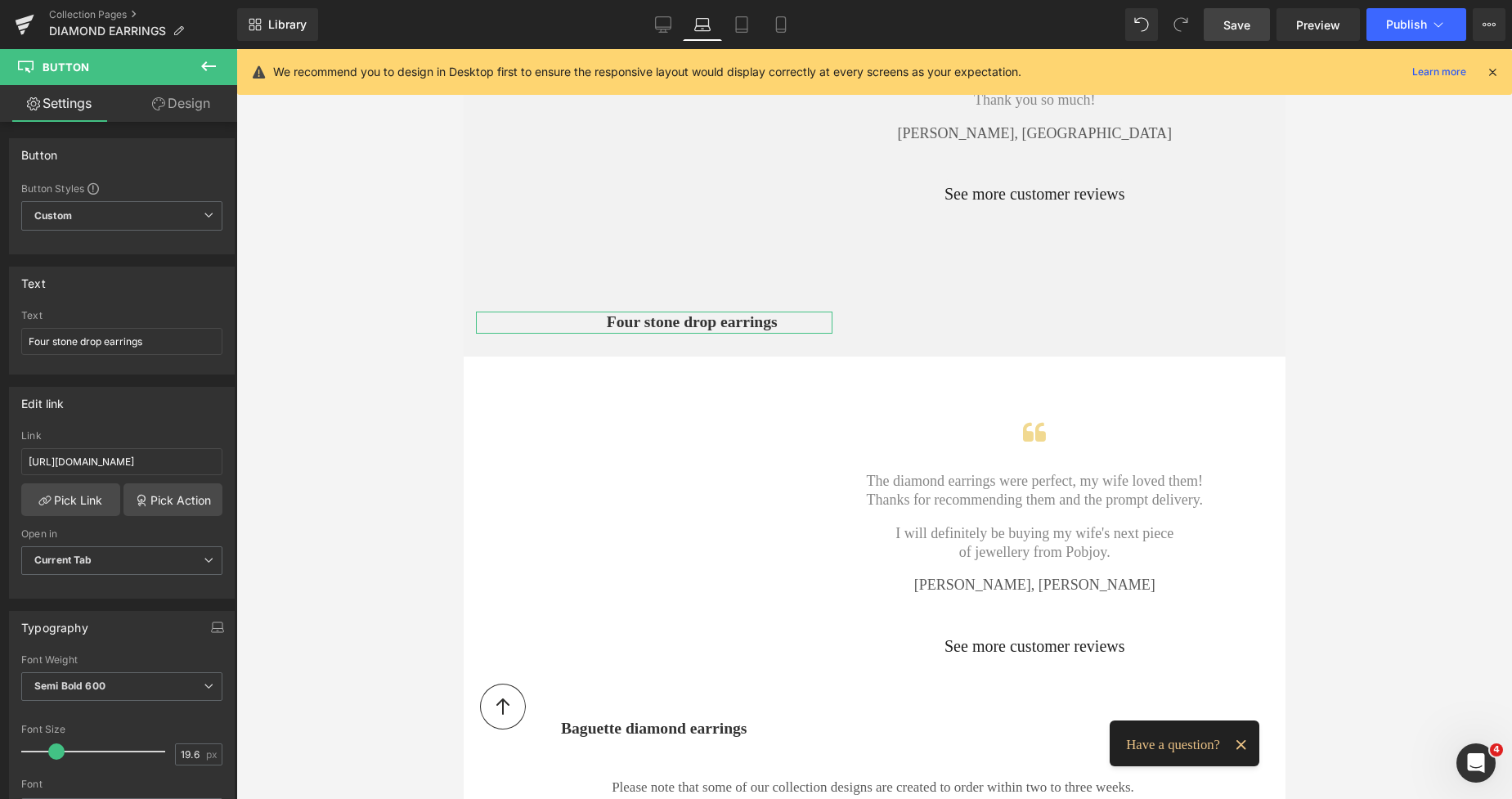
click at [186, 101] on link "Design" at bounding box center [181, 103] width 118 height 37
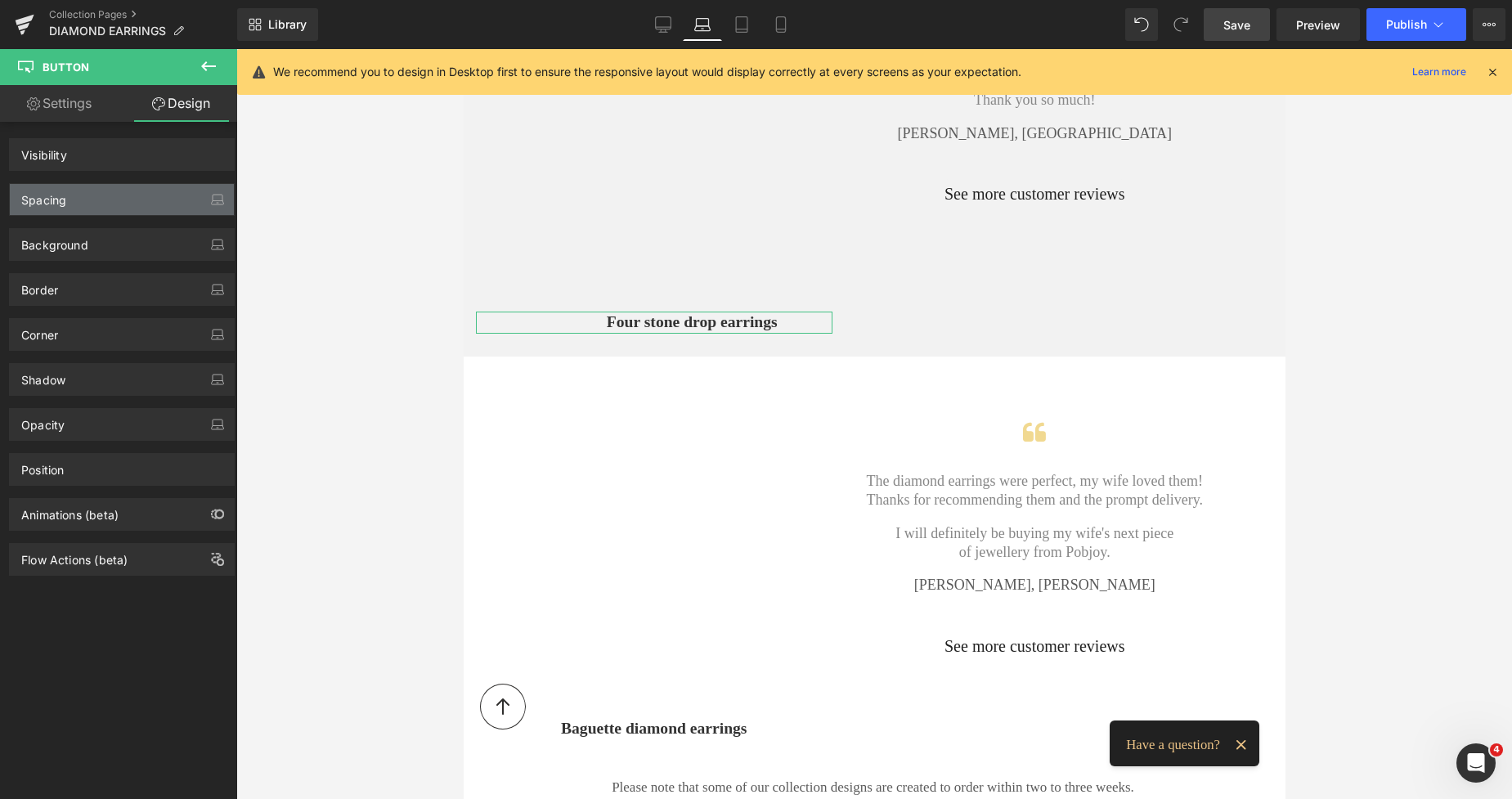
click at [77, 202] on div "Spacing" at bounding box center [122, 199] width 224 height 31
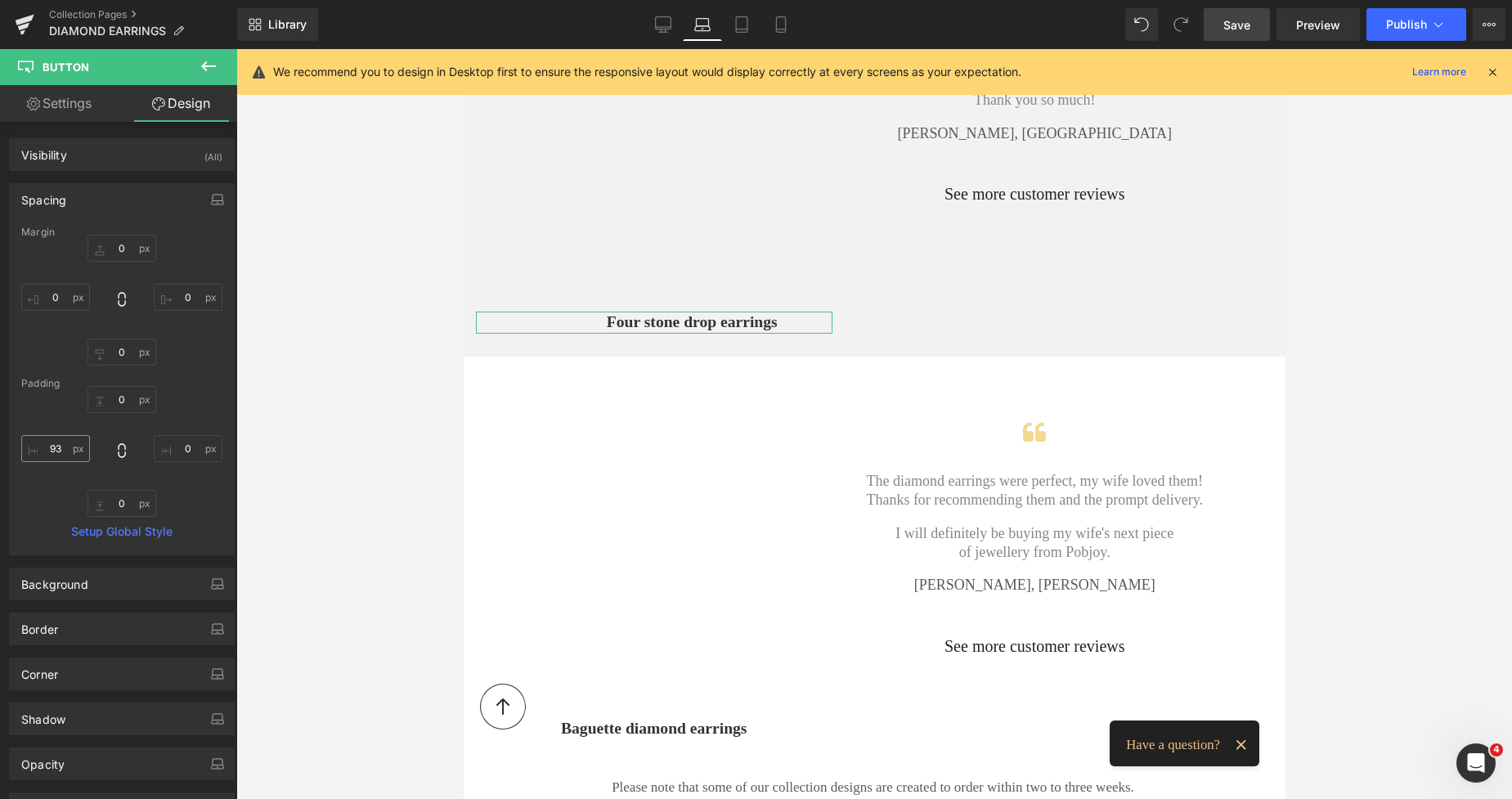
click at [52, 456] on input "93" at bounding box center [56, 449] width 69 height 27
click at [1242, 32] on span "Save" at bounding box center [1237, 25] width 27 height 17
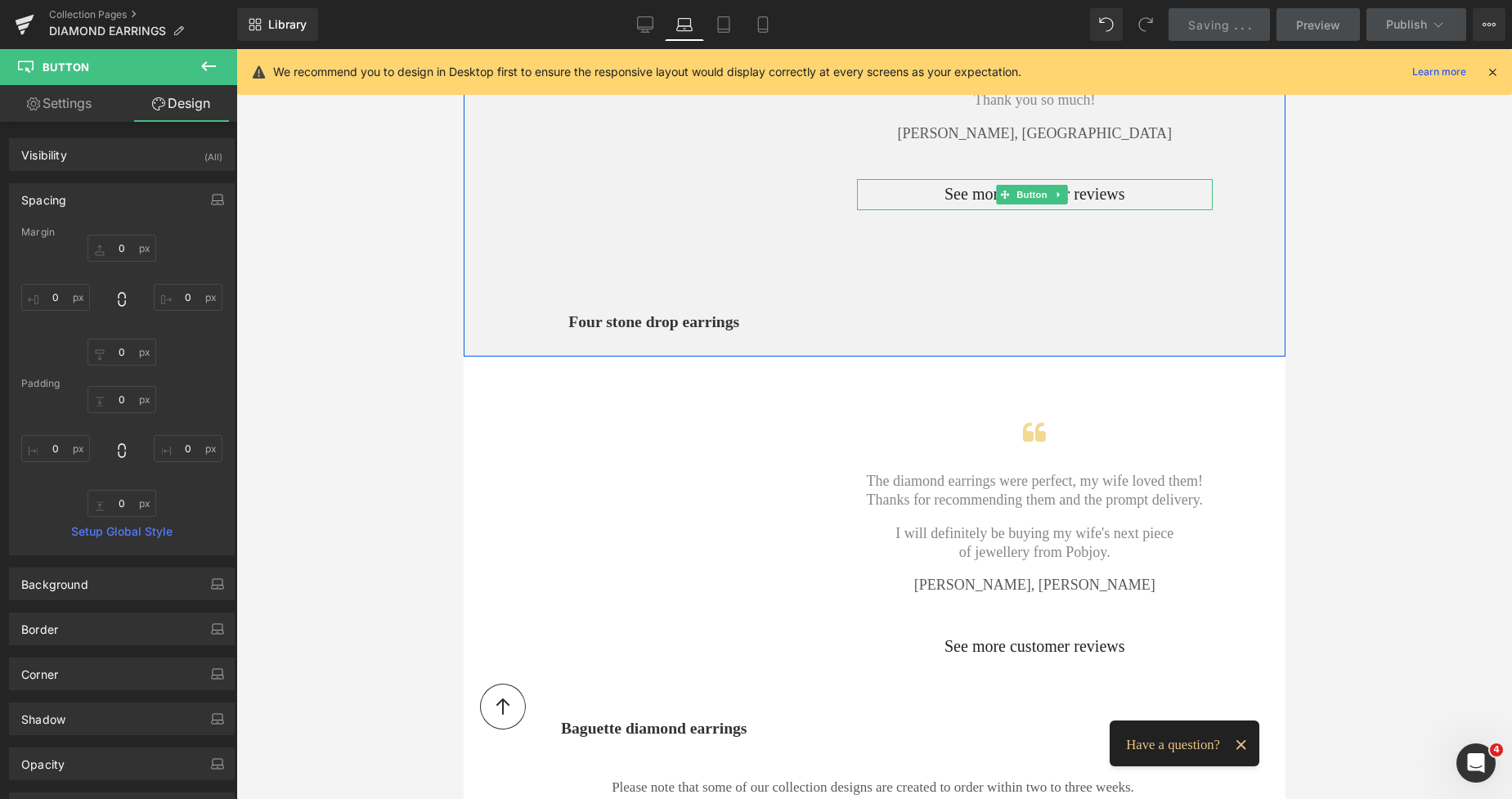
click at [954, 183] on span "See more customer reviews" at bounding box center [1034, 195] width 180 height 23
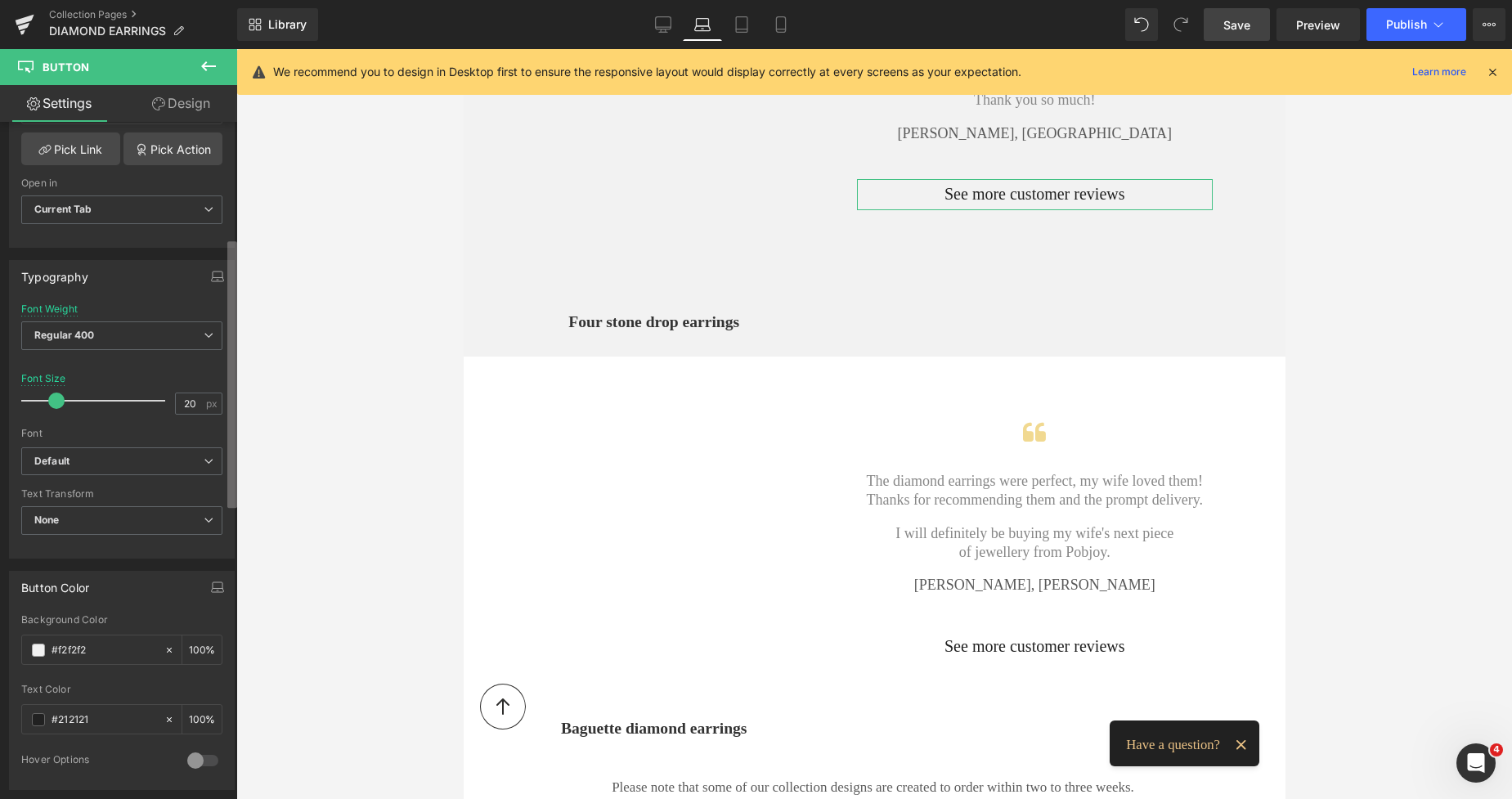
scroll to position [365, 0]
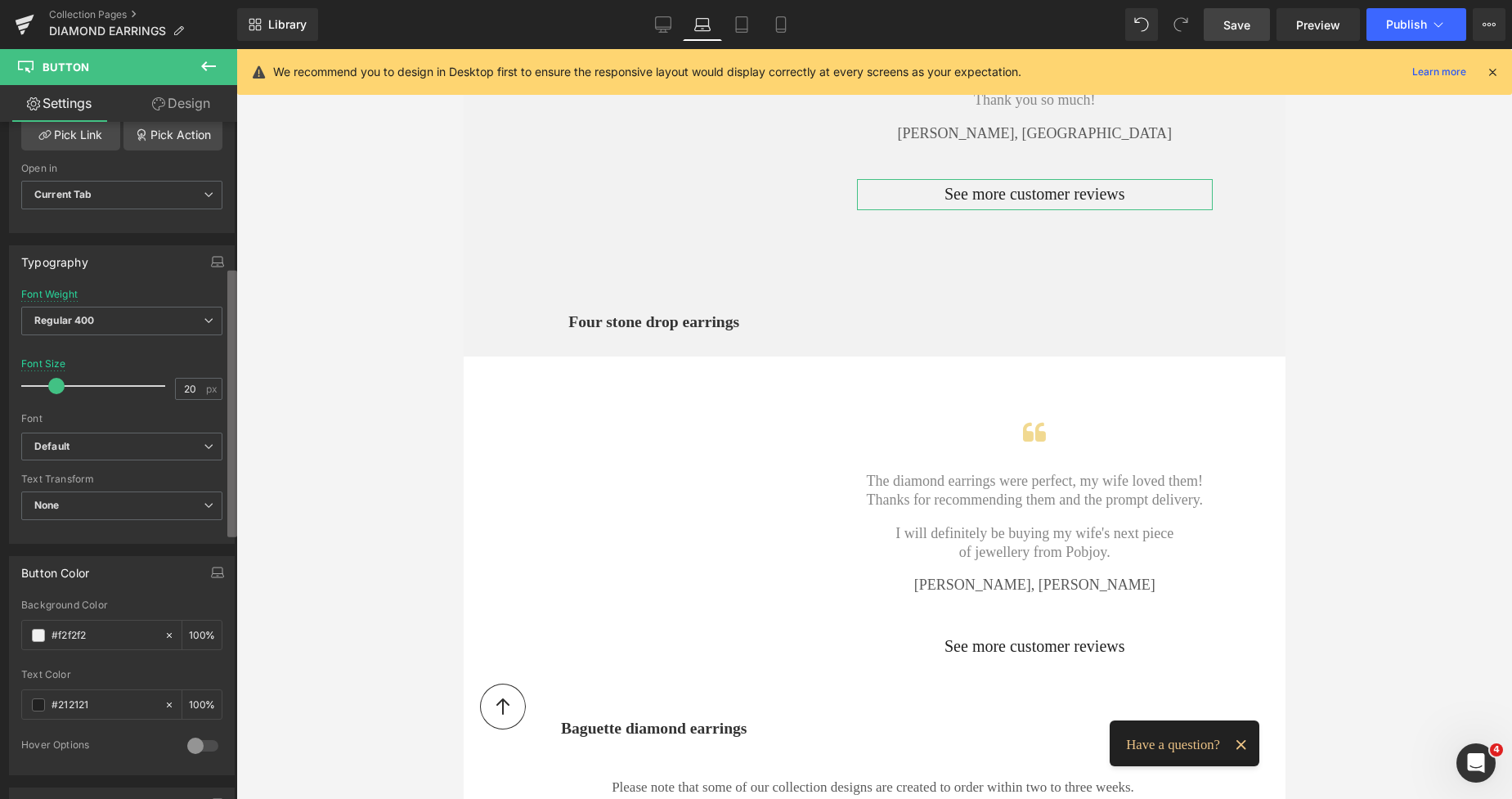
click at [213, 417] on div "Button Button Styles Custom Custom Setup Global Style Custom Setup Global Style…" at bounding box center [118, 464] width 237 height 684
click at [180, 328] on span "Regular 400" at bounding box center [122, 320] width 201 height 28
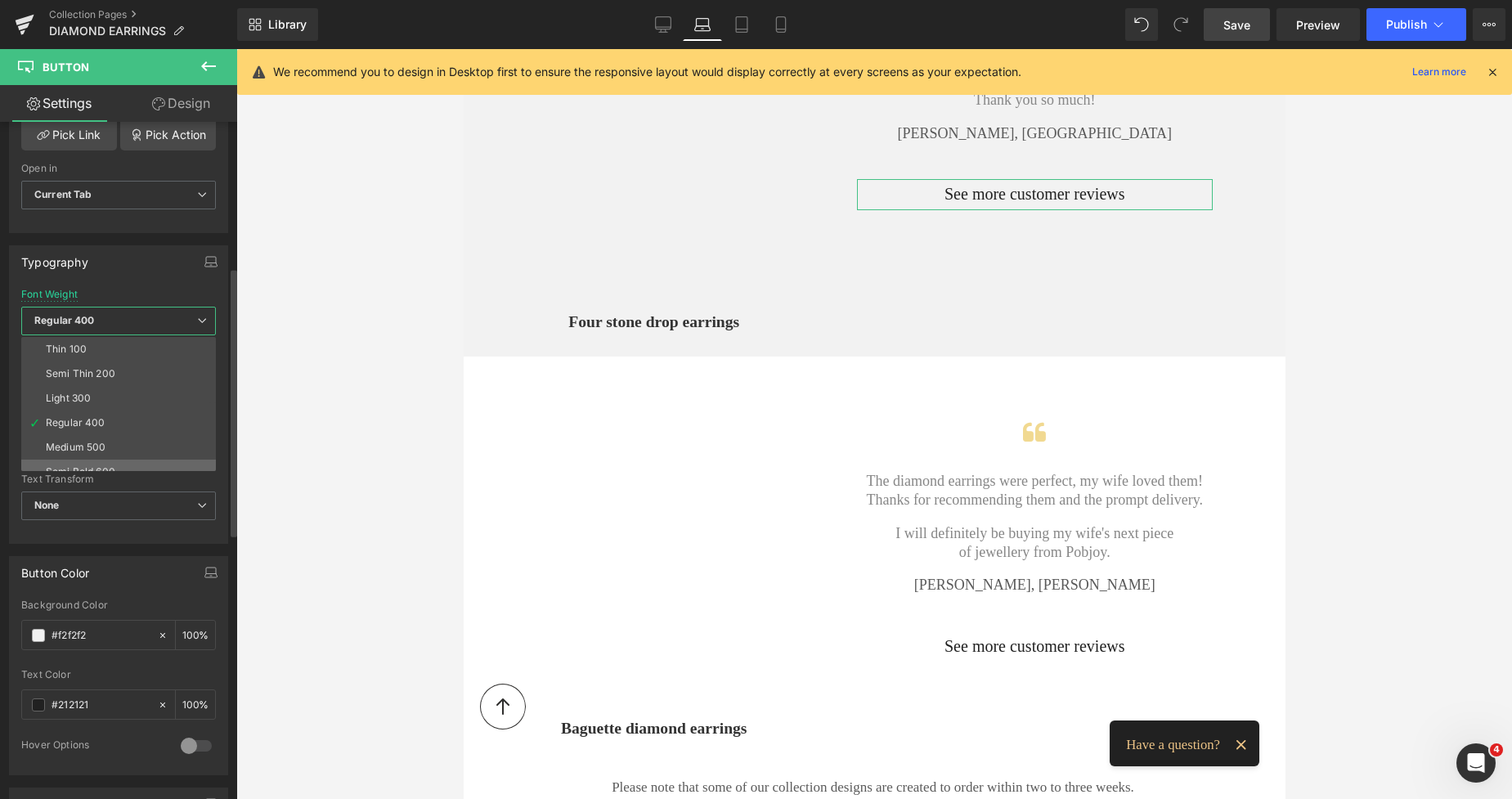
click at [101, 466] on div "Semi Bold 600" at bounding box center [80, 472] width 69 height 12
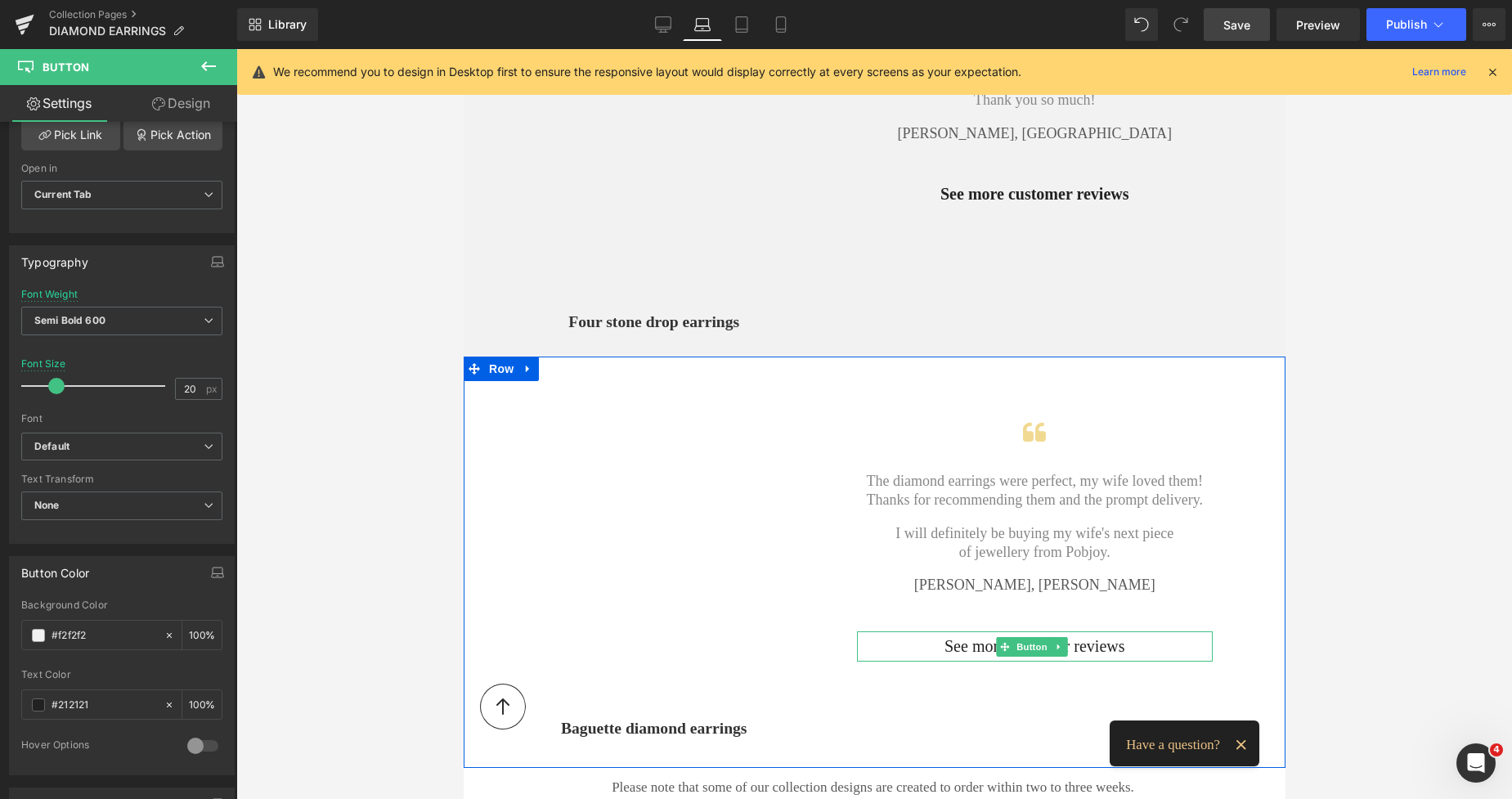
click at [961, 635] on span "See more customer reviews" at bounding box center [1034, 647] width 180 height 23
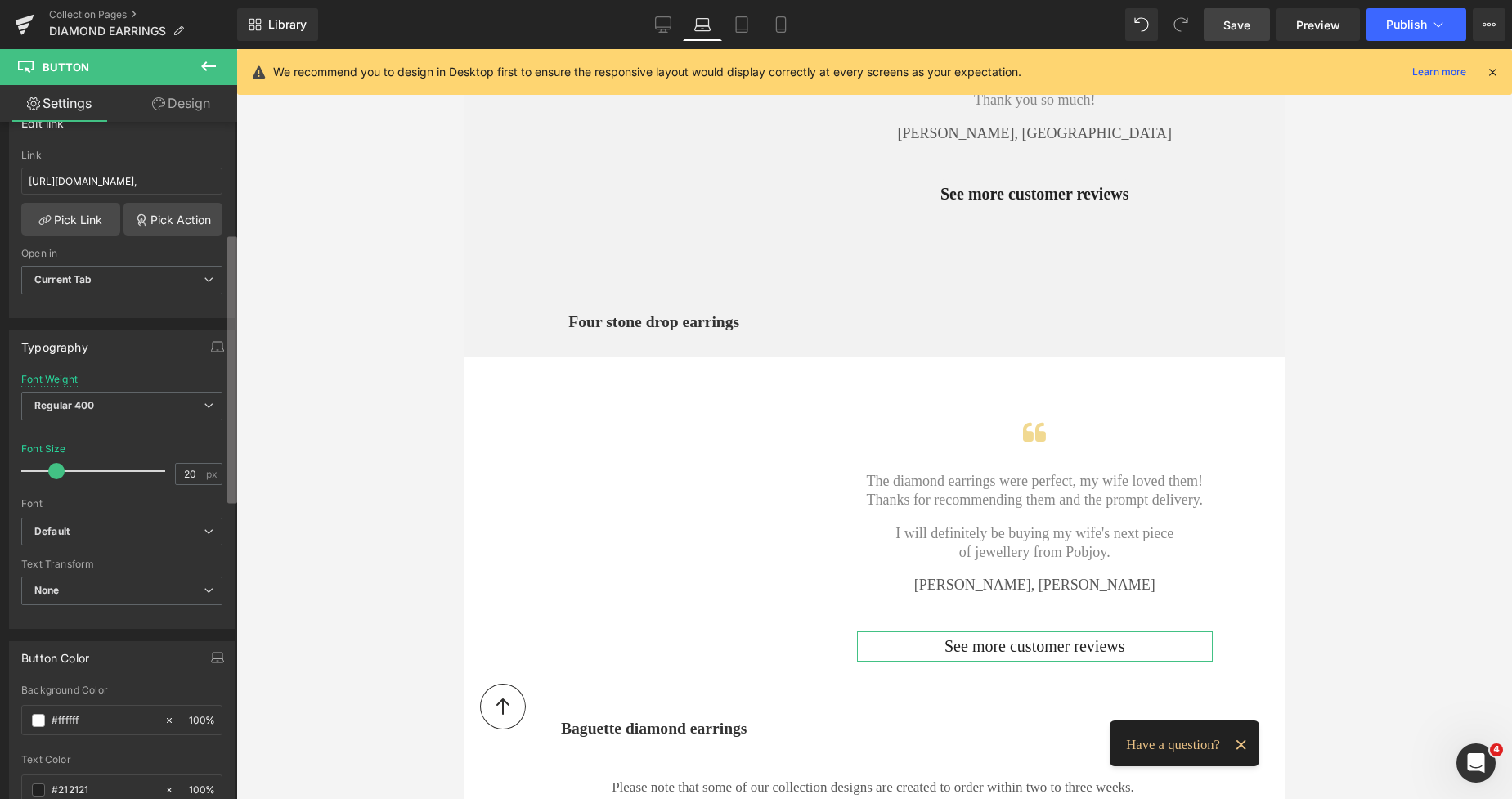
scroll to position [320, 0]
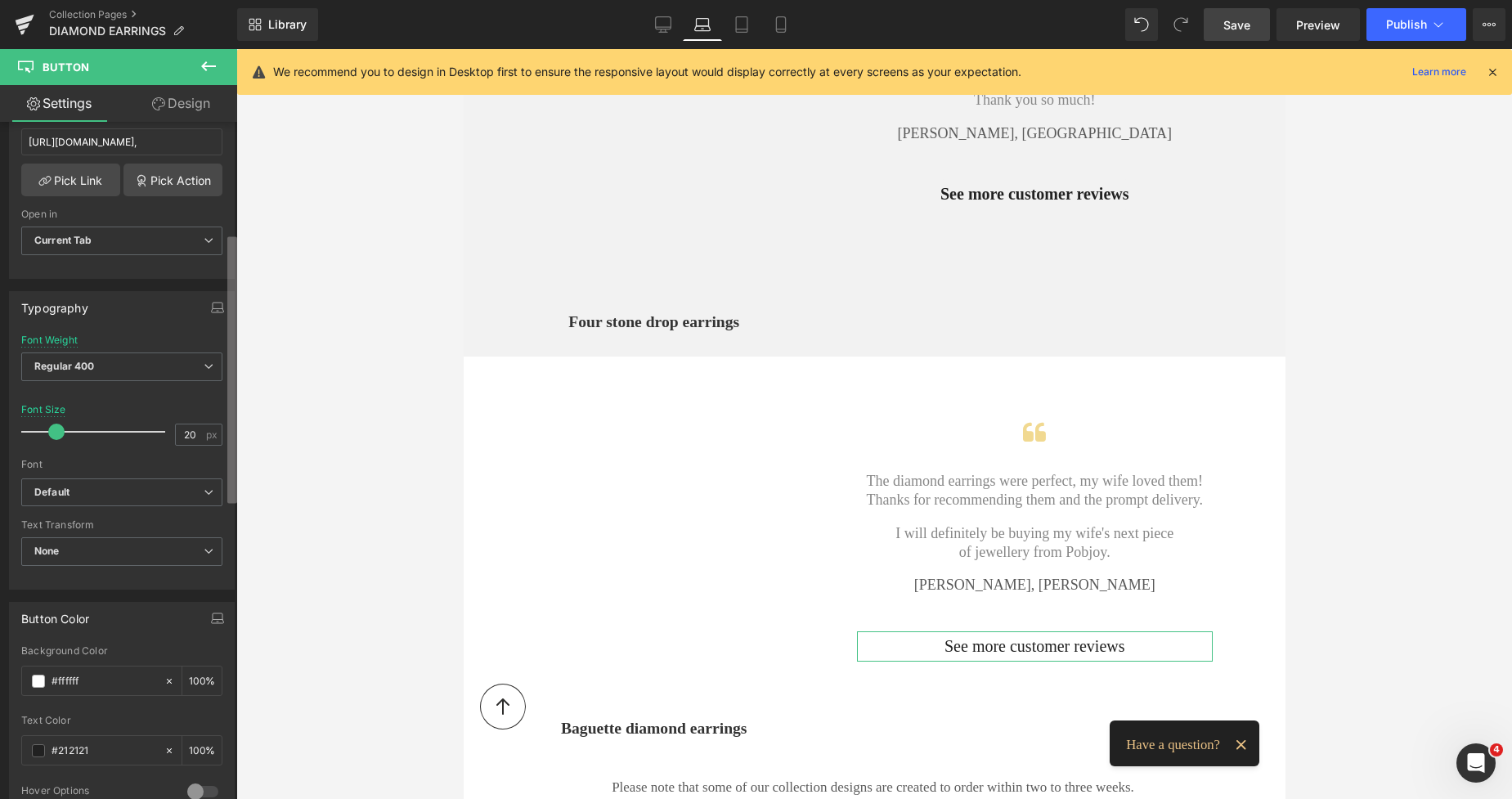
click at [217, 431] on div "Button Button Styles Custom Custom Setup Global Style Custom Setup Global Style…" at bounding box center [118, 464] width 237 height 684
click at [154, 380] on span "Regular 400" at bounding box center [122, 366] width 201 height 28
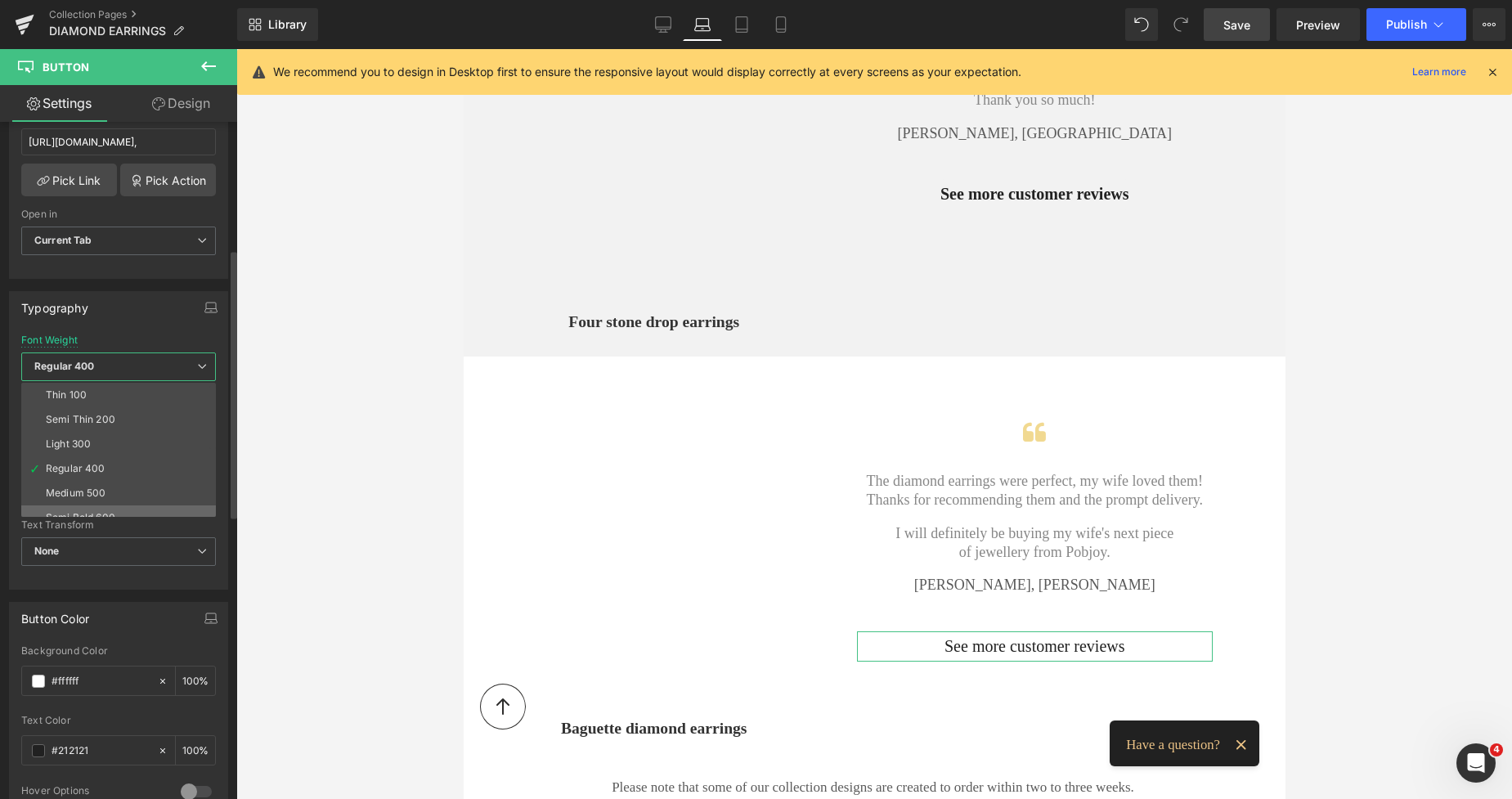
click at [76, 514] on div "Semi Bold 600" at bounding box center [80, 518] width 69 height 12
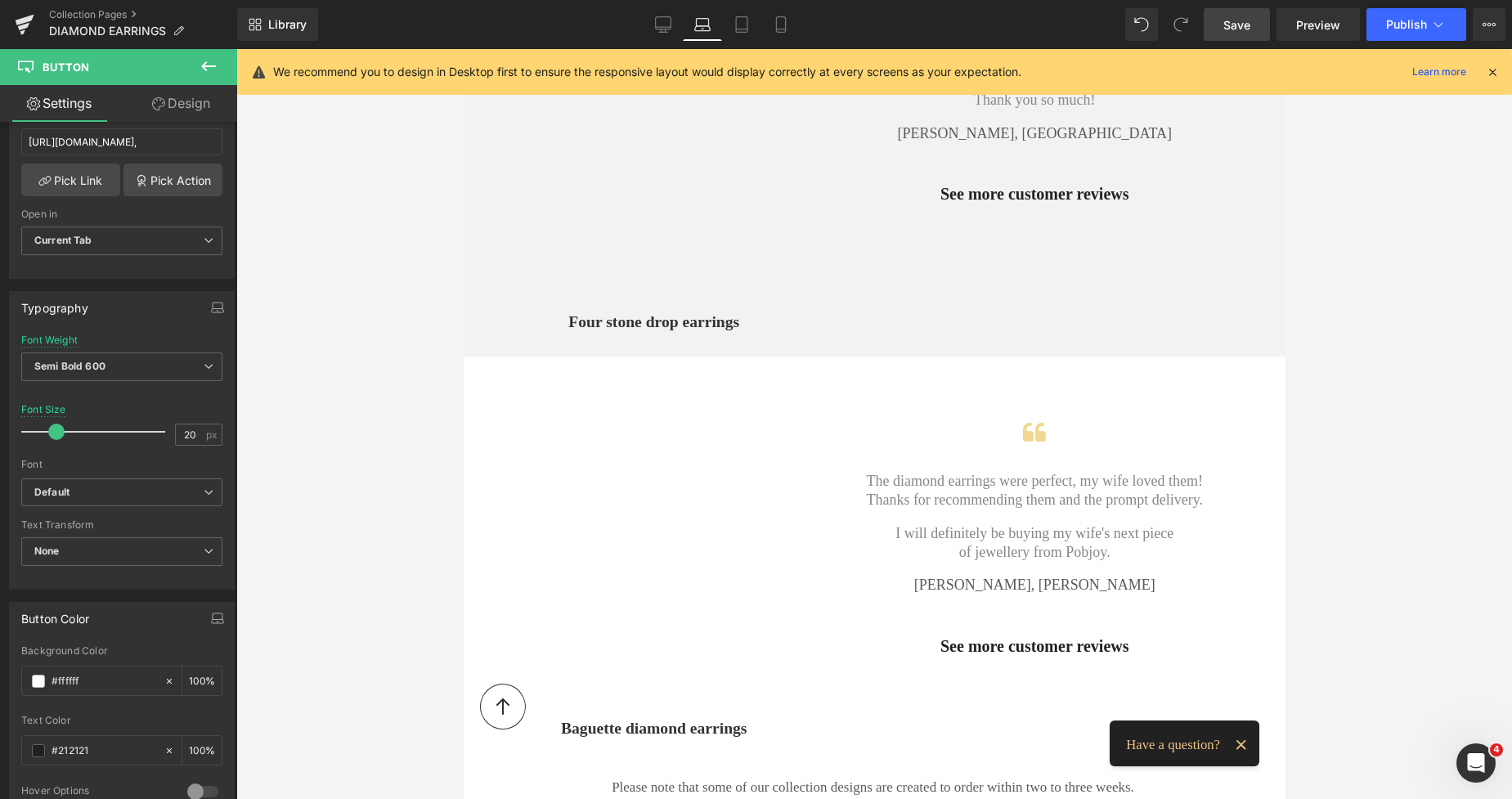
drag, startPoint x: 1243, startPoint y: 32, endPoint x: 811, endPoint y: 367, distance: 546.7
click at [1243, 32] on span "Save" at bounding box center [1237, 25] width 27 height 17
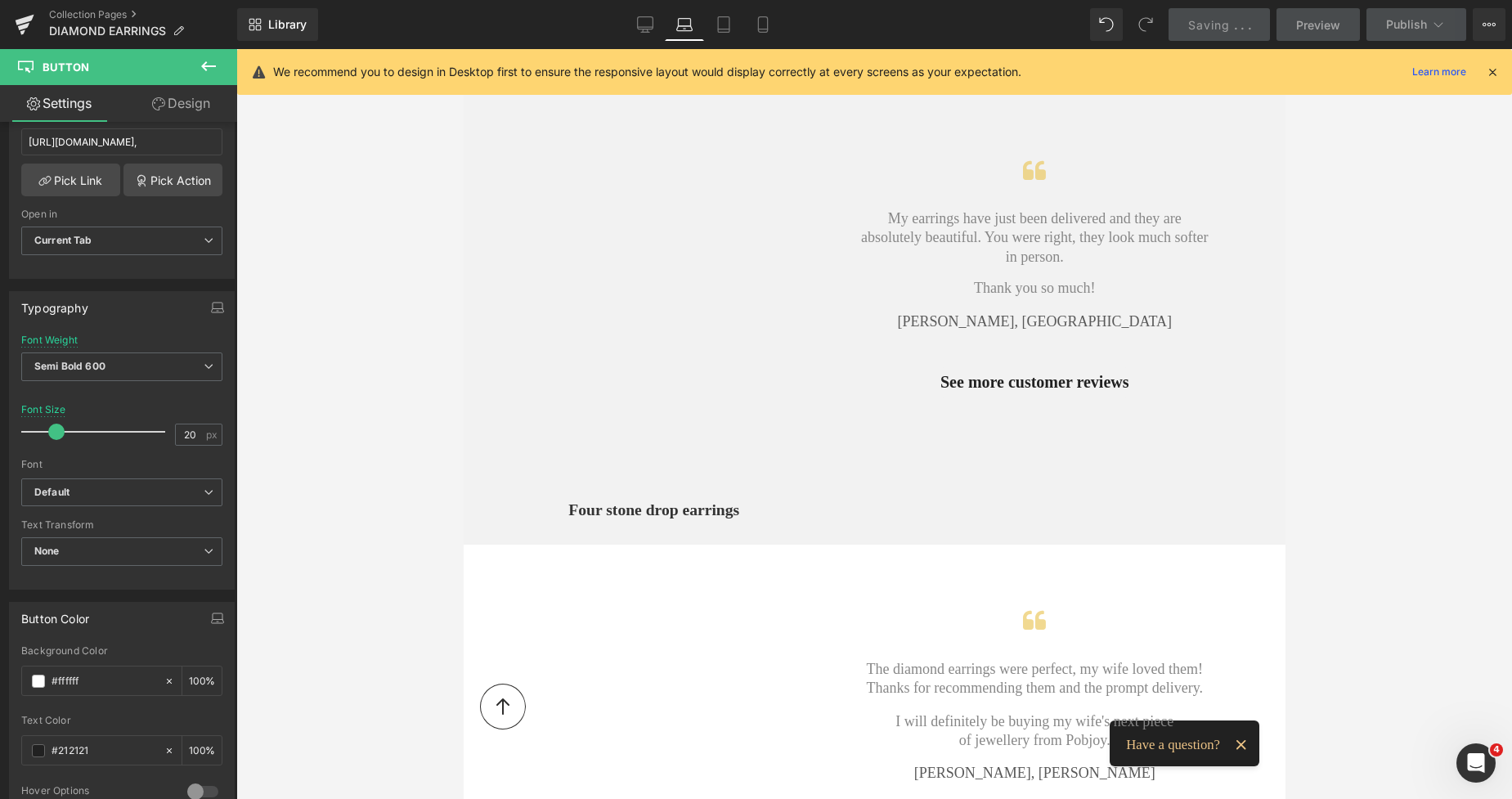
scroll to position [1626, 0]
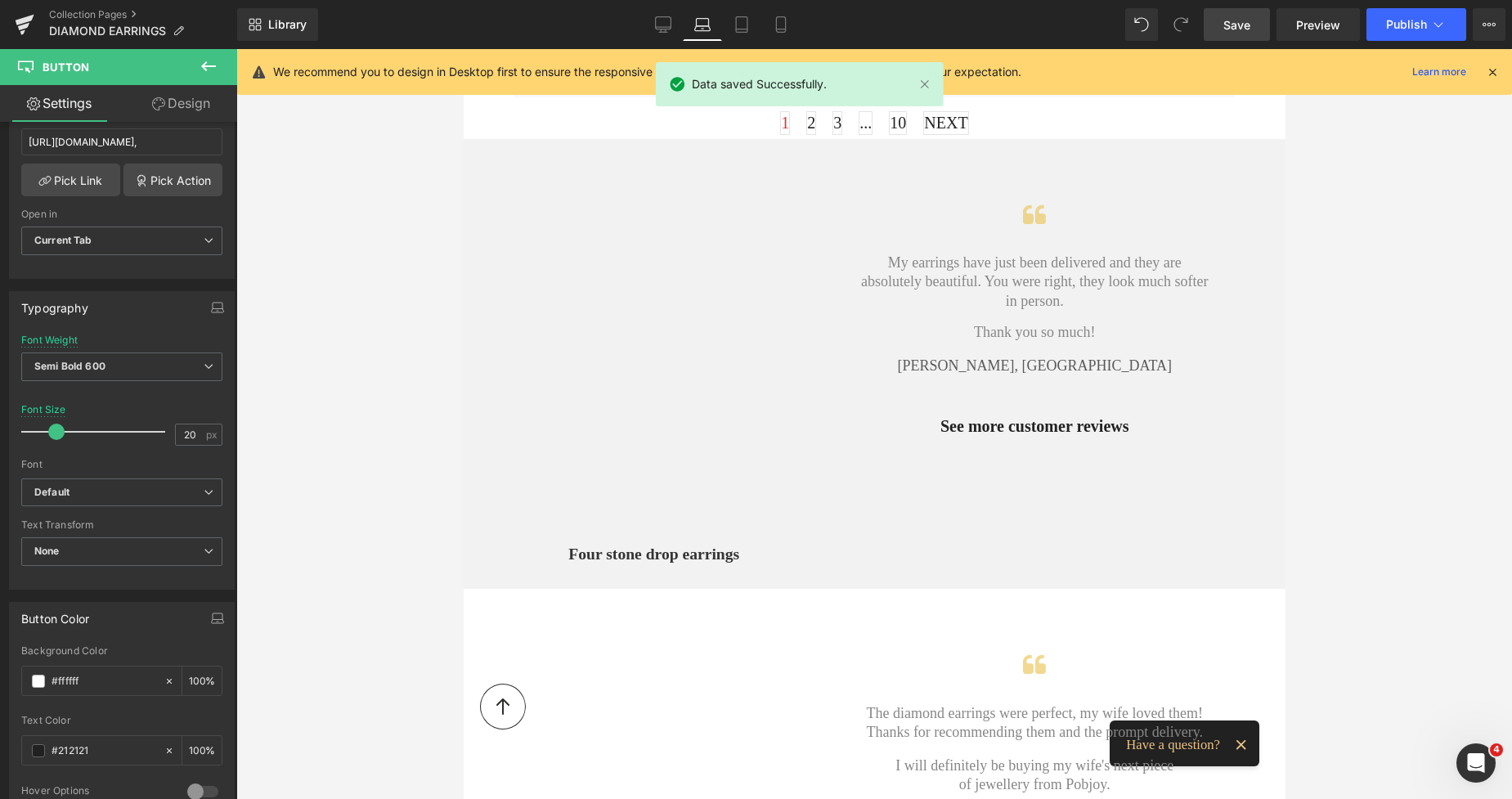
drag, startPoint x: 1246, startPoint y: 22, endPoint x: 814, endPoint y: 320, distance: 524.8
click at [1246, 22] on span "Save" at bounding box center [1237, 25] width 27 height 17
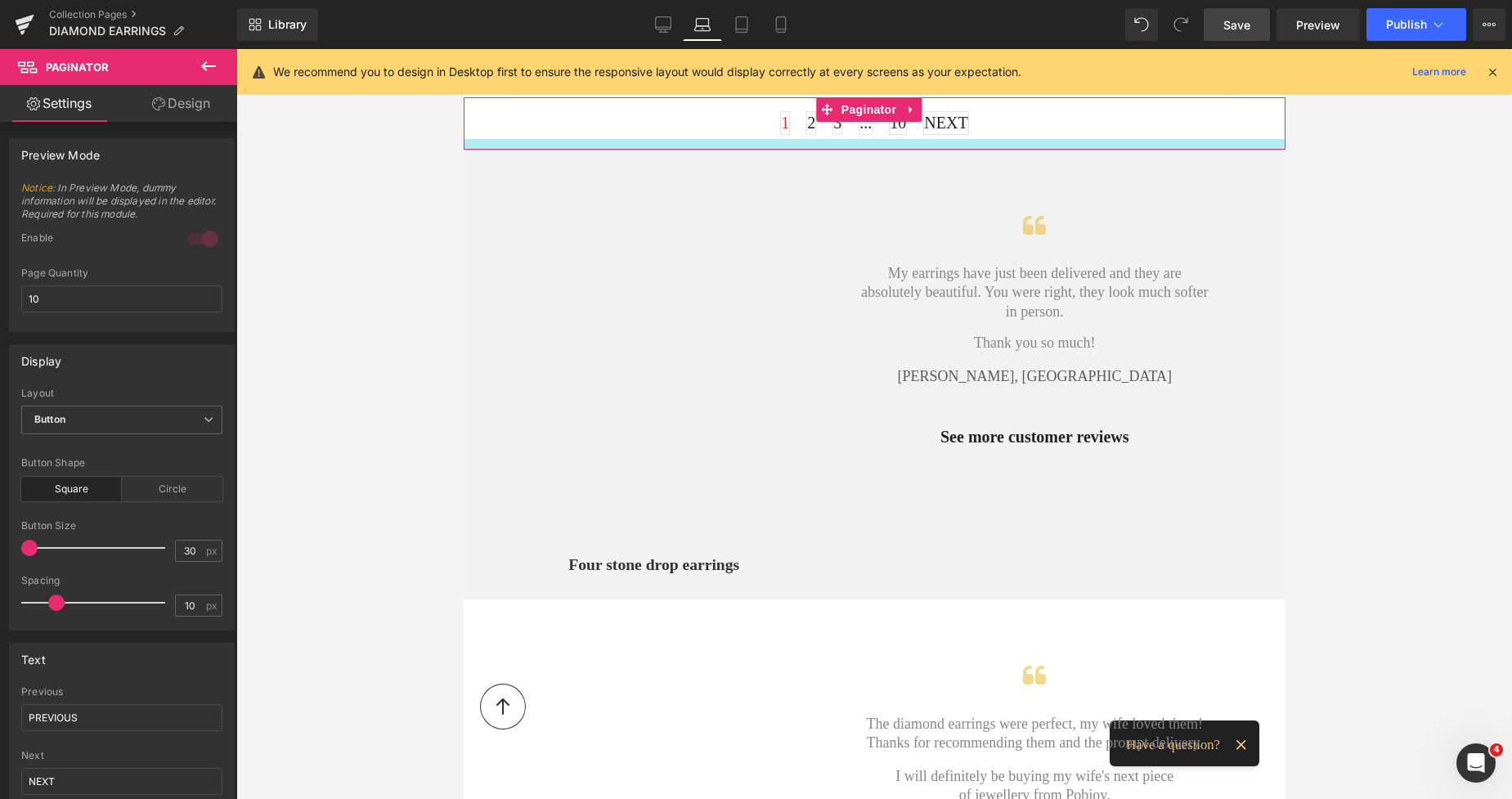
drag, startPoint x: 1047, startPoint y: 125, endPoint x: 1703, endPoint y: 84, distance: 657.3
click at [1057, 139] on div at bounding box center [873, 144] width 822 height 11
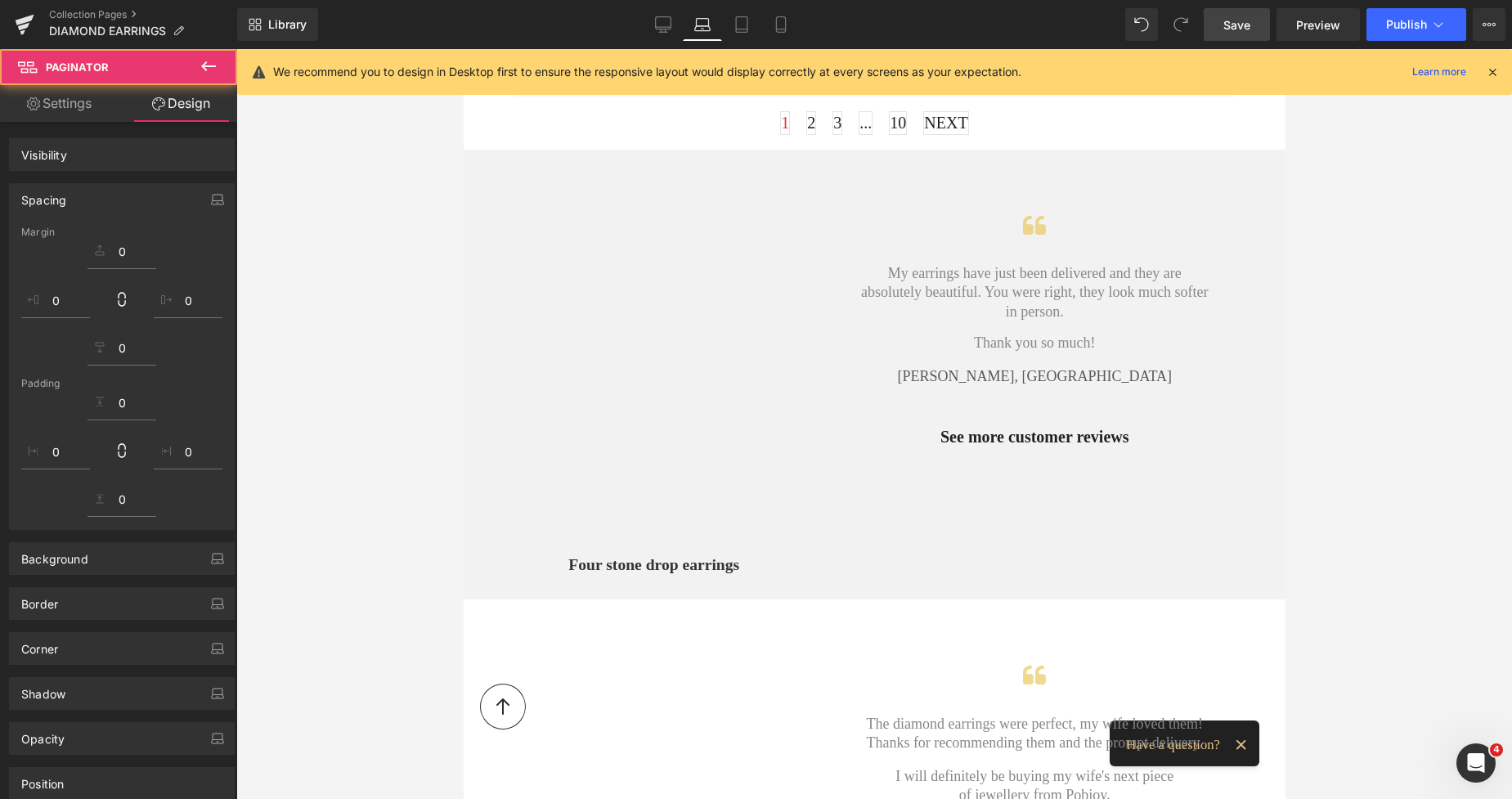
click at [1236, 27] on span "Save" at bounding box center [1237, 25] width 27 height 17
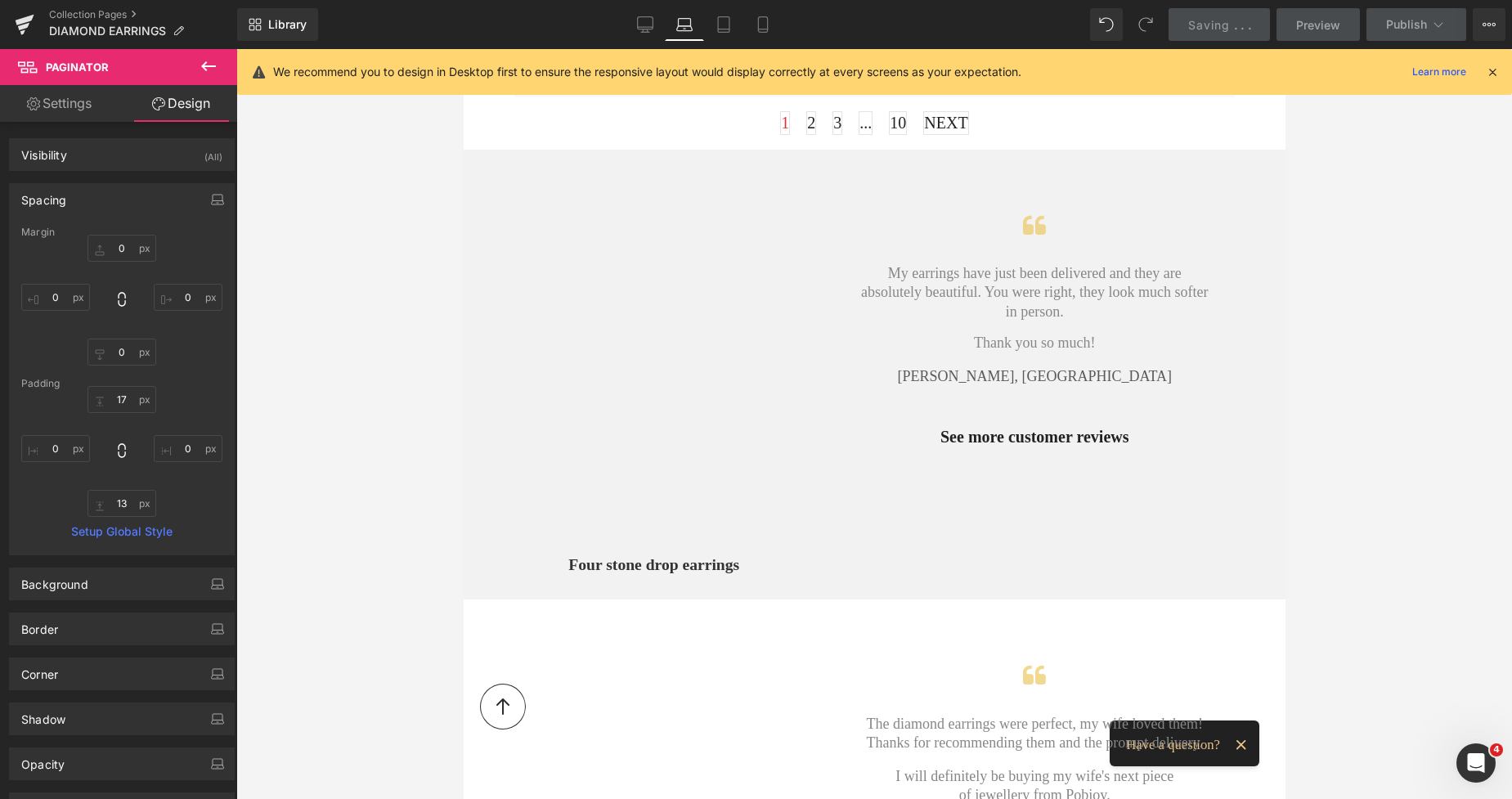
scroll to position [1065, 0]
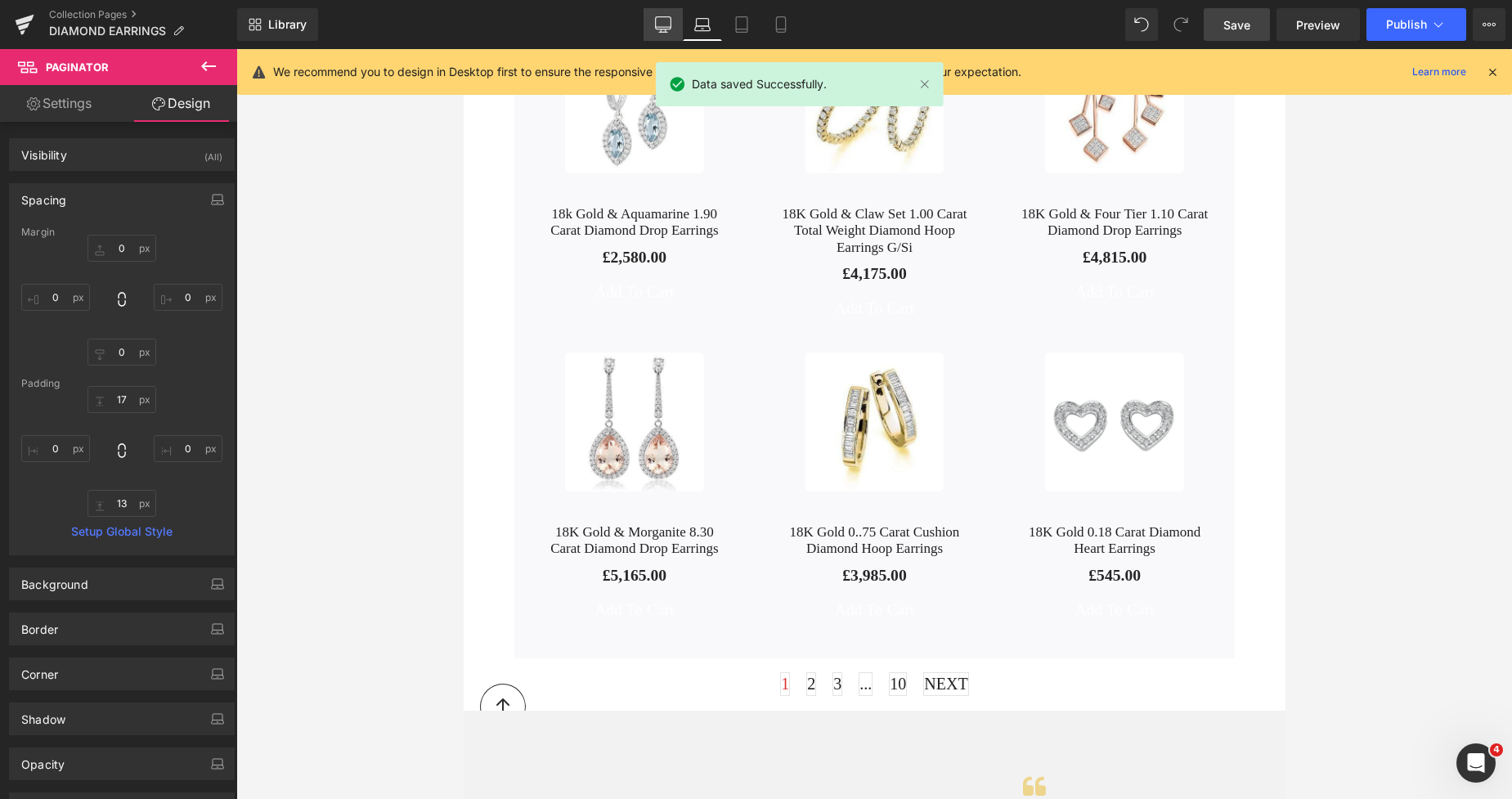
drag, startPoint x: 672, startPoint y: 24, endPoint x: 736, endPoint y: 84, distance: 87.7
click at [672, 24] on link "Desktop" at bounding box center [663, 24] width 39 height 32
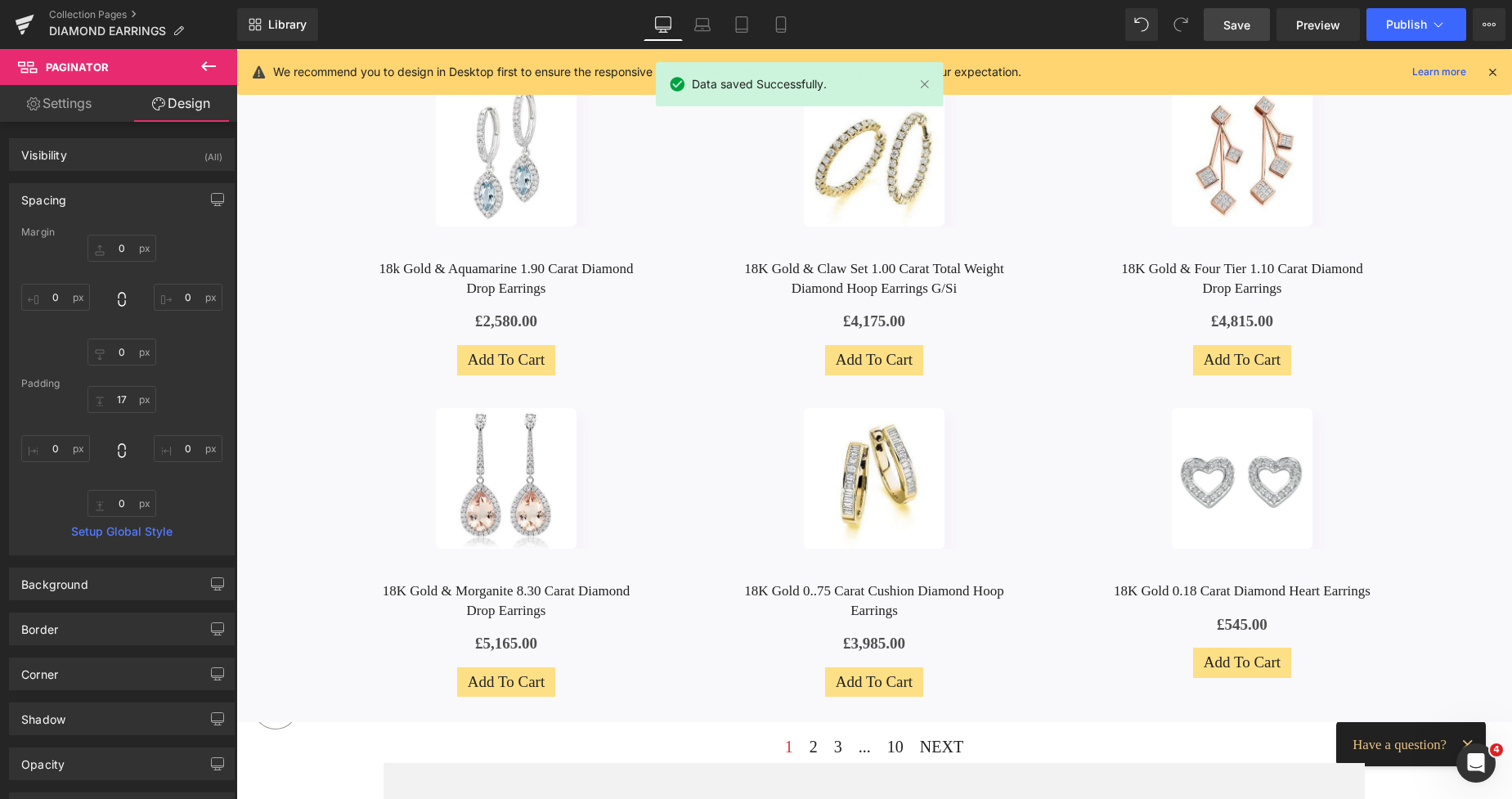
scroll to position [1134, 0]
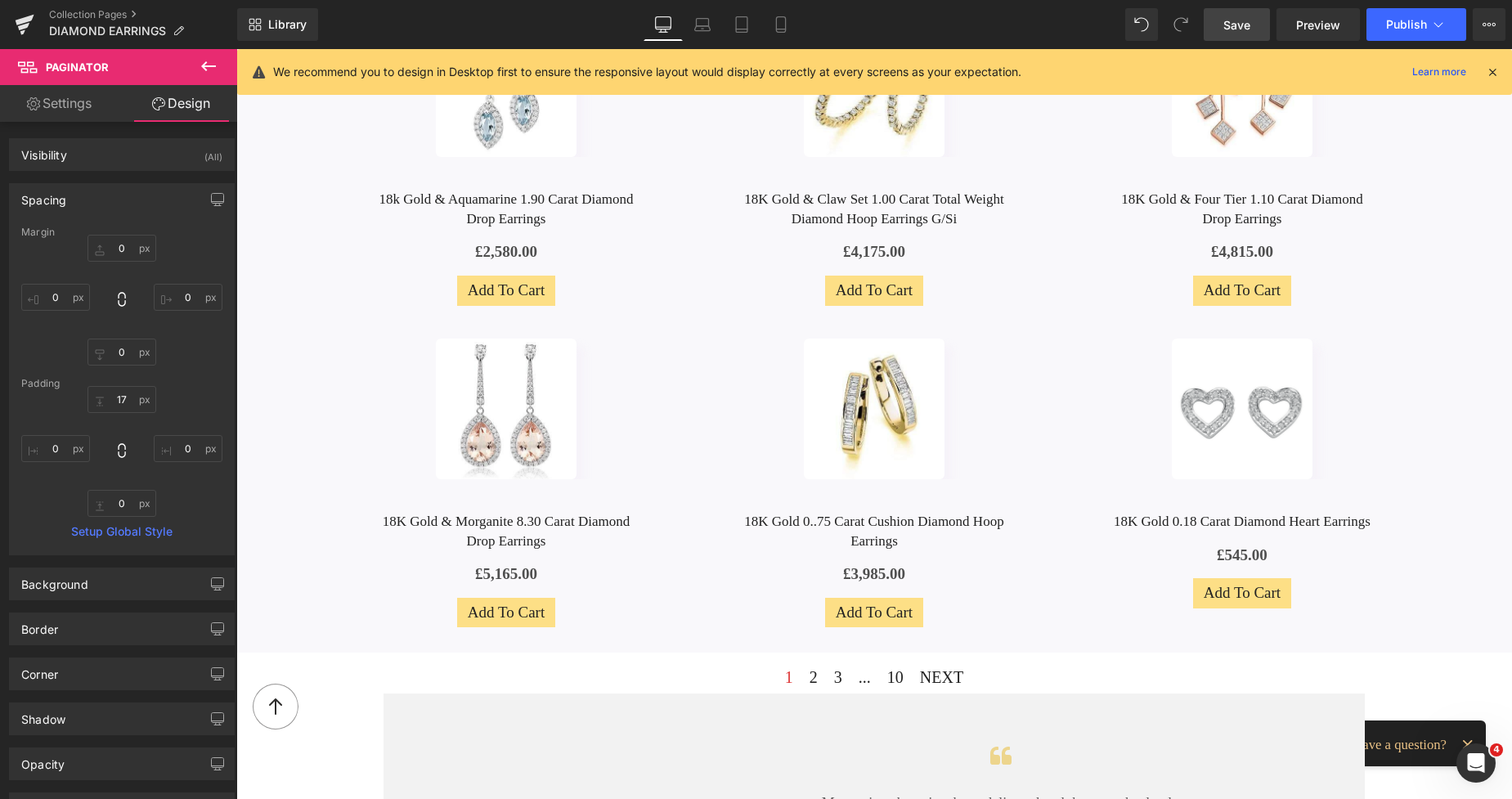
click at [700, 24] on icon at bounding box center [703, 25] width 17 height 17
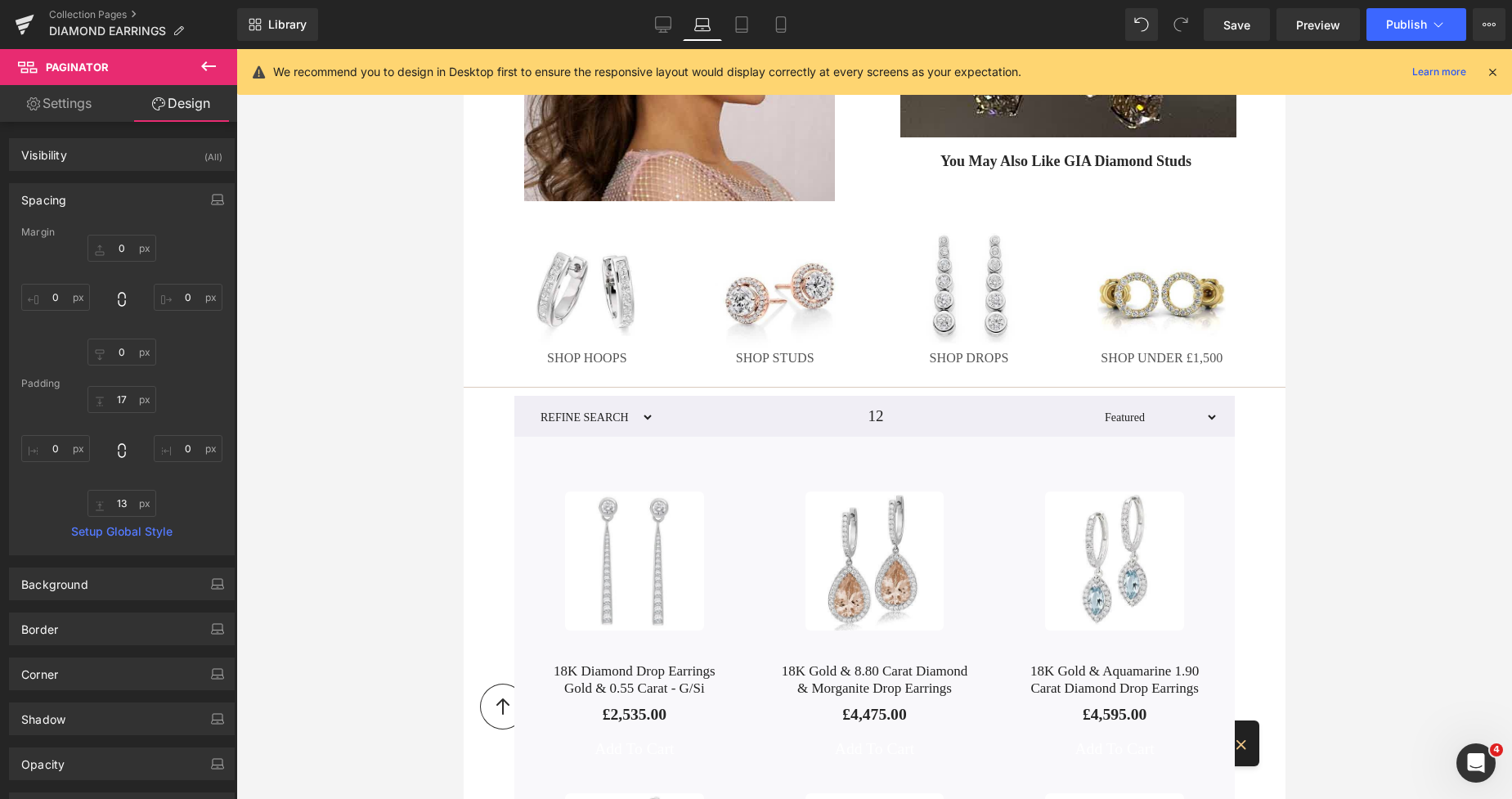
scroll to position [267, 0]
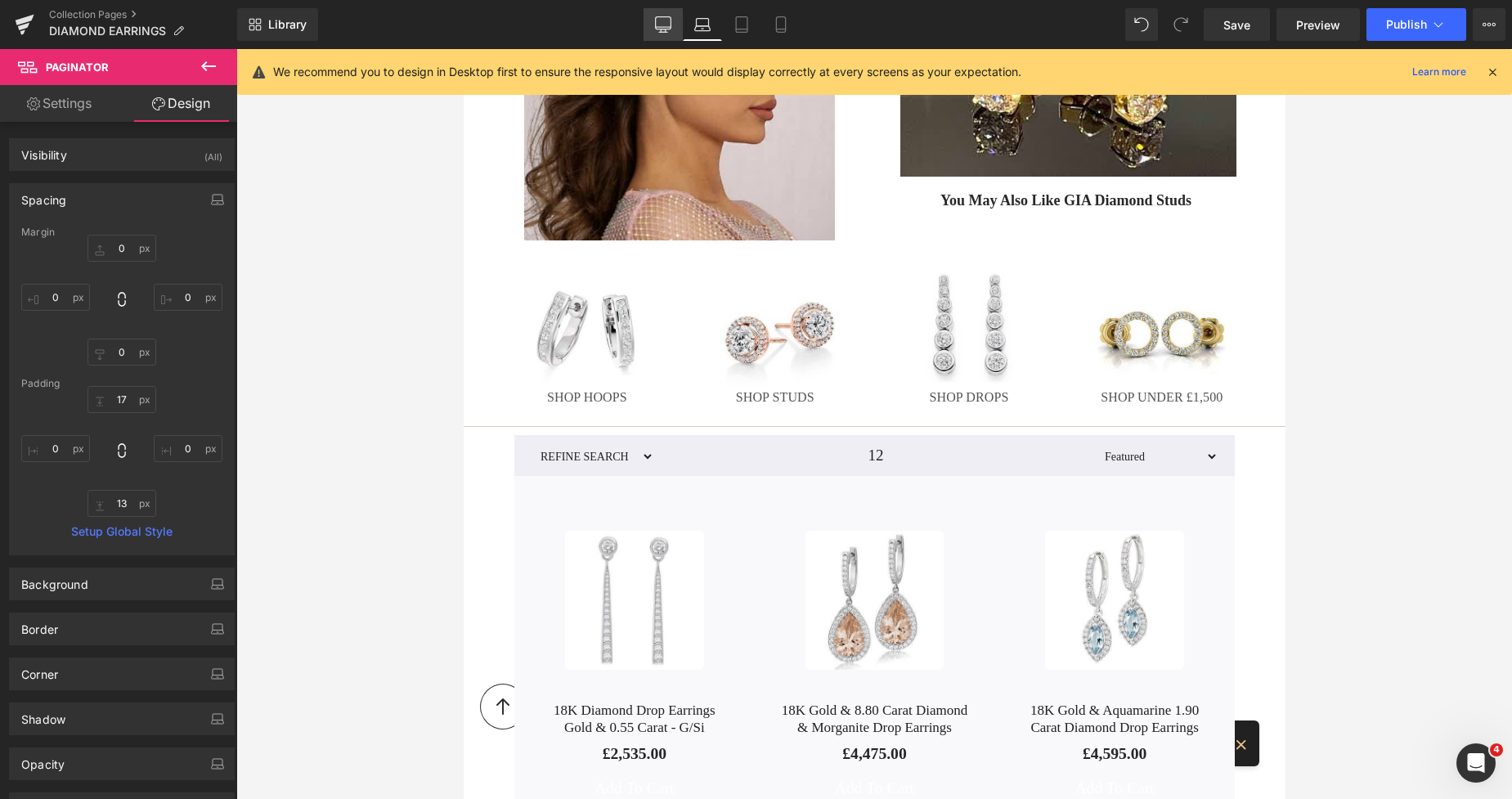
click at [658, 32] on link "Desktop" at bounding box center [663, 24] width 39 height 32
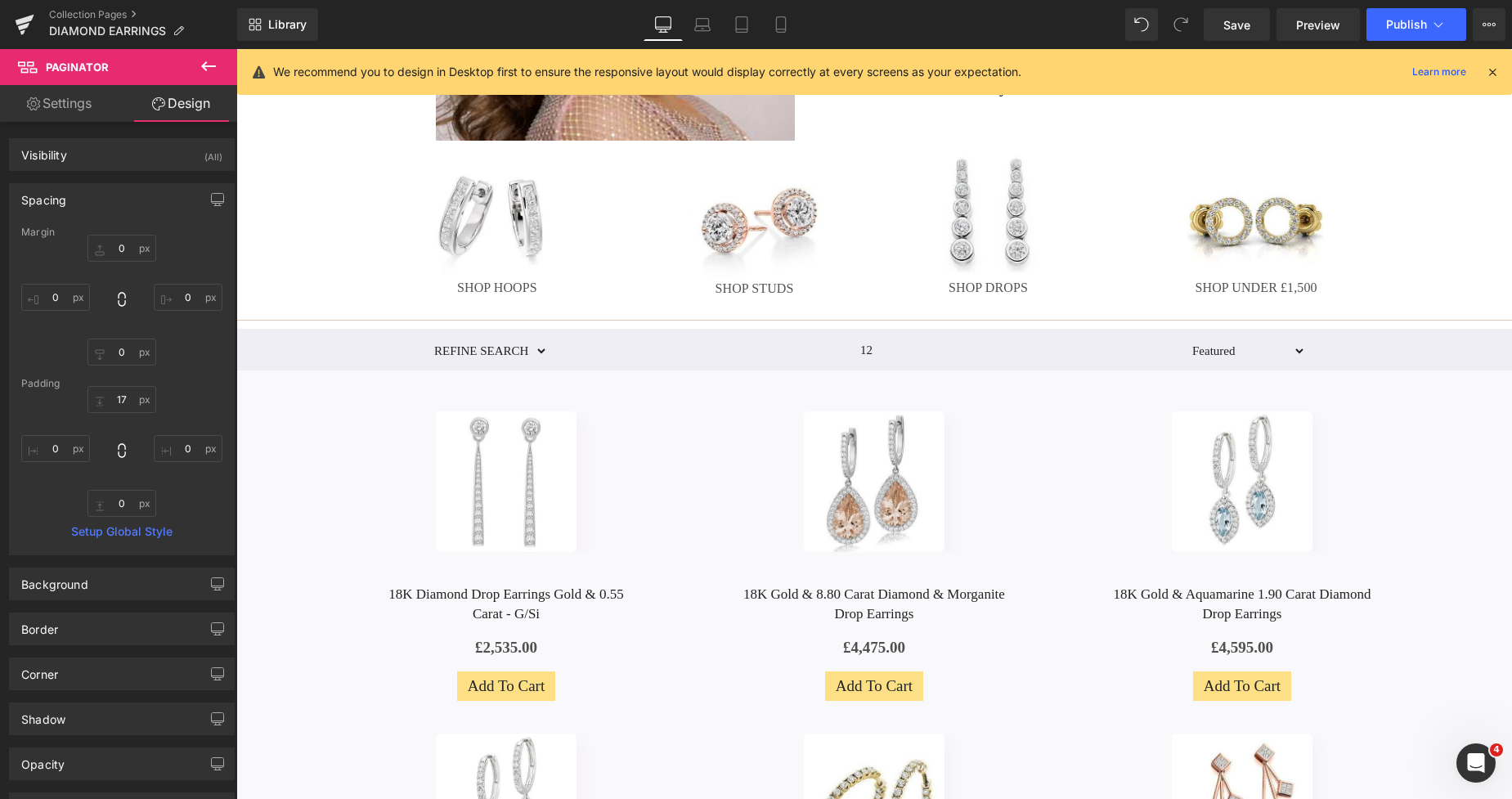
scroll to position [661, 0]
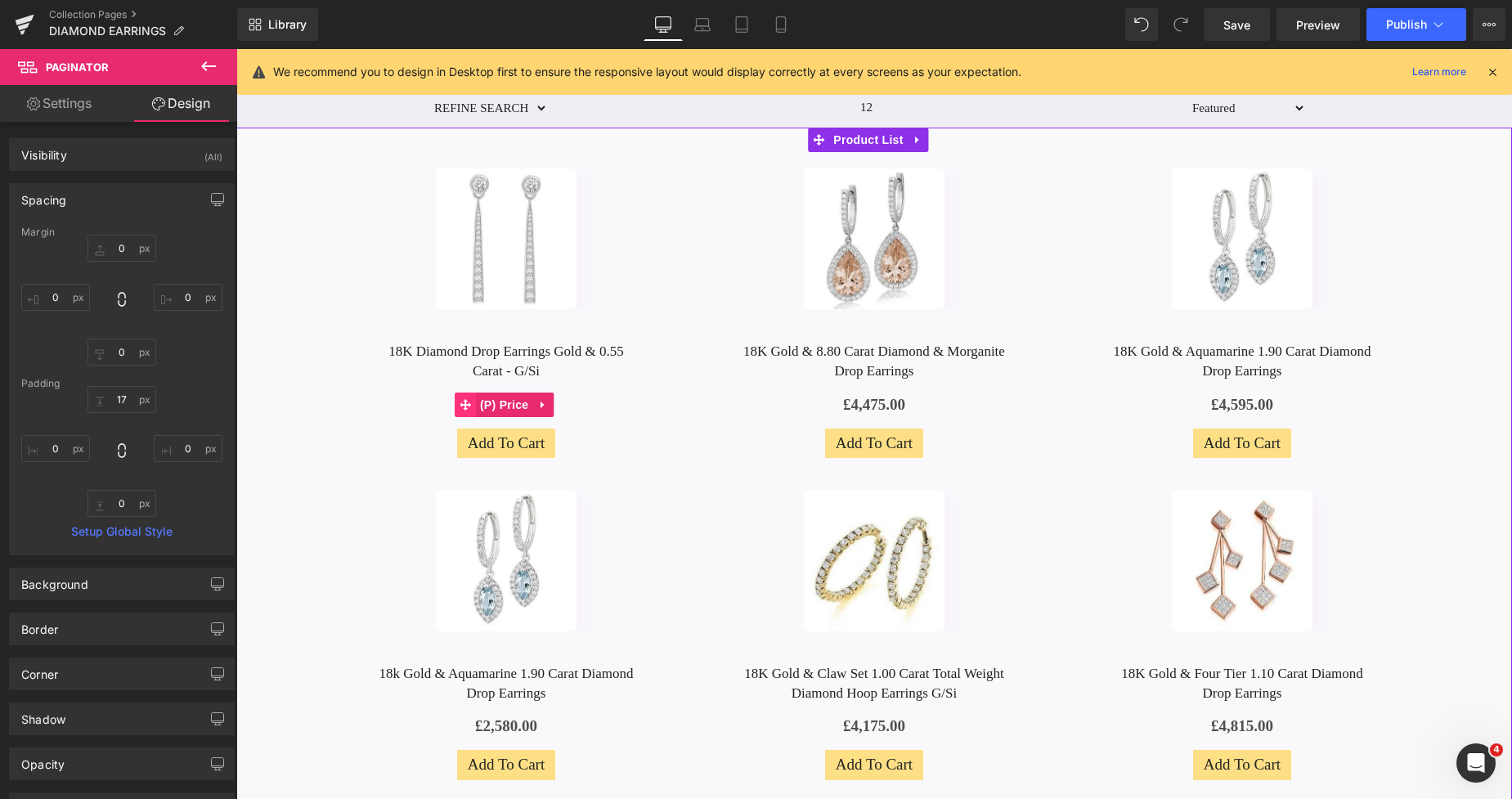
click at [465, 400] on icon at bounding box center [465, 404] width 12 height 12
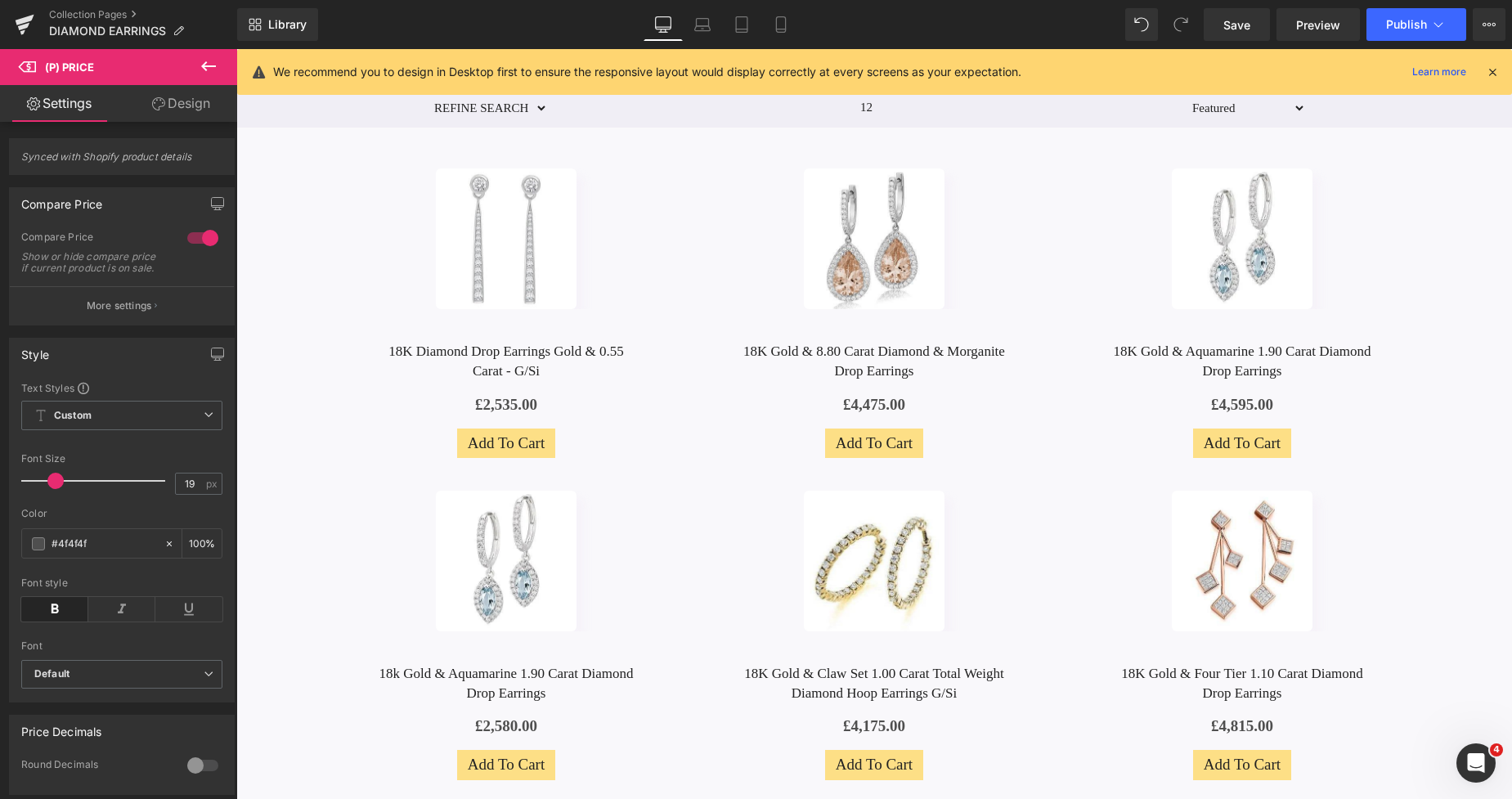
click at [201, 114] on link "Design" at bounding box center [181, 103] width 118 height 37
click at [0, 0] on div "Spacing" at bounding box center [0, 0] width 0 height 0
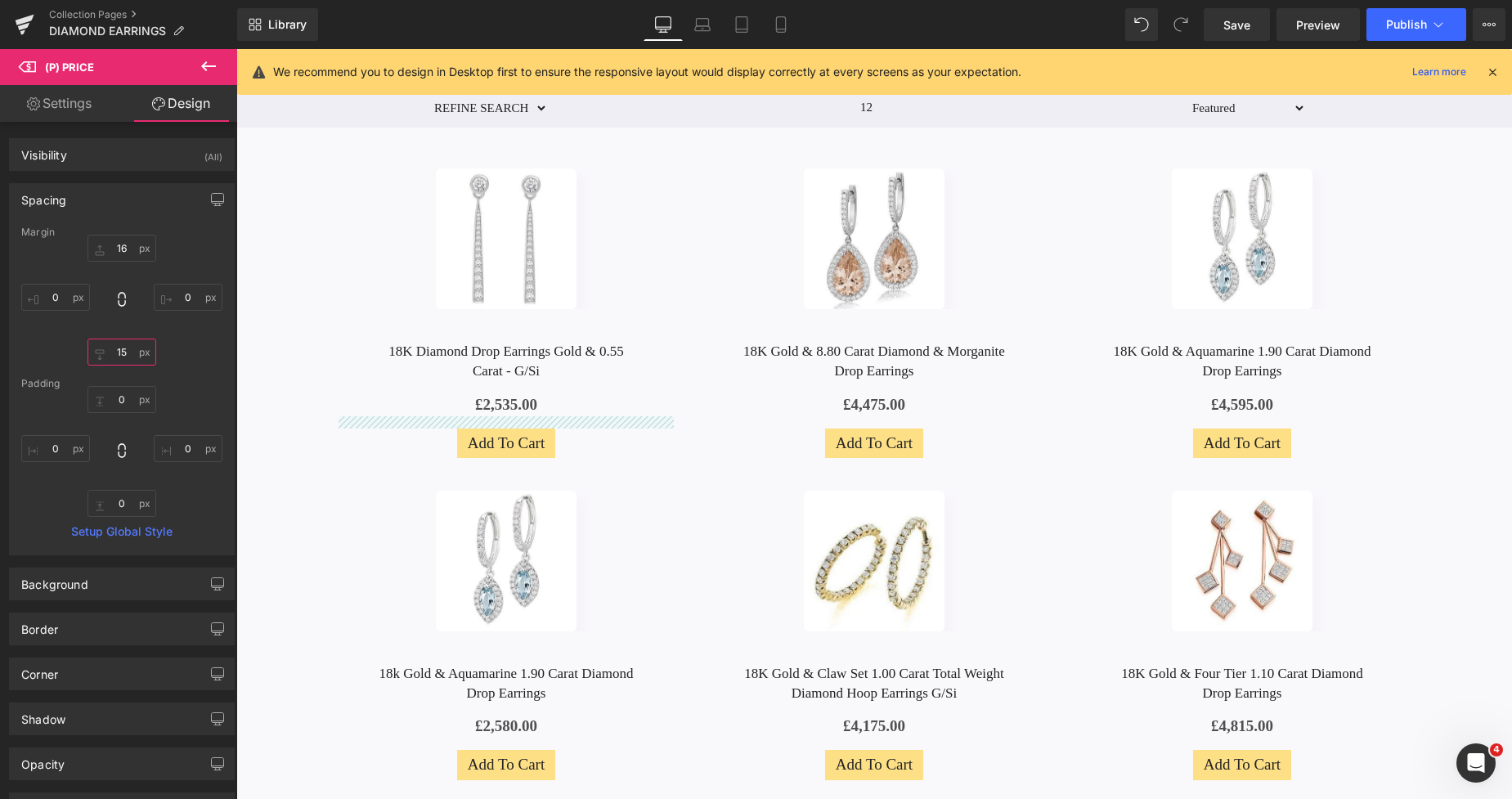
click at [122, 356] on input "15" at bounding box center [122, 352] width 69 height 27
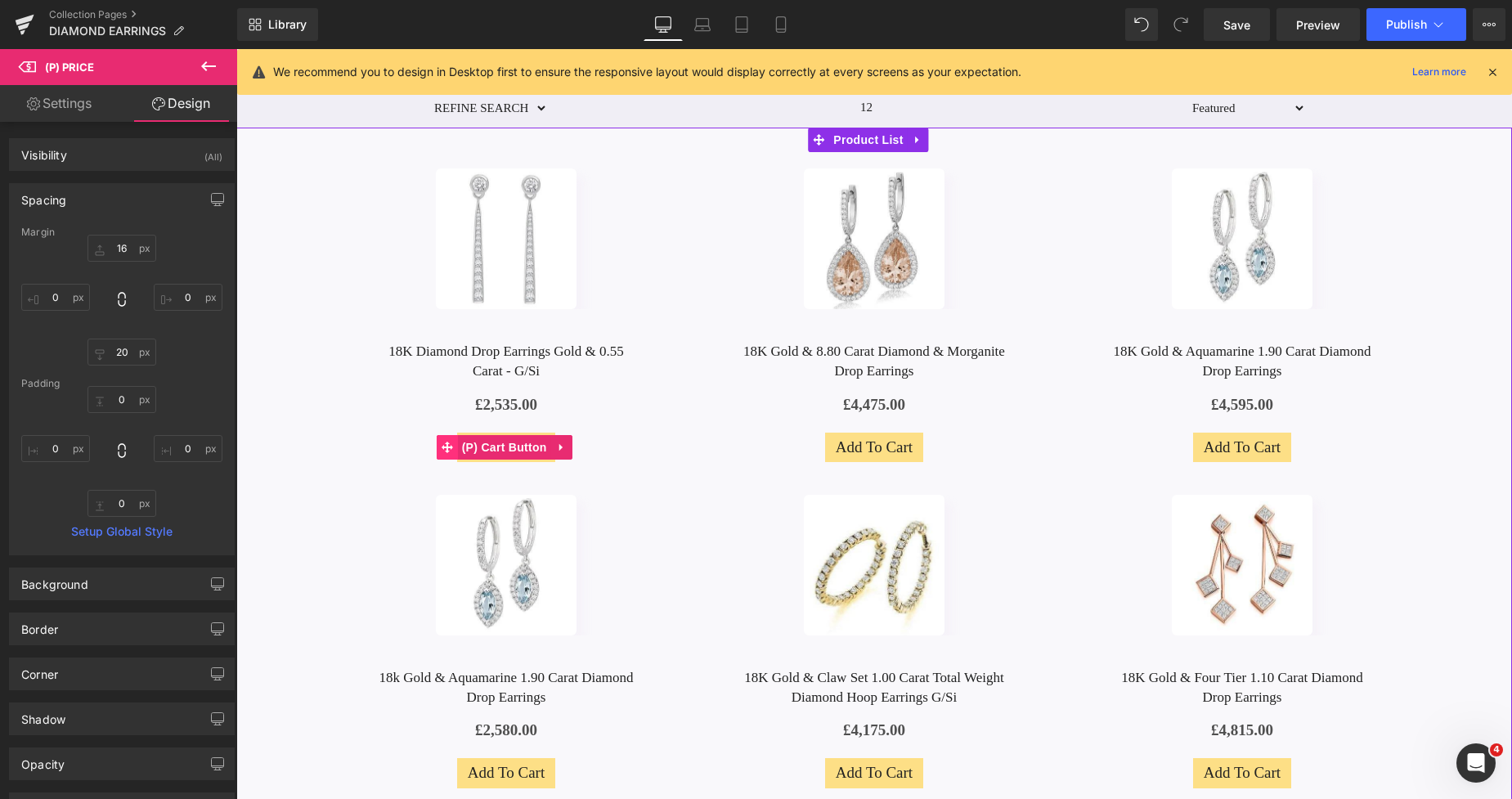
click at [442, 444] on icon at bounding box center [447, 447] width 12 height 12
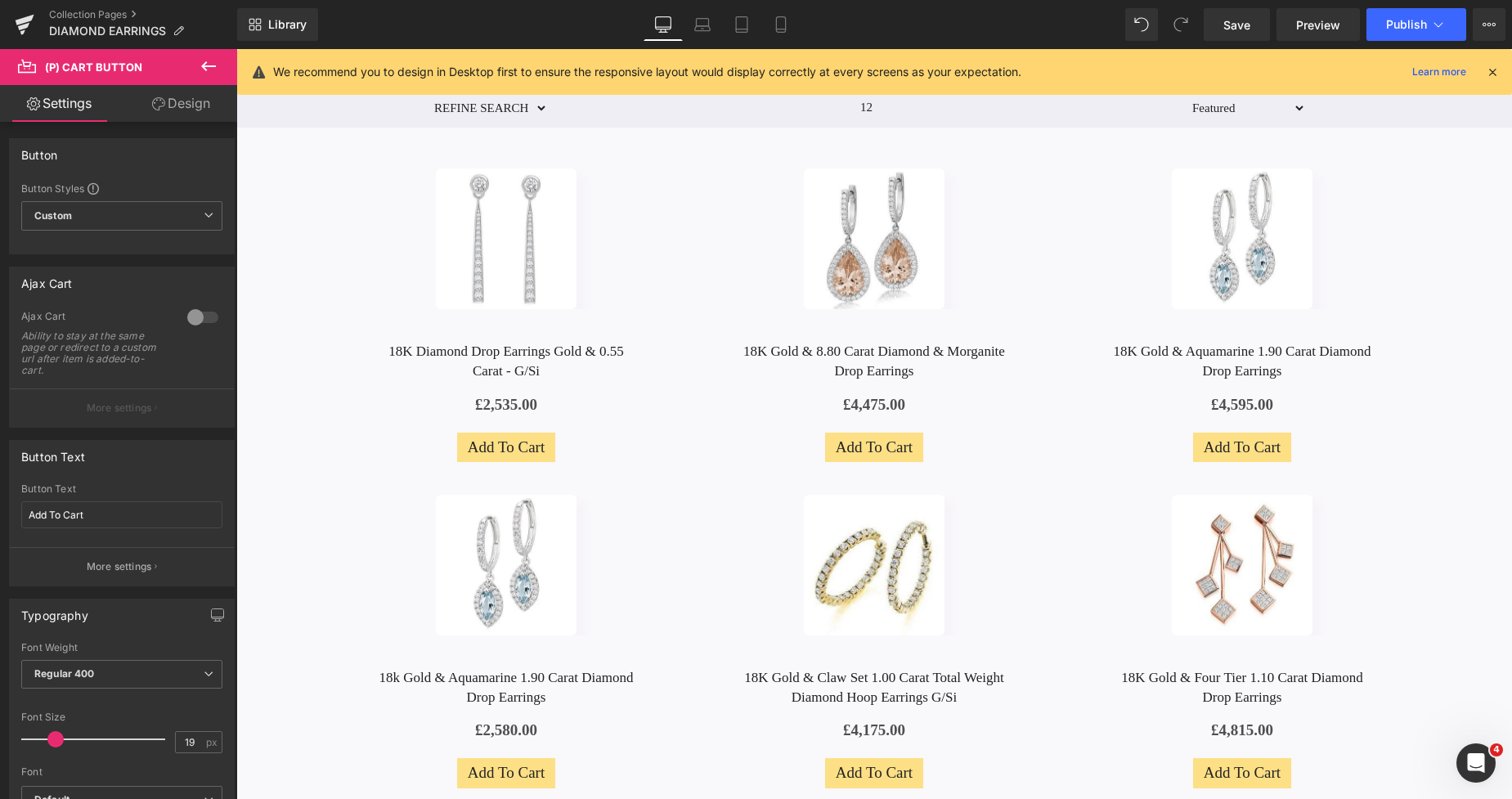
click at [197, 108] on link "Design" at bounding box center [181, 103] width 118 height 37
click at [0, 0] on div "Spacing" at bounding box center [0, 0] width 0 height 0
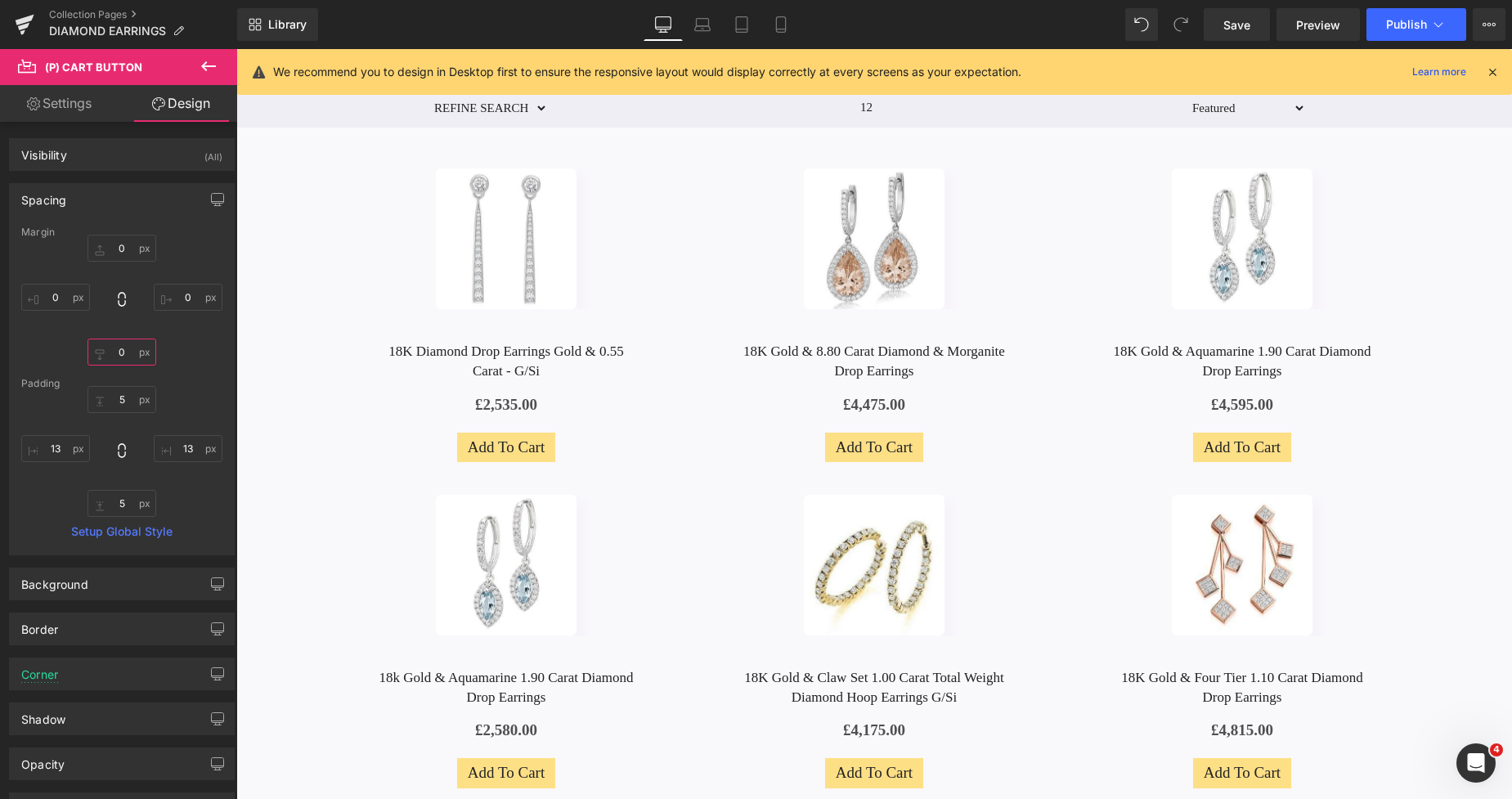
click at [116, 348] on input "0" at bounding box center [122, 352] width 69 height 27
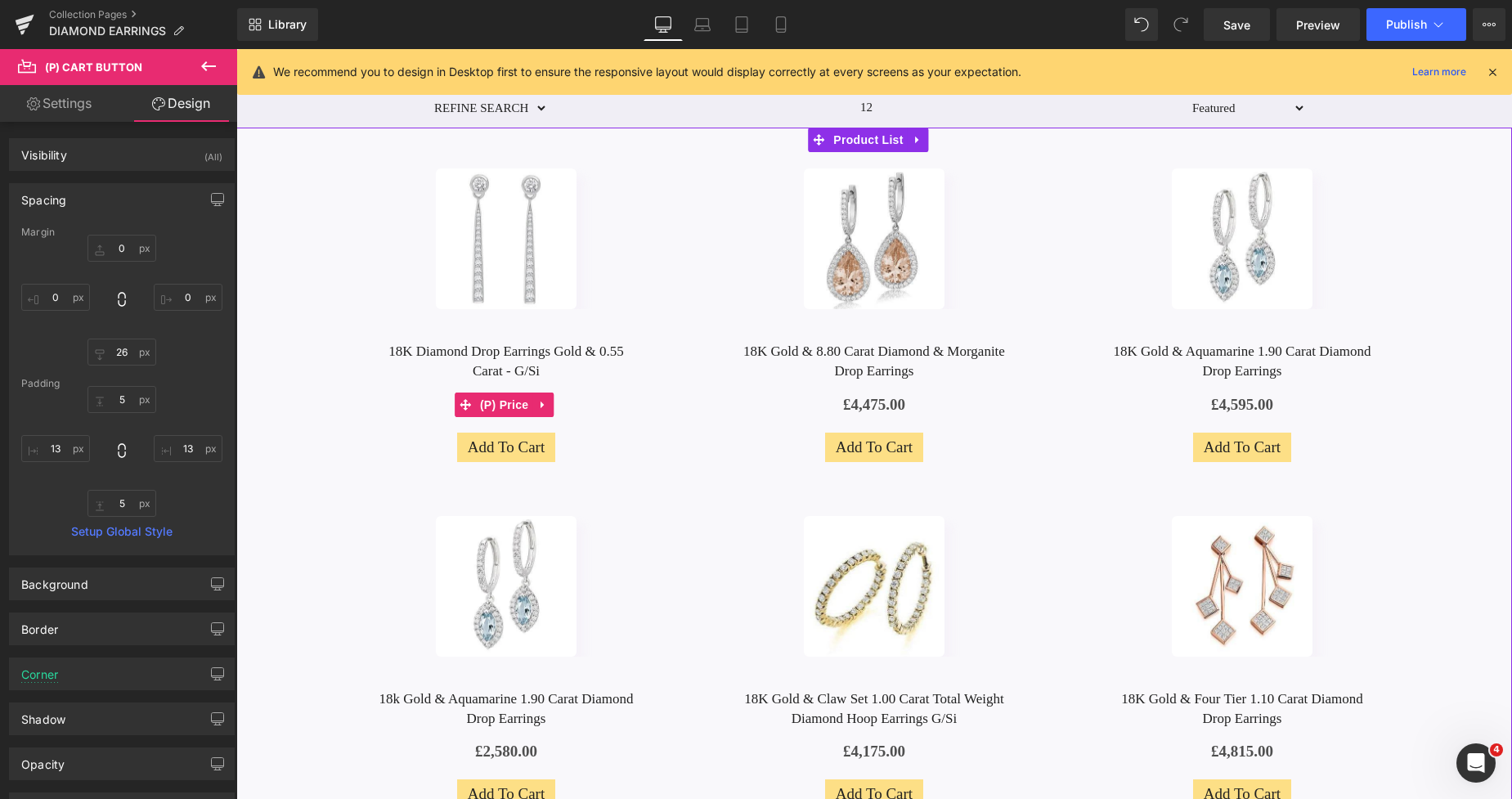
click at [440, 401] on div "£0 £2,535.00" at bounding box center [506, 404] width 336 height 22
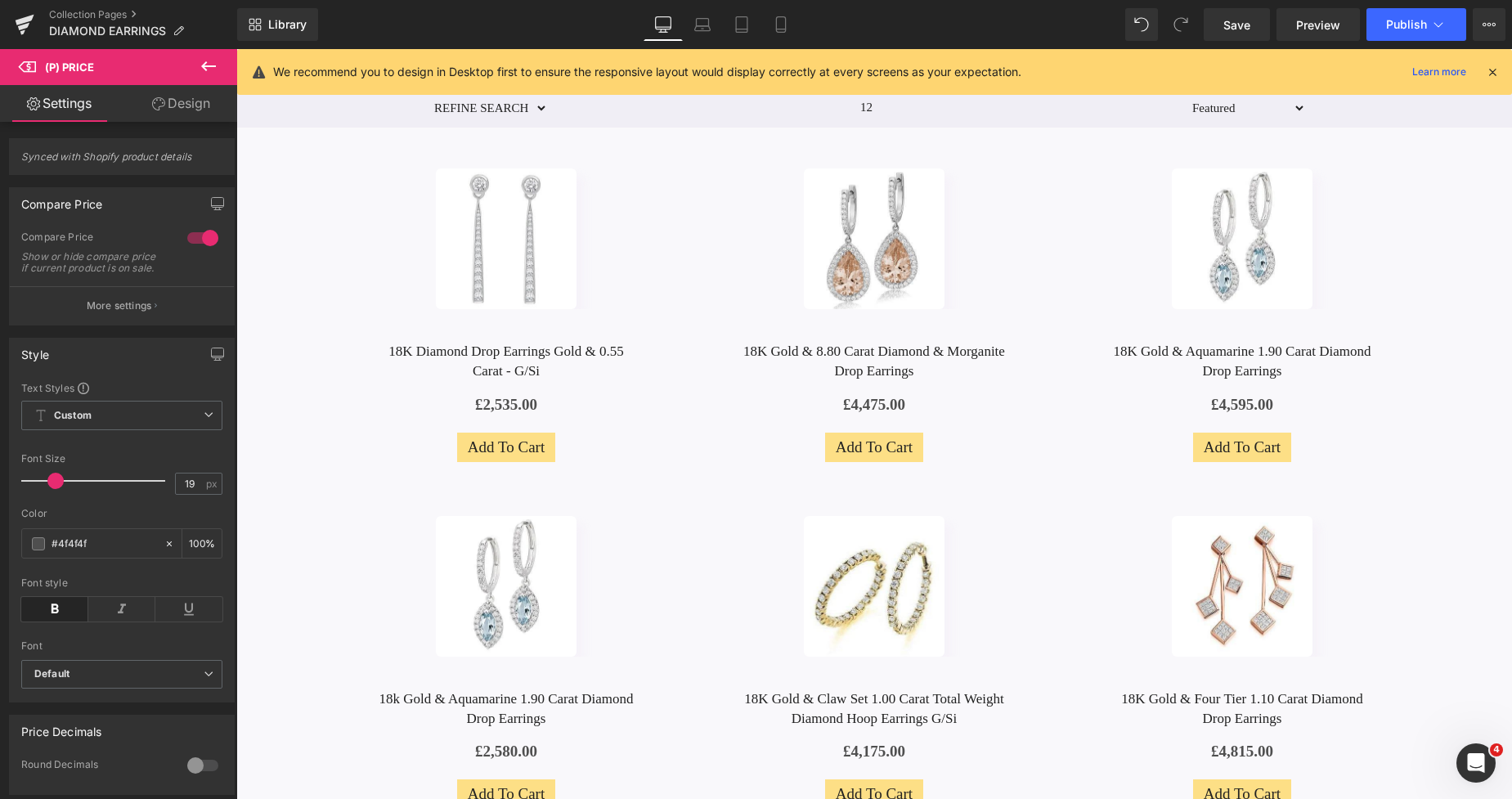
click at [193, 103] on link "Design" at bounding box center [181, 103] width 118 height 37
click at [0, 0] on div "Spacing" at bounding box center [0, 0] width 0 height 0
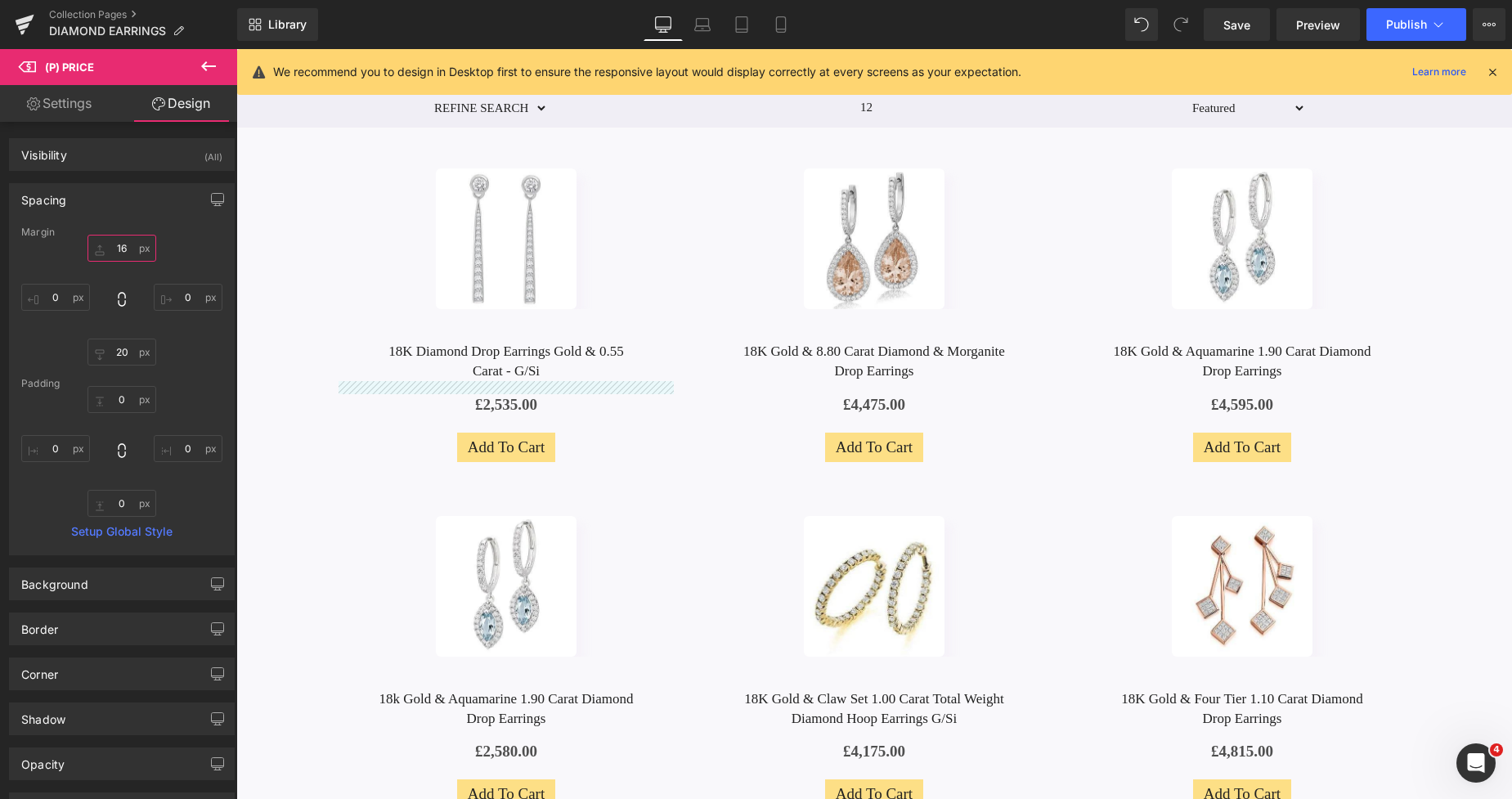
click at [120, 255] on input "16" at bounding box center [122, 248] width 69 height 27
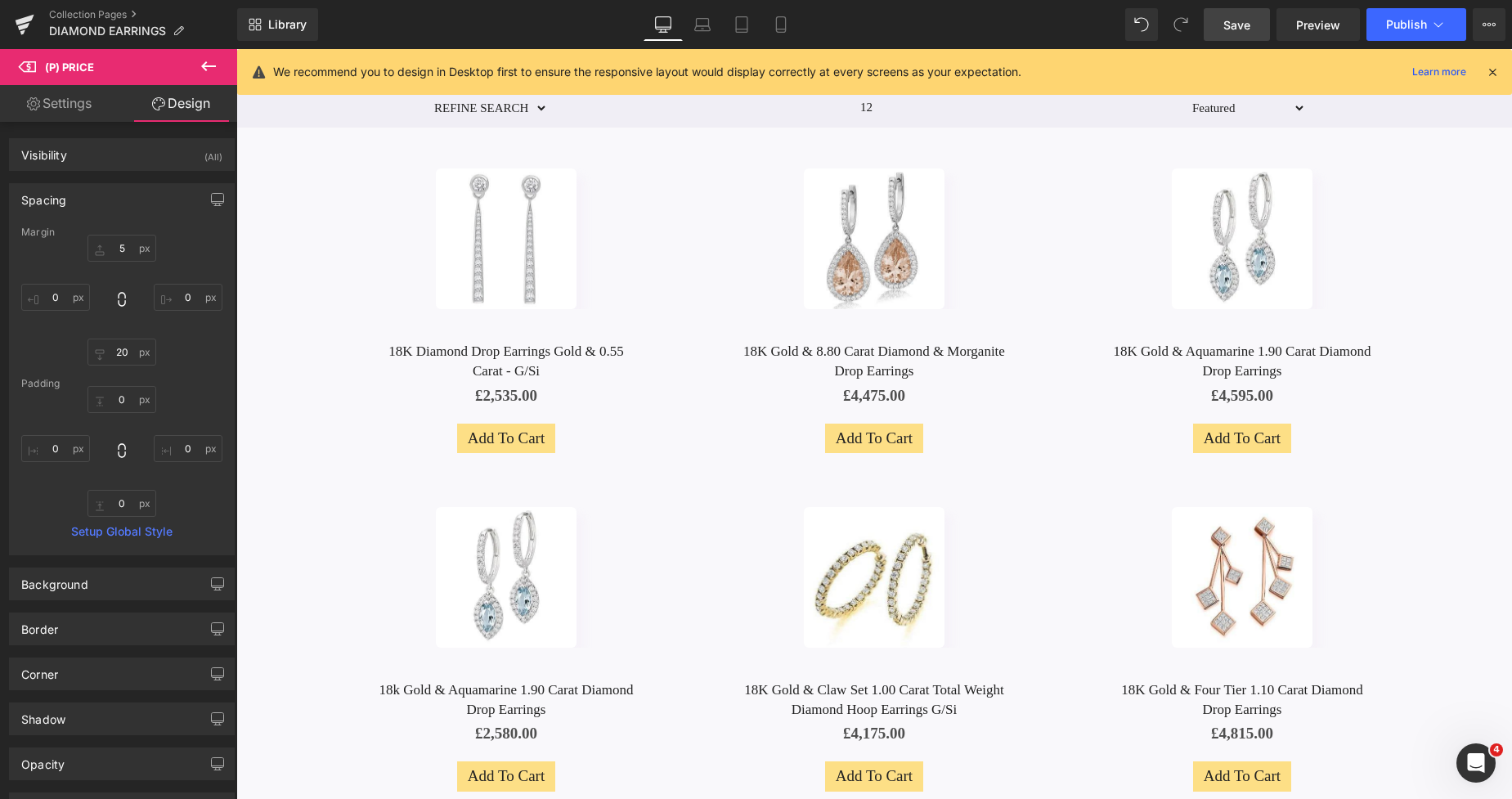
drag, startPoint x: 1226, startPoint y: 22, endPoint x: 1261, endPoint y: 146, distance: 128.8
click at [1226, 22] on span "Save" at bounding box center [1237, 25] width 27 height 17
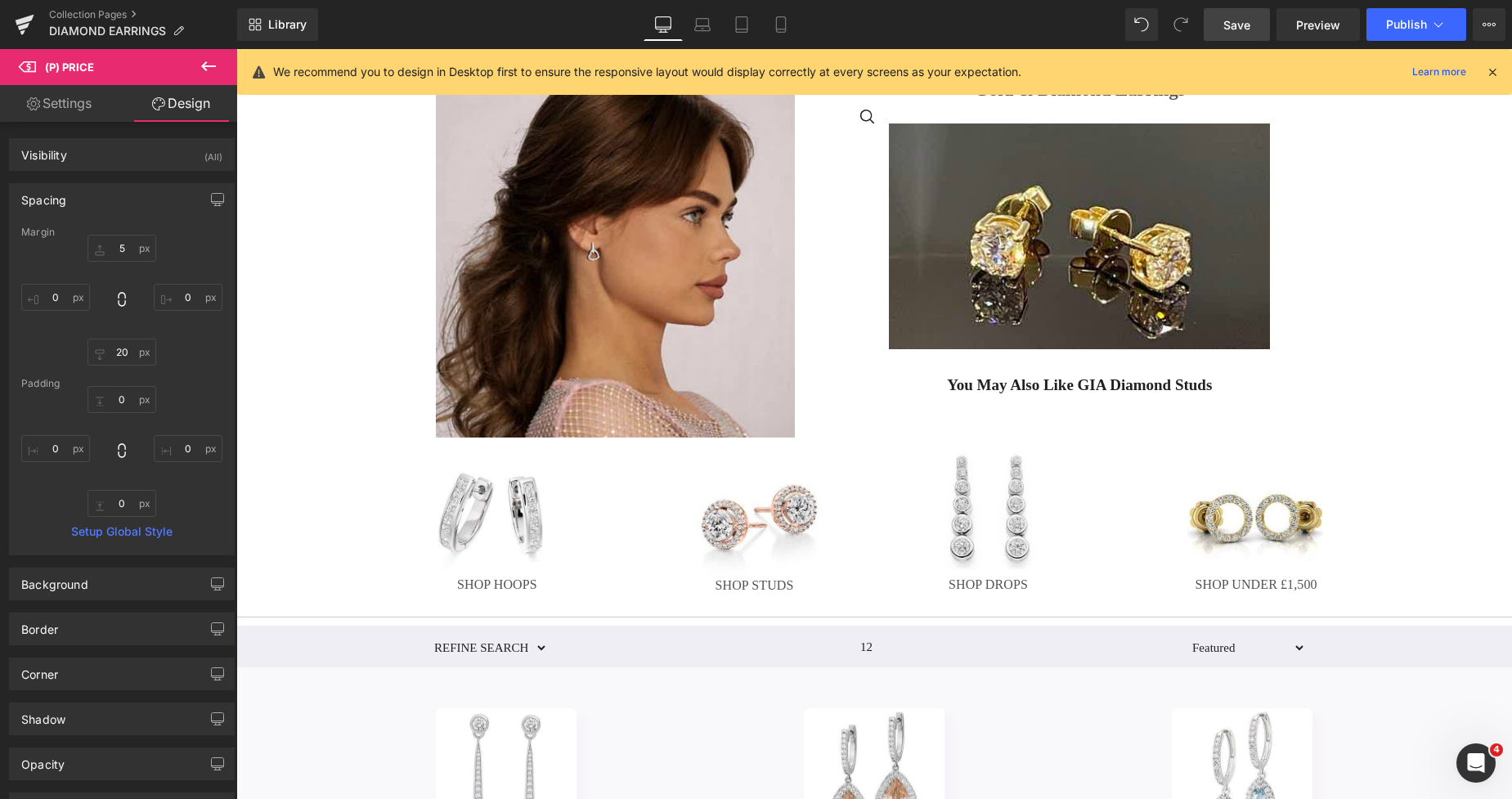
scroll to position [94, 0]
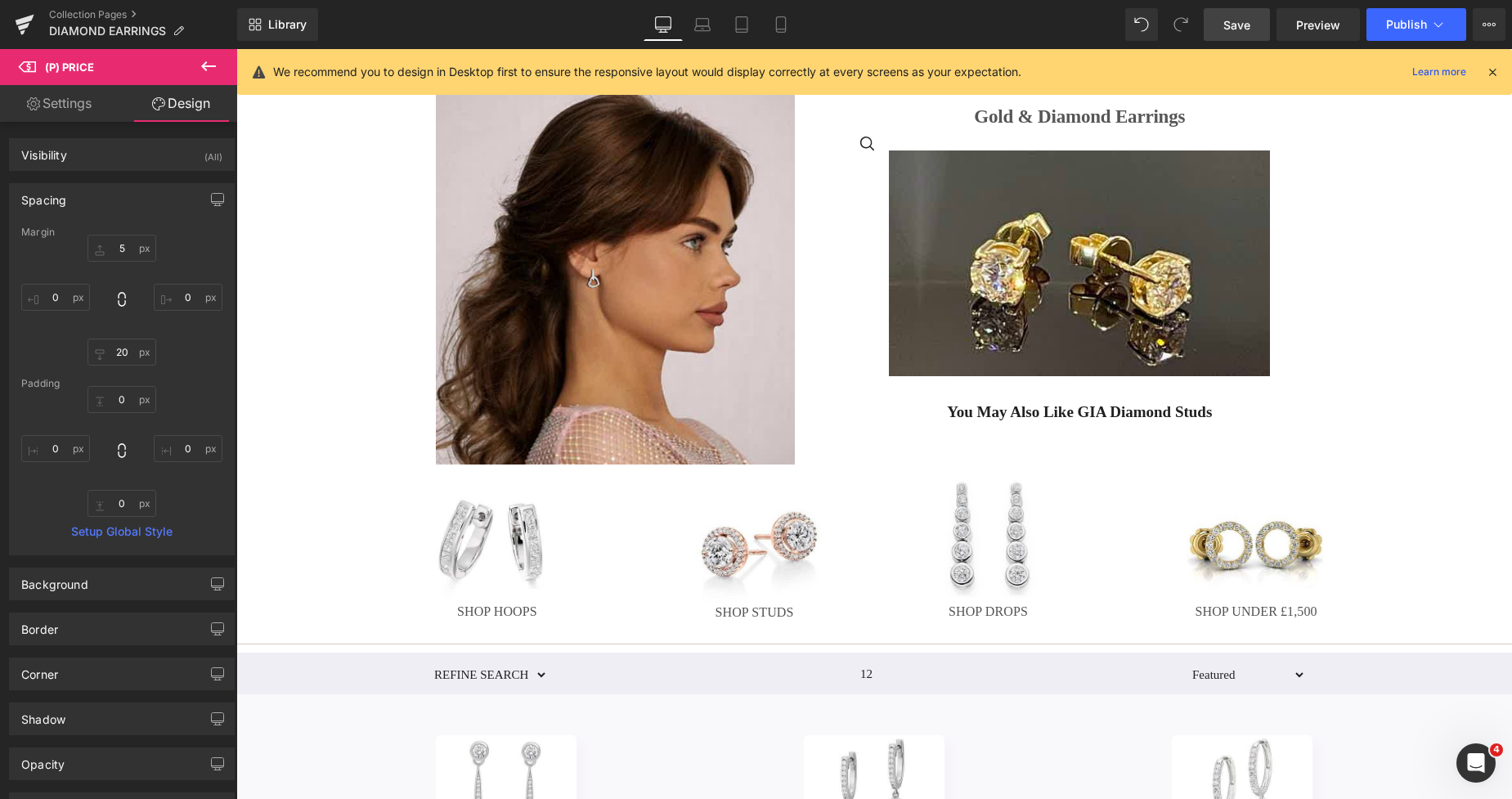
click at [1234, 28] on span "Save" at bounding box center [1237, 25] width 27 height 17
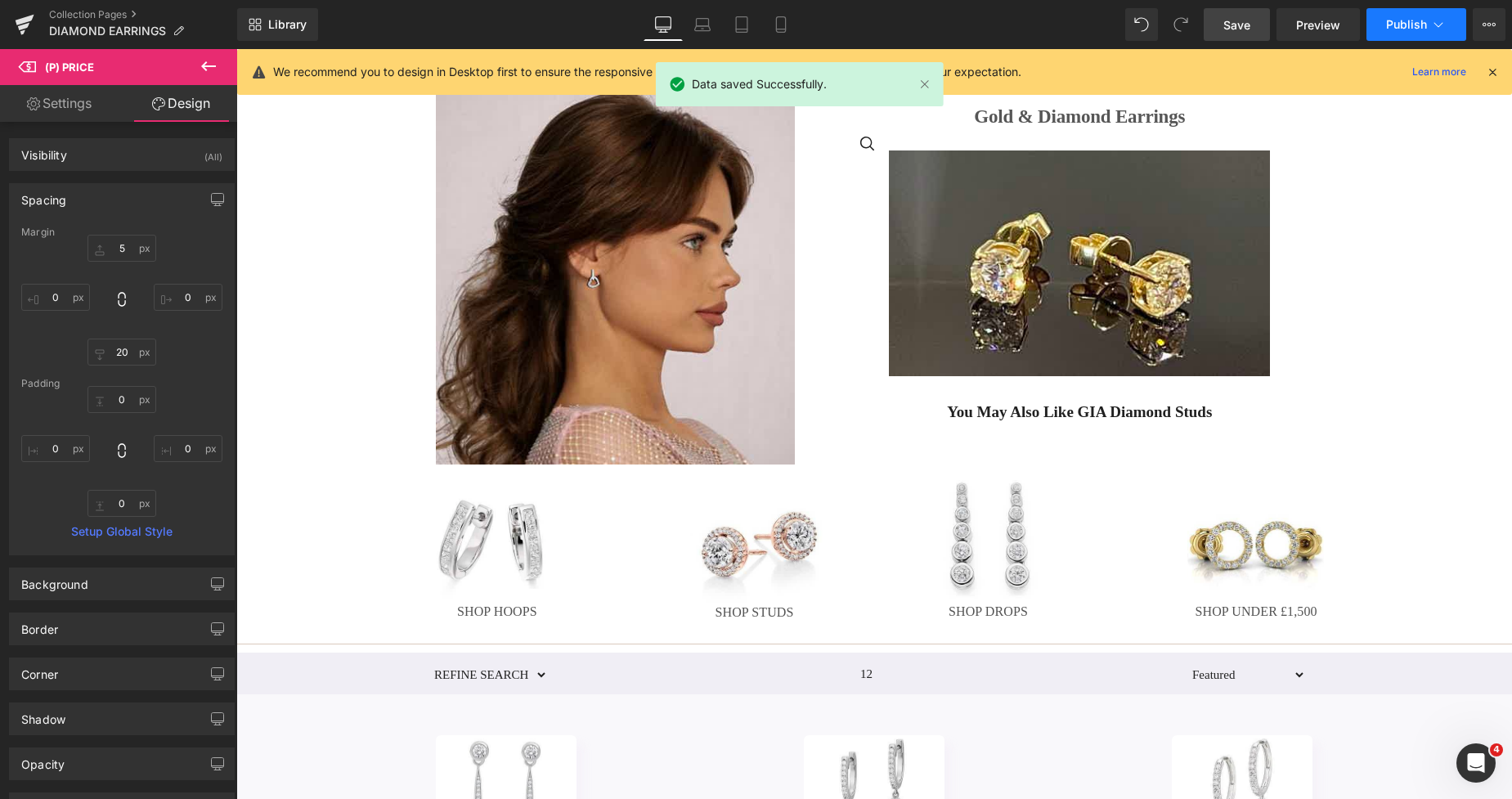
click at [1402, 22] on span "Publish" at bounding box center [1406, 25] width 41 height 13
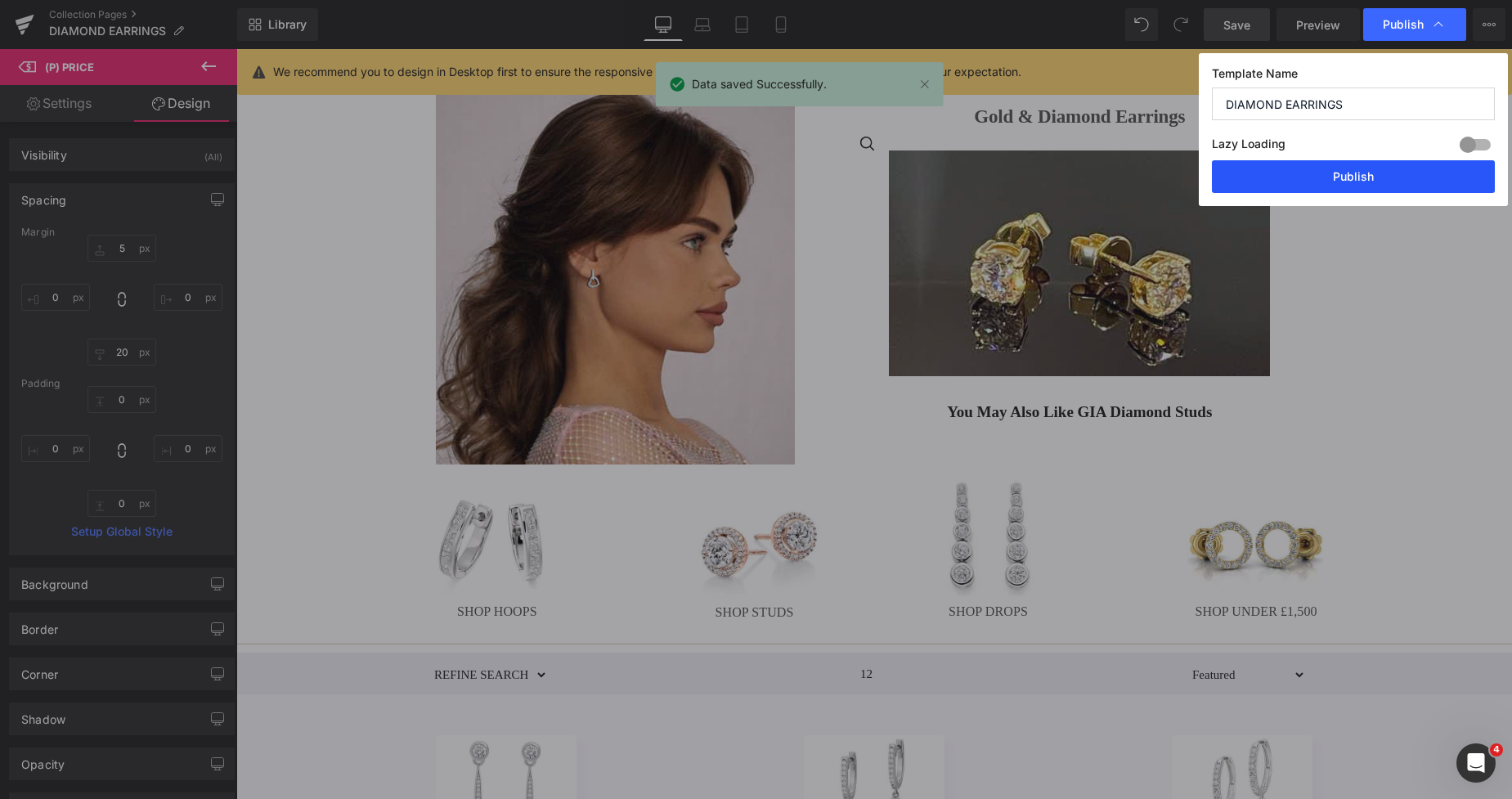
click at [1345, 171] on button "Publish" at bounding box center [1354, 176] width 283 height 32
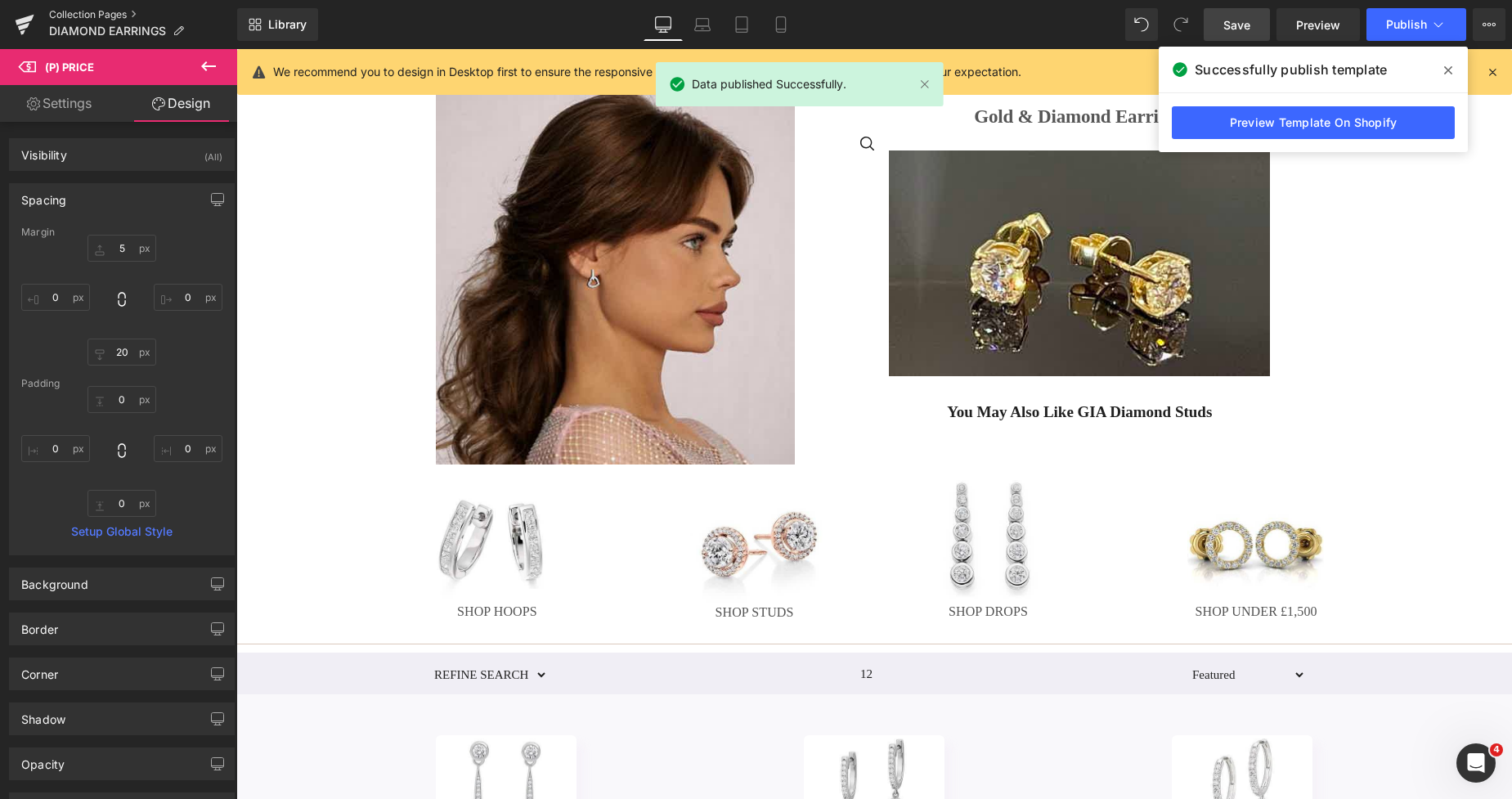
click at [68, 17] on link "Collection Pages" at bounding box center [143, 15] width 188 height 13
